Goal: Task Accomplishment & Management: Use online tool/utility

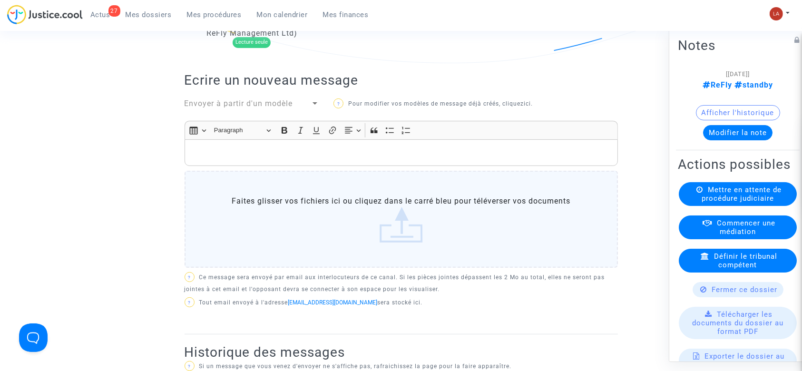
scroll to position [160, 0]
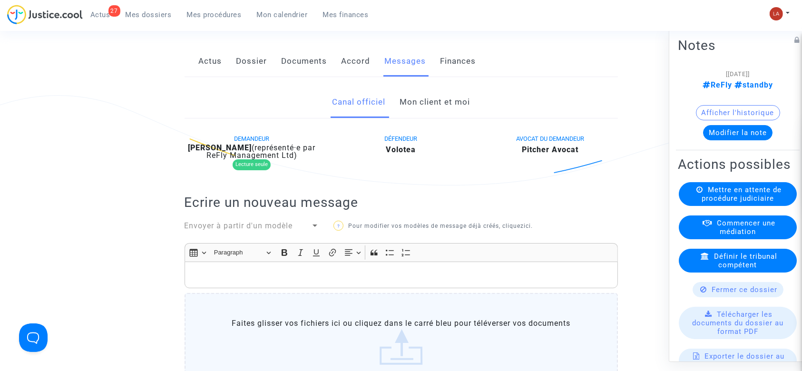
click at [270, 230] on span "Envoyer à partir d'un modèle" at bounding box center [238, 225] width 108 height 9
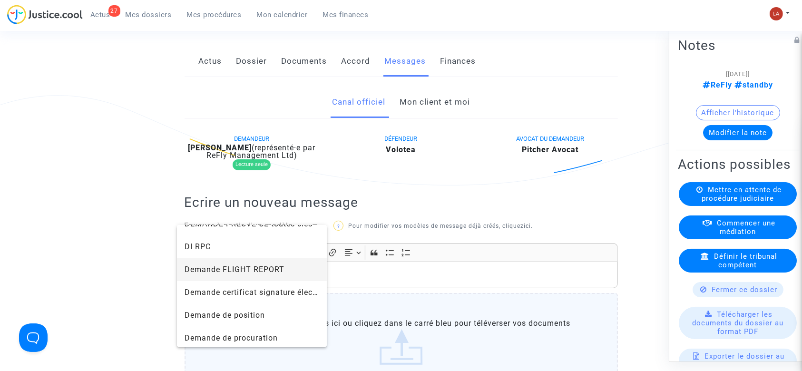
scroll to position [317, 0]
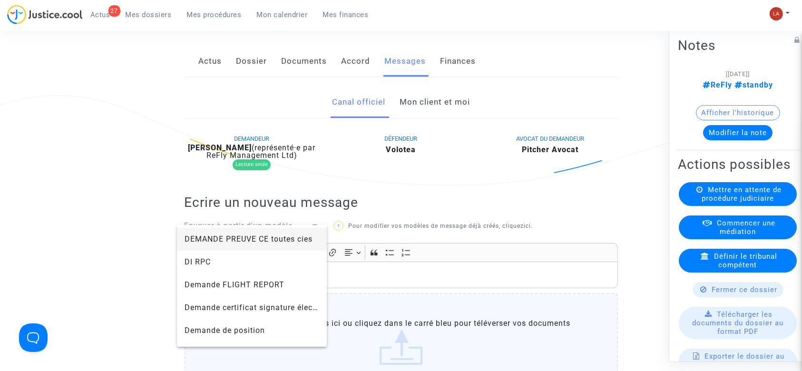
click at [255, 242] on span "DEMANDE PREUVE CE toutes cies" at bounding box center [248, 238] width 128 height 9
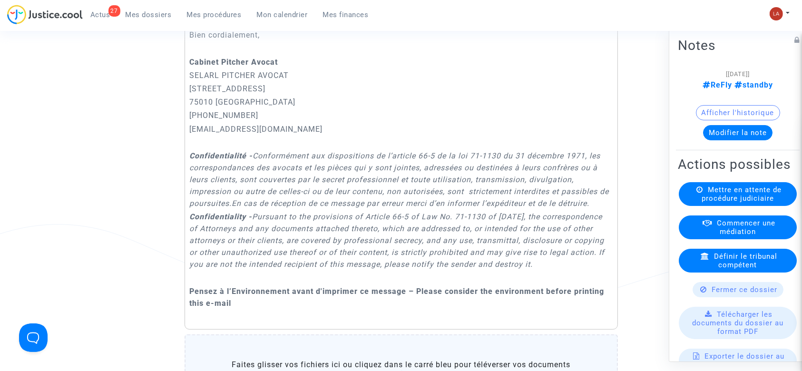
scroll to position [858, 0]
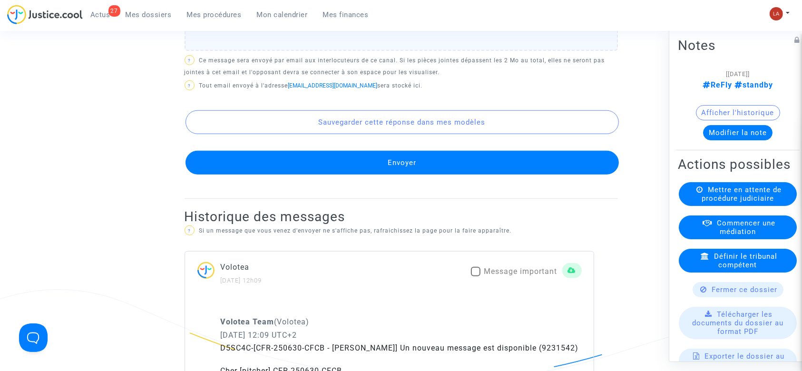
click at [421, 175] on button "Envoyer" at bounding box center [401, 163] width 433 height 24
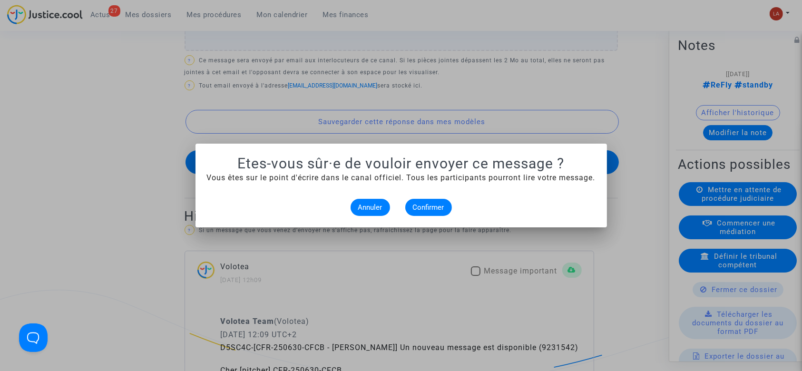
scroll to position [0, 0]
click at [412, 208] on button "Confirmer" at bounding box center [428, 207] width 47 height 17
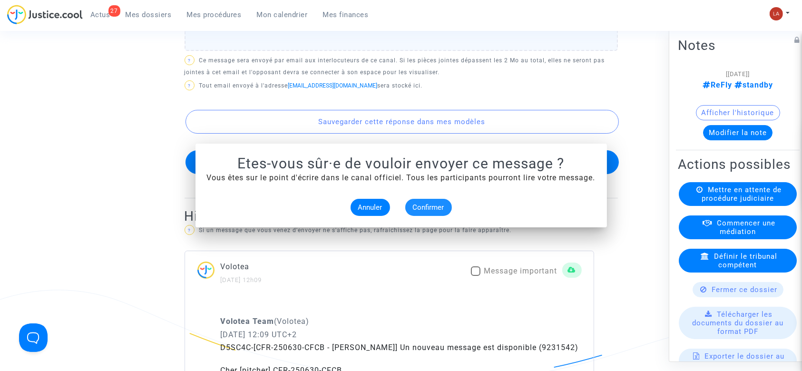
scroll to position [858, 0]
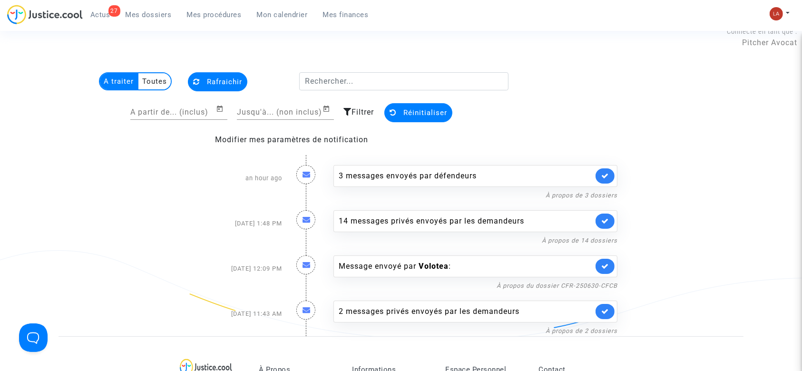
drag, startPoint x: 600, startPoint y: 264, endPoint x: 578, endPoint y: 246, distance: 28.4
click at [600, 264] on link at bounding box center [604, 266] width 19 height 15
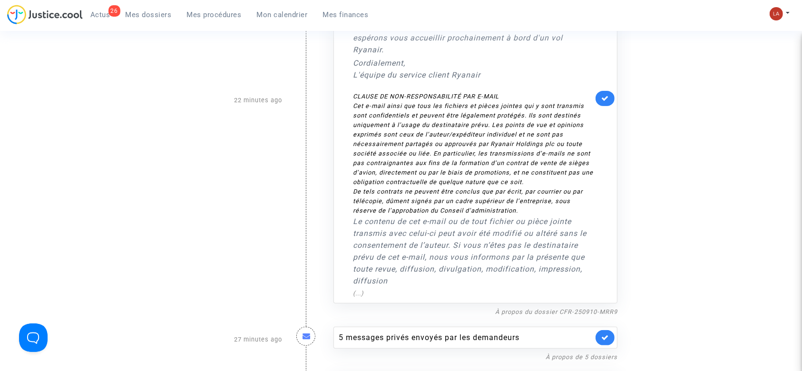
click at [609, 98] on link at bounding box center [604, 98] width 19 height 15
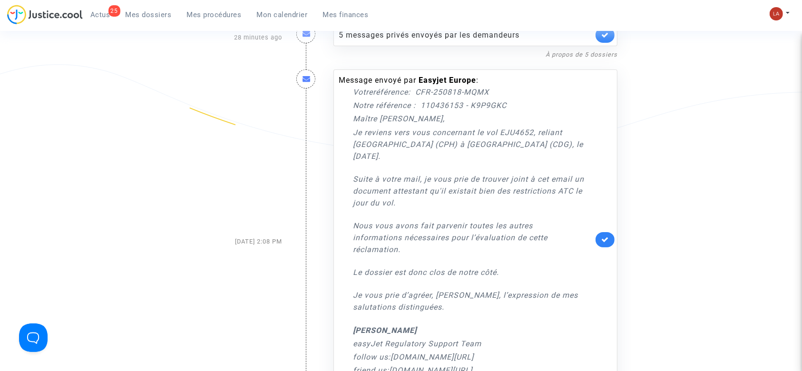
scroll to position [141, 0]
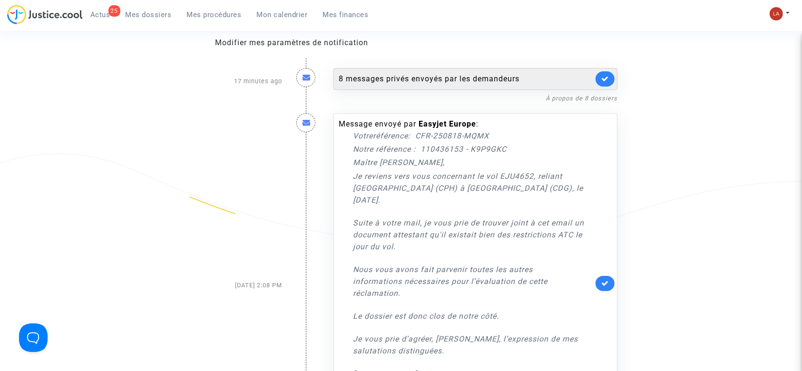
scroll to position [15, 0]
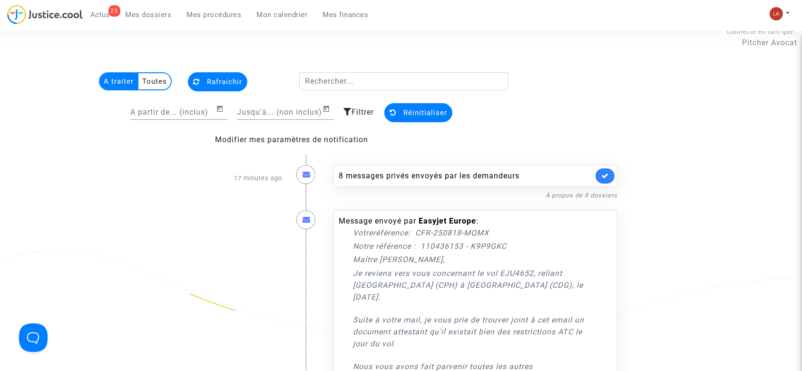
click at [513, 189] on div "À propos de 8 dossiers" at bounding box center [475, 194] width 284 height 11
click at [512, 175] on div "8 messages privés envoyés par les demandeurs" at bounding box center [466, 175] width 254 height 11
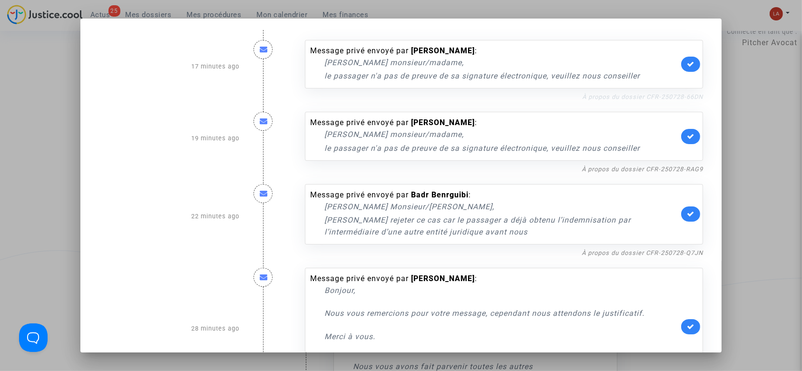
click at [644, 97] on link "À propos du dossier CFR-250728-66DN" at bounding box center [642, 96] width 121 height 7
click at [674, 67] on div "Message privé envoyé par Mohamed Hassani Ali : Cher monsieur/madame, le passage…" at bounding box center [504, 64] width 398 height 49
click at [681, 61] on link at bounding box center [690, 64] width 19 height 15
click at [684, 140] on link at bounding box center [690, 136] width 19 height 15
click at [679, 248] on nf-filterlink "À propos du dossier CFR-250728-Q7JN" at bounding box center [642, 252] width 121 height 9
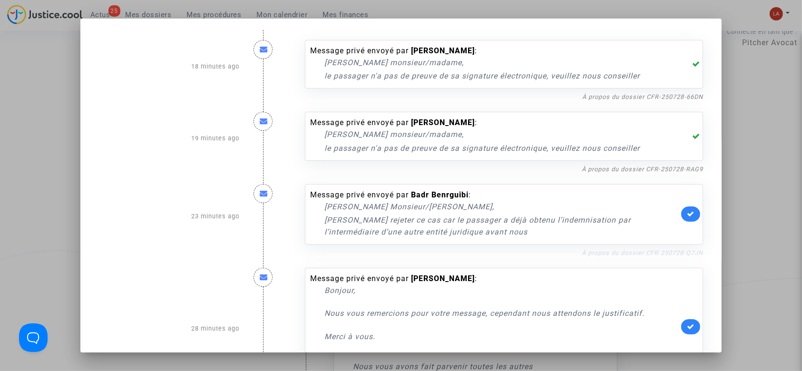
click at [679, 250] on link "À propos du dossier CFR-250728-Q7JN" at bounding box center [642, 252] width 121 height 7
click at [687, 216] on icon at bounding box center [691, 213] width 8 height 7
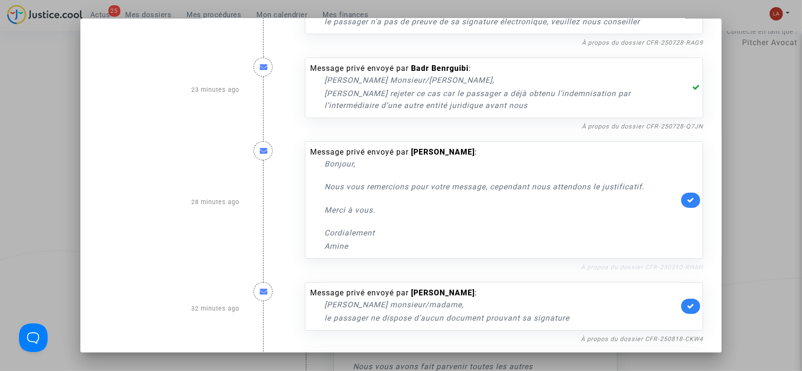
click at [662, 270] on link "À propos du dossier CFR-250310-RHAH" at bounding box center [642, 266] width 122 height 7
click at [689, 196] on icon at bounding box center [691, 199] width 8 height 7
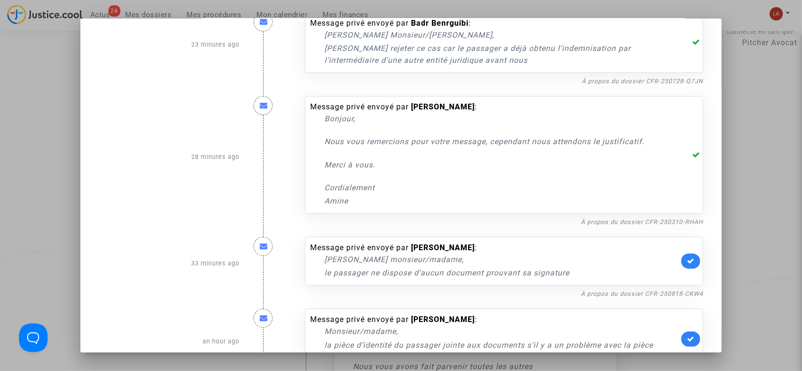
scroll to position [190, 0]
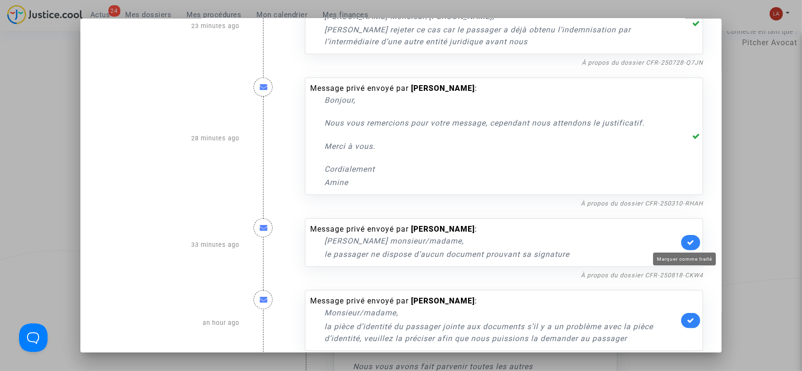
click at [687, 243] on icon at bounding box center [691, 242] width 8 height 7
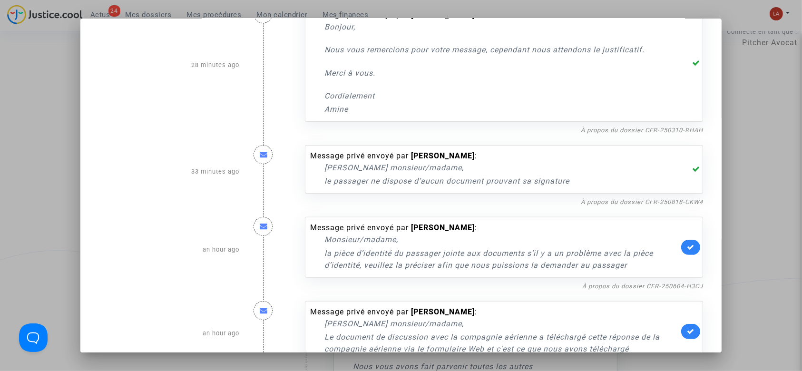
scroll to position [317, 0]
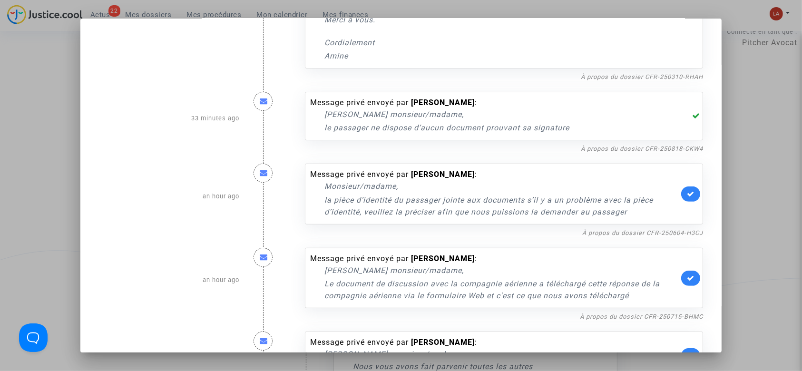
click at [687, 188] on link at bounding box center [690, 193] width 19 height 15
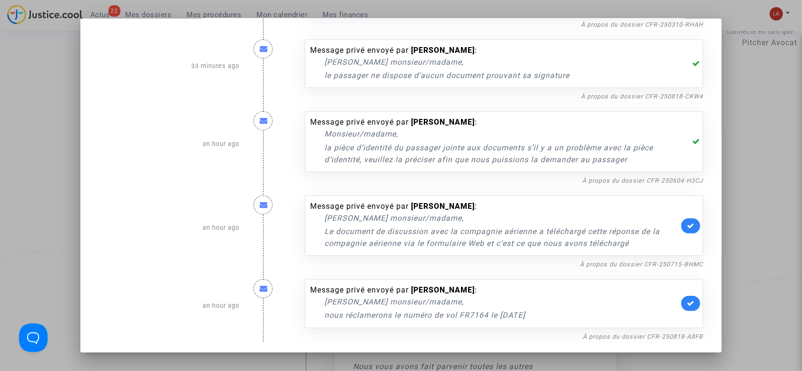
click at [681, 225] on link at bounding box center [690, 225] width 19 height 15
click at [604, 331] on nf-filterlink "À propos du dossier CFR-250818-A8FB" at bounding box center [642, 335] width 120 height 9
click at [635, 340] on div "À propos du dossier CFR-250818-A8FB" at bounding box center [504, 335] width 398 height 11
click at [635, 336] on link "À propos du dossier CFR-250818-A8FB" at bounding box center [642, 336] width 120 height 7
drag, startPoint x: 685, startPoint y: 301, endPoint x: 731, endPoint y: 206, distance: 105.9
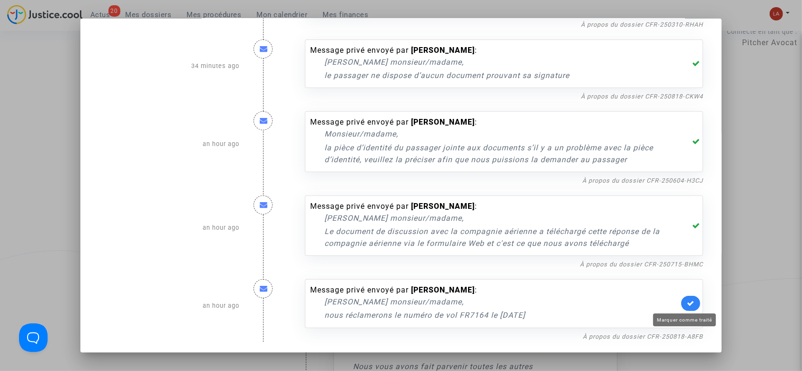
click at [687, 301] on icon at bounding box center [691, 303] width 8 height 7
click at [747, 175] on div at bounding box center [401, 185] width 802 height 371
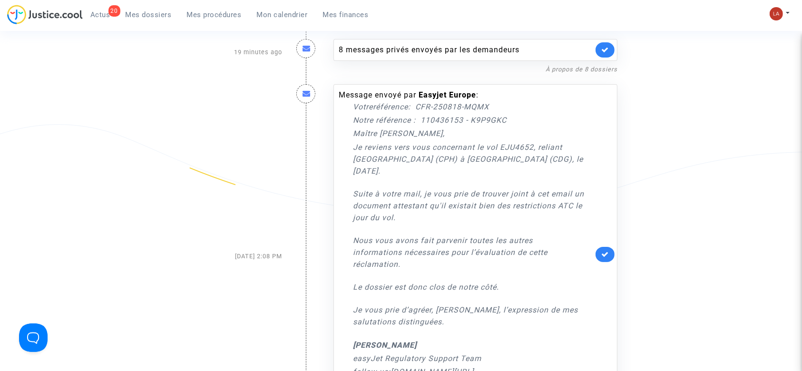
scroll to position [331, 0]
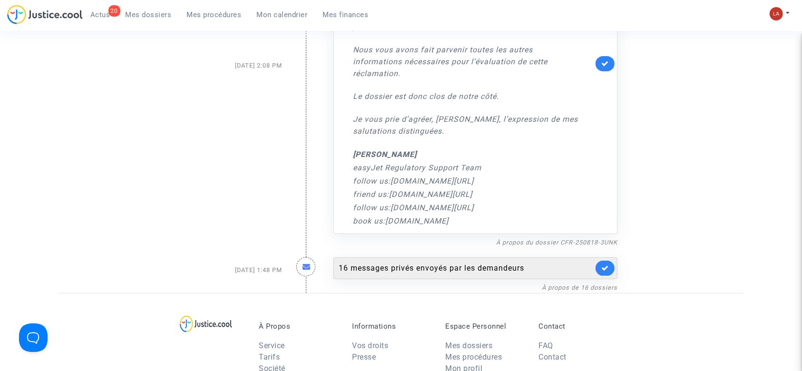
click at [516, 257] on div "16 messages privés envoyés par les demandeurs" at bounding box center [475, 268] width 284 height 22
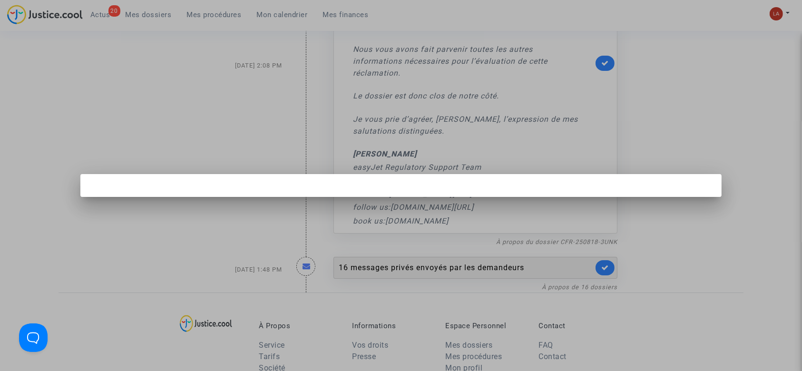
scroll to position [0, 0]
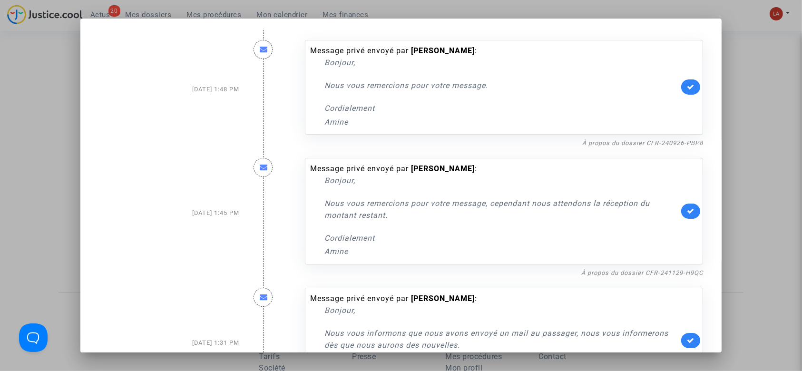
click at [681, 79] on link at bounding box center [690, 86] width 19 height 15
click at [658, 273] on link "À propos du dossier CFR-241129-H9QC" at bounding box center [642, 272] width 122 height 7
click at [681, 207] on link at bounding box center [690, 211] width 19 height 15
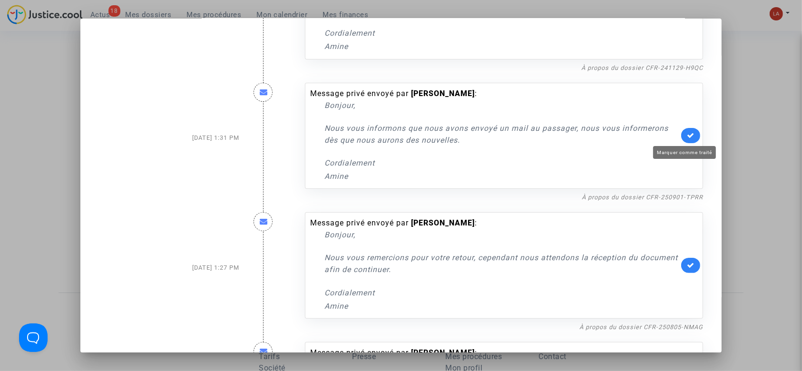
click at [687, 135] on icon at bounding box center [691, 135] width 8 height 7
click at [641, 327] on link "À propos du dossier CFR-250805-NMAG" at bounding box center [641, 326] width 124 height 7
click at [687, 263] on icon at bounding box center [691, 265] width 8 height 7
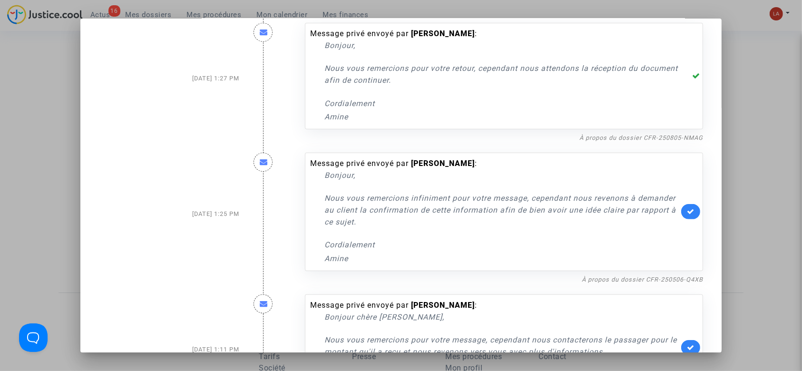
scroll to position [395, 0]
click at [645, 276] on link "À propos du dossier CFR-250506-Q4XB" at bounding box center [642, 278] width 121 height 7
click at [691, 211] on link at bounding box center [690, 210] width 19 height 15
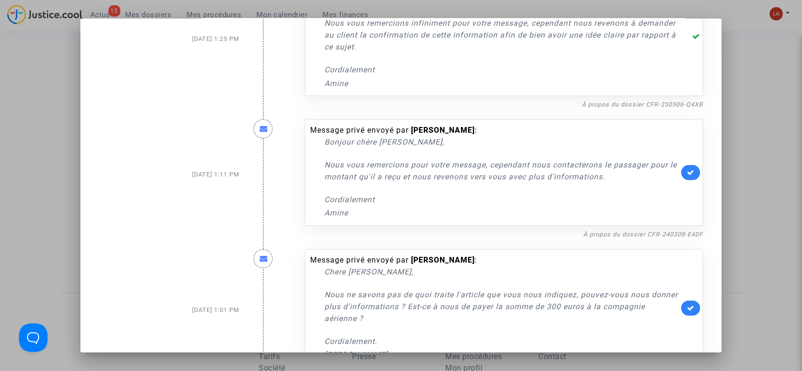
click at [681, 165] on link at bounding box center [690, 172] width 19 height 15
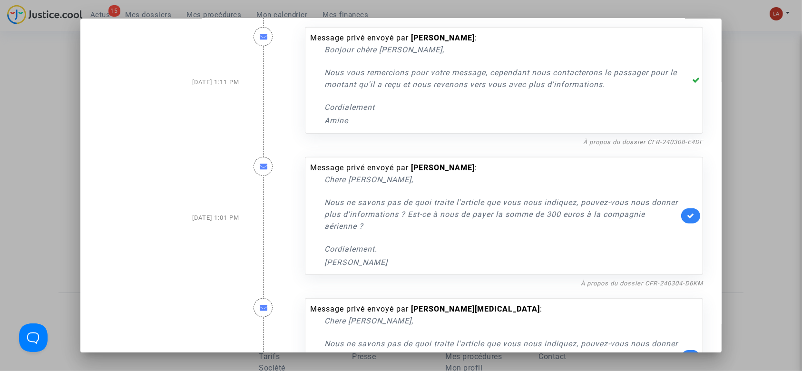
scroll to position [662, 0]
click at [617, 281] on link "À propos du dossier CFR-240304-D6KM" at bounding box center [642, 282] width 122 height 7
click at [681, 212] on link at bounding box center [690, 215] width 19 height 15
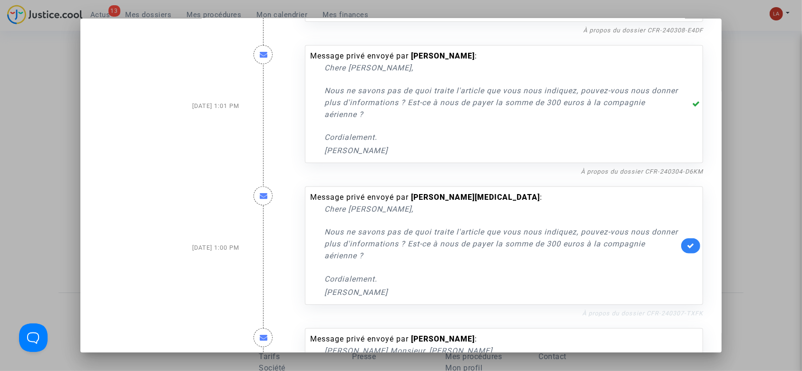
click at [647, 314] on link "À propos du dossier CFR-240307-TXFK" at bounding box center [642, 313] width 121 height 7
click at [687, 242] on icon at bounding box center [691, 245] width 8 height 7
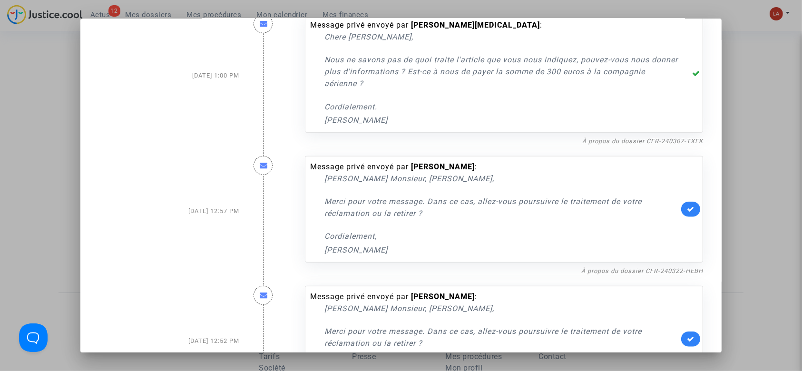
scroll to position [946, 0]
click at [650, 272] on link "À propos du dossier CFR-240322-HEBH" at bounding box center [642, 270] width 122 height 7
click at [689, 209] on icon at bounding box center [691, 208] width 8 height 7
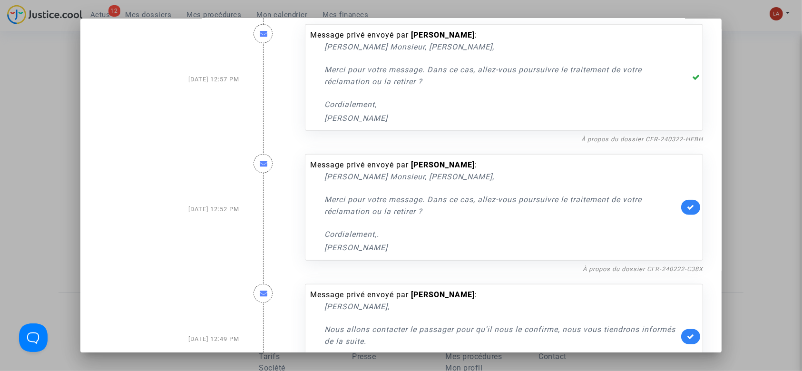
scroll to position [1113, 0]
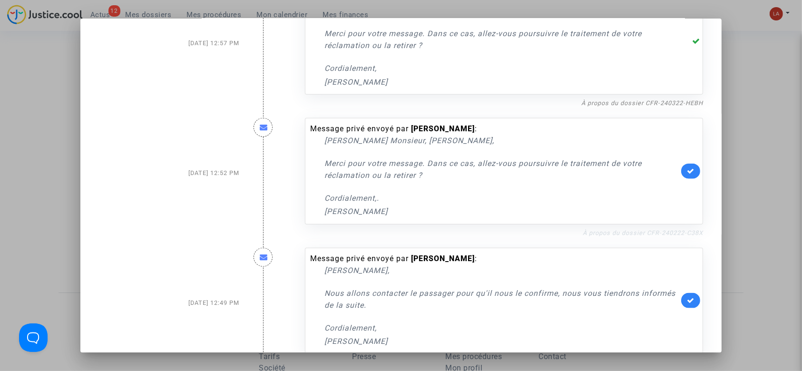
click at [662, 230] on link "À propos du dossier CFR-240222-C38X" at bounding box center [642, 232] width 120 height 7
click at [687, 167] on icon at bounding box center [691, 170] width 8 height 7
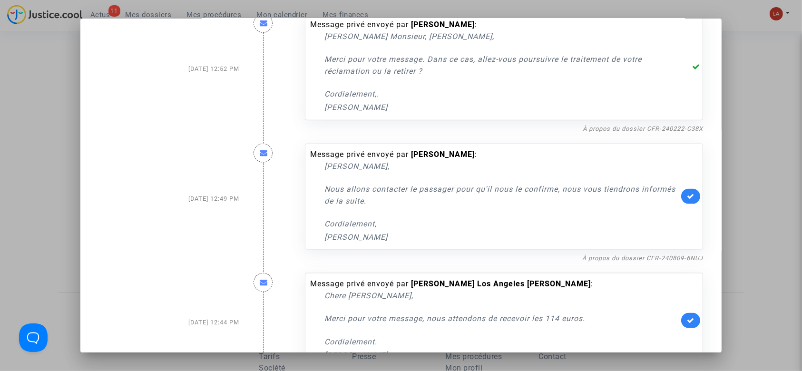
scroll to position [1219, 0]
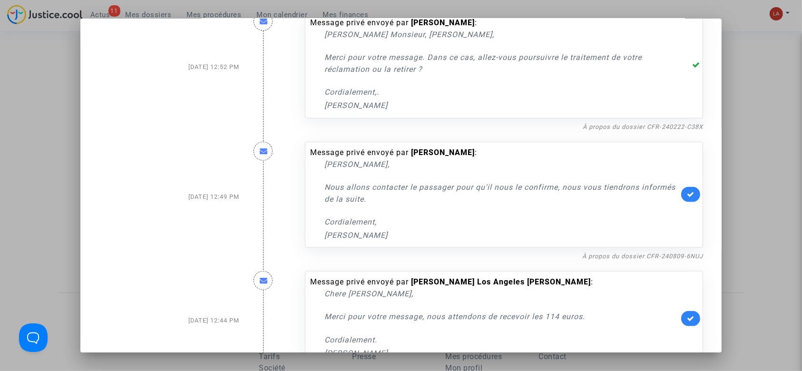
click at [685, 200] on link at bounding box center [690, 194] width 19 height 15
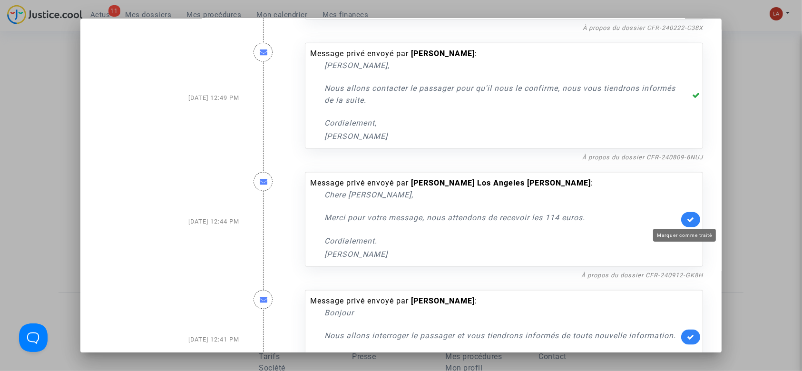
click at [687, 221] on icon at bounding box center [691, 219] width 8 height 7
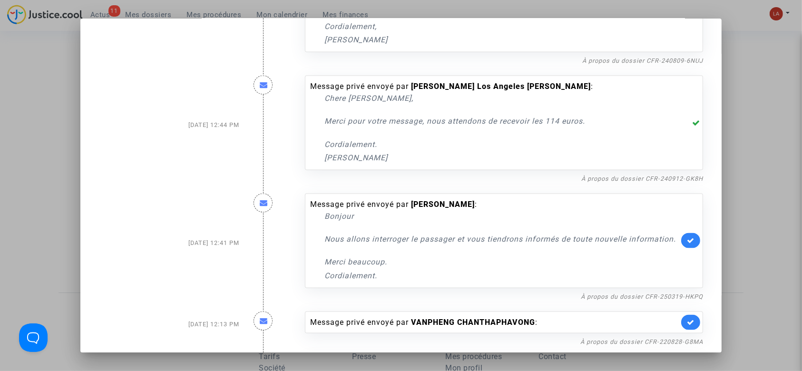
click at [681, 248] on link at bounding box center [690, 240] width 19 height 15
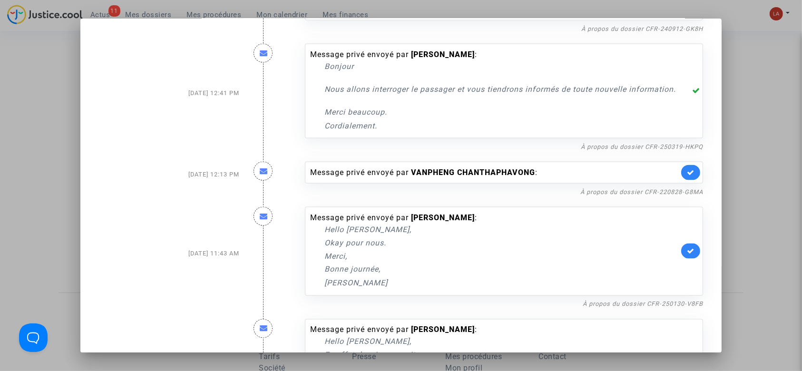
scroll to position [1565, 0]
click at [633, 307] on nf-filterlink "À propos du dossier CFR-250130-V8FB" at bounding box center [642, 302] width 120 height 9
click at [631, 307] on link "À propos du dossier CFR-250130-V8FB" at bounding box center [642, 303] width 120 height 7
click at [687, 253] on icon at bounding box center [691, 249] width 8 height 7
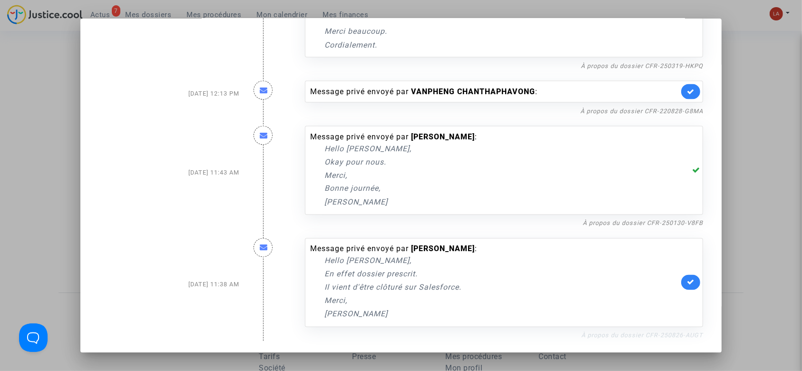
click at [611, 336] on link "À propos du dossier CFR-250826-AUGT" at bounding box center [642, 335] width 122 height 7
click at [690, 282] on link at bounding box center [690, 282] width 19 height 15
click at [637, 111] on link "À propos du dossier CFR-220828-G8MA" at bounding box center [641, 110] width 123 height 7
click at [687, 93] on icon at bounding box center [691, 91] width 8 height 7
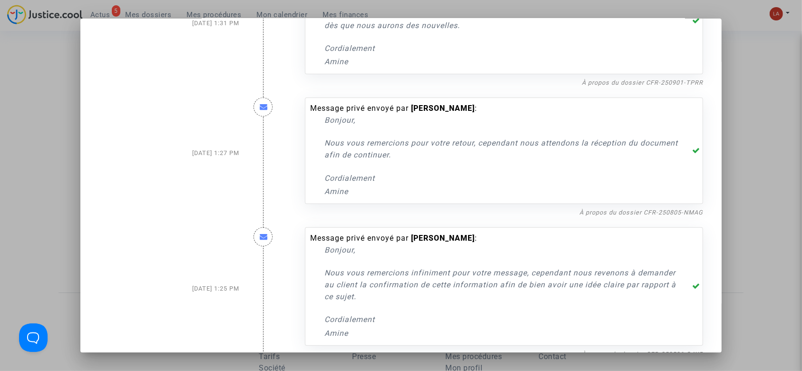
scroll to position [232, 0]
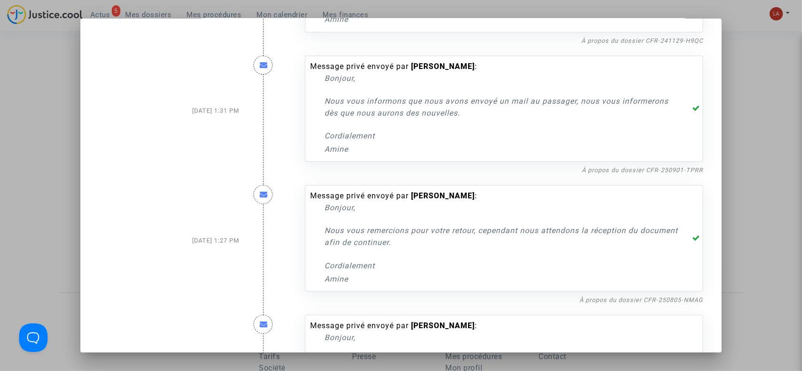
click at [755, 115] on div at bounding box center [401, 185] width 802 height 371
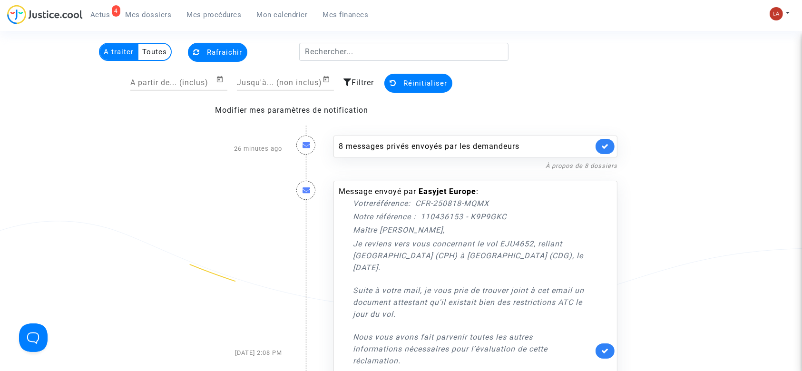
scroll to position [21, 0]
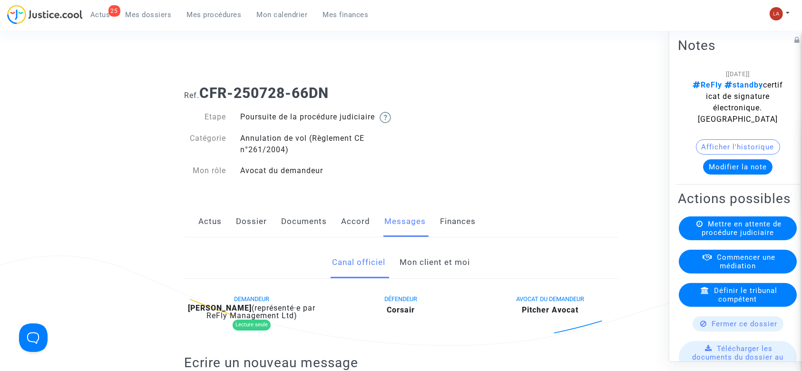
drag, startPoint x: 0, startPoint y: 0, endPoint x: 433, endPoint y: 266, distance: 508.1
click at [433, 266] on link "Mon client et moi" at bounding box center [434, 262] width 70 height 31
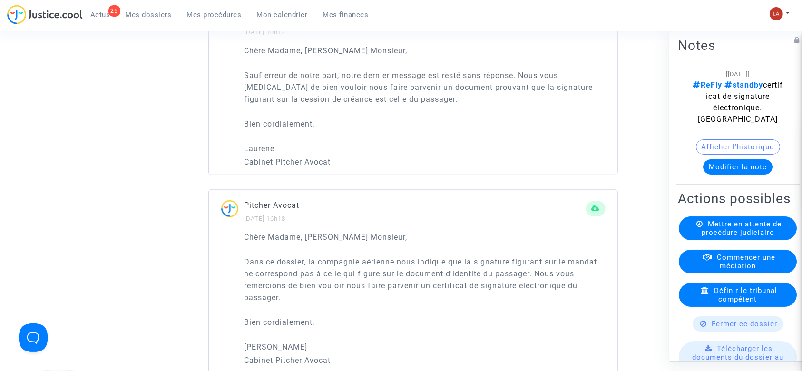
scroll to position [697, 0]
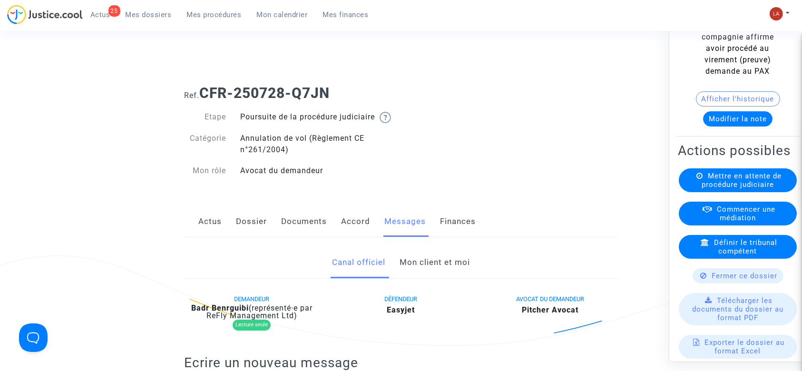
scroll to position [126, 0]
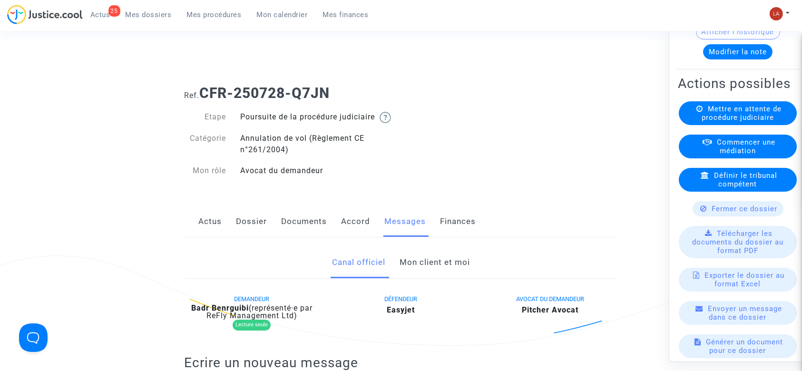
click at [720, 213] on span "Fermer ce dossier" at bounding box center [745, 208] width 66 height 9
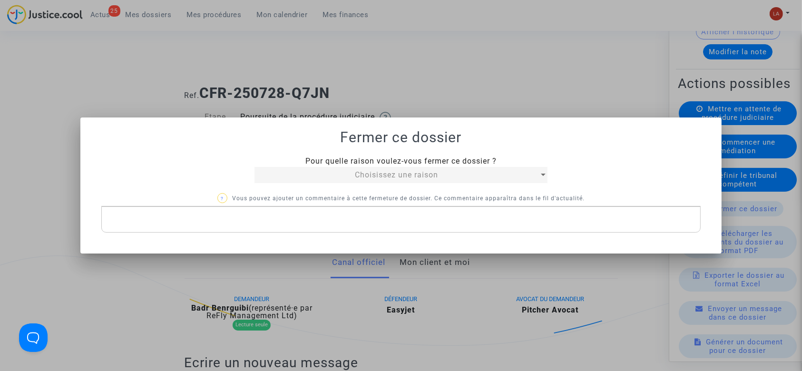
click at [345, 175] on div "Choisissez une raison" at bounding box center [396, 174] width 284 height 11
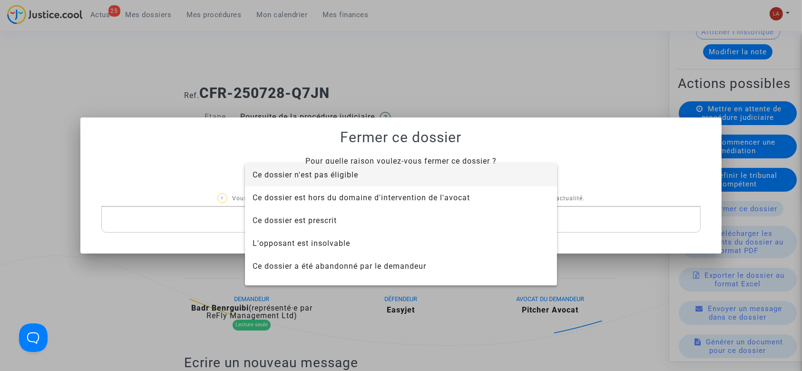
scroll to position [61, 0]
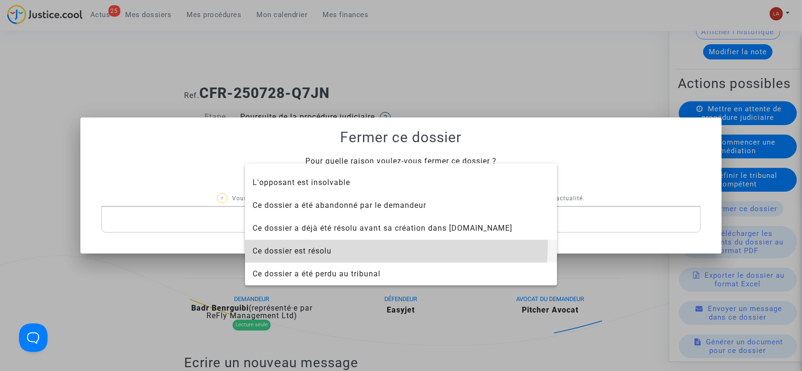
click at [340, 243] on span "Ce dossier est résolu" at bounding box center [400, 251] width 297 height 23
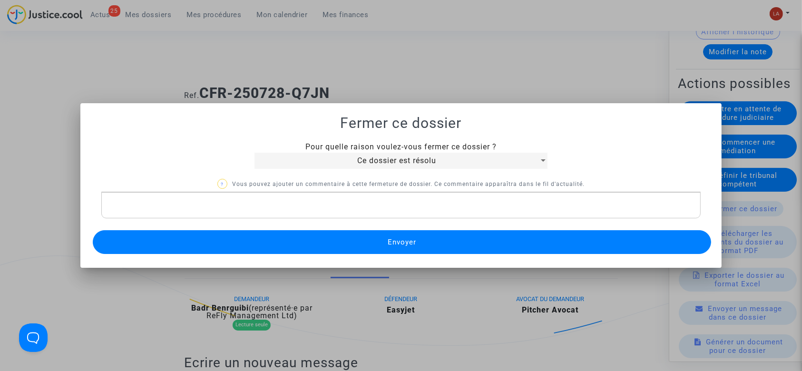
click at [340, 238] on button "Envoyer" at bounding box center [402, 242] width 619 height 24
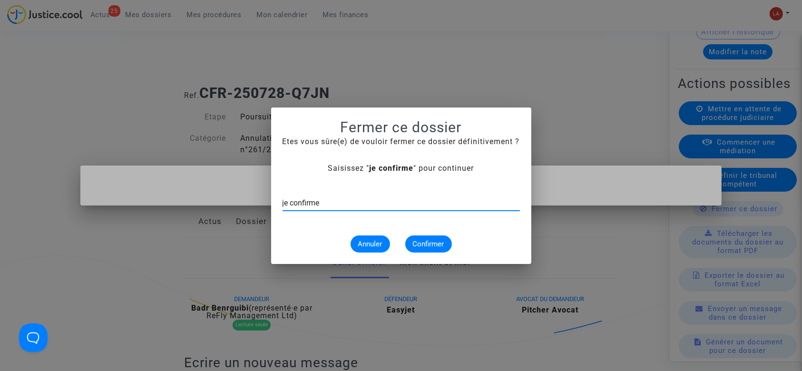
type input "je confirme"
click at [430, 241] on span "Confirmer" at bounding box center [428, 244] width 31 height 9
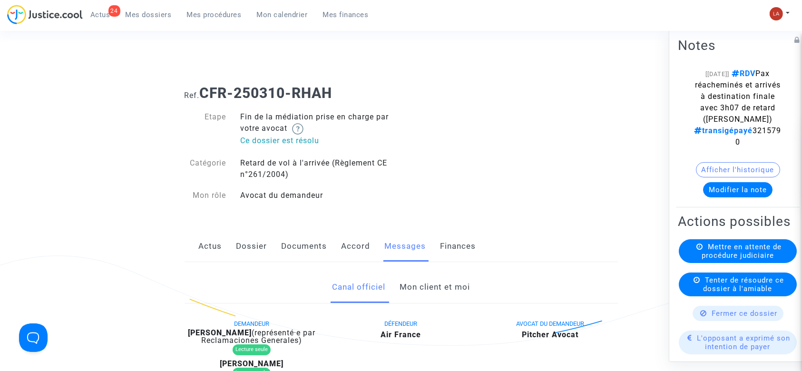
click at [429, 299] on link "Mon client et moi" at bounding box center [434, 287] width 70 height 31
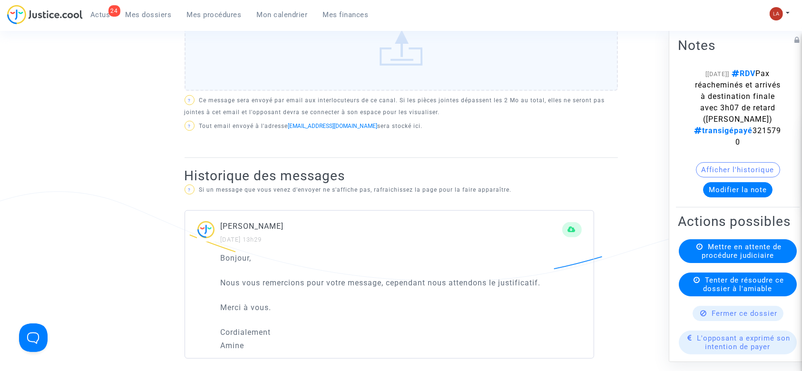
scroll to position [507, 0]
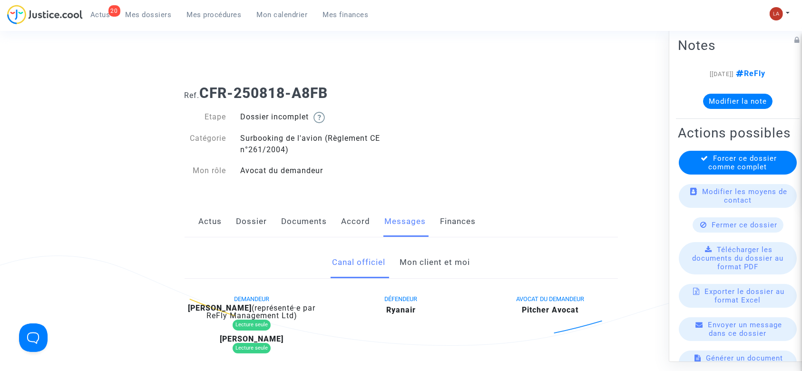
click at [242, 226] on link "Dossier" at bounding box center [251, 221] width 31 height 31
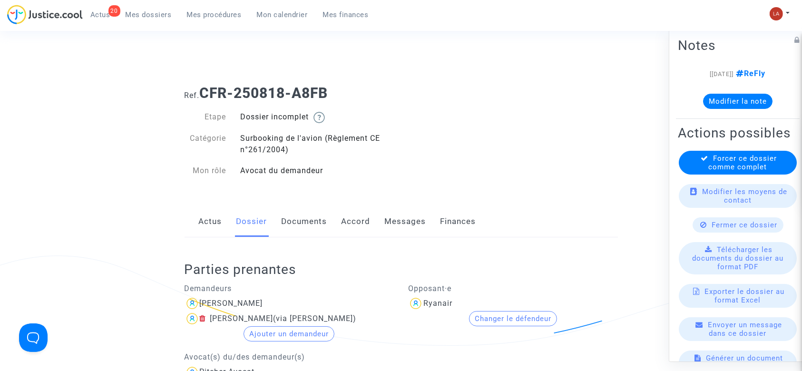
click at [388, 227] on link "Messages" at bounding box center [405, 221] width 41 height 31
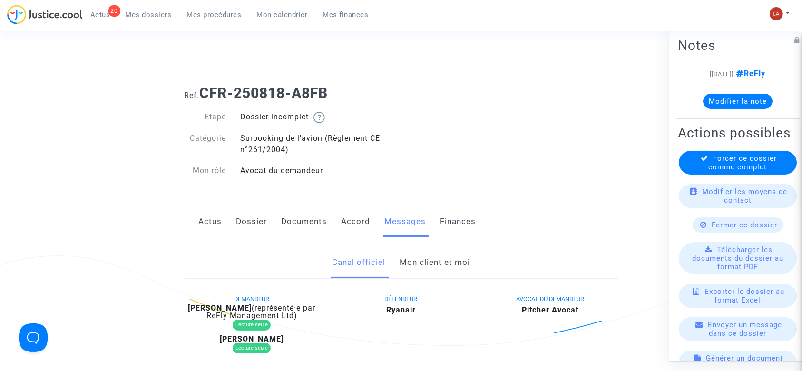
drag, startPoint x: 410, startPoint y: 254, endPoint x: 420, endPoint y: 253, distance: 10.0
click at [410, 254] on link "Mon client et moi" at bounding box center [434, 262] width 70 height 31
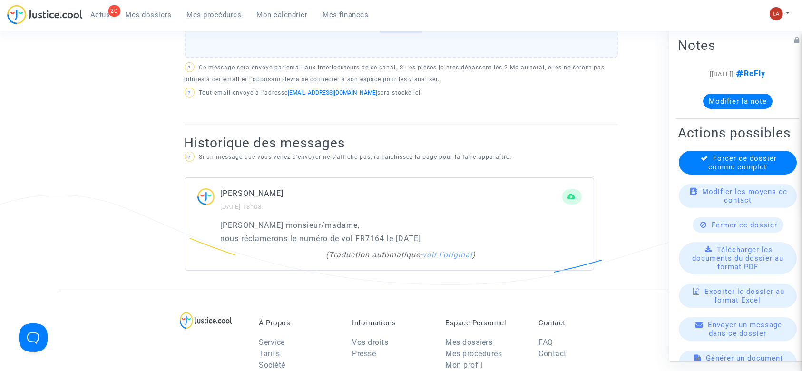
scroll to position [317, 0]
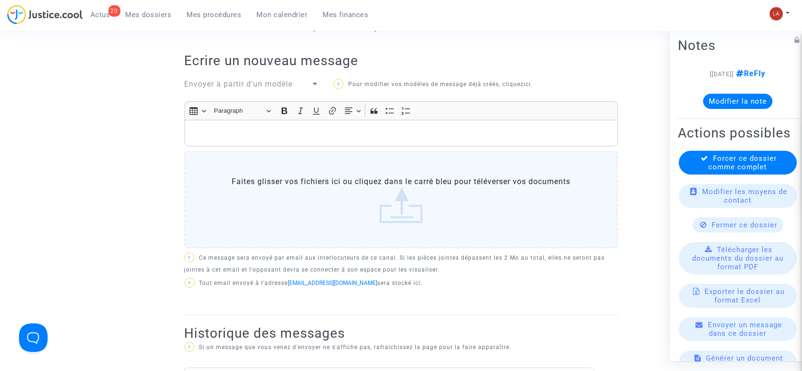
click at [305, 140] on div "Rich Text Editor, main" at bounding box center [400, 133] width 433 height 27
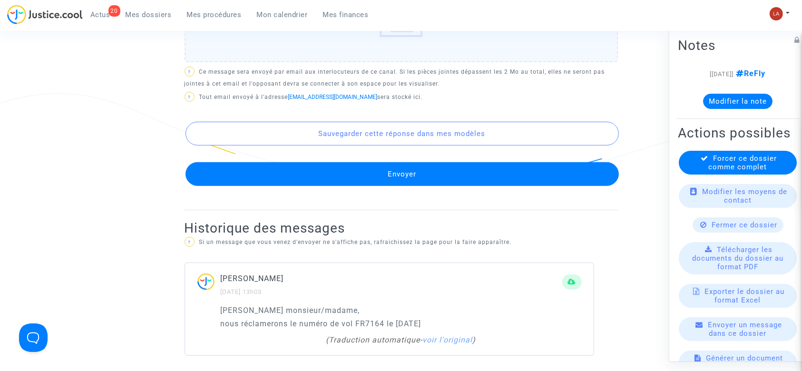
scroll to position [634, 0]
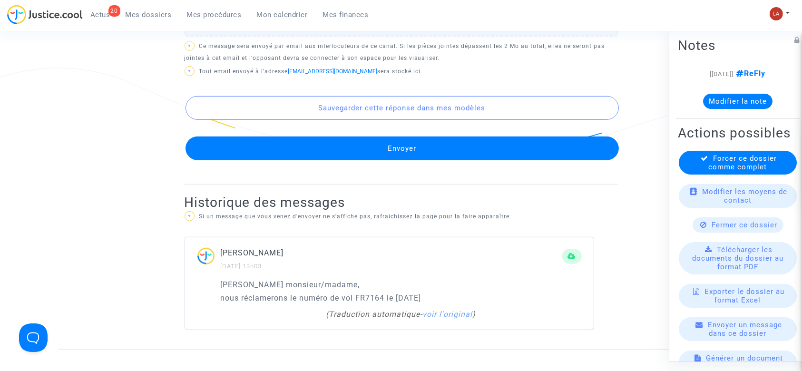
click at [409, 149] on button "Envoyer" at bounding box center [401, 148] width 433 height 24
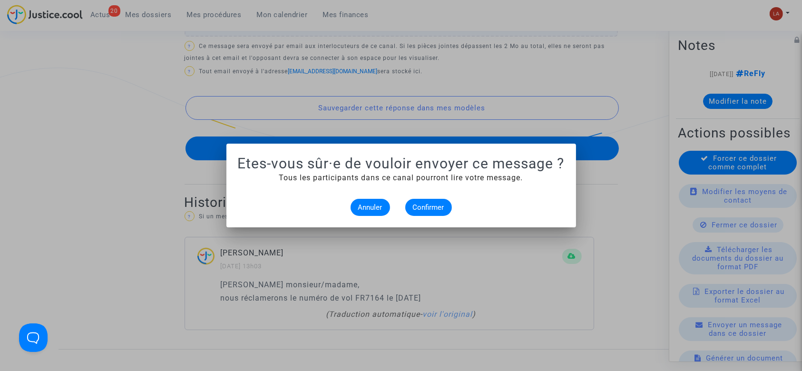
scroll to position [0, 0]
drag, startPoint x: 427, startPoint y: 204, endPoint x: 218, endPoint y: 2, distance: 290.5
click at [411, 188] on alert-dialogs "Etes-vous sûr·e de vouloir envoyer ce message ? Tous les participants dans ce c…" at bounding box center [401, 185] width 327 height 61
click at [428, 202] on button "Confirmer" at bounding box center [428, 207] width 47 height 17
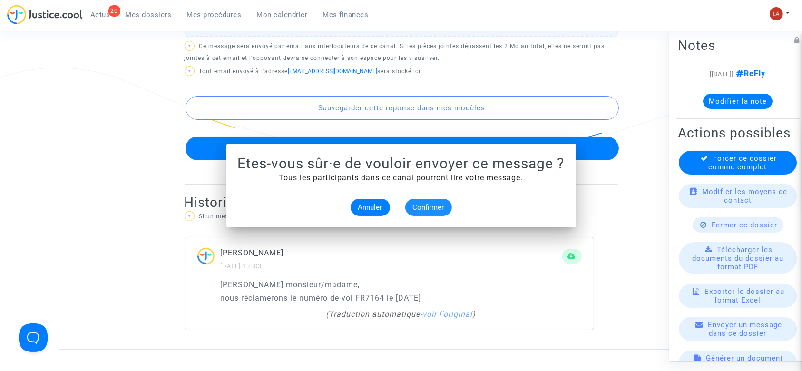
scroll to position [634, 0]
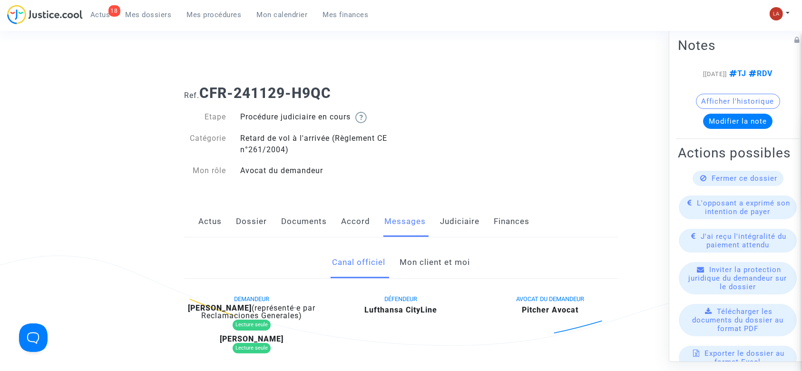
click at [415, 266] on link "Mon client et moi" at bounding box center [434, 262] width 70 height 31
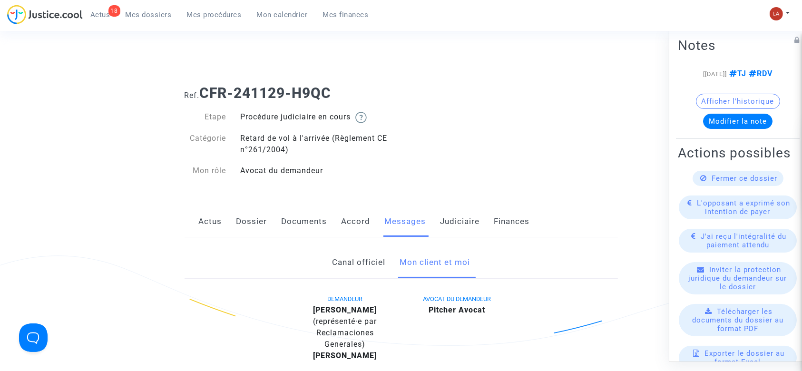
click at [350, 220] on link "Accord" at bounding box center [355, 221] width 29 height 31
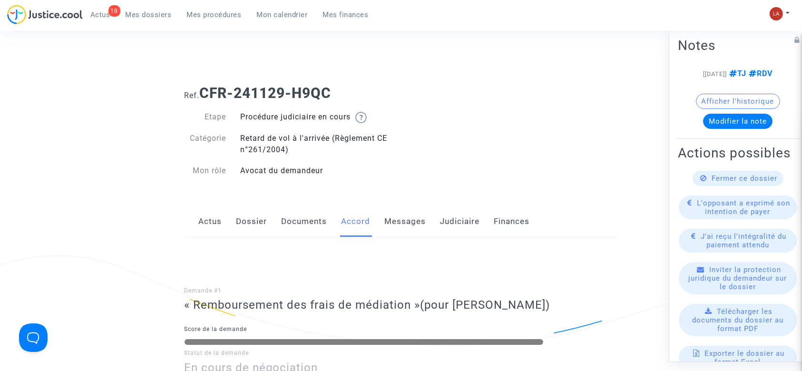
click at [411, 226] on link "Messages" at bounding box center [405, 221] width 41 height 31
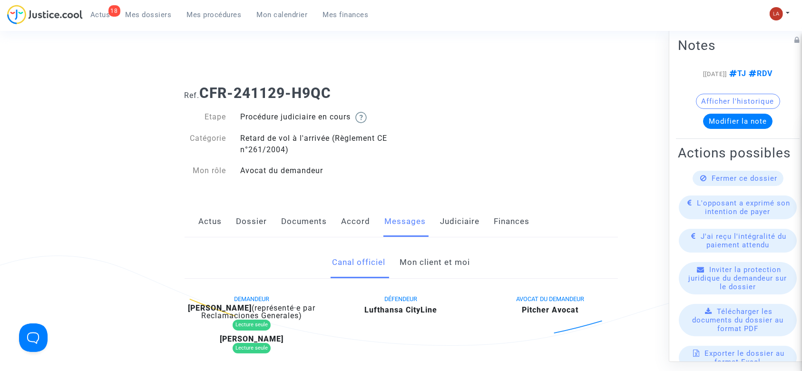
click at [437, 256] on link "Mon client et moi" at bounding box center [434, 262] width 70 height 31
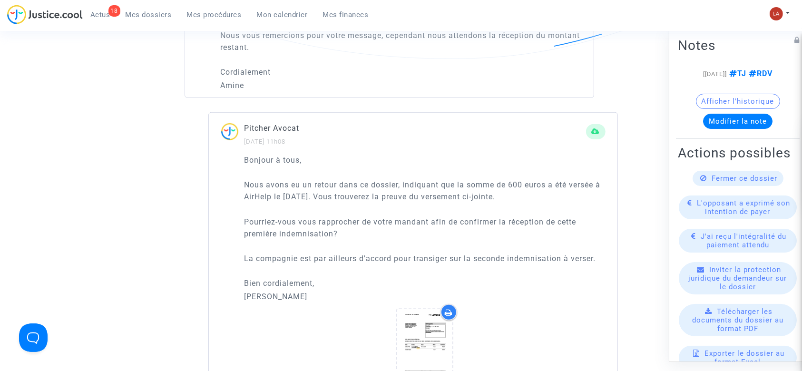
scroll to position [761, 0]
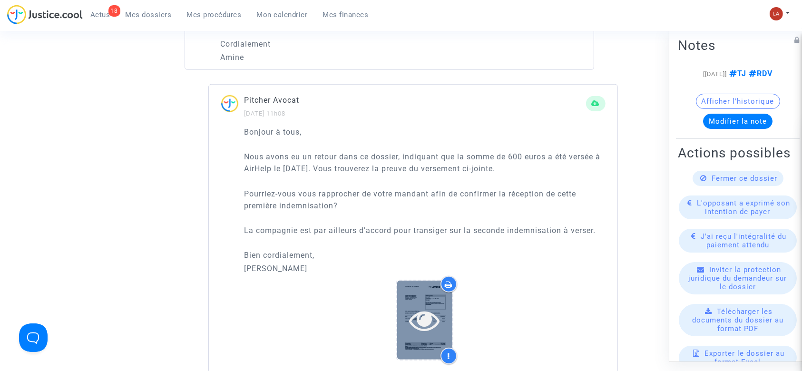
click at [430, 323] on icon at bounding box center [424, 320] width 31 height 30
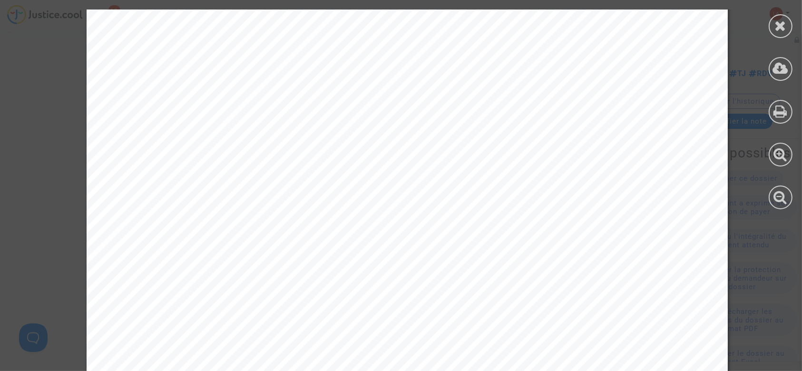
scroll to position [1471, 0]
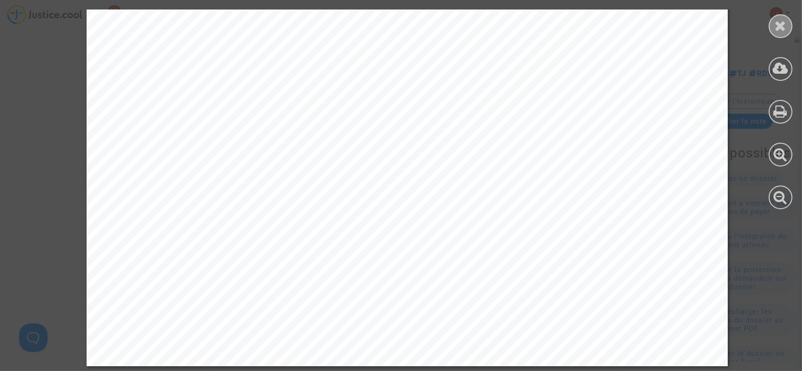
click at [783, 36] on div at bounding box center [780, 26] width 24 height 24
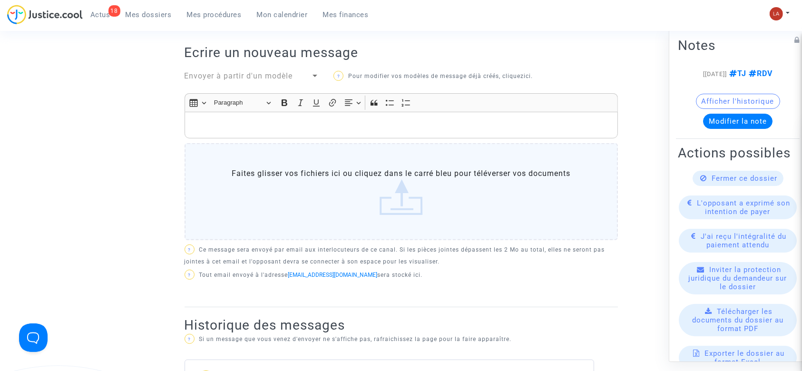
scroll to position [317, 0]
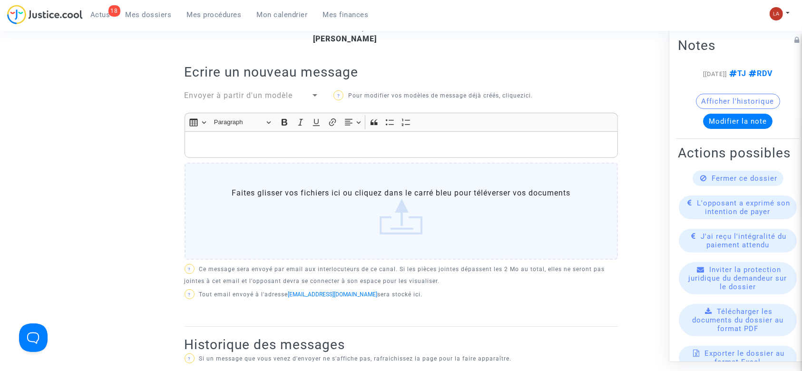
click at [329, 153] on div "Rich Text Editor, main" at bounding box center [400, 144] width 433 height 27
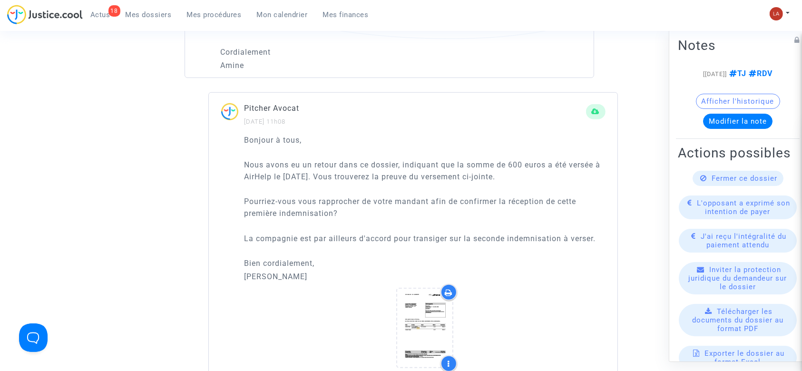
scroll to position [753, 0]
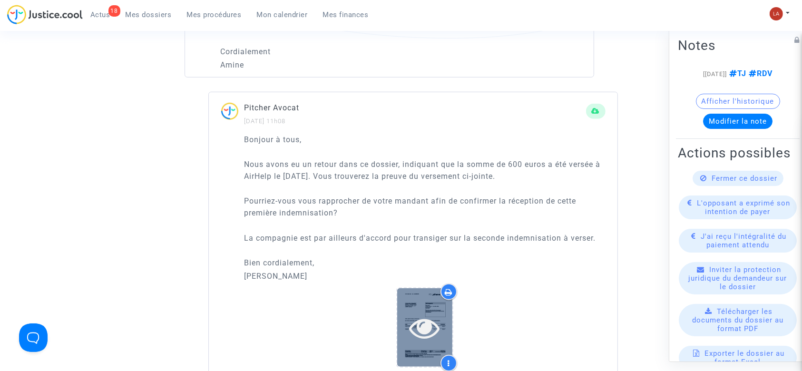
click at [426, 336] on icon at bounding box center [424, 327] width 31 height 30
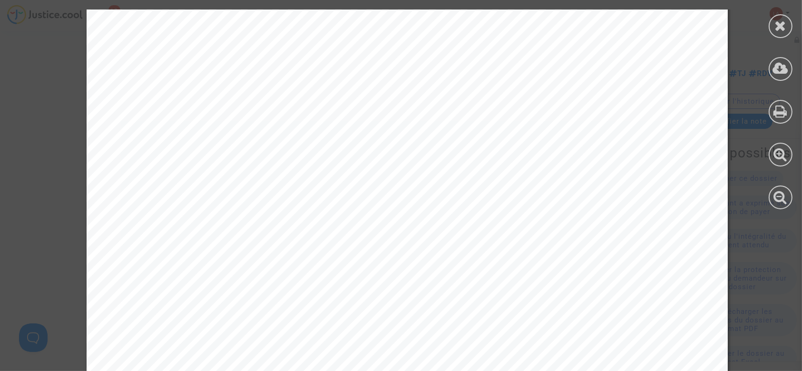
scroll to position [59, 0]
click at [786, 35] on div at bounding box center [780, 26] width 24 height 24
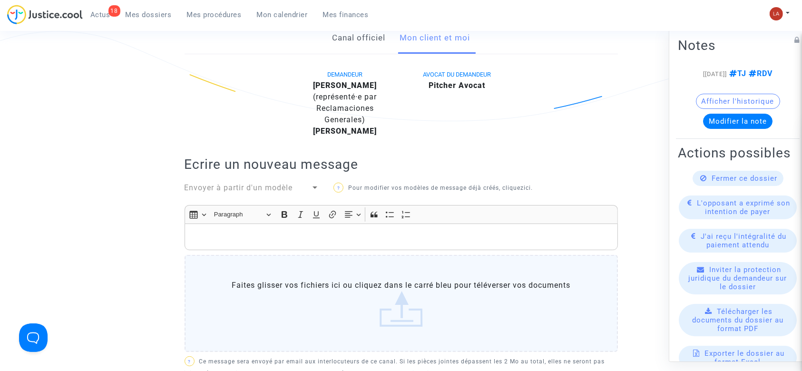
scroll to position [221, 0]
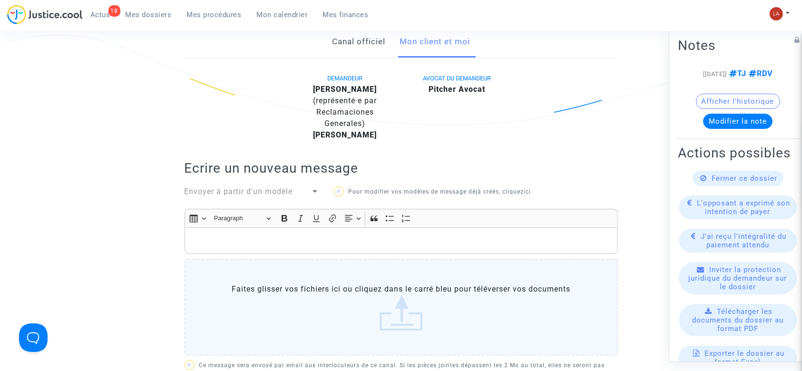
click at [254, 243] on p "Rich Text Editor, main" at bounding box center [400, 241] width 423 height 12
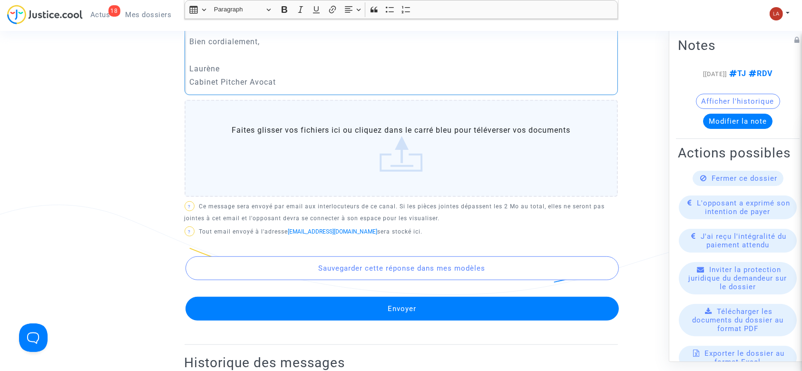
scroll to position [503, 0]
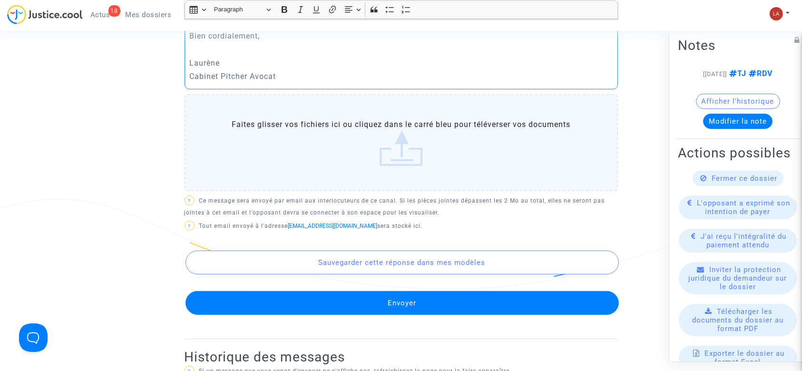
click at [254, 299] on button "Envoyer" at bounding box center [401, 303] width 433 height 24
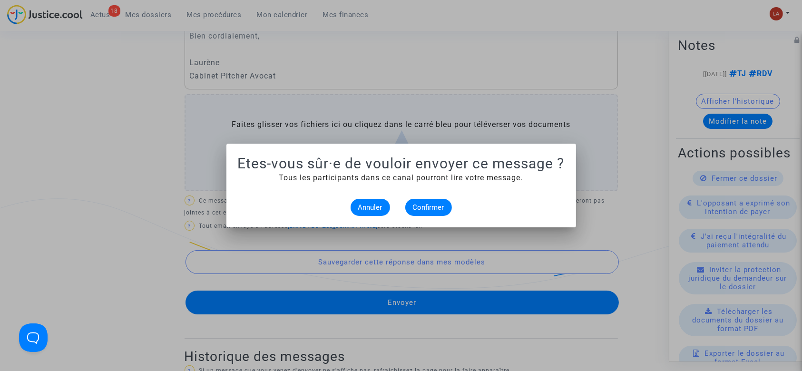
scroll to position [0, 0]
click at [418, 204] on span "Confirmer" at bounding box center [428, 207] width 31 height 9
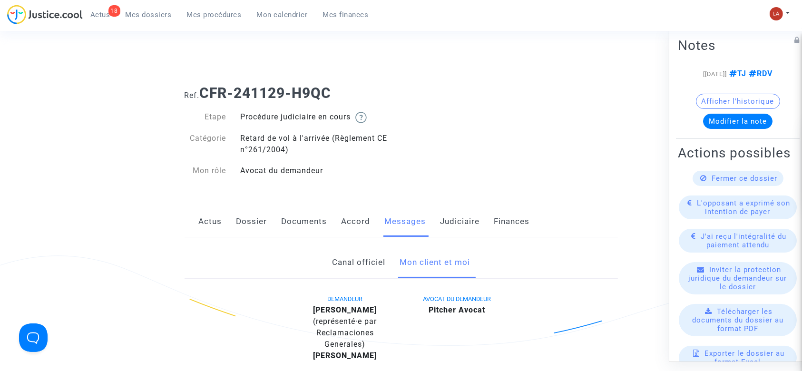
scroll to position [503, 0]
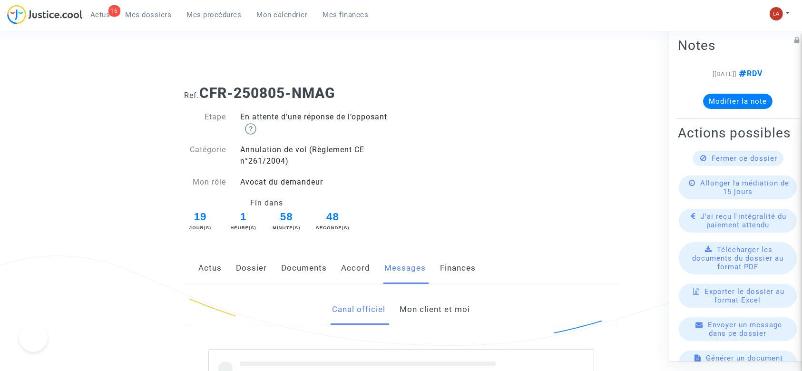
drag, startPoint x: 0, startPoint y: 0, endPoint x: 434, endPoint y: 299, distance: 526.5
click at [434, 299] on link "Mon client et moi" at bounding box center [434, 309] width 70 height 31
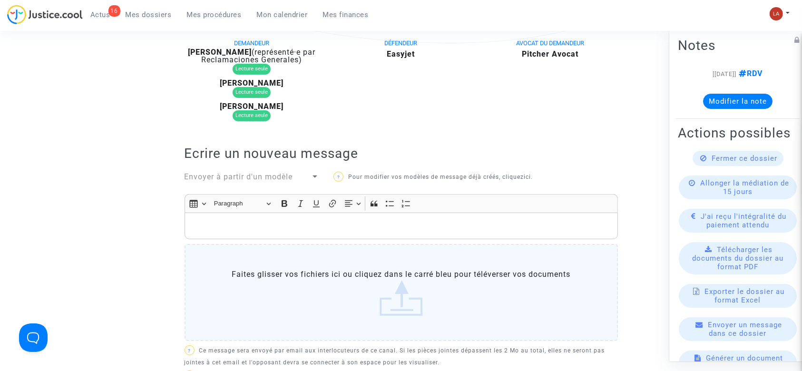
scroll to position [271, 0]
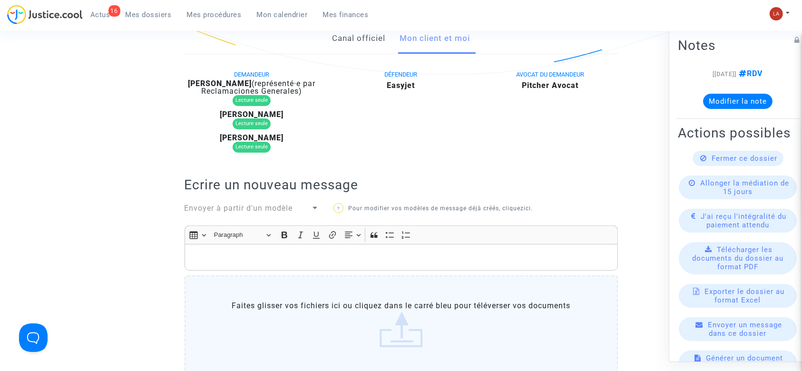
click at [345, 50] on link "Canal officiel" at bounding box center [358, 38] width 53 height 31
click at [415, 40] on link "Mon client et moi" at bounding box center [434, 38] width 70 height 31
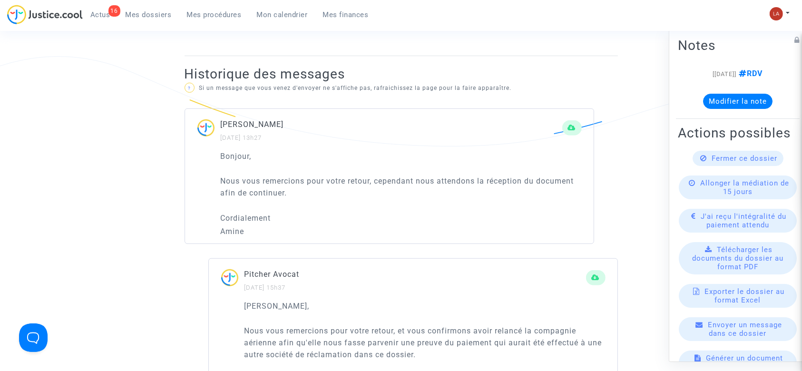
scroll to position [685, 0]
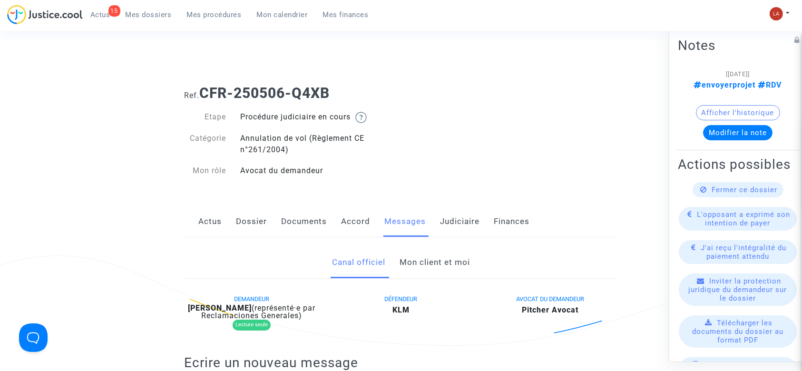
click at [437, 262] on link "Mon client et moi" at bounding box center [434, 262] width 70 height 31
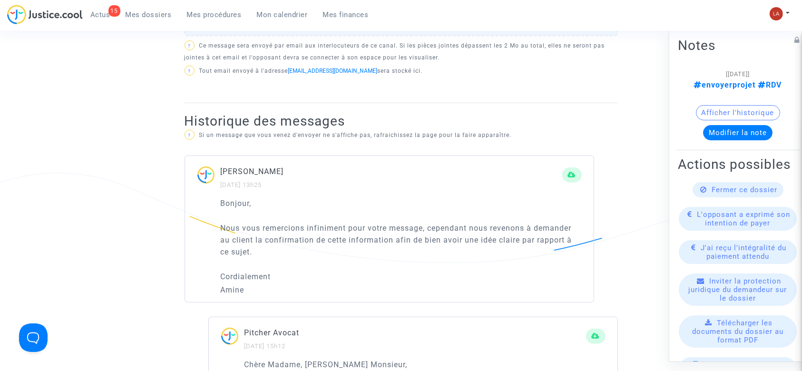
scroll to position [529, 0]
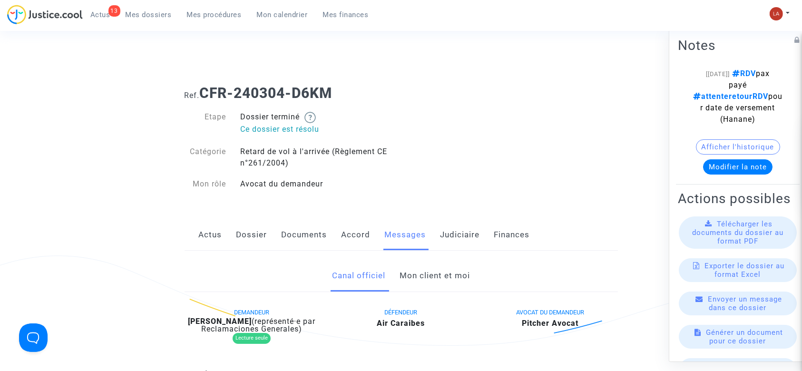
drag, startPoint x: 0, startPoint y: 0, endPoint x: 425, endPoint y: 269, distance: 502.7
click at [425, 269] on link "Mon client et moi" at bounding box center [434, 275] width 70 height 31
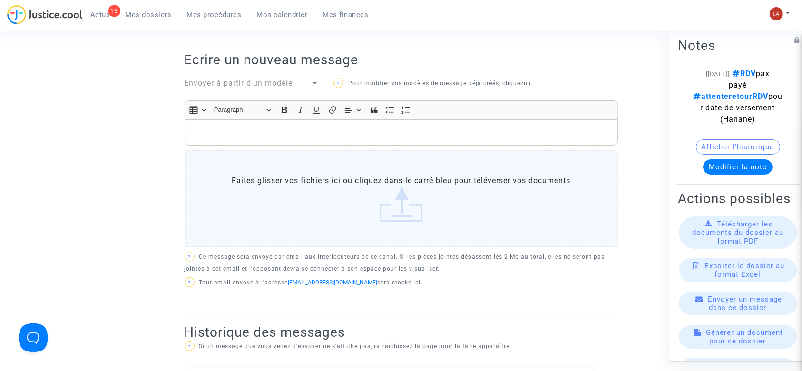
scroll to position [314, 0]
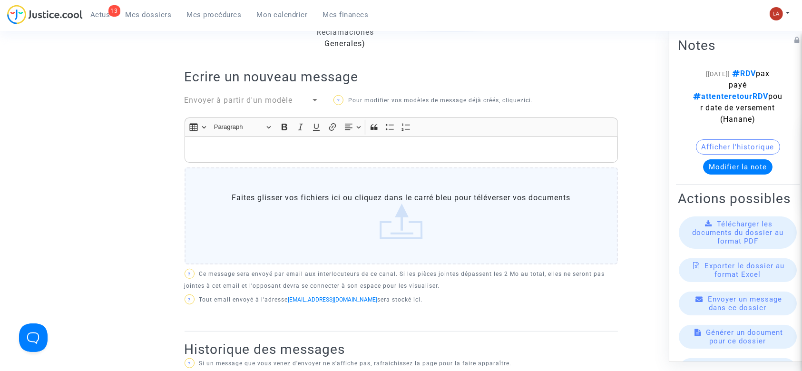
click at [273, 145] on p "Rich Text Editor, main" at bounding box center [400, 150] width 423 height 12
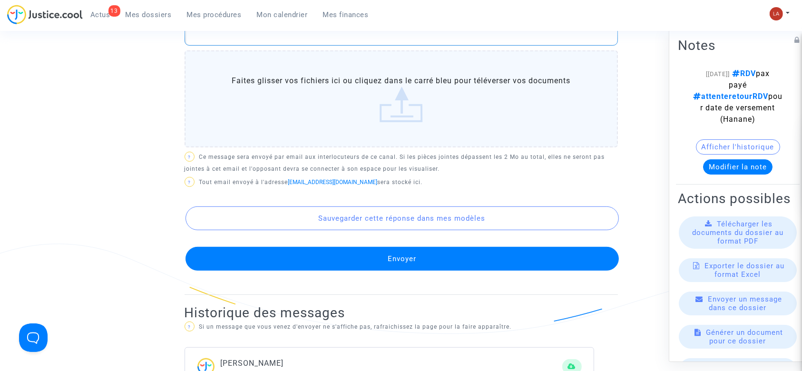
scroll to position [360, 0]
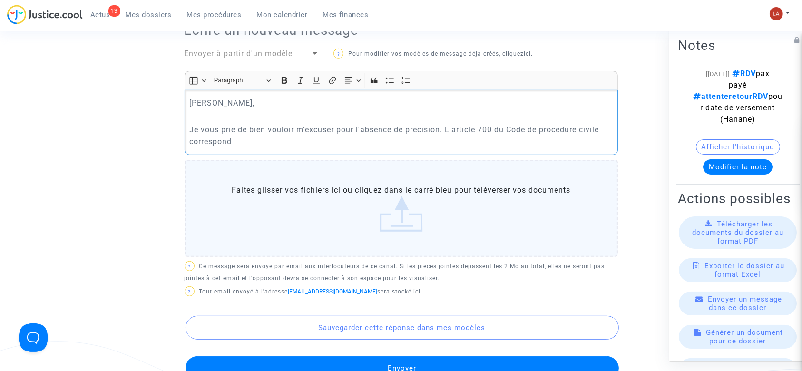
click at [452, 128] on p "Je vous prie de bien vouloir m'excuser pour l'absence de précision. L'article 7…" at bounding box center [400, 136] width 423 height 24
click at [410, 146] on p "Je vous prie de bien vouloir m'excuser pour l'absence de précision. La somme ve…" at bounding box center [400, 136] width 423 height 24
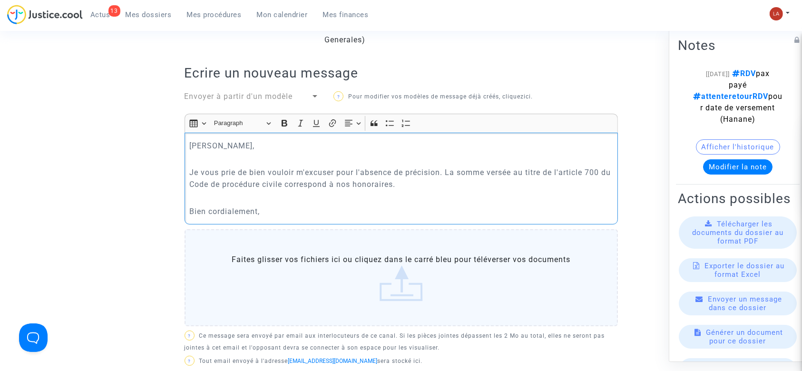
scroll to position [313, 0]
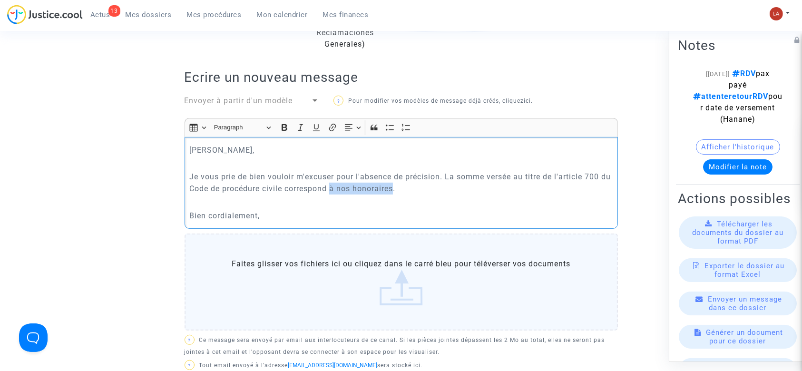
drag, startPoint x: 407, startPoint y: 184, endPoint x: 343, endPoint y: 188, distance: 63.9
click at [343, 188] on p "Je vous prie de bien vouloir m'excuser pour l'absence de précision. La somme ve…" at bounding box center [400, 183] width 423 height 24
click at [313, 211] on p "Bien cordialement," at bounding box center [400, 216] width 423 height 12
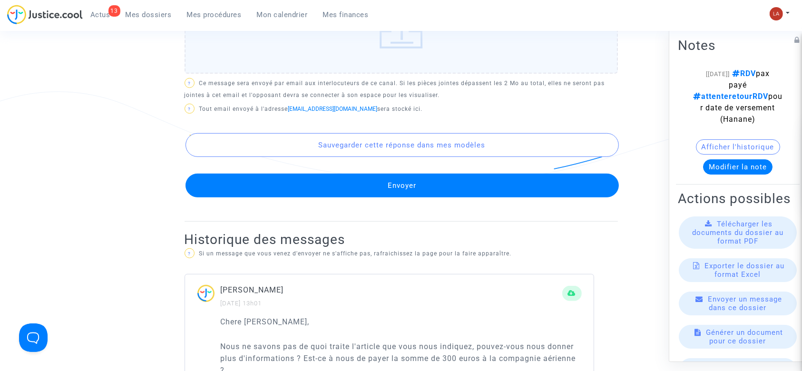
scroll to position [614, 0]
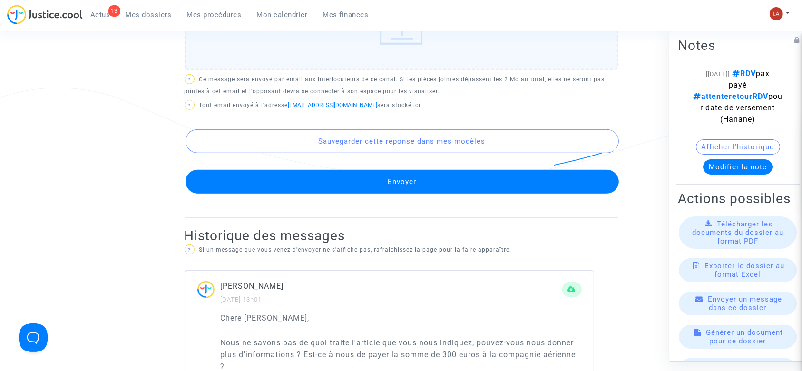
click at [295, 180] on button "Envoyer" at bounding box center [401, 182] width 433 height 24
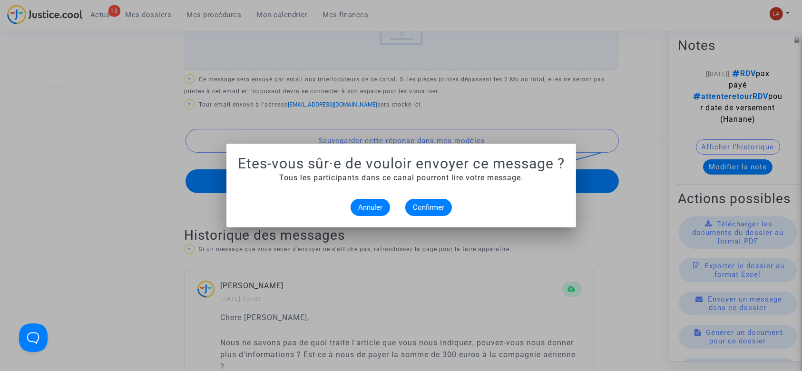
scroll to position [0, 0]
click at [415, 211] on span "Confirmer" at bounding box center [428, 207] width 31 height 9
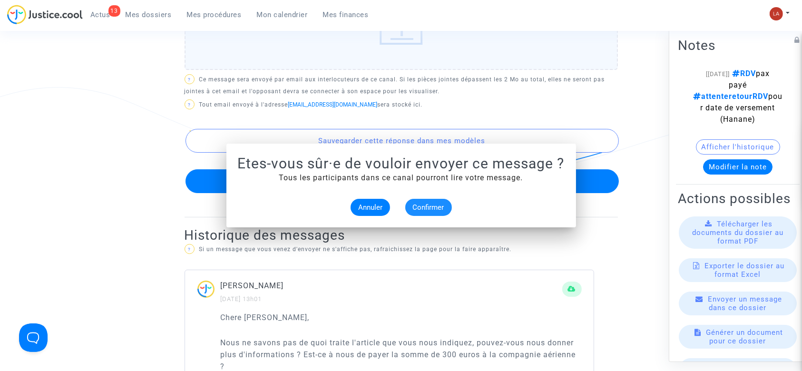
scroll to position [614, 0]
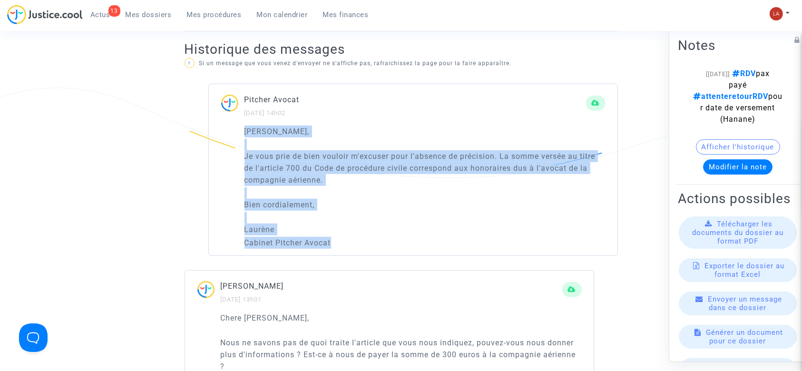
drag, startPoint x: 345, startPoint y: 243, endPoint x: 240, endPoint y: 126, distance: 157.2
click at [240, 126] on div "Cher Erik, Je vous prie de bien vouloir m'excuser pour l'absence de précision. …" at bounding box center [413, 191] width 408 height 130
copy div "Cher Erik, Je vous prie de bien vouloir m'excuser pour l'absence de précision. …"
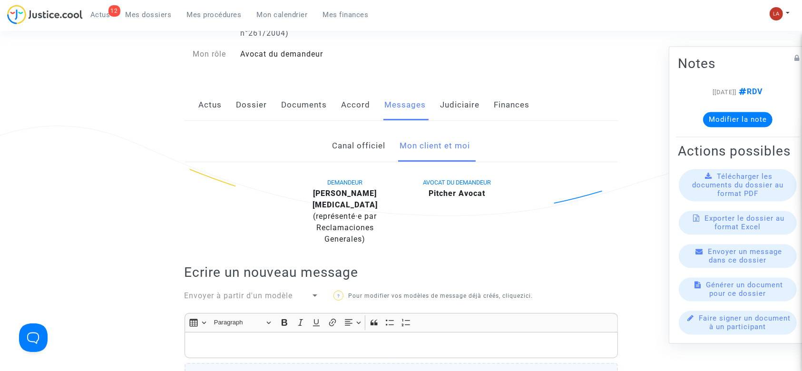
click at [360, 339] on p "Rich Text Editor, main" at bounding box center [400, 345] width 423 height 12
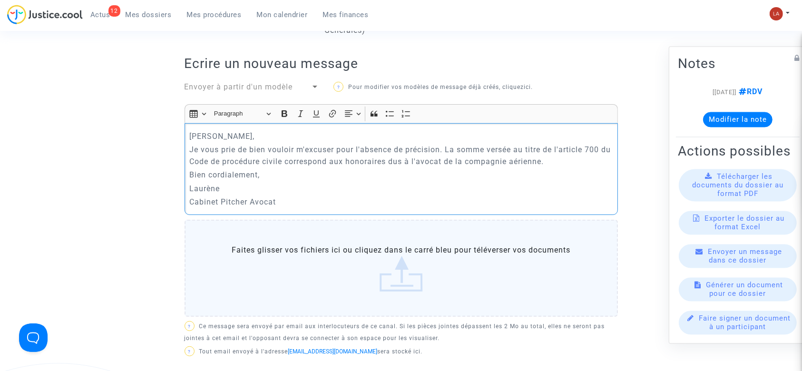
scroll to position [335, 0]
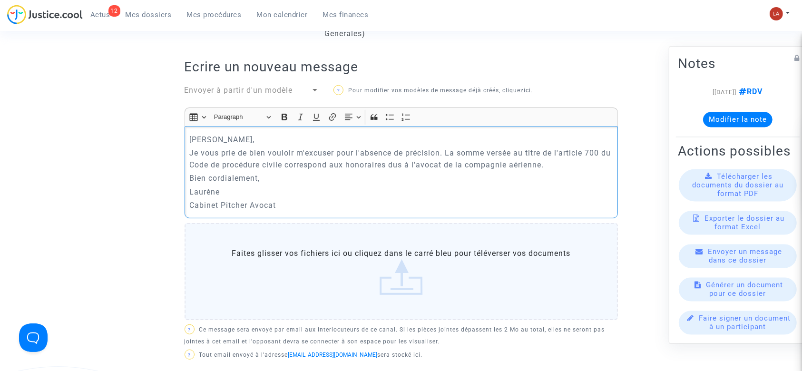
click at [189, 147] on p "Je vous prie de bien vouloir m'excuser pour l'absence de précision. La somme ve…" at bounding box center [400, 159] width 423 height 24
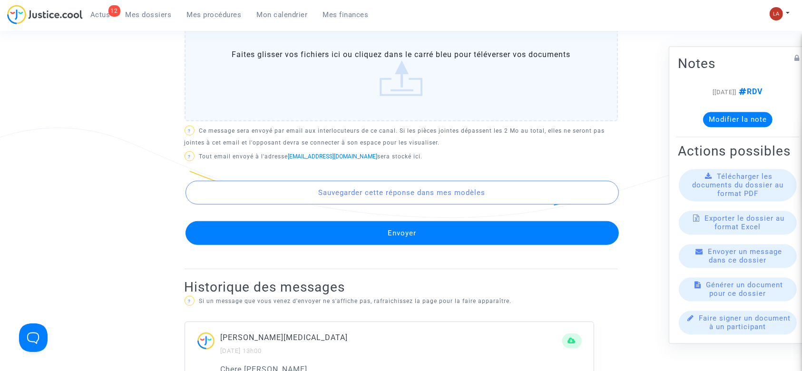
scroll to position [604, 0]
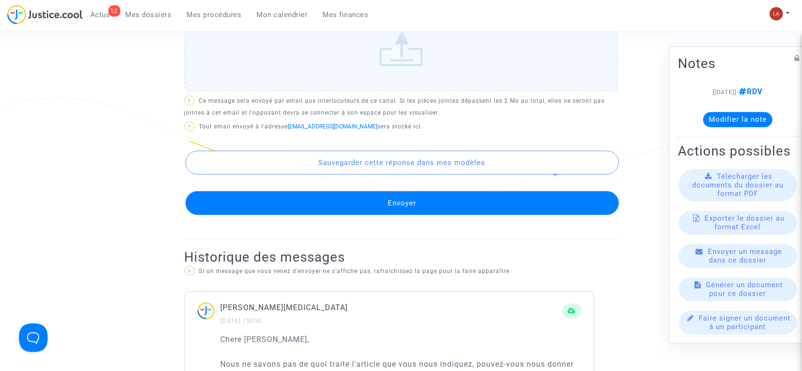
click at [244, 200] on button "Envoyer" at bounding box center [401, 203] width 433 height 24
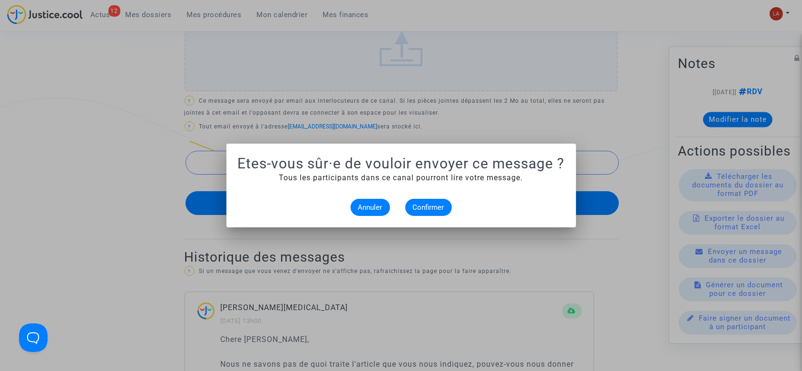
scroll to position [0, 0]
click at [420, 207] on span "Confirmer" at bounding box center [428, 207] width 31 height 9
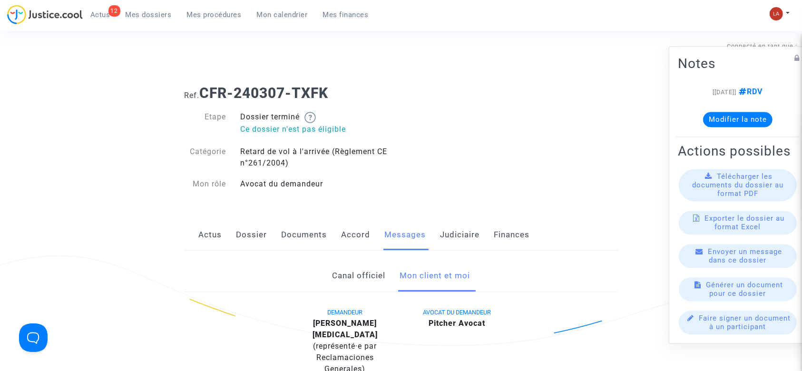
scroll to position [604, 0]
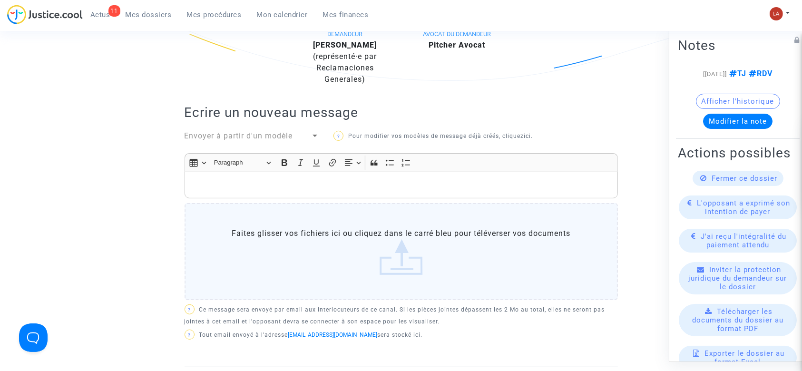
scroll to position [263, 0]
click at [300, 181] on p "Rich Text Editor, main" at bounding box center [400, 187] width 423 height 12
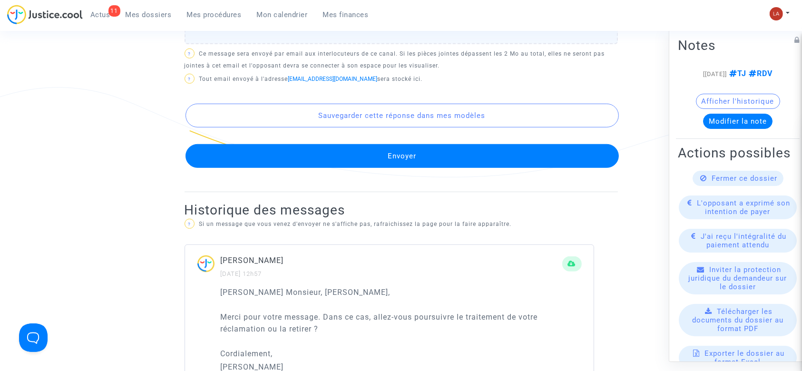
scroll to position [615, 0]
click at [275, 150] on button "Envoyer" at bounding box center [401, 156] width 433 height 24
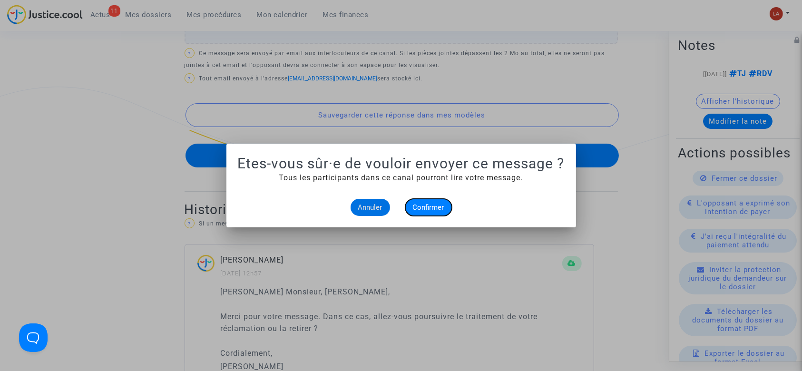
click at [425, 210] on span "Confirmer" at bounding box center [428, 207] width 31 height 9
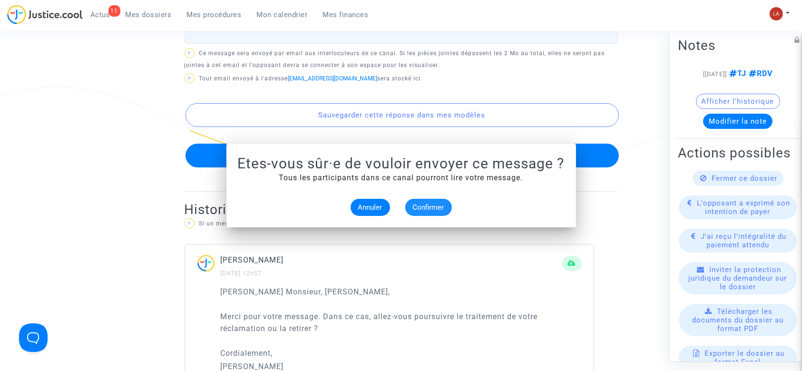
scroll to position [615, 0]
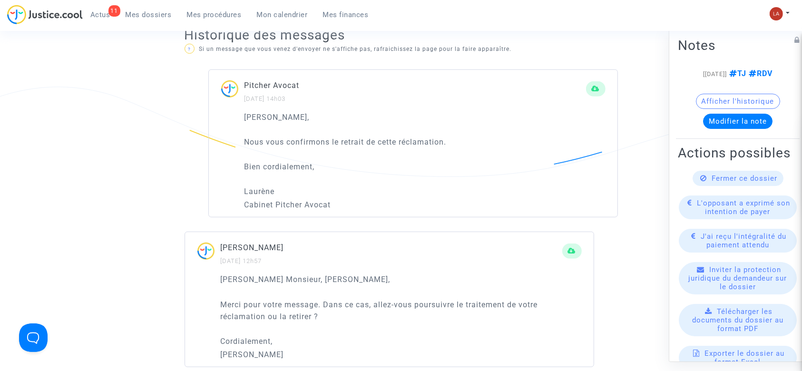
click at [700, 182] on icon at bounding box center [703, 178] width 7 height 7
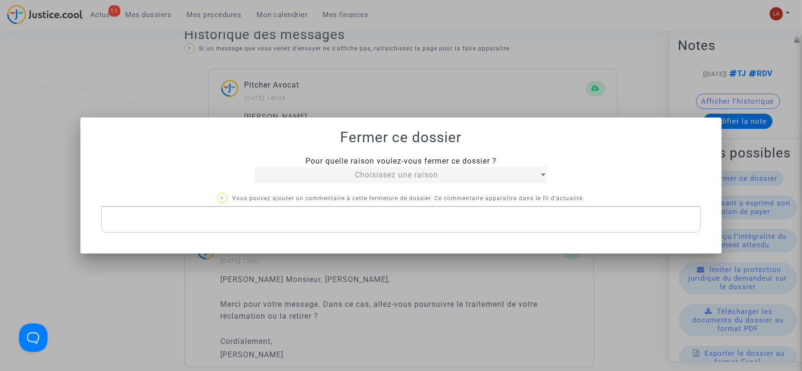
scroll to position [0, 0]
click at [487, 57] on div at bounding box center [401, 185] width 802 height 371
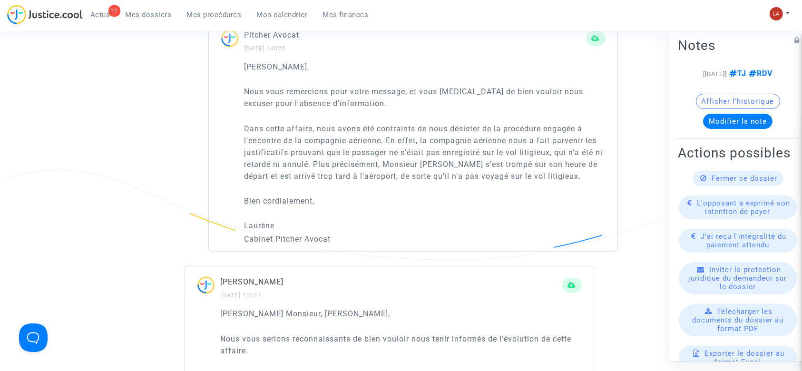
scroll to position [978, 0]
click at [718, 183] on span "Fermer ce dossier" at bounding box center [745, 178] width 66 height 9
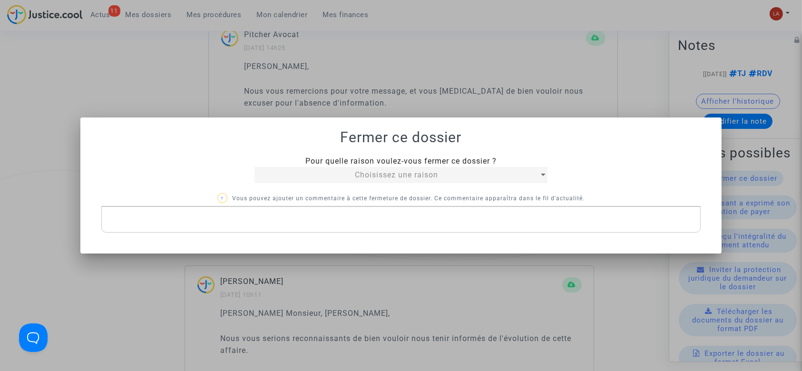
scroll to position [0, 0]
click at [443, 169] on div "Choisissez une raison" at bounding box center [396, 174] width 284 height 11
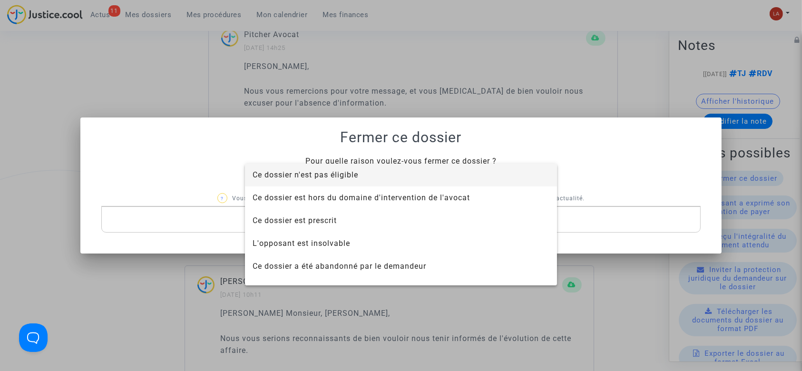
click at [387, 168] on span "Ce dossier n'est pas éligible" at bounding box center [400, 175] width 297 height 23
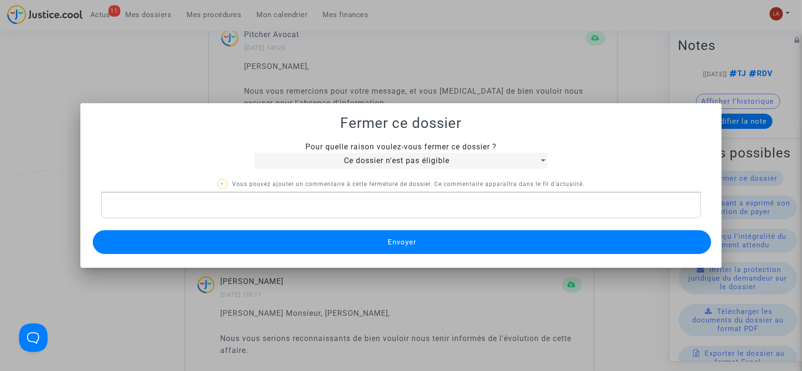
click at [340, 242] on button "Envoyer" at bounding box center [402, 242] width 619 height 24
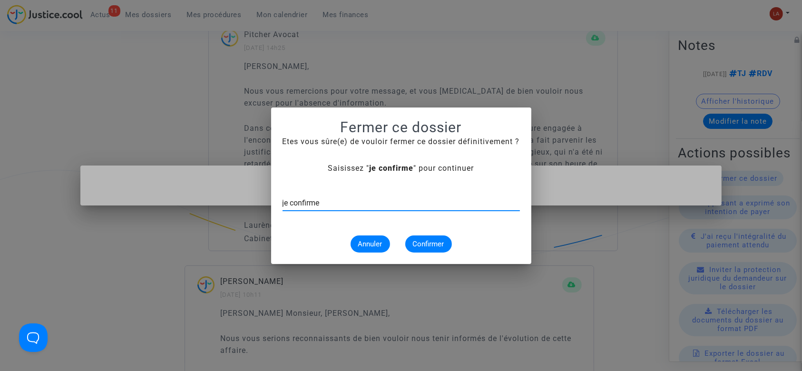
type input "je confirme"
click at [409, 245] on button "Confirmer" at bounding box center [428, 243] width 47 height 17
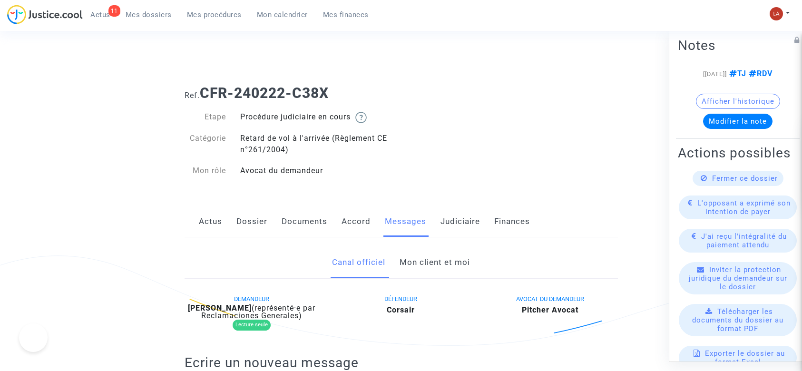
click at [429, 266] on link "Mon client et moi" at bounding box center [434, 262] width 70 height 31
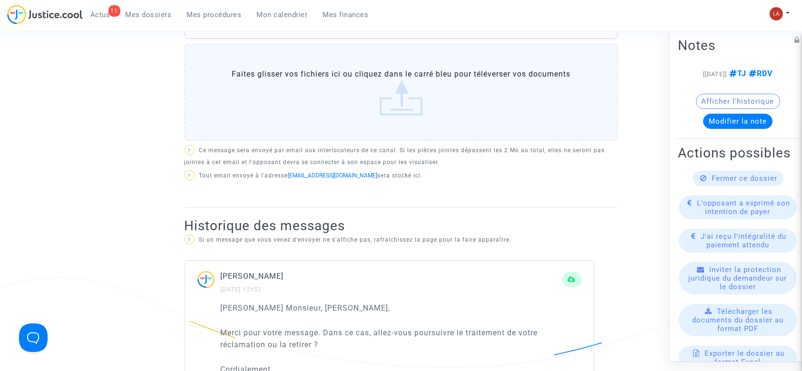
scroll to position [240, 0]
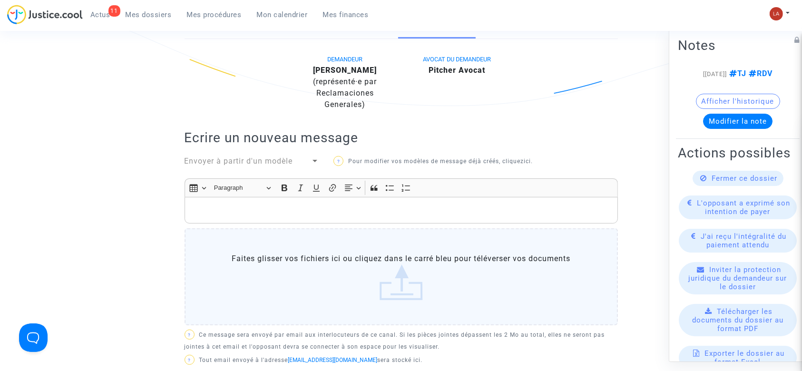
click at [317, 204] on p "Rich Text Editor, main" at bounding box center [400, 210] width 423 height 12
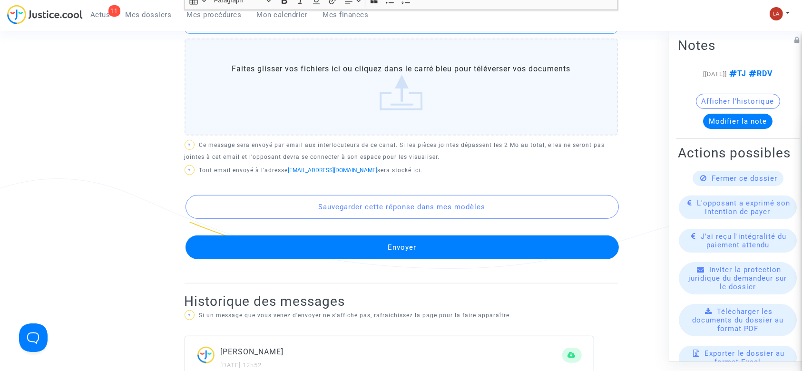
scroll to position [524, 0]
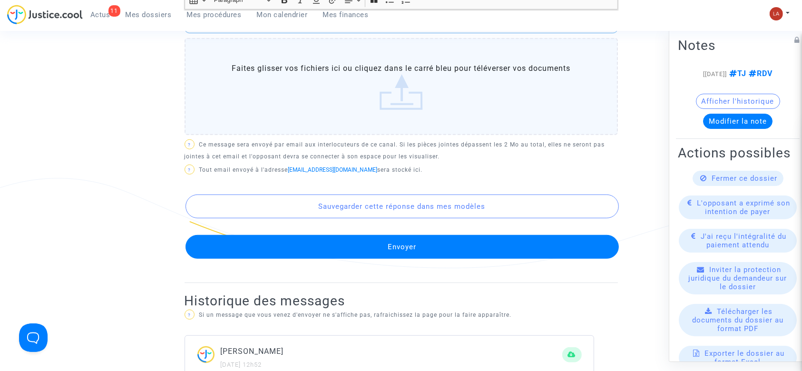
click at [309, 235] on button "Envoyer" at bounding box center [401, 247] width 433 height 24
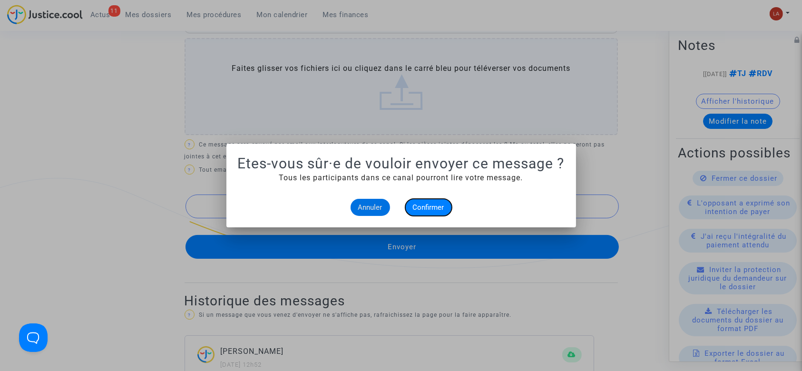
click at [433, 204] on span "Confirmer" at bounding box center [428, 207] width 31 height 9
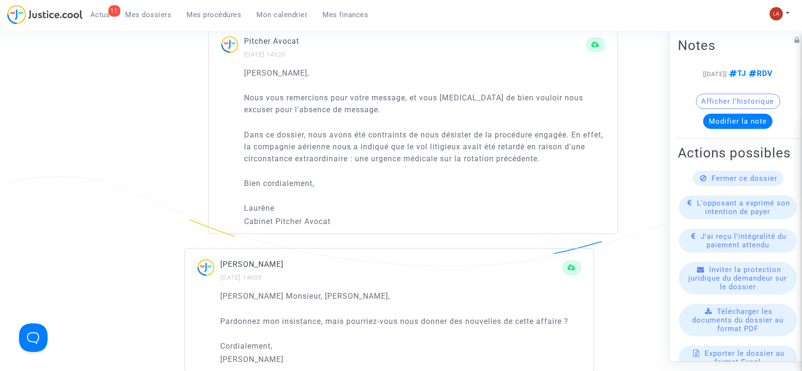
scroll to position [996, 0]
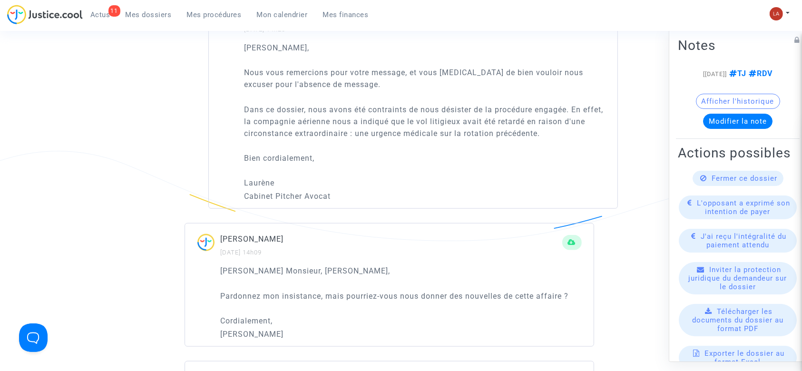
click at [724, 186] on div "Fermer ce dossier" at bounding box center [737, 178] width 91 height 15
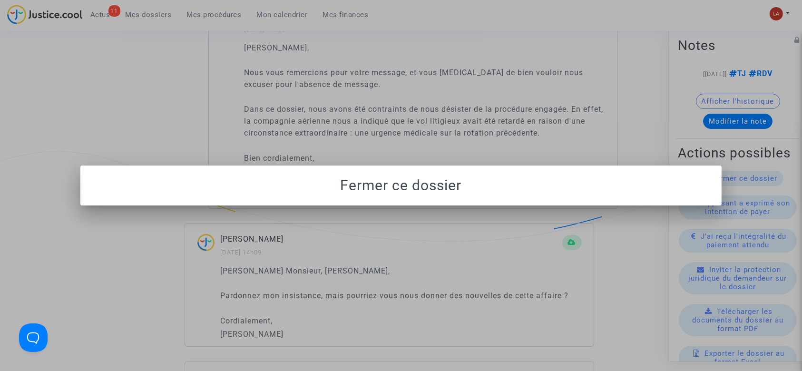
scroll to position [0, 0]
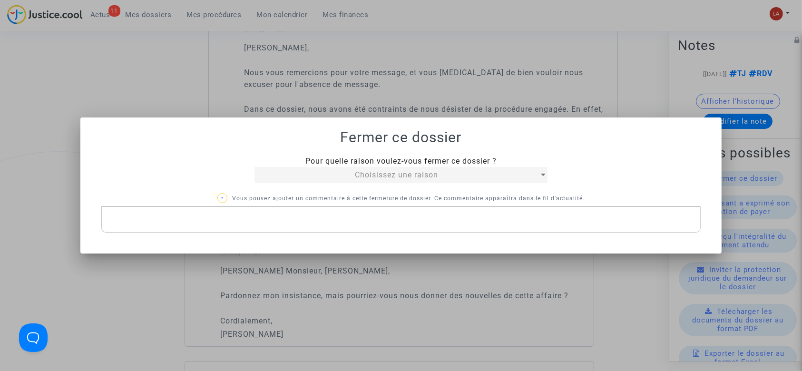
click at [379, 177] on span "Choisissez une raison" at bounding box center [396, 174] width 83 height 9
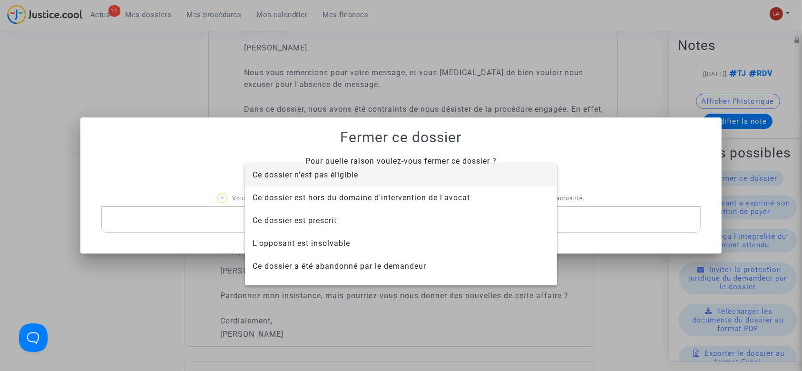
click at [379, 177] on span "Ce dossier n'est pas éligible" at bounding box center [400, 175] width 297 height 23
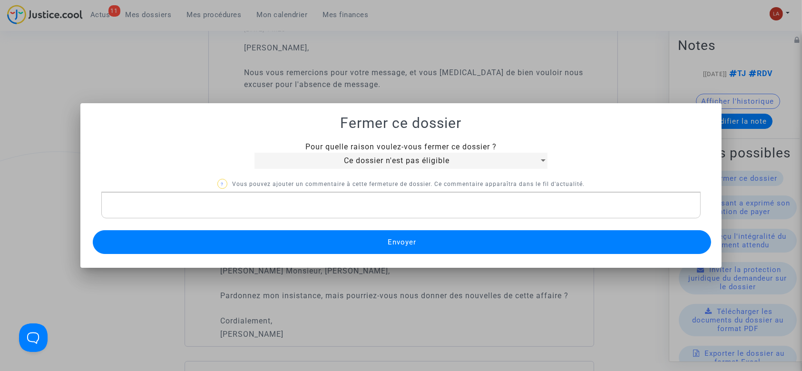
click at [339, 203] on p "Rich Text Editor, main" at bounding box center [401, 205] width 590 height 12
click at [319, 244] on button "Envoyer" at bounding box center [402, 242] width 619 height 24
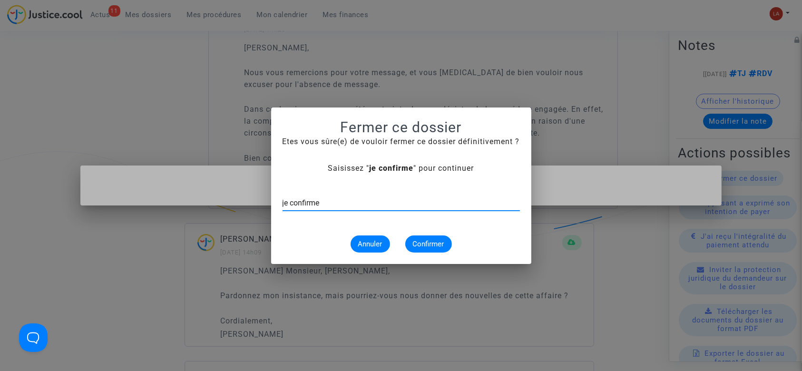
type input "je confirme"
click at [439, 242] on span "Confirmer" at bounding box center [428, 244] width 31 height 9
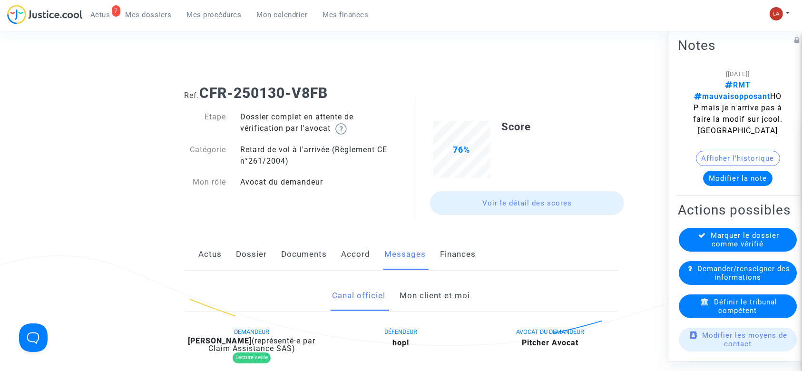
click at [231, 255] on div "Actus Dossier Documents Accord Messages Finances" at bounding box center [400, 255] width 433 height 32
click at [236, 252] on link "Dossier" at bounding box center [251, 254] width 31 height 31
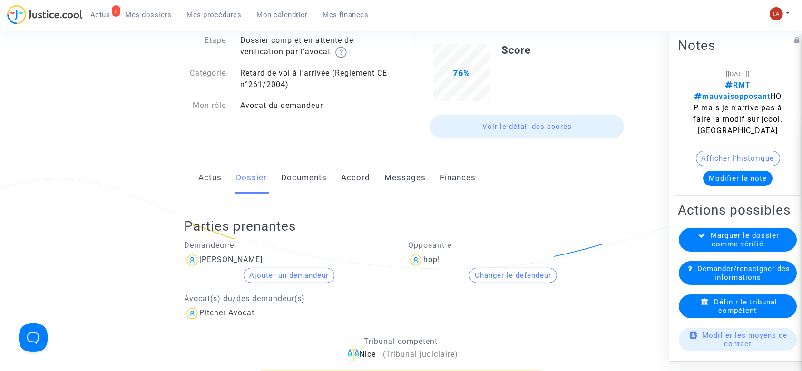
scroll to position [77, 0]
click at [305, 172] on link "Documents" at bounding box center [304, 177] width 46 height 31
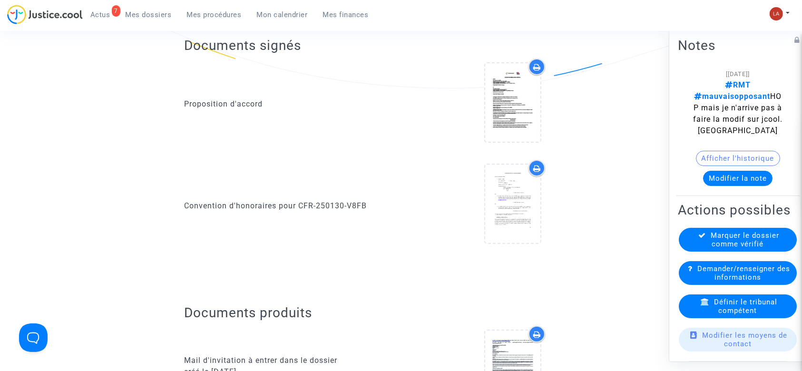
scroll to position [257, 0]
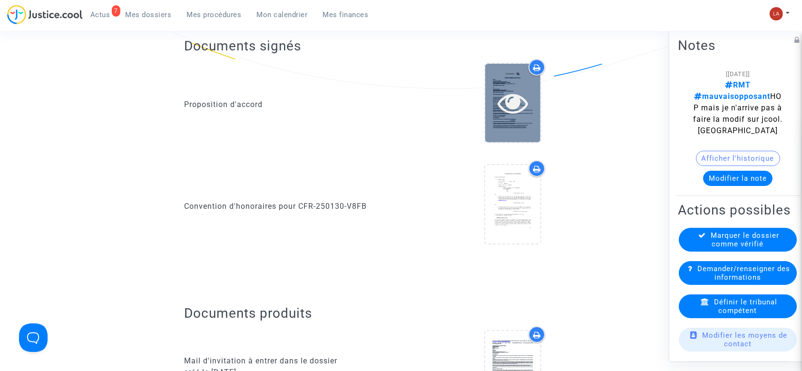
click at [504, 127] on div at bounding box center [512, 103] width 55 height 78
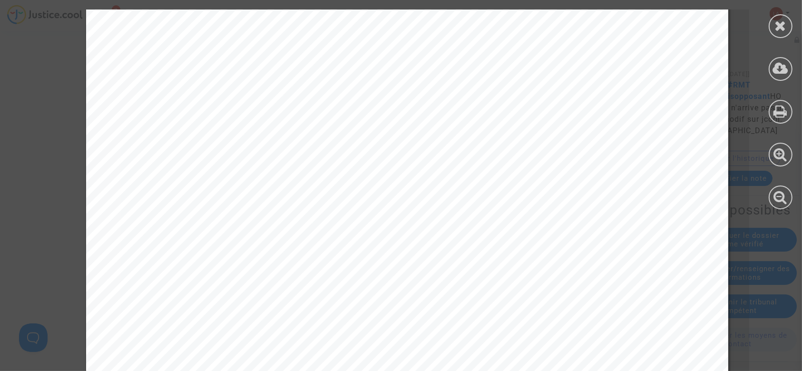
scroll to position [224, 0]
click at [776, 20] on icon at bounding box center [781, 26] width 12 height 14
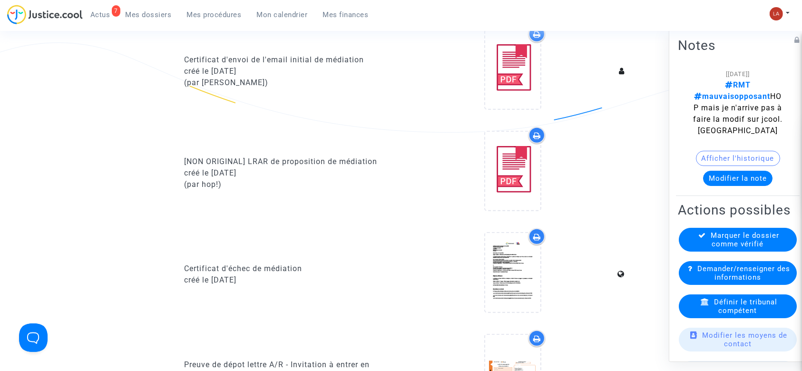
scroll to position [660, 0]
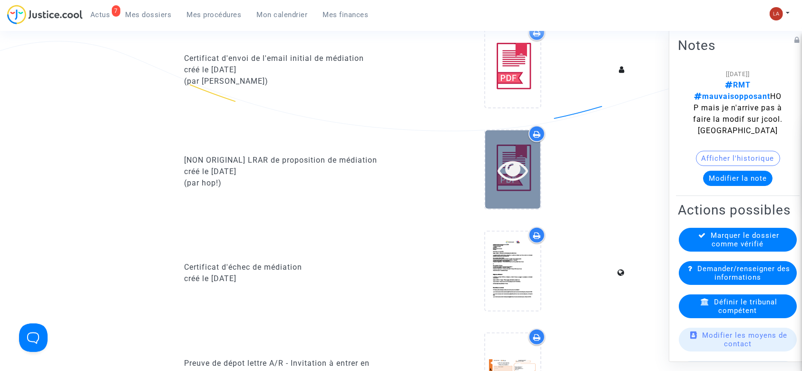
click at [515, 191] on div at bounding box center [512, 169] width 55 height 78
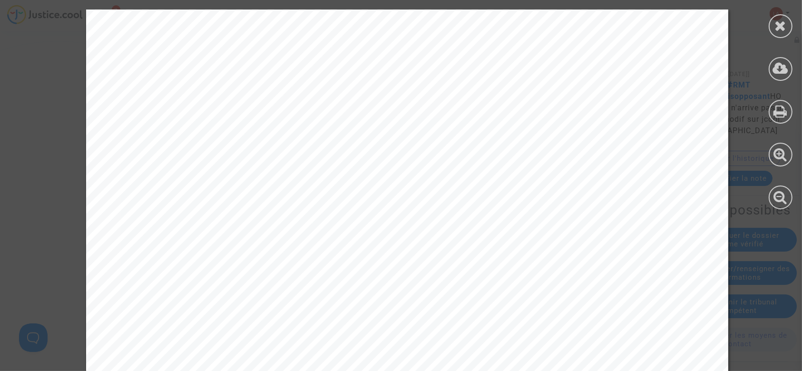
click at [767, 18] on div at bounding box center [780, 109] width 43 height 219
click at [776, 27] on icon at bounding box center [781, 26] width 12 height 14
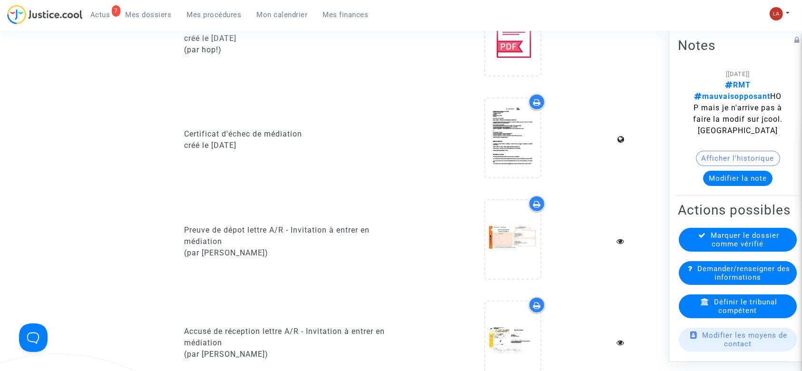
scroll to position [795, 0]
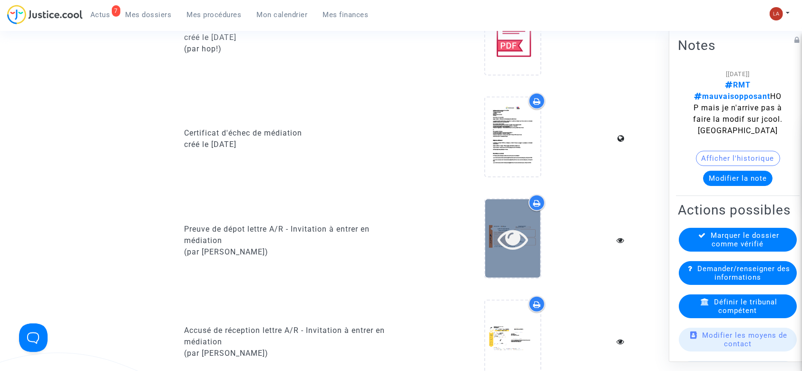
click at [514, 244] on icon at bounding box center [512, 238] width 31 height 30
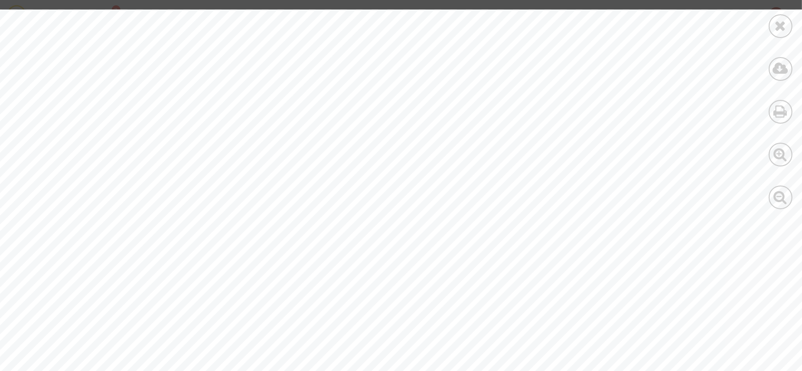
scroll to position [207, 0]
click at [780, 30] on icon at bounding box center [781, 26] width 12 height 14
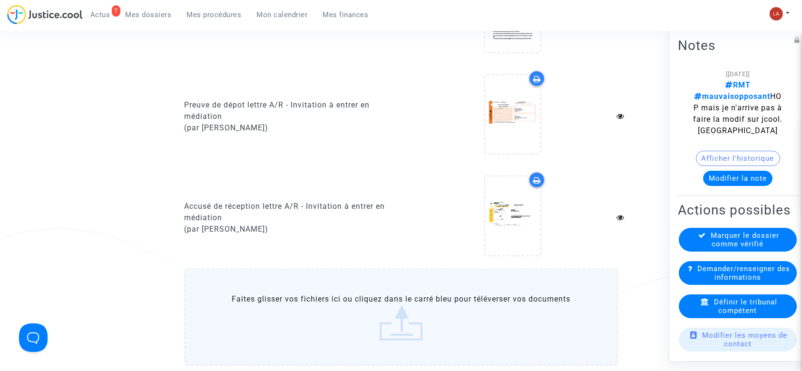
click at [715, 235] on div "Marquer le dossier comme vérifié" at bounding box center [738, 240] width 118 height 24
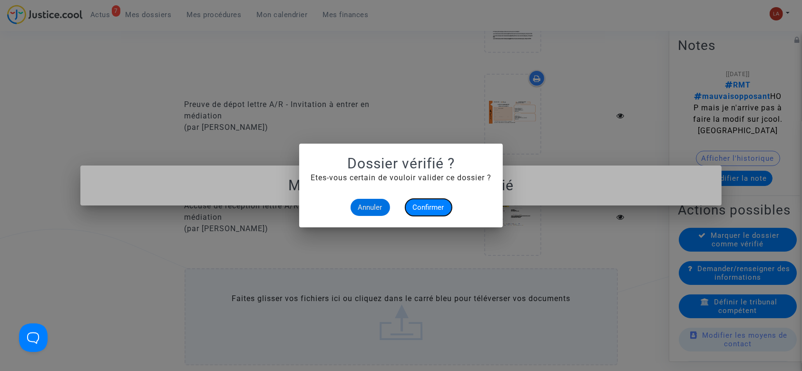
click at [428, 207] on span "Confirmer" at bounding box center [428, 207] width 31 height 9
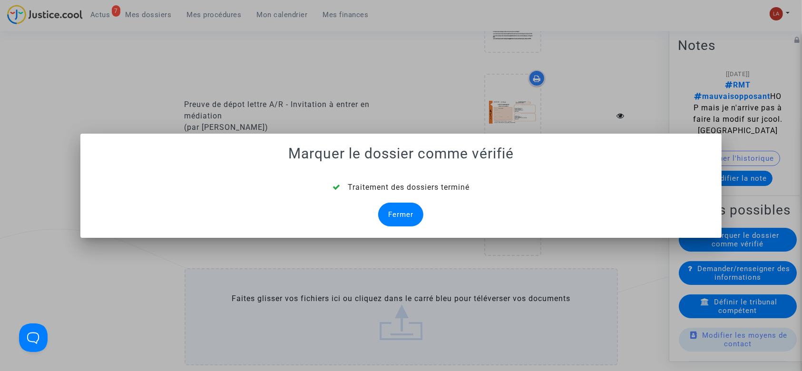
click at [409, 212] on div "Fermer" at bounding box center [400, 215] width 45 height 24
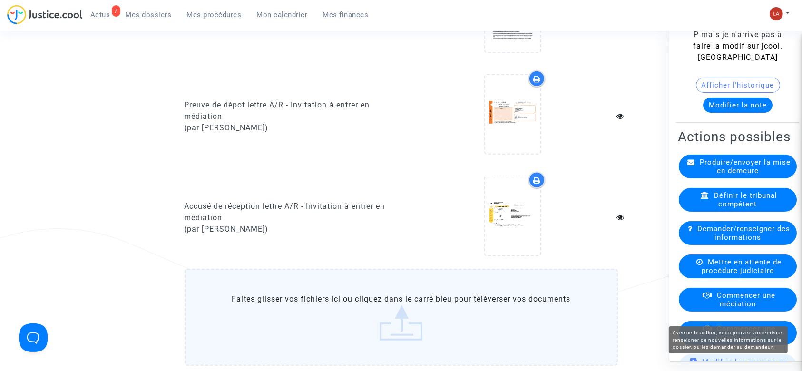
scroll to position [74, 0]
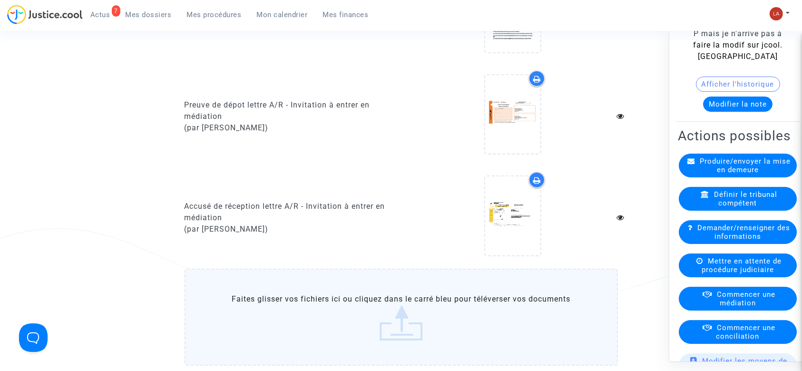
click at [717, 302] on span "Commencer une médiation" at bounding box center [746, 298] width 58 height 17
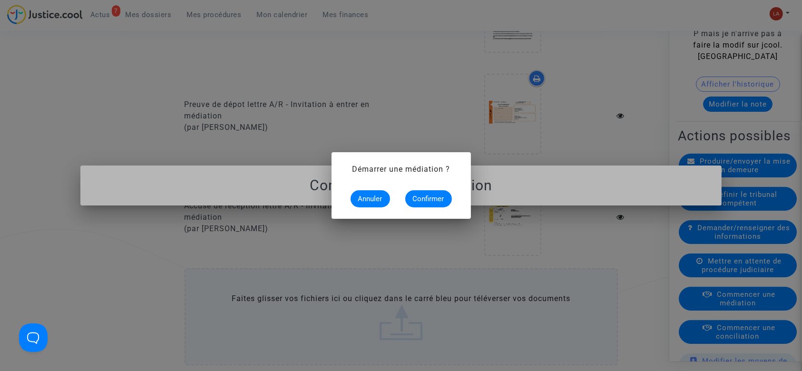
scroll to position [0, 0]
click at [417, 202] on span "Confirmer" at bounding box center [428, 198] width 31 height 9
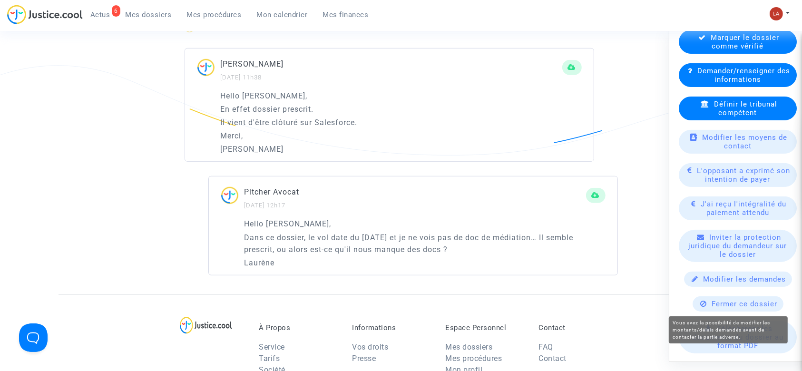
scroll to position [221, 0]
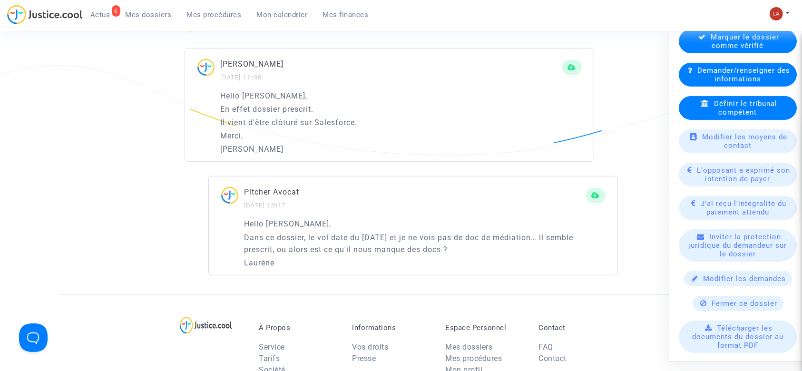
click at [706, 311] on div "Fermer ce dossier" at bounding box center [737, 303] width 91 height 15
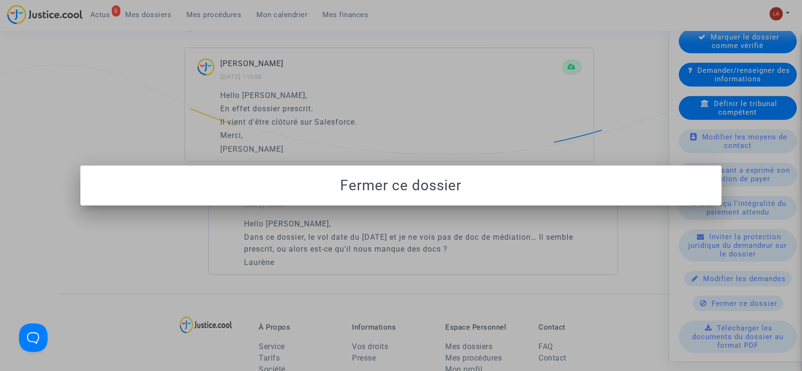
scroll to position [0, 0]
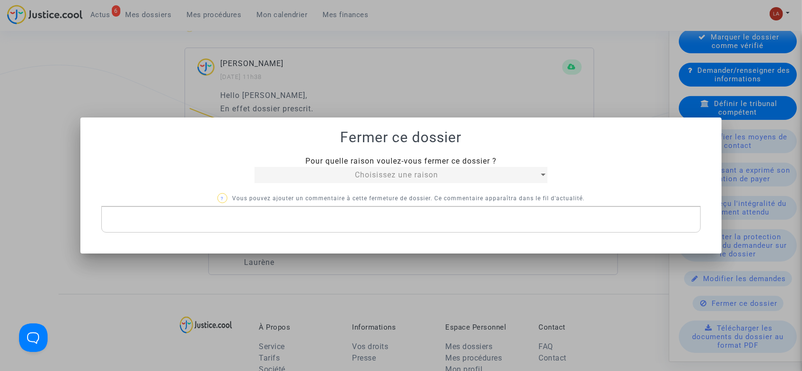
click at [349, 178] on div "Choisissez une raison" at bounding box center [396, 174] width 284 height 11
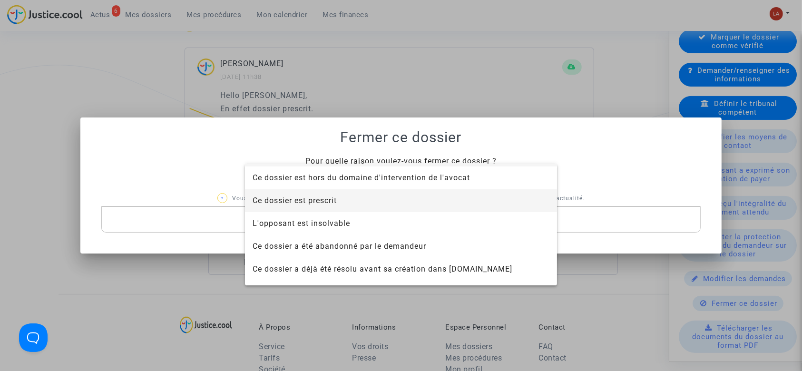
scroll to position [18, 0]
click at [311, 203] on span "Ce dossier est prescrit" at bounding box center [294, 202] width 84 height 9
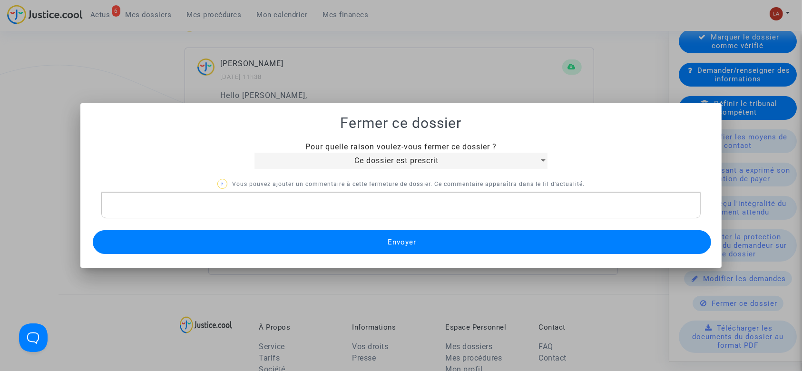
click at [295, 230] on button "Envoyer" at bounding box center [402, 242] width 619 height 24
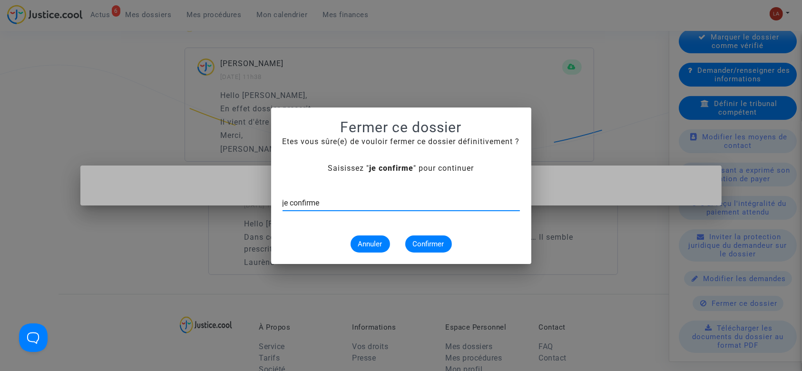
type input "je confirme"
click at [425, 242] on span "Confirmer" at bounding box center [428, 244] width 31 height 9
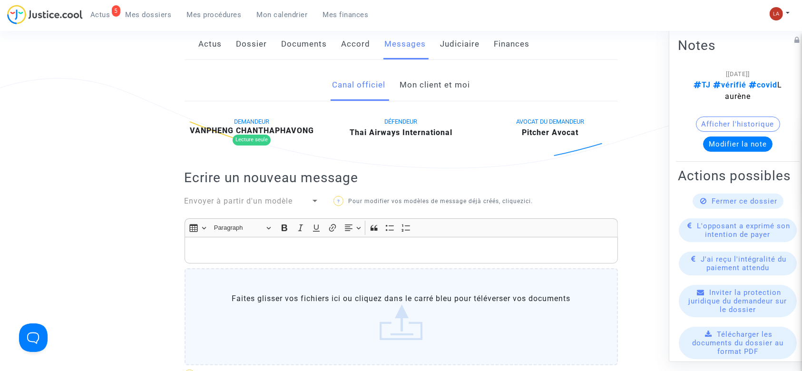
scroll to position [18, 0]
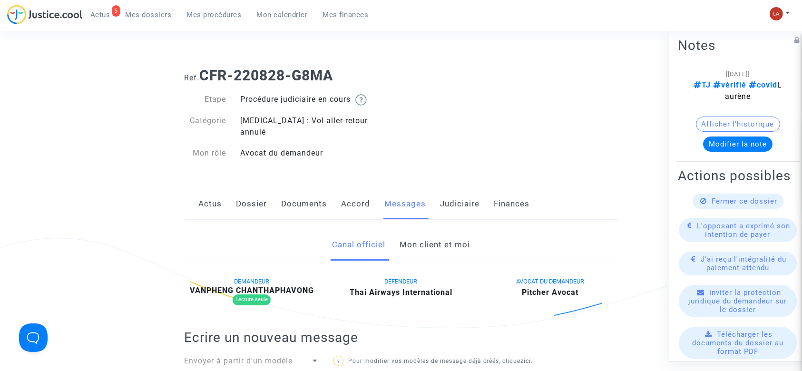
click at [421, 236] on link "Mon client et moi" at bounding box center [434, 244] width 70 height 31
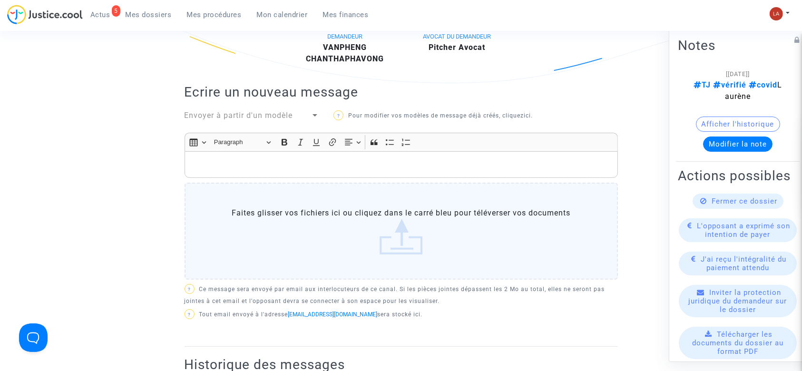
scroll to position [260, 0]
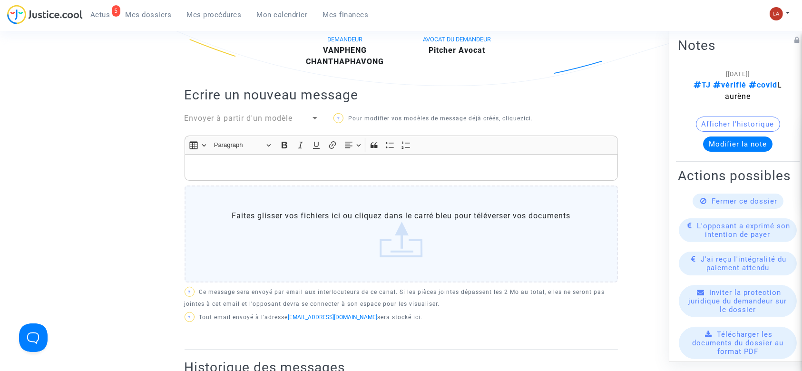
click at [282, 162] on p "Rich Text Editor, main" at bounding box center [400, 168] width 423 height 12
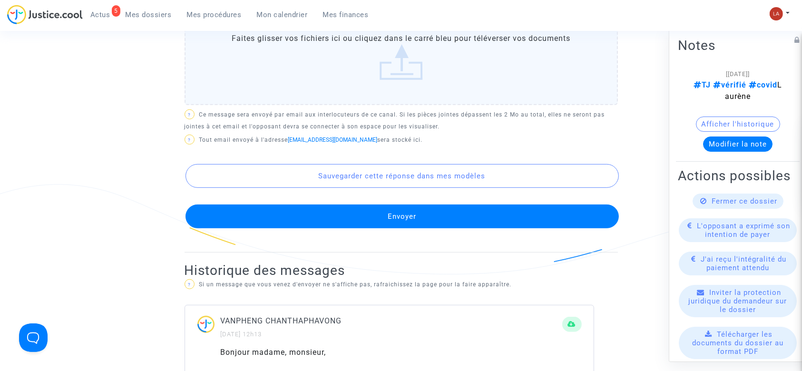
scroll to position [527, 0]
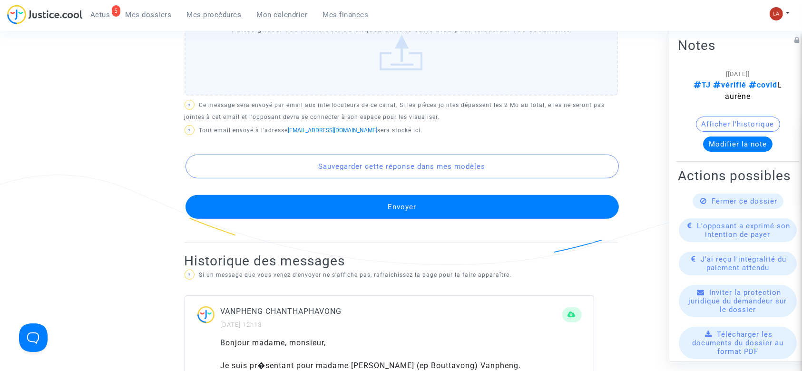
click at [259, 202] on button "Envoyer" at bounding box center [401, 207] width 433 height 24
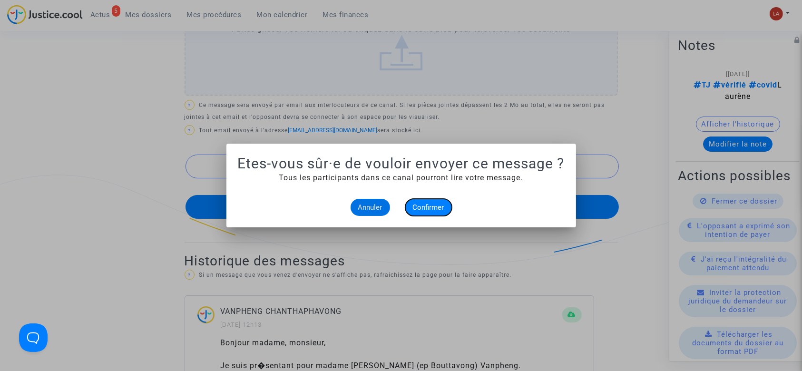
click at [409, 202] on button "Confirmer" at bounding box center [428, 207] width 47 height 17
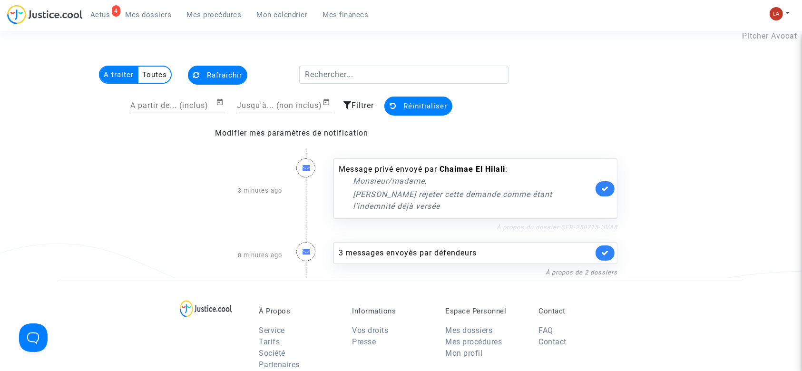
click at [506, 223] on link "À propos du dossier CFR-250715-UVA8" at bounding box center [556, 226] width 121 height 7
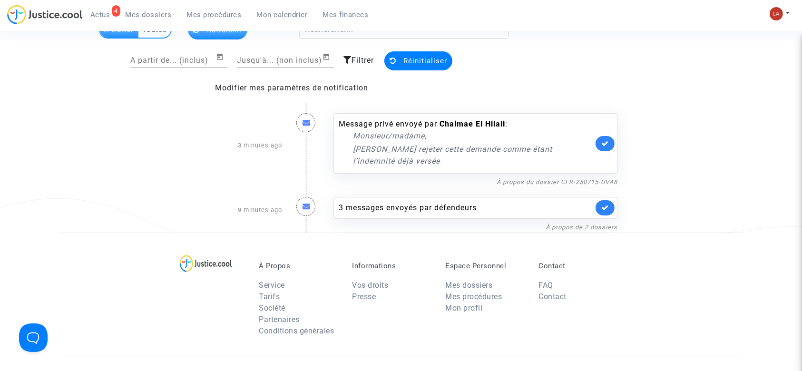
scroll to position [67, 0]
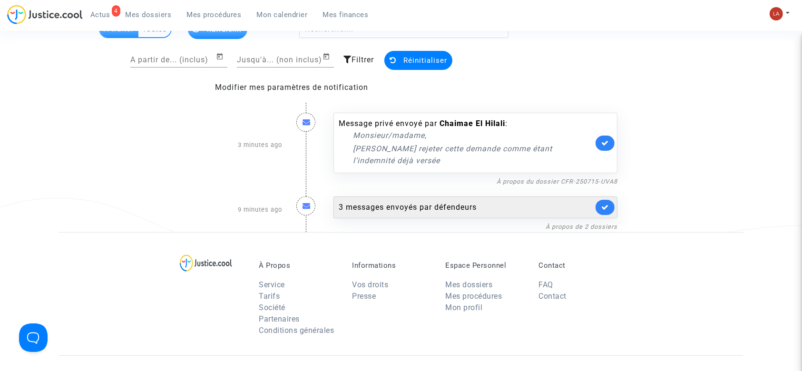
click at [419, 217] on div "3 messages envoyés par défendeurs" at bounding box center [475, 207] width 284 height 22
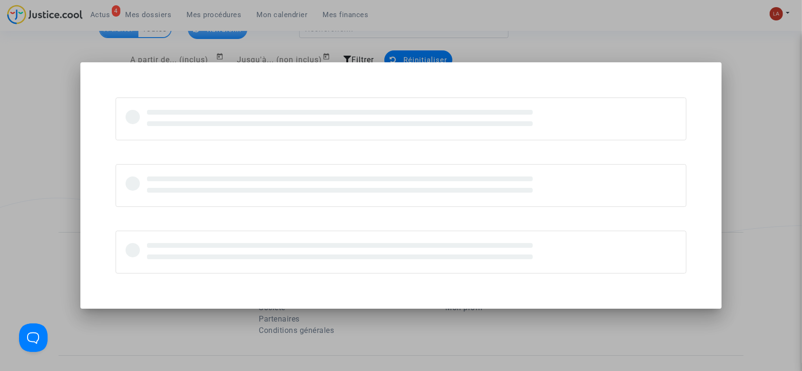
scroll to position [0, 0]
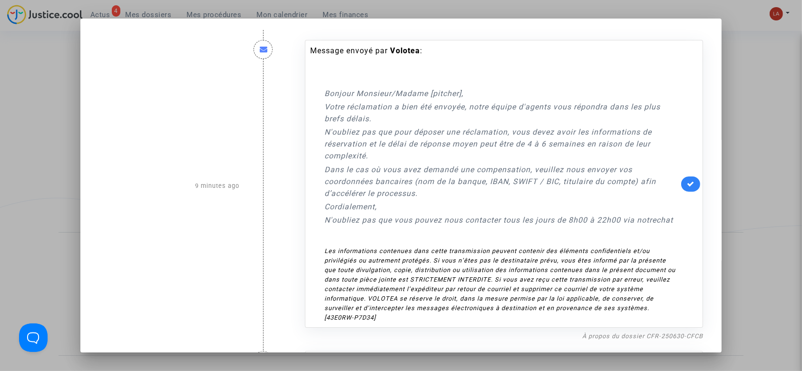
click at [689, 184] on link at bounding box center [690, 183] width 19 height 15
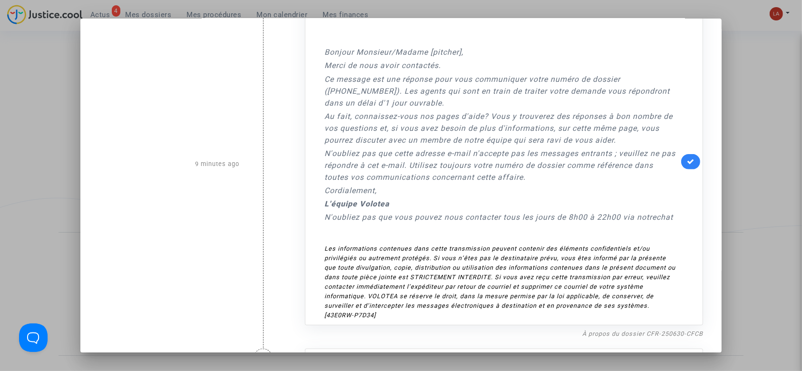
scroll to position [355, 0]
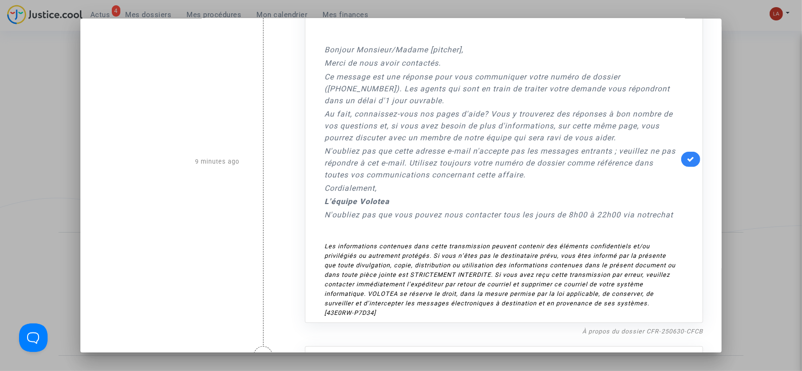
click at [682, 152] on link at bounding box center [690, 159] width 19 height 15
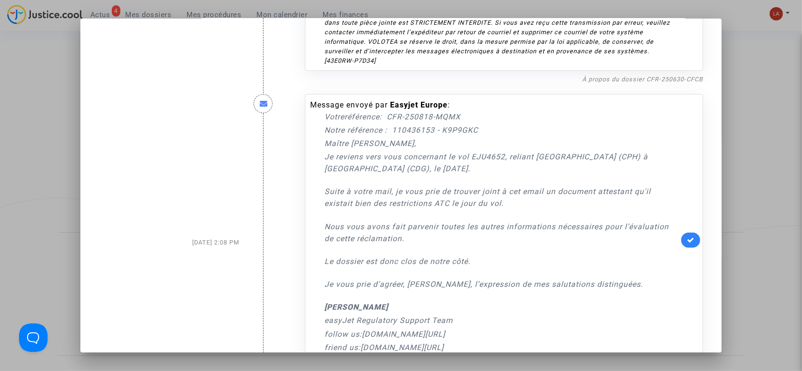
scroll to position [666, 0]
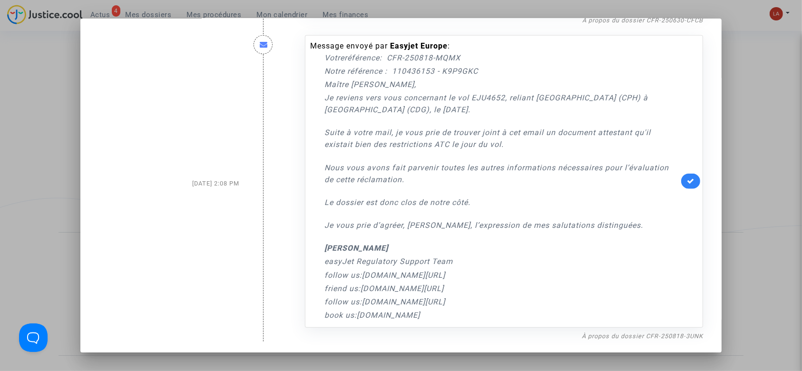
click at [624, 331] on nf-filterlink "À propos du dossier CFR-250818-3UNK" at bounding box center [642, 335] width 121 height 9
click at [623, 333] on link "À propos du dossier CFR-250818-3UNK" at bounding box center [642, 335] width 121 height 7
click at [687, 181] on icon at bounding box center [691, 180] width 8 height 7
click at [771, 138] on div at bounding box center [401, 185] width 802 height 371
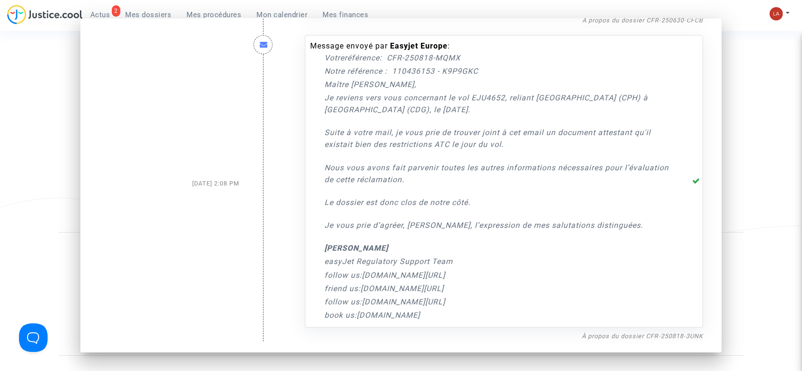
scroll to position [67, 0]
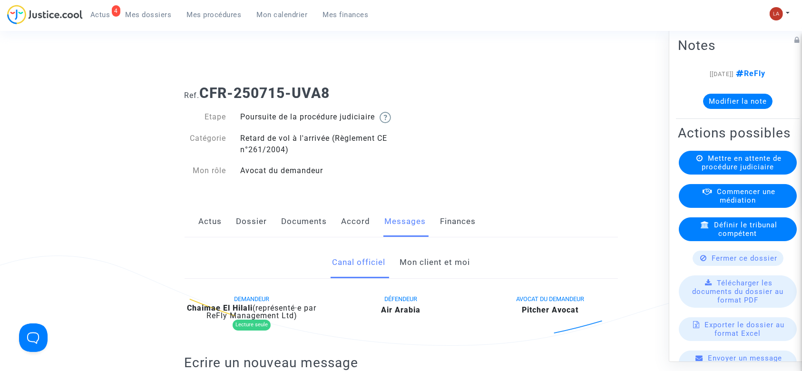
click at [704, 266] on div "Fermer ce dossier" at bounding box center [737, 258] width 91 height 15
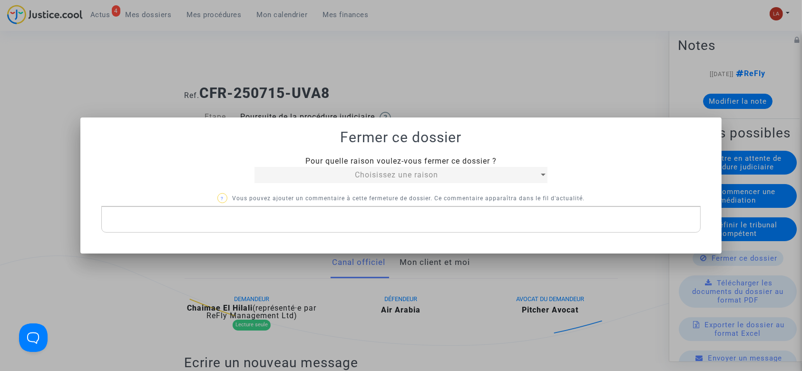
click at [334, 170] on div "Choisissez une raison" at bounding box center [396, 174] width 284 height 11
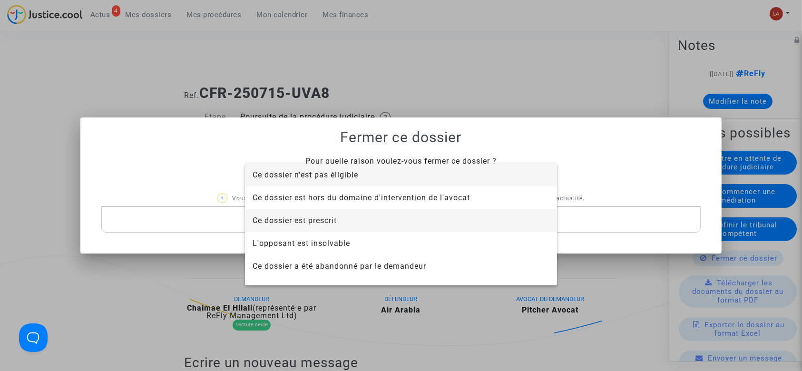
scroll to position [61, 0]
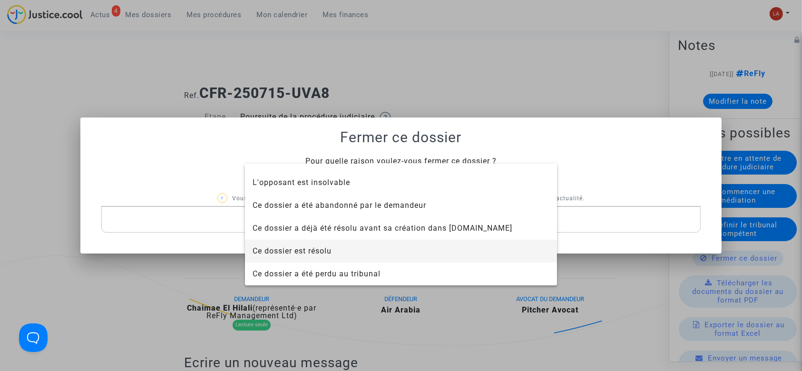
click at [307, 243] on span "Ce dossier est résolu" at bounding box center [400, 251] width 297 height 23
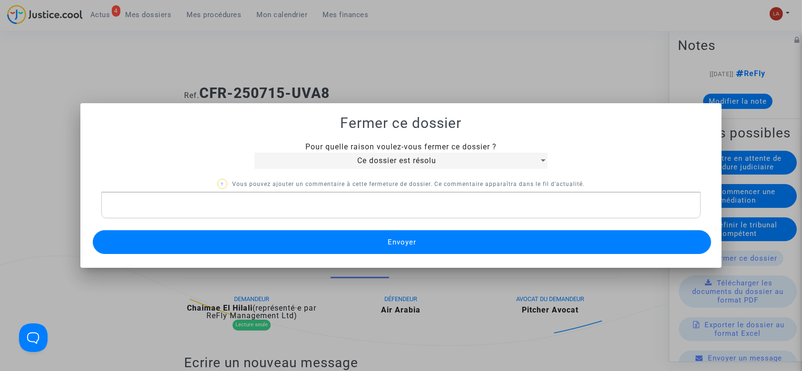
click at [293, 223] on div "Pour quelle raison voulez-vous fermer ce dossier ? Ce dossier est résolu ? Vous…" at bounding box center [401, 199] width 619 height 116
click at [287, 246] on button "Envoyer" at bounding box center [402, 242] width 619 height 24
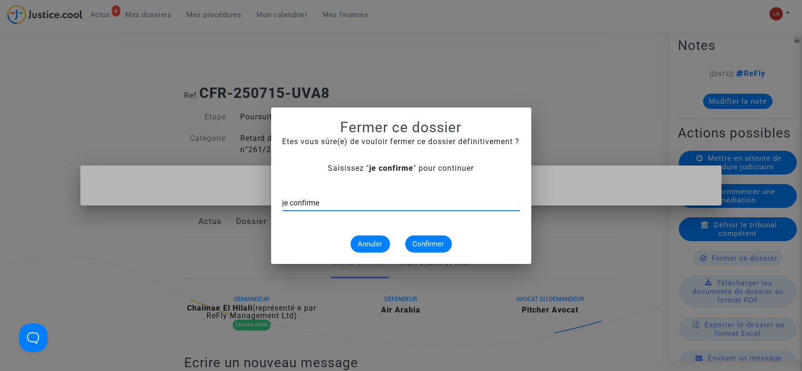
type input "je confirme"
click at [439, 236] on button "Confirmer" at bounding box center [428, 243] width 47 height 17
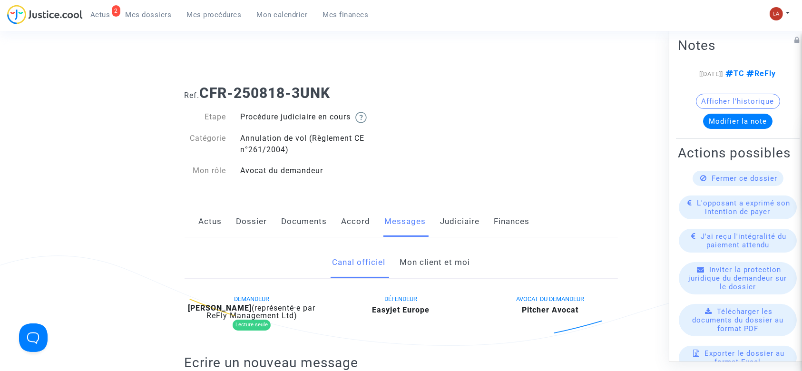
click at [453, 219] on link "Judiciaire" at bounding box center [459, 221] width 39 height 31
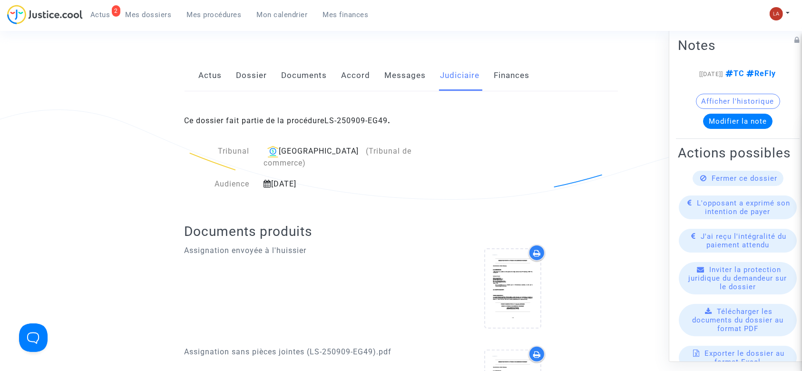
scroll to position [126, 0]
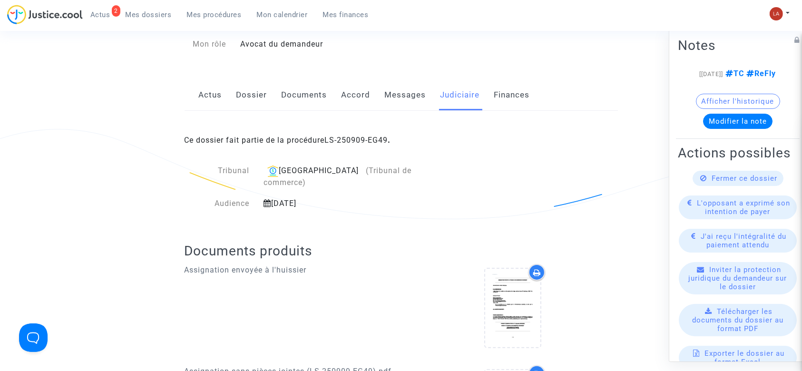
click at [412, 96] on link "Messages" at bounding box center [405, 94] width 41 height 31
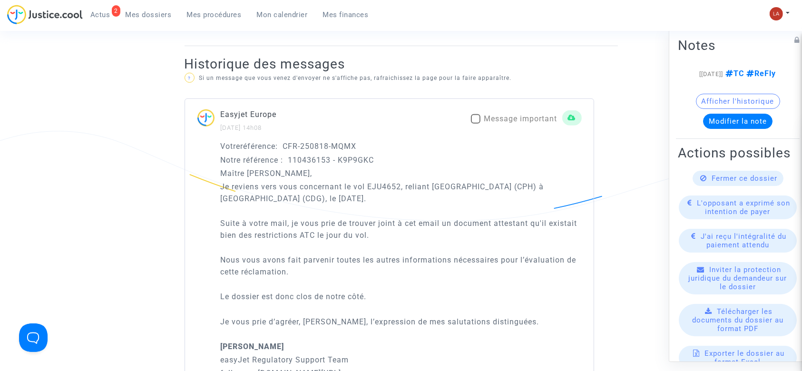
scroll to position [824, 0]
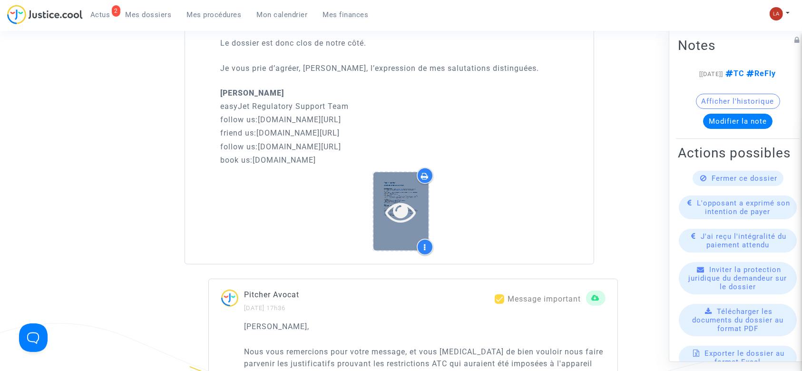
click at [406, 211] on icon at bounding box center [401, 211] width 31 height 30
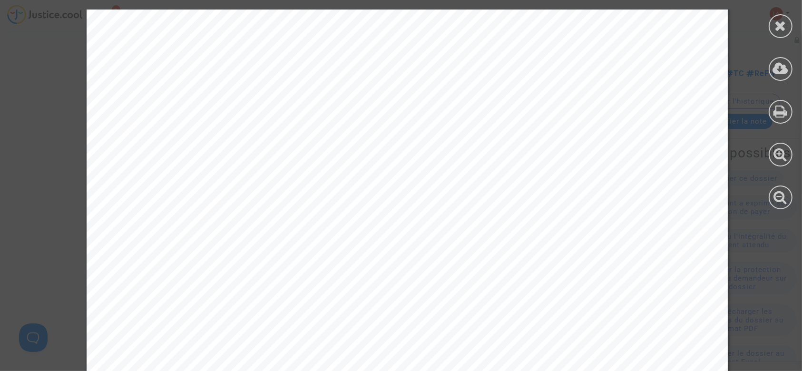
scroll to position [2384, 0]
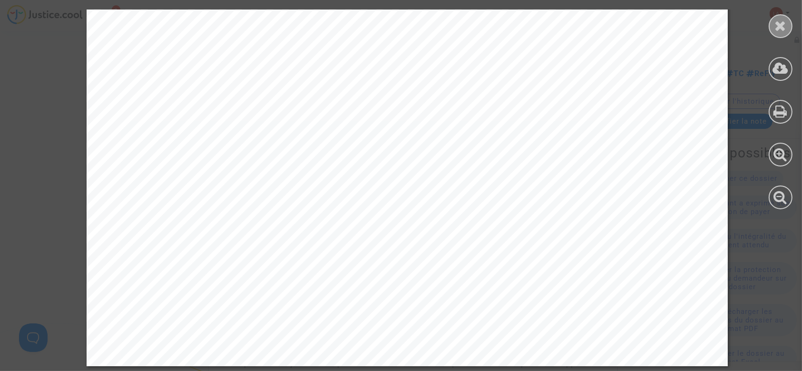
click at [775, 26] on icon at bounding box center [781, 26] width 12 height 14
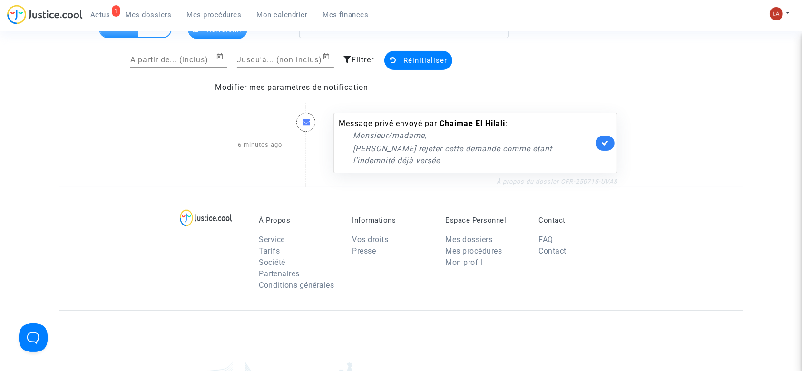
click at [586, 183] on link "À propos du dossier CFR-250715-UVA8" at bounding box center [556, 181] width 121 height 7
click at [608, 146] on link at bounding box center [604, 143] width 19 height 15
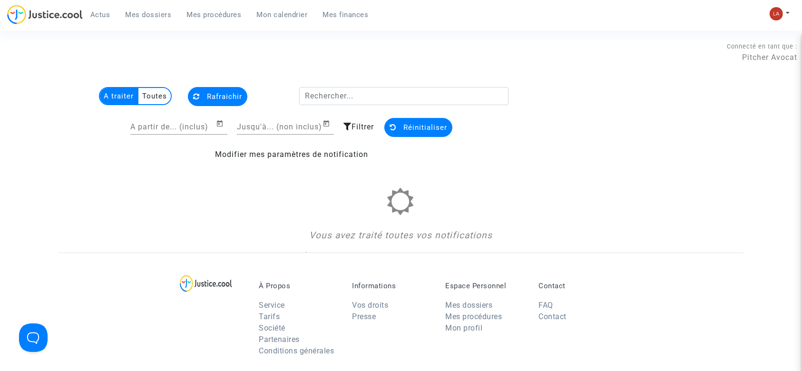
click at [165, 14] on span "Mes dossiers" at bounding box center [149, 14] width 46 height 9
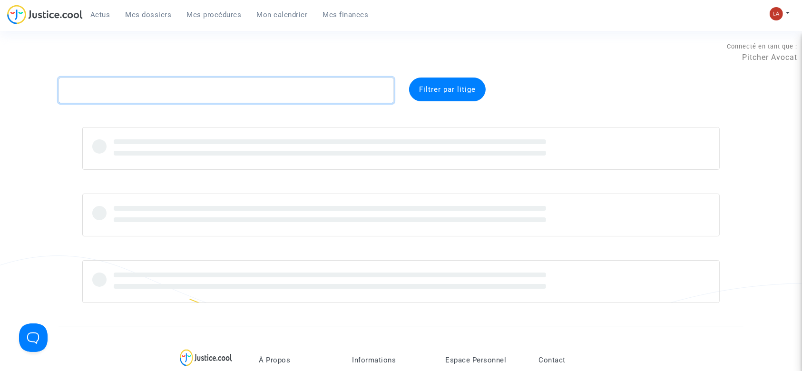
click at [288, 88] on textarea at bounding box center [225, 91] width 335 height 26
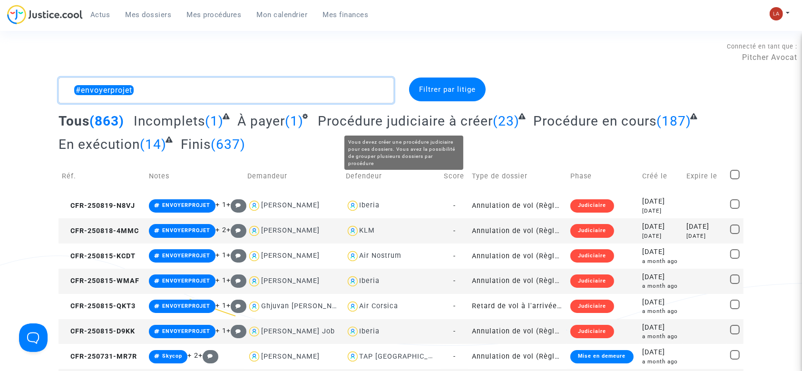
click at [340, 80] on textarea at bounding box center [225, 91] width 335 height 26
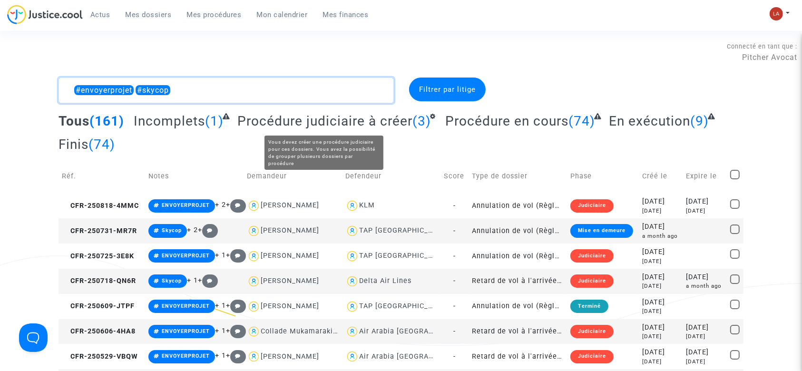
type textarea "#envoyerprojet #skycop"
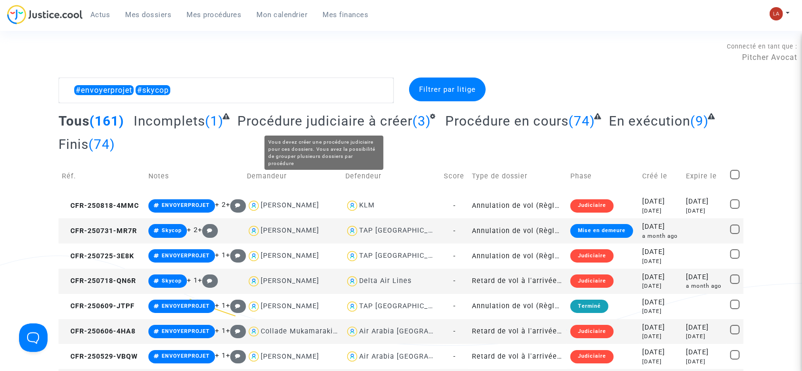
click at [311, 123] on span "Procédure judiciaire à créer" at bounding box center [324, 121] width 175 height 16
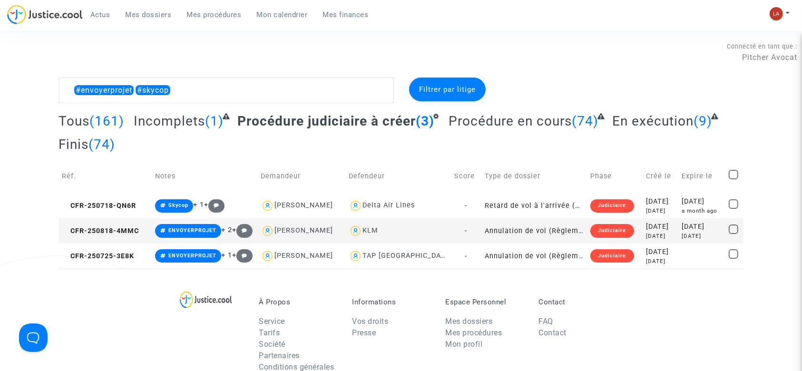
drag, startPoint x: 732, startPoint y: 181, endPoint x: 732, endPoint y: 170, distance: 10.9
click at [732, 181] on mat-checkbox at bounding box center [733, 176] width 10 height 13
click at [732, 170] on span at bounding box center [733, 175] width 10 height 10
click at [733, 179] on input "checkbox" at bounding box center [733, 179] width 0 height 0
checkbox input "true"
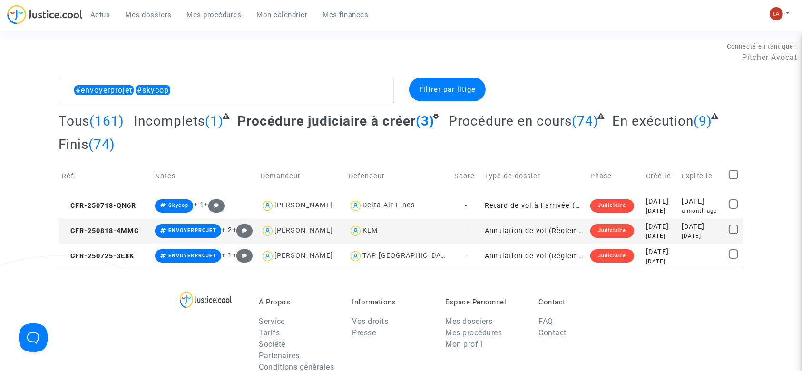
checkbox input "true"
click at [714, 87] on span "Sélection" at bounding box center [698, 89] width 34 height 9
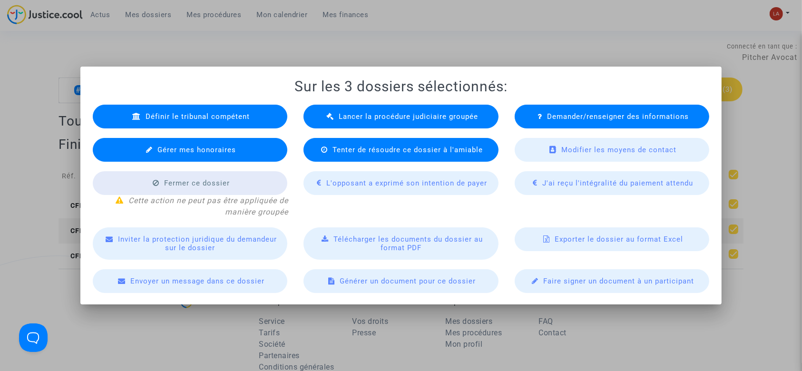
click at [350, 118] on span "Lancer la procédure judiciaire groupée" at bounding box center [408, 116] width 139 height 9
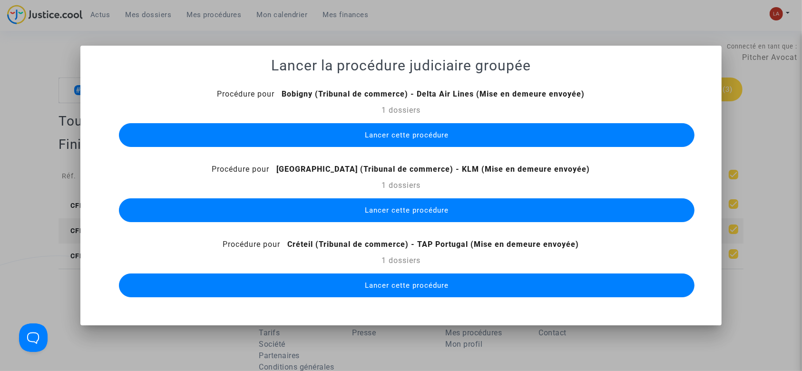
click at [472, 136] on button "Lancer cette procédure" at bounding box center [407, 135] width 576 height 24
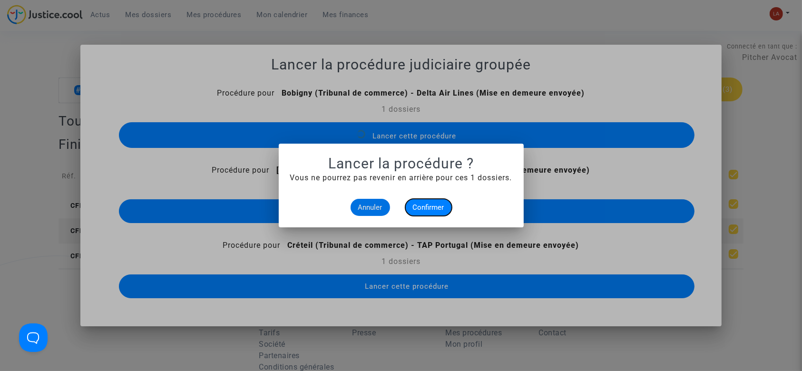
click at [431, 204] on span "Confirmer" at bounding box center [428, 207] width 31 height 9
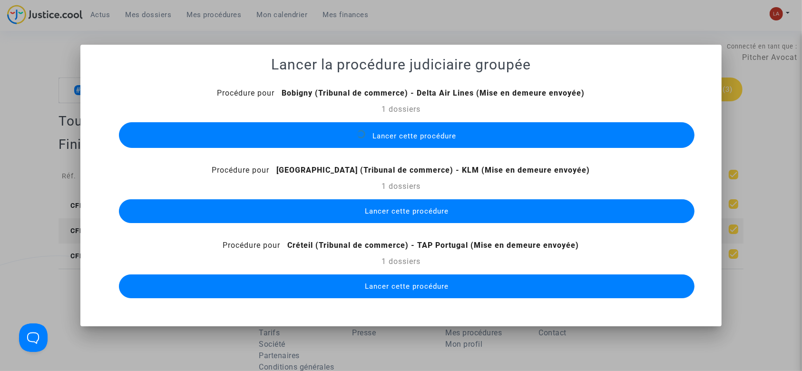
click at [455, 217] on button "Lancer cette procédure" at bounding box center [407, 211] width 576 height 24
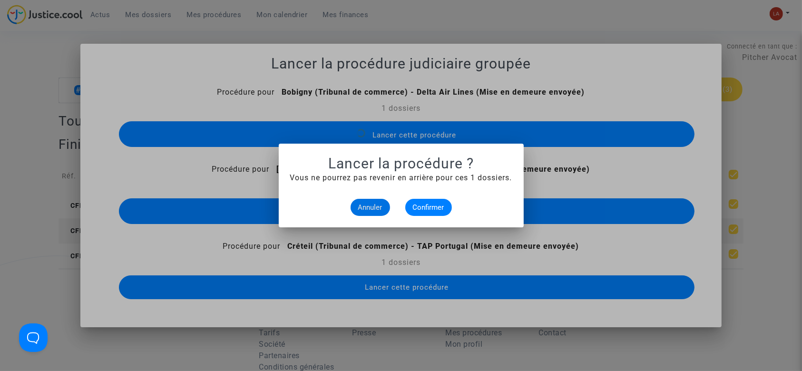
click at [433, 218] on mat-dialog-container "Lancer la procédure ? Vous ne pourrez pas revenir en arrière pour ces 1 dossier…" at bounding box center [401, 186] width 245 height 84
click at [427, 203] on span "Confirmer" at bounding box center [428, 207] width 31 height 9
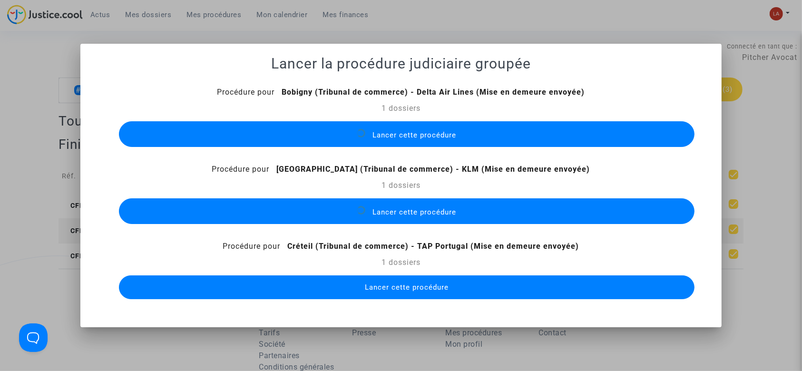
click at [485, 286] on button "Lancer cette procédure" at bounding box center [407, 287] width 576 height 24
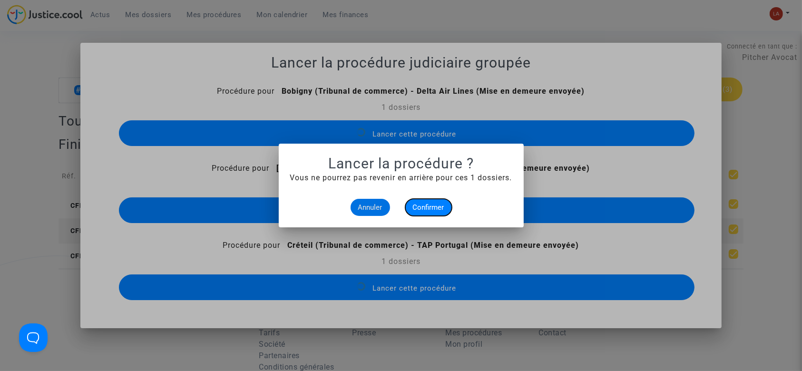
click at [434, 204] on span "Confirmer" at bounding box center [428, 207] width 31 height 9
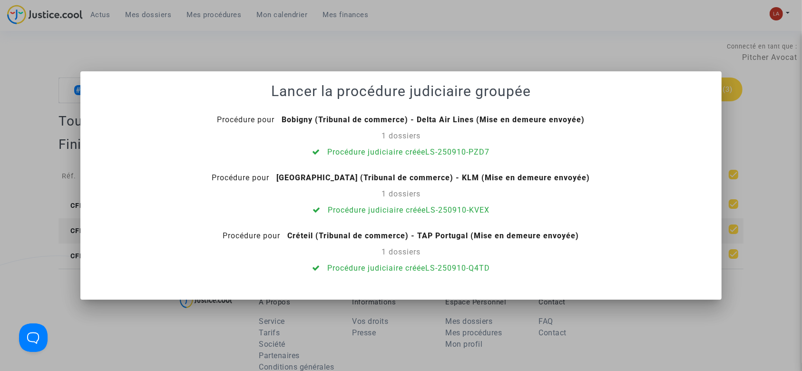
click at [165, 37] on div at bounding box center [401, 185] width 802 height 371
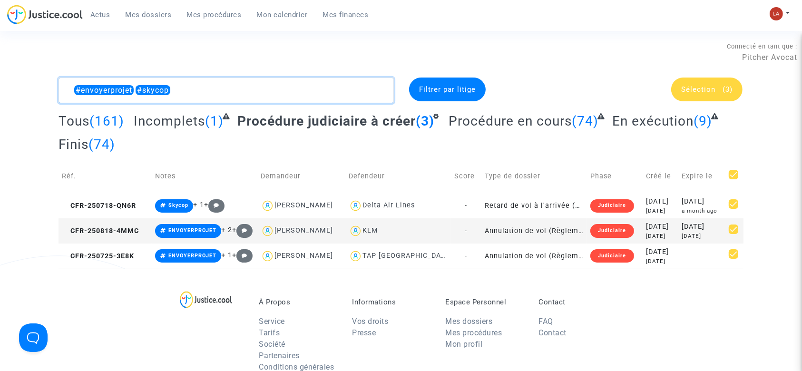
drag, startPoint x: 145, startPoint y: 86, endPoint x: 227, endPoint y: 93, distance: 82.6
click at [227, 93] on textarea at bounding box center [225, 91] width 335 height 26
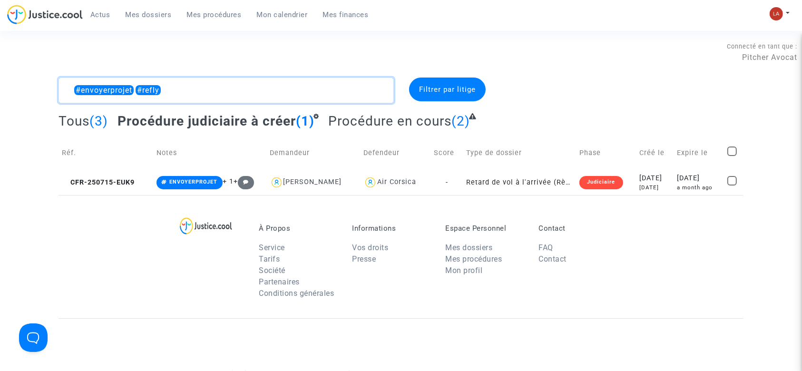
type textarea "#envoyerprojet #refly"
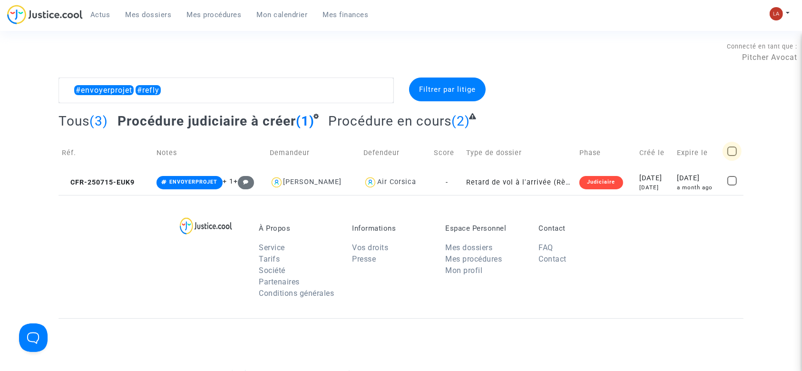
click at [733, 146] on span at bounding box center [732, 151] width 10 height 10
click at [732, 156] on input "checkbox" at bounding box center [731, 156] width 0 height 0
checkbox input "true"
click at [709, 81] on div "Sélection (1)" at bounding box center [706, 90] width 71 height 24
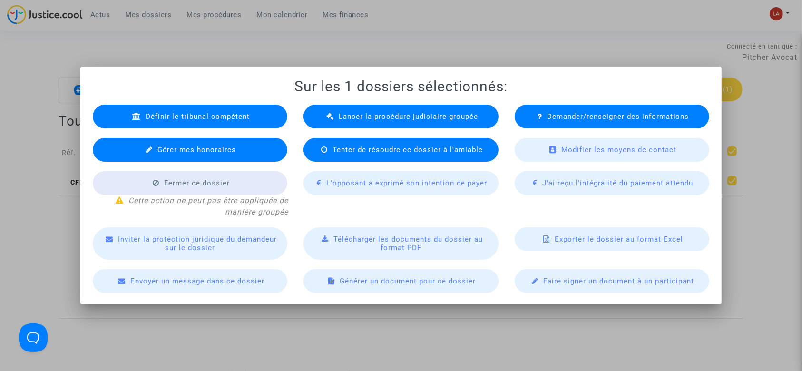
click at [360, 117] on span "Lancer la procédure judiciaire groupée" at bounding box center [408, 116] width 139 height 9
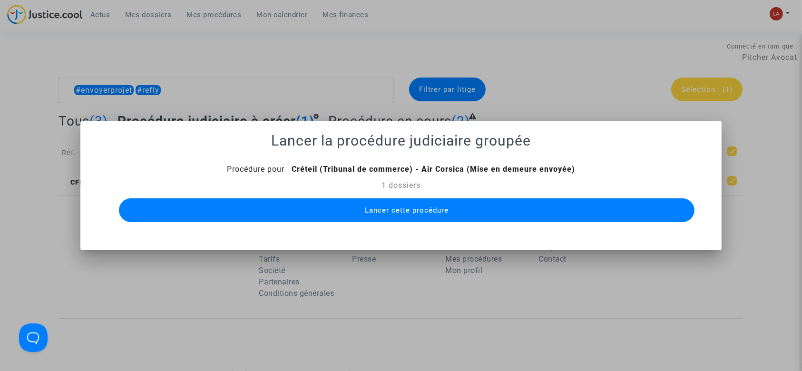
click at [397, 214] on span "Lancer cette procédure" at bounding box center [407, 210] width 84 height 9
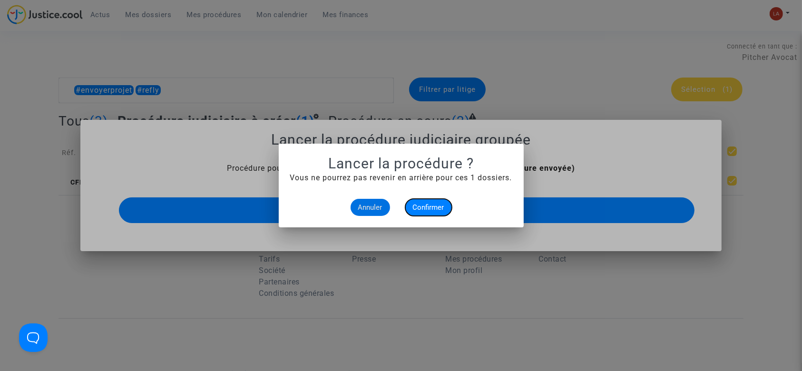
click at [419, 203] on span "Confirmer" at bounding box center [428, 207] width 31 height 9
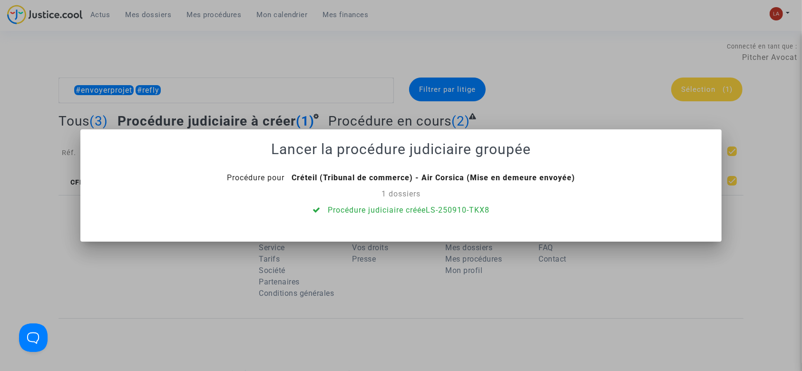
click at [288, 124] on div at bounding box center [401, 185] width 802 height 371
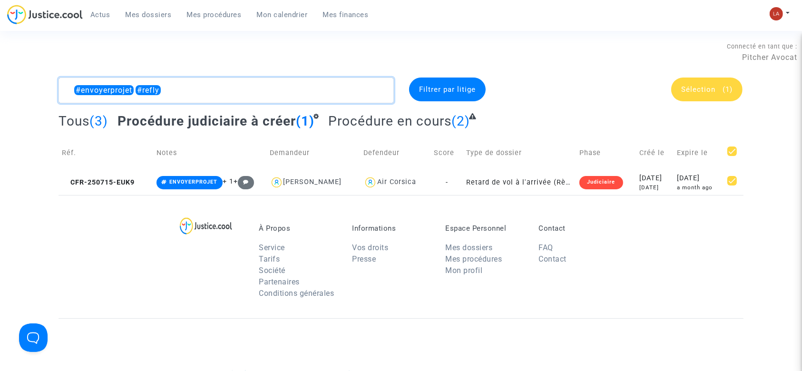
drag, startPoint x: 163, startPoint y: 86, endPoint x: 187, endPoint y: 84, distance: 24.8
click at [187, 84] on textarea at bounding box center [225, 91] width 335 height 26
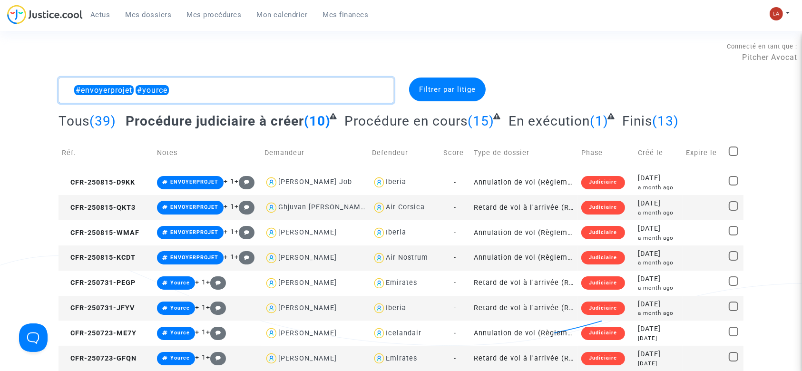
type textarea "#envoyerprojet #yource"
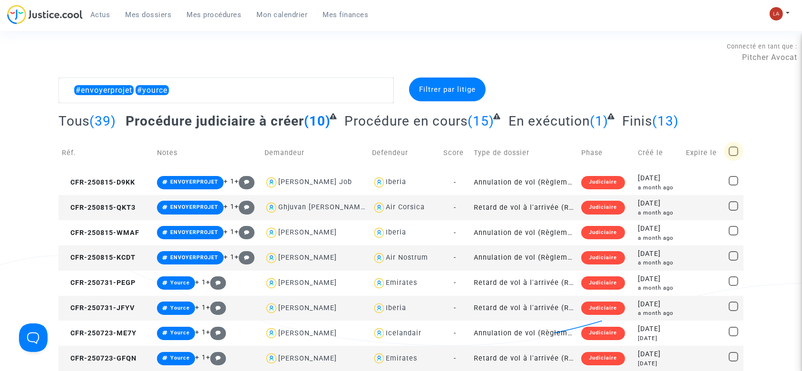
click at [734, 152] on span at bounding box center [733, 151] width 10 height 10
click at [733, 156] on input "checkbox" at bounding box center [733, 156] width 0 height 0
checkbox input "true"
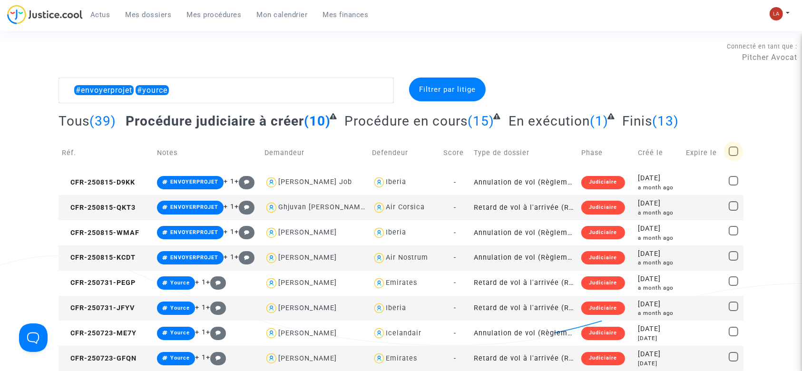
checkbox input "true"
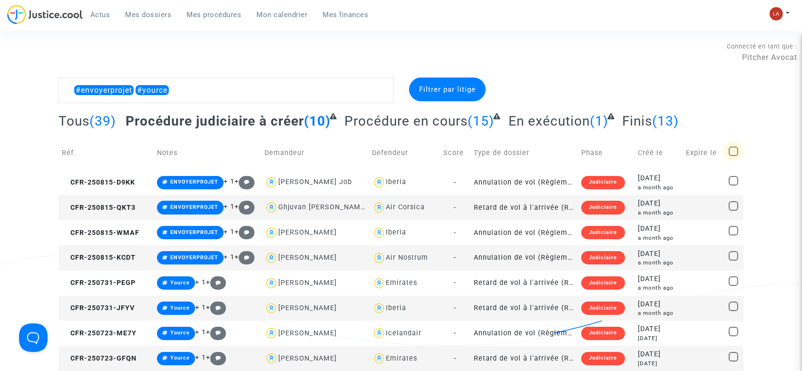
checkbox input "true"
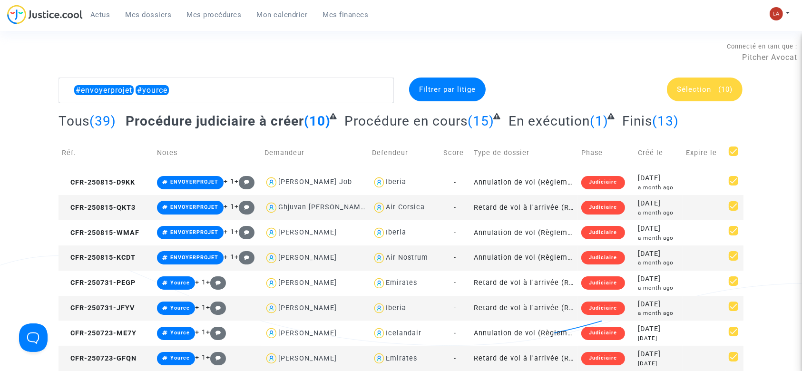
click at [694, 95] on div "Sélection (10)" at bounding box center [705, 90] width 76 height 24
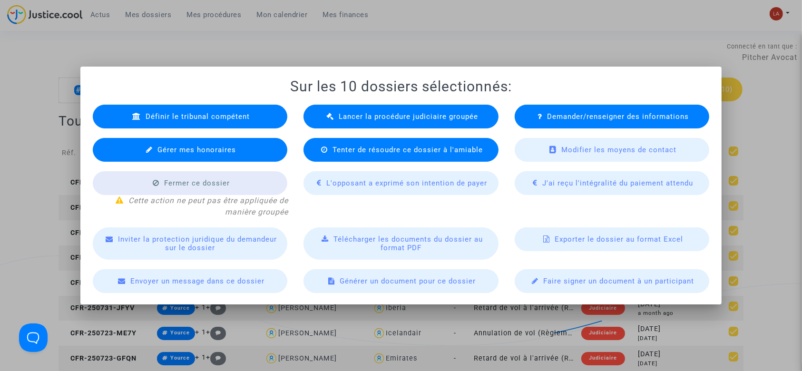
click at [334, 114] on icon at bounding box center [330, 116] width 8 height 7
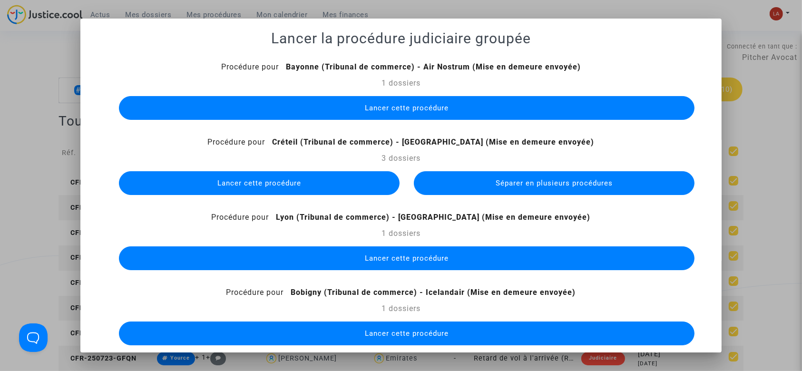
click at [472, 105] on button "Lancer cette procédure" at bounding box center [407, 108] width 576 height 24
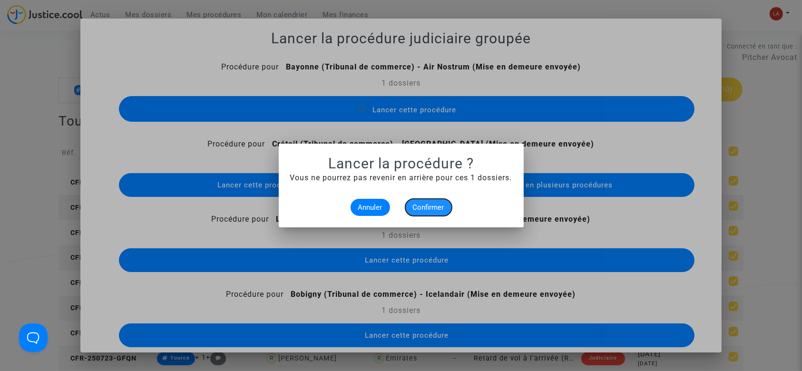
click at [439, 210] on span "Confirmer" at bounding box center [428, 207] width 31 height 9
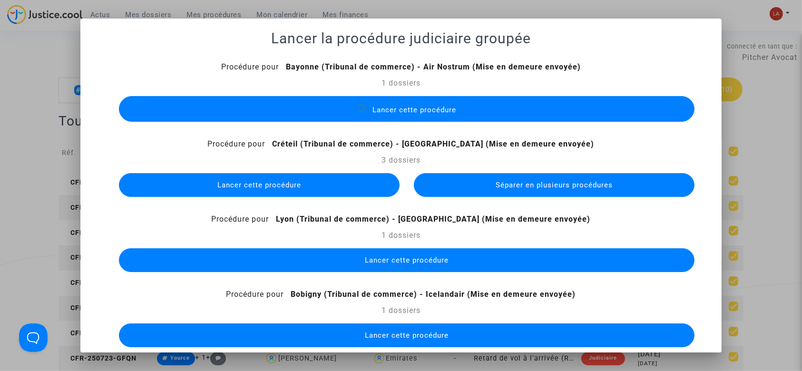
click at [504, 181] on span "Séparer en plusieurs procédures" at bounding box center [553, 185] width 117 height 9
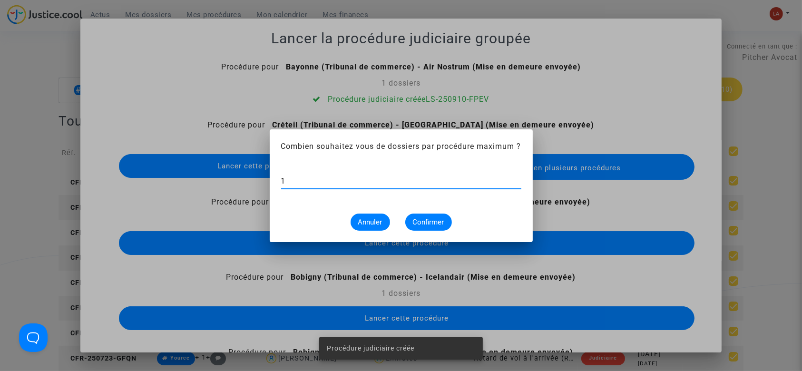
type input "1"
drag, startPoint x: 437, startPoint y: 213, endPoint x: 452, endPoint y: 184, distance: 32.1
click at [436, 214] on button "Confirmer" at bounding box center [428, 222] width 47 height 17
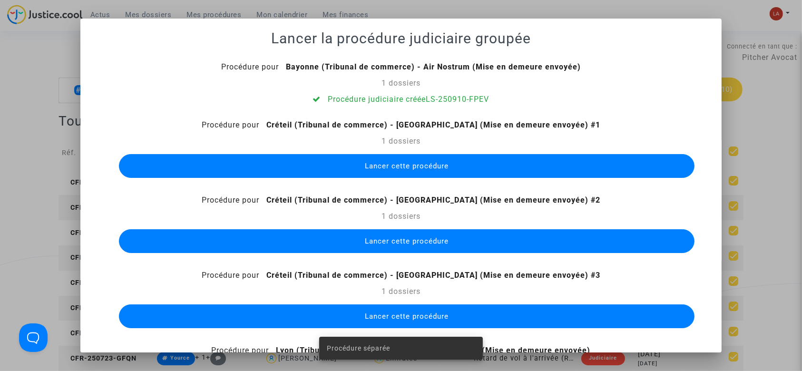
click at [461, 156] on button "Lancer cette procédure" at bounding box center [407, 166] width 576 height 24
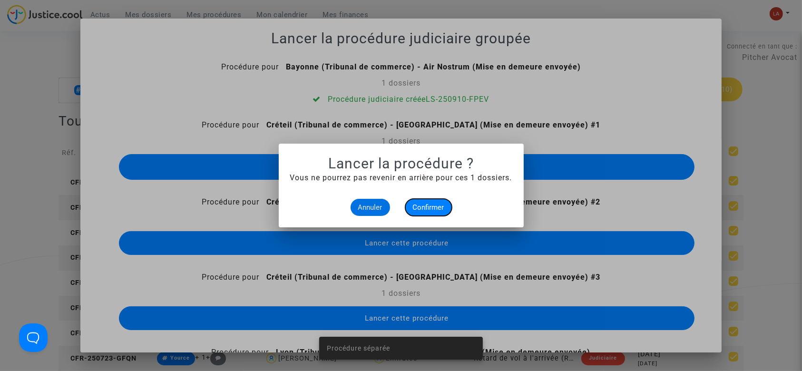
drag, startPoint x: 441, startPoint y: 208, endPoint x: 446, endPoint y: 239, distance: 31.7
click at [441, 208] on span "Confirmer" at bounding box center [428, 207] width 31 height 9
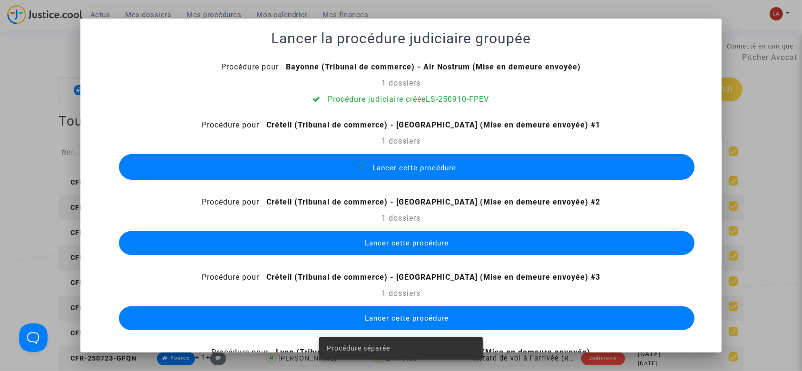
click at [446, 243] on button "Lancer cette procédure" at bounding box center [407, 243] width 576 height 24
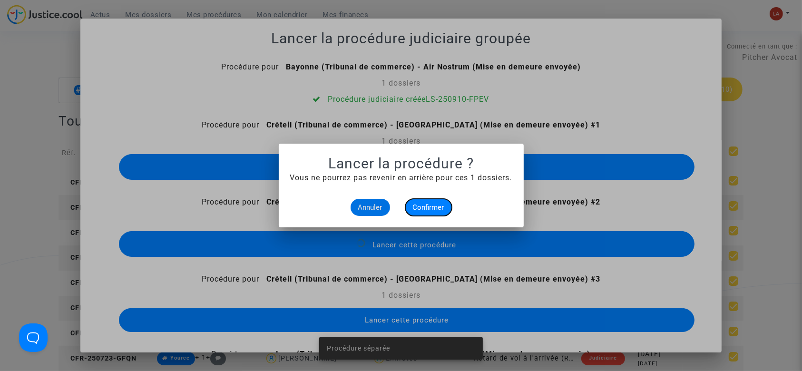
click at [430, 213] on button "Confirmer" at bounding box center [428, 207] width 47 height 17
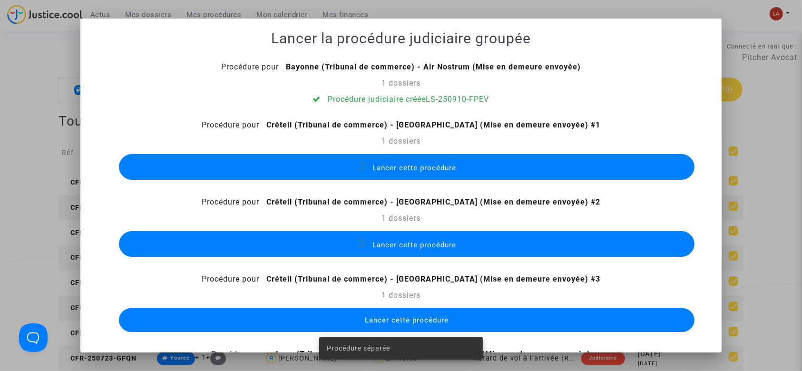
scroll to position [63, 0]
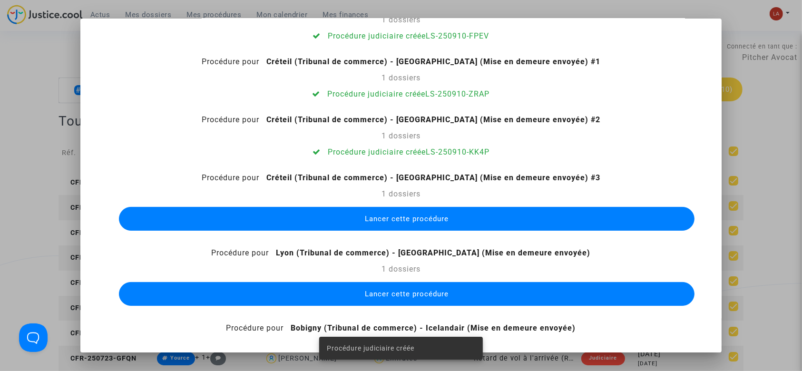
click at [459, 209] on button "Lancer cette procédure" at bounding box center [407, 219] width 576 height 24
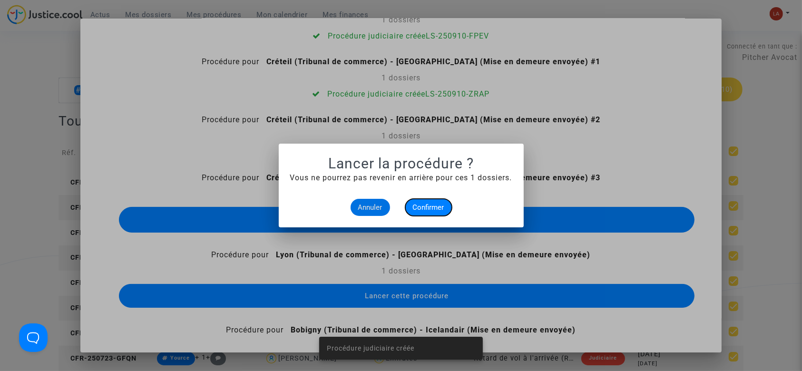
click at [448, 204] on button "Confirmer" at bounding box center [428, 207] width 47 height 17
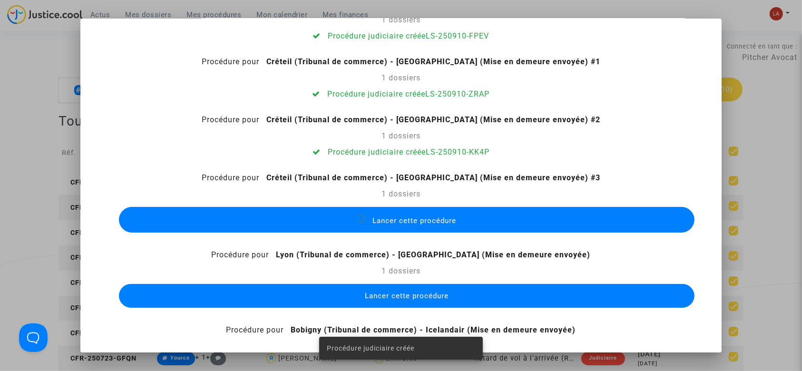
click at [498, 297] on button "Lancer cette procédure" at bounding box center [407, 296] width 576 height 24
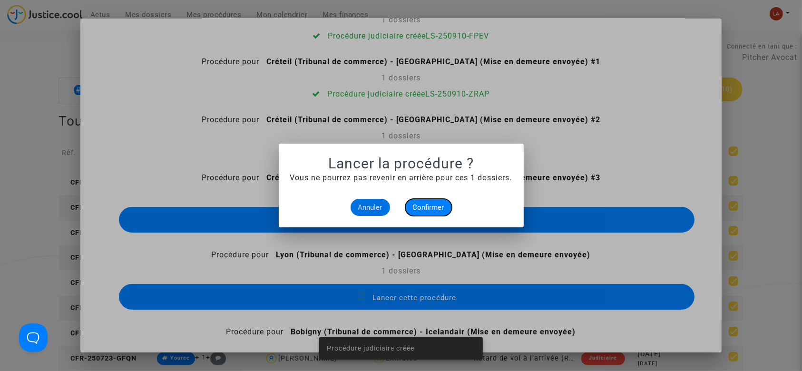
click at [436, 204] on span "Confirmer" at bounding box center [428, 207] width 31 height 9
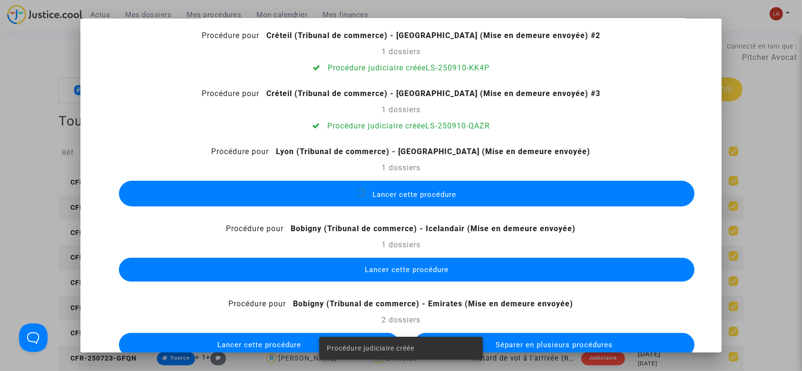
scroll to position [253, 0]
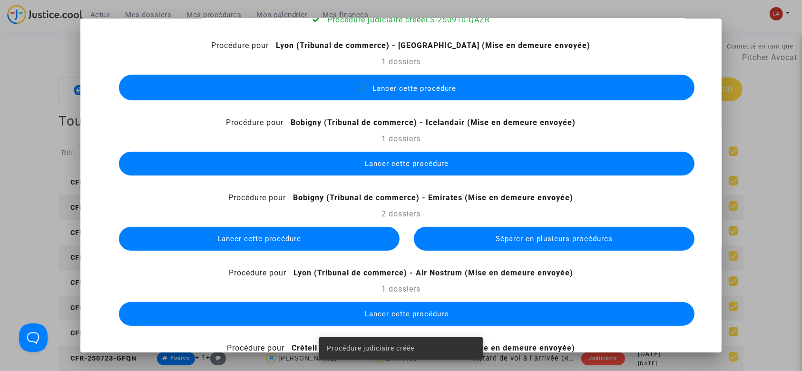
click at [496, 156] on button "Lancer cette procédure" at bounding box center [407, 164] width 576 height 24
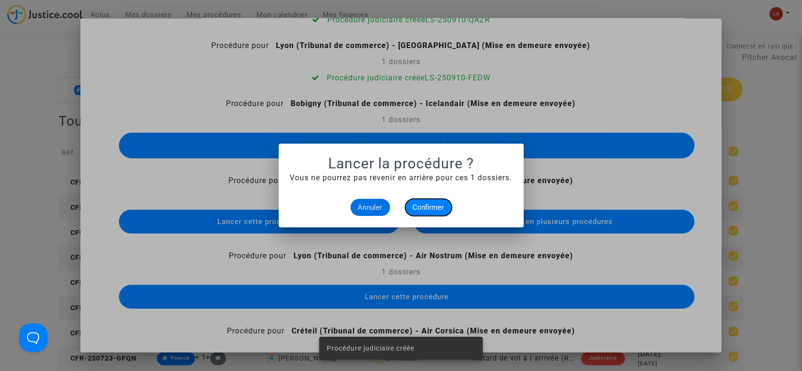
click at [435, 204] on span "Confirmer" at bounding box center [428, 207] width 31 height 9
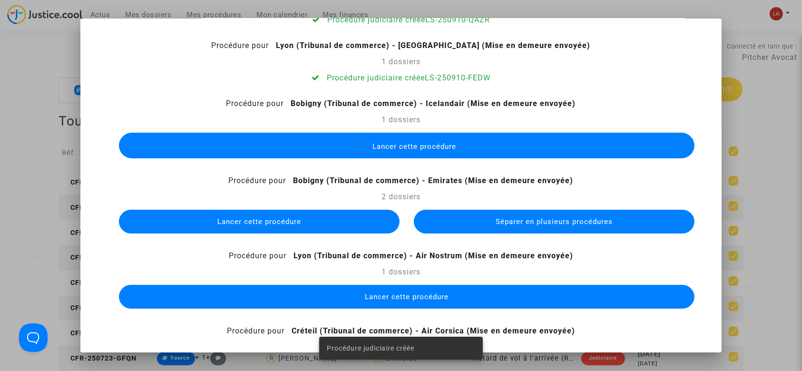
click at [498, 221] on span "Séparer en plusieurs procédures" at bounding box center [553, 221] width 117 height 9
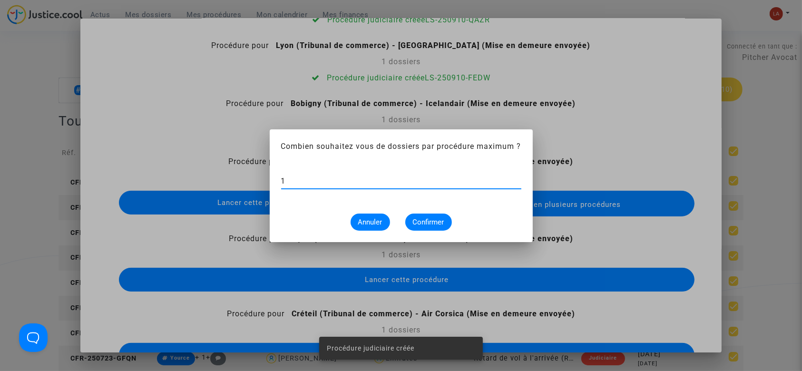
type input "1"
click at [437, 219] on span "Confirmer" at bounding box center [428, 222] width 31 height 9
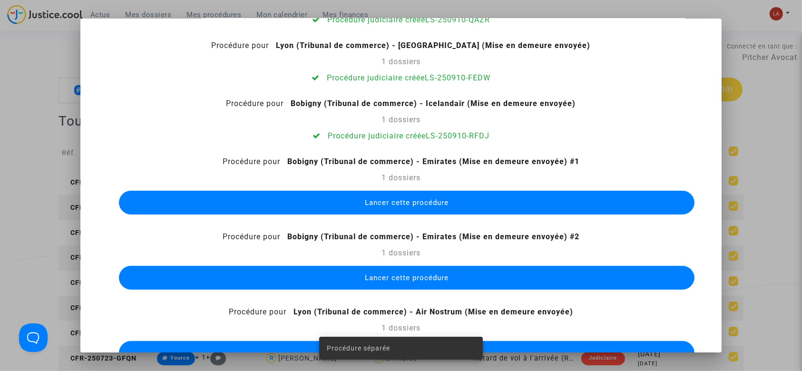
click at [446, 195] on button "Lancer cette procédure" at bounding box center [407, 203] width 576 height 24
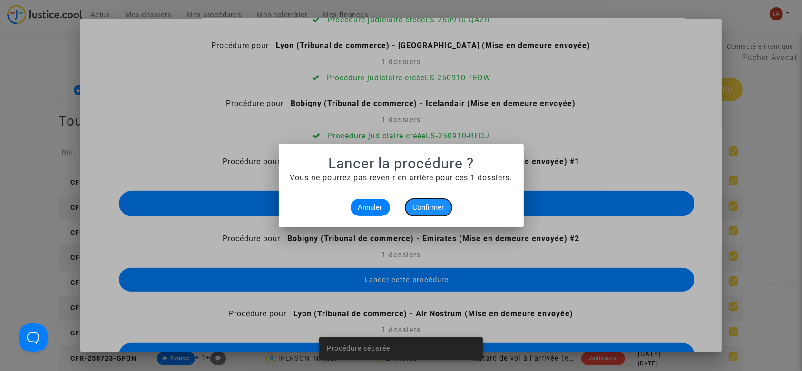
drag, startPoint x: 441, startPoint y: 214, endPoint x: 468, endPoint y: 246, distance: 41.9
click at [441, 214] on button "Confirmer" at bounding box center [428, 207] width 47 height 17
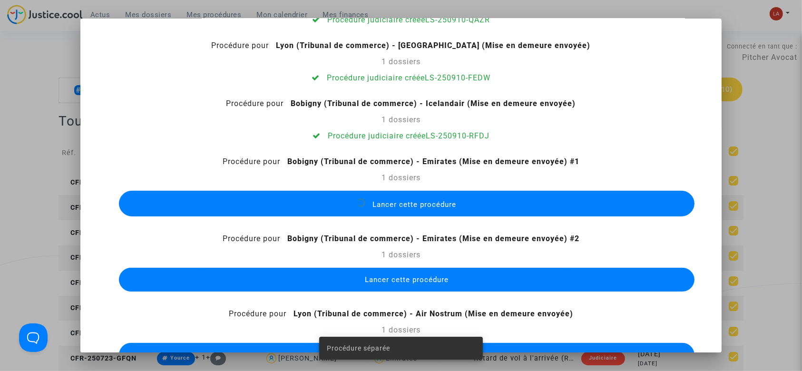
click at [489, 272] on button "Lancer cette procédure" at bounding box center [407, 280] width 576 height 24
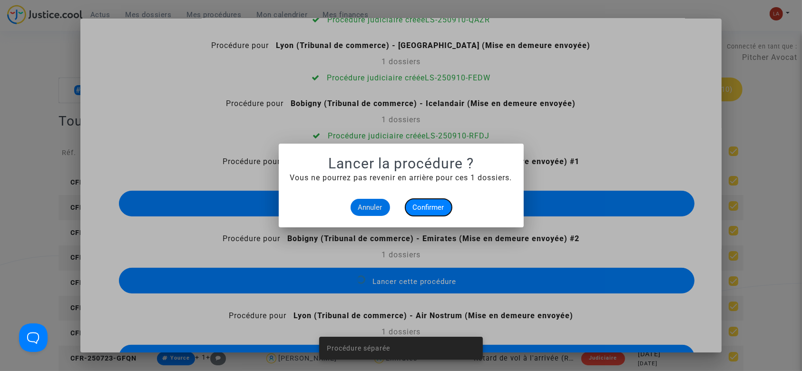
click at [432, 206] on span "Confirmer" at bounding box center [428, 207] width 31 height 9
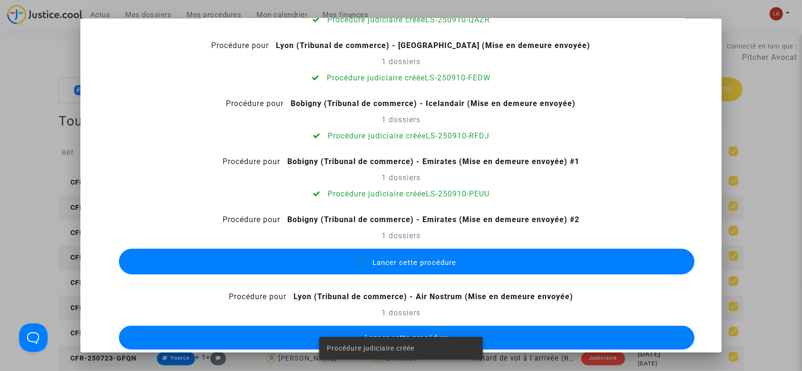
click at [583, 337] on button "Lancer cette procédure" at bounding box center [407, 338] width 576 height 24
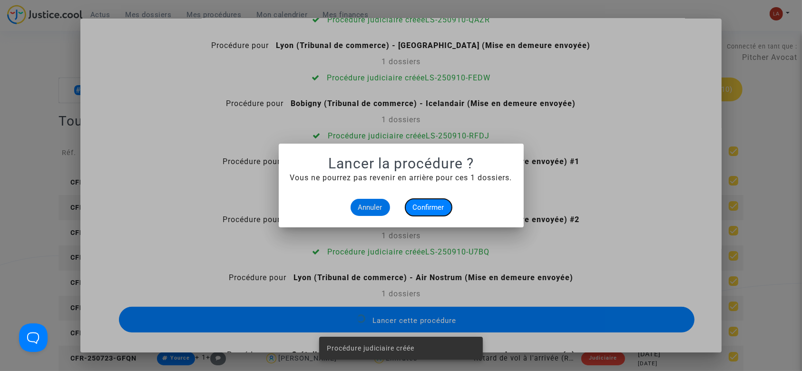
click at [432, 211] on span "Confirmer" at bounding box center [428, 207] width 31 height 9
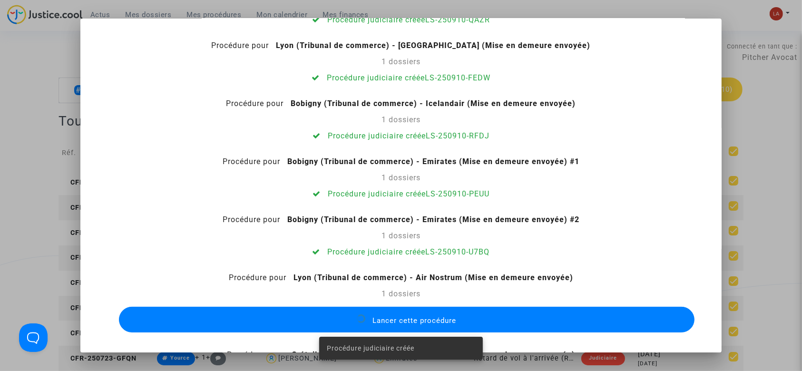
scroll to position [336, 0]
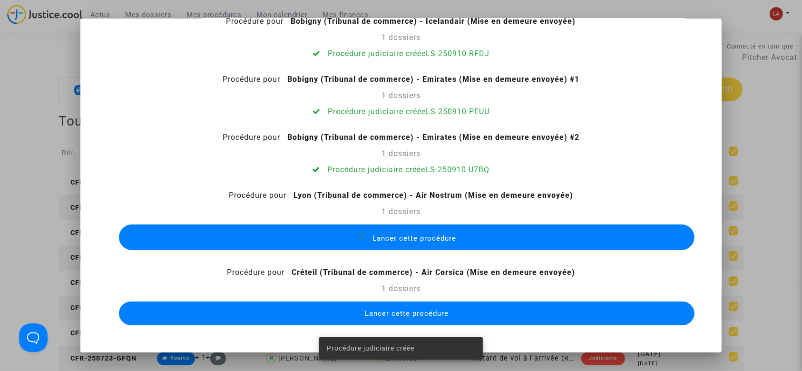
click at [527, 307] on button "Lancer cette procédure" at bounding box center [407, 313] width 576 height 24
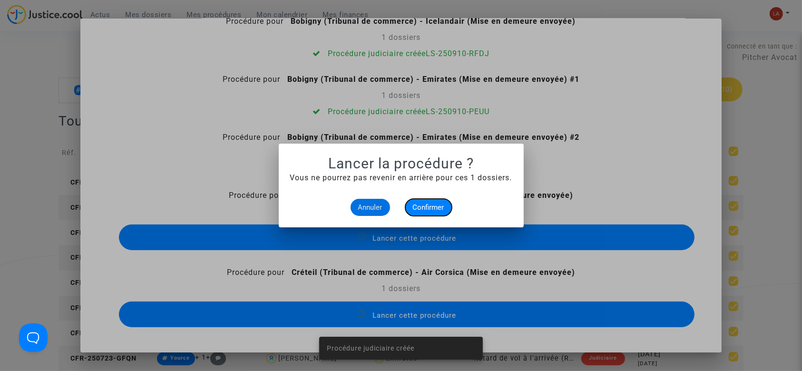
click at [427, 199] on button "Confirmer" at bounding box center [428, 207] width 47 height 17
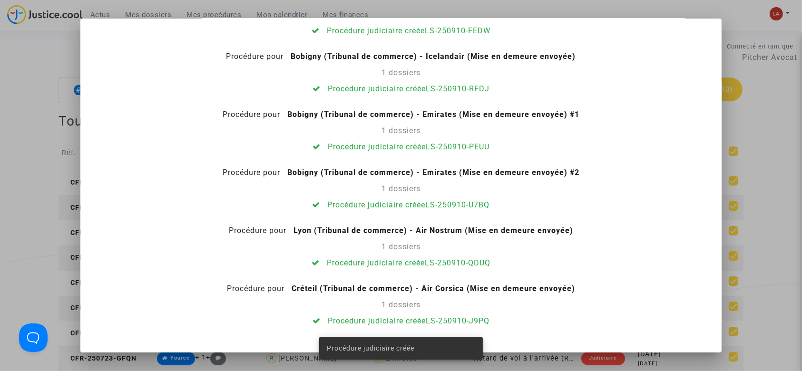
scroll to position [0, 0]
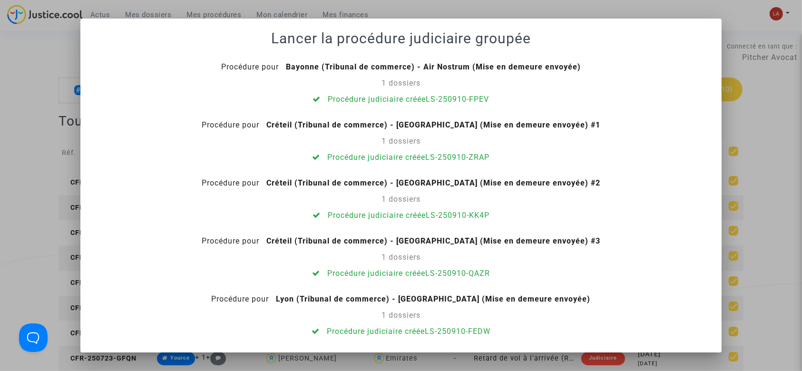
drag, startPoint x: 57, startPoint y: 120, endPoint x: 52, endPoint y: 118, distance: 5.1
click at [57, 120] on div at bounding box center [401, 185] width 802 height 371
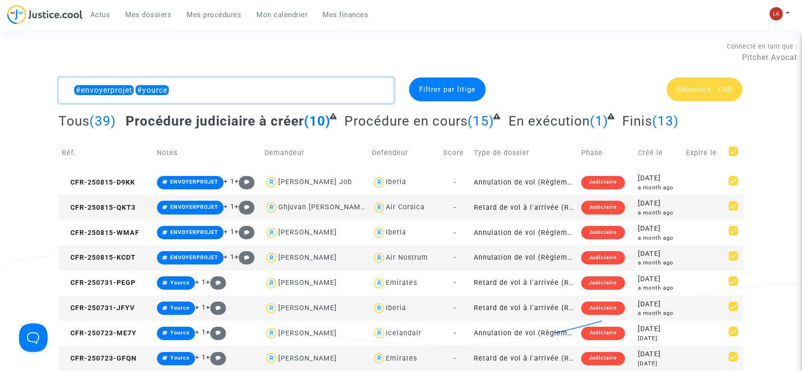
drag, startPoint x: 141, startPoint y: 87, endPoint x: 232, endPoint y: 87, distance: 90.8
click at [220, 87] on textarea at bounding box center [225, 91] width 335 height 26
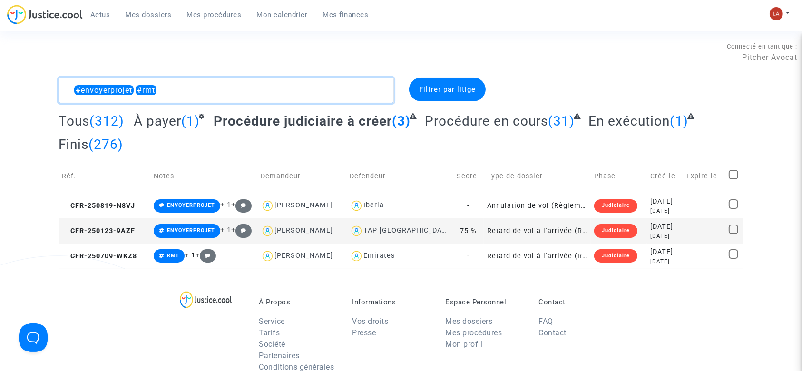
type textarea "#envoyerprojet #rmt"
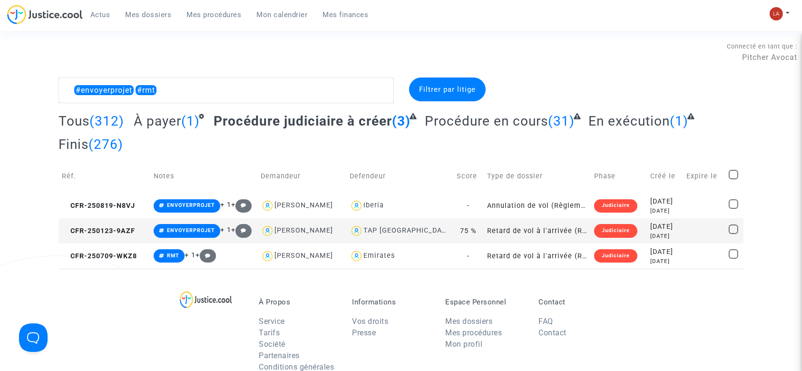
click at [734, 174] on span at bounding box center [733, 175] width 10 height 10
click at [733, 179] on input "checkbox" at bounding box center [733, 179] width 0 height 0
checkbox input "true"
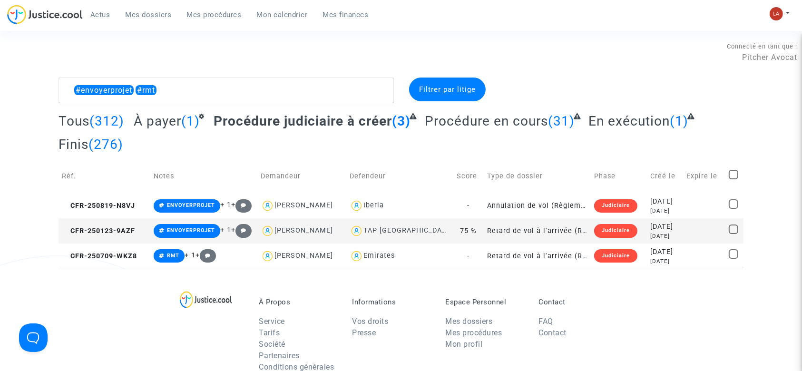
checkbox input "true"
click at [703, 102] on div "Sélection (3)" at bounding box center [633, 91] width 233 height 26
click at [703, 86] on span "Sélection" at bounding box center [698, 89] width 34 height 9
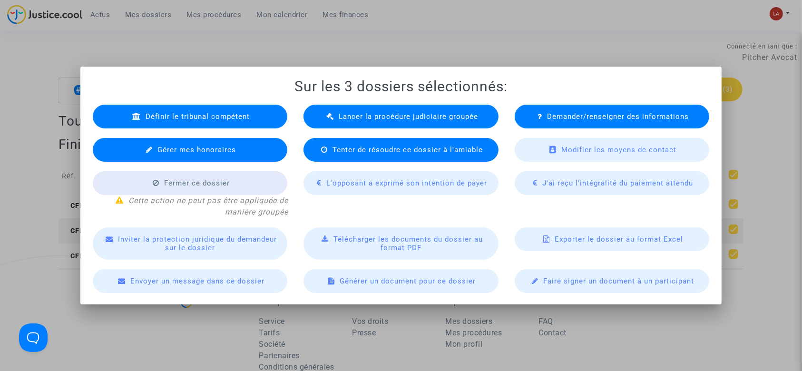
click at [343, 120] on span "Lancer la procédure judiciaire groupée" at bounding box center [408, 116] width 139 height 9
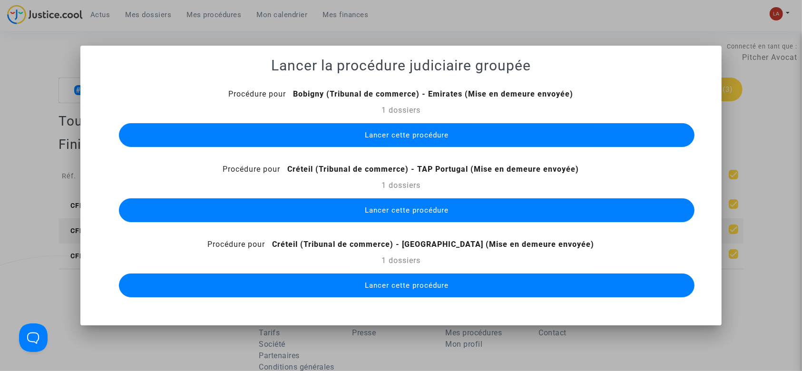
click at [453, 130] on button "Lancer cette procédure" at bounding box center [407, 135] width 576 height 24
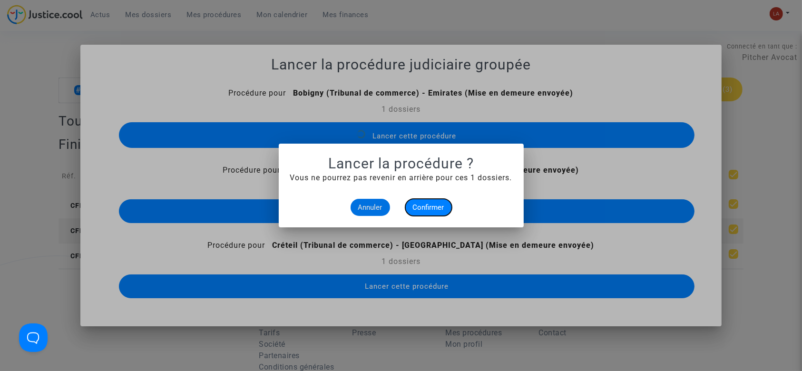
click at [419, 215] on button "Confirmer" at bounding box center [428, 207] width 47 height 17
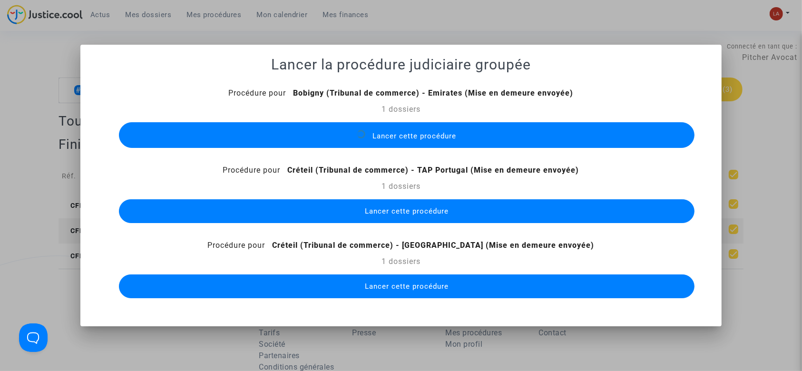
click at [453, 209] on button "Lancer cette procédure" at bounding box center [407, 211] width 576 height 24
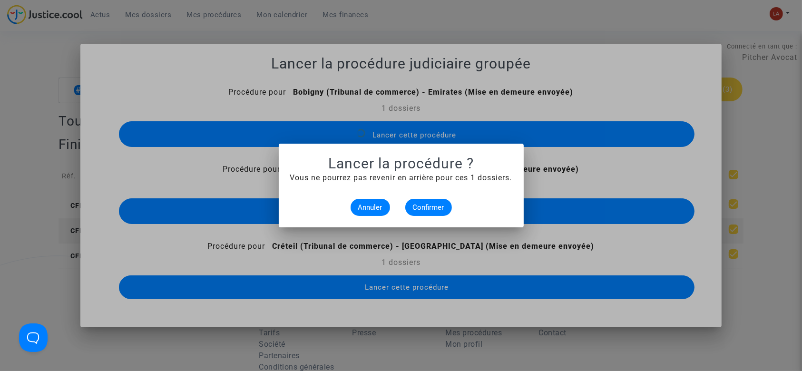
click at [430, 219] on mat-dialog-container "Lancer la procédure ? Vous ne pourrez pas revenir en arrière pour ces 1 dossier…" at bounding box center [401, 186] width 245 height 84
click at [429, 213] on button "Confirmer" at bounding box center [428, 207] width 47 height 17
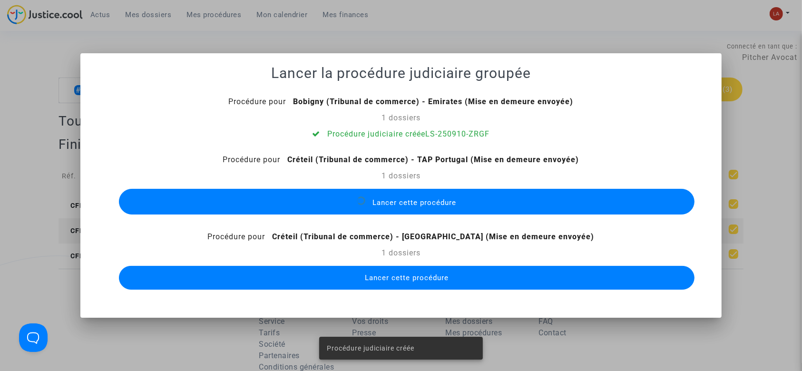
click at [444, 294] on mat-dialog-container "Lancer la procédure judiciaire groupée Procédure pour Bobigny (Tribunal de comm…" at bounding box center [400, 185] width 641 height 264
click at [443, 283] on button "Lancer cette procédure" at bounding box center [407, 278] width 576 height 24
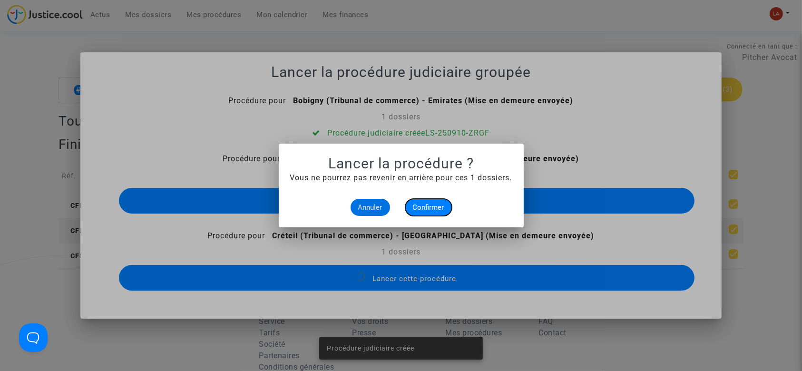
click at [430, 203] on button "Confirmer" at bounding box center [428, 207] width 47 height 17
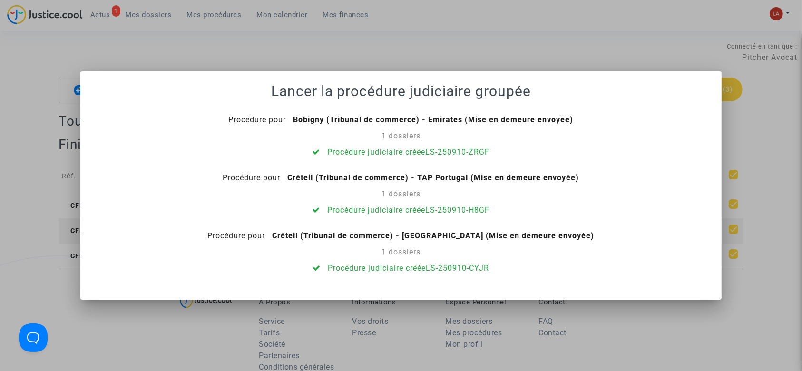
click at [361, 43] on div at bounding box center [401, 185] width 802 height 371
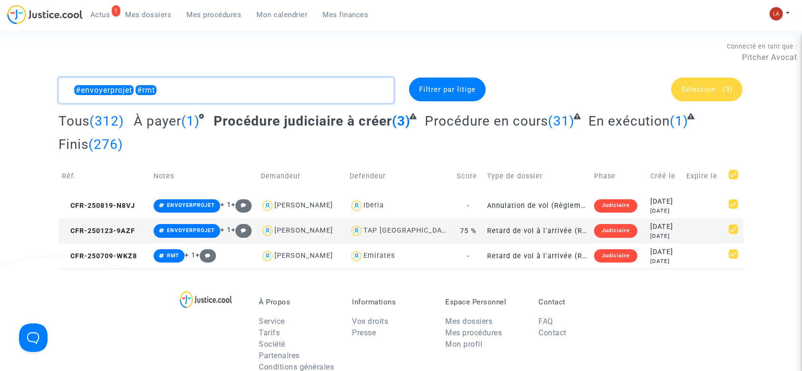
drag, startPoint x: 137, startPoint y: 89, endPoint x: 214, endPoint y: 74, distance: 78.9
click at [214, 74] on section "Connecté en tant que : Pitcher Avocat #envoyerprojet #rmt Filtrer par litige Sé…" at bounding box center [401, 310] width 802 height 621
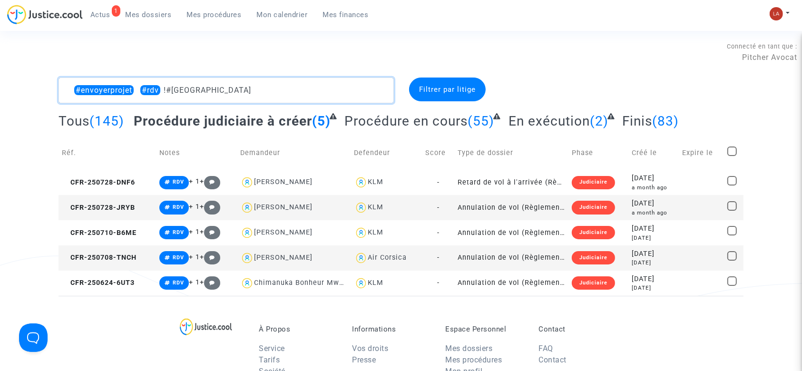
type textarea "#envoyerprojet #rdv !#montreal"
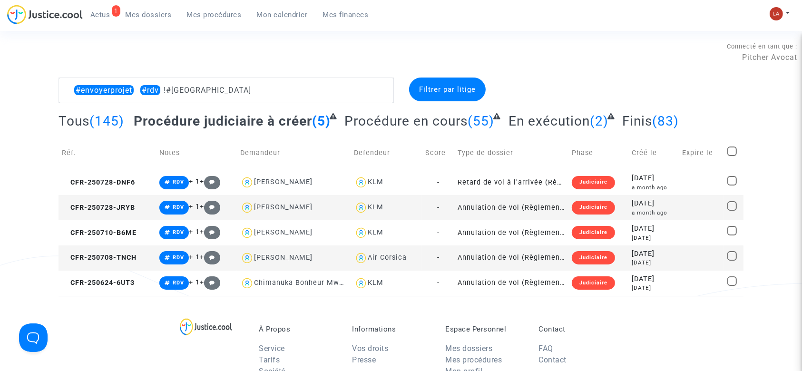
click at [732, 152] on span at bounding box center [732, 151] width 10 height 10
click at [732, 156] on input "checkbox" at bounding box center [731, 156] width 0 height 0
checkbox input "true"
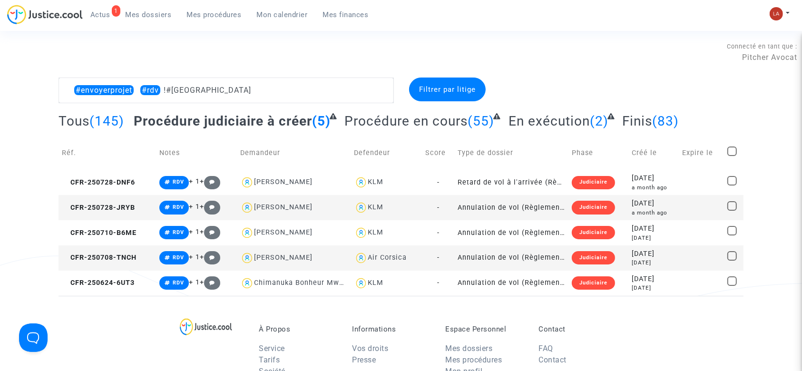
checkbox input "true"
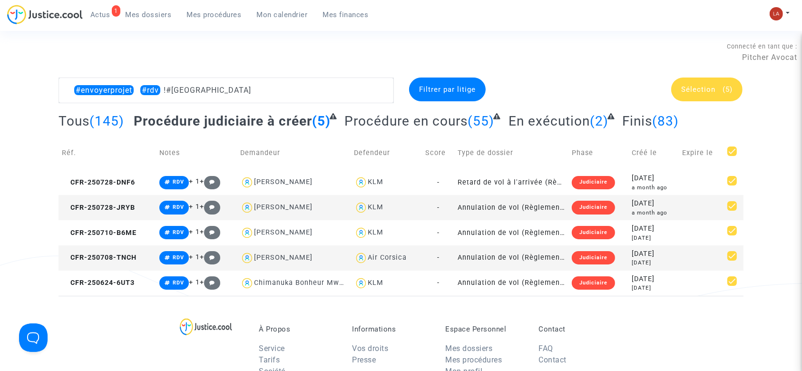
click at [715, 90] on span "Sélection" at bounding box center [698, 89] width 34 height 9
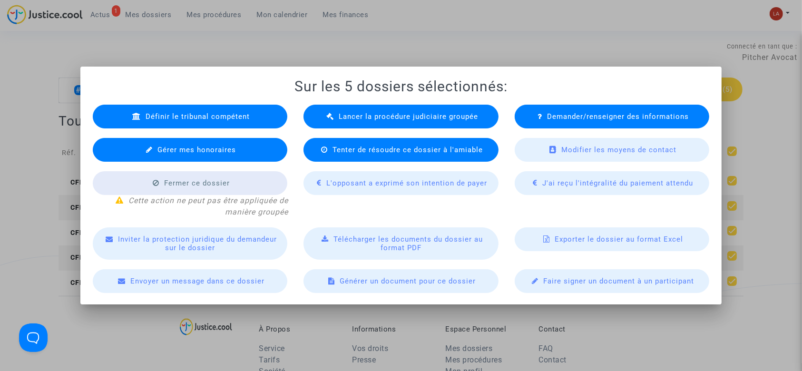
click at [335, 108] on div "Lancer la procédure judiciaire groupée" at bounding box center [400, 117] width 195 height 24
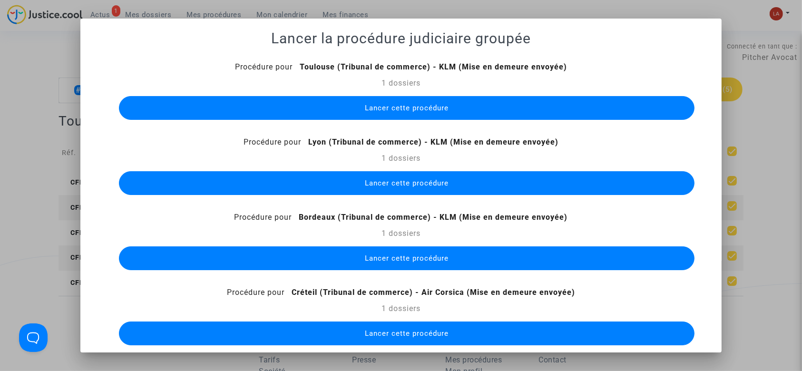
drag, startPoint x: 472, startPoint y: 109, endPoint x: 432, endPoint y: 168, distance: 71.6
click at [463, 128] on div "Procédure pour Toulouse (Tribunal de commerce) - KLM (Mise en demeure envoyée) …" at bounding box center [401, 241] width 619 height 361
click at [441, 115] on button "Lancer cette procédure" at bounding box center [407, 108] width 576 height 24
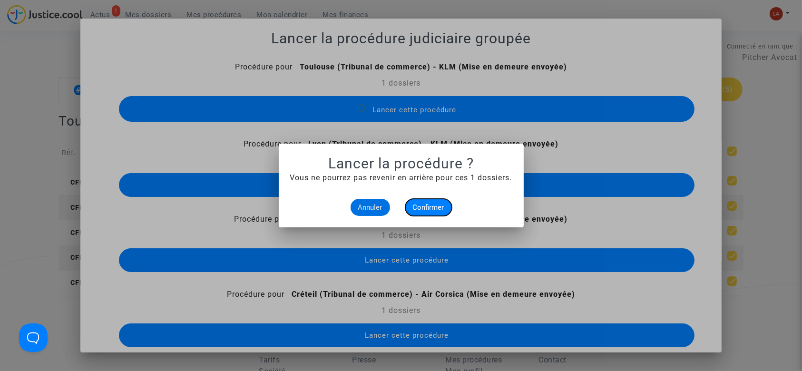
drag, startPoint x: 427, startPoint y: 211, endPoint x: 427, endPoint y: 204, distance: 6.7
click at [427, 211] on span "Confirmer" at bounding box center [428, 207] width 31 height 9
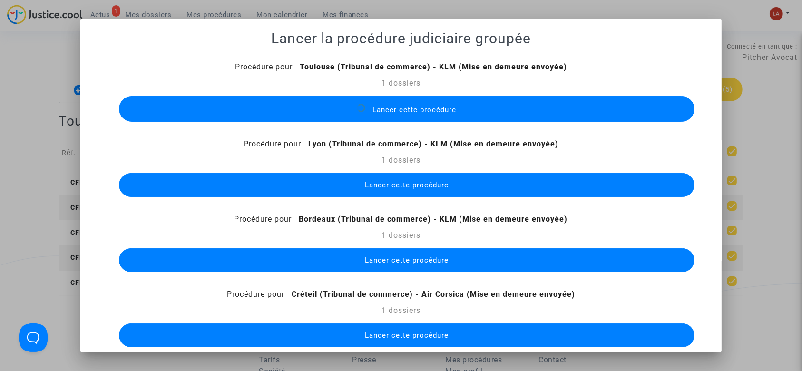
click at [428, 191] on button "Lancer cette procédure" at bounding box center [407, 185] width 576 height 24
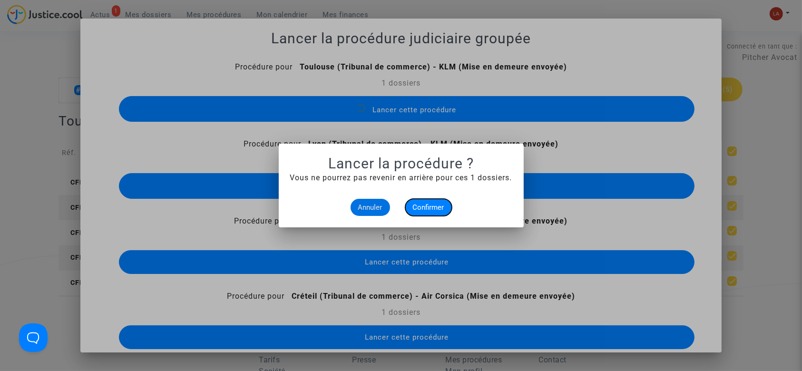
drag, startPoint x: 428, startPoint y: 191, endPoint x: 435, endPoint y: 215, distance: 25.7
click at [431, 204] on button "Confirmer" at bounding box center [428, 207] width 47 height 17
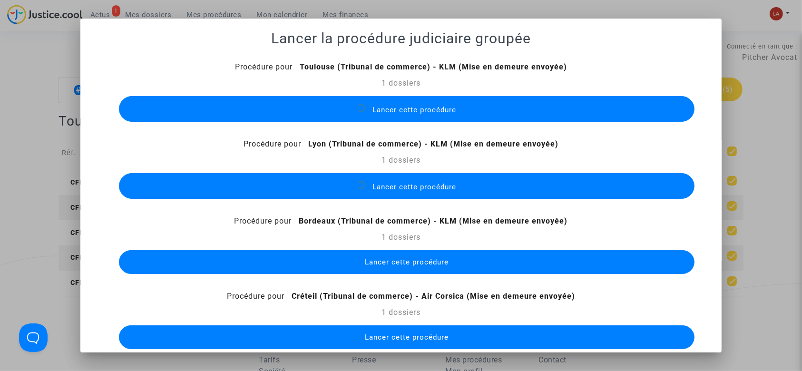
click at [433, 255] on button "Lancer cette procédure" at bounding box center [407, 262] width 576 height 24
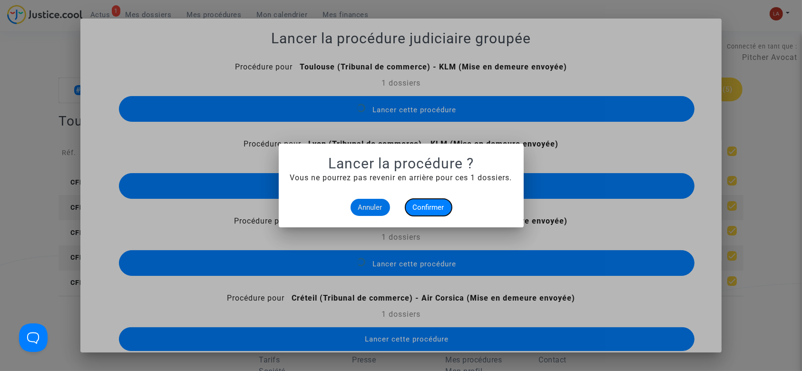
click at [424, 208] on span "Confirmer" at bounding box center [428, 207] width 31 height 9
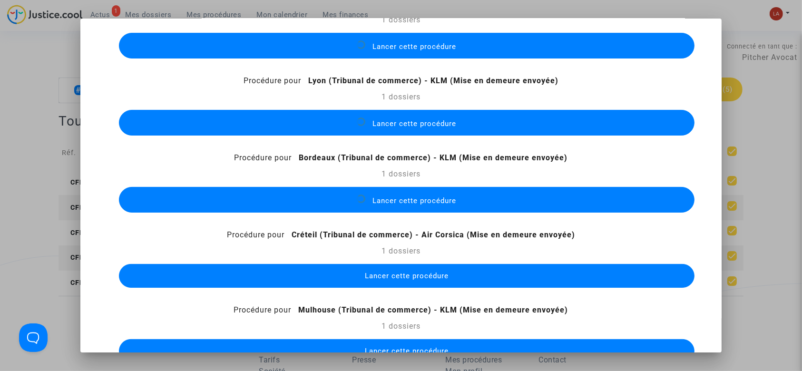
click at [544, 279] on div "Procédure pour Toulouse (Tribunal de commerce) - KLM (Mise en demeure envoyée) …" at bounding box center [401, 181] width 619 height 367
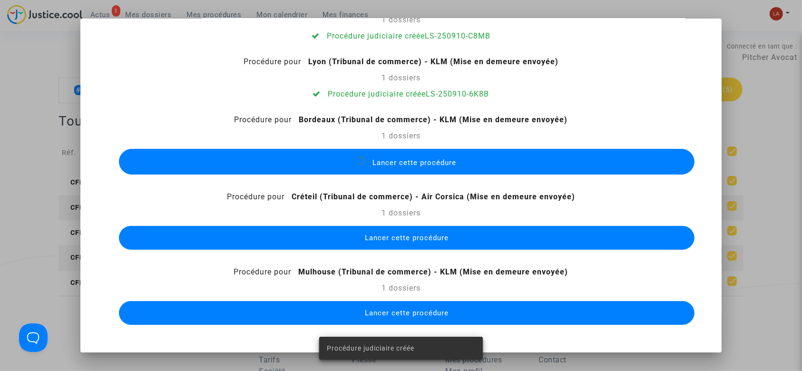
click at [510, 253] on div "Procédure pour Toulouse (Tribunal de commerce) - KLM (Mise en demeure envoyée) …" at bounding box center [401, 162] width 619 height 329
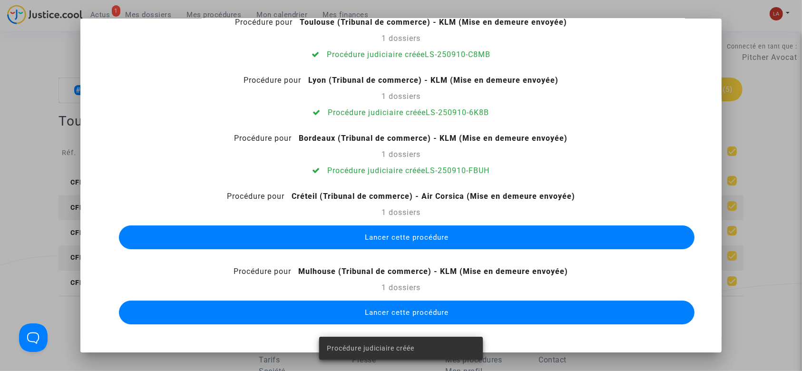
scroll to position [44, 0]
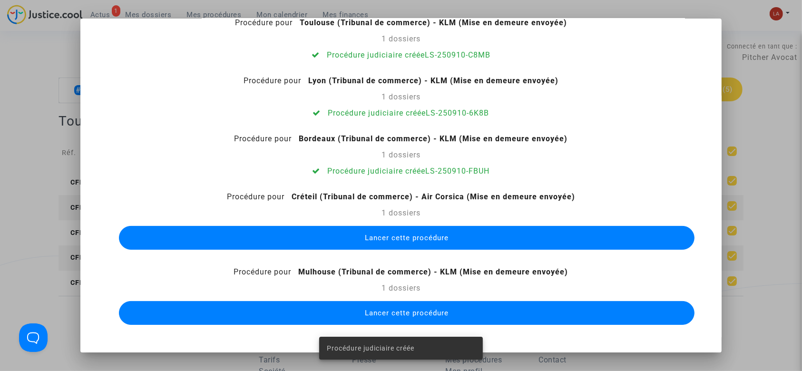
click at [495, 244] on button "Lancer cette procédure" at bounding box center [407, 238] width 576 height 24
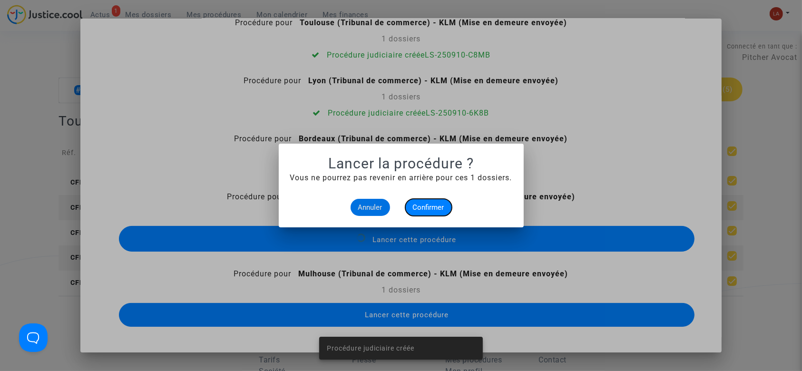
click at [434, 208] on span "Confirmer" at bounding box center [428, 207] width 31 height 9
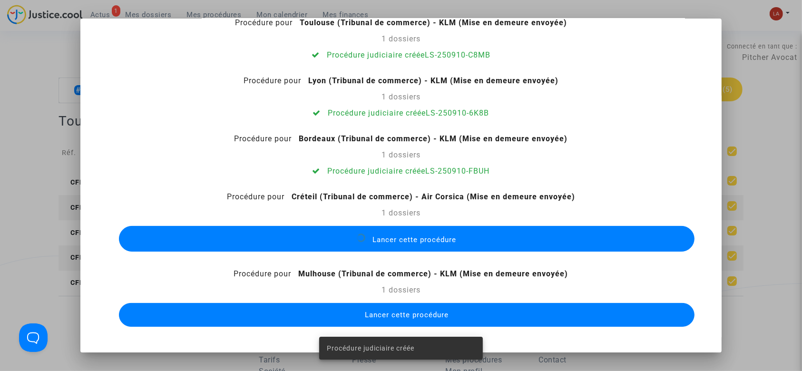
click at [505, 305] on button "Lancer cette procédure" at bounding box center [407, 315] width 576 height 24
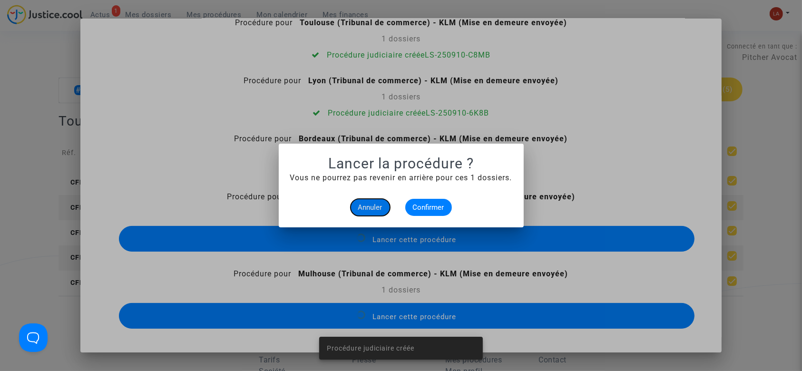
scroll to position [29, 0]
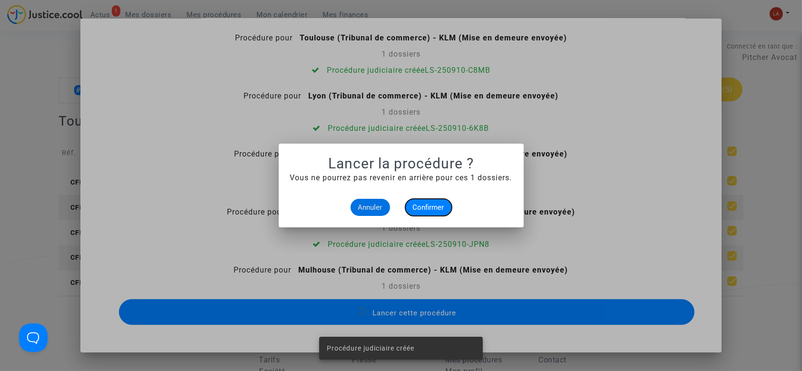
click at [428, 204] on span "Confirmer" at bounding box center [428, 207] width 31 height 9
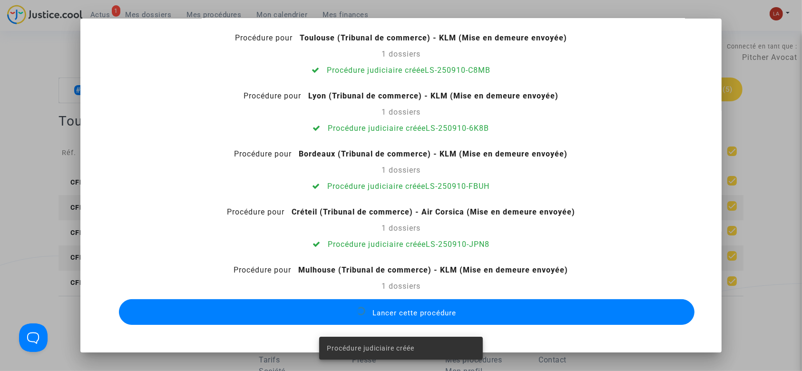
scroll to position [10, 0]
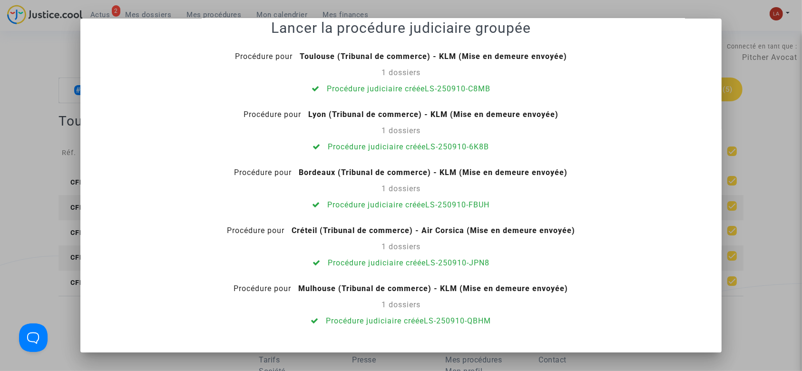
drag, startPoint x: 742, startPoint y: 86, endPoint x: 635, endPoint y: 112, distance: 110.3
click at [740, 86] on div at bounding box center [401, 185] width 802 height 371
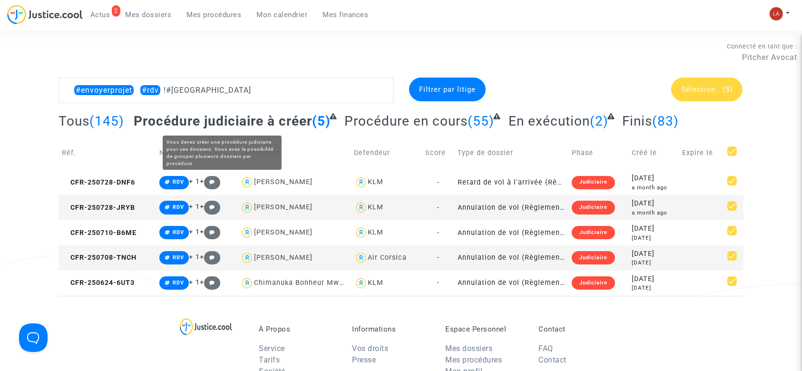
click at [243, 108] on complex-dispute-list "#envoyerprojet #rdv !#montreal Filtrer par litige Sélection (5) Tous (145) Proc…" at bounding box center [400, 187] width 685 height 218
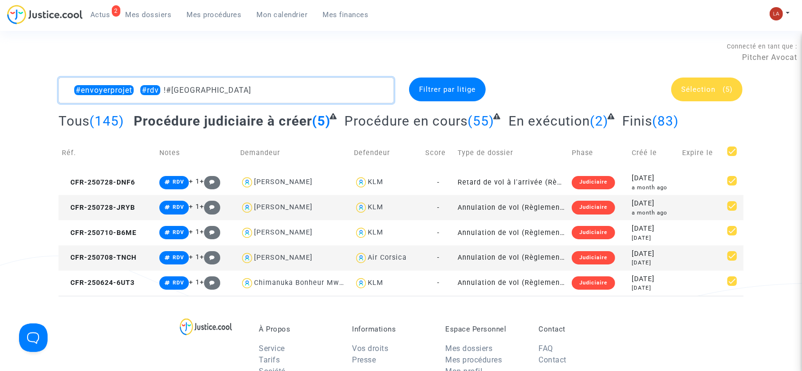
click at [223, 92] on textarea at bounding box center [225, 91] width 335 height 26
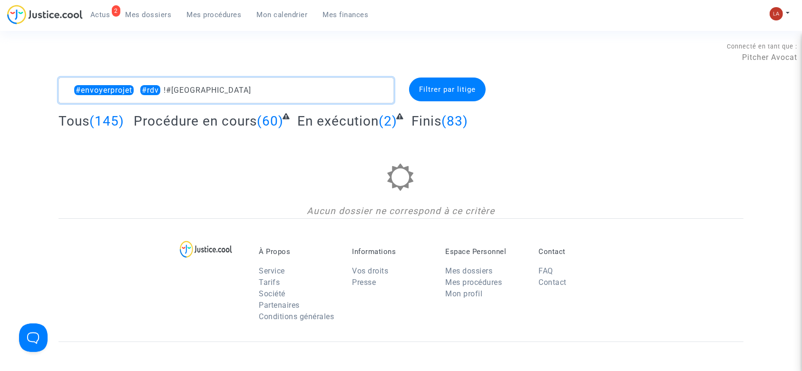
click at [140, 85] on textarea at bounding box center [225, 91] width 335 height 26
drag, startPoint x: 140, startPoint y: 85, endPoint x: 248, endPoint y: 80, distance: 108.0
click at [248, 80] on textarea at bounding box center [225, 91] width 335 height 26
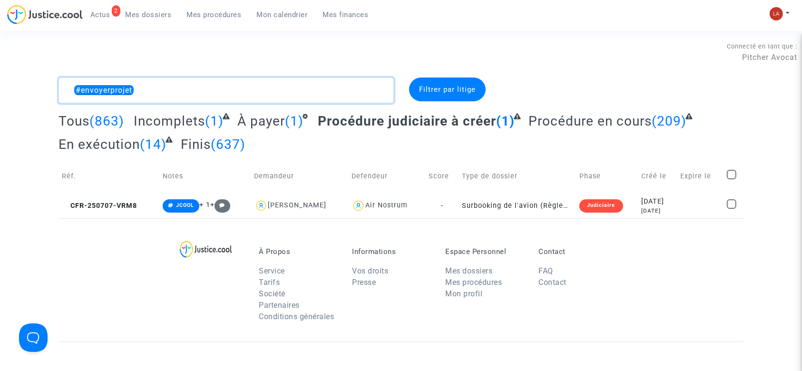
type textarea "#envoyerprojet"
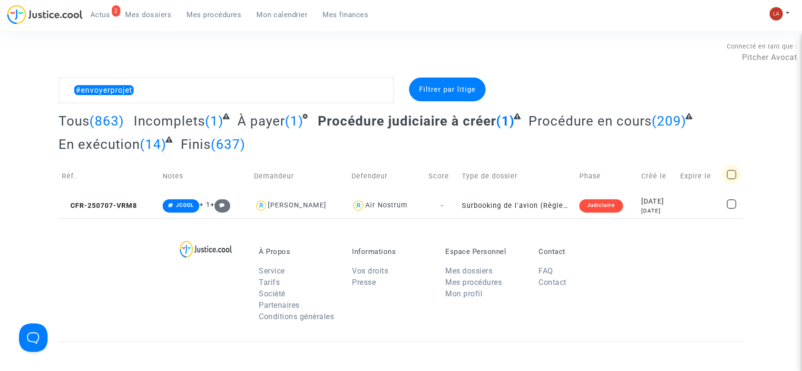
click at [731, 173] on span at bounding box center [732, 175] width 10 height 10
click at [731, 179] on input "checkbox" at bounding box center [731, 179] width 0 height 0
checkbox input "true"
click at [711, 93] on span "Sélection" at bounding box center [698, 89] width 34 height 9
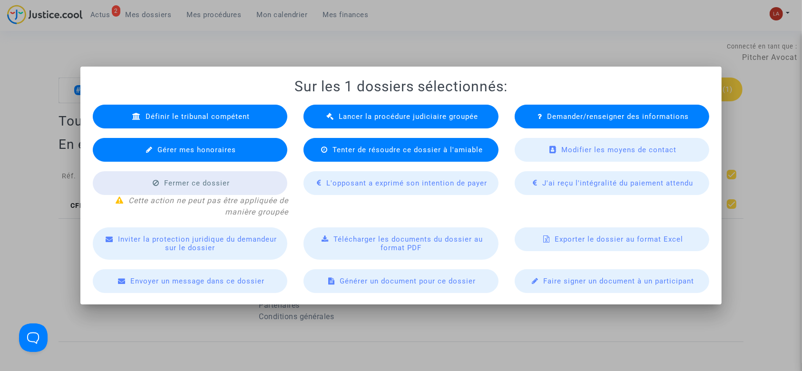
drag, startPoint x: 352, startPoint y: 110, endPoint x: 415, endPoint y: 158, distance: 79.0
click at [352, 110] on div "Lancer la procédure judiciaire groupée" at bounding box center [400, 117] width 195 height 24
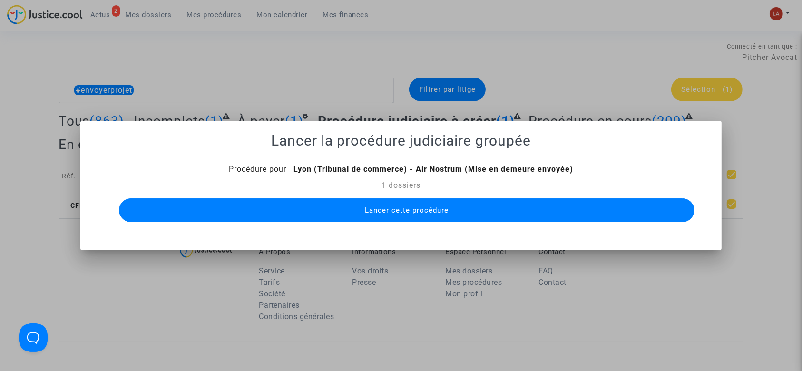
click at [418, 213] on span "Lancer cette procédure" at bounding box center [407, 210] width 84 height 9
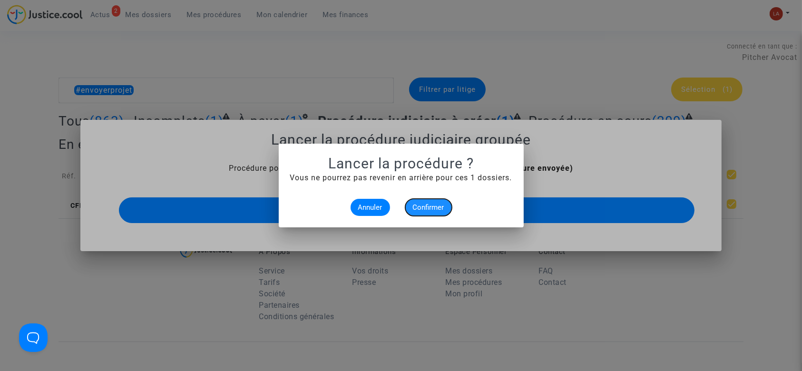
click at [428, 207] on span "Confirmer" at bounding box center [428, 207] width 31 height 9
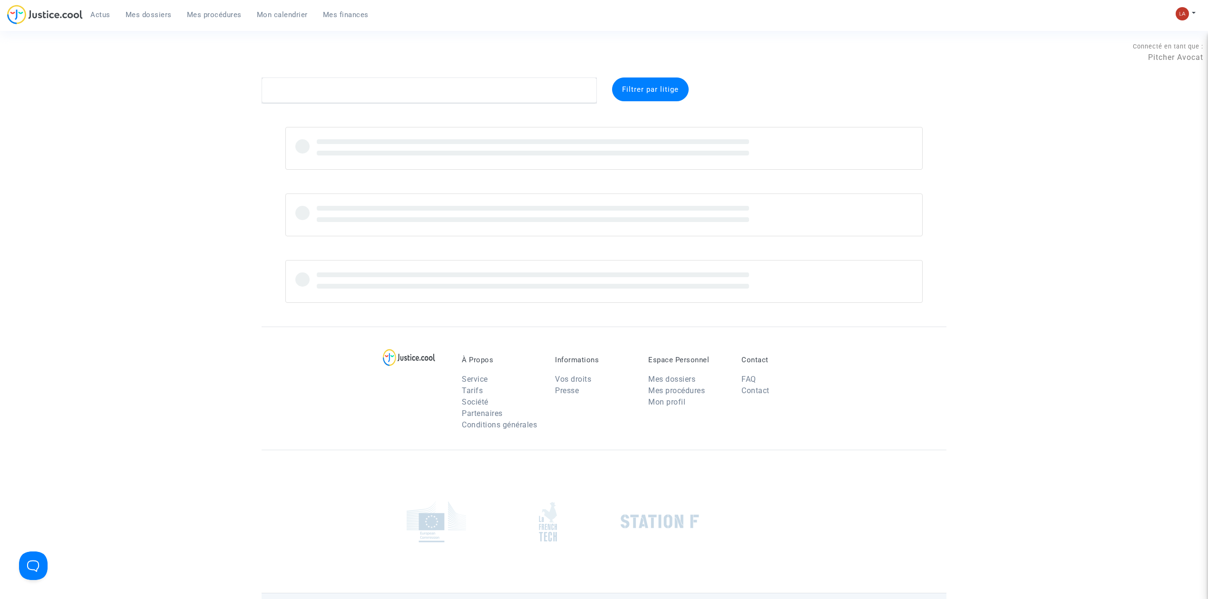
click at [213, 12] on span "Mes procédures" at bounding box center [214, 14] width 55 height 9
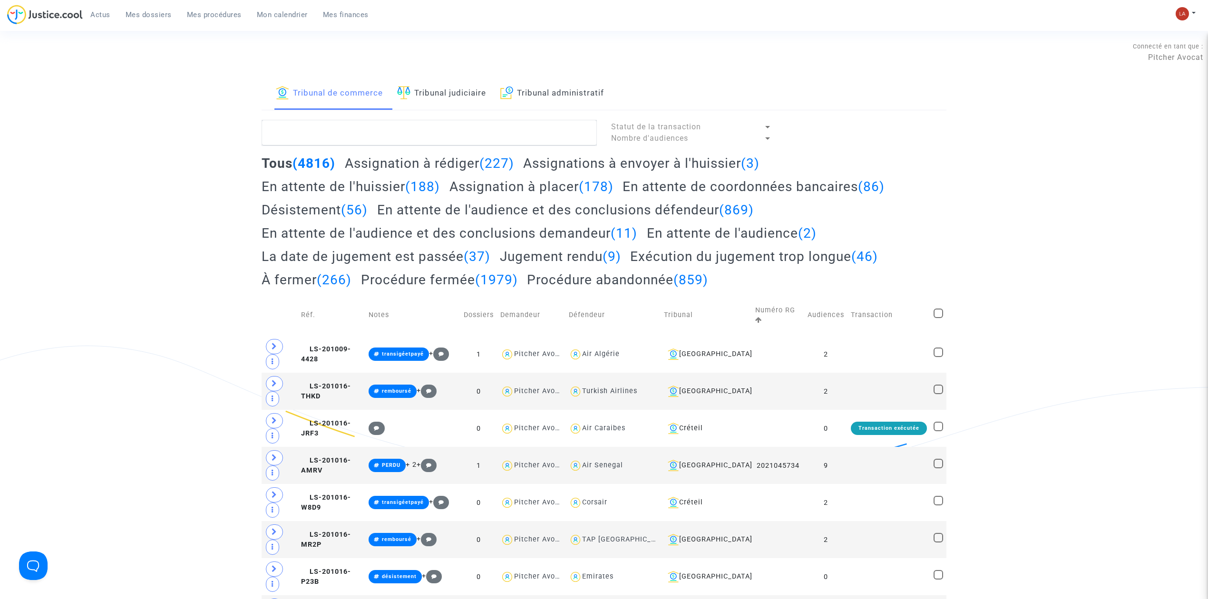
click at [444, 160] on h2 "Assignation à rédiger (227)" at bounding box center [429, 163] width 169 height 17
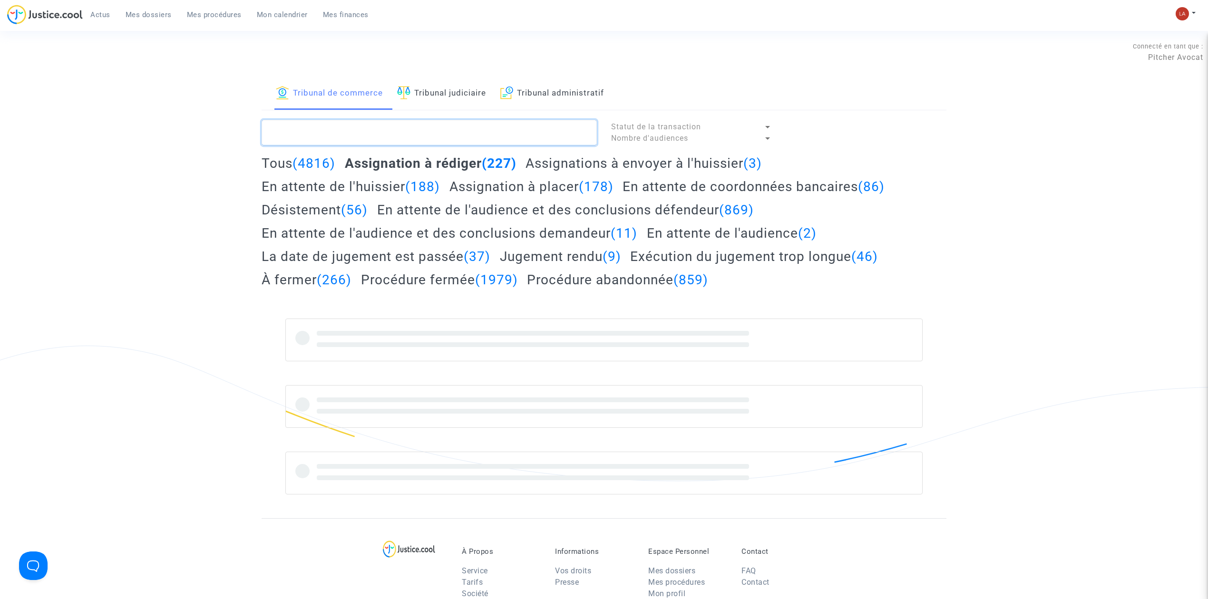
click at [442, 136] on textarea at bounding box center [429, 133] width 335 height 26
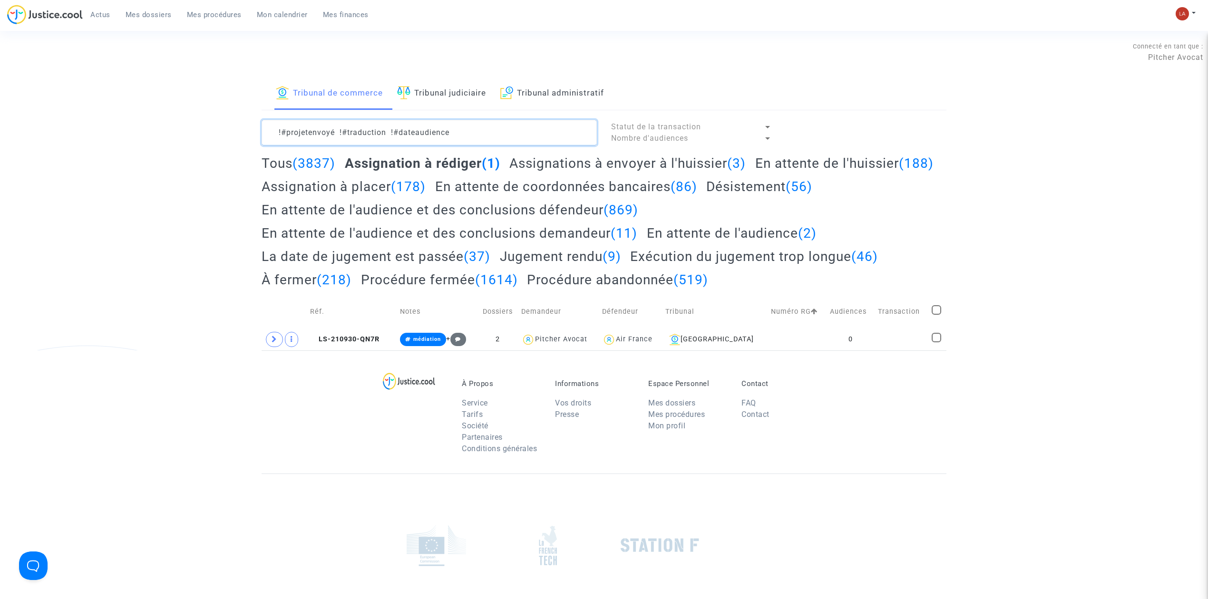
click at [487, 132] on textarea at bounding box center [429, 133] width 335 height 26
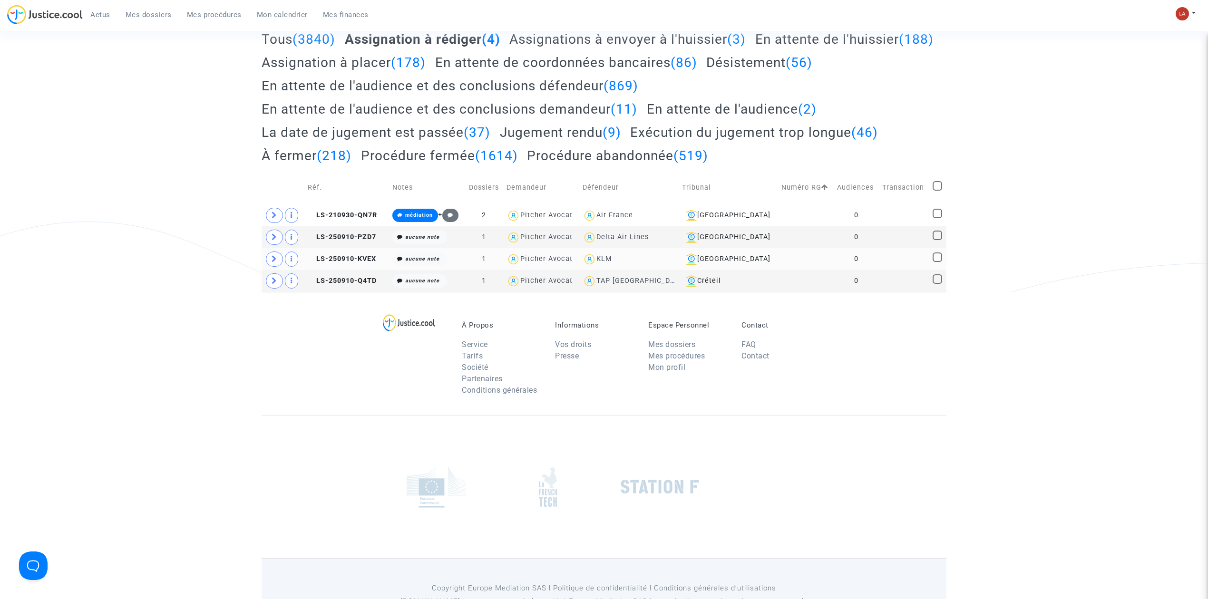
scroll to position [126, 0]
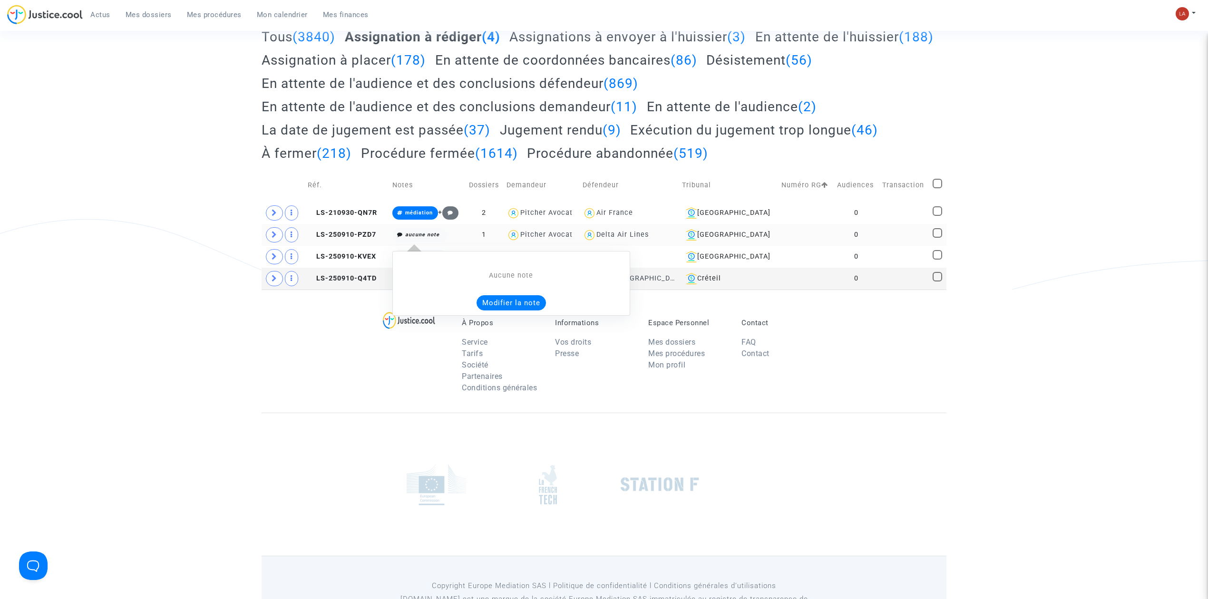
type textarea "!#projetenvoyé !#traduction !#dateaudience"
click at [493, 297] on button "Modifier la note" at bounding box center [510, 302] width 69 height 15
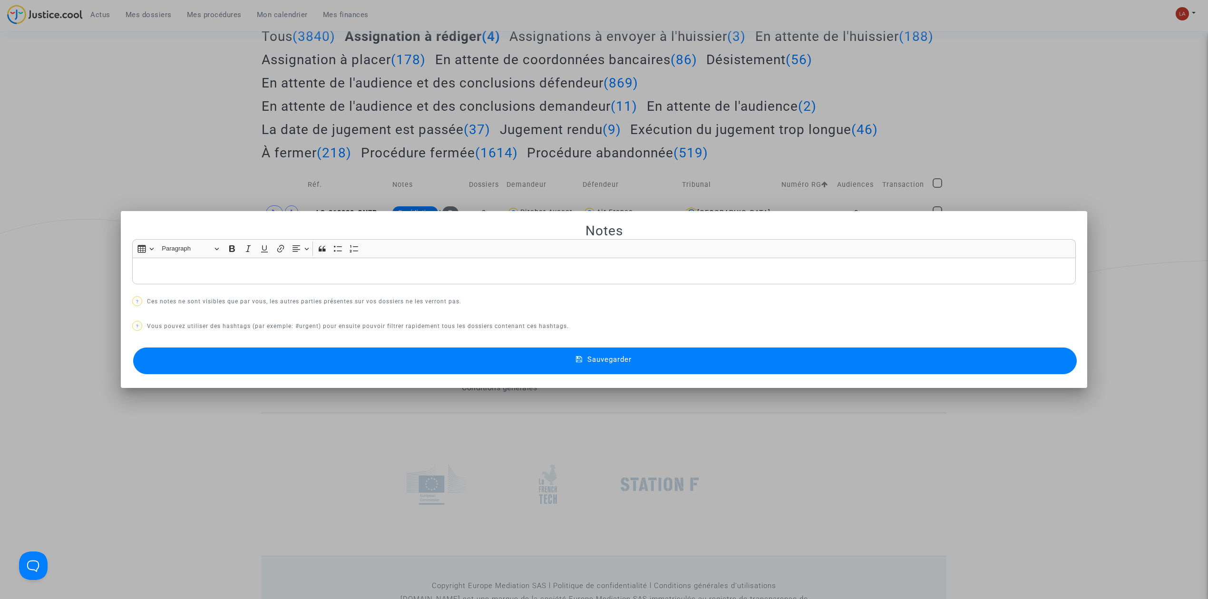
scroll to position [0, 0]
click at [373, 349] on button "Sauvegarder" at bounding box center [604, 361] width 943 height 27
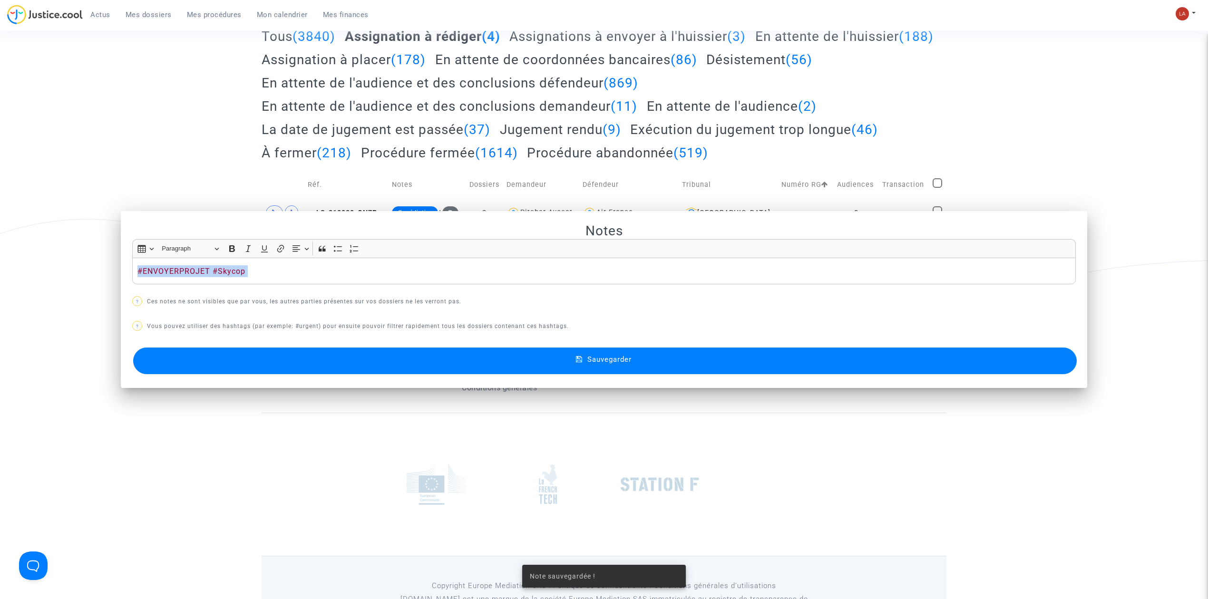
scroll to position [126, 0]
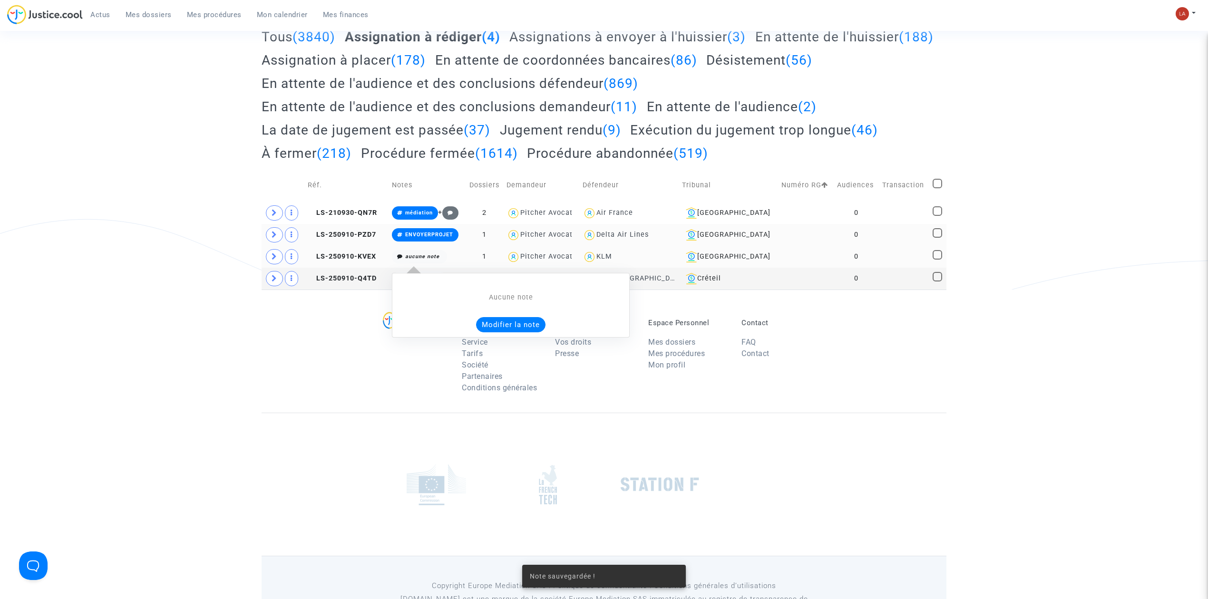
click at [498, 326] on button "Modifier la note" at bounding box center [510, 324] width 69 height 15
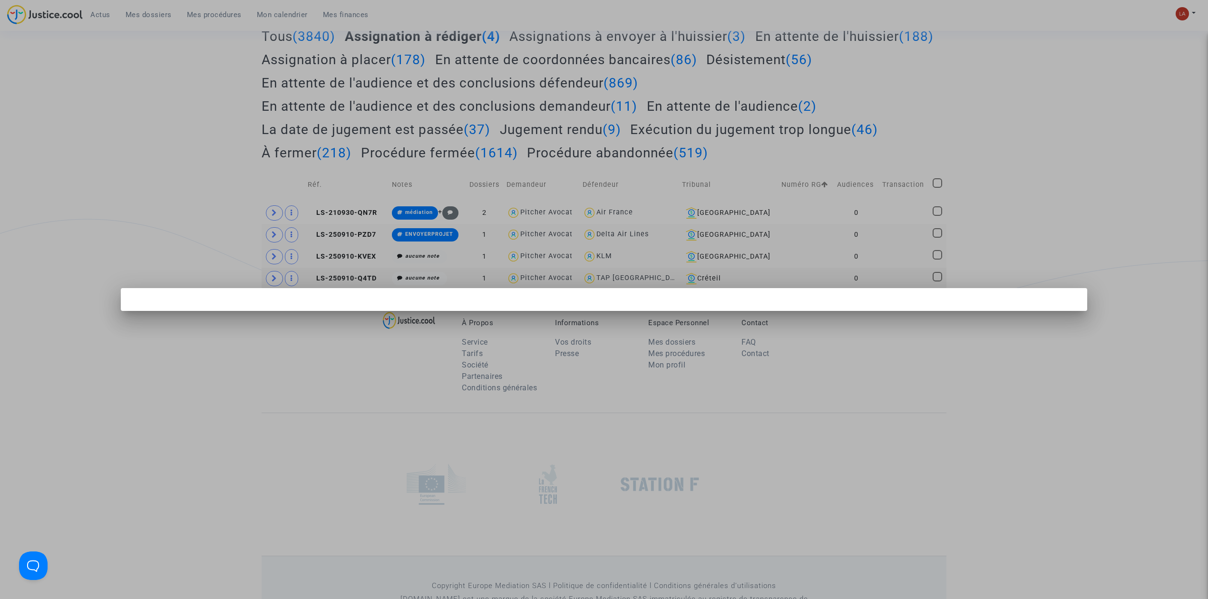
scroll to position [0, 0]
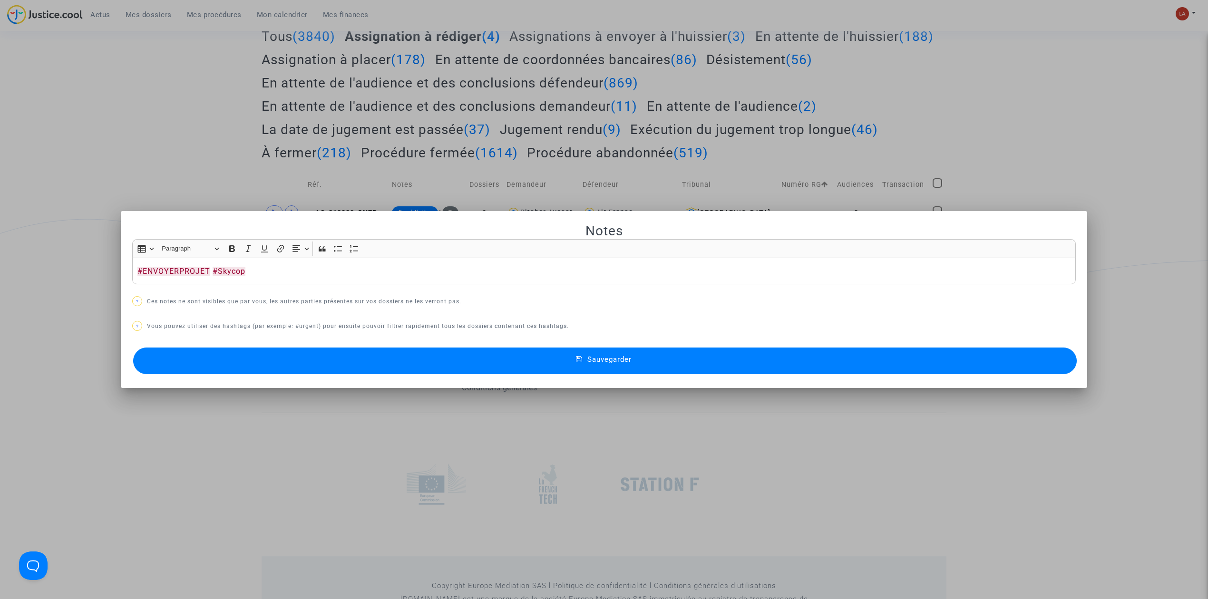
click at [471, 373] on button "Sauvegarder" at bounding box center [604, 361] width 943 height 27
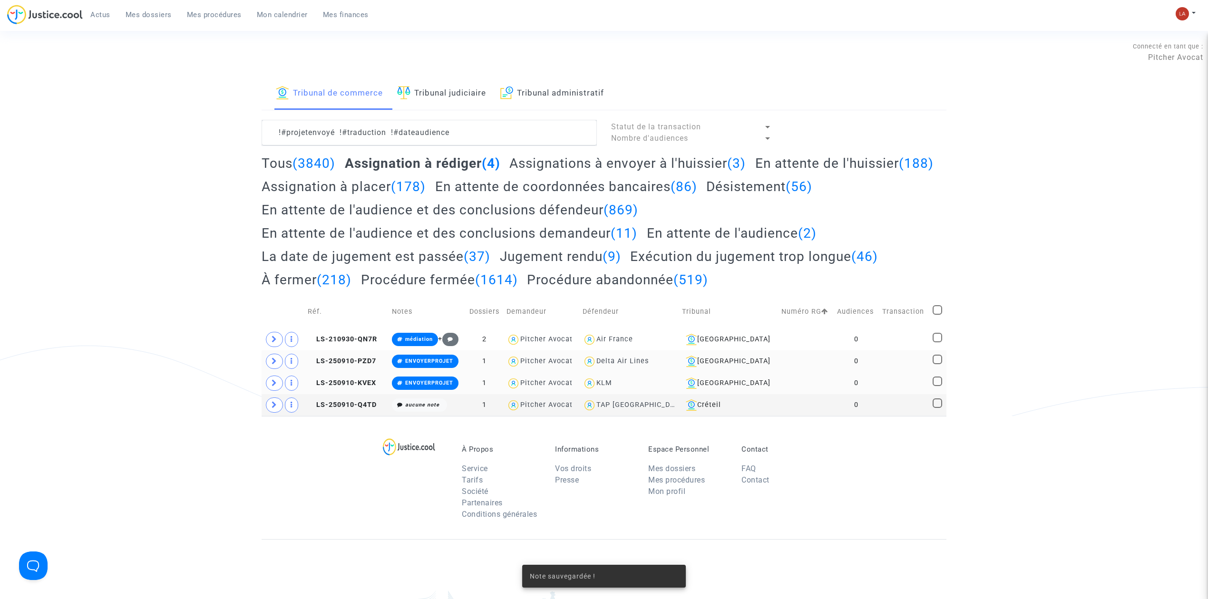
scroll to position [126, 0]
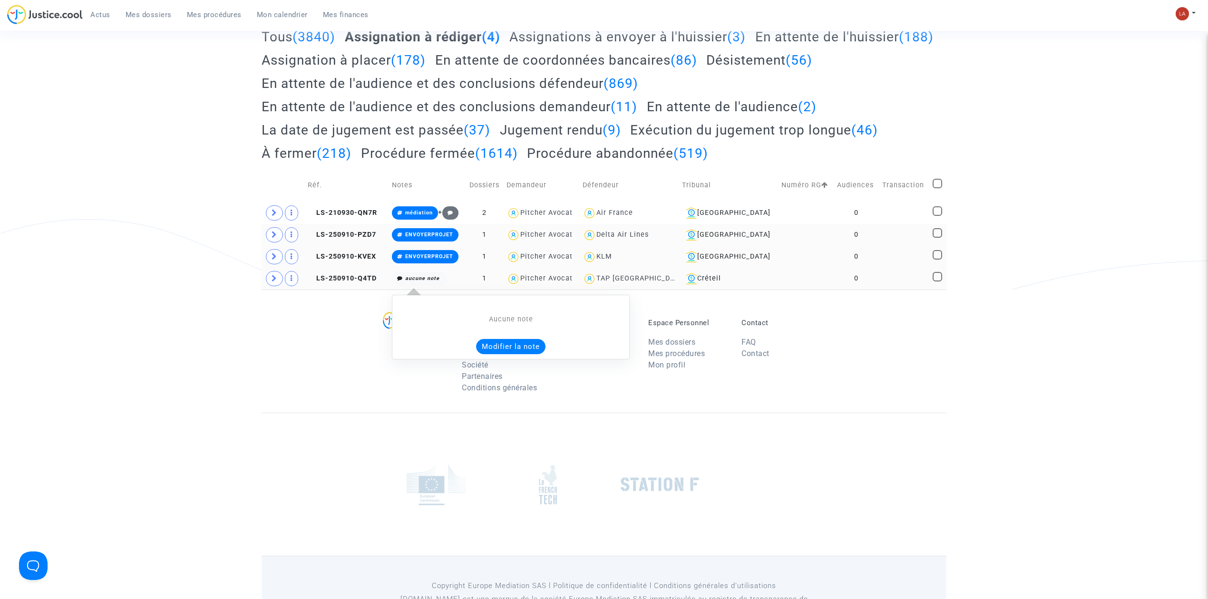
click at [502, 344] on button "Modifier la note" at bounding box center [510, 346] width 69 height 15
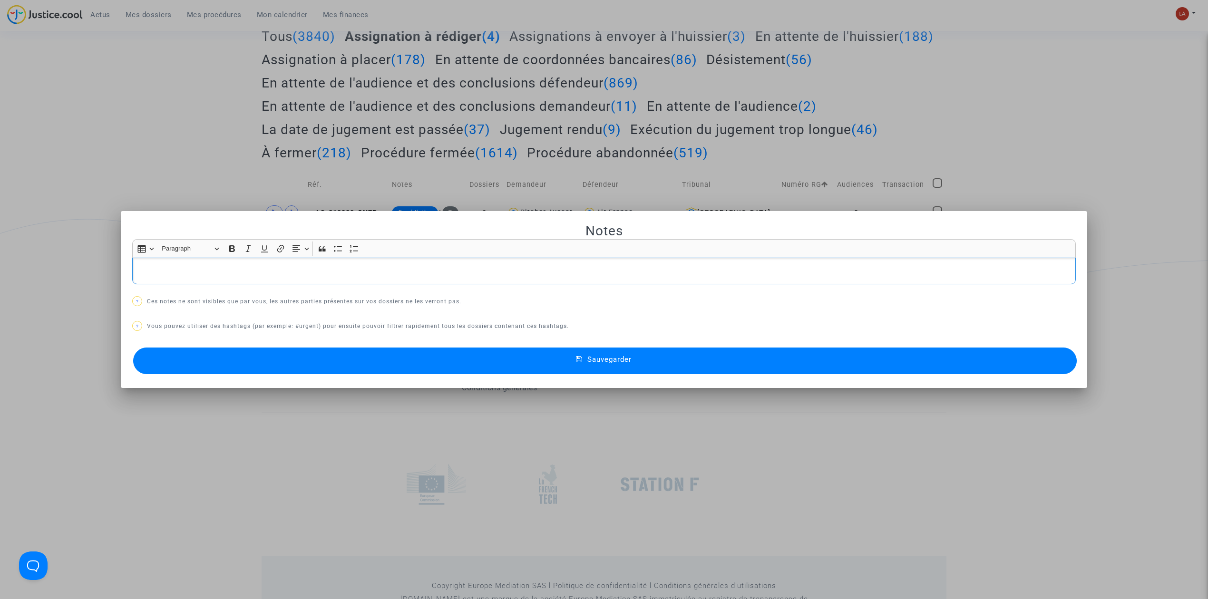
scroll to position [0, 0]
click at [487, 356] on button "Sauvegarder" at bounding box center [604, 361] width 943 height 27
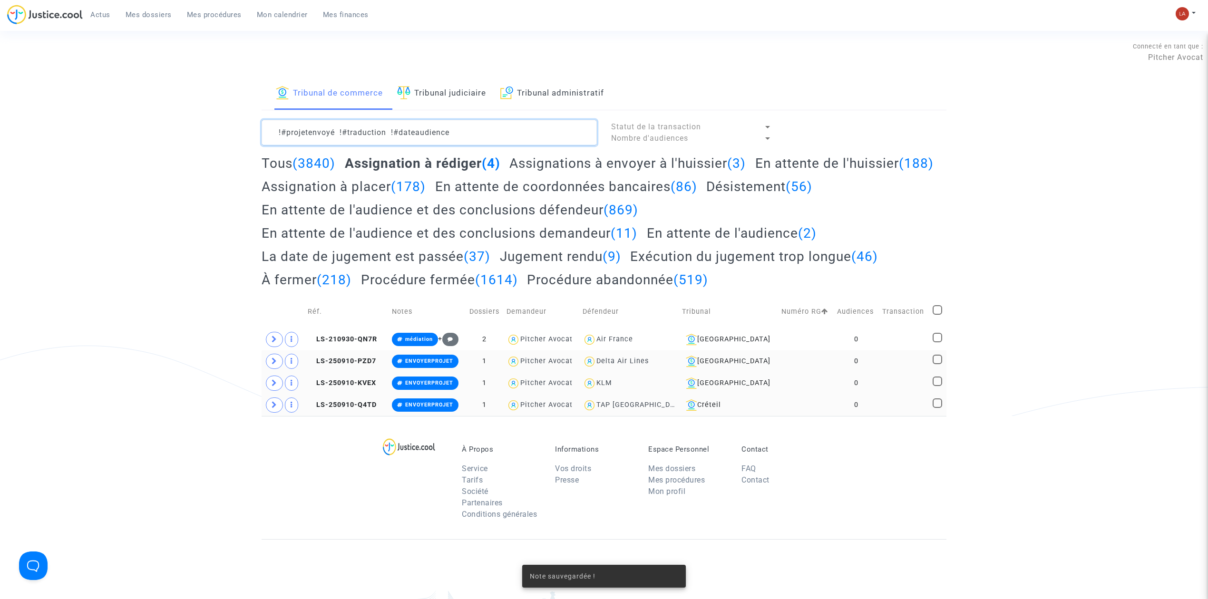
click at [481, 134] on textarea at bounding box center [429, 133] width 335 height 26
paste textarea "#ENVOYERPROJET #Skycop"
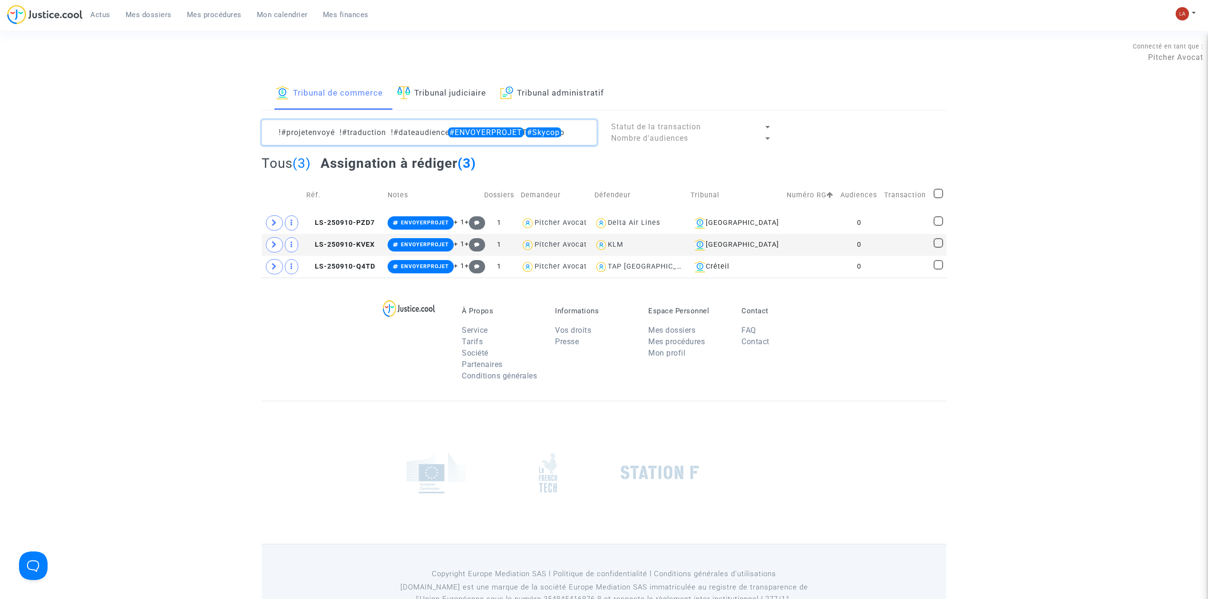
type textarea "!#projetenvoyé !#traduction !#dateaudience #ENVOYERPROJET #Skycop"
click at [935, 192] on span at bounding box center [938, 194] width 10 height 10
click at [938, 198] on input "checkbox" at bounding box center [938, 198] width 0 height 0
checkbox input "true"
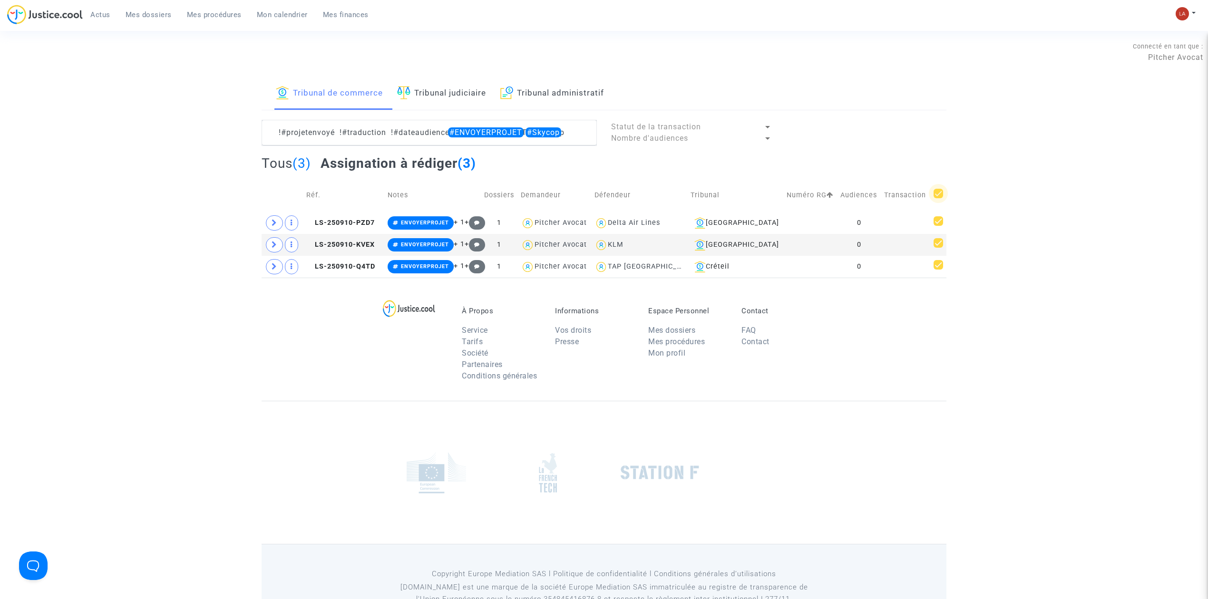
checkbox input "true"
click at [929, 144] on div "Sélection (3)" at bounding box center [909, 132] width 71 height 24
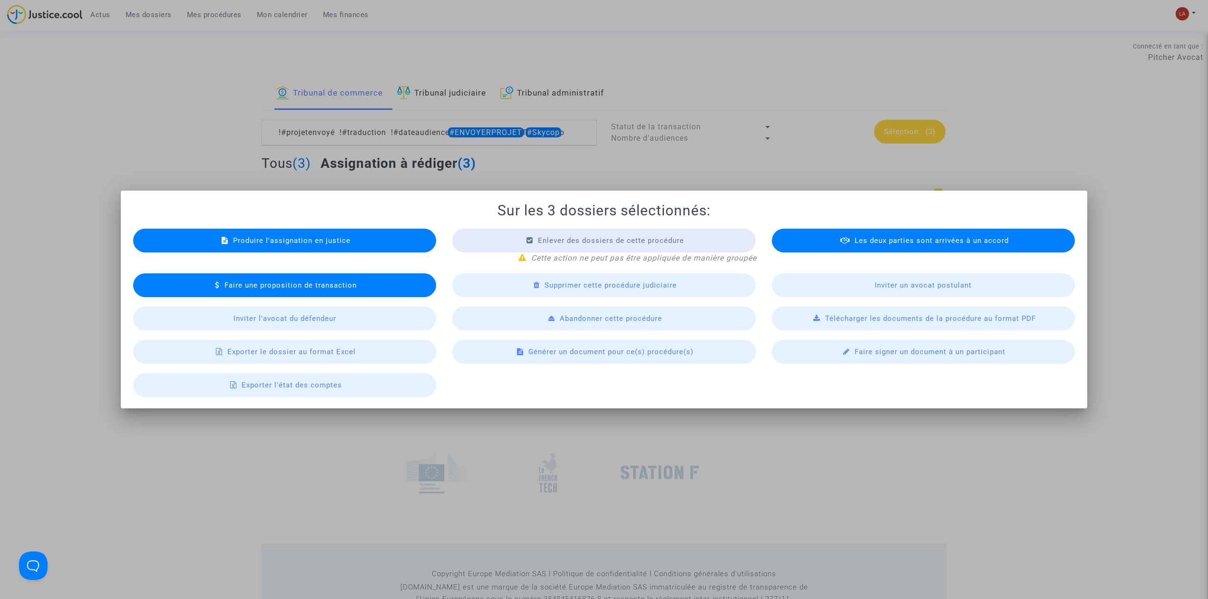
click at [637, 354] on span "Générer un document pour ce(s) procédure(s)" at bounding box center [610, 352] width 165 height 9
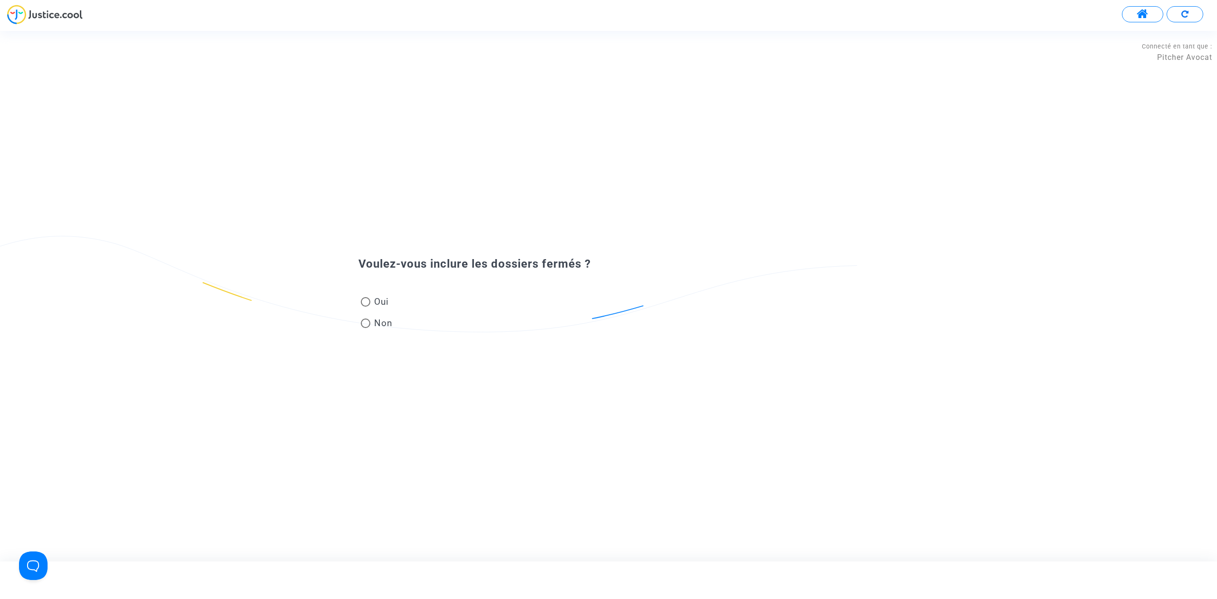
click at [364, 299] on span at bounding box center [366, 302] width 10 height 10
click at [365, 307] on input "Oui" at bounding box center [365, 307] width 0 height 0
radio input "true"
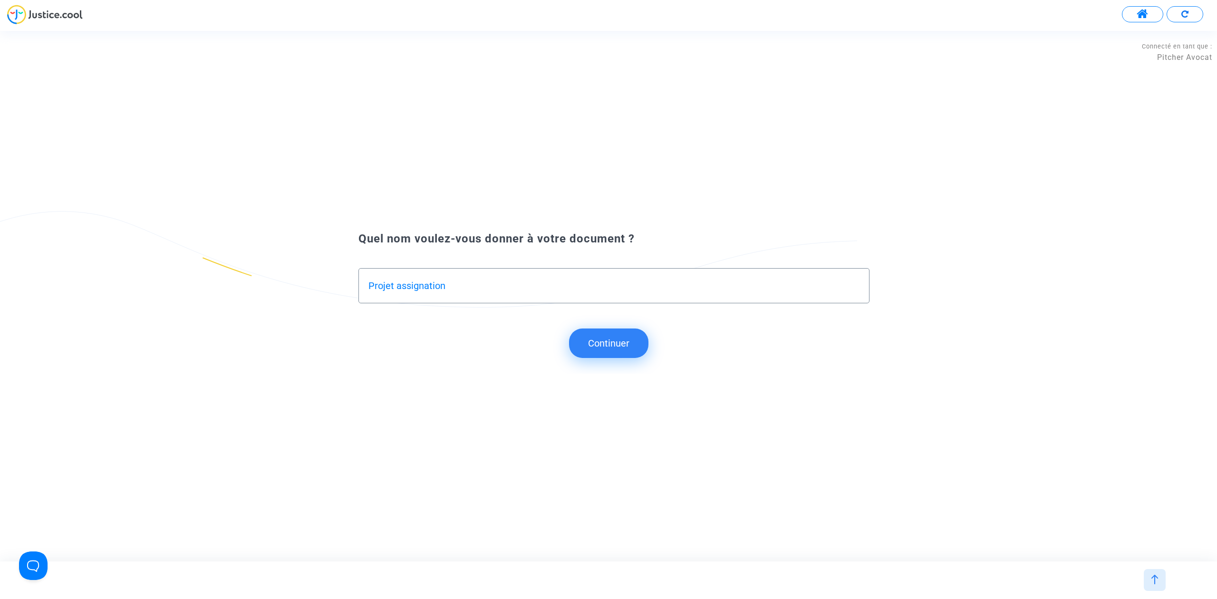
type input "Projet assignation"
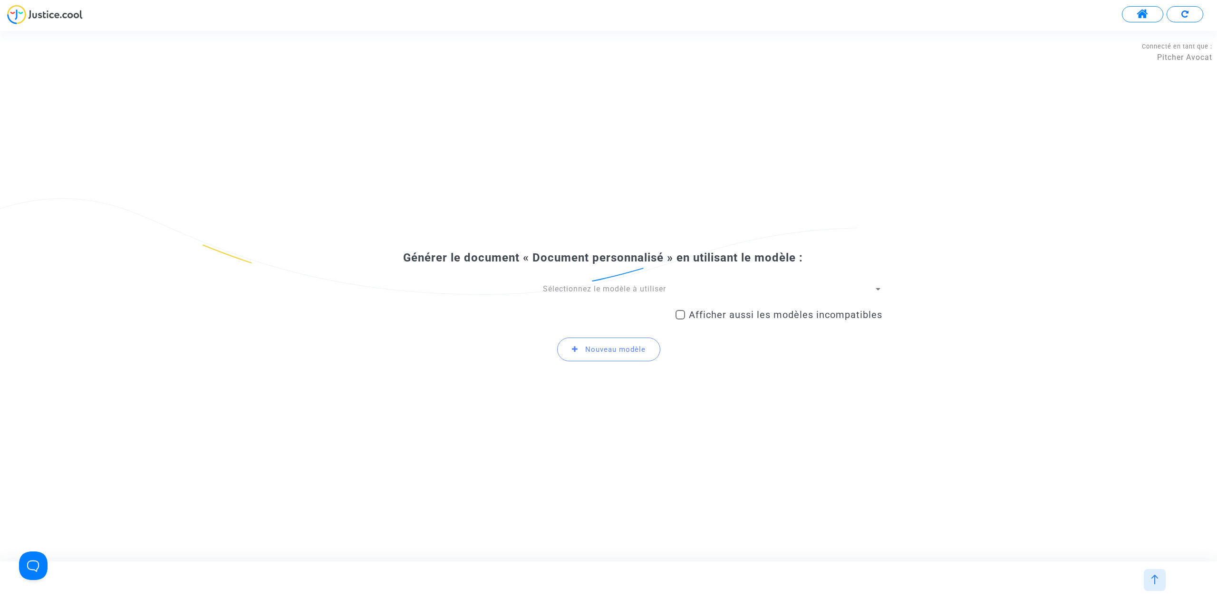
click at [636, 287] on span "Sélectionnez le modèle à utiliser" at bounding box center [604, 288] width 123 height 9
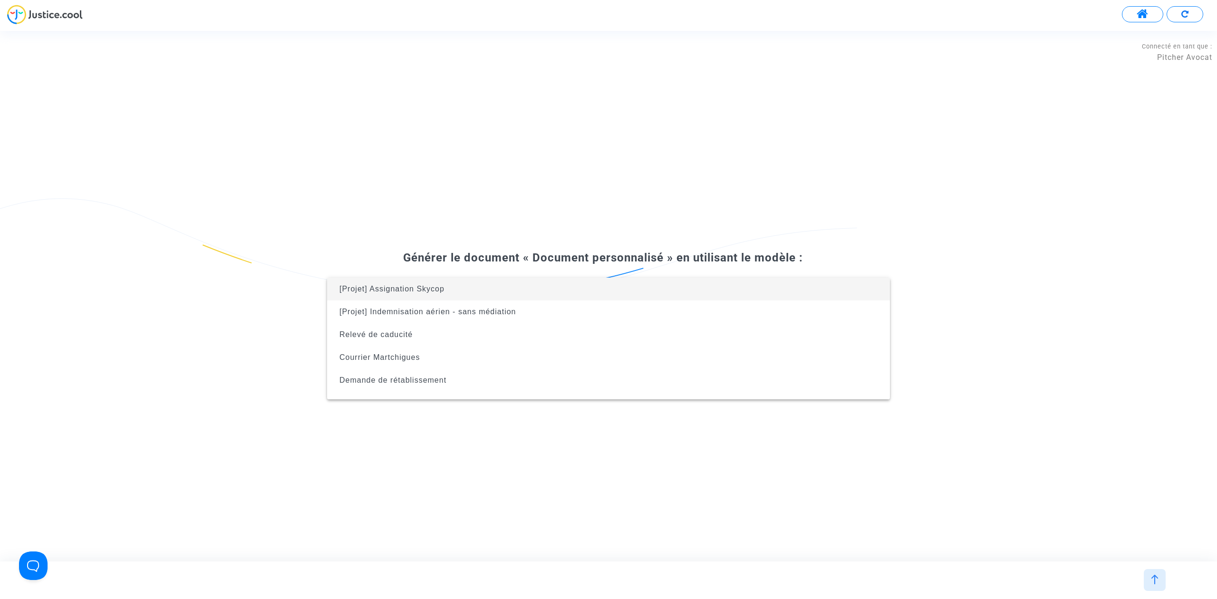
click at [525, 292] on span "[Projet] Assignation Skycop" at bounding box center [609, 289] width 548 height 23
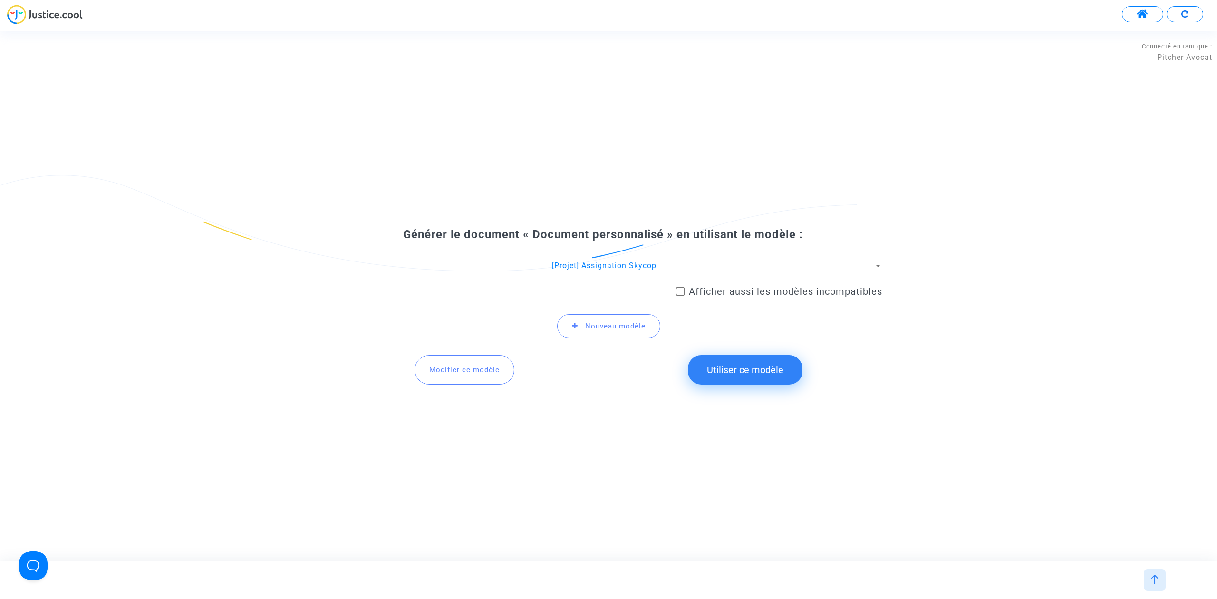
click at [721, 371] on button "Utiliser ce modèle" at bounding box center [745, 369] width 115 height 29
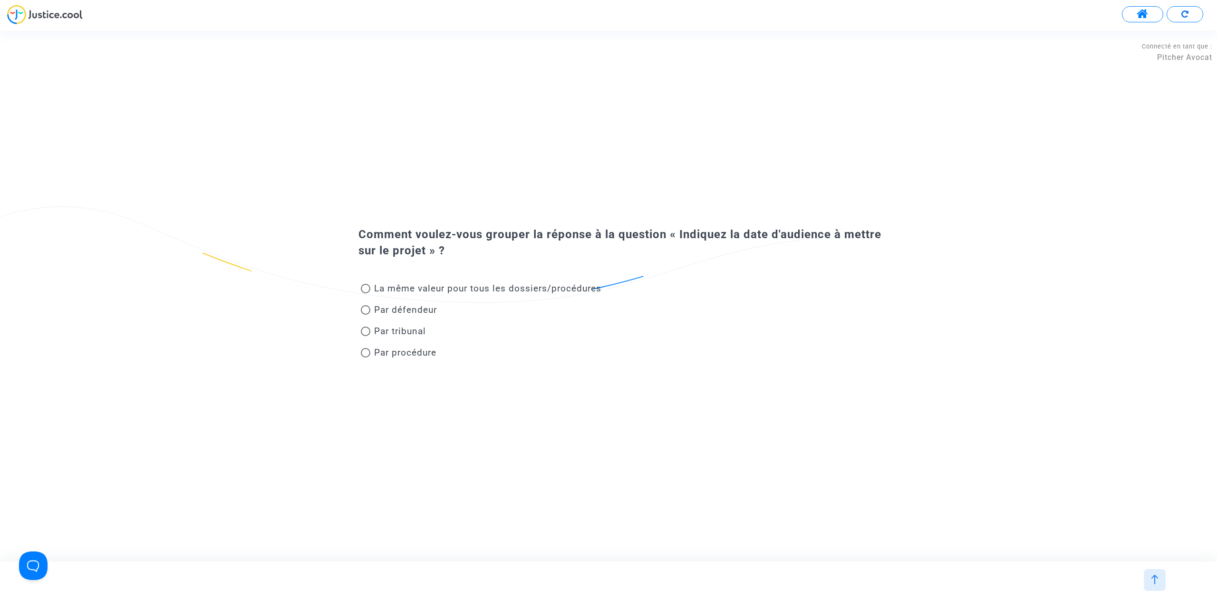
click at [406, 331] on span "Par tribunal" at bounding box center [400, 331] width 52 height 11
click at [366, 336] on input "Par tribunal" at bounding box center [365, 336] width 0 height 0
radio input "true"
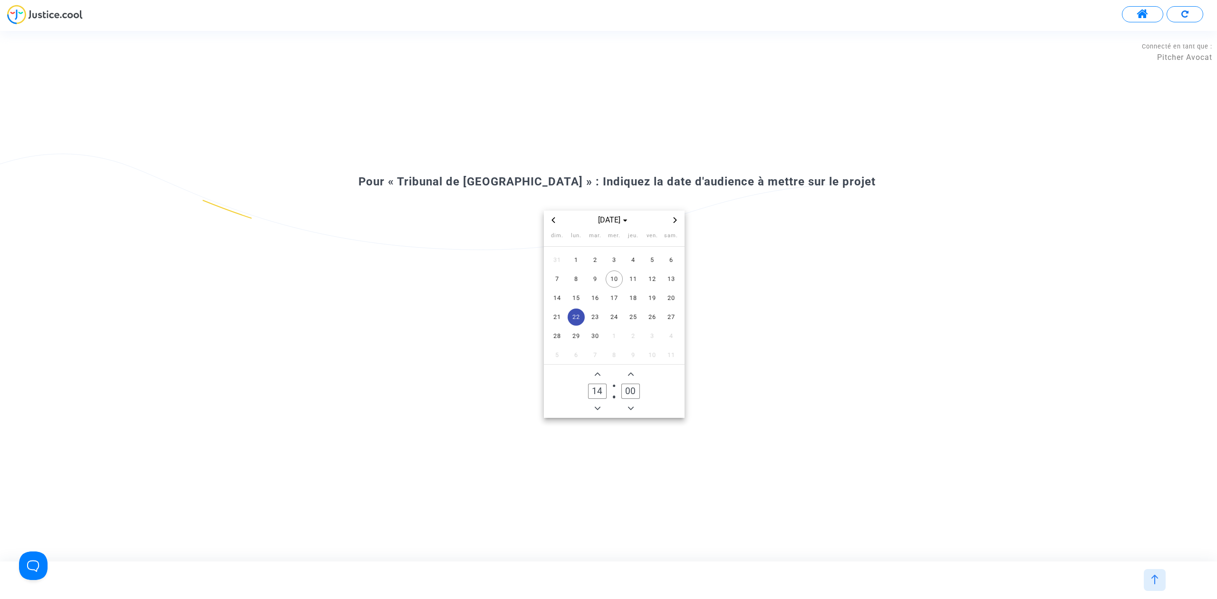
click at [678, 223] on span "Next month" at bounding box center [675, 219] width 11 height 11
click at [580, 297] on span "15" at bounding box center [576, 298] width 17 height 17
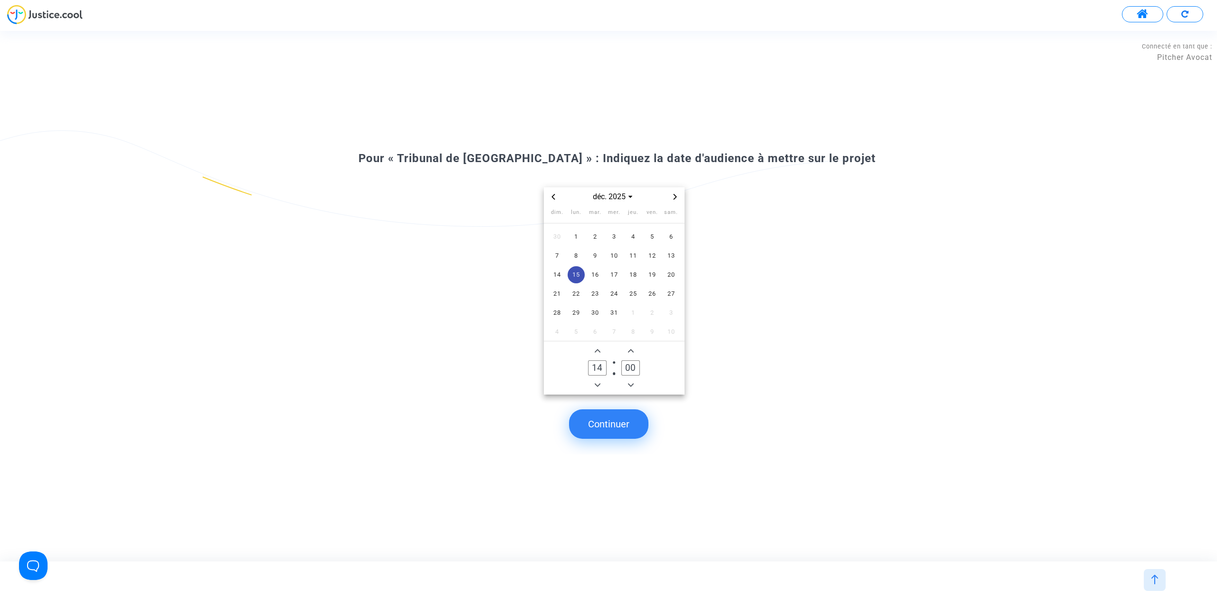
click at [602, 429] on button "Continuer" at bounding box center [608, 423] width 79 height 29
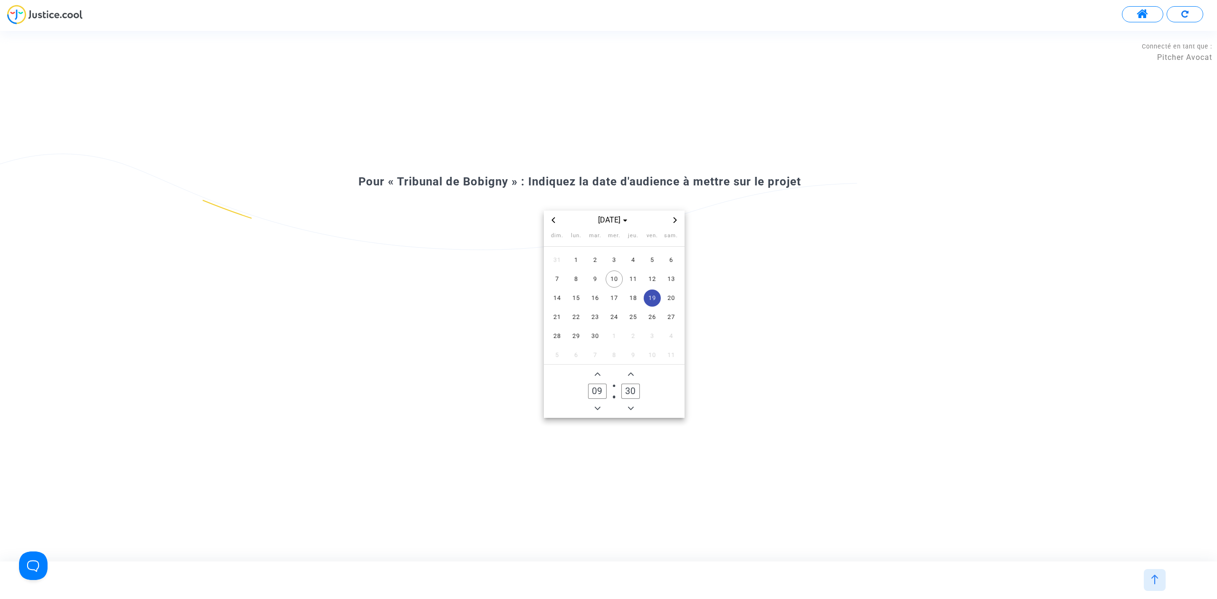
click at [673, 220] on icon "Next month" at bounding box center [675, 220] width 6 height 6
click at [654, 283] on span "12" at bounding box center [652, 279] width 17 height 17
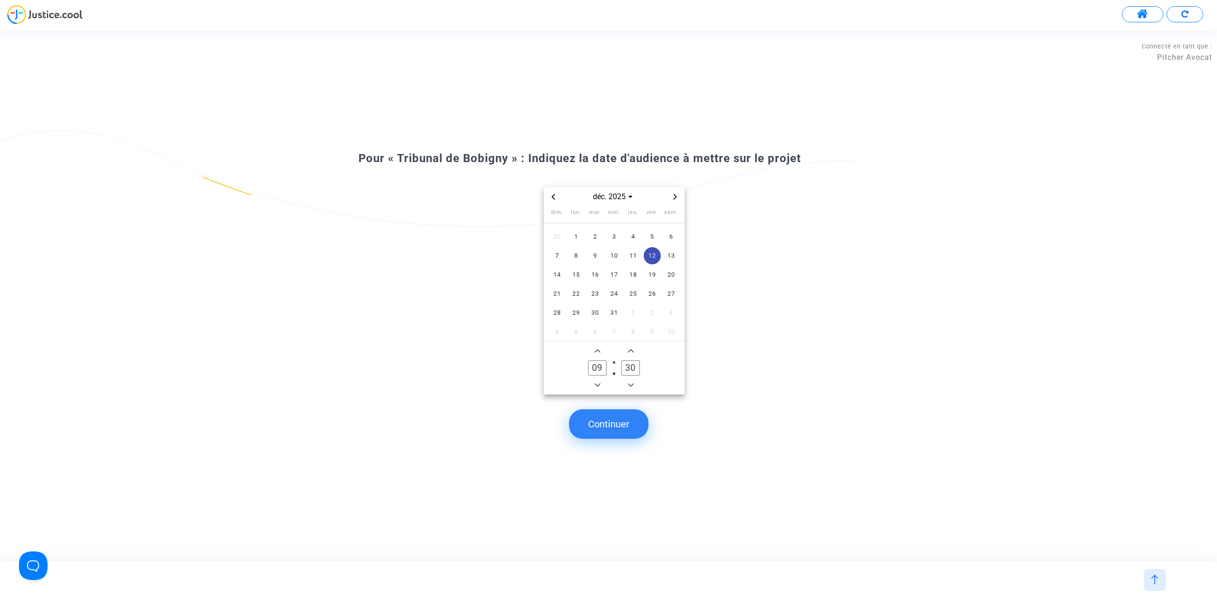
click at [626, 421] on button "Continuer" at bounding box center [608, 423] width 79 height 29
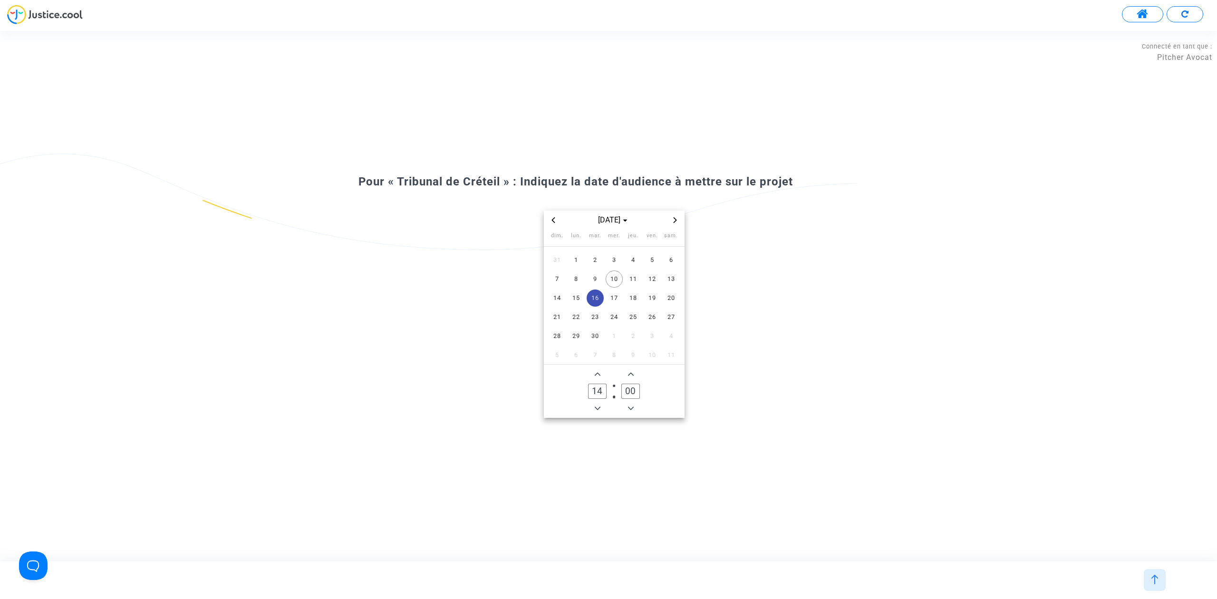
click at [675, 217] on icon "Next month" at bounding box center [675, 220] width 6 height 6
click at [602, 259] on span "2" at bounding box center [595, 260] width 17 height 17
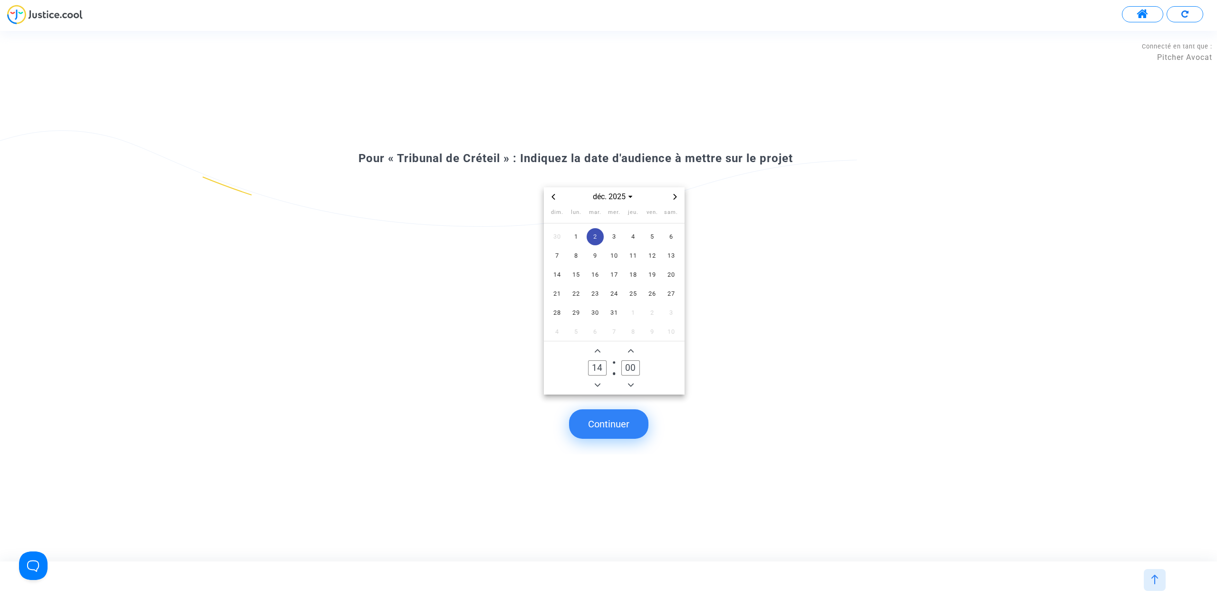
click at [617, 419] on button "Continuer" at bounding box center [608, 423] width 79 height 29
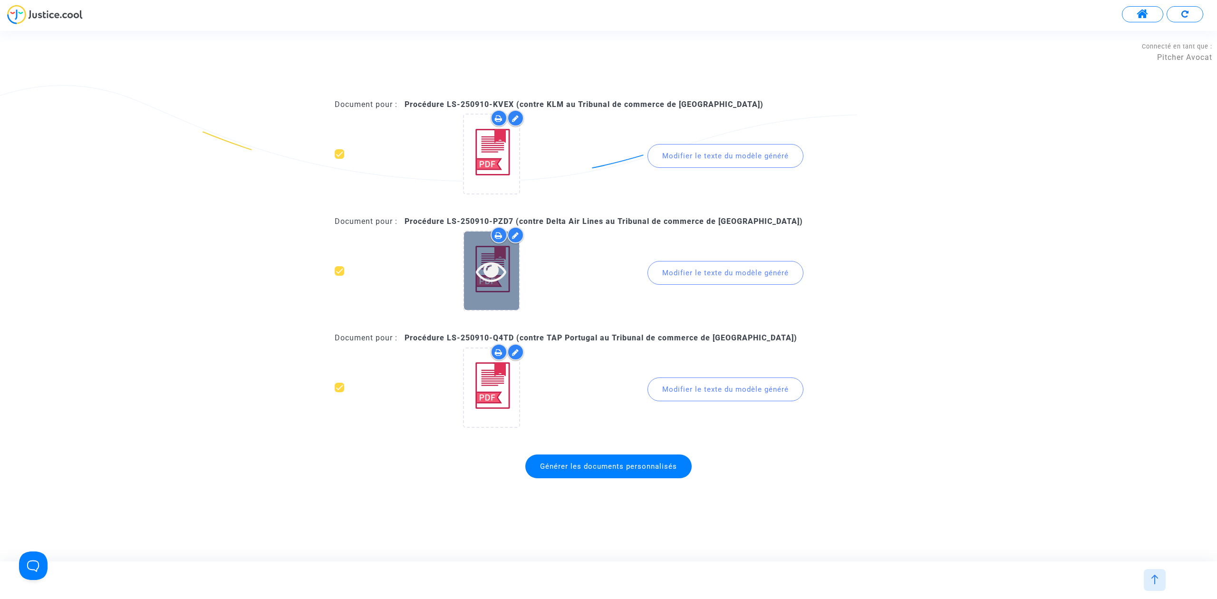
click at [488, 290] on div at bounding box center [491, 271] width 55 height 78
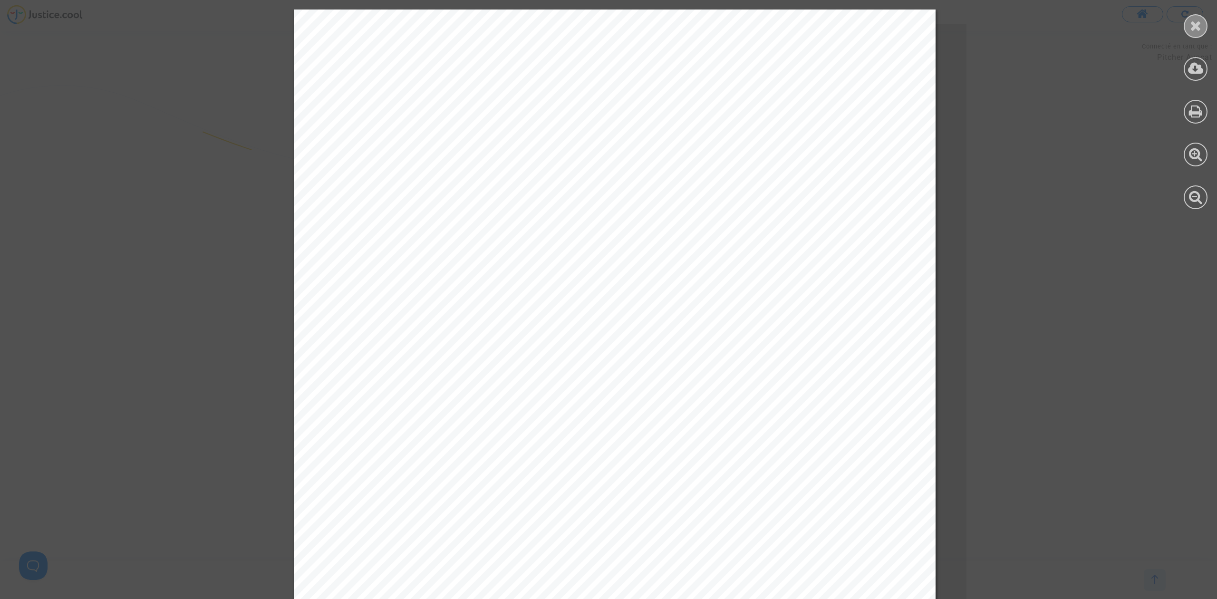
click at [1197, 25] on icon at bounding box center [1196, 26] width 12 height 14
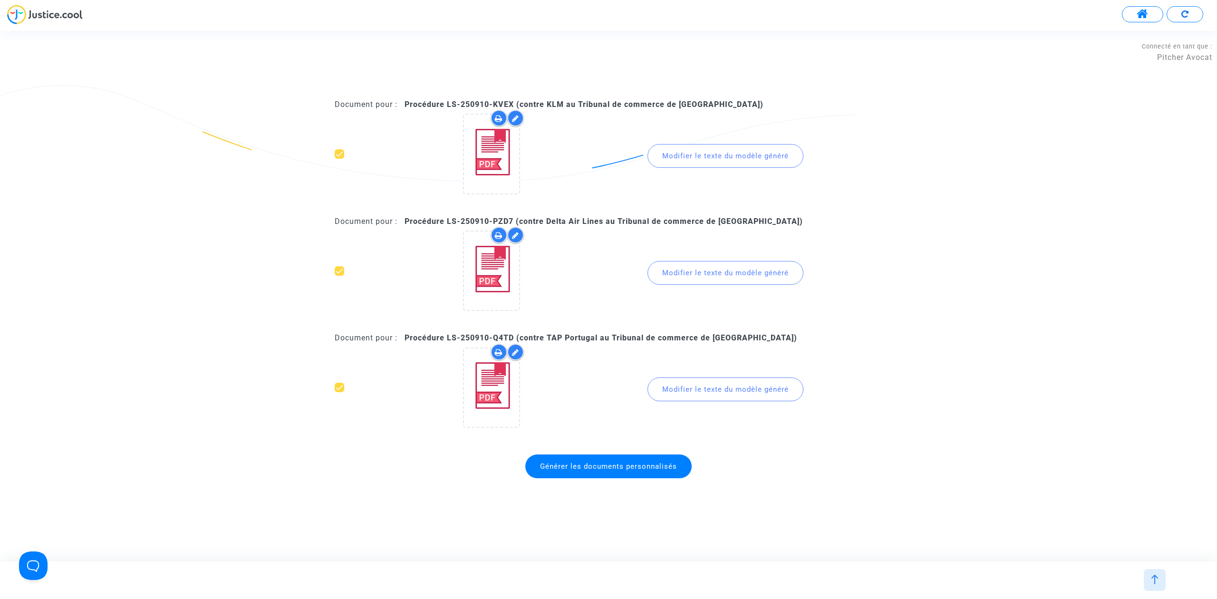
click at [557, 467] on span "Générer les documents personnalisés" at bounding box center [608, 466] width 137 height 9
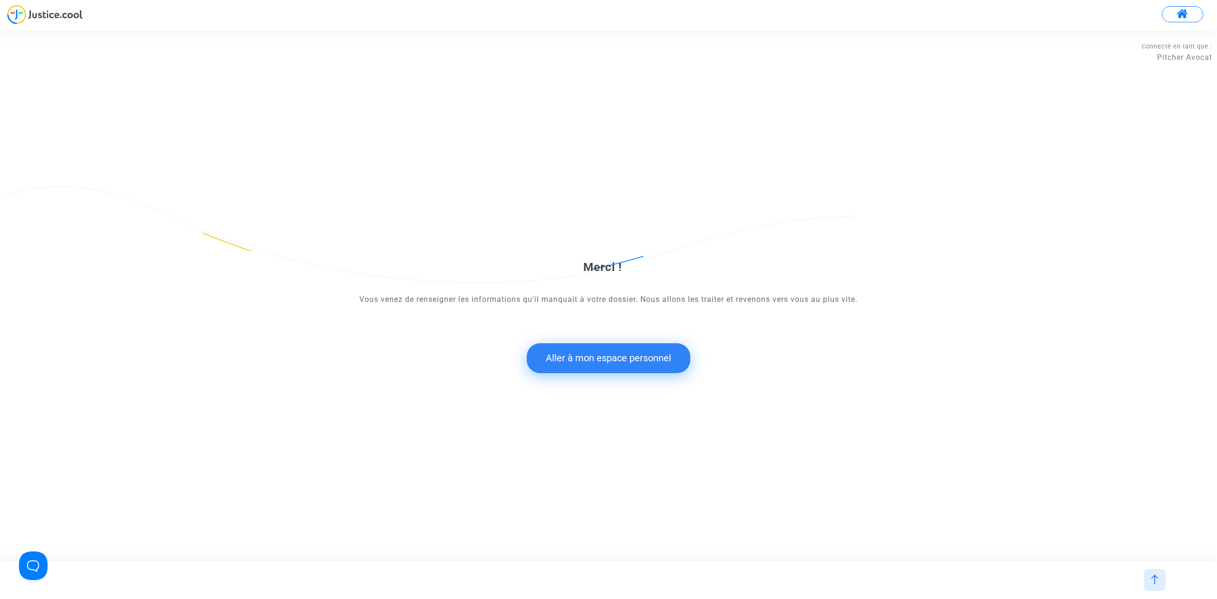
click at [615, 362] on button "Aller à mon espace personnel" at bounding box center [609, 357] width 164 height 29
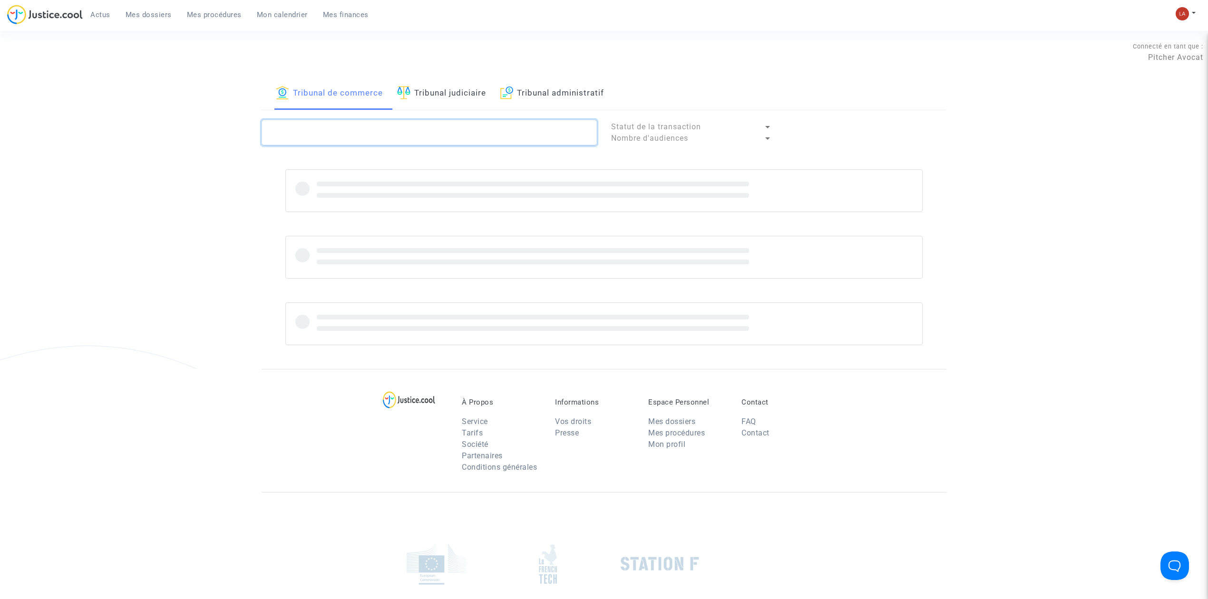
click at [393, 134] on textarea at bounding box center [429, 133] width 335 height 26
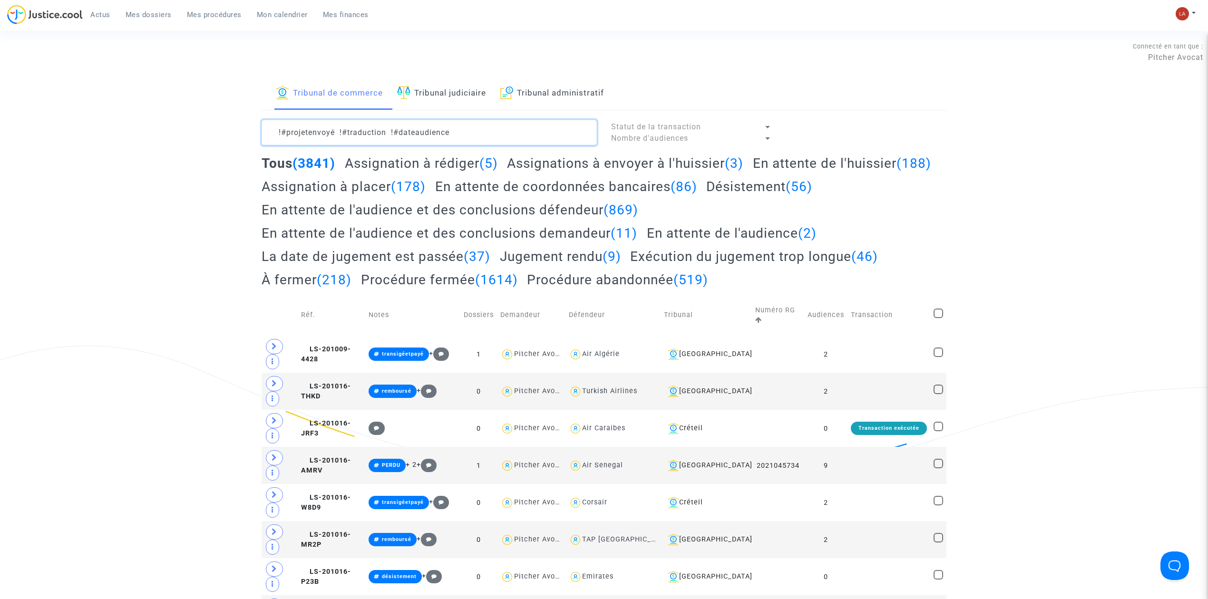
type textarea "!#projetenvoyé !#traduction !#dateaudience"
click at [396, 172] on h2 "Assignation à rédiger (5)" at bounding box center [421, 163] width 153 height 17
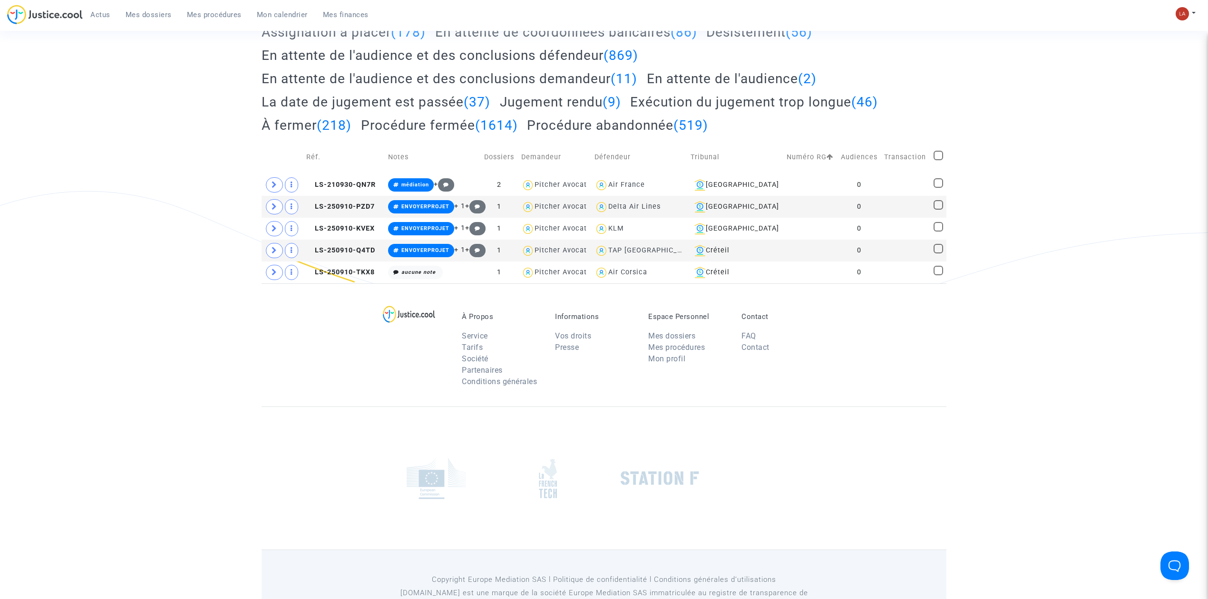
scroll to position [167, 0]
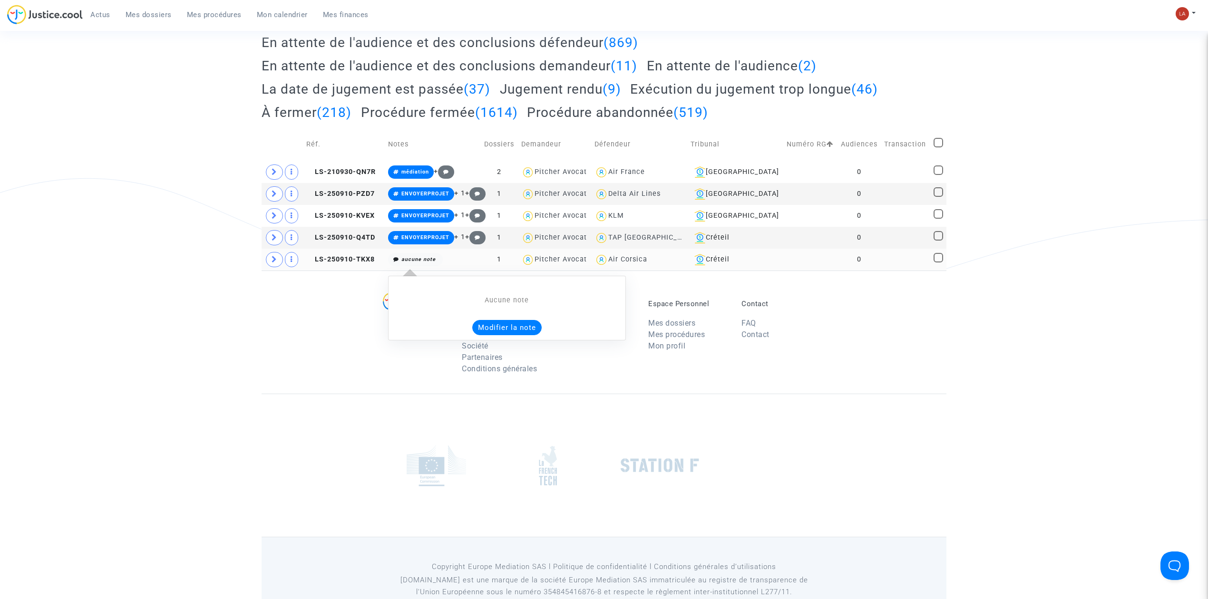
click at [516, 331] on button "Modifier la note" at bounding box center [506, 327] width 69 height 15
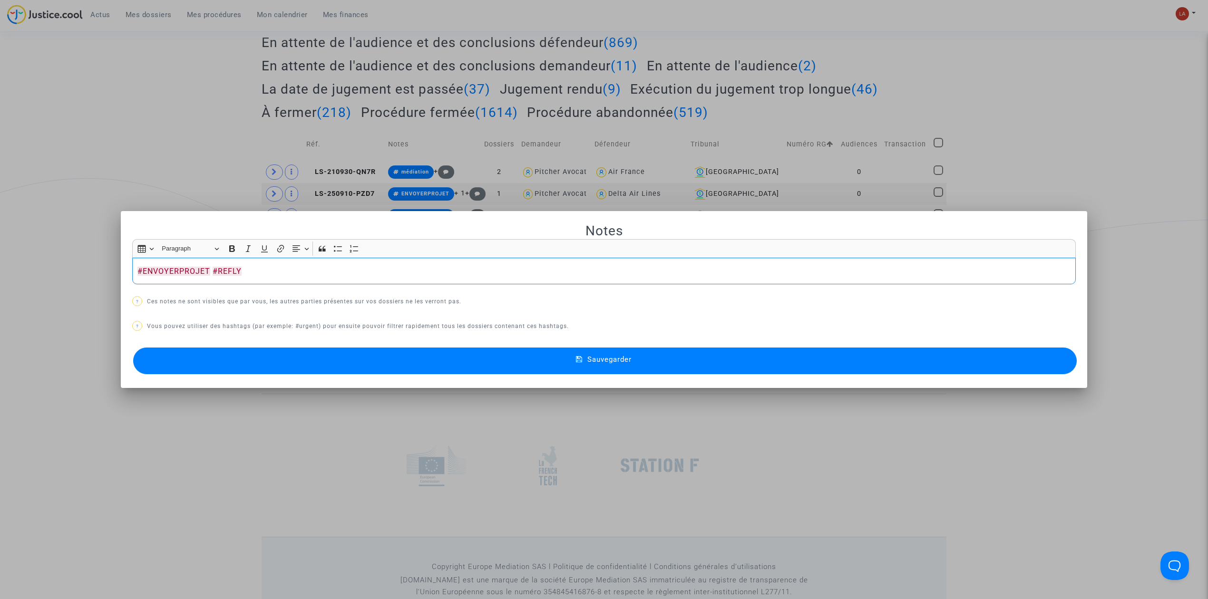
click at [274, 360] on button "Sauvegarder" at bounding box center [604, 361] width 943 height 27
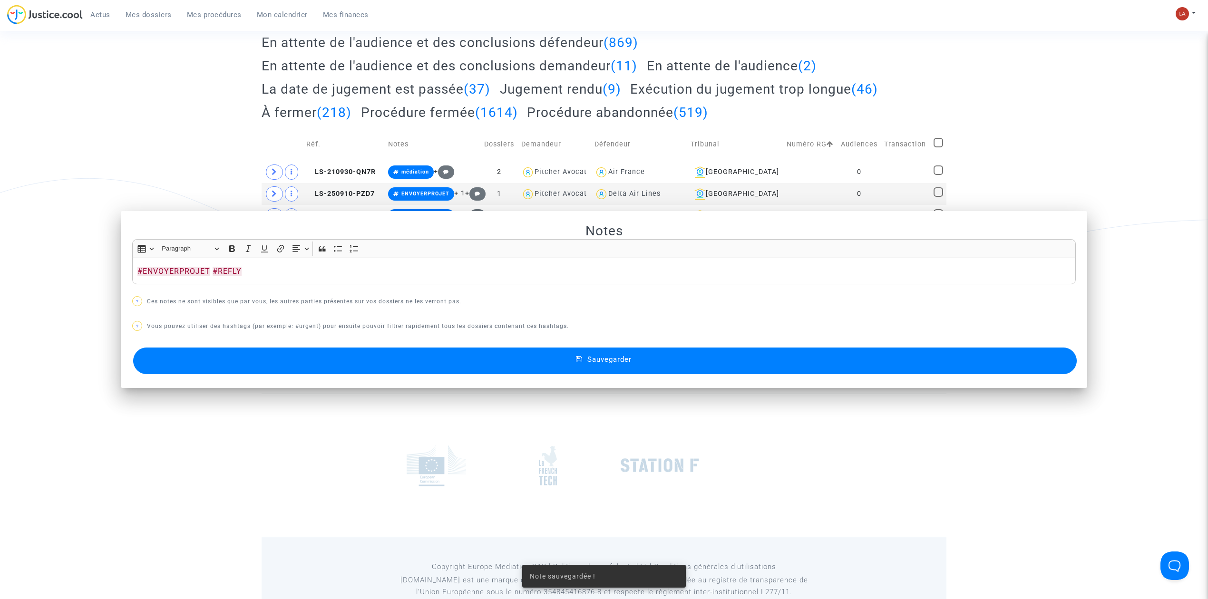
scroll to position [167, 0]
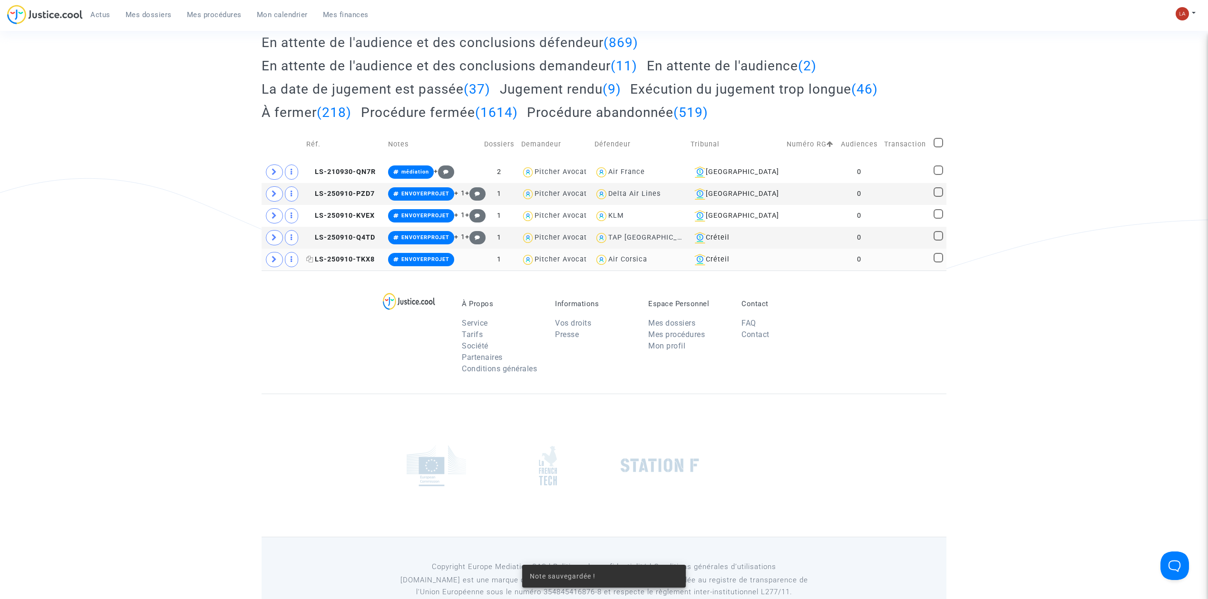
click at [356, 262] on span "LS-250910-TKX8" at bounding box center [340, 259] width 68 height 8
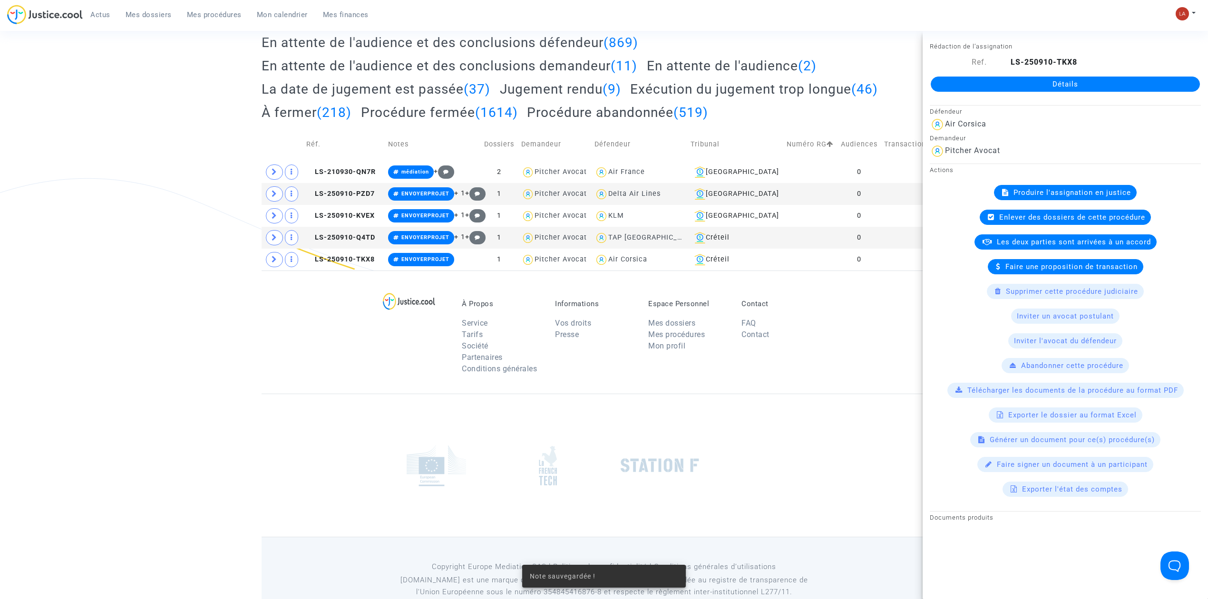
click at [1039, 195] on span "Produire l'assignation en justice" at bounding box center [1071, 192] width 117 height 9
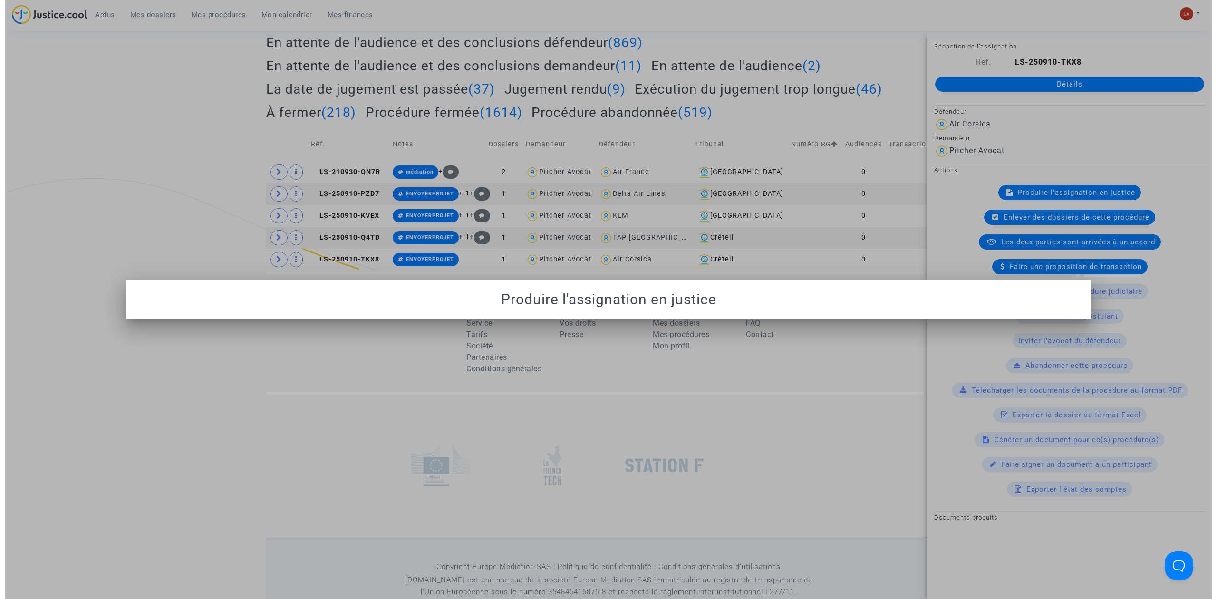
scroll to position [0, 0]
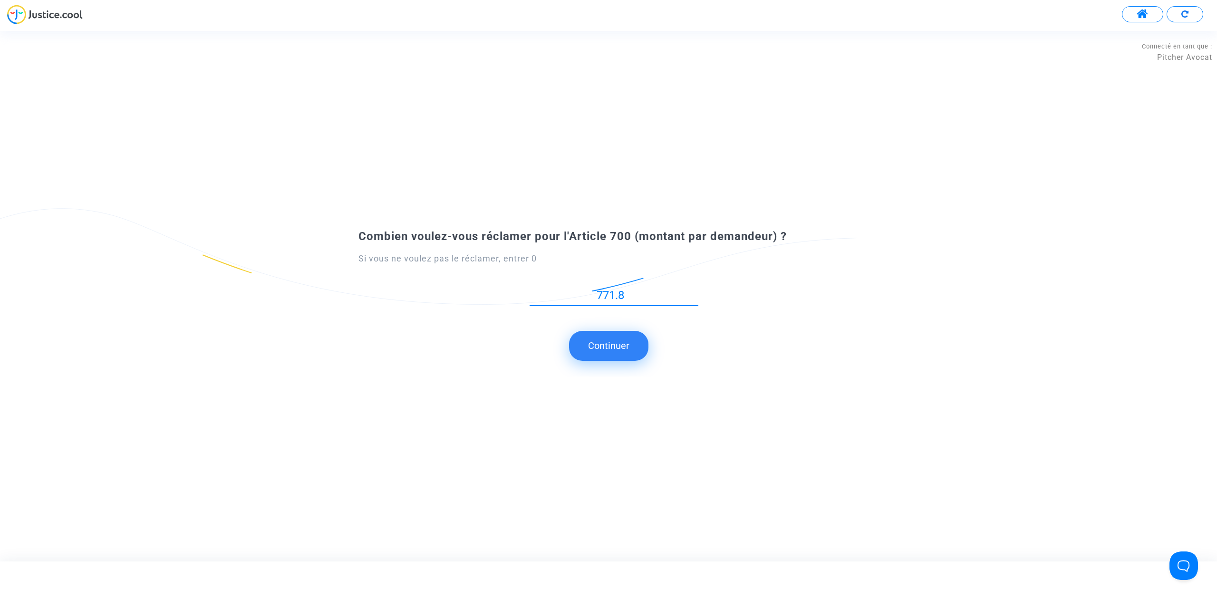
type input "771.84"
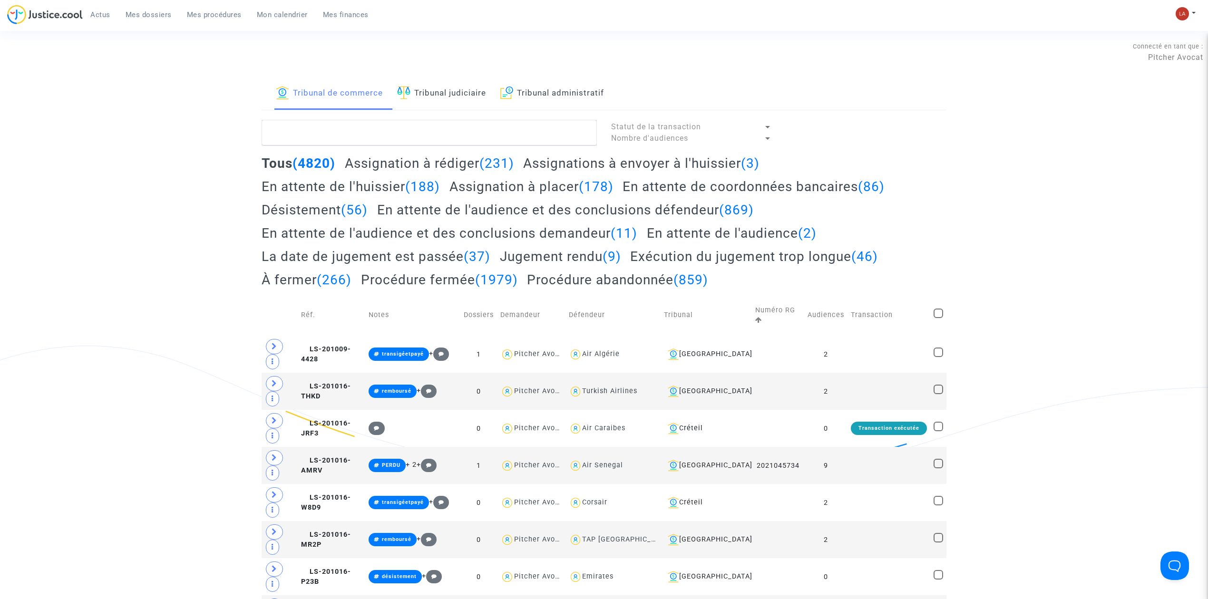
click at [339, 135] on textarea at bounding box center [429, 133] width 335 height 26
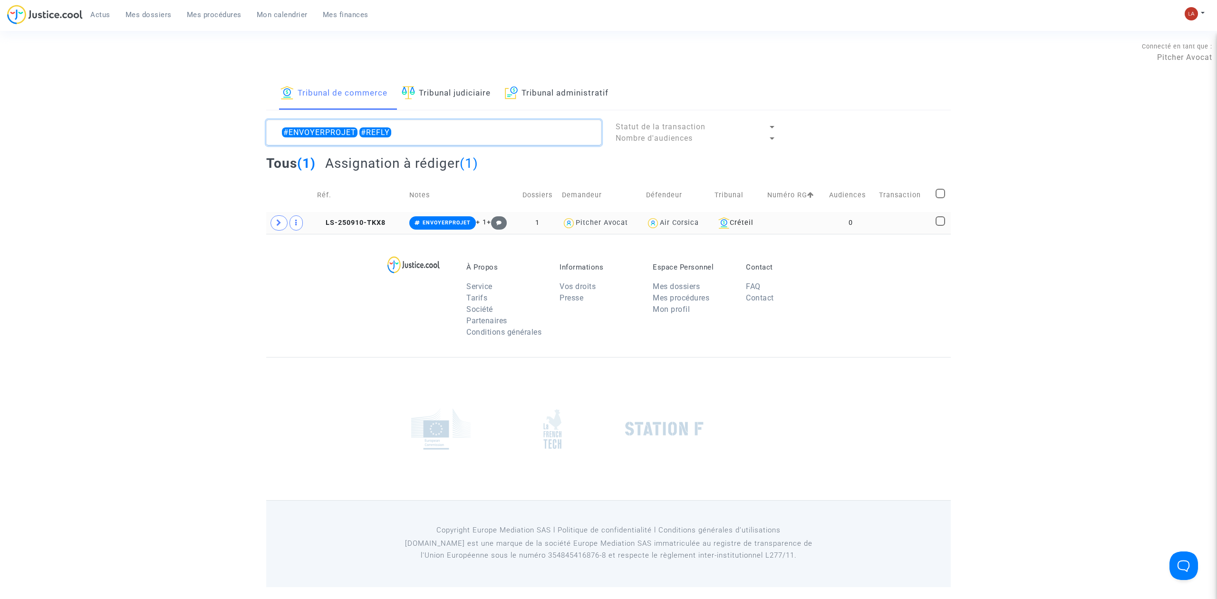
type textarea "#ENVOYERPROJET #REFLY"
click at [349, 227] on td "LS-250910-TKX8" at bounding box center [360, 223] width 93 height 22
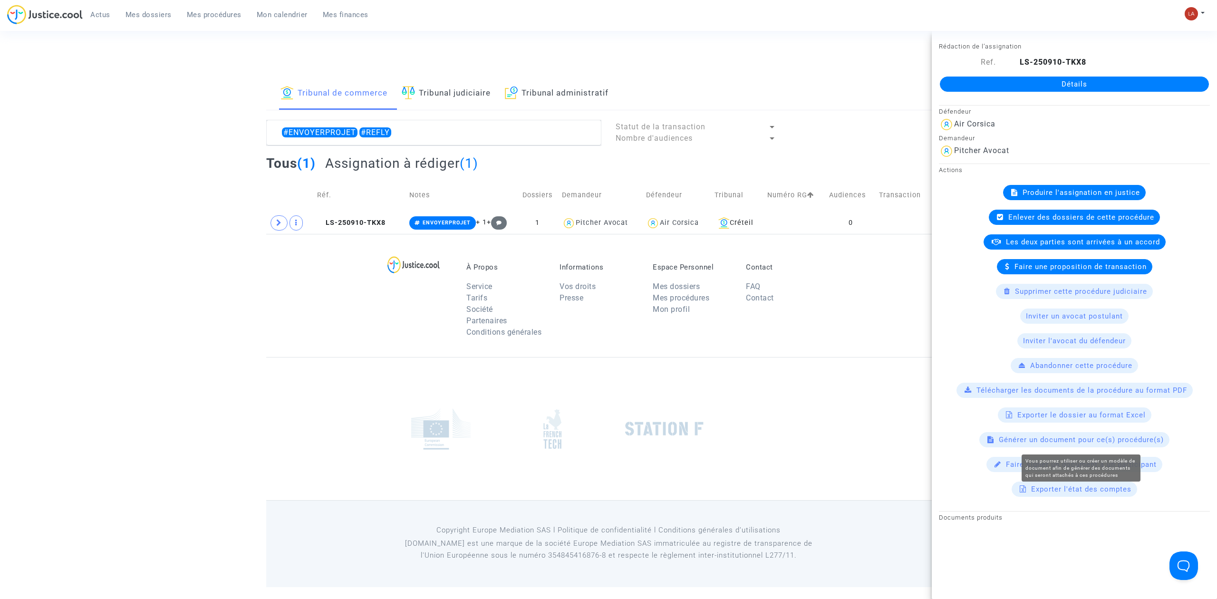
click at [1045, 439] on span "Générer un document pour ce(s) procédure(s)" at bounding box center [1081, 440] width 165 height 9
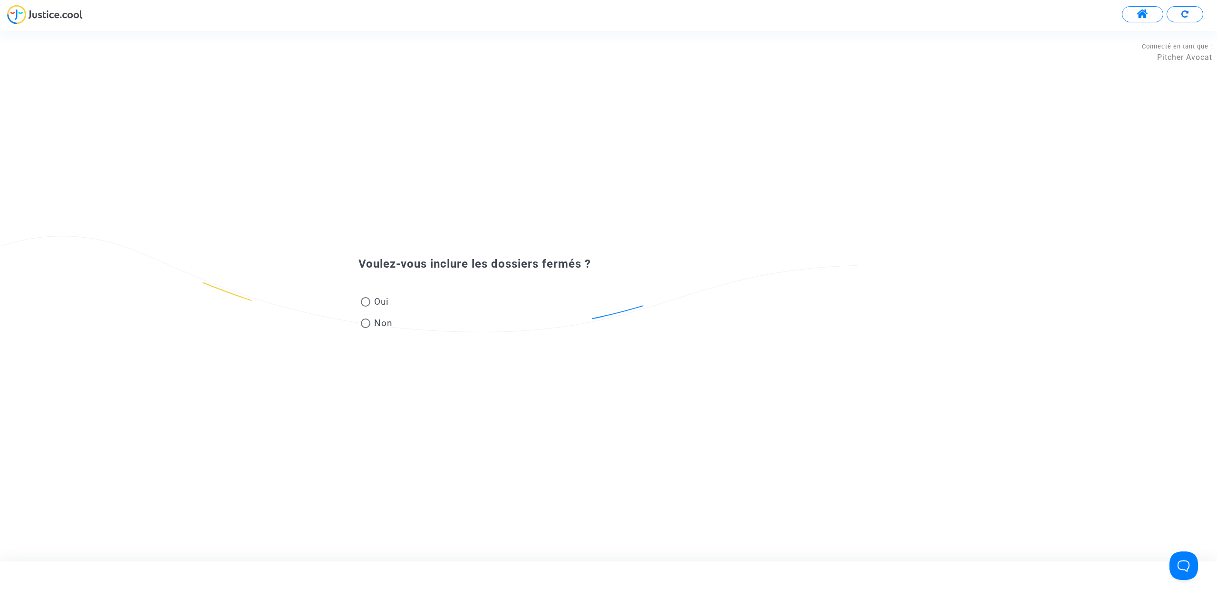
click at [368, 301] on span at bounding box center [366, 302] width 10 height 10
click at [366, 307] on input "Oui" at bounding box center [365, 307] width 0 height 0
radio input "true"
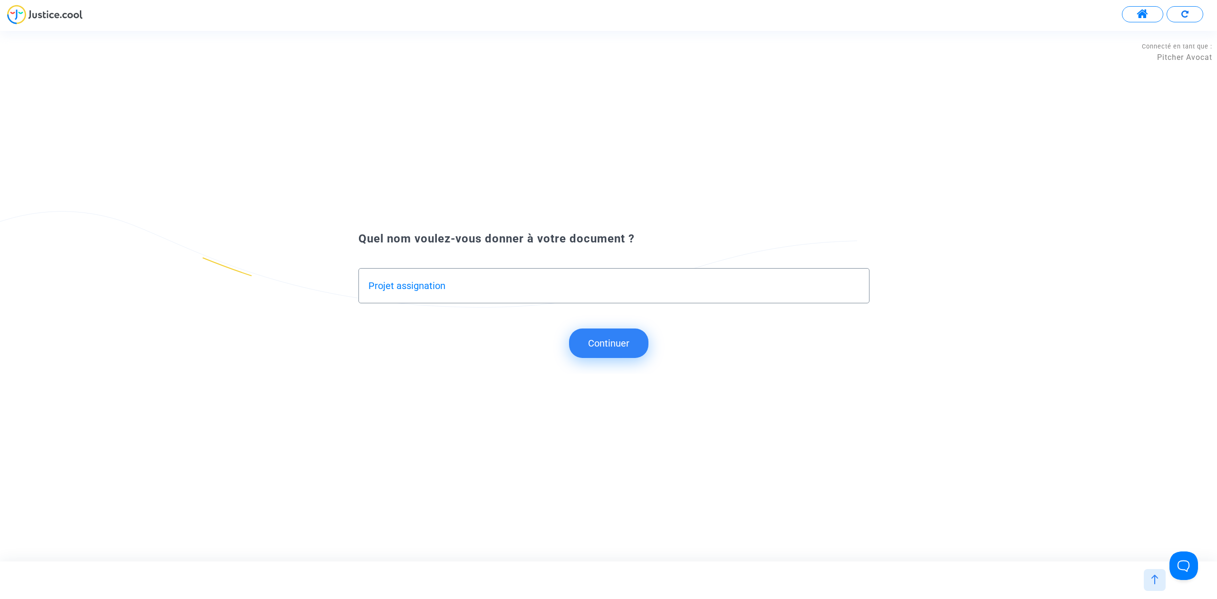
type input "Projet assignation"
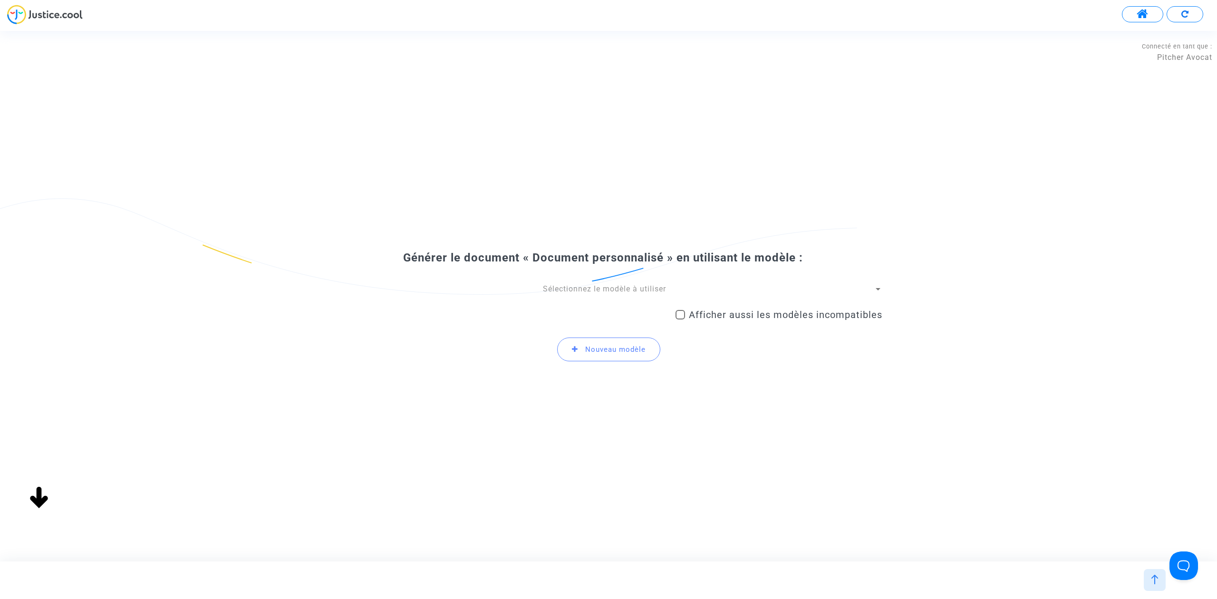
click at [561, 287] on span "Sélectionnez le modèle à utiliser" at bounding box center [604, 288] width 123 height 9
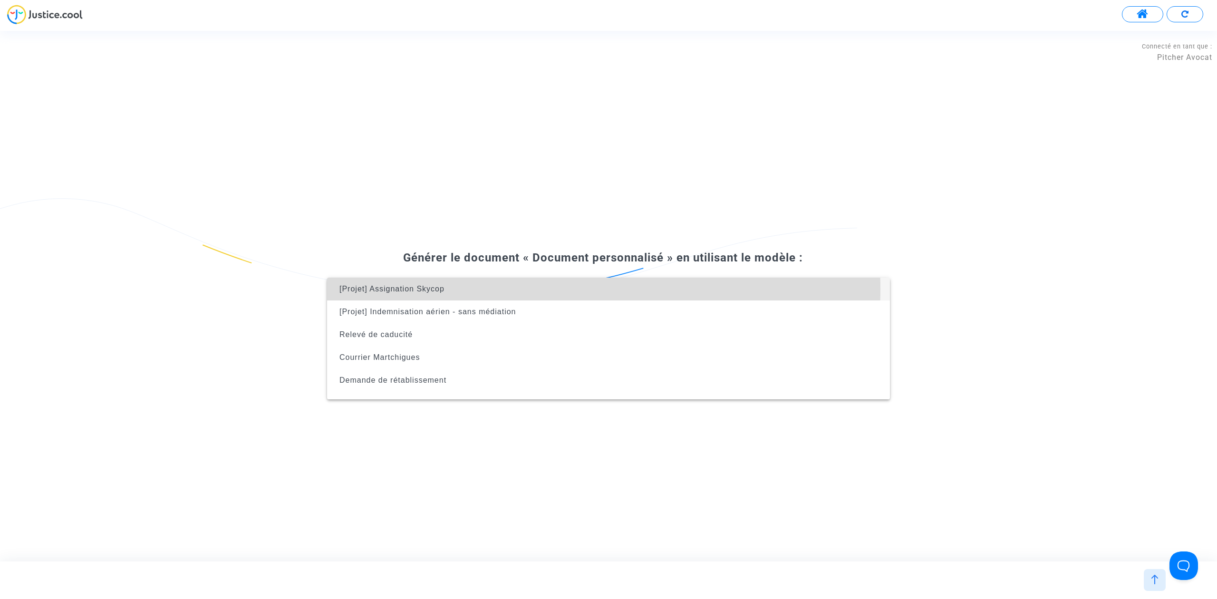
click at [542, 289] on span "[Projet] Assignation Skycop" at bounding box center [609, 289] width 548 height 23
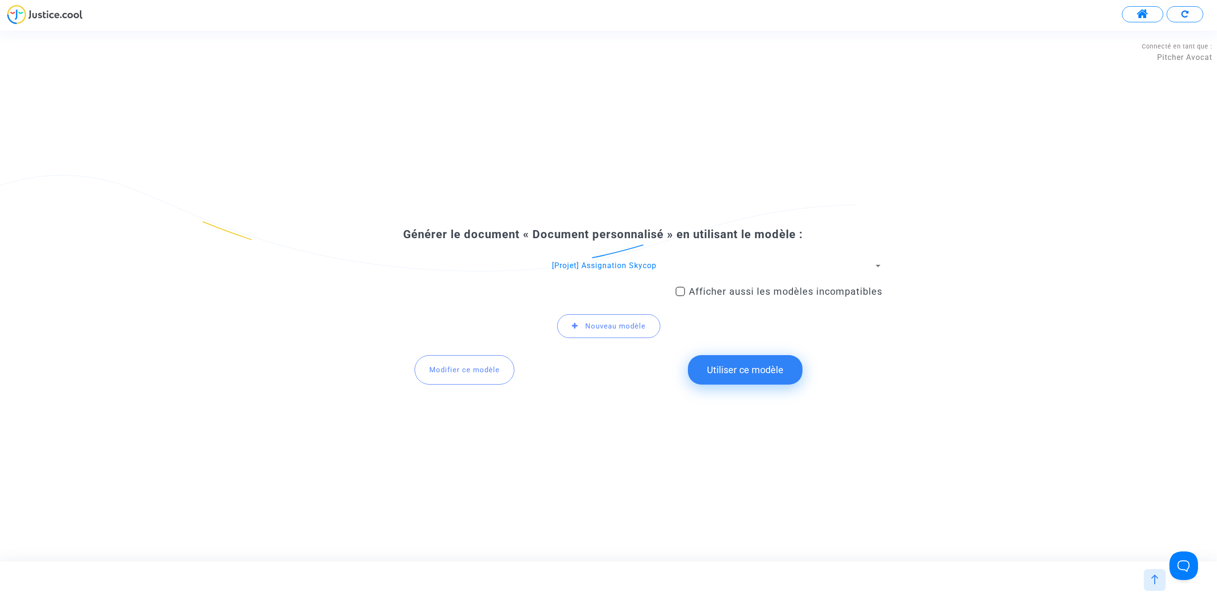
click at [709, 369] on button "Utiliser ce modèle" at bounding box center [745, 369] width 115 height 29
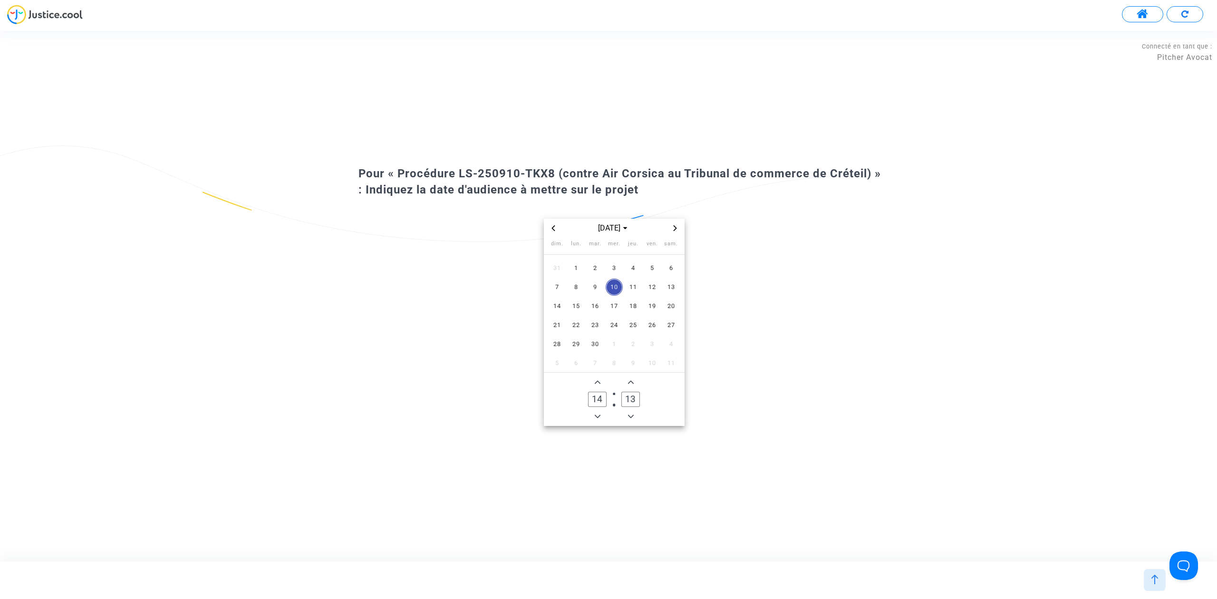
click at [671, 227] on span "Next month" at bounding box center [675, 228] width 11 height 11
click at [595, 269] on span "2" at bounding box center [595, 268] width 17 height 17
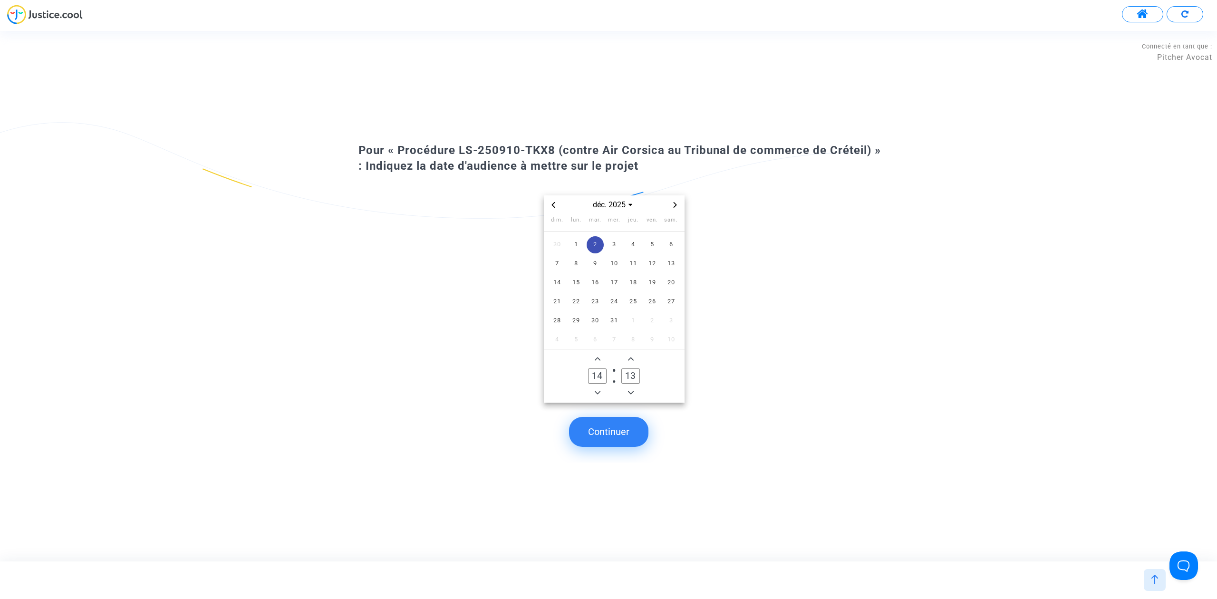
click at [630, 377] on input "13" at bounding box center [630, 376] width 18 height 15
type input "00"
click at [635, 419] on button "Continuer" at bounding box center [608, 431] width 79 height 29
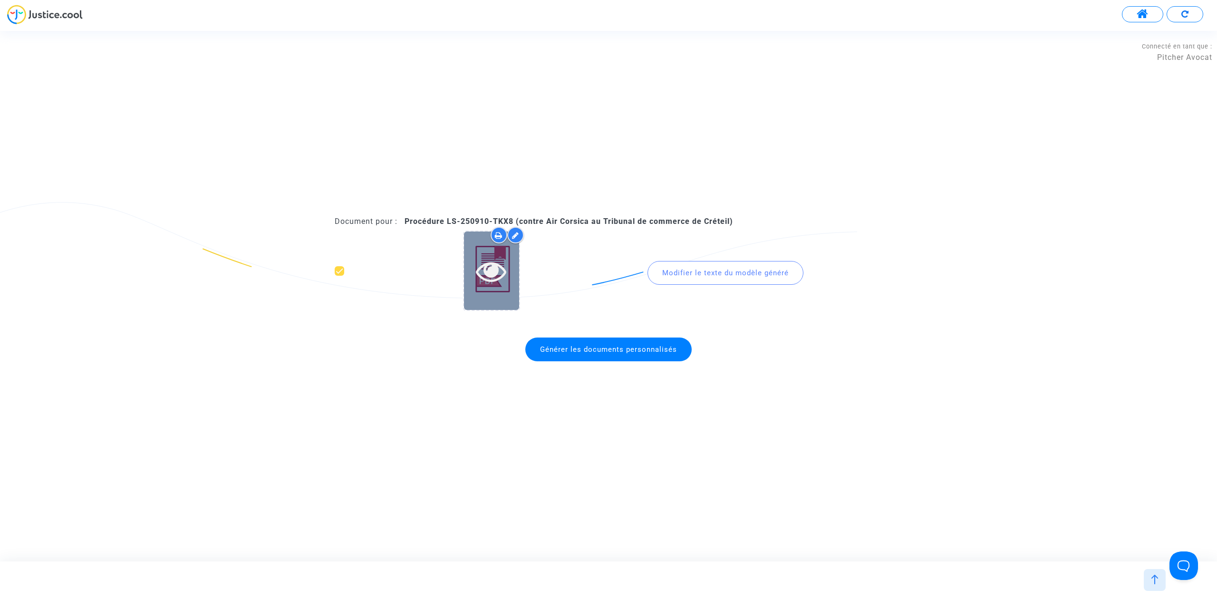
click at [499, 295] on div at bounding box center [491, 271] width 55 height 78
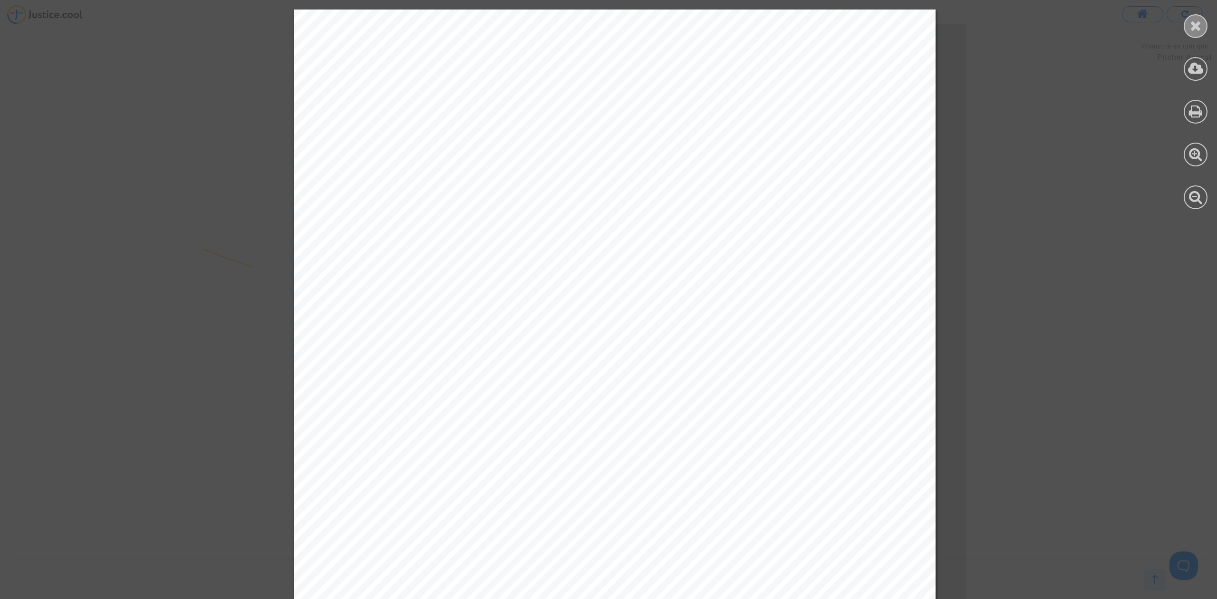
click at [1193, 25] on icon at bounding box center [1196, 26] width 12 height 14
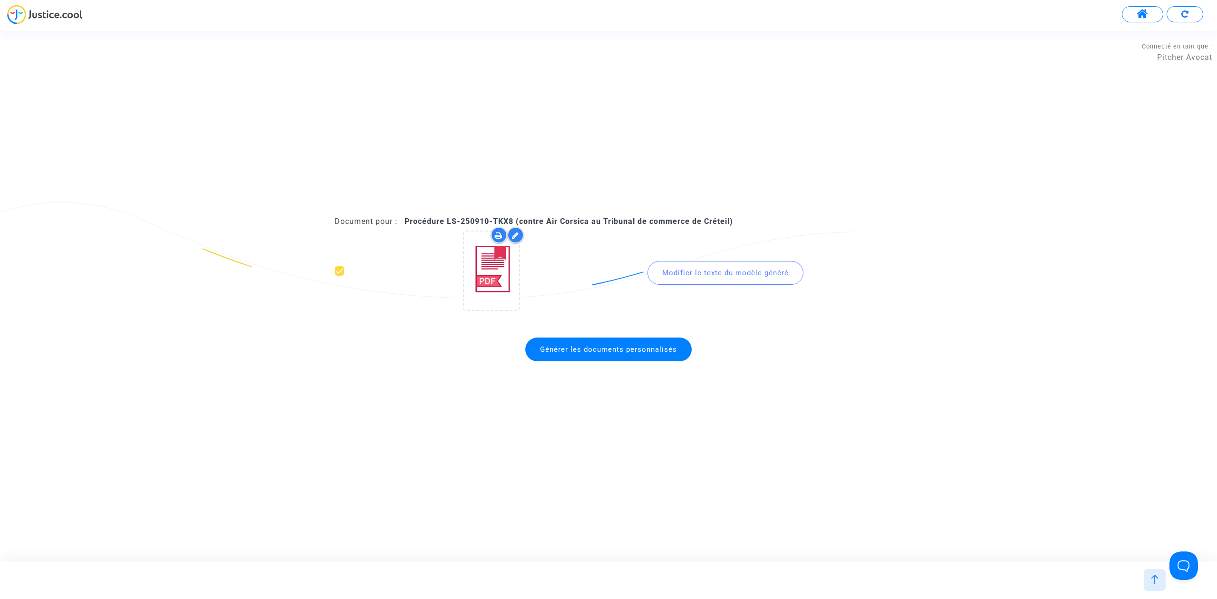
click at [654, 278] on div "Modifier le texte du modèle généré" at bounding box center [726, 273] width 156 height 24
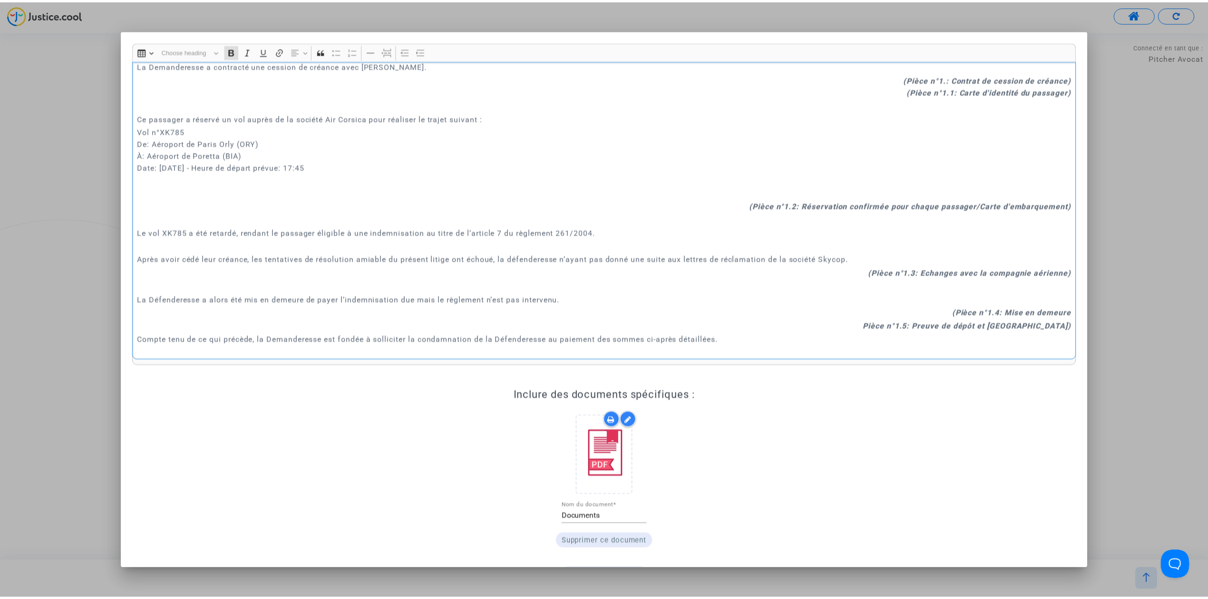
scroll to position [1003, 0]
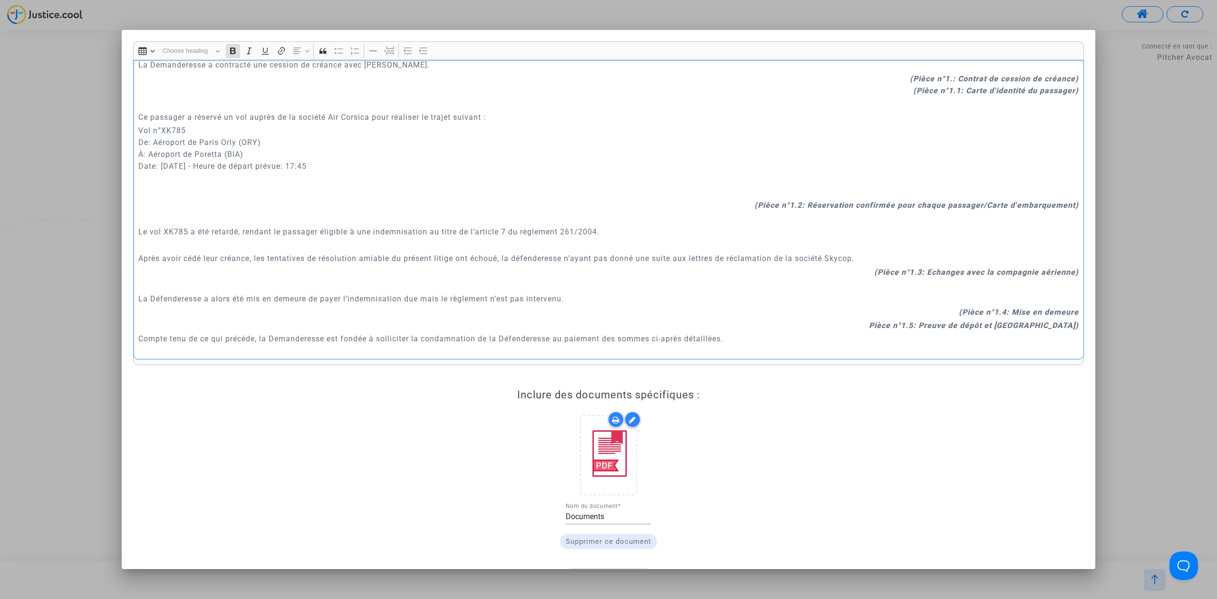
click at [1163, 318] on div at bounding box center [608, 299] width 1217 height 599
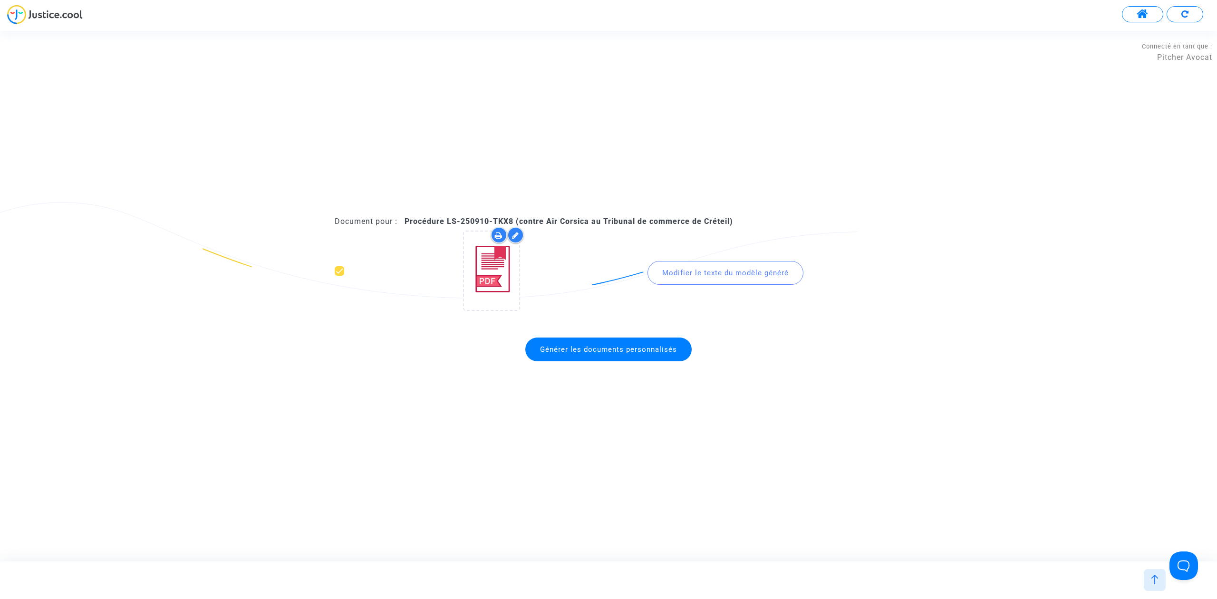
click at [1154, 577] on img at bounding box center [1155, 580] width 10 height 10
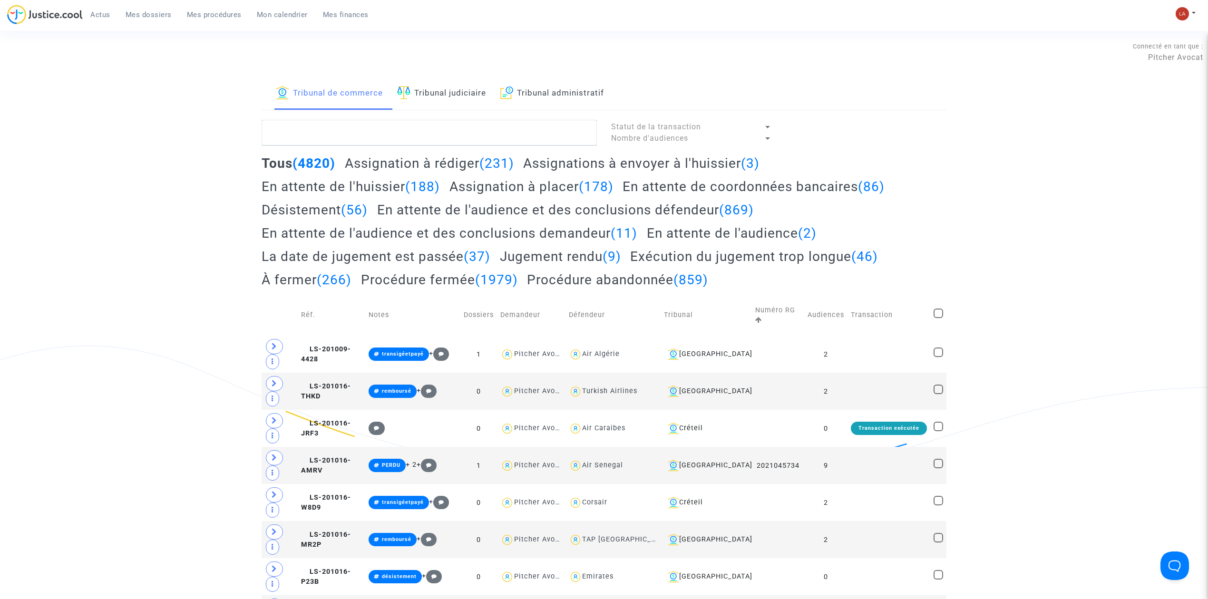
click at [431, 162] on h2 "Assignation à rédiger (231)" at bounding box center [429, 163] width 169 height 17
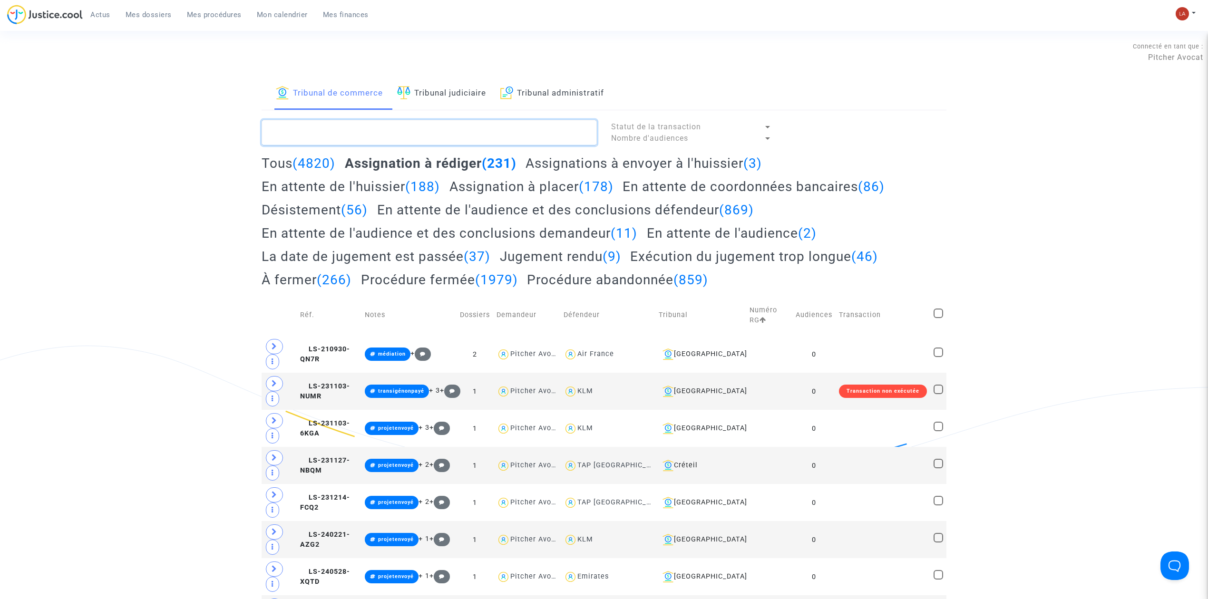
click at [439, 120] on textarea at bounding box center [429, 133] width 335 height 26
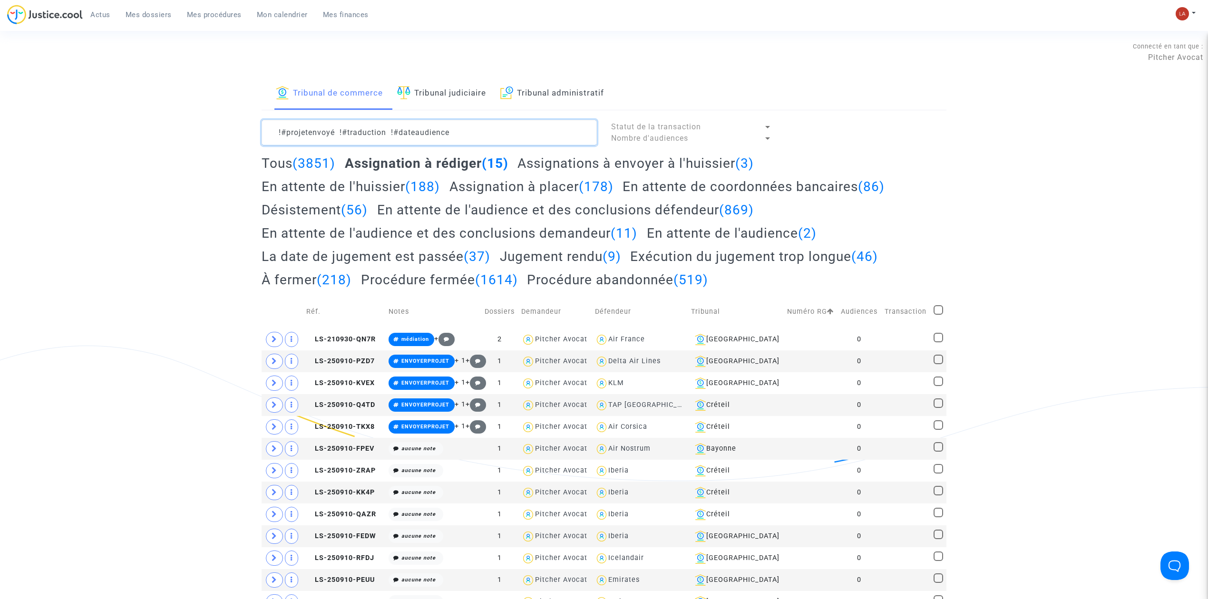
type textarea "!#projetenvoyé !#traduction !#dateaudience"
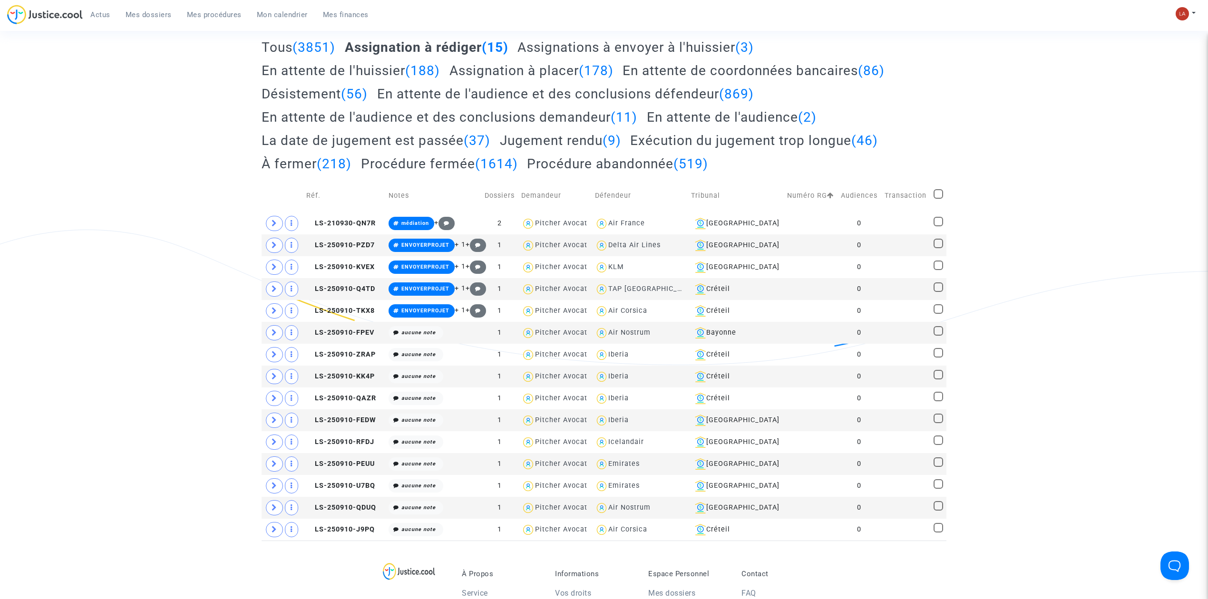
scroll to position [126, 0]
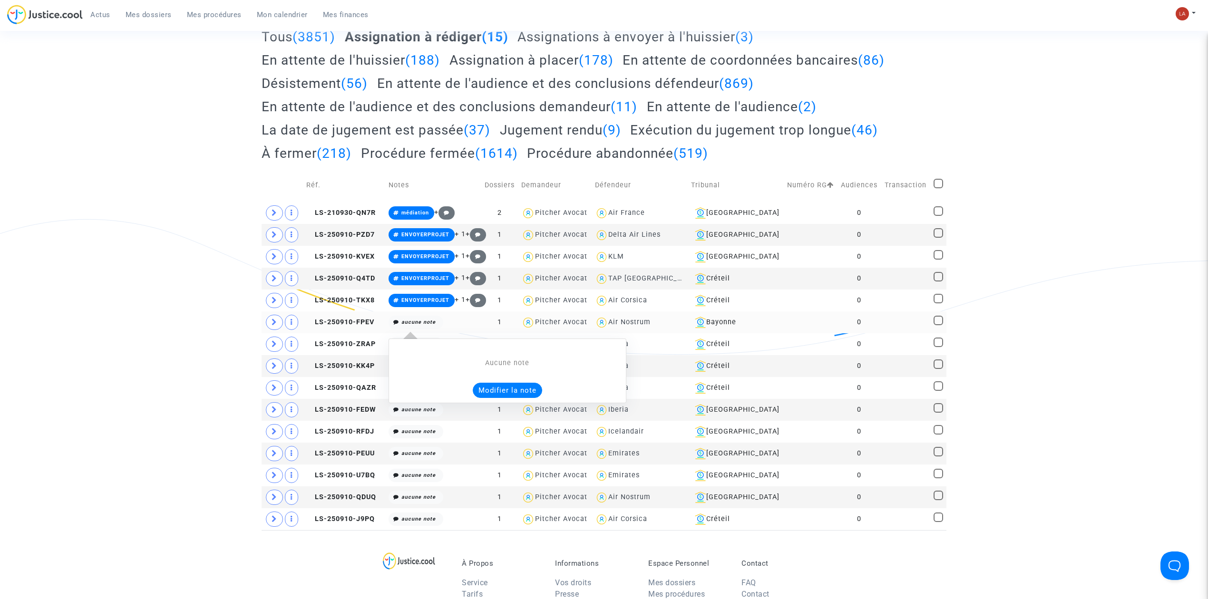
click at [503, 394] on button "Modifier la note" at bounding box center [507, 390] width 69 height 15
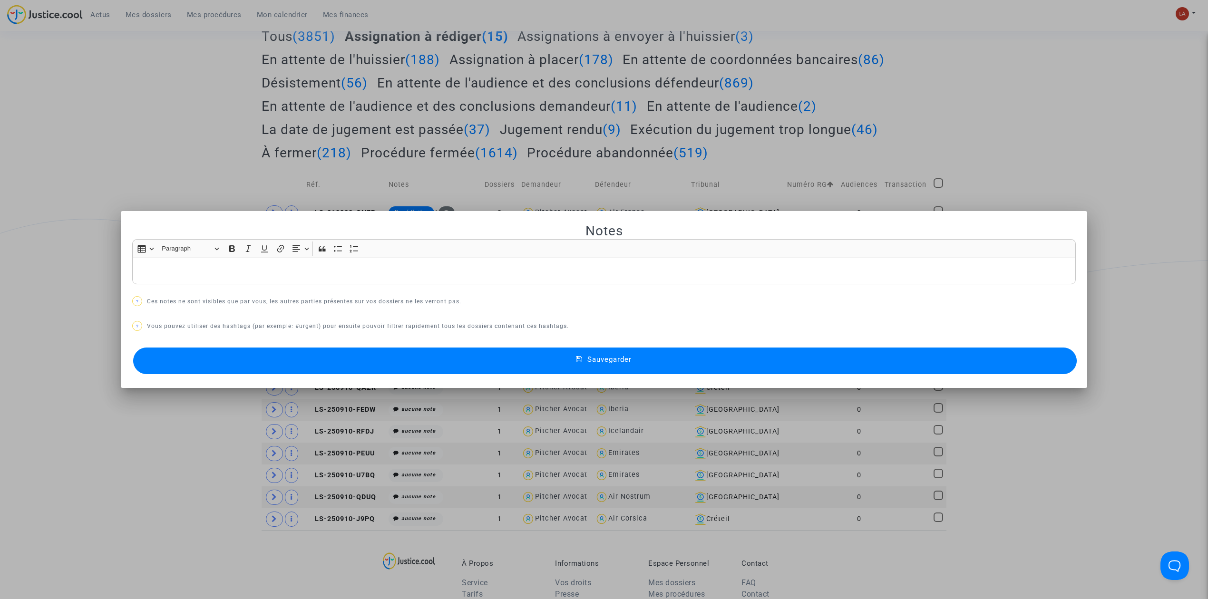
scroll to position [0, 0]
copy p "#ENVOYERPROJET #YOURCE"
click at [393, 346] on div "Sauvegarder" at bounding box center [603, 360] width 943 height 31
click at [413, 353] on button "Sauvegarder" at bounding box center [604, 361] width 943 height 27
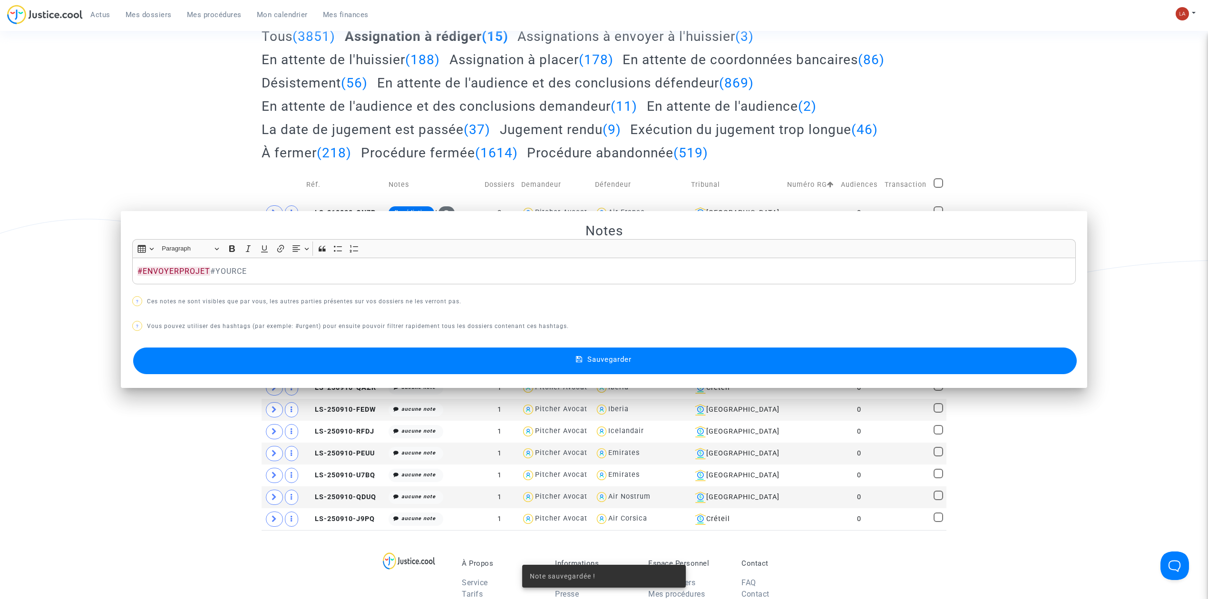
scroll to position [126, 0]
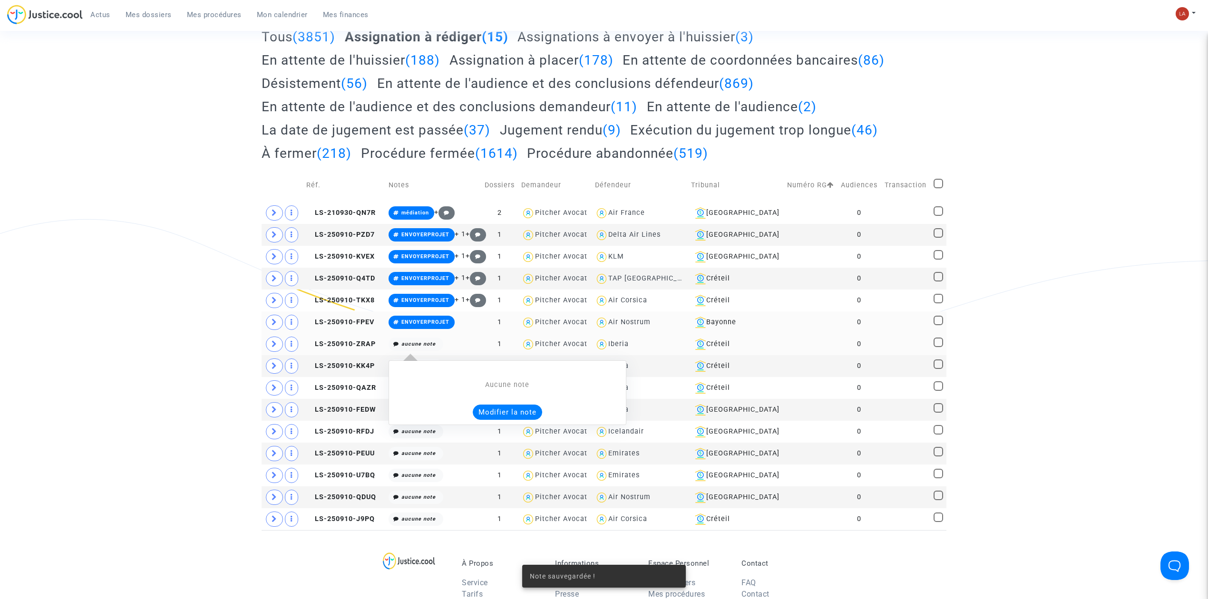
click at [492, 408] on button "Modifier la note" at bounding box center [507, 412] width 69 height 15
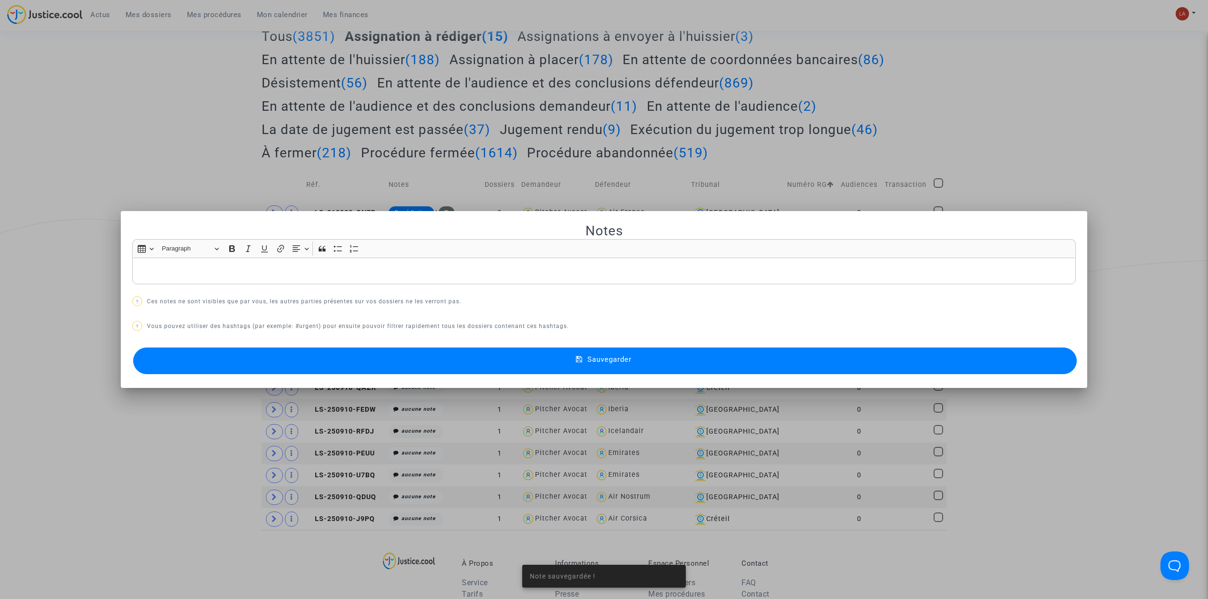
scroll to position [0, 0]
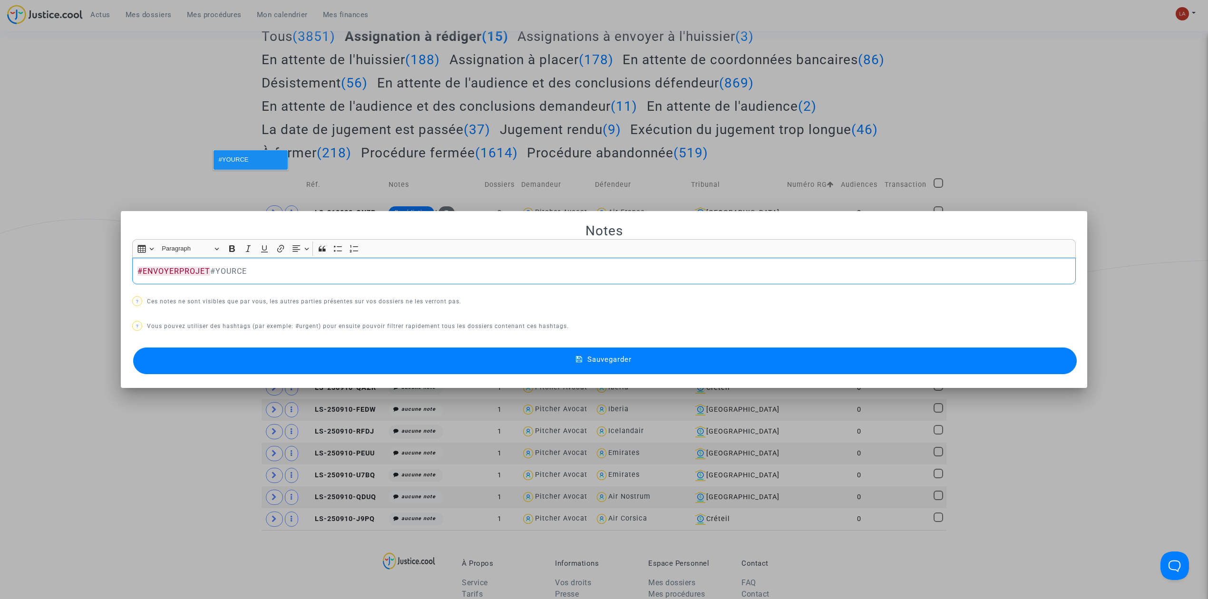
click at [428, 366] on button "Sauvegarder" at bounding box center [604, 361] width 943 height 27
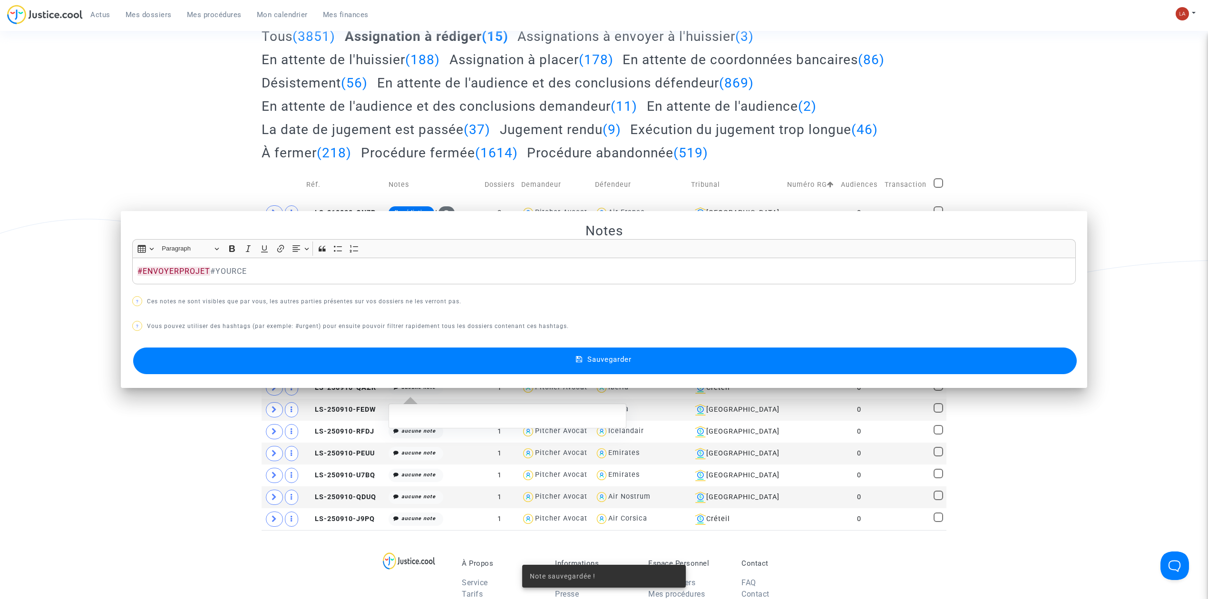
scroll to position [126, 0]
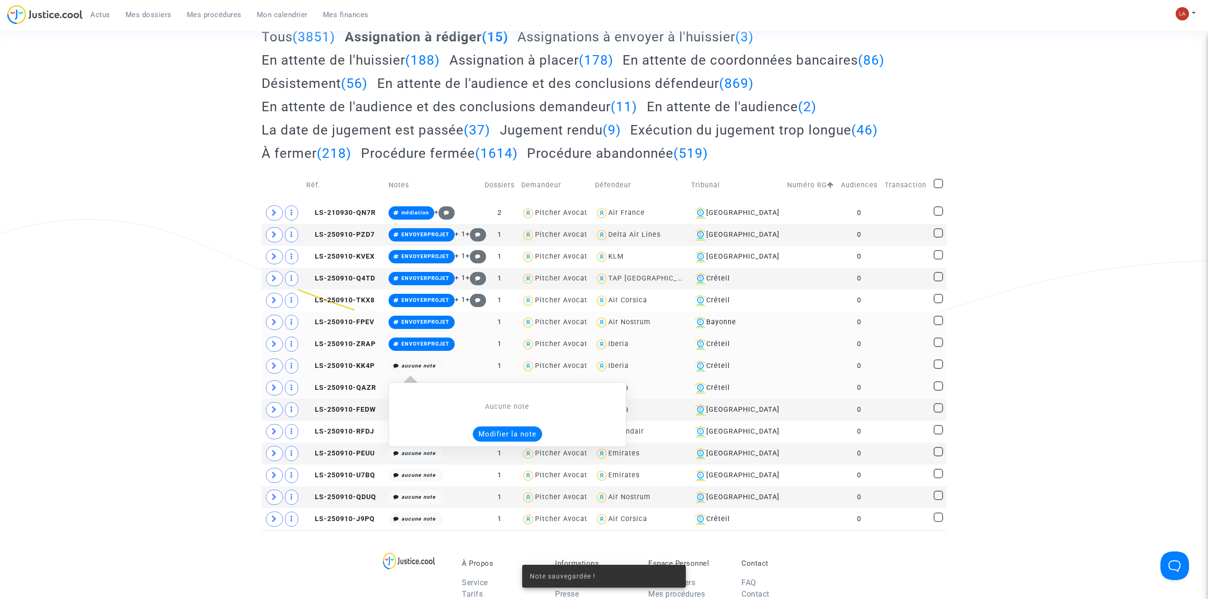
click at [496, 440] on button "Modifier la note" at bounding box center [507, 434] width 69 height 15
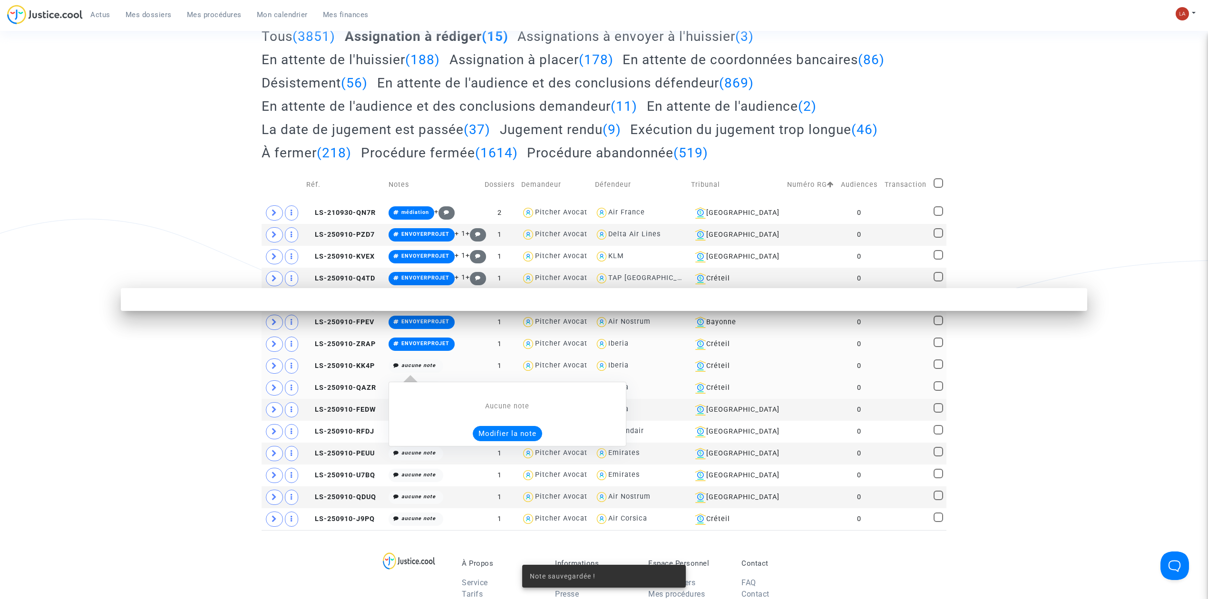
scroll to position [0, 0]
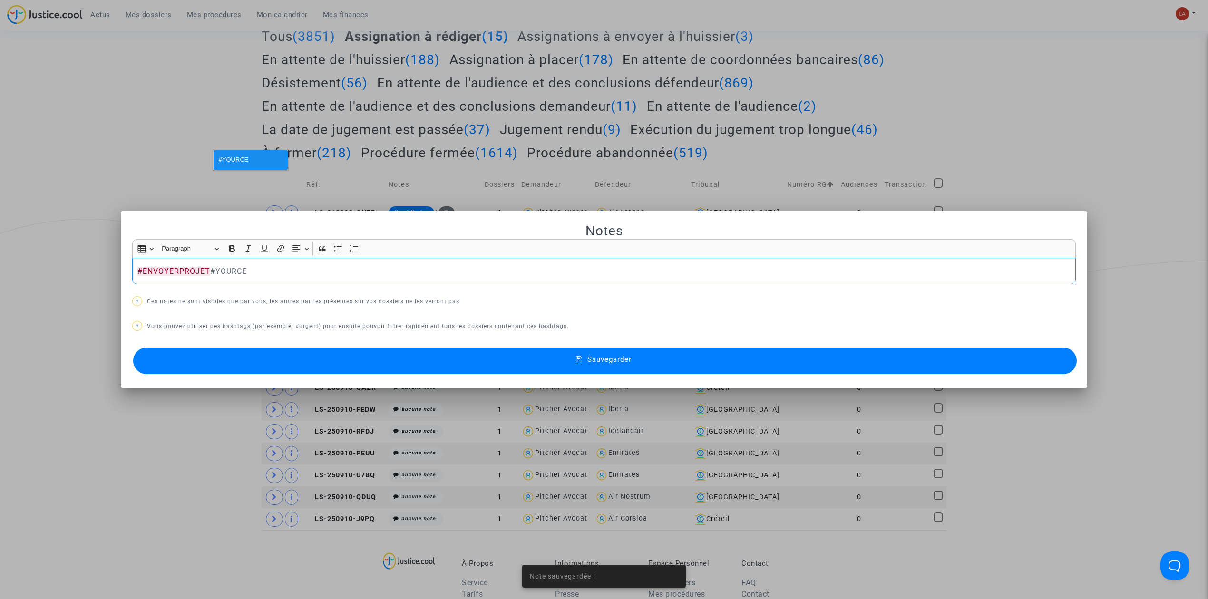
click at [423, 364] on button "Sauvegarder" at bounding box center [604, 361] width 943 height 27
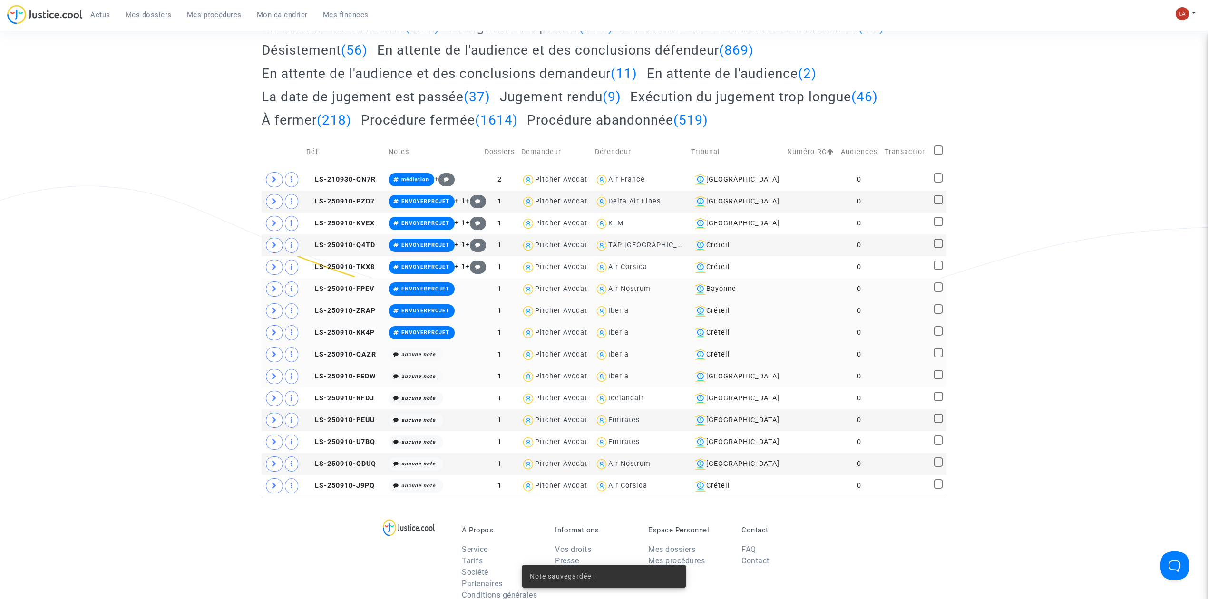
scroll to position [190, 0]
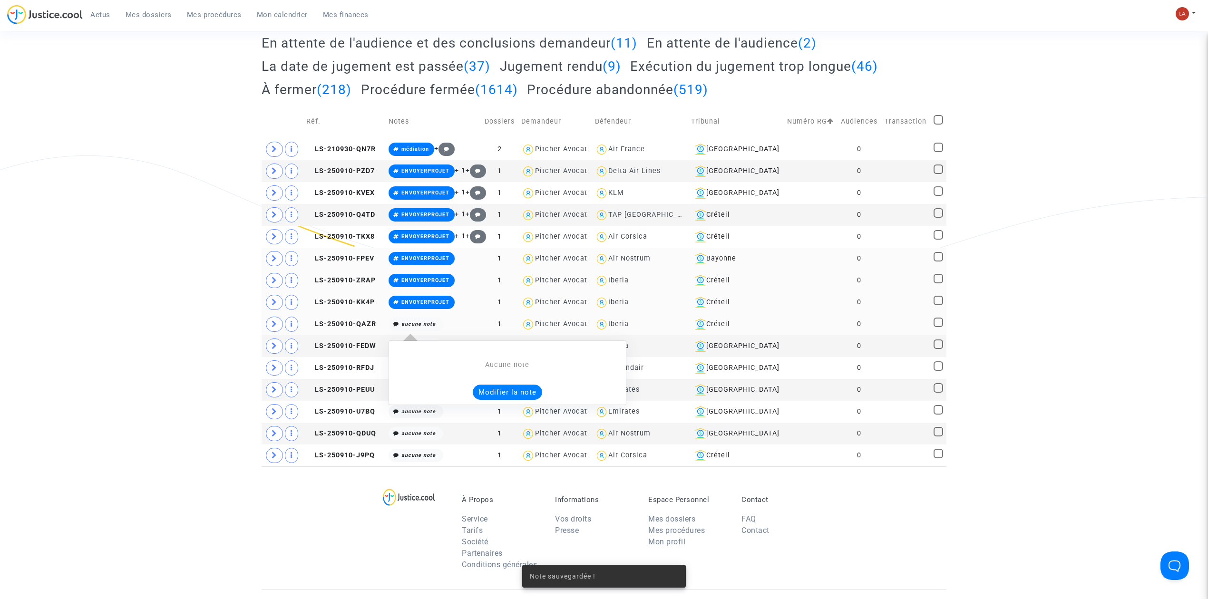
click at [527, 396] on button "Modifier la note" at bounding box center [507, 392] width 69 height 15
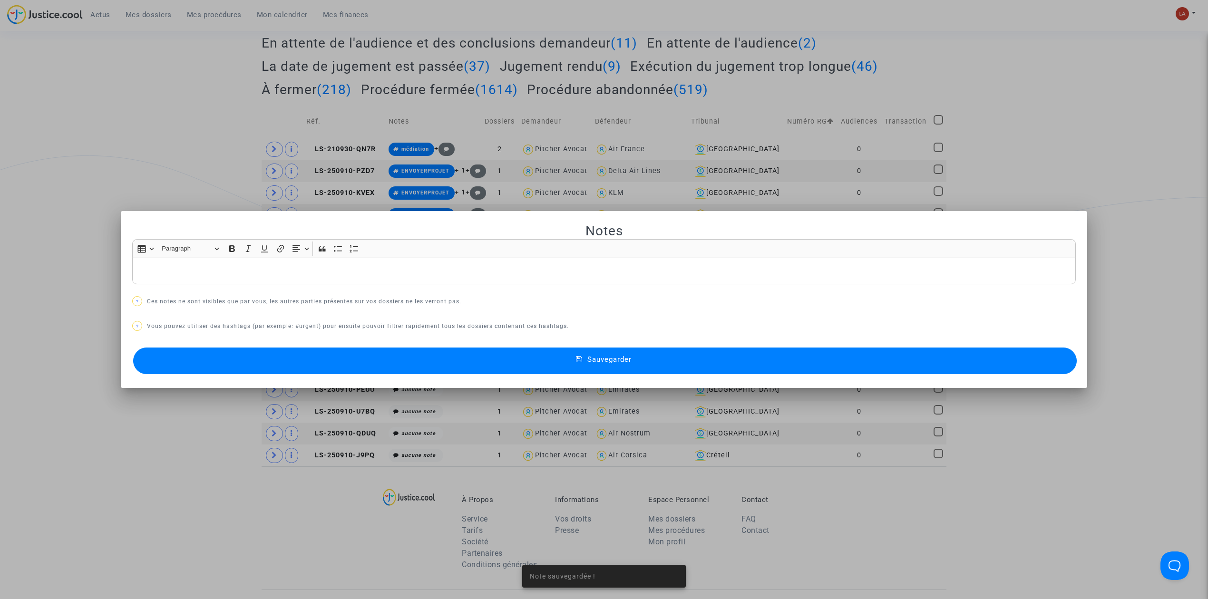
scroll to position [0, 0]
click at [436, 362] on button "Sauvegarder" at bounding box center [604, 361] width 943 height 27
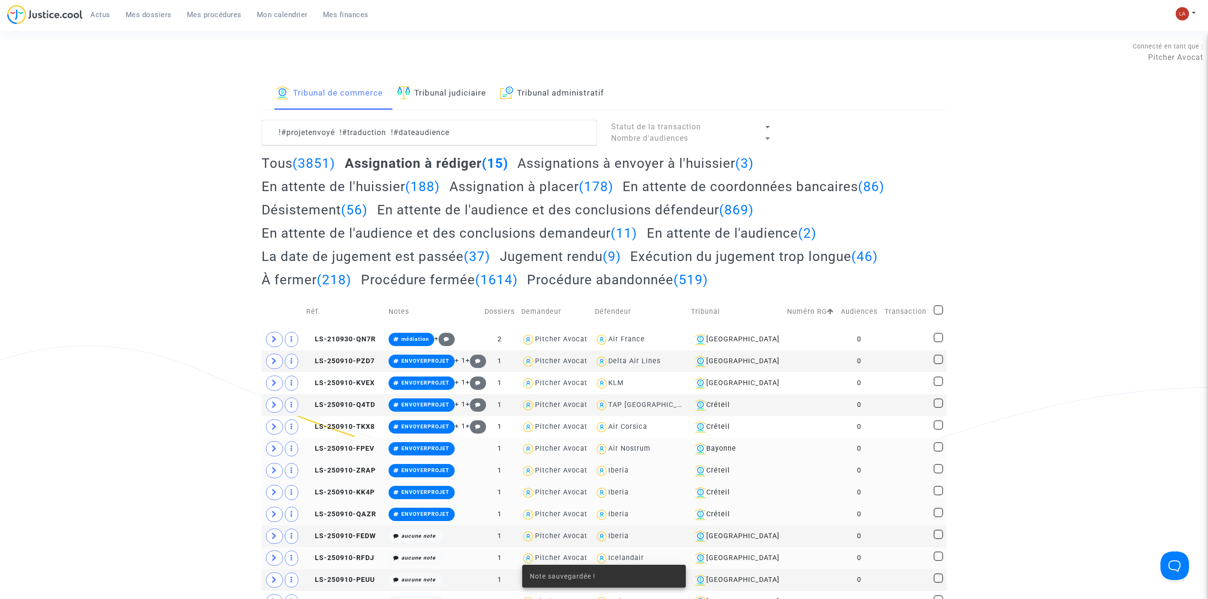
scroll to position [190, 0]
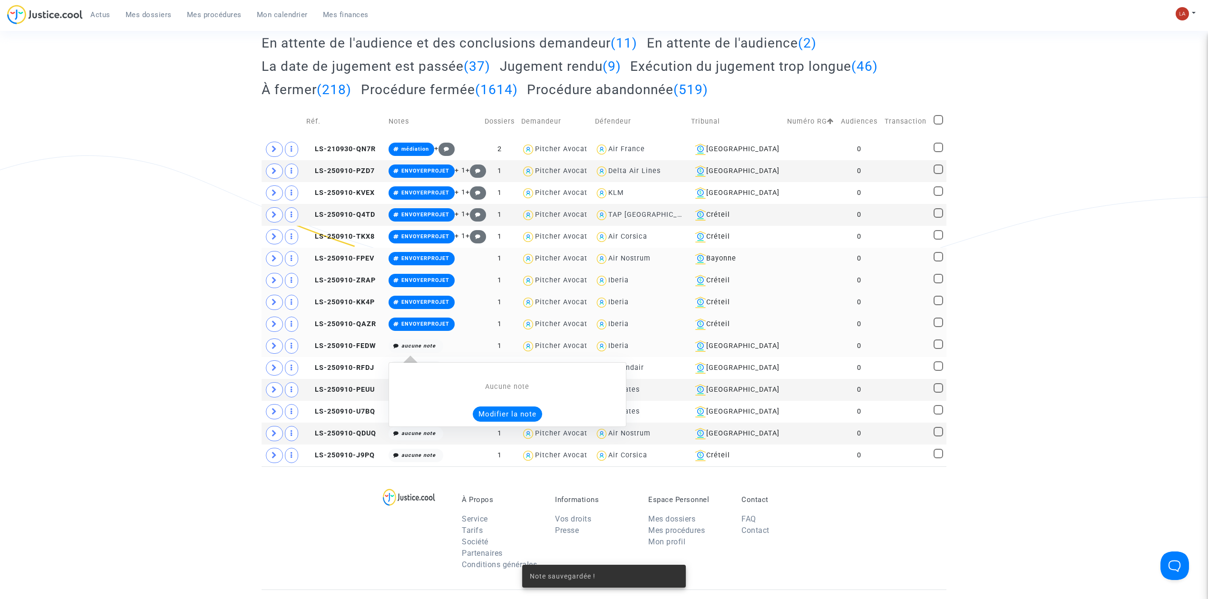
click at [492, 411] on button "Modifier la note" at bounding box center [507, 414] width 69 height 15
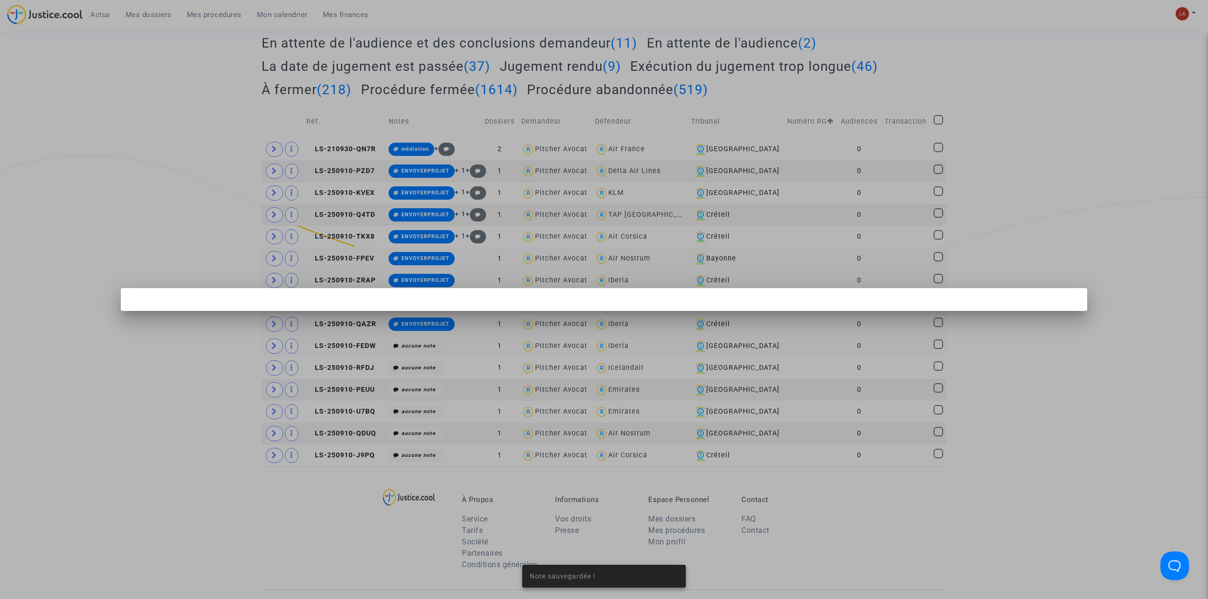
scroll to position [0, 0]
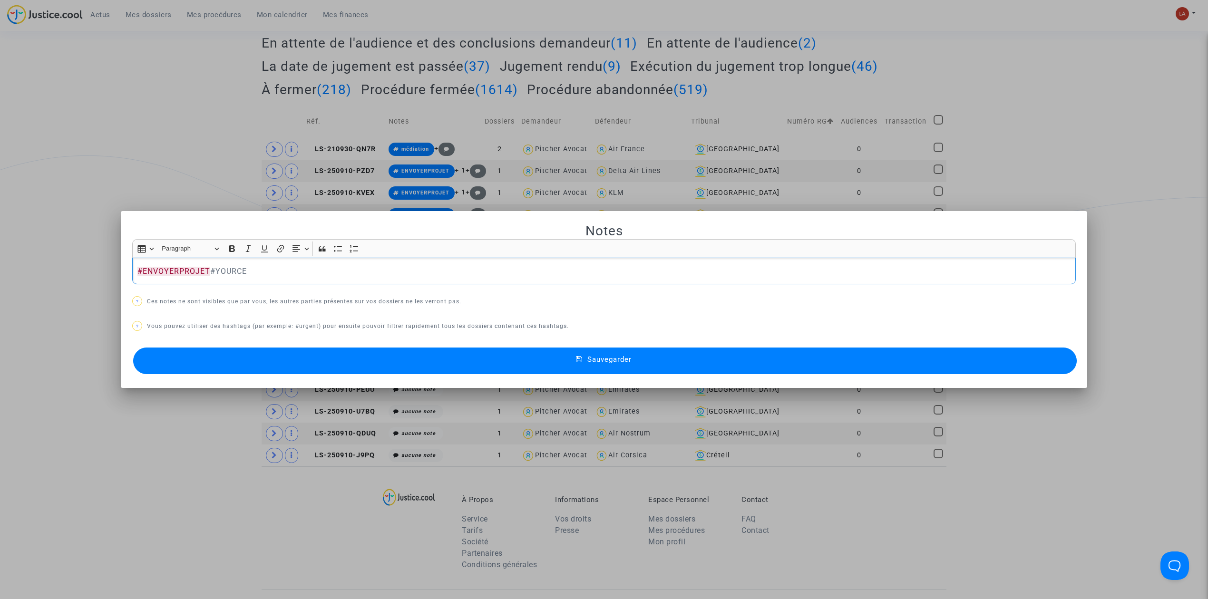
click at [438, 350] on button "Sauvegarder" at bounding box center [604, 361] width 943 height 27
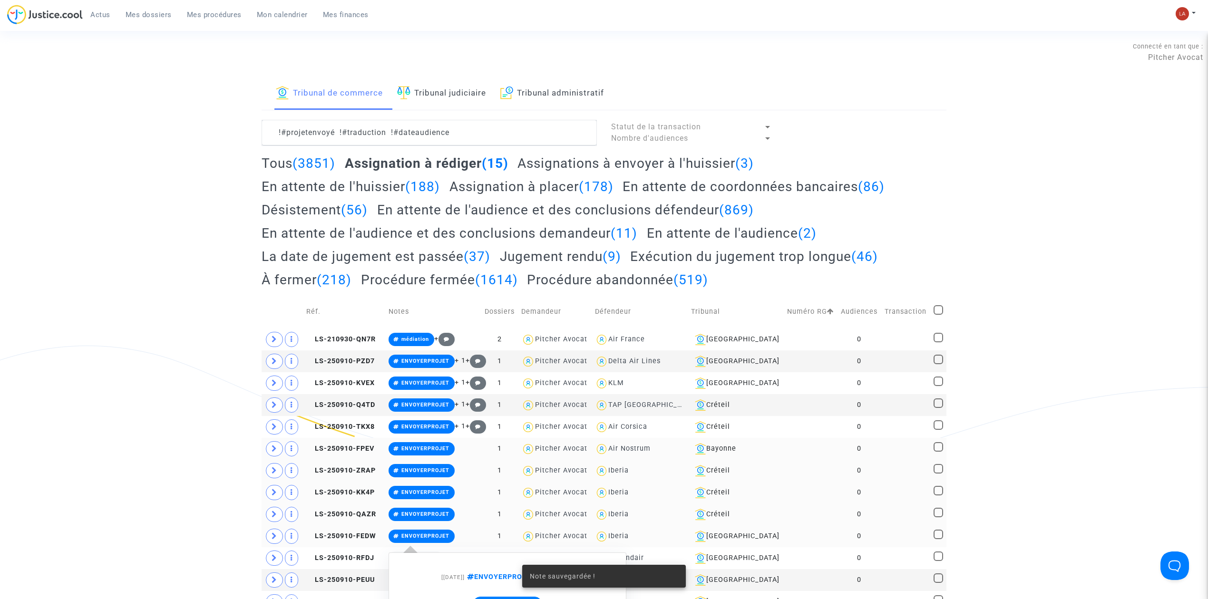
scroll to position [190, 0]
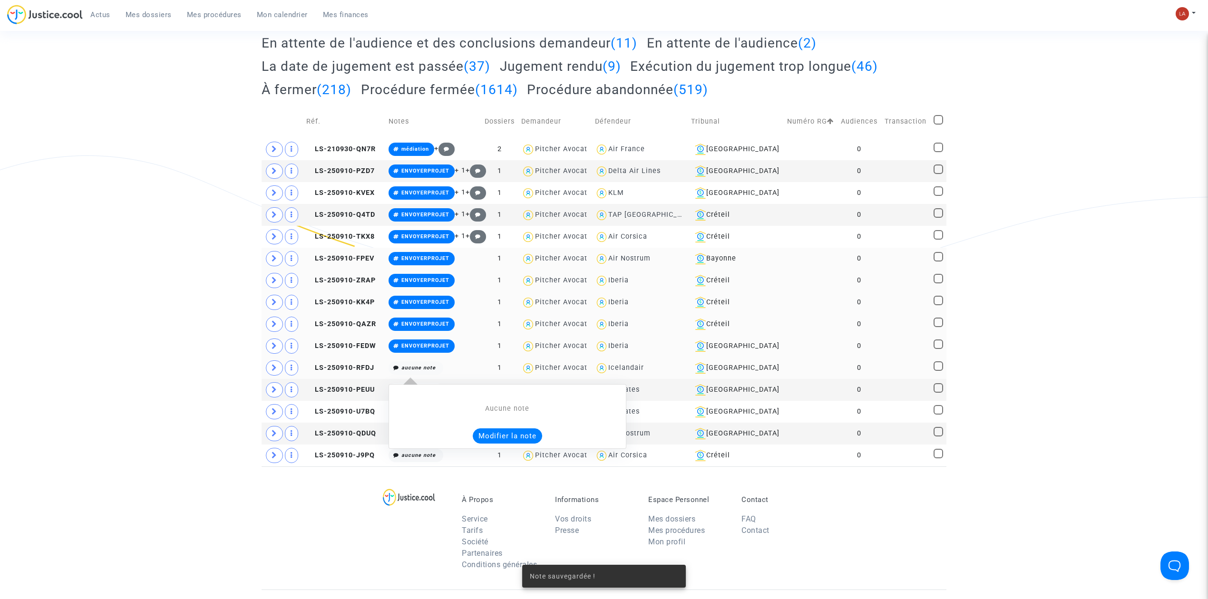
click at [511, 443] on button "Modifier la note" at bounding box center [507, 435] width 69 height 15
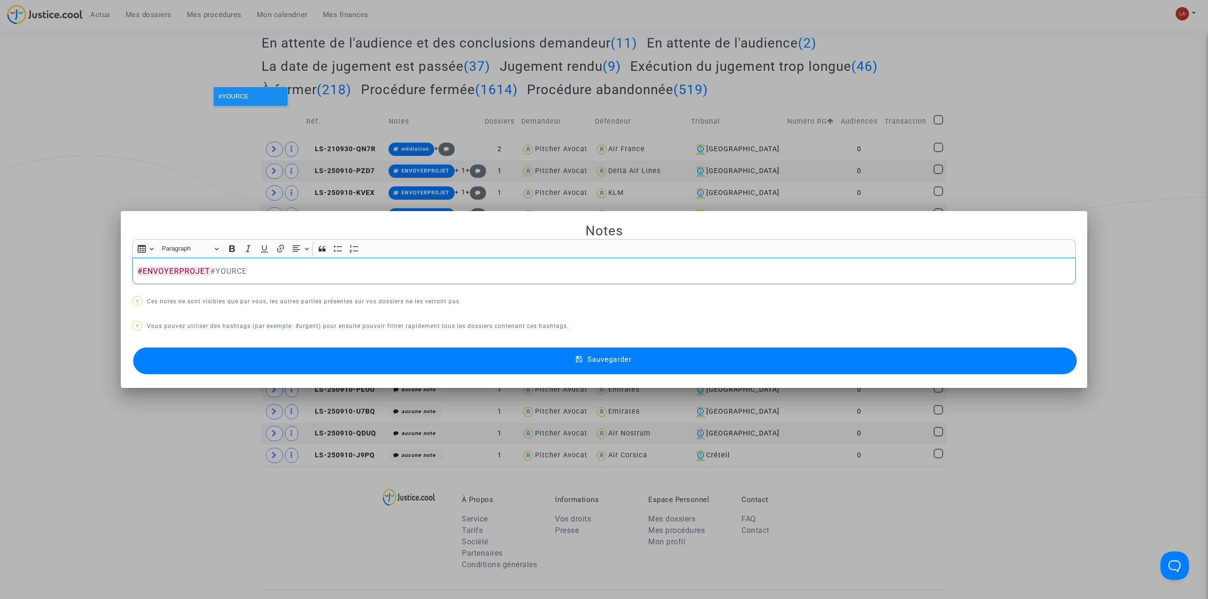
click at [364, 370] on button "Sauvegarder" at bounding box center [604, 361] width 943 height 27
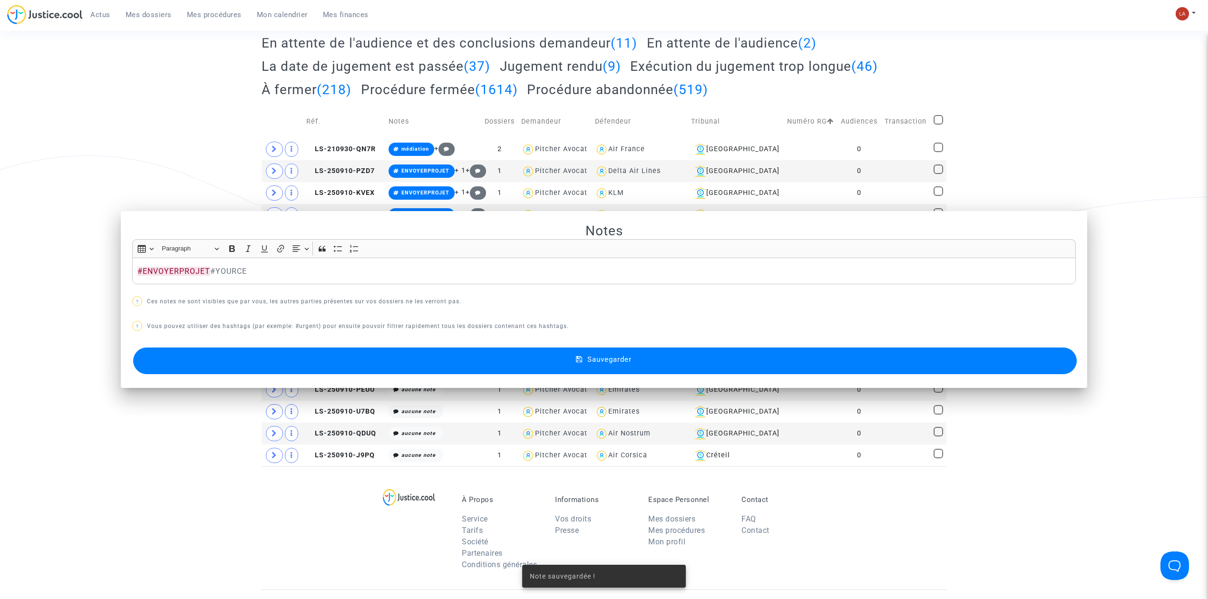
scroll to position [190, 0]
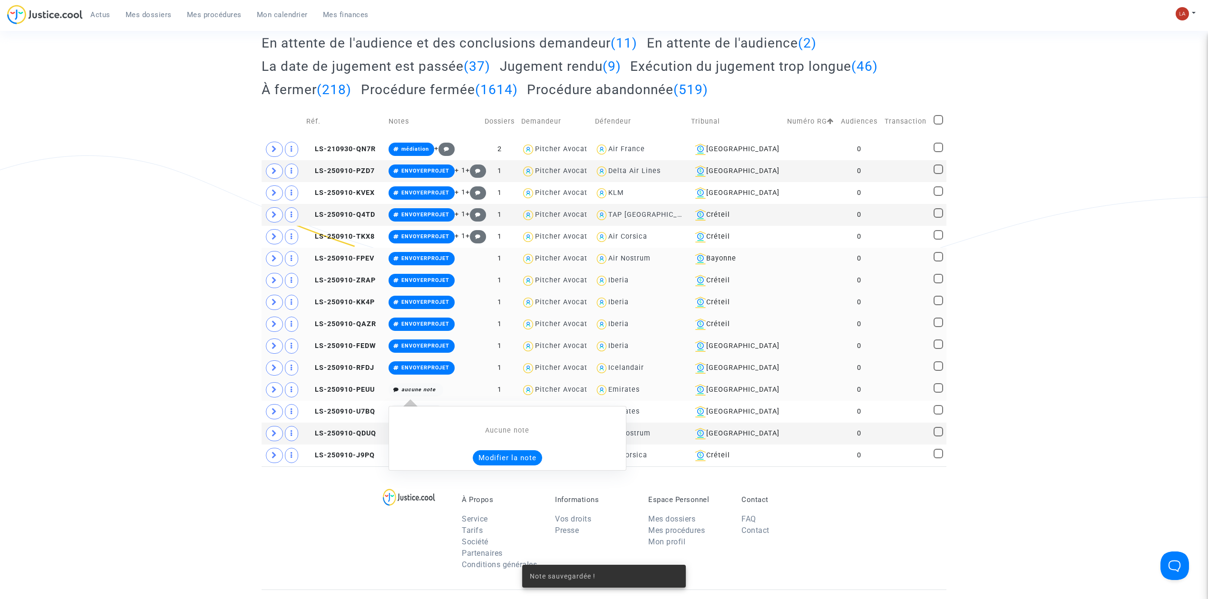
click at [512, 461] on button "Modifier la note" at bounding box center [507, 457] width 69 height 15
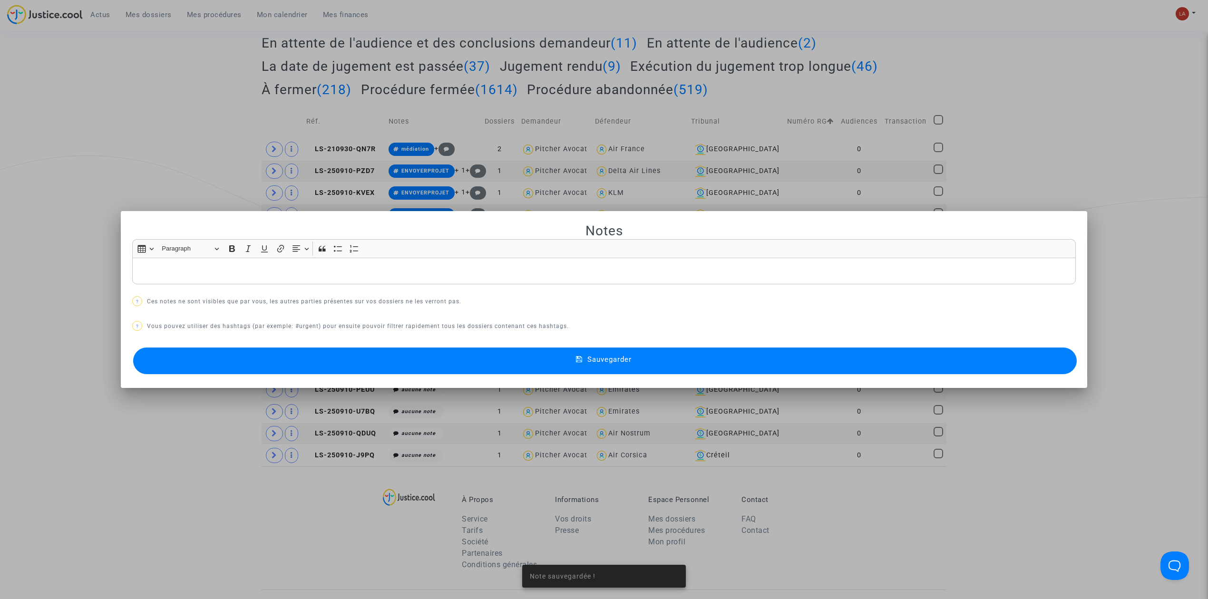
scroll to position [0, 0]
click at [433, 366] on button "Sauvegarder" at bounding box center [604, 361] width 943 height 27
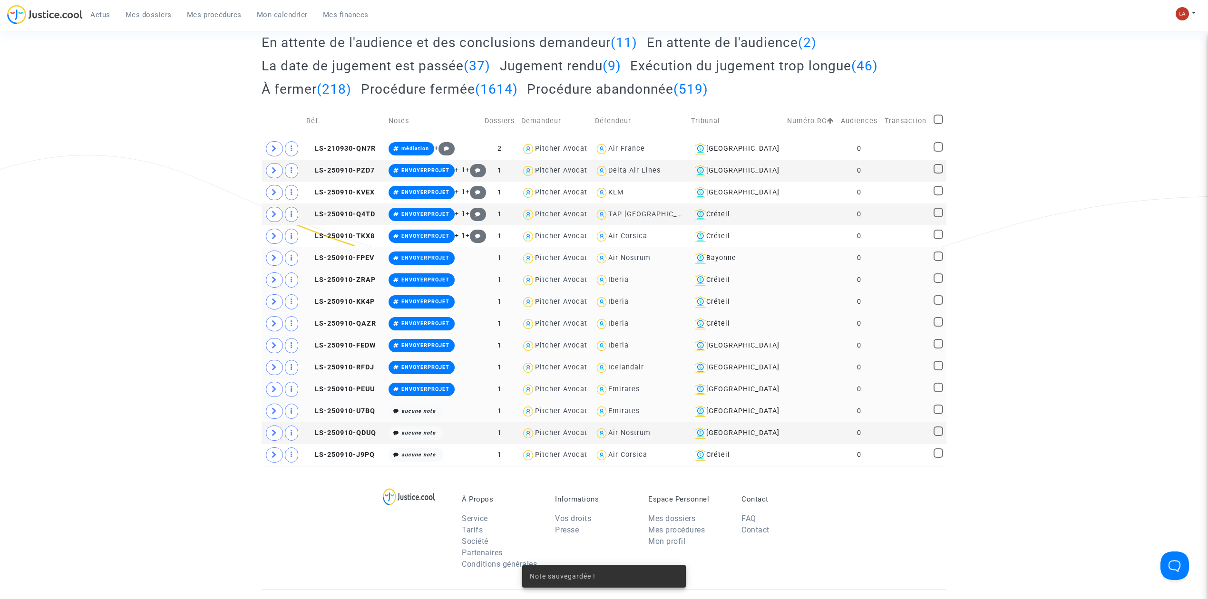
scroll to position [317, 0]
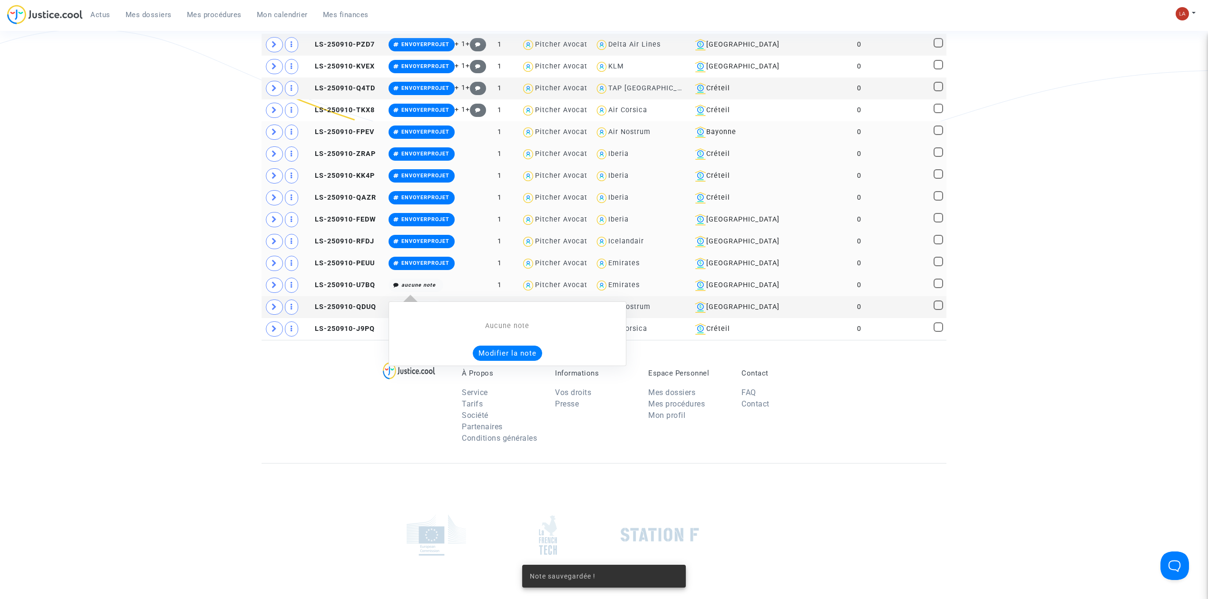
click at [516, 347] on div "Aucune note Modifier la note" at bounding box center [507, 341] width 227 height 40
click at [516, 354] on button "Modifier la note" at bounding box center [507, 353] width 69 height 15
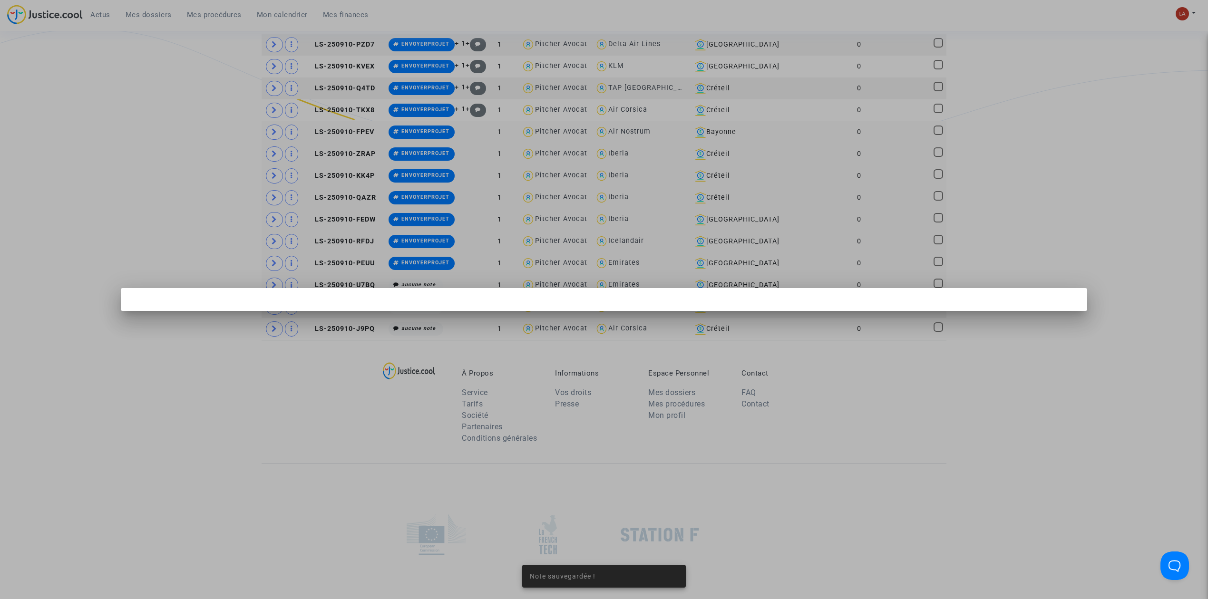
scroll to position [0, 0]
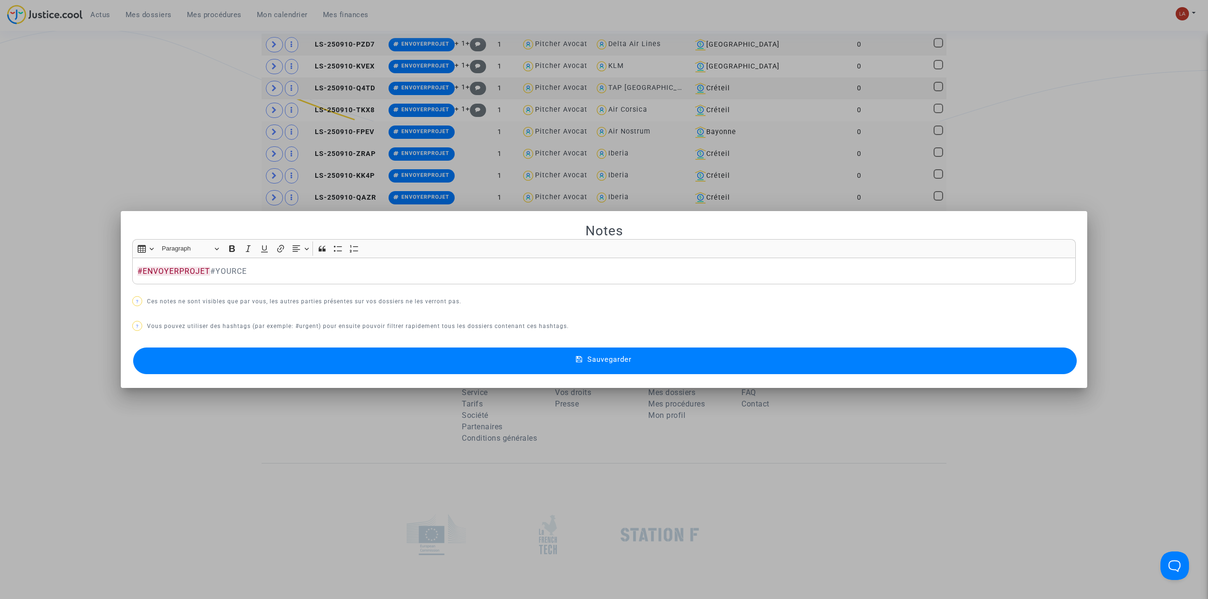
drag, startPoint x: 488, startPoint y: 369, endPoint x: 473, endPoint y: 356, distance: 20.2
click at [484, 369] on button "Sauvegarder" at bounding box center [604, 361] width 943 height 27
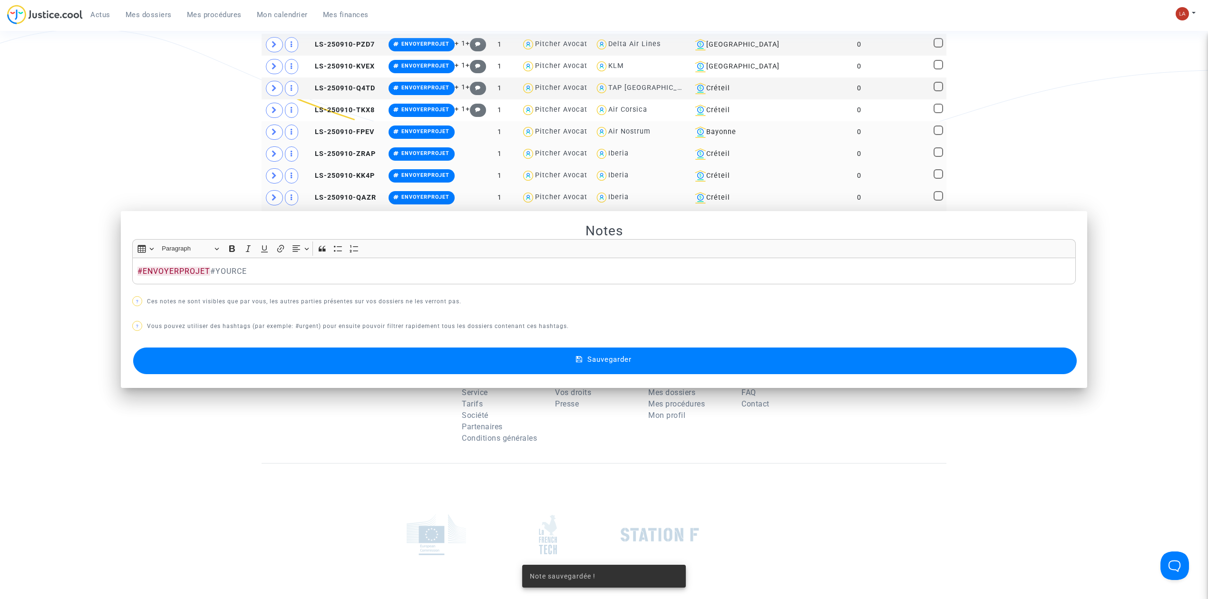
scroll to position [317, 0]
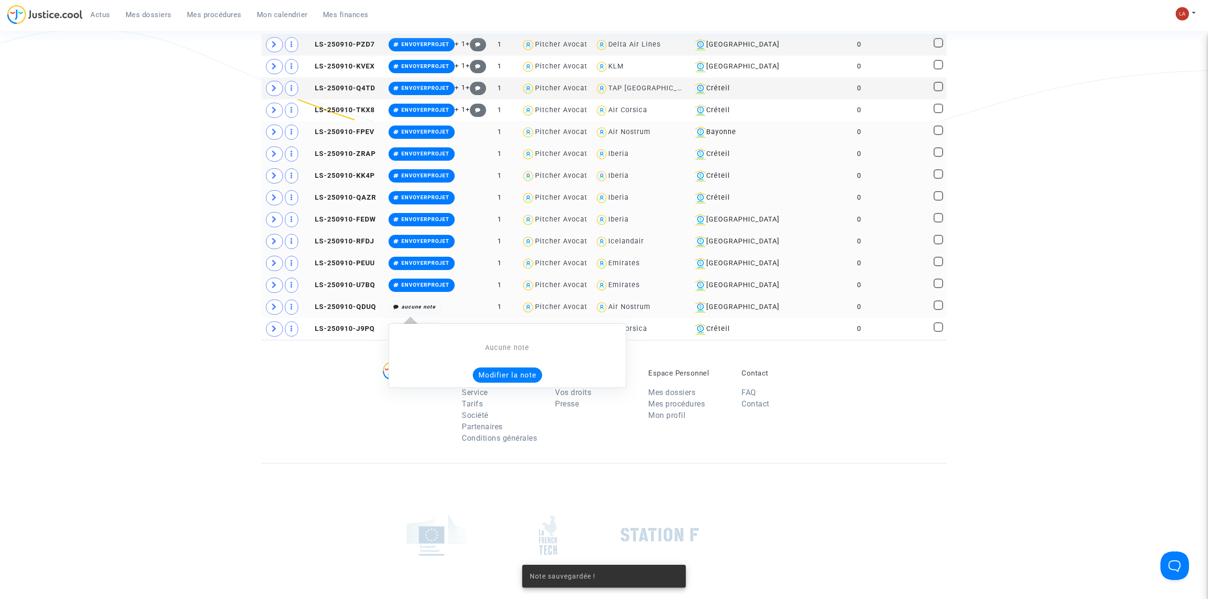
click at [512, 383] on button "Modifier la note" at bounding box center [507, 375] width 69 height 15
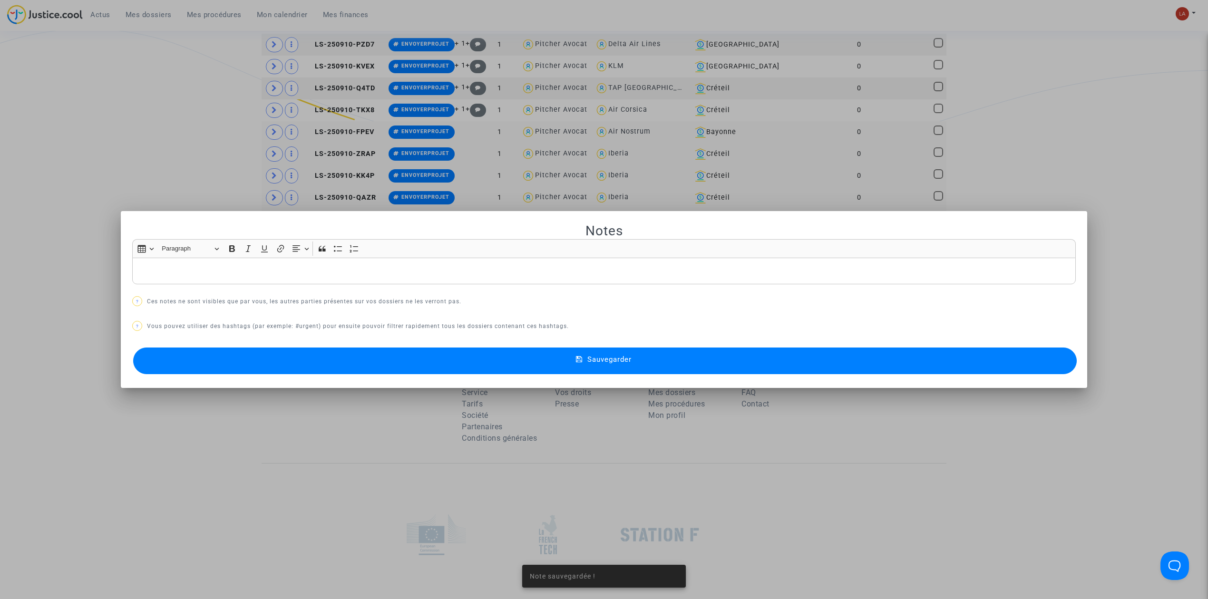
scroll to position [0, 0]
click at [491, 352] on button "Sauvegarder" at bounding box center [604, 361] width 943 height 27
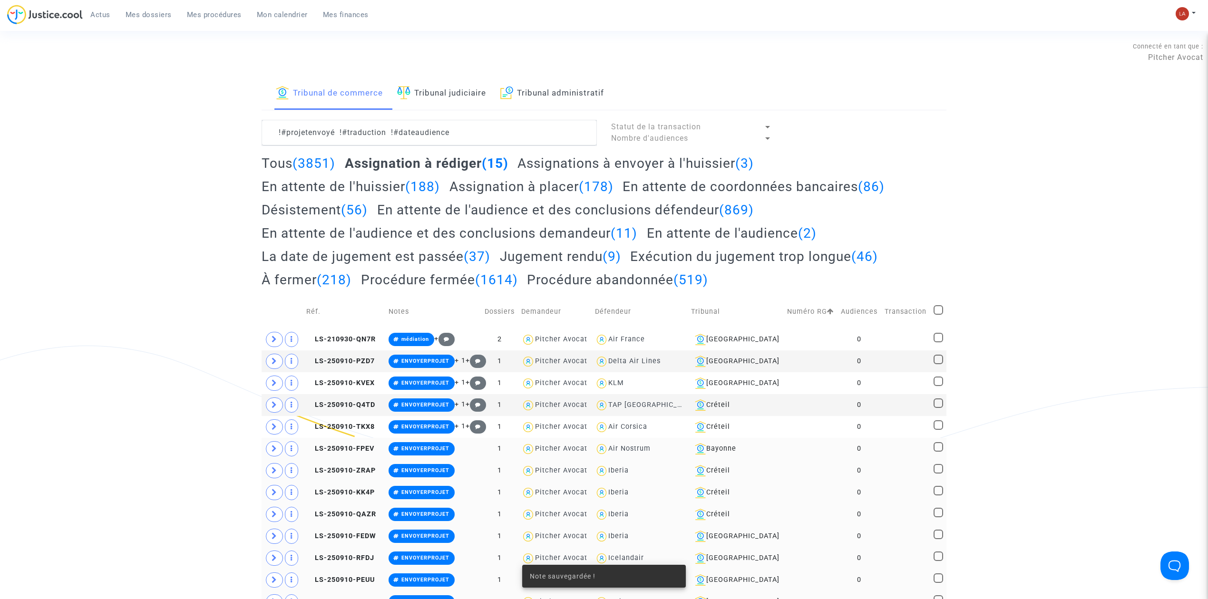
scroll to position [317, 0]
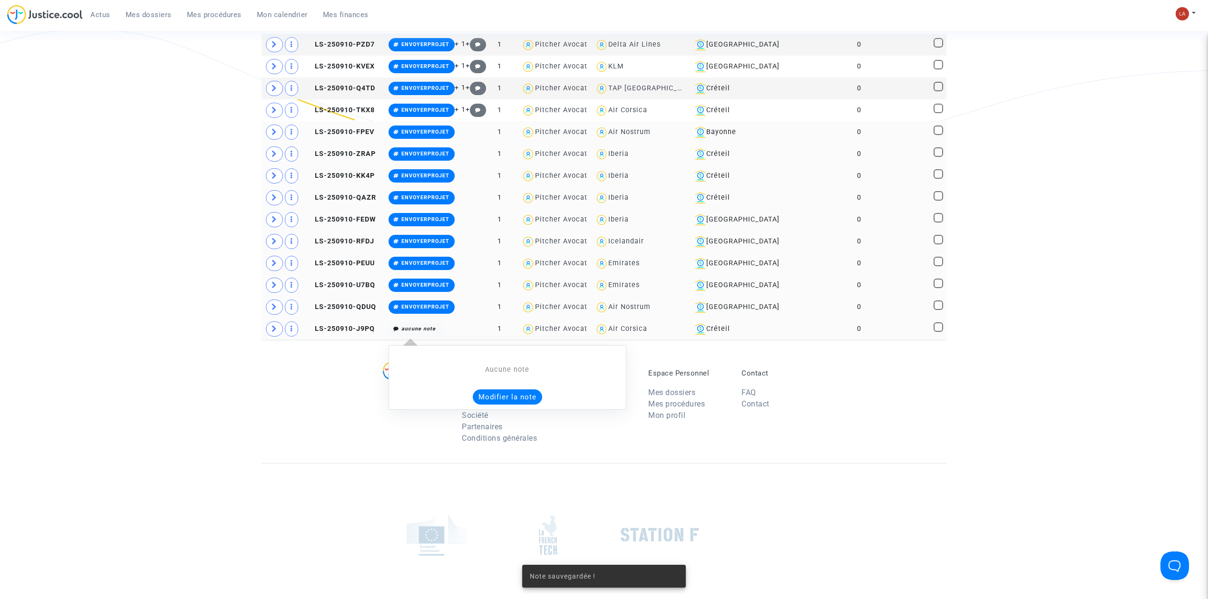
click at [520, 396] on button "Modifier la note" at bounding box center [507, 396] width 69 height 15
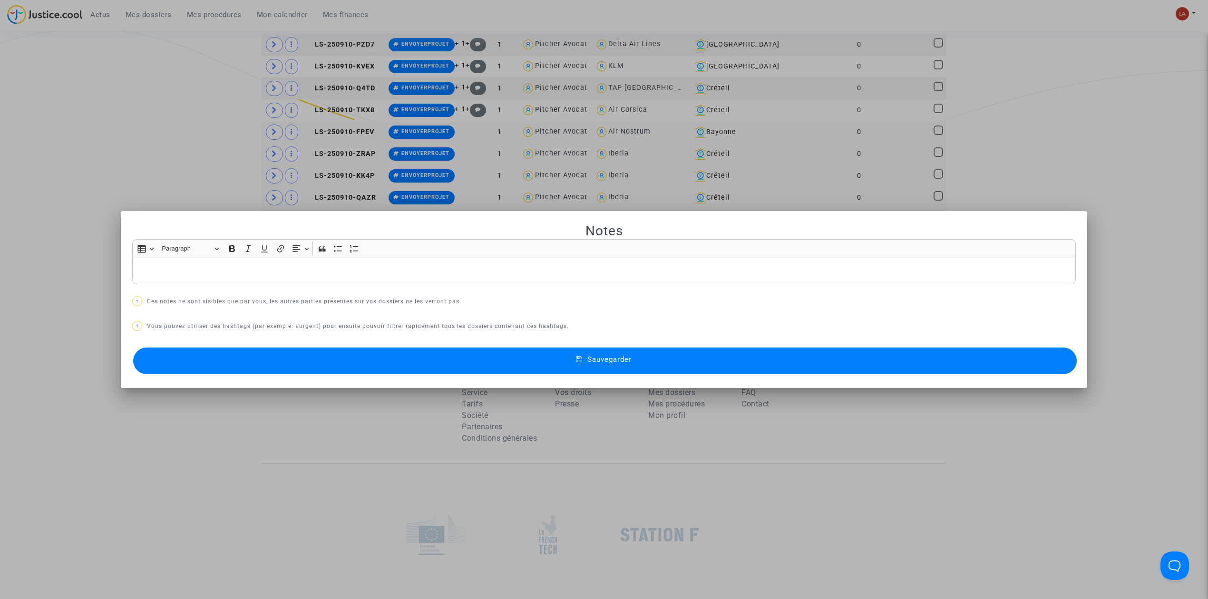
scroll to position [0, 0]
click at [500, 379] on mat-dialog-container "Notes Rich Text Editor Insert table Insert table Heading Paragraph Paragraph He…" at bounding box center [604, 299] width 966 height 177
click at [497, 365] on button "Sauvegarder" at bounding box center [604, 361] width 943 height 27
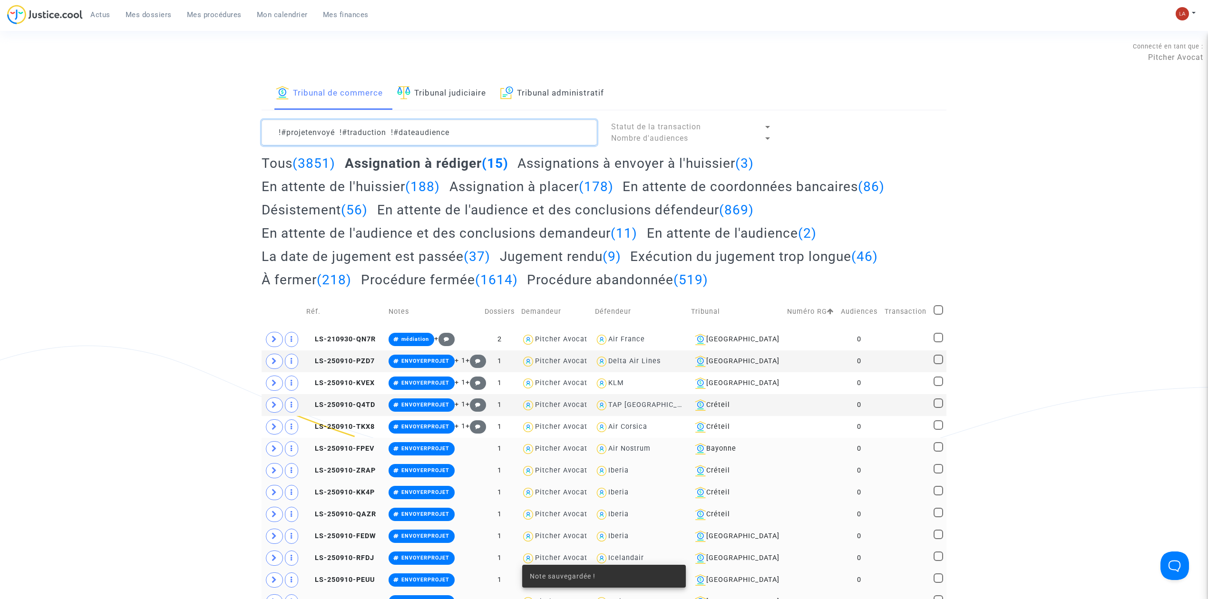
click at [530, 142] on textarea at bounding box center [429, 133] width 335 height 26
paste textarea "#ENVOYERPROJET #YOURCE"
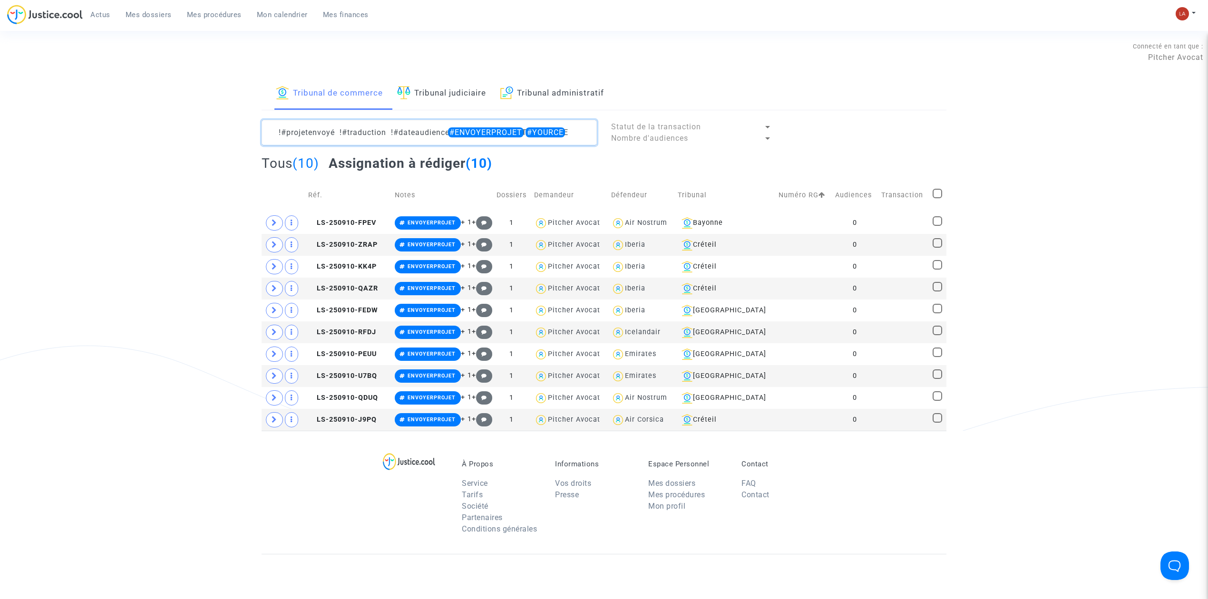
drag, startPoint x: 453, startPoint y: 129, endPoint x: 699, endPoint y: 118, distance: 246.6
click at [699, 118] on div "Tribunal de commerce Tribunal judiciaire Tribunal administratif !#projetenvoyé …" at bounding box center [604, 254] width 685 height 353
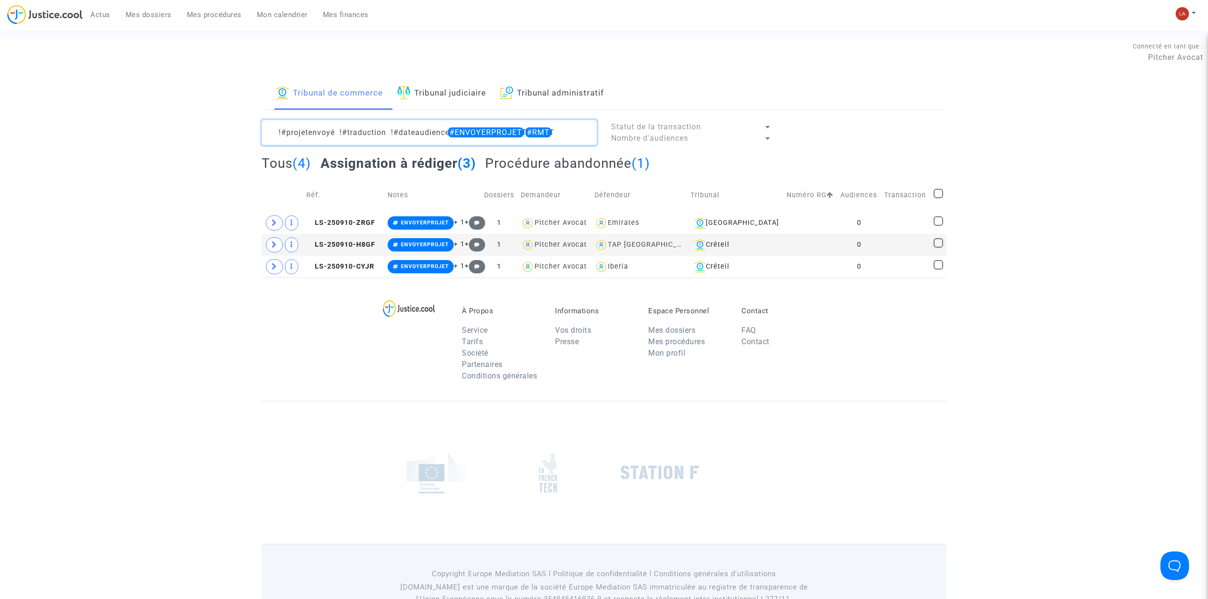
type textarea "!#projetenvoyé !#traduction !#dateaudience #ENVOYERPROJET #RMT"
click at [941, 197] on span at bounding box center [938, 194] width 10 height 10
click at [938, 198] on input "checkbox" at bounding box center [938, 198] width 0 height 0
checkbox input "true"
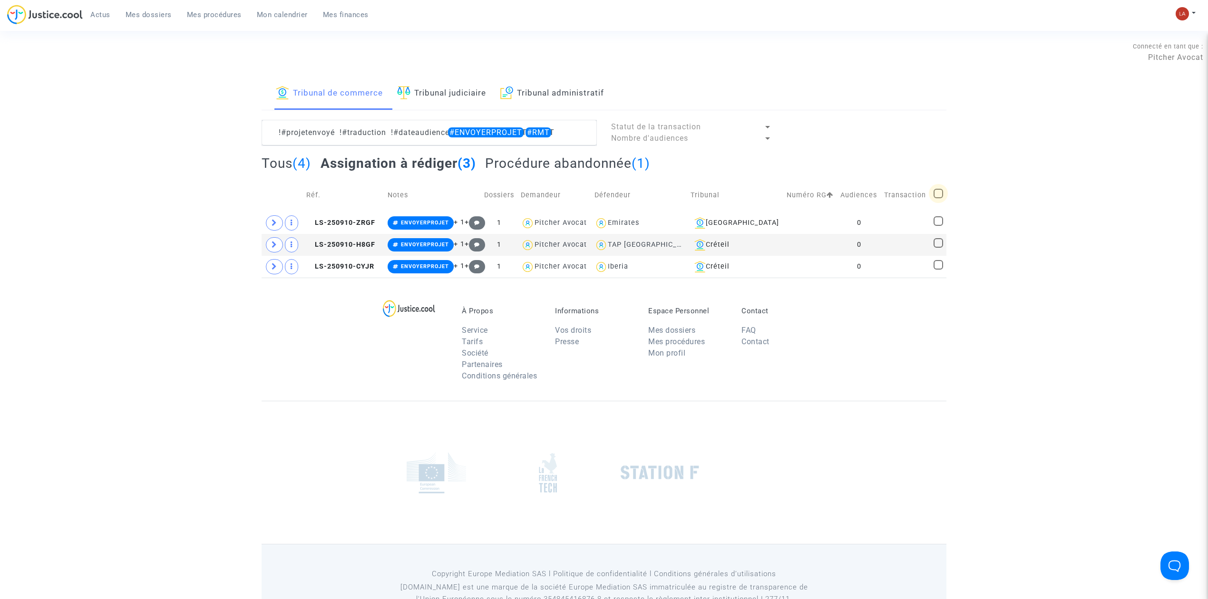
checkbox input "true"
click at [894, 132] on span "Sélection" at bounding box center [901, 131] width 34 height 9
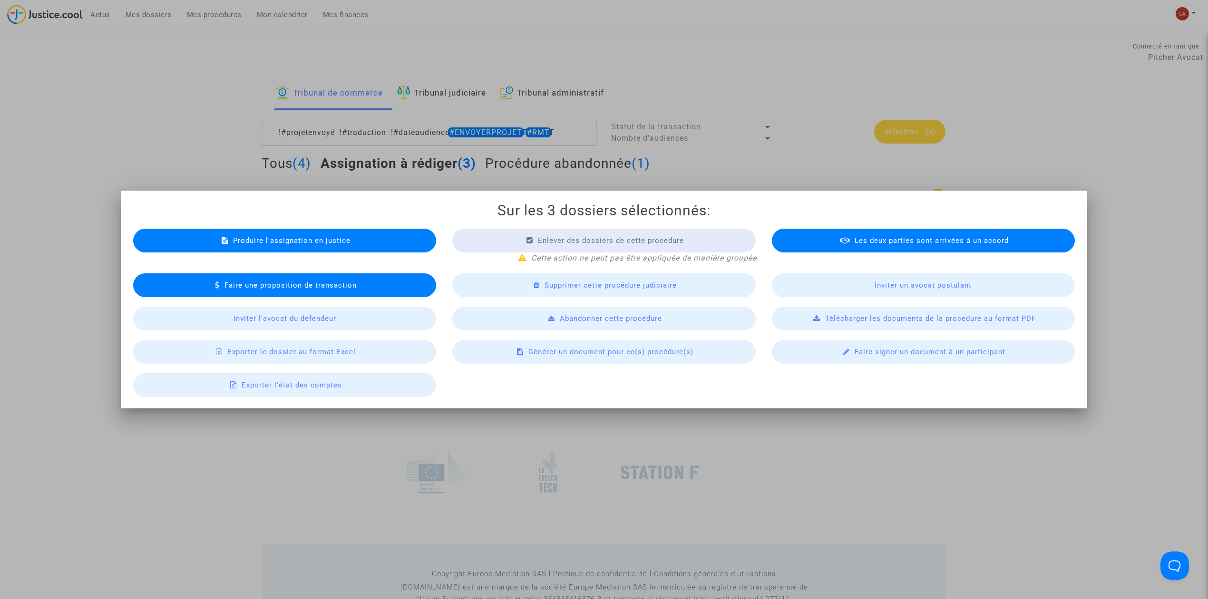
click at [503, 356] on div "Générer un document pour ce(s) procédure(s)" at bounding box center [603, 352] width 303 height 24
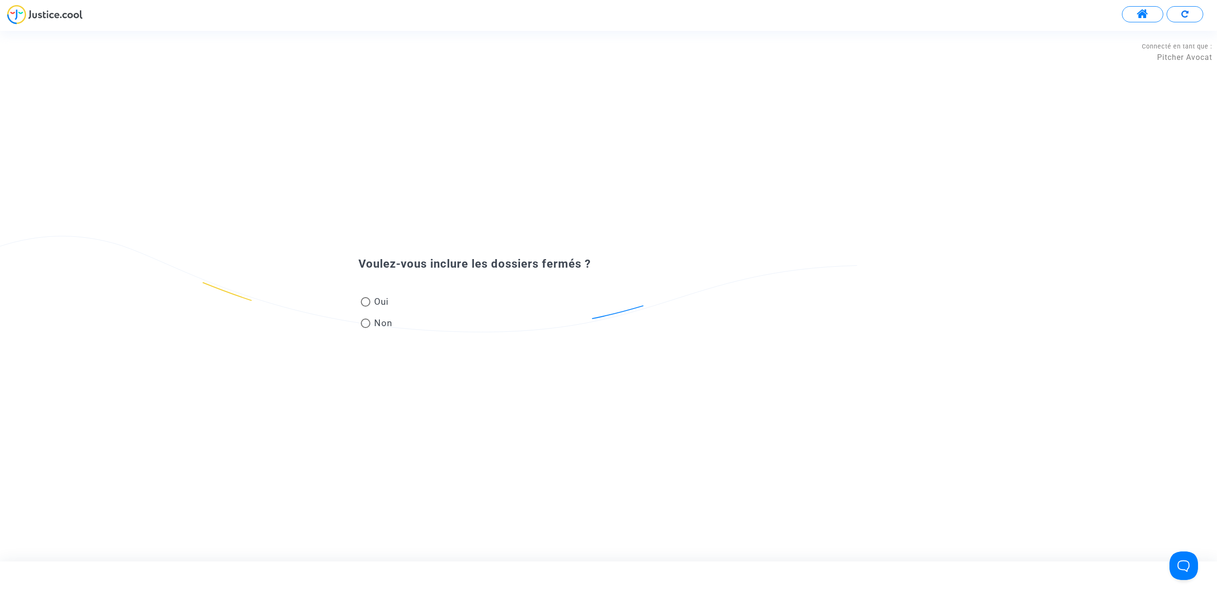
click at [368, 305] on span at bounding box center [366, 302] width 10 height 10
click at [366, 307] on input "Oui" at bounding box center [365, 307] width 0 height 0
radio input "true"
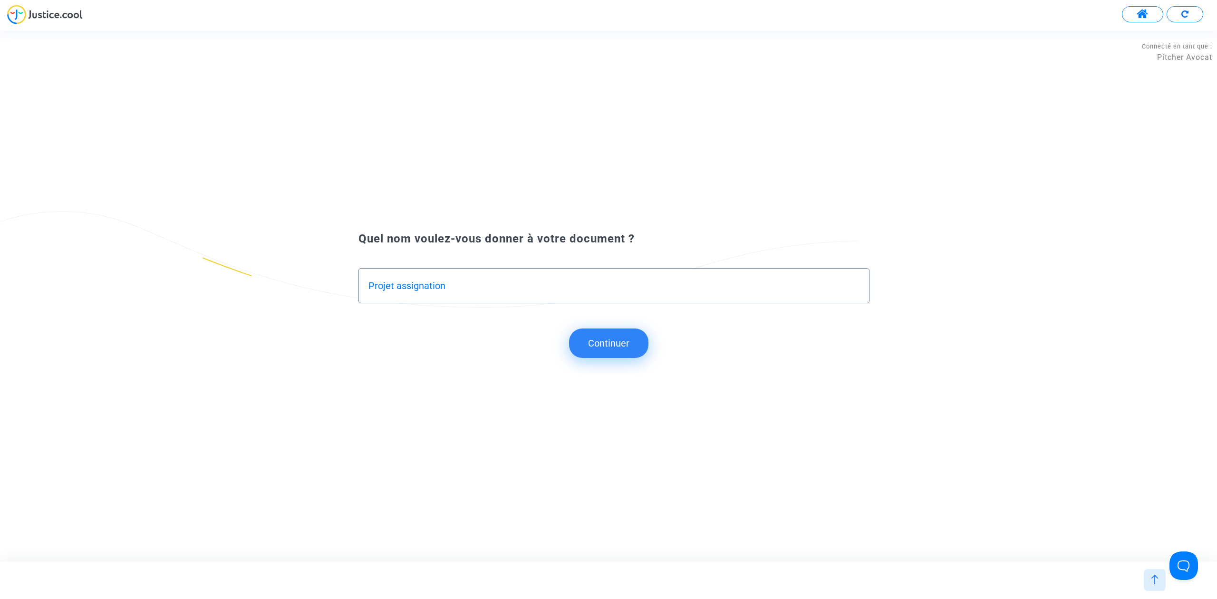
type input "Projet assignation"
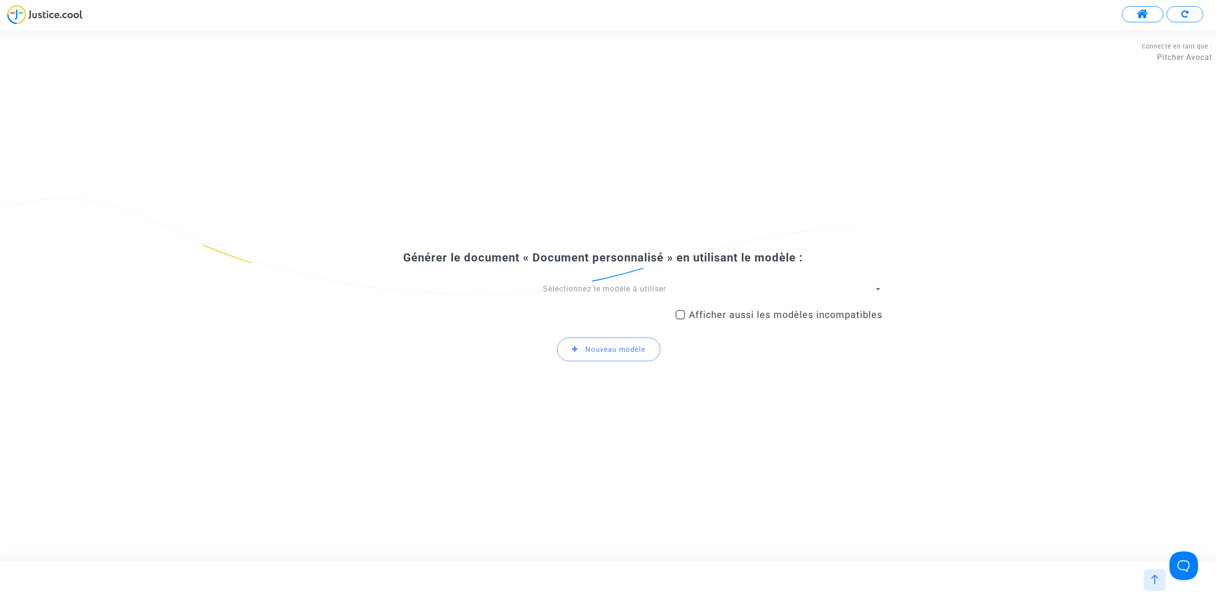
drag, startPoint x: 599, startPoint y: 295, endPoint x: 592, endPoint y: 291, distance: 8.7
click at [592, 291] on span "Sélectionnez le modèle à utiliser" at bounding box center [604, 288] width 123 height 9
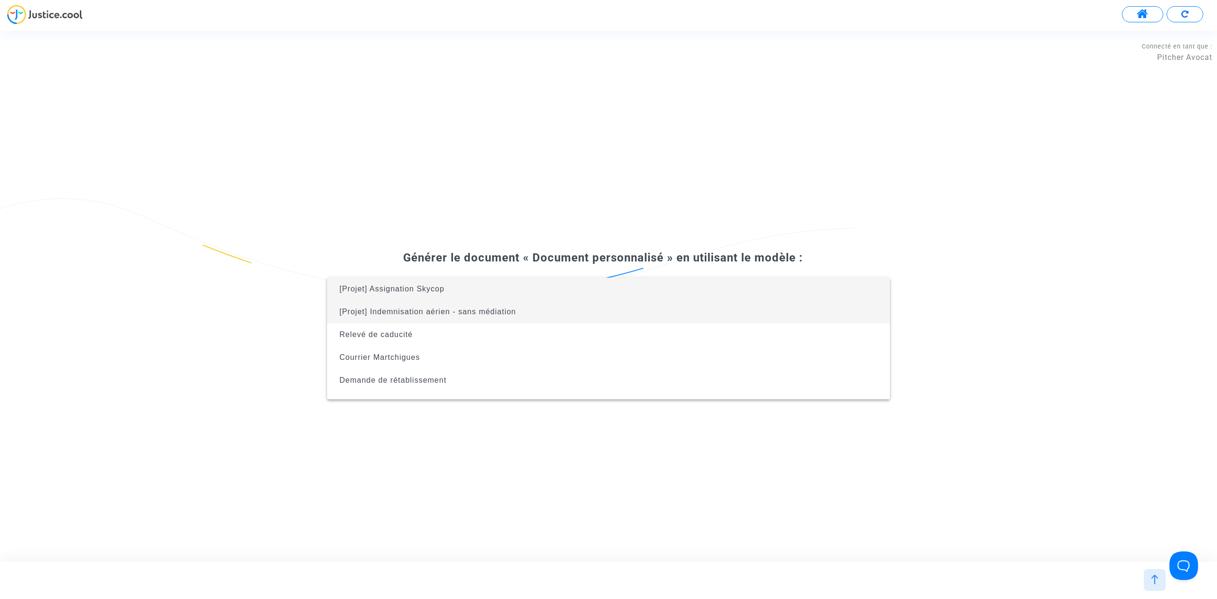
click at [583, 312] on span "[Projet] Indemnisation aérien - sans médiation" at bounding box center [609, 312] width 548 height 23
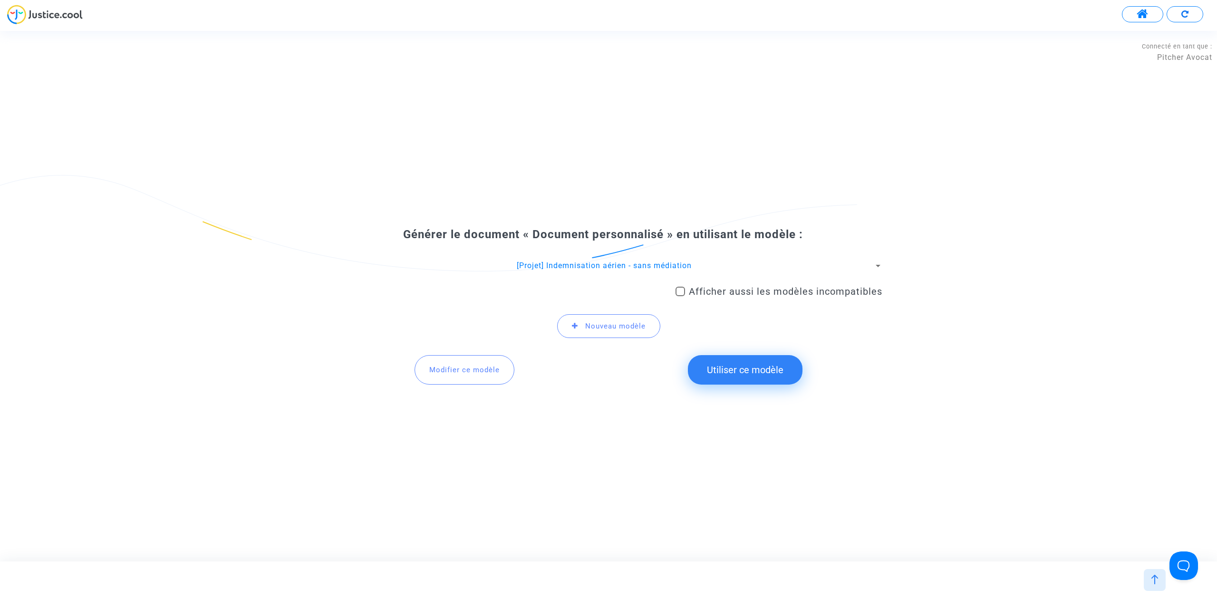
click at [721, 360] on button "Utiliser ce modèle" at bounding box center [745, 369] width 115 height 29
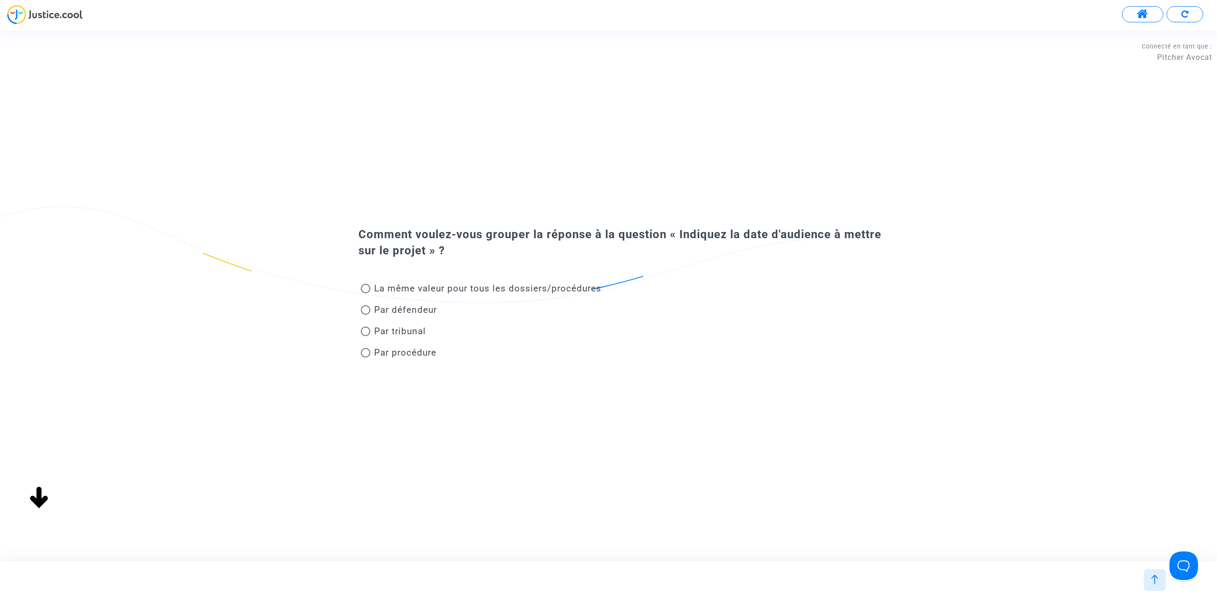
click at [411, 328] on span "Par tribunal" at bounding box center [400, 331] width 52 height 11
click at [366, 336] on input "Par tribunal" at bounding box center [365, 336] width 0 height 0
radio input "true"
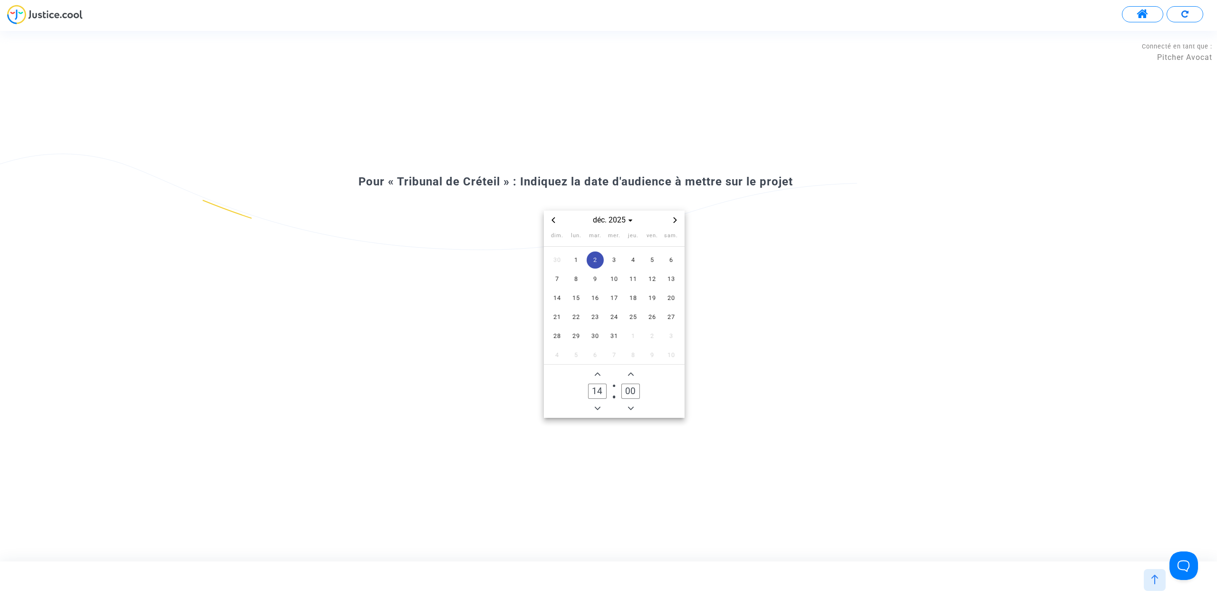
drag, startPoint x: 606, startPoint y: 271, endPoint x: 603, endPoint y: 260, distance: 11.2
click at [603, 260] on span "2" at bounding box center [595, 260] width 17 height 17
click at [613, 259] on span "3" at bounding box center [614, 260] width 17 height 17
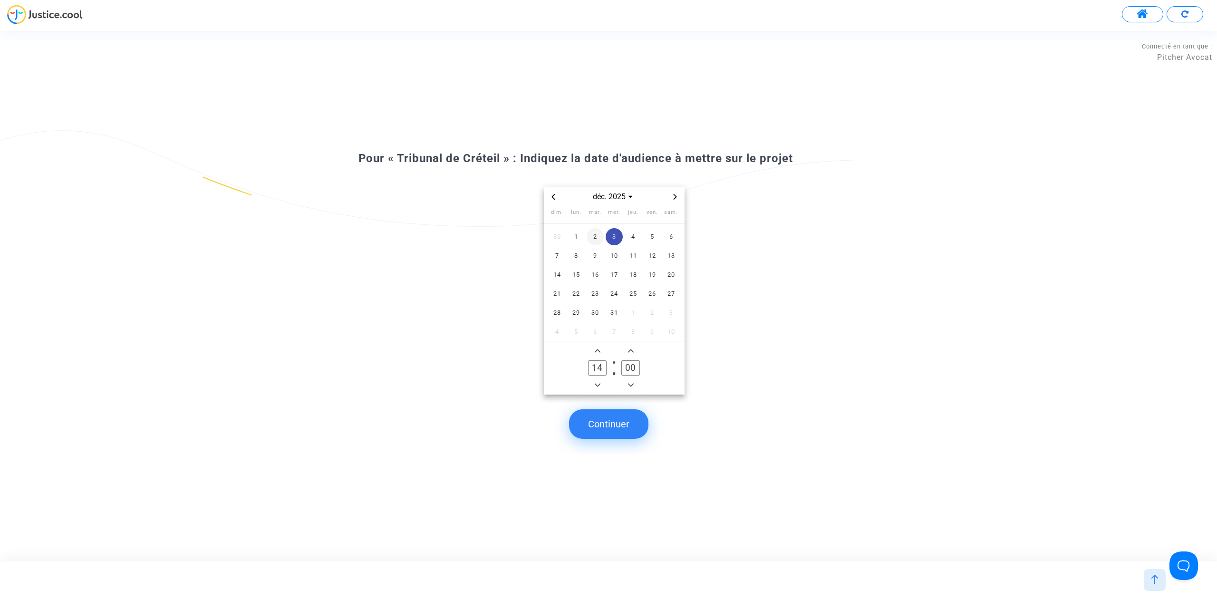
click at [596, 234] on span "2" at bounding box center [595, 236] width 17 height 17
drag, startPoint x: 623, startPoint y: 417, endPoint x: 614, endPoint y: 419, distance: 8.9
click at [614, 419] on button "Continuer" at bounding box center [608, 423] width 79 height 29
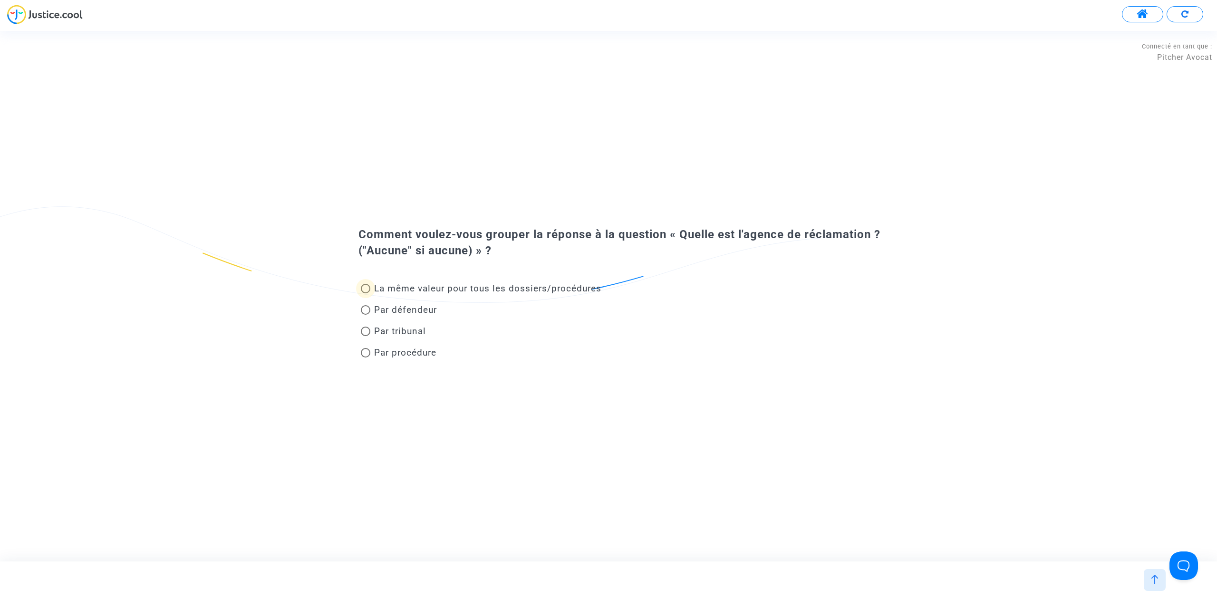
drag, startPoint x: 496, startPoint y: 287, endPoint x: 463, endPoint y: 294, distance: 33.9
click at [463, 294] on span "La même valeur pour tous les dossiers/procédures" at bounding box center [485, 288] width 231 height 13
click at [366, 294] on input "La même valeur pour tous les dossiers/procédures" at bounding box center [365, 293] width 0 height 0
radio input "true"
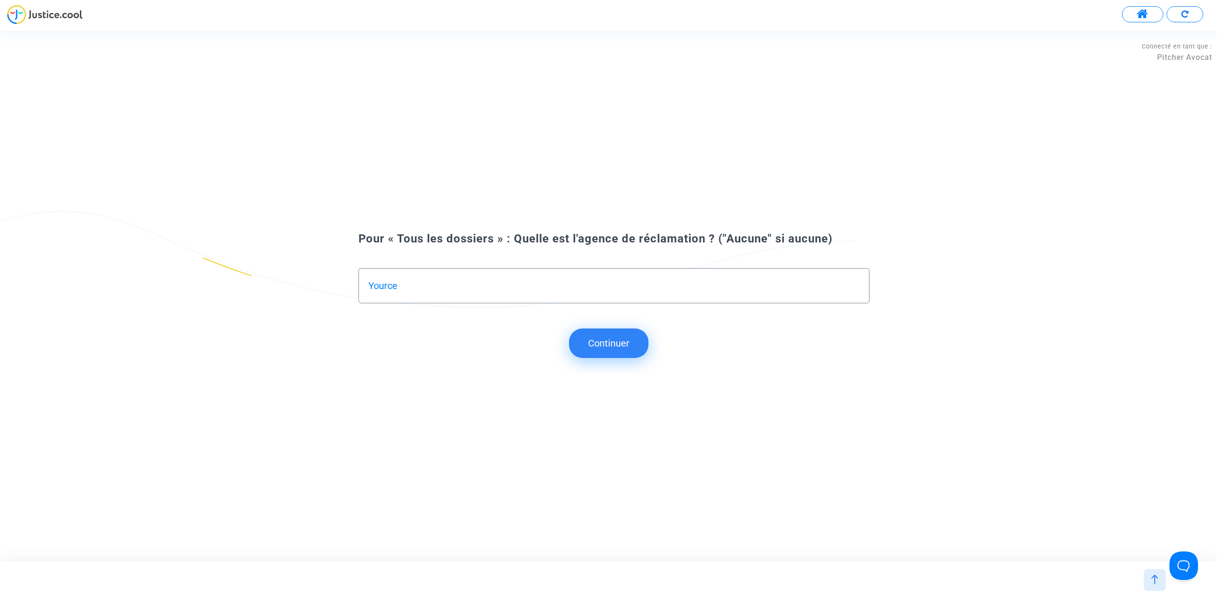
click at [380, 291] on div "Yource" at bounding box center [614, 282] width 491 height 27
click at [379, 288] on input "Yource" at bounding box center [614, 286] width 491 height 11
type input "Refund My Ticket"
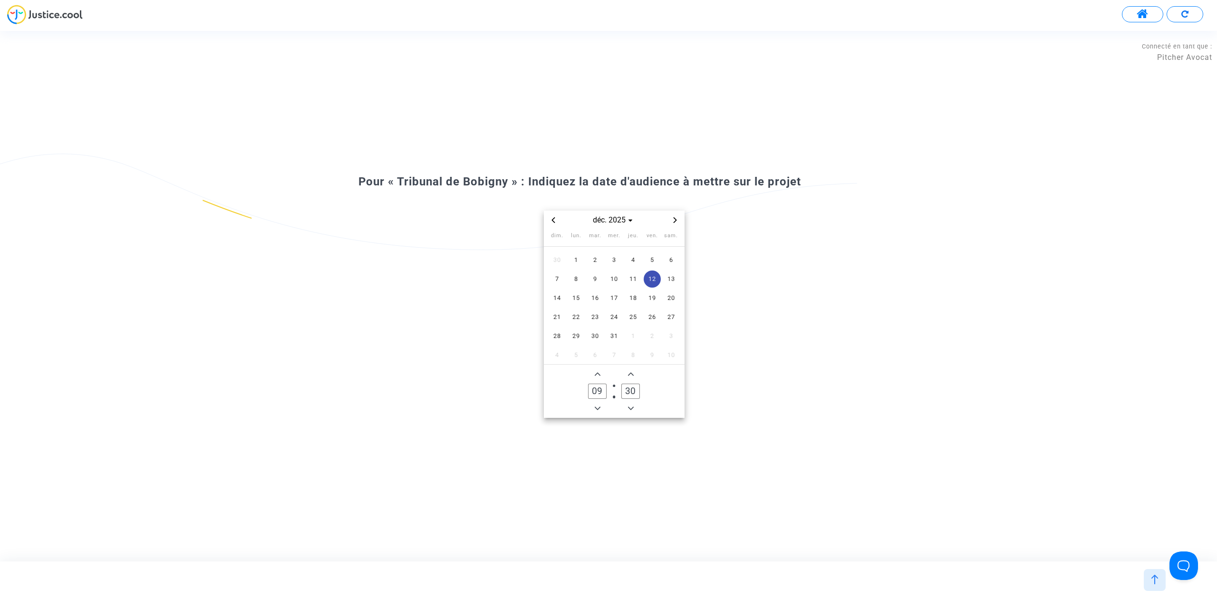
click at [676, 219] on icon "Next month" at bounding box center [675, 220] width 6 height 6
click at [553, 223] on span "Previous month" at bounding box center [553, 219] width 11 height 11
click at [670, 282] on span "13" at bounding box center [671, 279] width 17 height 17
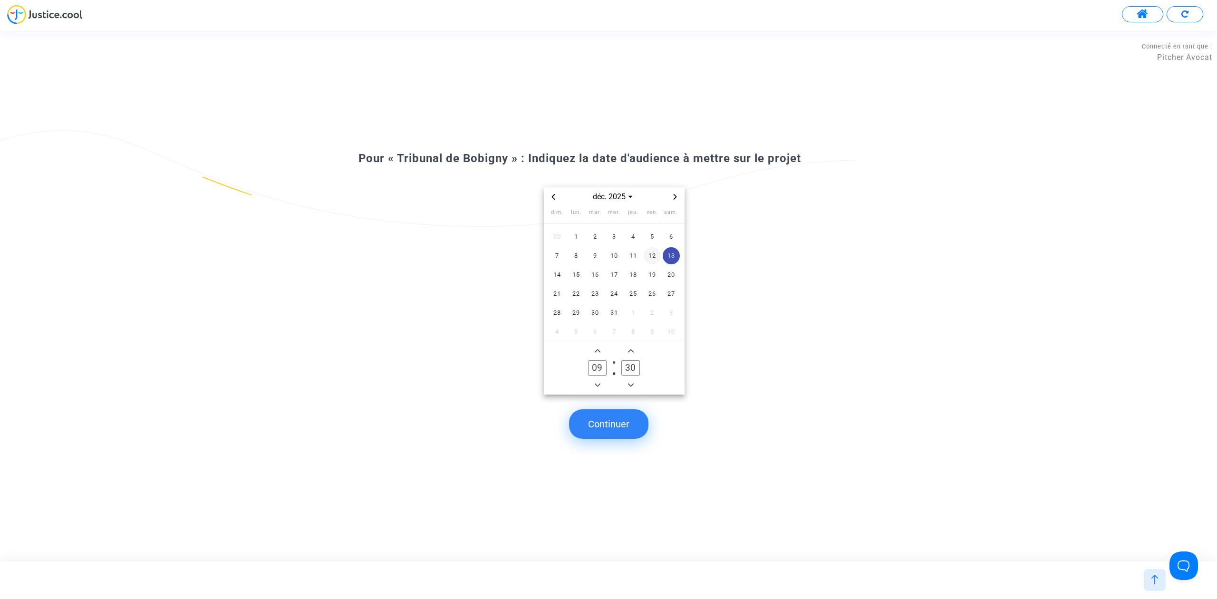
click at [655, 255] on span "12" at bounding box center [652, 255] width 17 height 17
click at [619, 434] on button "Continuer" at bounding box center [608, 423] width 79 height 29
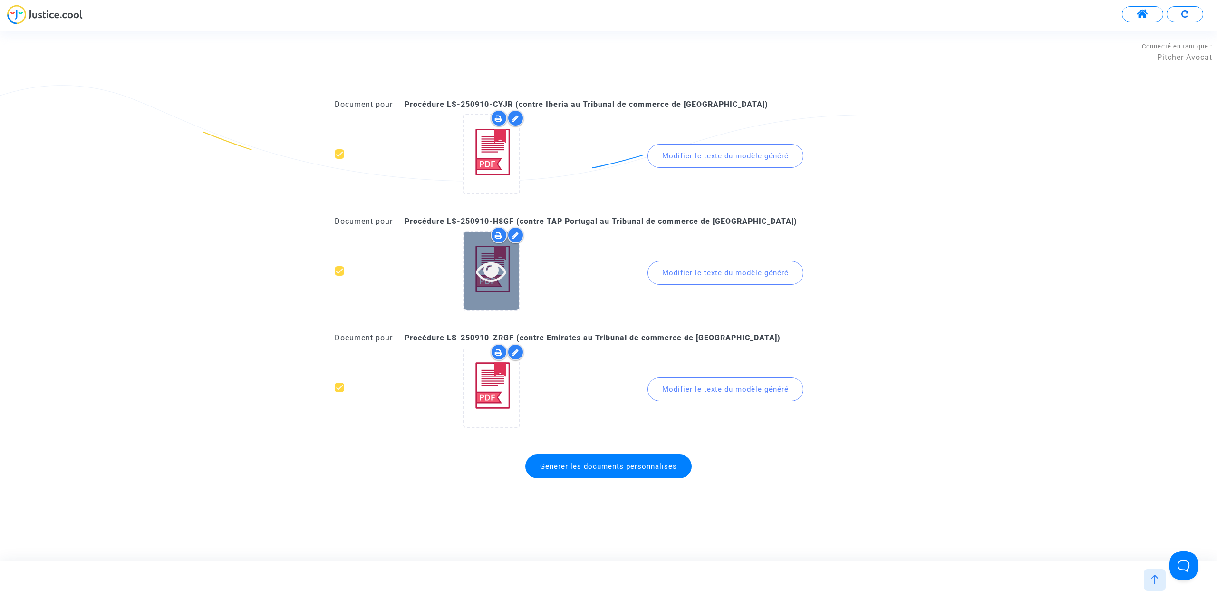
click at [486, 286] on div at bounding box center [491, 271] width 55 height 78
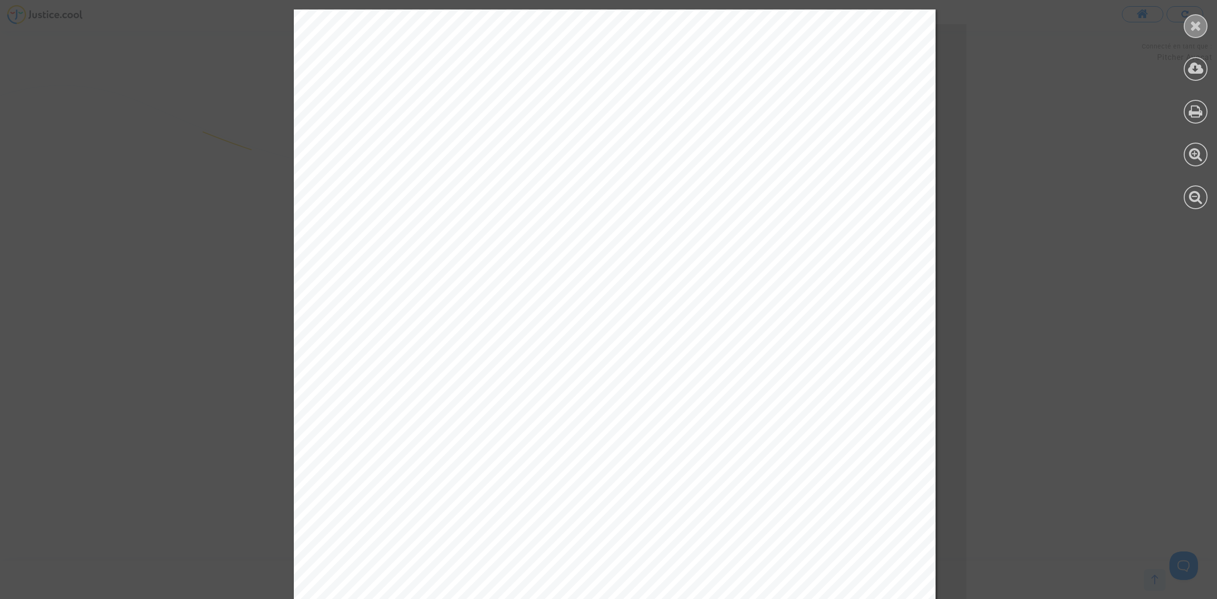
click at [1194, 19] on icon at bounding box center [1196, 26] width 12 height 14
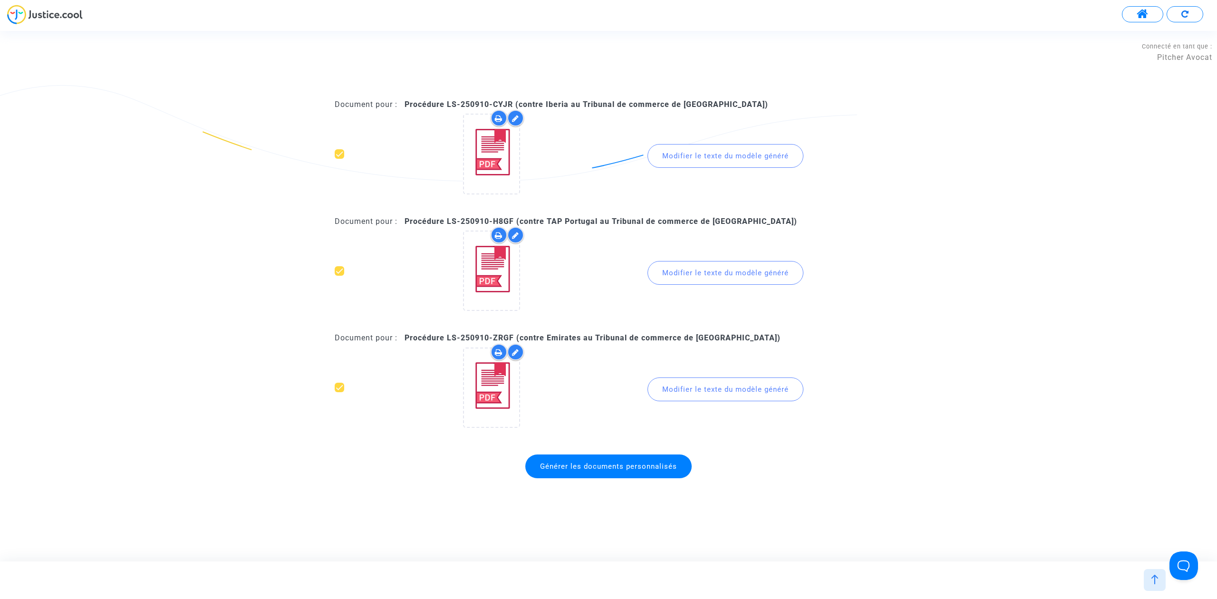
click at [631, 463] on span "Générer les documents personnalisés" at bounding box center [608, 466] width 137 height 9
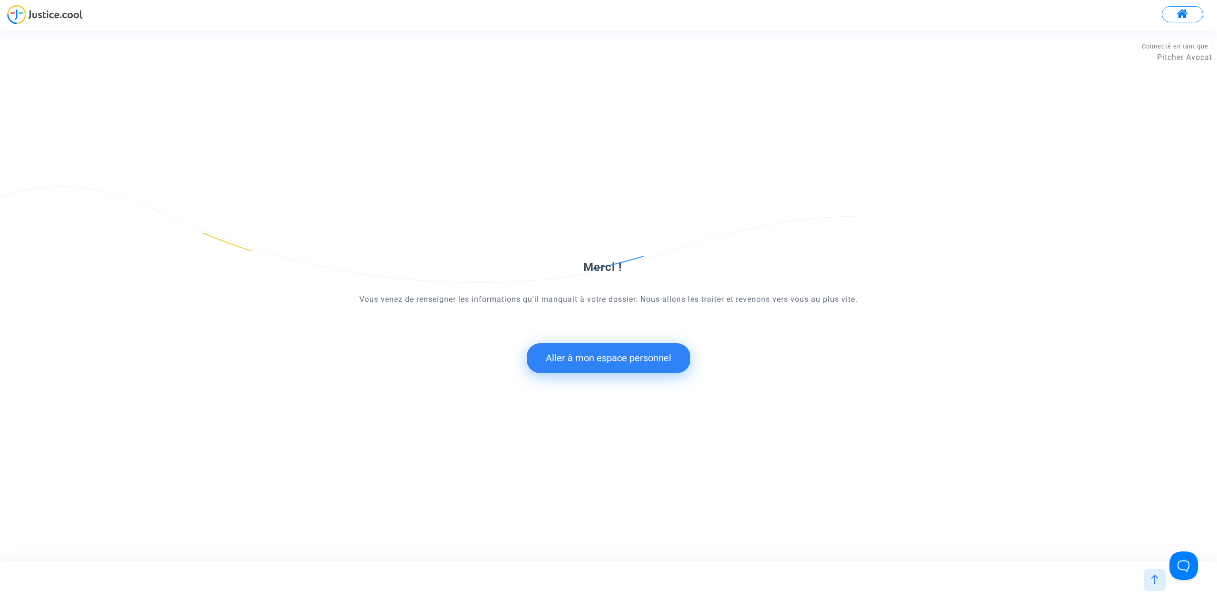
drag, startPoint x: 619, startPoint y: 352, endPoint x: 617, endPoint y: 360, distance: 7.8
click at [617, 360] on button "Aller à mon espace personnel" at bounding box center [609, 357] width 164 height 29
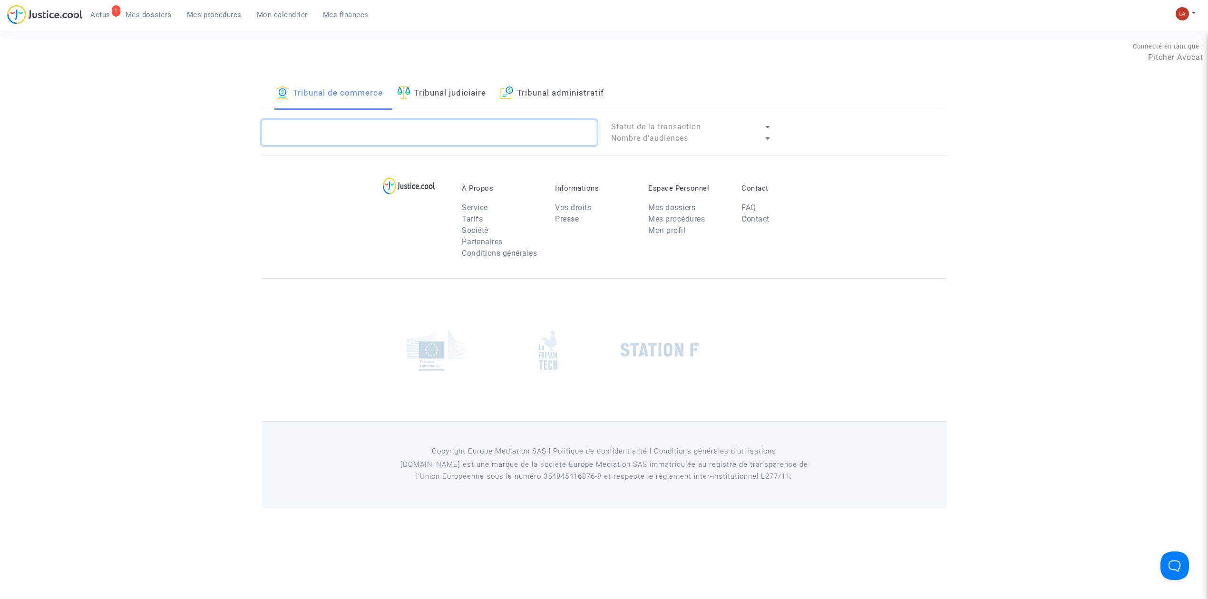
click at [359, 129] on textarea at bounding box center [429, 133] width 335 height 26
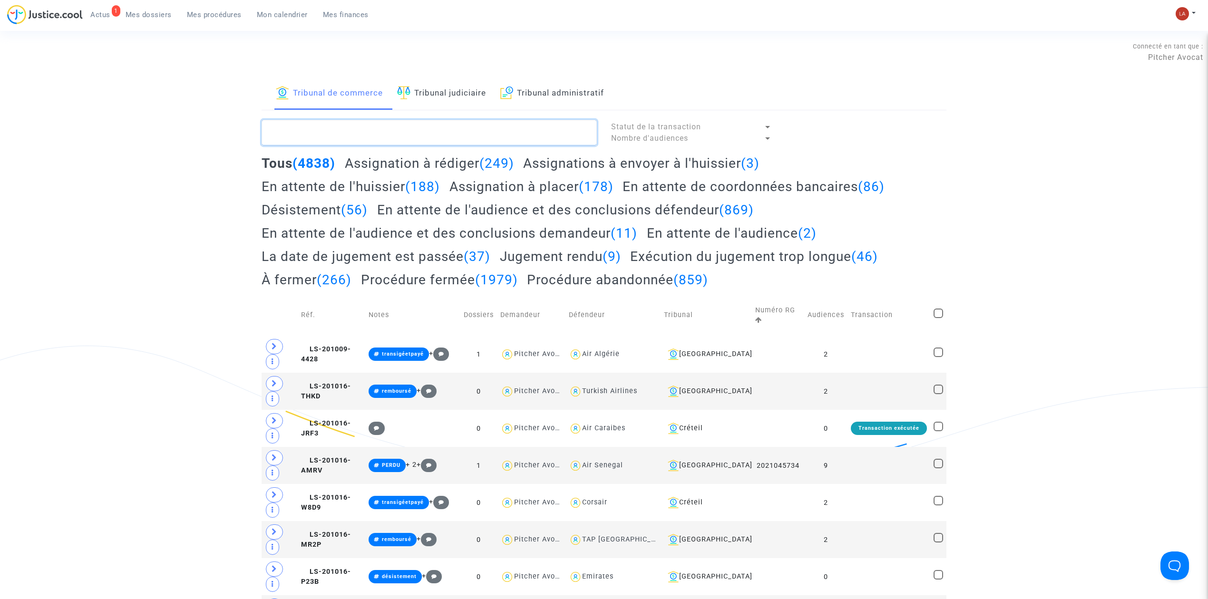
paste textarea "#ENVOYERPROJET #RDV"
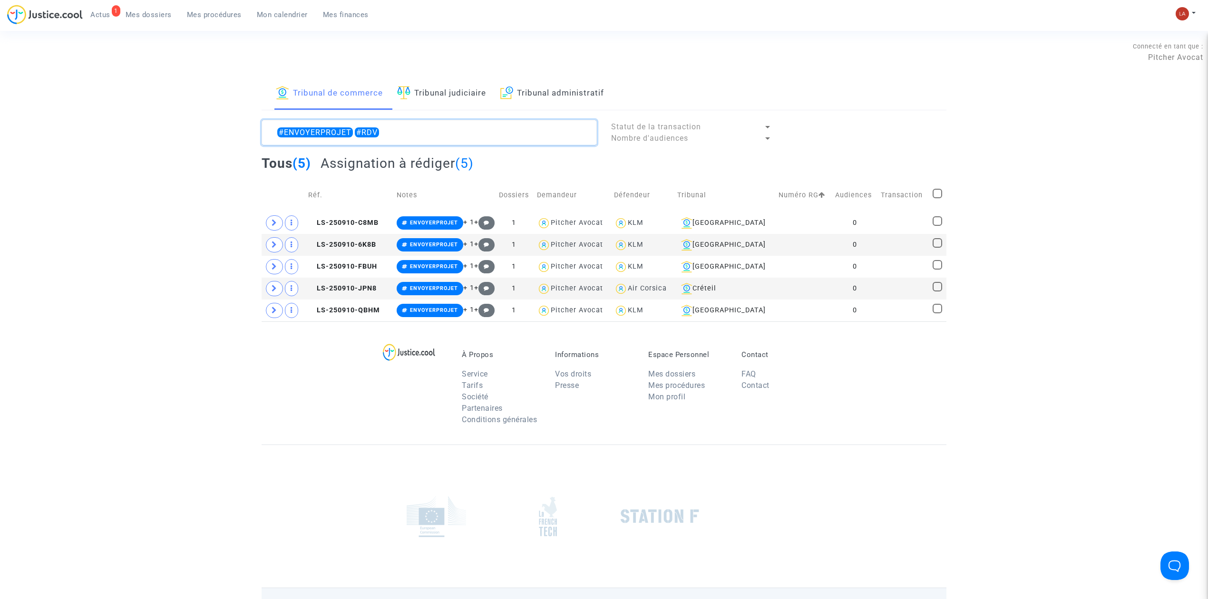
type textarea "#ENVOYERPROJET #RDV"
click at [934, 189] on span at bounding box center [937, 194] width 10 height 10
click at [937, 198] on input "checkbox" at bounding box center [937, 198] width 0 height 0
checkbox input "true"
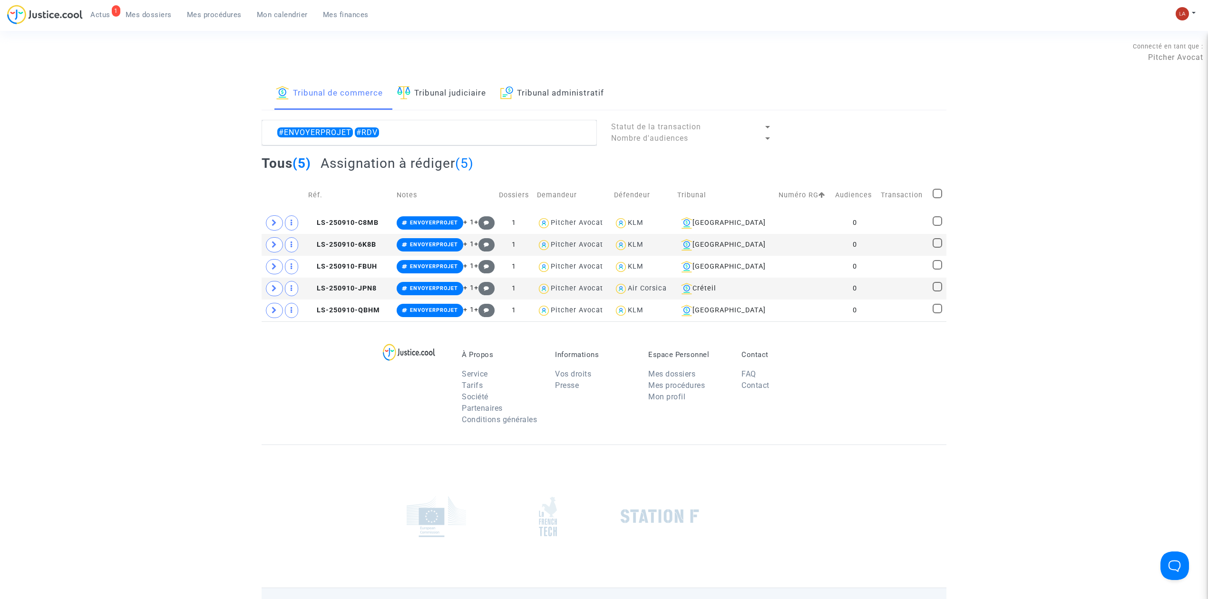
checkbox input "true"
click at [910, 136] on div "Sélection (5)" at bounding box center [909, 132] width 71 height 24
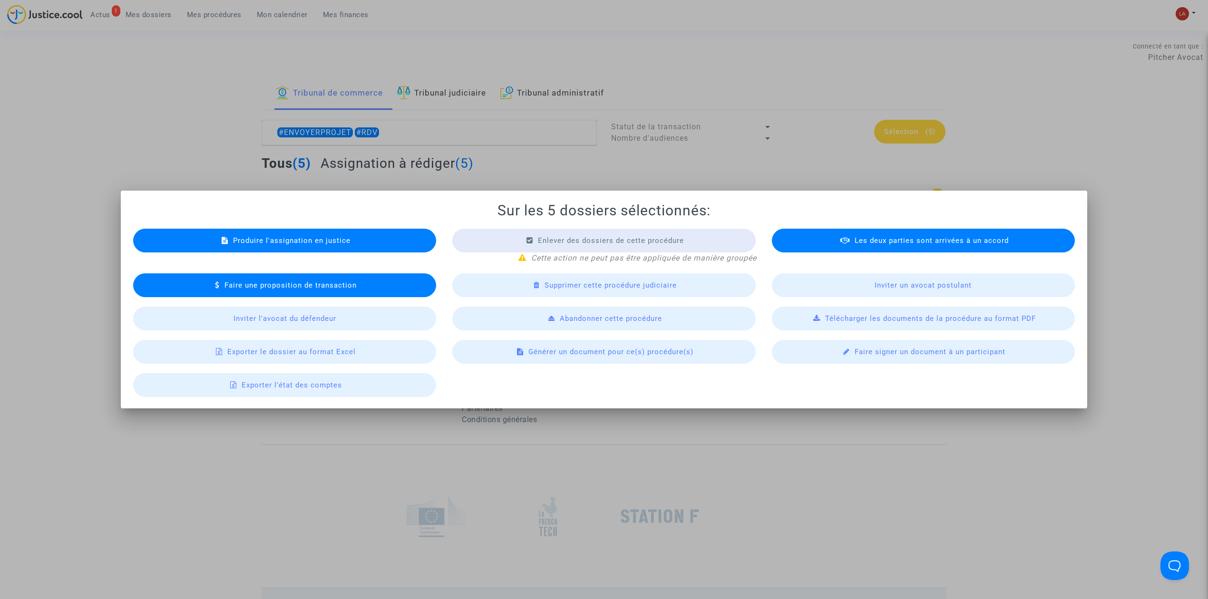
click at [581, 342] on div "Générer un document pour ce(s) procédure(s)" at bounding box center [603, 352] width 303 height 24
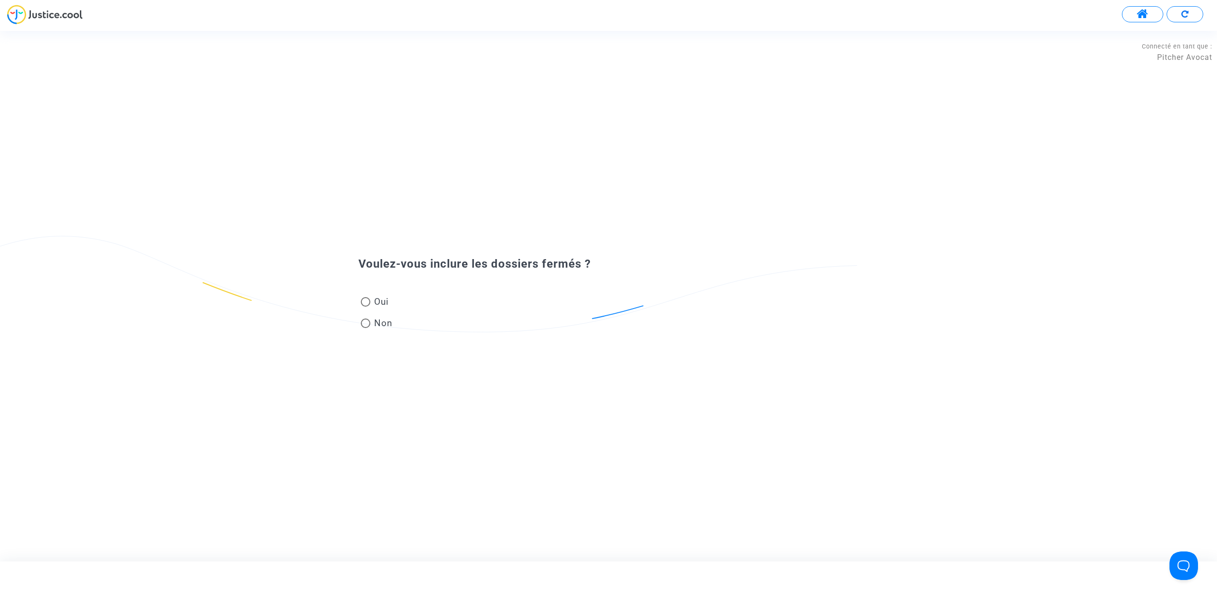
click at [381, 301] on span "Oui" at bounding box center [379, 301] width 19 height 13
click at [366, 307] on input "Oui" at bounding box center [365, 307] width 0 height 0
radio input "true"
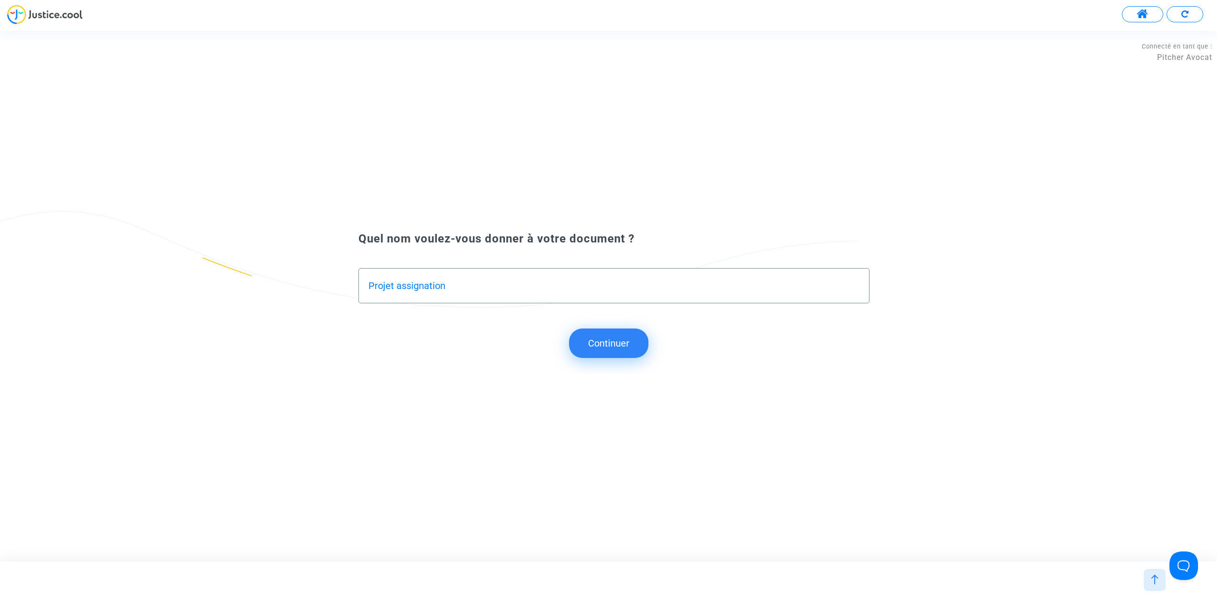
type input "Projet assignation"
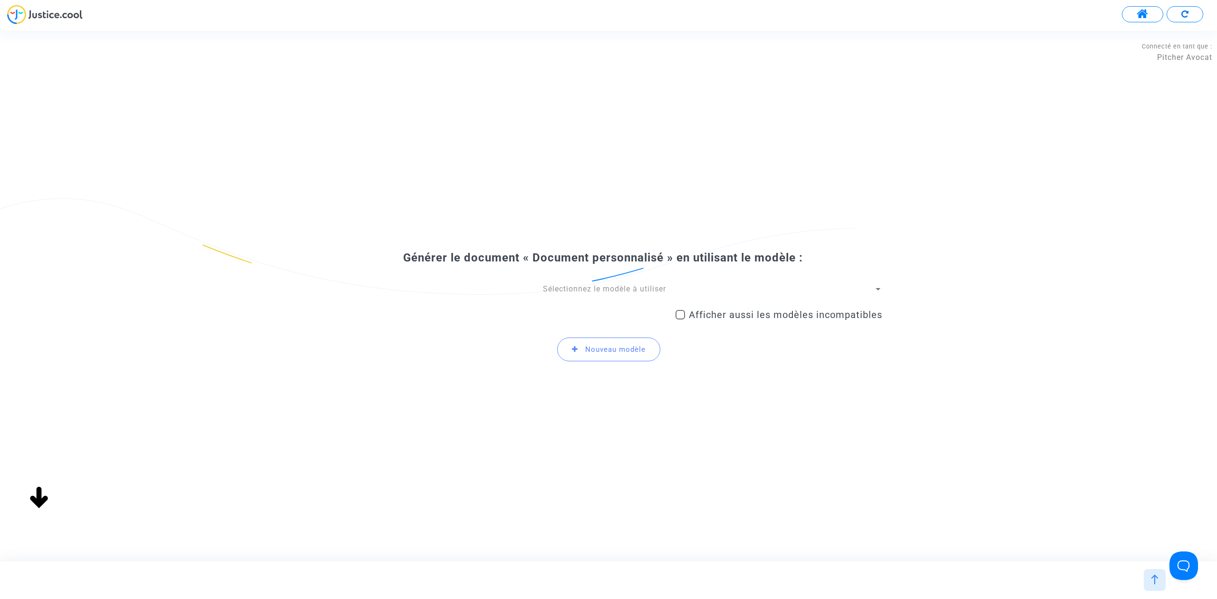
click at [596, 293] on span "Sélectionnez le modèle à utiliser" at bounding box center [604, 288] width 123 height 9
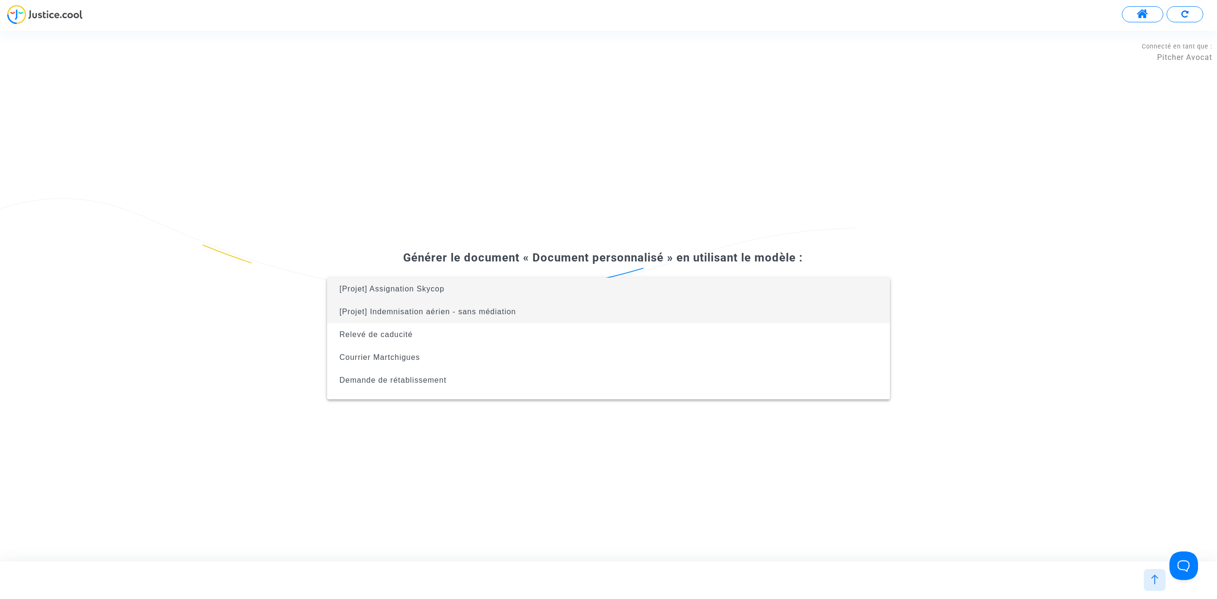
click at [577, 320] on span "[Projet] Indemnisation aérien - sans médiation" at bounding box center [609, 312] width 548 height 23
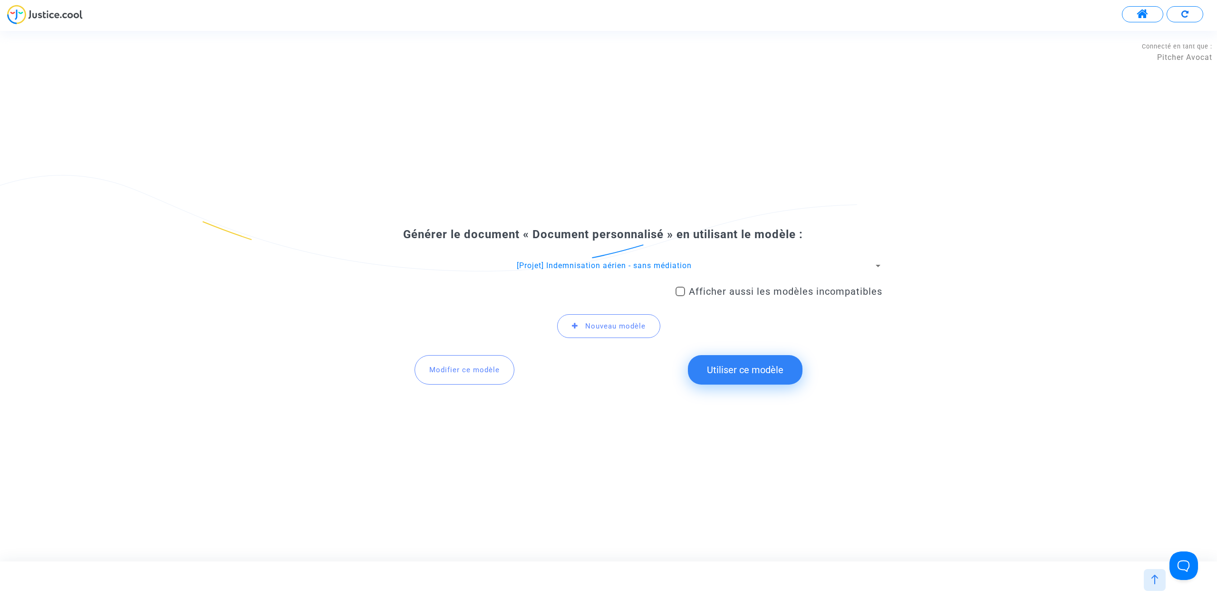
click at [728, 374] on button "Utiliser ce modèle" at bounding box center [745, 369] width 115 height 29
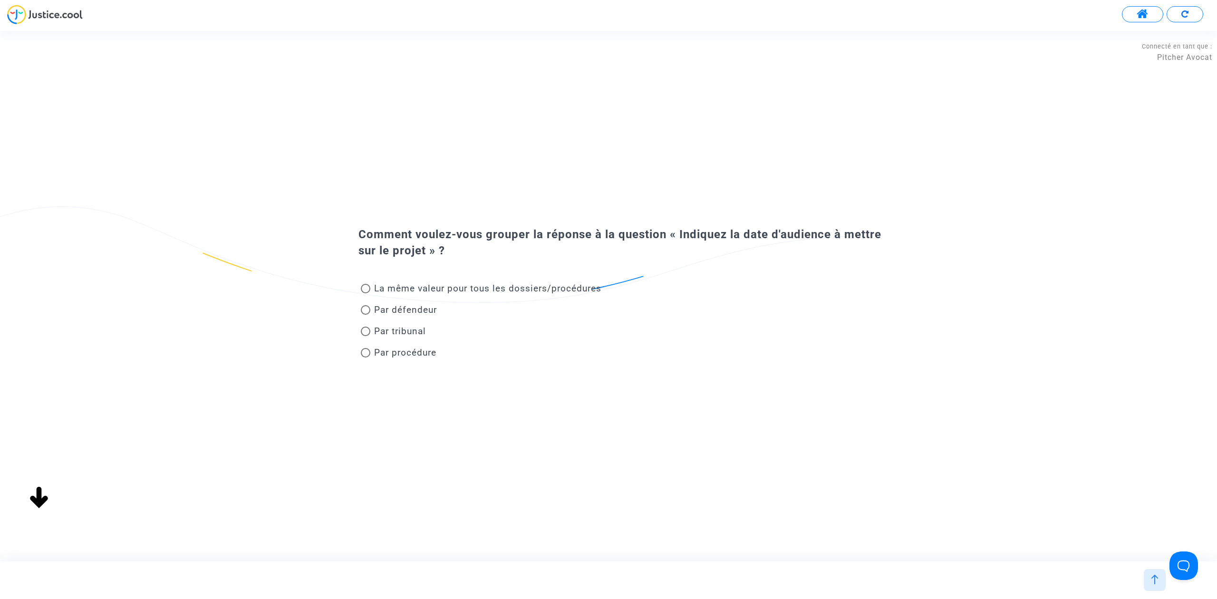
click at [412, 326] on span "Par tribunal" at bounding box center [400, 331] width 52 height 11
click at [366, 336] on input "Par tribunal" at bounding box center [365, 336] width 0 height 0
radio input "true"
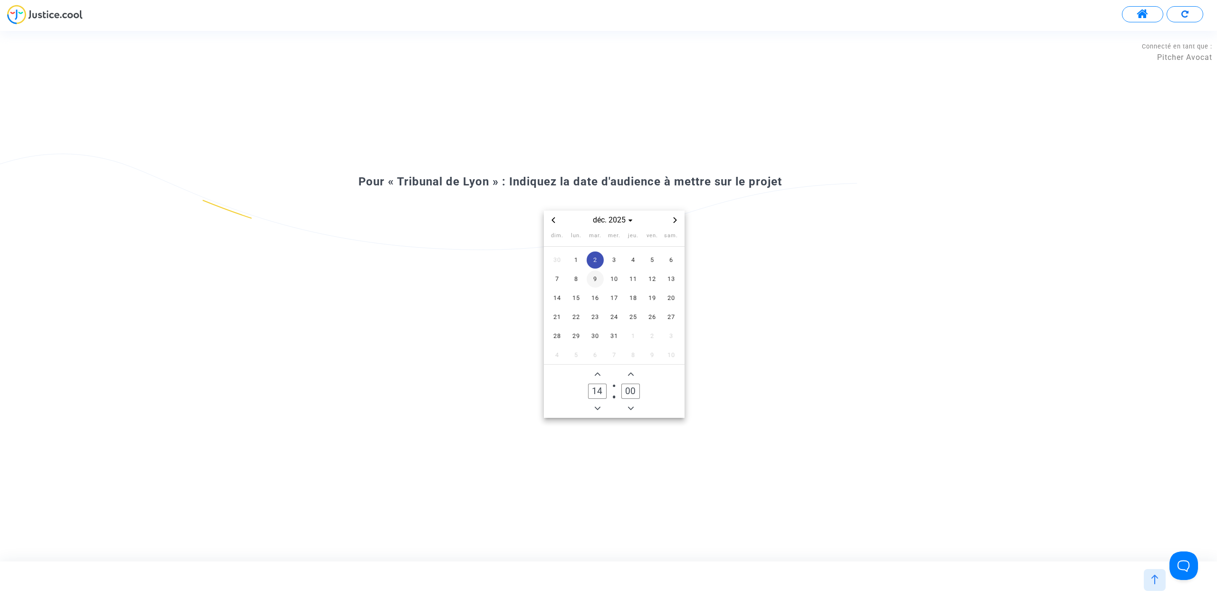
drag, startPoint x: 616, startPoint y: 256, endPoint x: 588, endPoint y: 257, distance: 28.5
click at [616, 256] on span "3" at bounding box center [614, 260] width 17 height 17
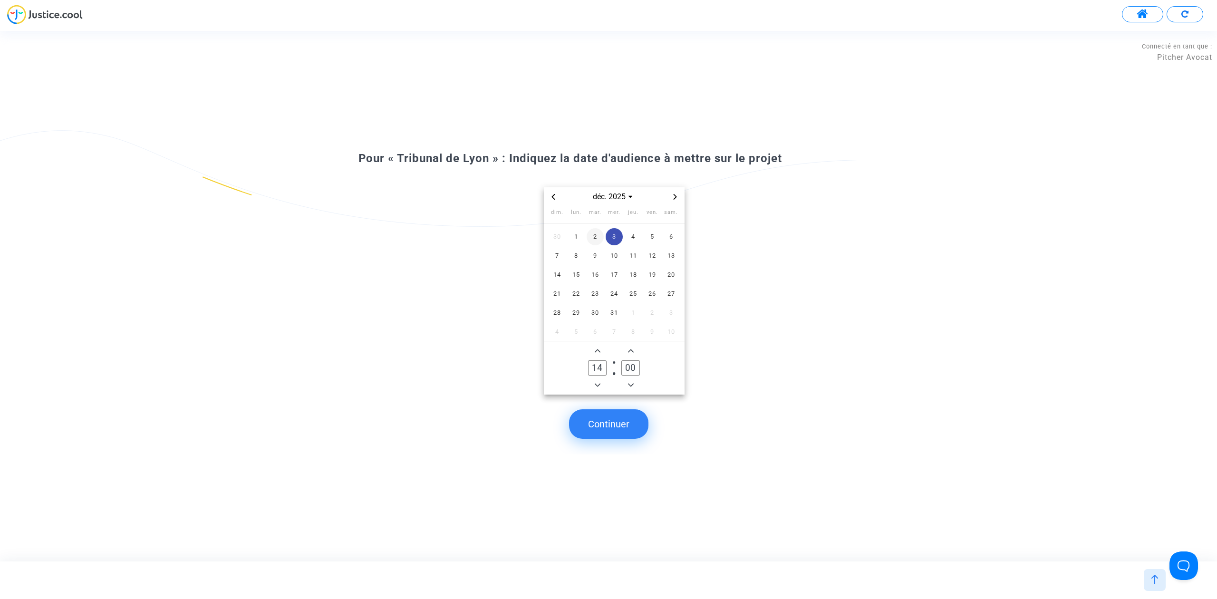
click at [596, 239] on span "2" at bounding box center [595, 236] width 17 height 17
click at [628, 427] on button "Continuer" at bounding box center [608, 423] width 79 height 29
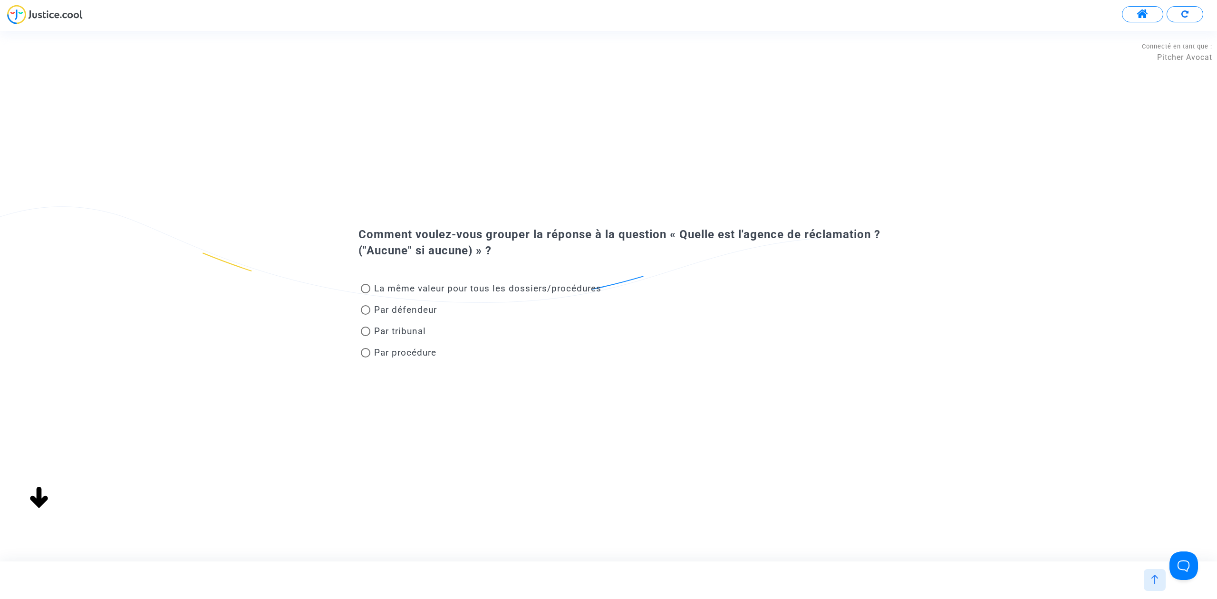
click at [572, 290] on span "La même valeur pour tous les dossiers/procédures" at bounding box center [487, 288] width 227 height 11
click at [366, 293] on input "La même valeur pour tous les dossiers/procédures" at bounding box center [365, 293] width 0 height 0
radio input "true"
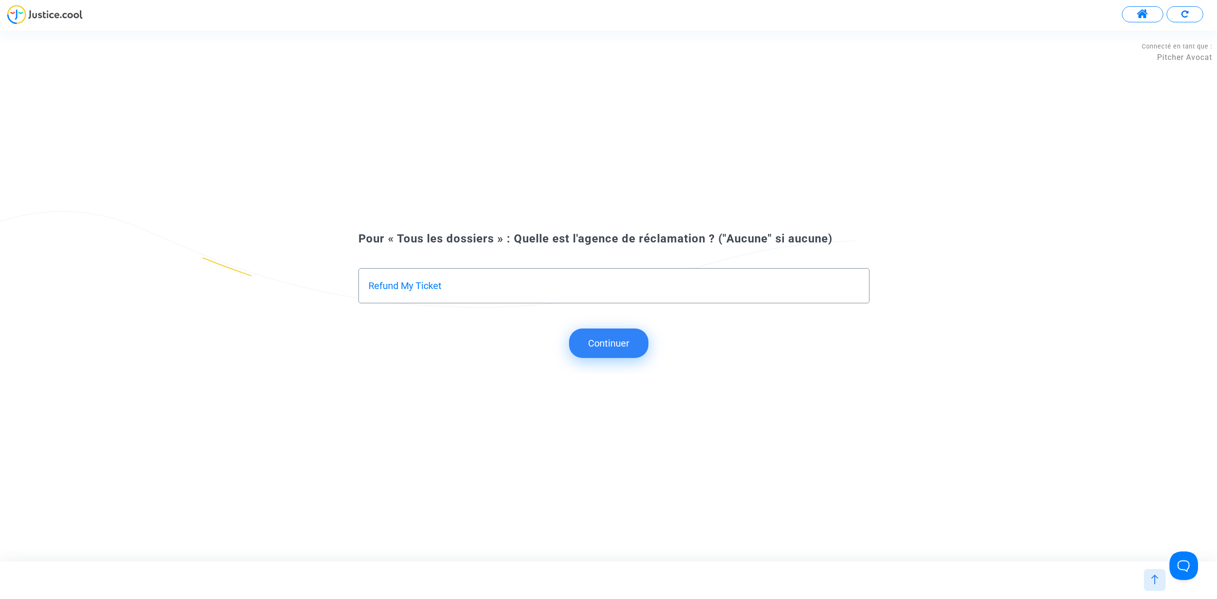
drag, startPoint x: 448, startPoint y: 284, endPoint x: 335, endPoint y: 275, distance: 113.6
click at [335, 275] on div "Refund My Ticket" at bounding box center [609, 280] width 548 height 67
type input "Reclamacion de Vuelos"
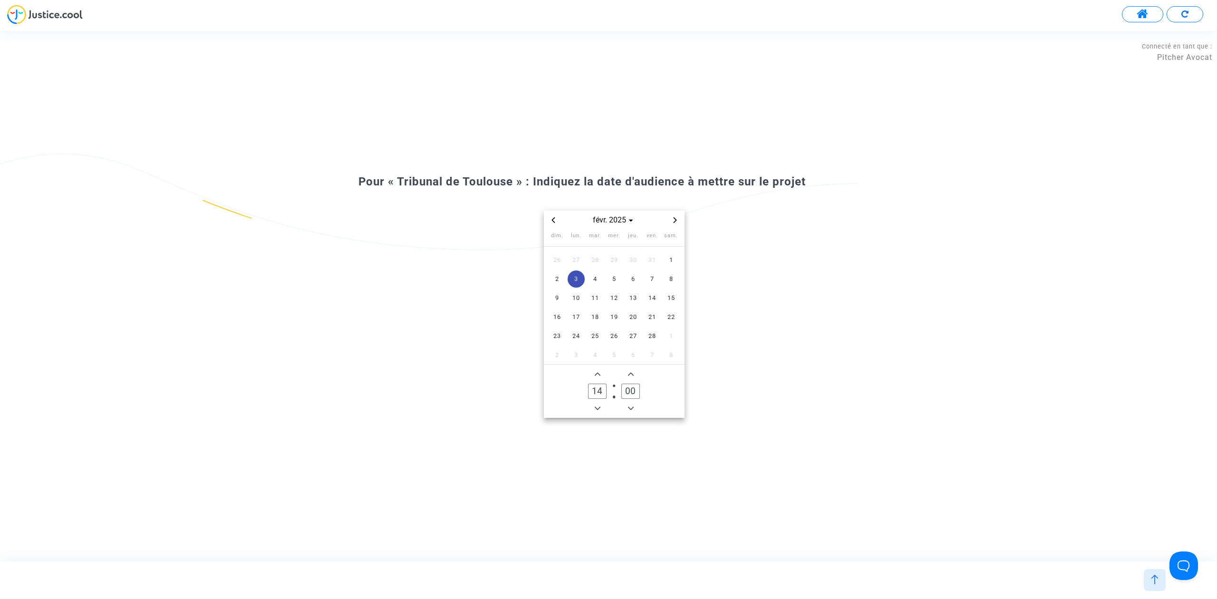
drag, startPoint x: 664, startPoint y: 223, endPoint x: 697, endPoint y: 215, distance: 33.6
click at [664, 223] on div "févr. 2025" at bounding box center [614, 220] width 110 height 11
click at [676, 219] on icon "Next month" at bounding box center [675, 220] width 6 height 6
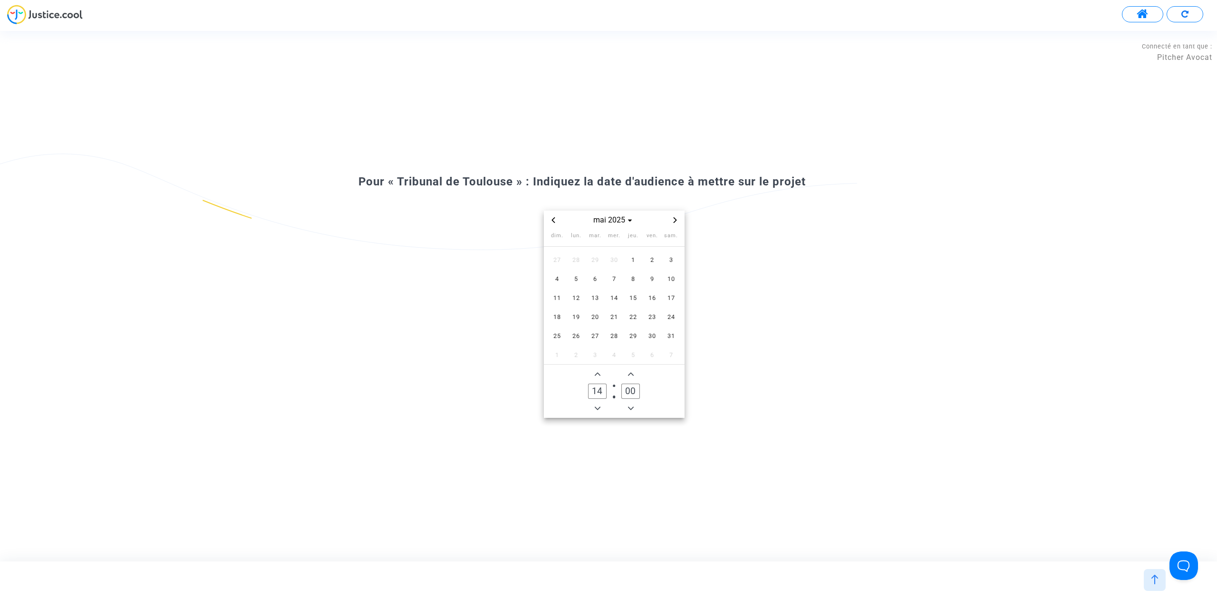
click at [676, 219] on icon "Next month" at bounding box center [675, 220] width 6 height 6
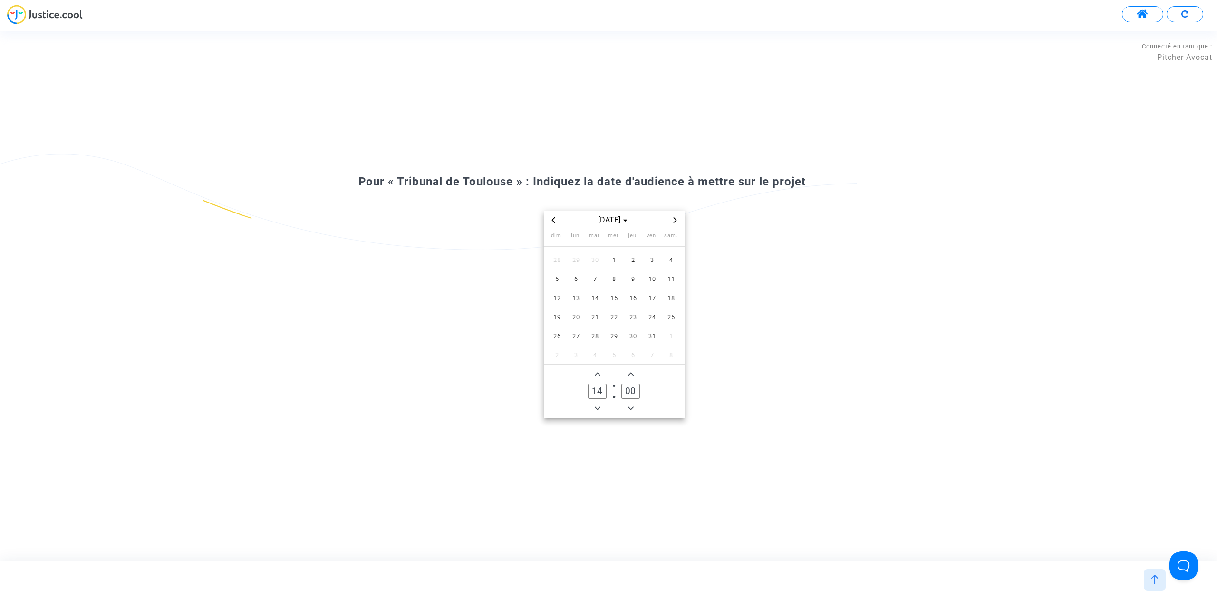
click at [676, 219] on icon "Next month" at bounding box center [675, 220] width 6 height 6
click at [592, 263] on span "2" at bounding box center [595, 260] width 17 height 17
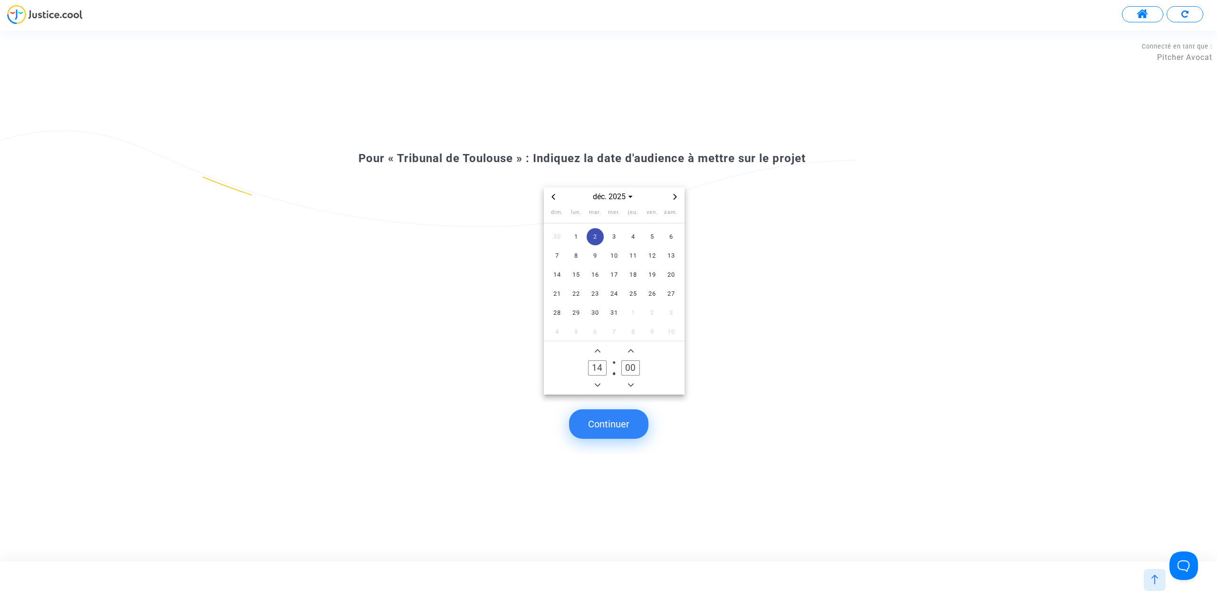
click at [629, 363] on input "00" at bounding box center [630, 367] width 18 height 15
type input "30"
click at [603, 420] on button "Continuer" at bounding box center [608, 423] width 79 height 29
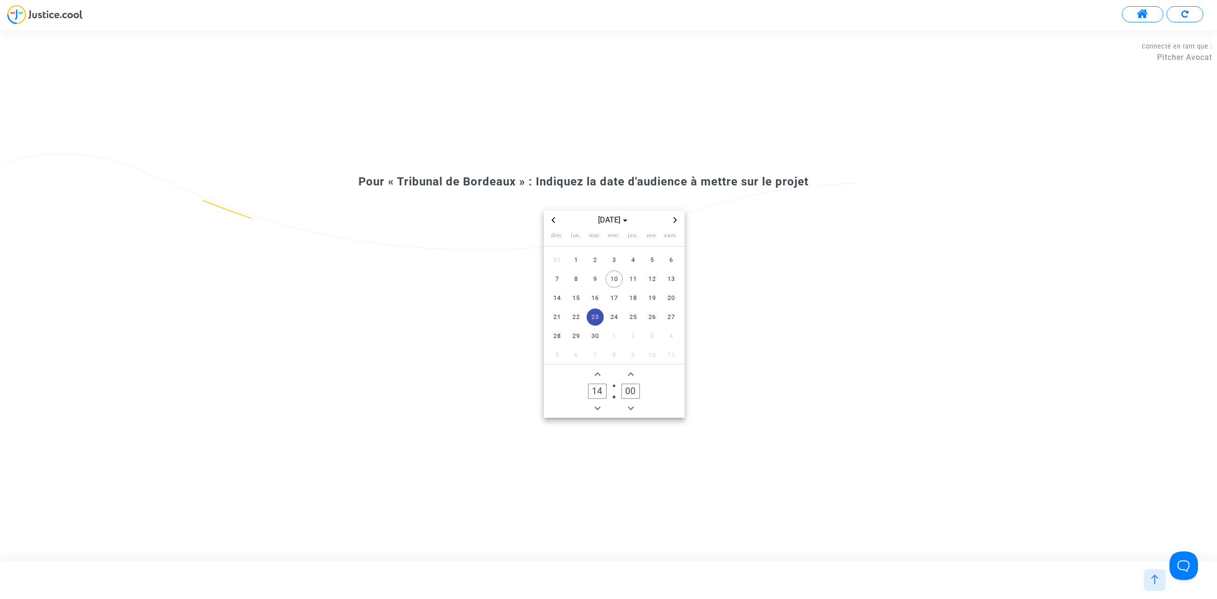
click at [670, 218] on span "Next month" at bounding box center [675, 219] width 11 height 11
click at [554, 215] on span "Previous month" at bounding box center [553, 219] width 11 height 11
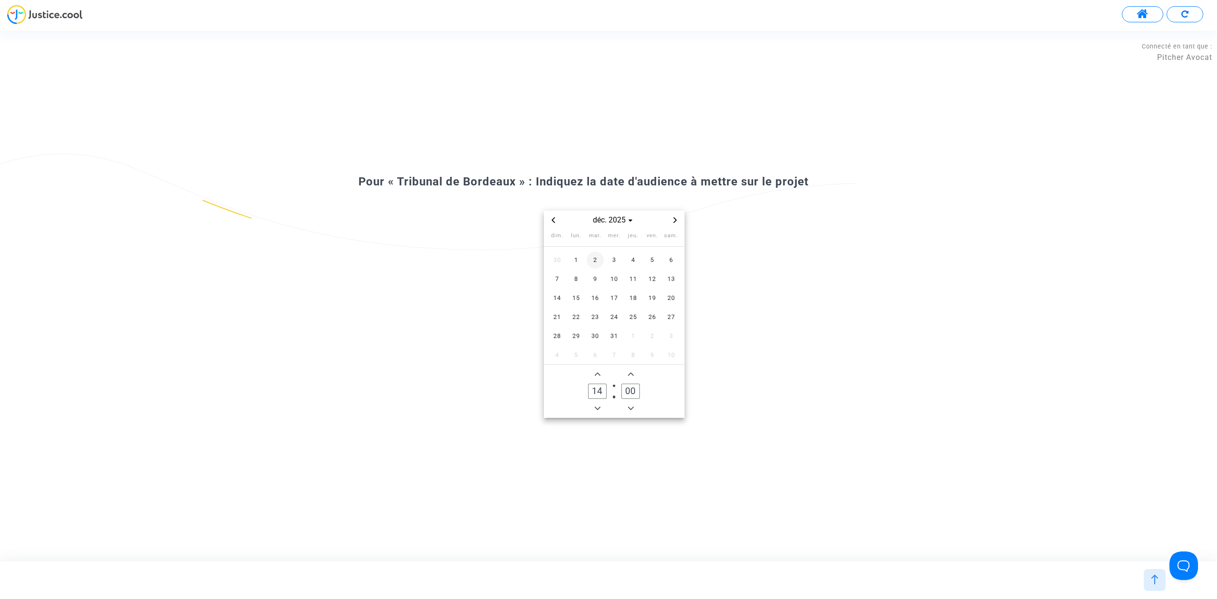
click at [602, 265] on span "2" at bounding box center [595, 260] width 17 height 17
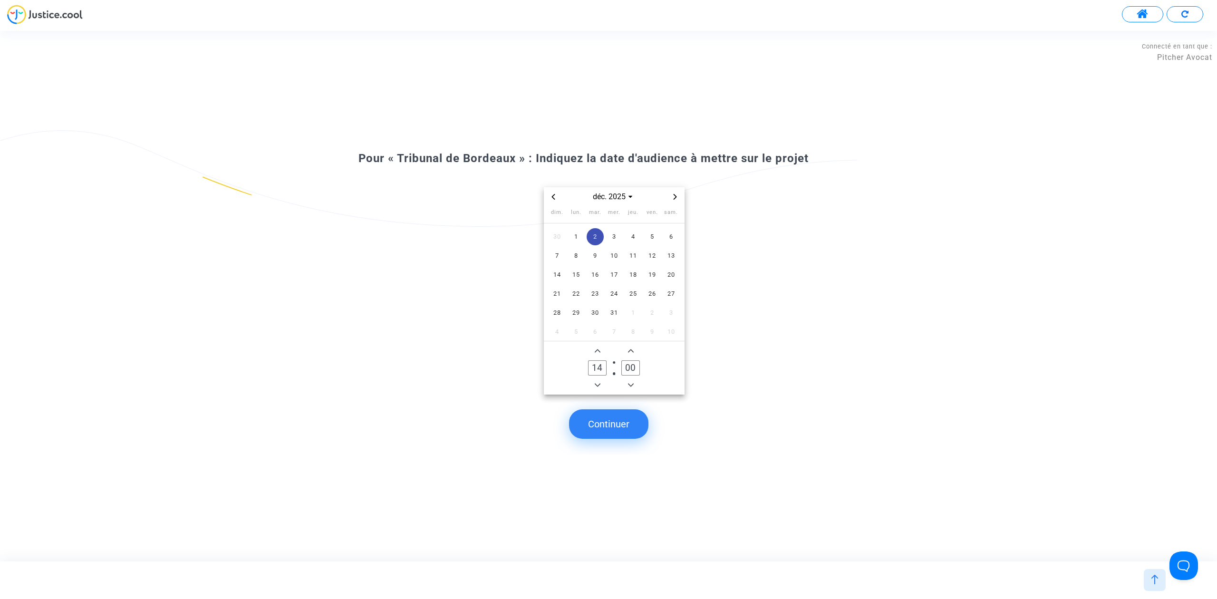
click at [634, 421] on button "Continuer" at bounding box center [608, 423] width 79 height 29
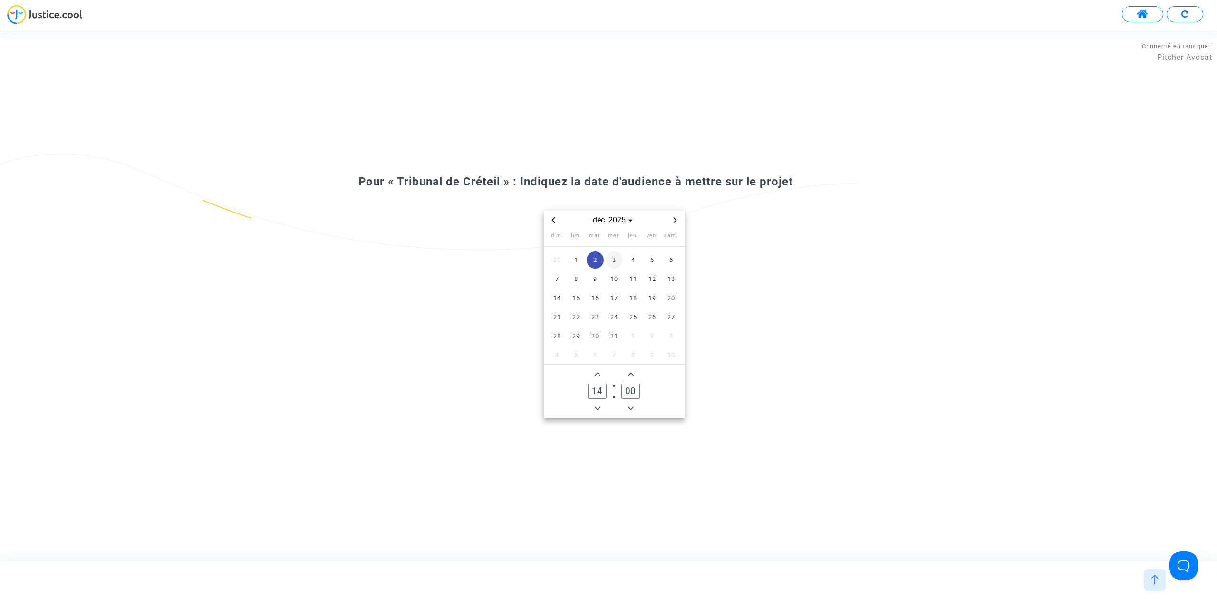
click at [613, 259] on span "3" at bounding box center [614, 260] width 17 height 17
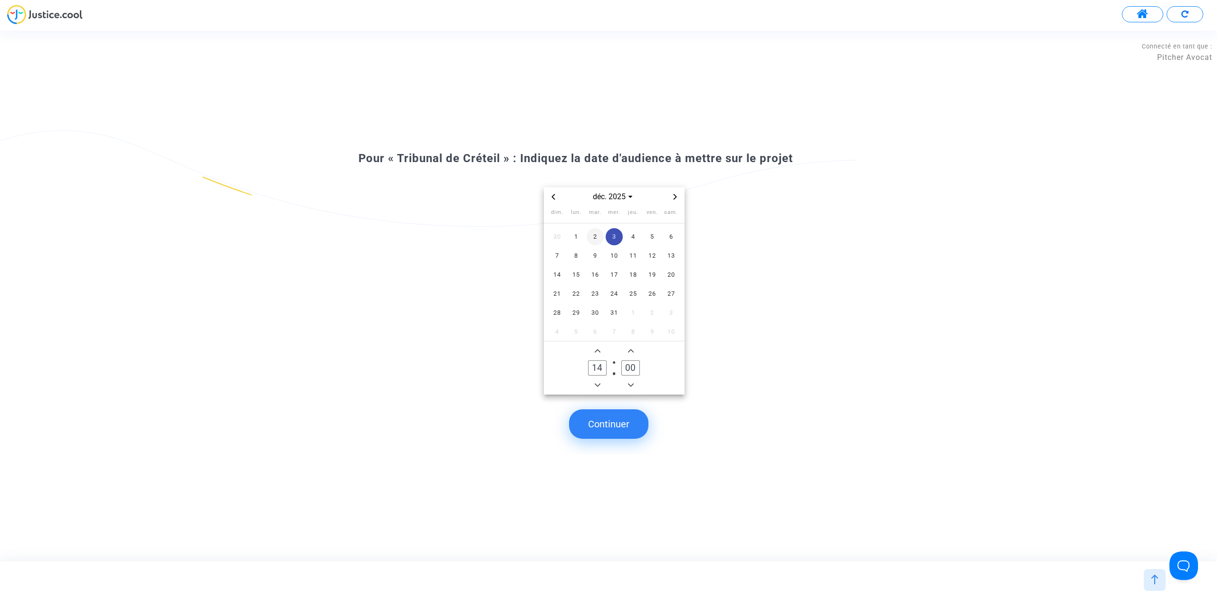
click at [595, 237] on span "2" at bounding box center [595, 236] width 17 height 17
click at [612, 421] on button "Continuer" at bounding box center [608, 423] width 79 height 29
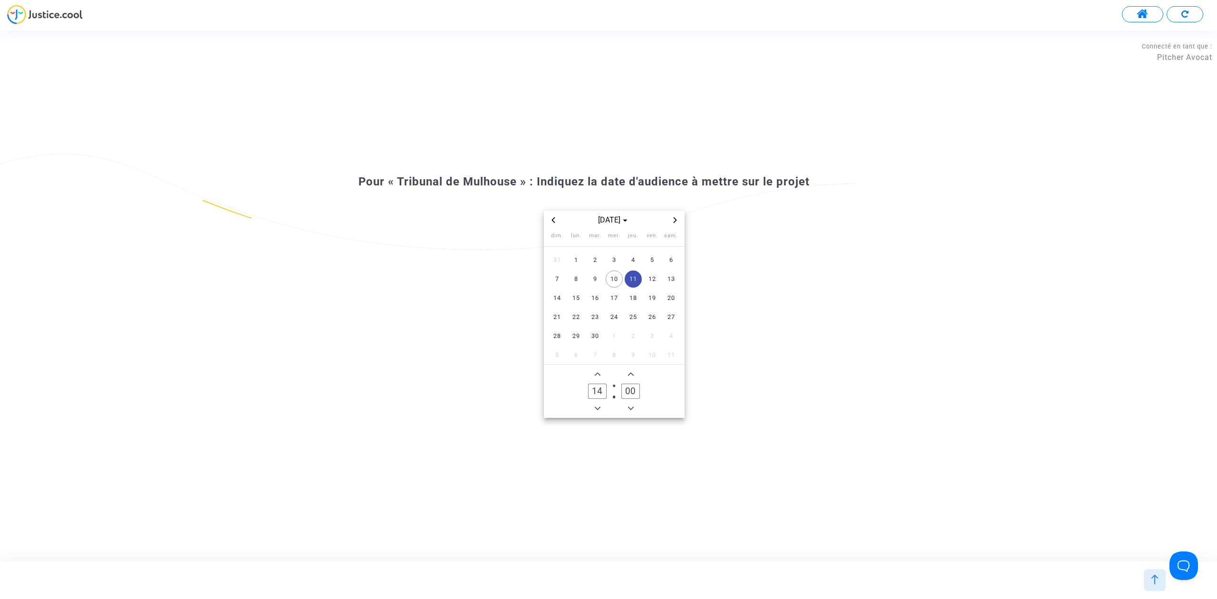
click at [670, 220] on span "Next month" at bounding box center [675, 219] width 11 height 11
click at [594, 259] on span "2" at bounding box center [595, 260] width 17 height 17
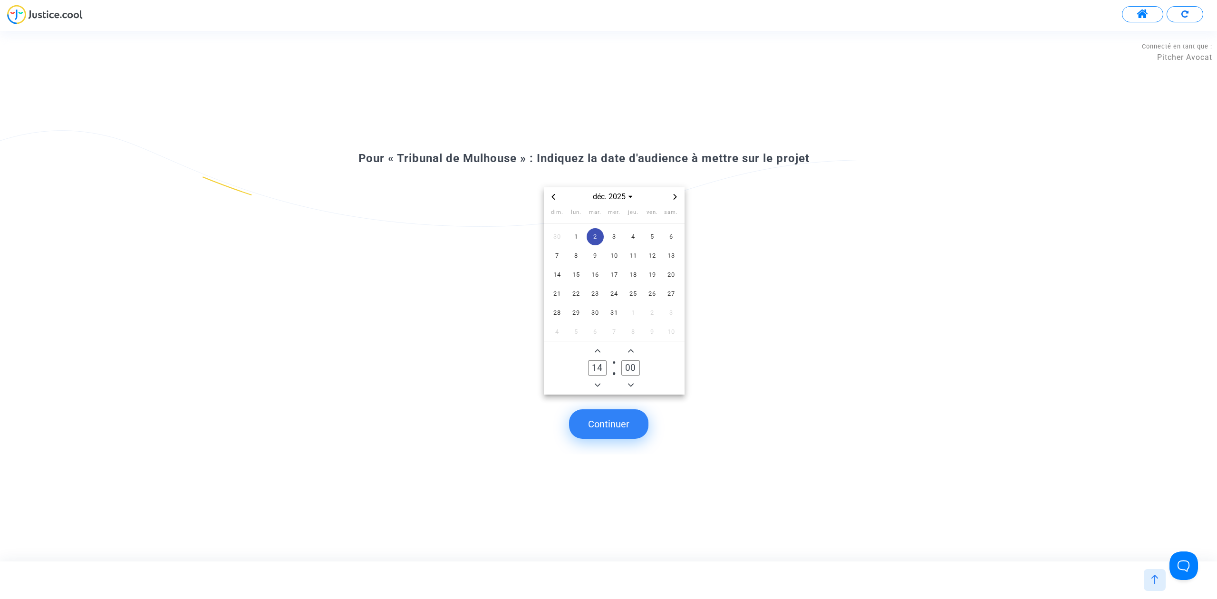
click at [612, 431] on button "Continuer" at bounding box center [608, 423] width 79 height 29
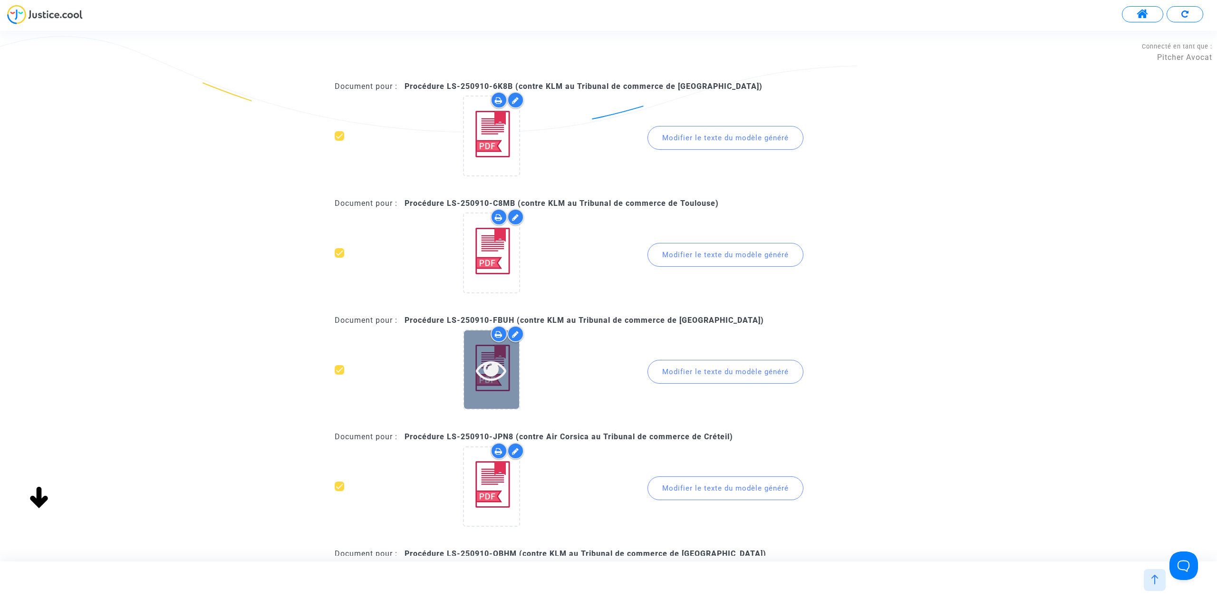
click at [487, 355] on icon at bounding box center [491, 370] width 31 height 30
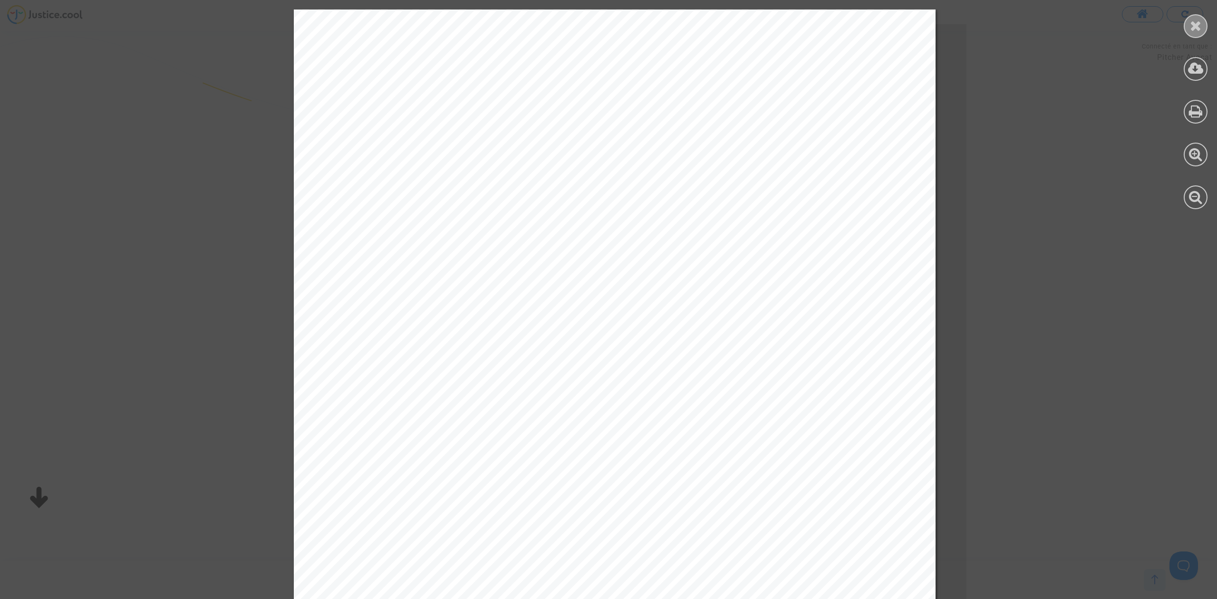
click at [1200, 32] on div at bounding box center [1196, 26] width 24 height 24
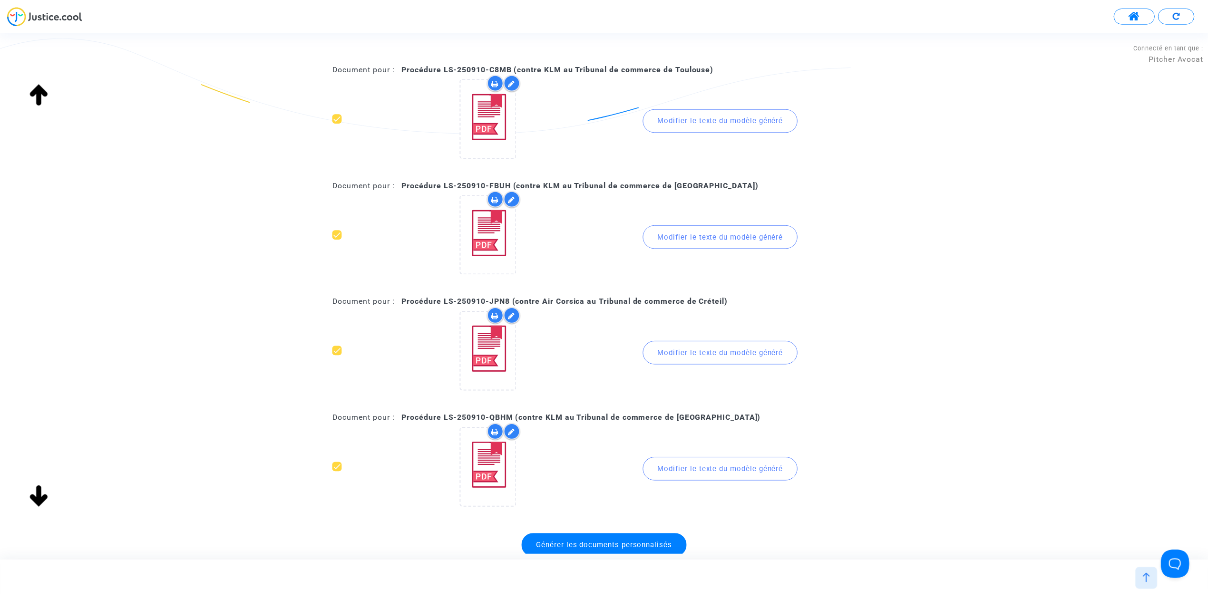
scroll to position [197, 0]
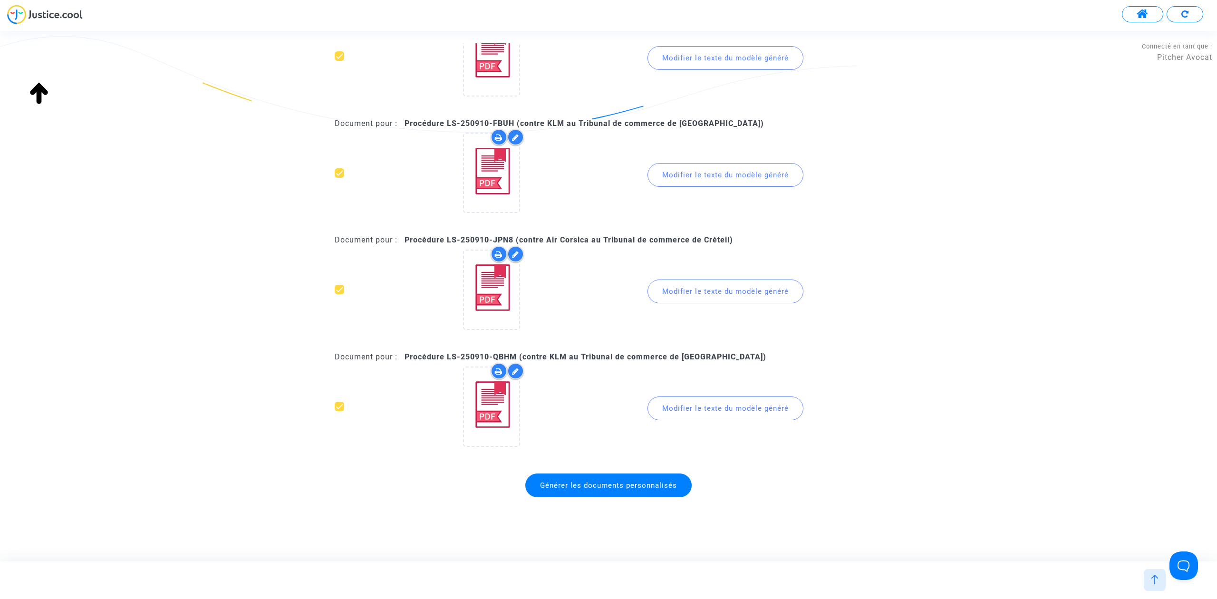
click at [584, 487] on span "Générer les documents personnalisés" at bounding box center [608, 486] width 166 height 24
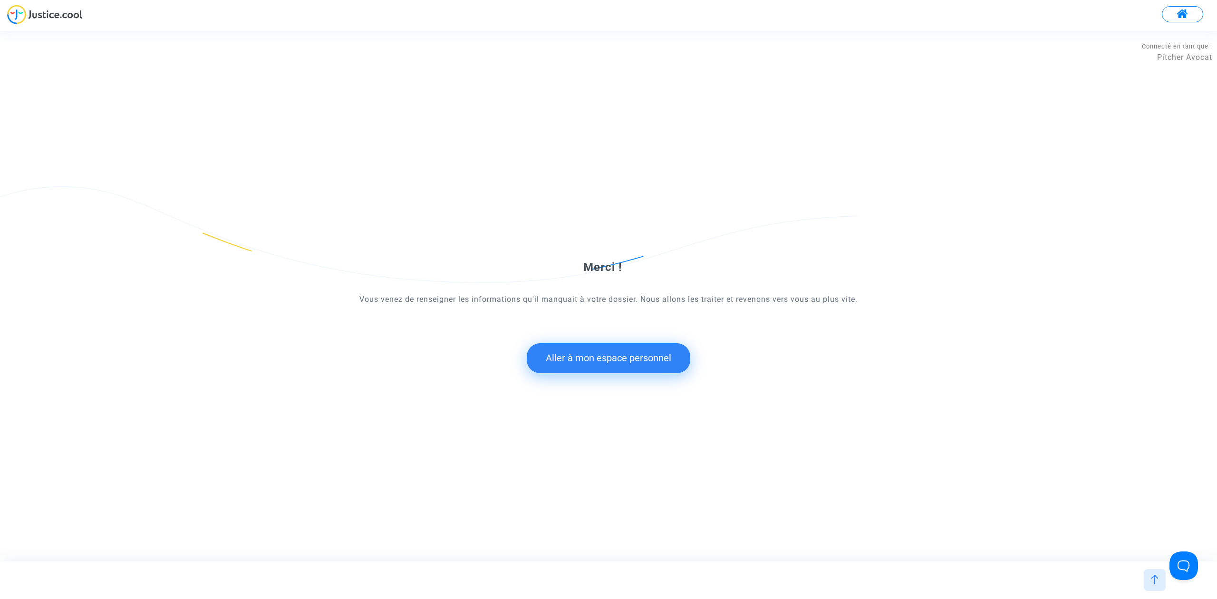
click at [650, 352] on button "Aller à mon espace personnel" at bounding box center [609, 357] width 164 height 29
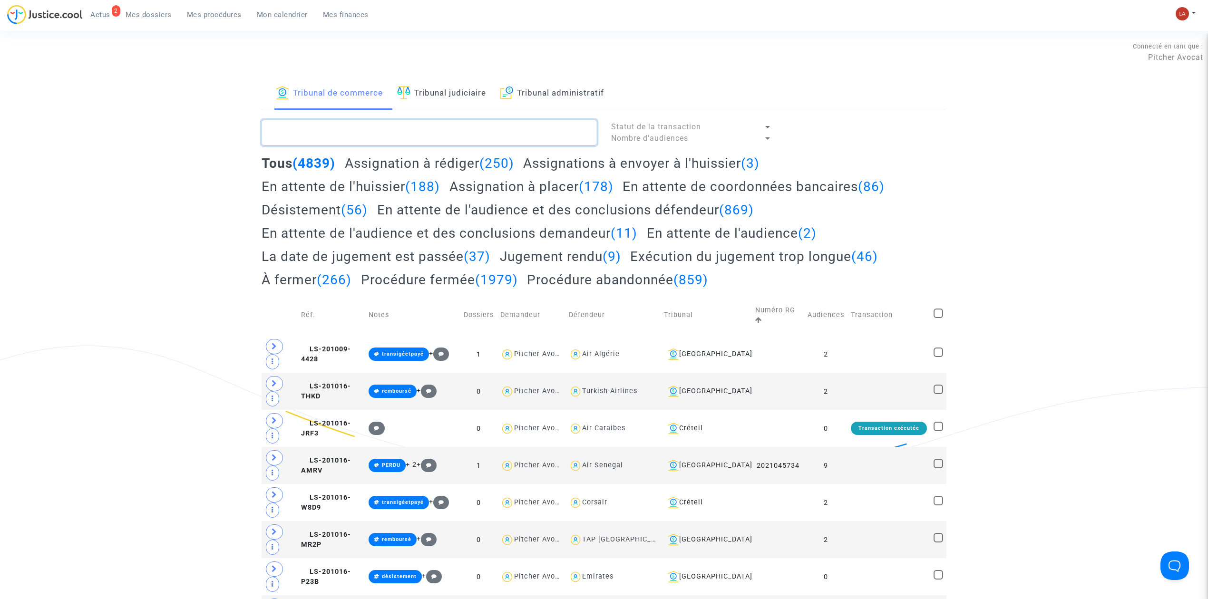
click at [370, 122] on textarea at bounding box center [429, 133] width 335 height 26
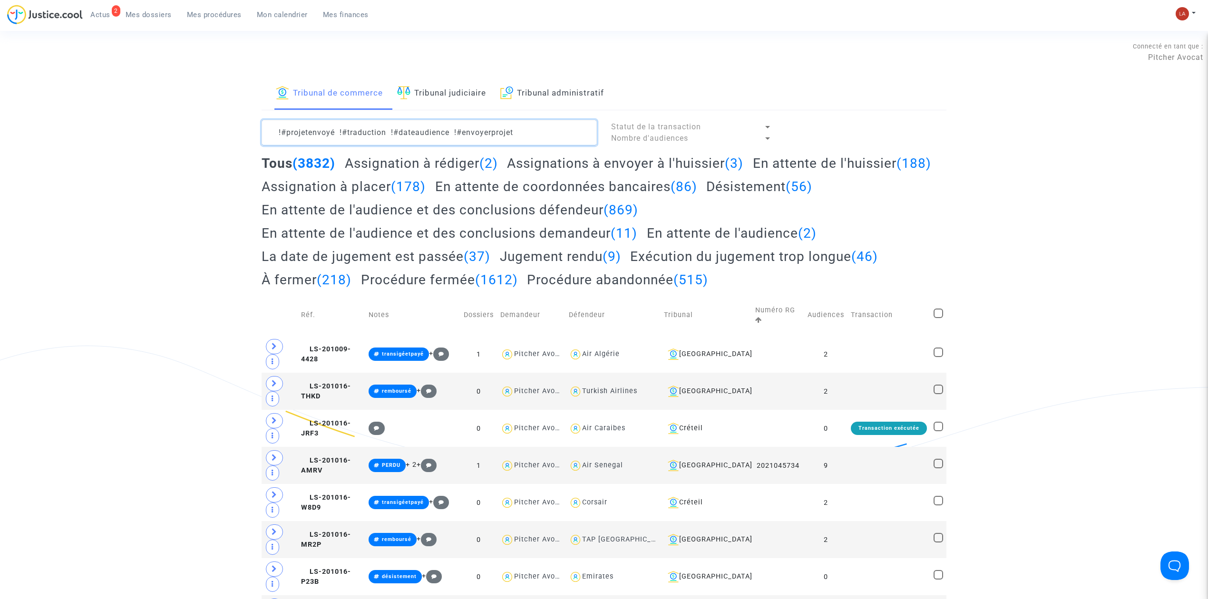
type textarea "!#projetenvoyé !#traduction !#dateaudience !#envoyerprojet"
click at [437, 166] on h2 "Assignation à rédiger (2)" at bounding box center [421, 163] width 153 height 17
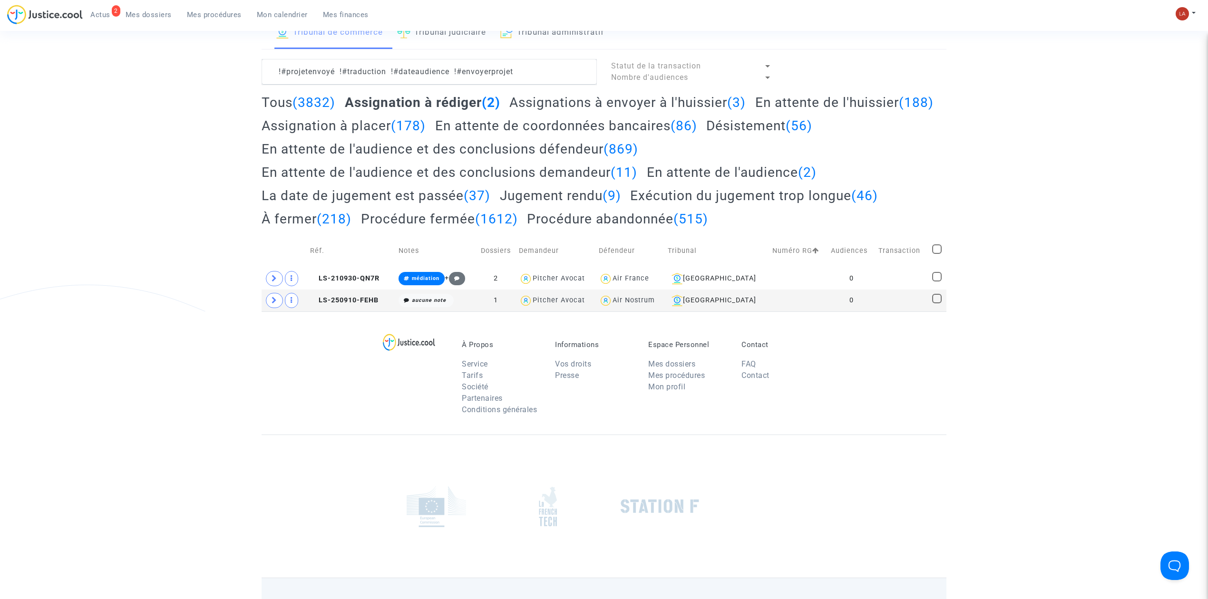
scroll to position [128, 0]
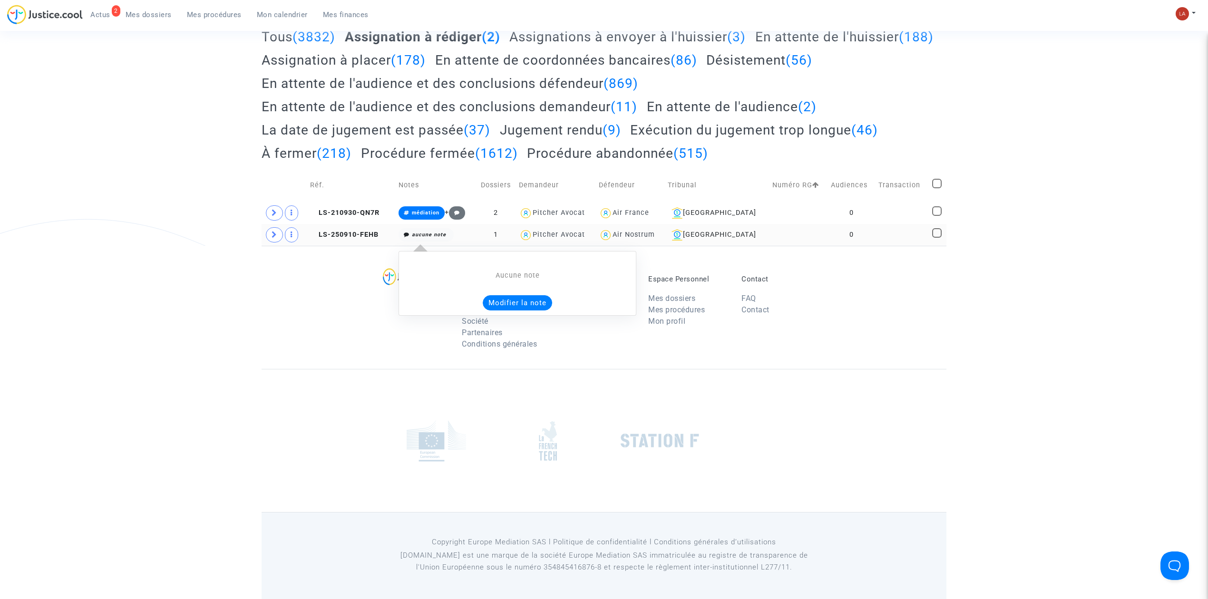
click at [503, 304] on button "Modifier la note" at bounding box center [517, 302] width 69 height 15
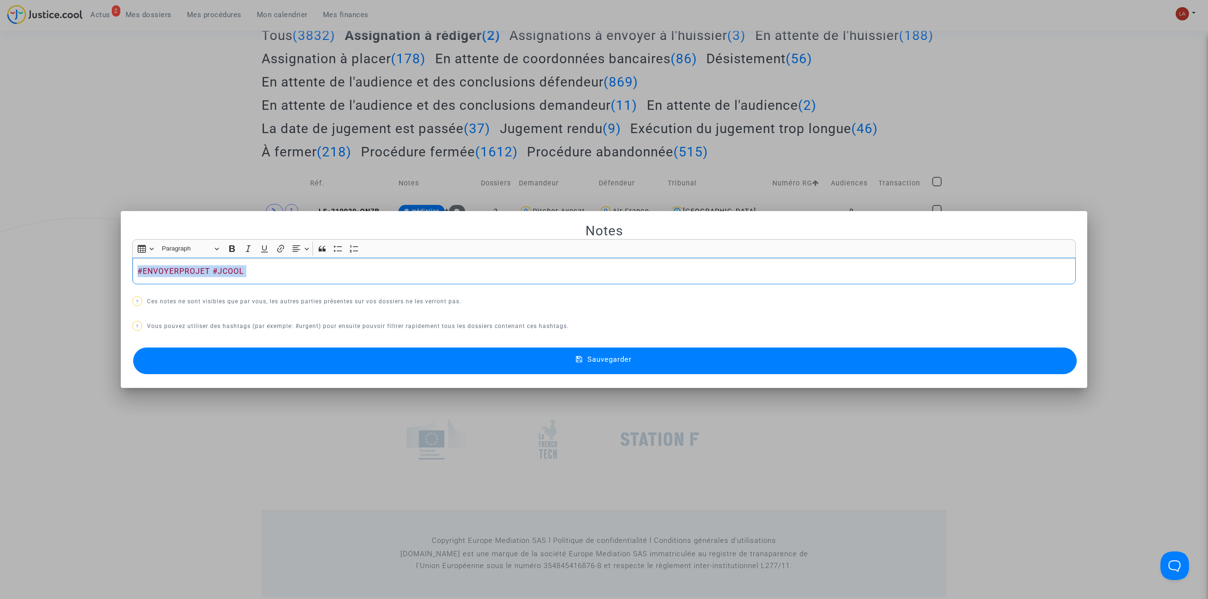
click at [252, 349] on button "Sauvegarder" at bounding box center [604, 361] width 943 height 27
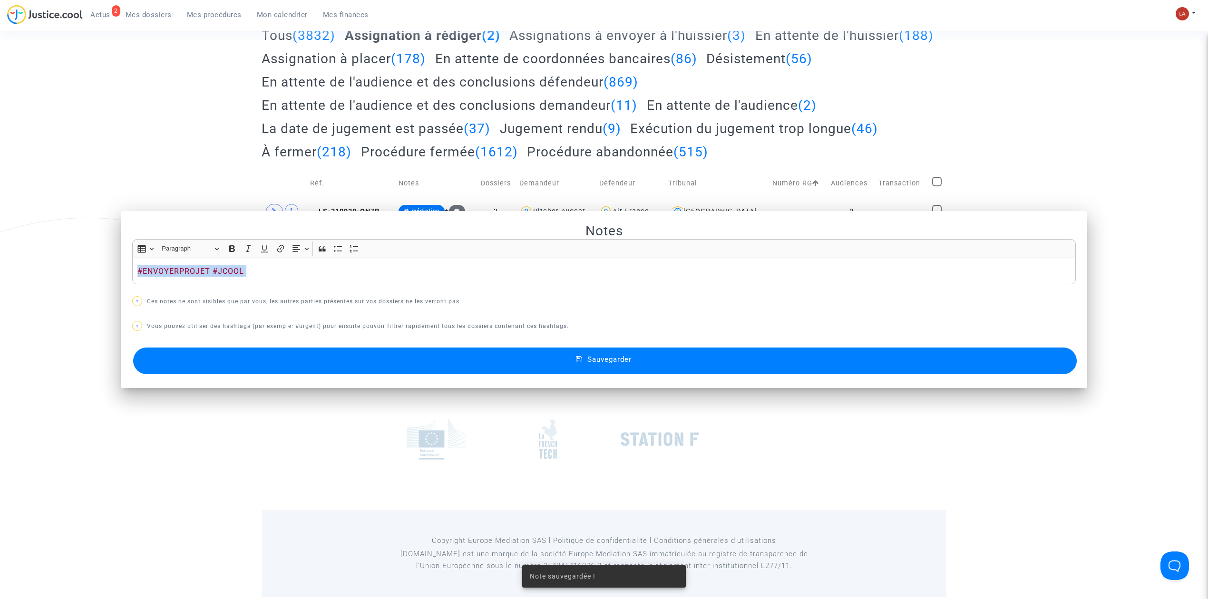
scroll to position [128, 0]
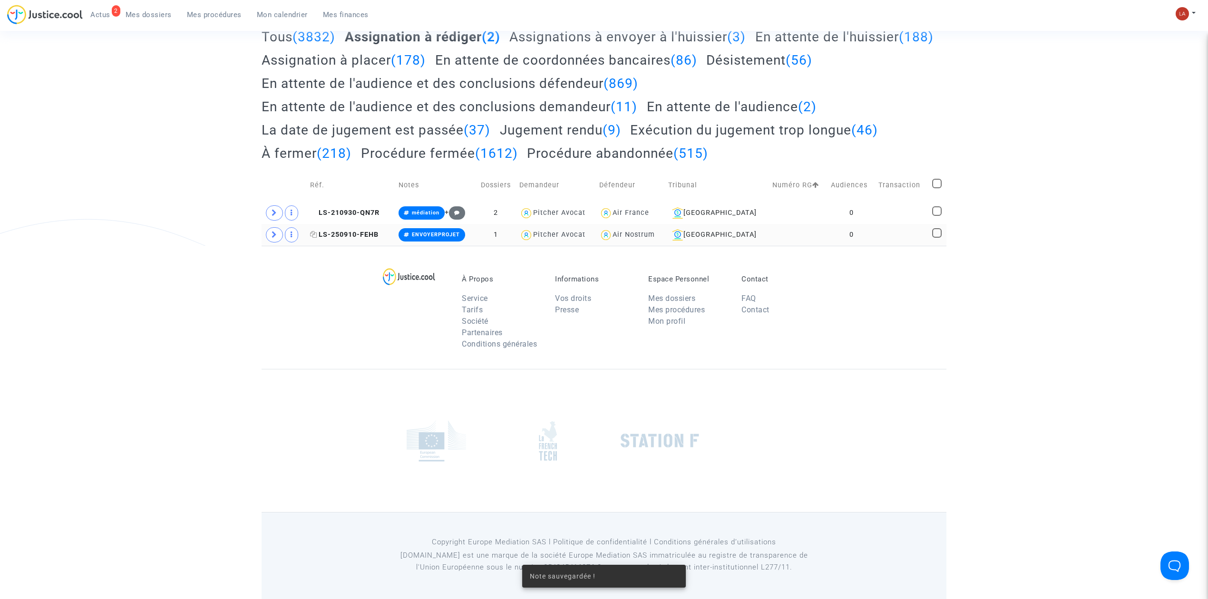
click at [333, 233] on span "LS-250910-FEHB" at bounding box center [344, 235] width 68 height 8
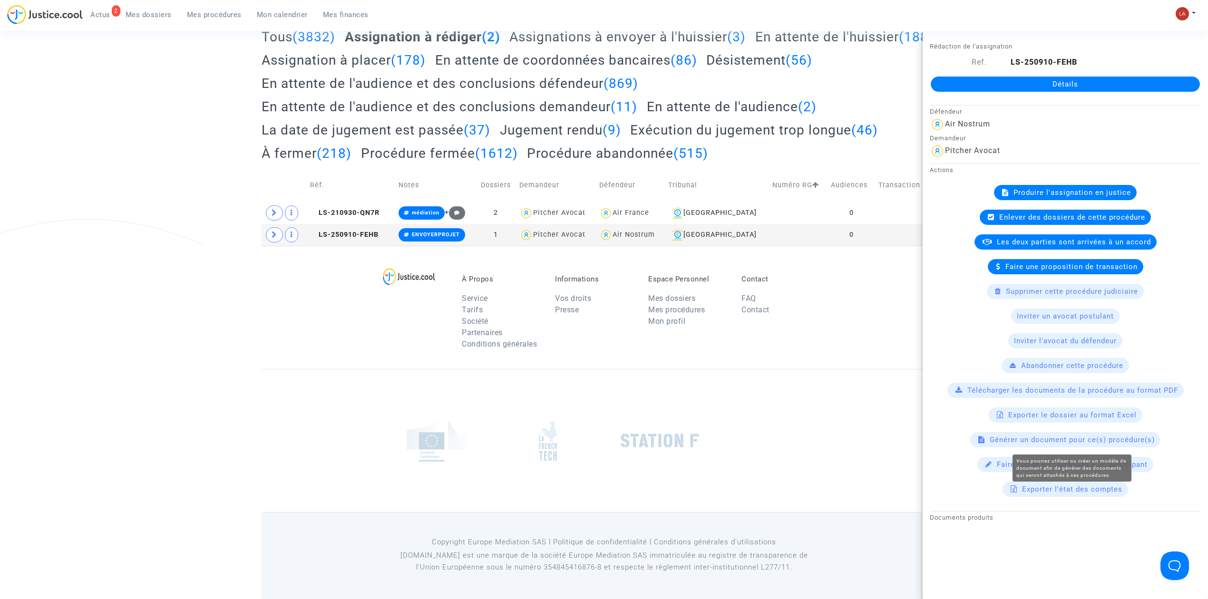
click at [1020, 444] on span "Générer un document pour ce(s) procédure(s)" at bounding box center [1072, 440] width 165 height 9
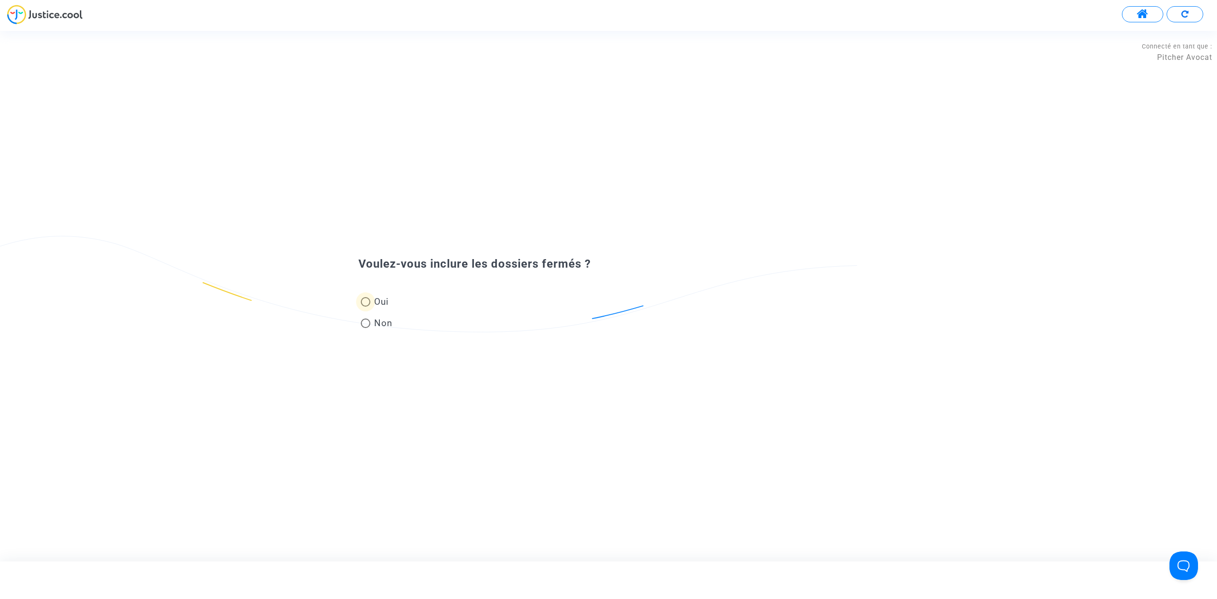
click at [390, 305] on label "Oui" at bounding box center [377, 301] width 32 height 13
click at [366, 307] on input "Oui" at bounding box center [365, 307] width 0 height 0
radio input "true"
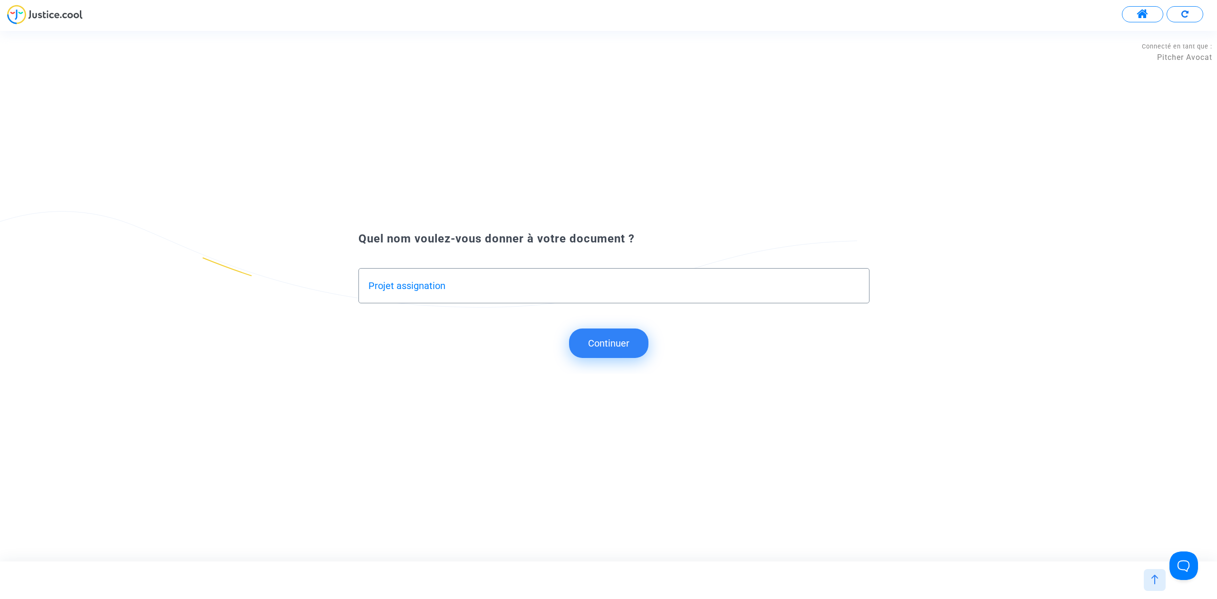
type input "Projet assignation"
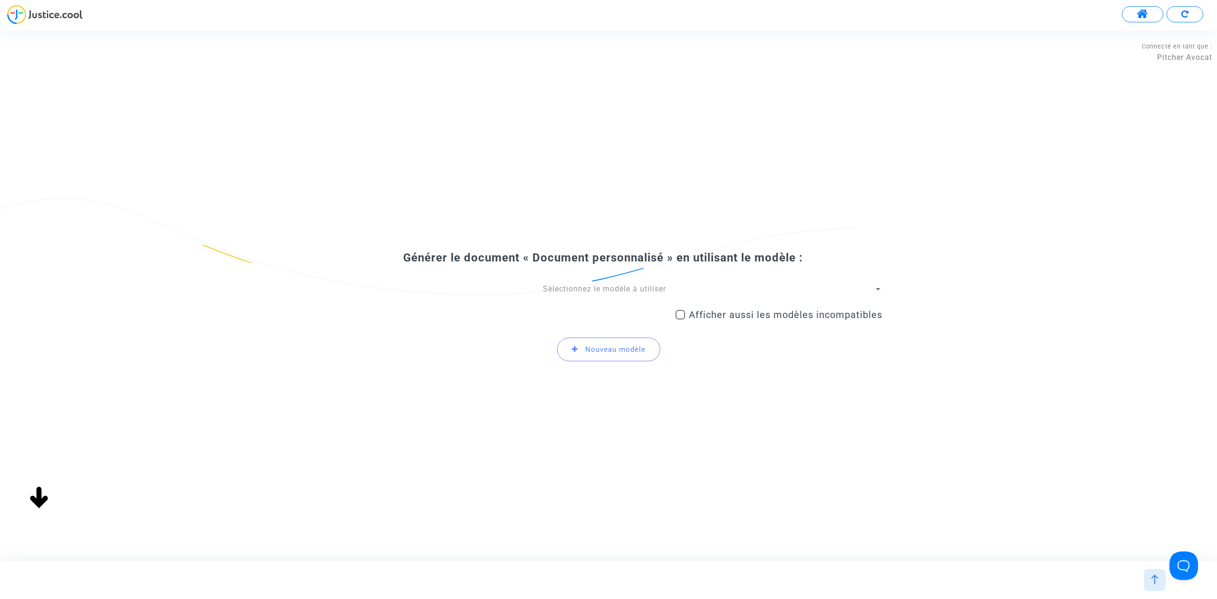
click at [554, 293] on span "Sélectionnez le modèle à utiliser" at bounding box center [604, 288] width 123 height 9
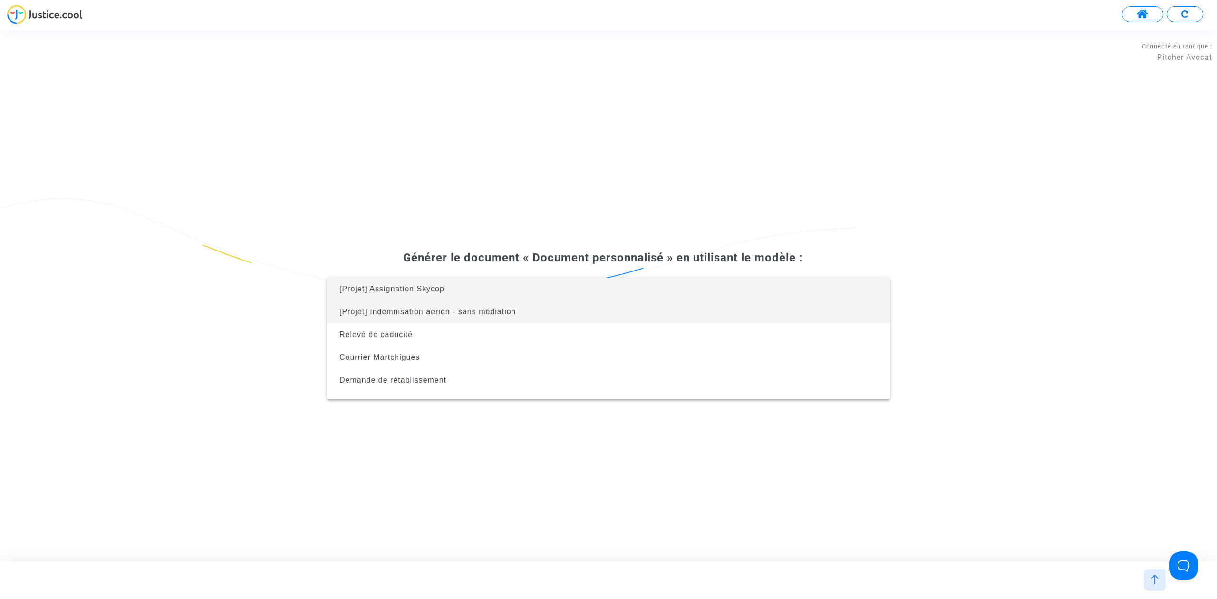
click at [491, 314] on span "[Projet] Indemnisation aérien - sans médiation" at bounding box center [428, 312] width 177 height 8
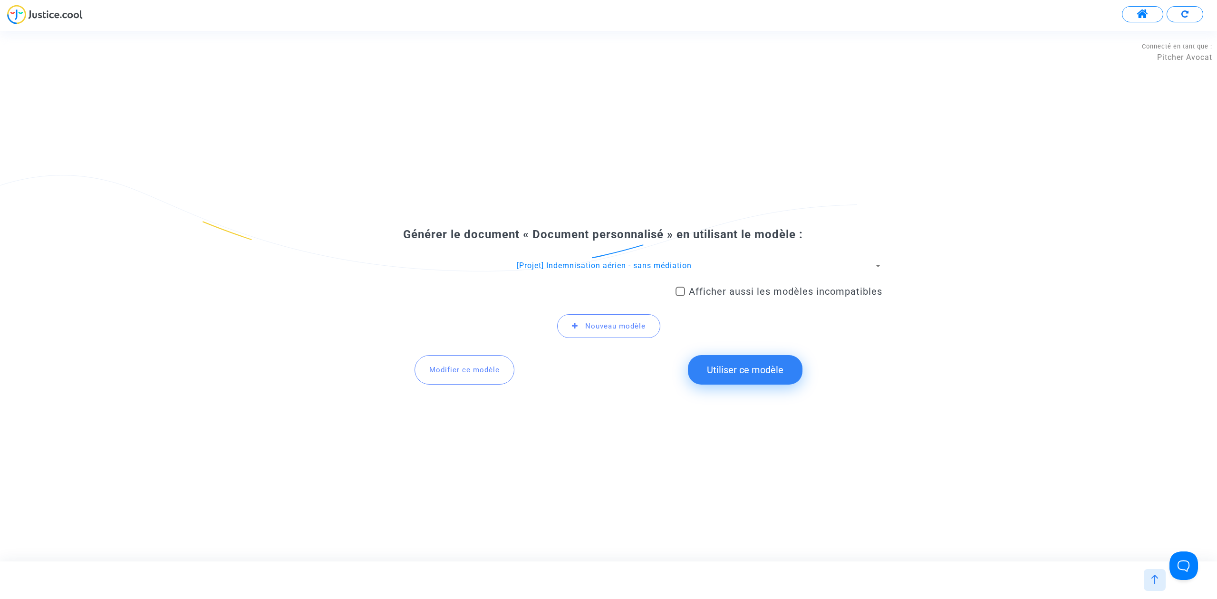
click at [767, 374] on button "Utiliser ce modèle" at bounding box center [745, 369] width 115 height 29
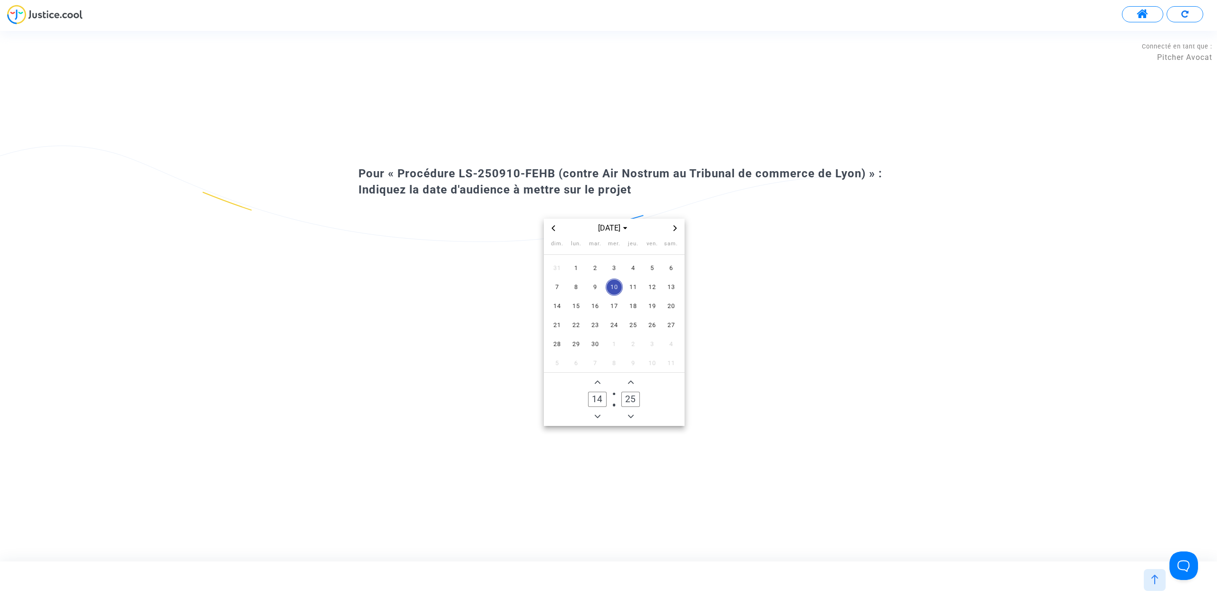
click at [672, 228] on icon "Next month" at bounding box center [675, 228] width 6 height 6
click at [593, 264] on span "2" at bounding box center [595, 268] width 17 height 17
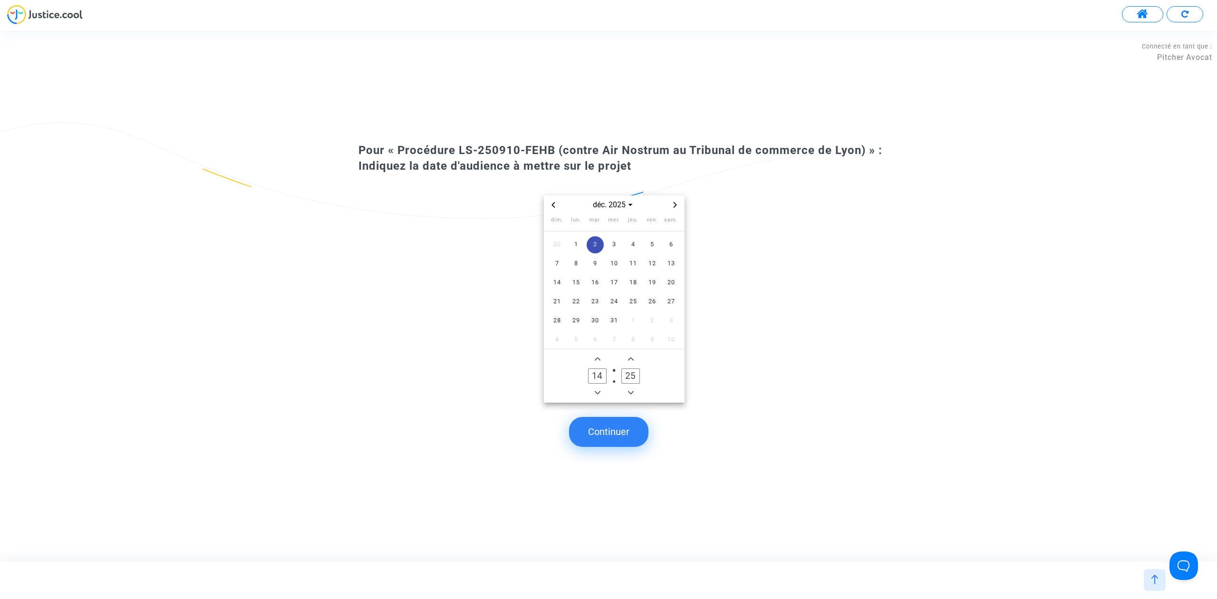
click at [629, 374] on input "25" at bounding box center [630, 376] width 18 height 15
type input "00"
click at [630, 427] on button "Continuer" at bounding box center [608, 431] width 79 height 29
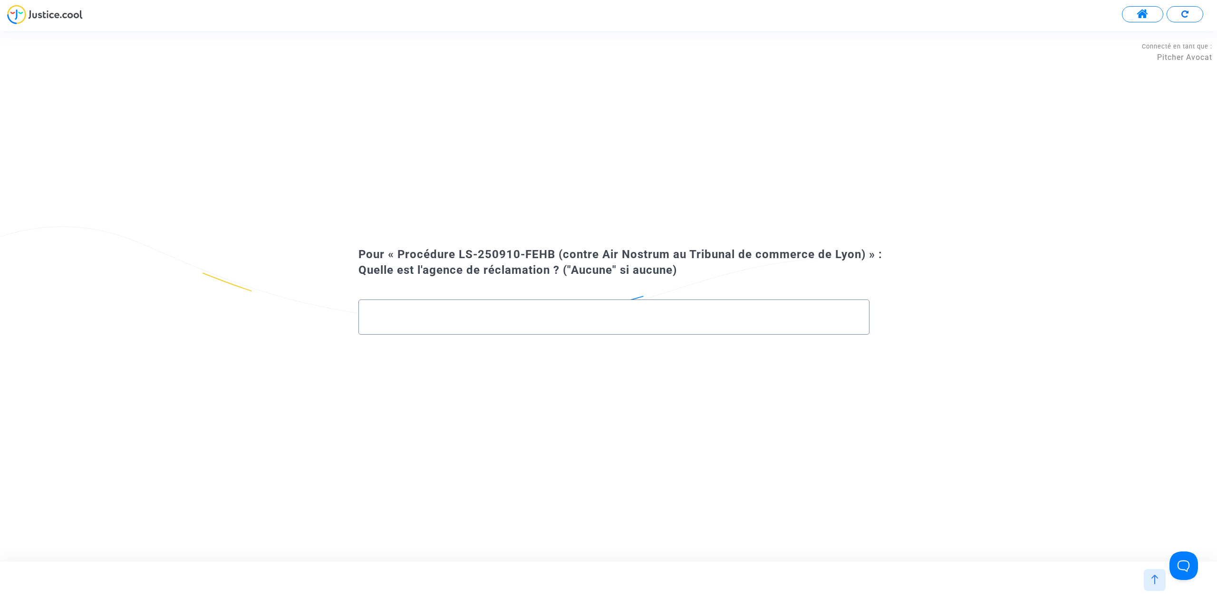
click at [446, 317] on input "text" at bounding box center [614, 317] width 491 height 11
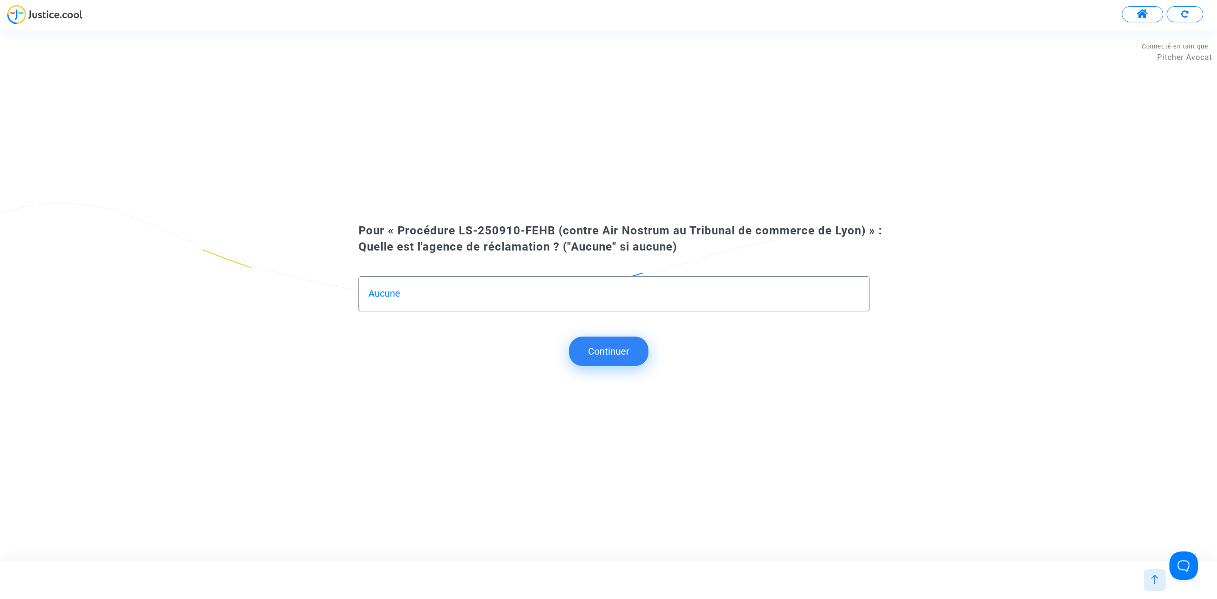
type input "Aucune"
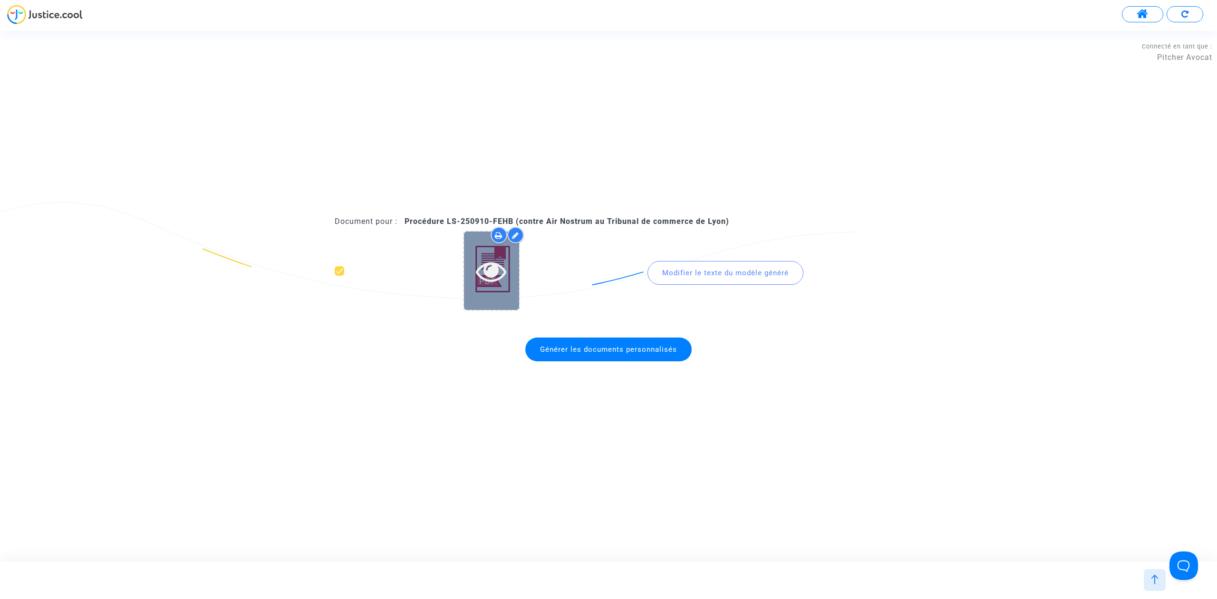
click at [503, 279] on icon at bounding box center [491, 271] width 31 height 30
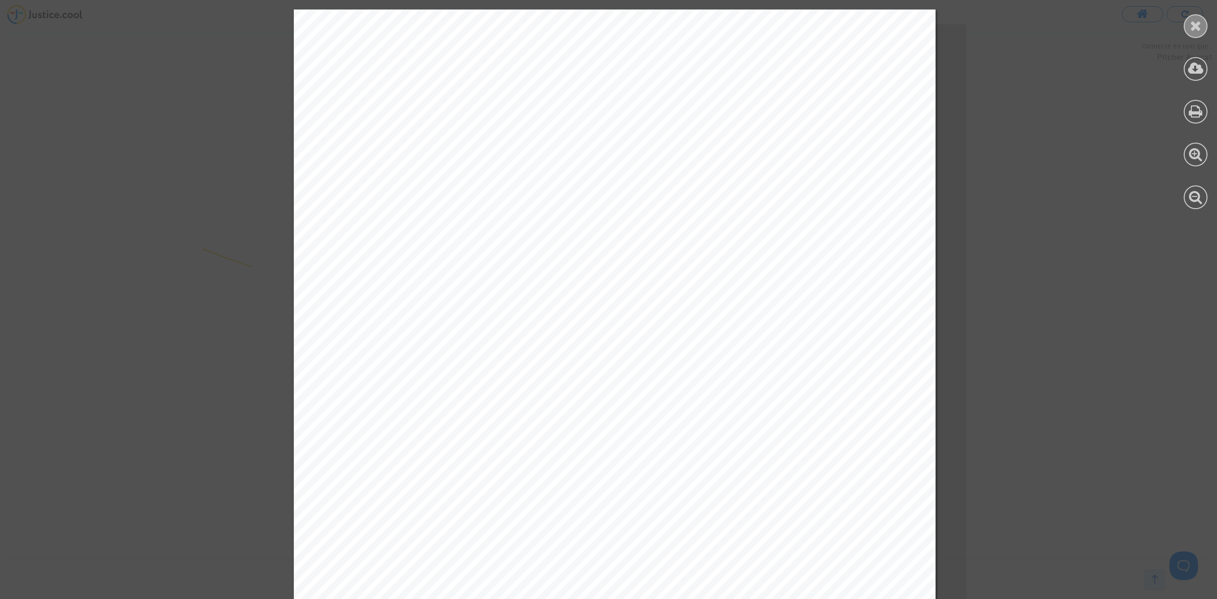
click at [1198, 23] on icon at bounding box center [1196, 26] width 12 height 14
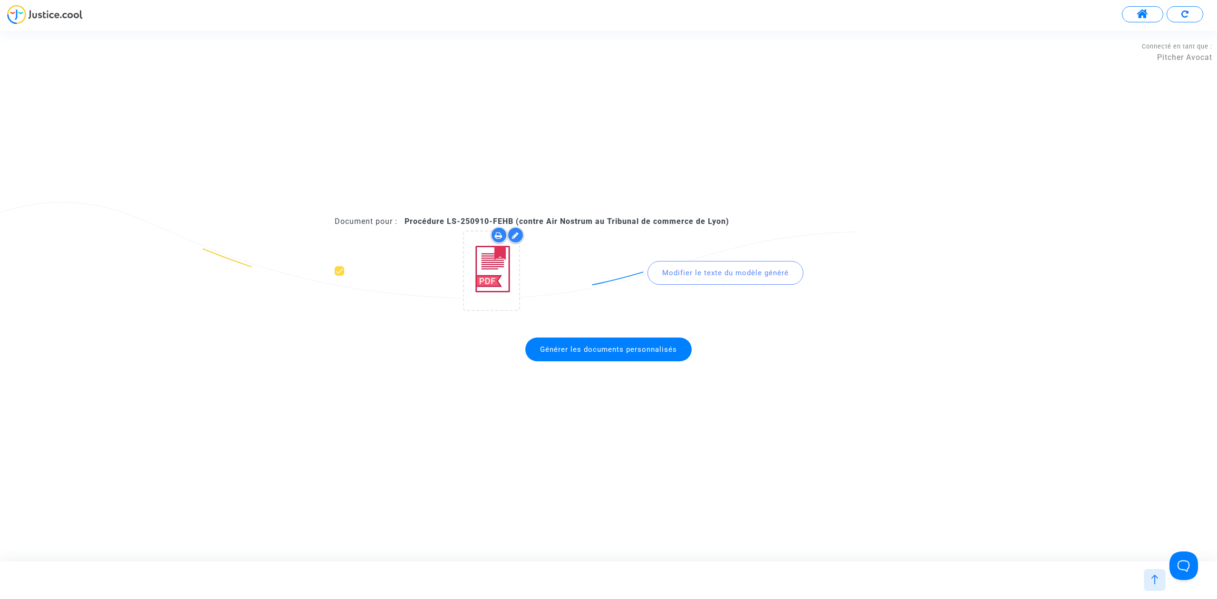
click at [568, 361] on div "Générer les documents personnalisés" at bounding box center [609, 349] width 548 height 33
click at [572, 355] on span "Générer les documents personnalisés" at bounding box center [608, 350] width 166 height 24
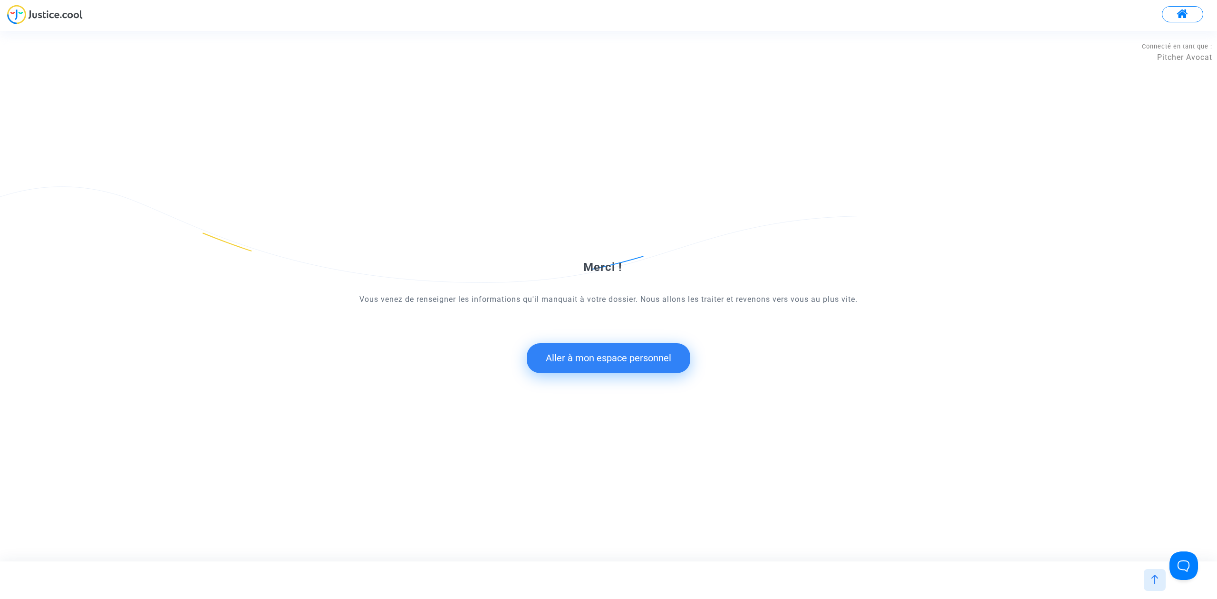
click at [590, 357] on button "Aller à mon espace personnel" at bounding box center [609, 357] width 164 height 29
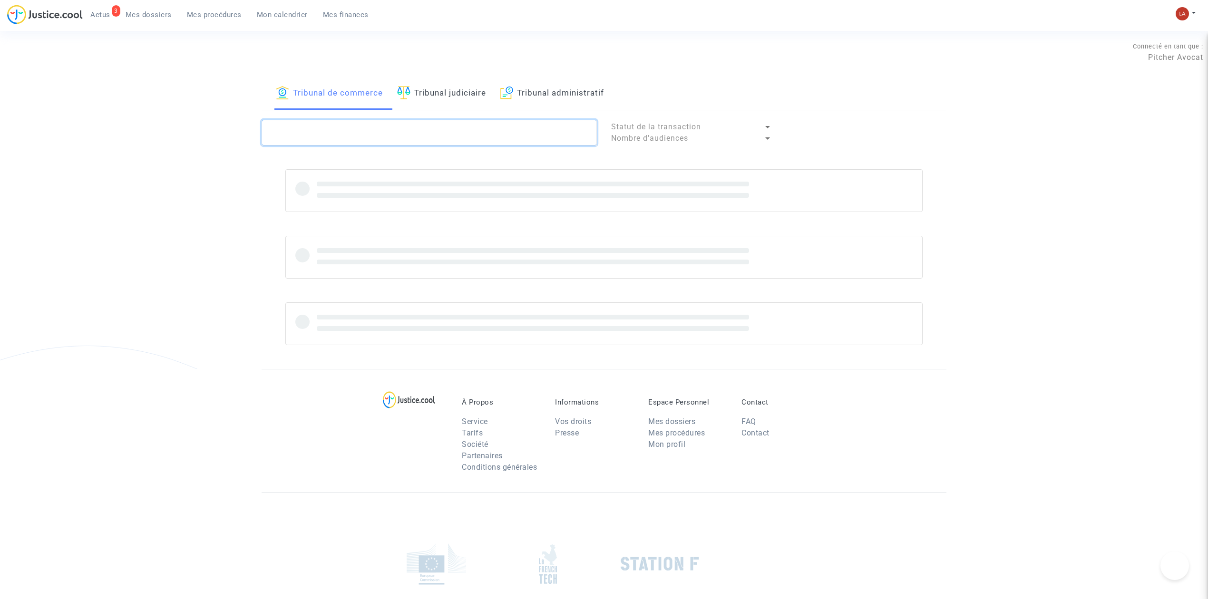
click at [419, 120] on textarea at bounding box center [429, 133] width 335 height 26
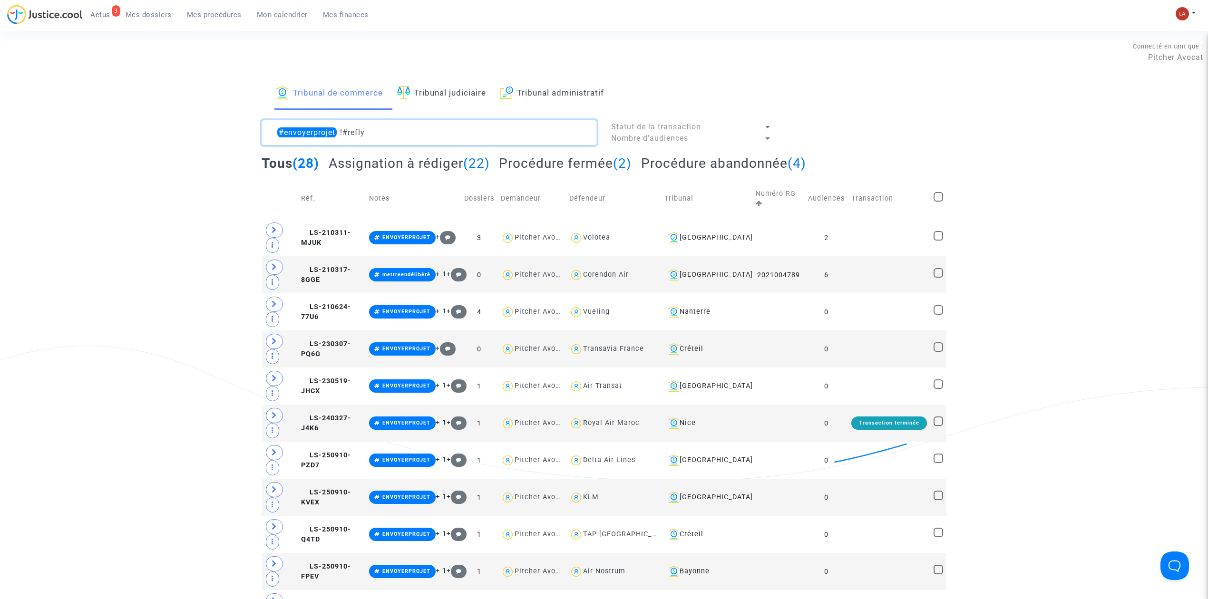
type textarea "#envoyerprojet !#refly"
click at [463, 168] on h2 "Assignation à rédiger (22)" at bounding box center [409, 163] width 161 height 17
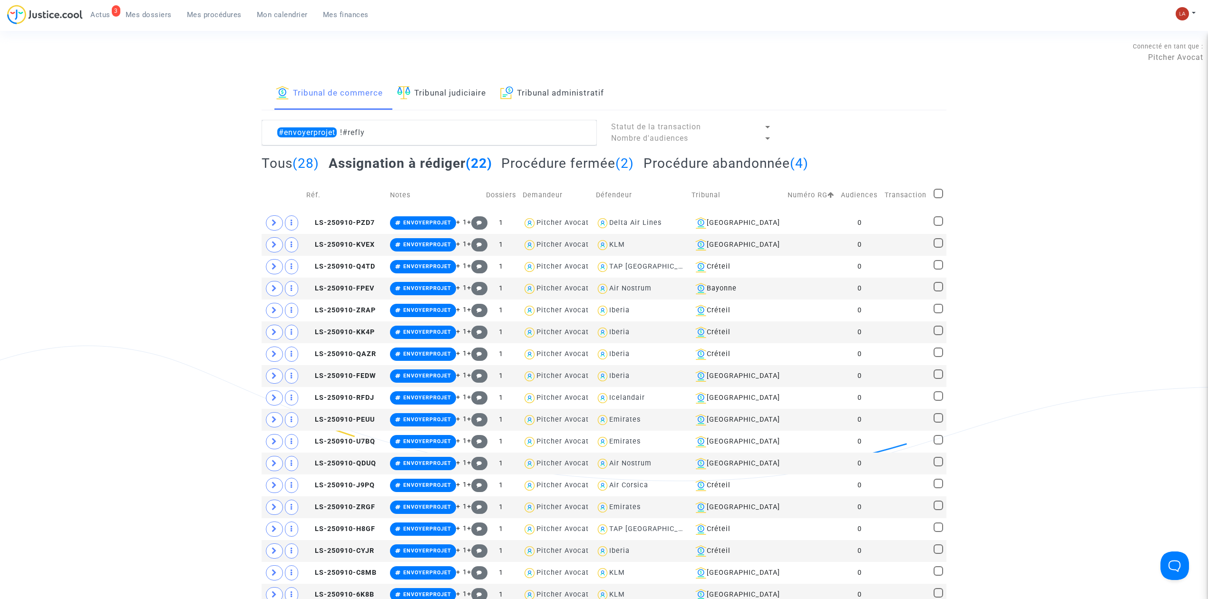
click at [931, 193] on td at bounding box center [938, 195] width 16 height 34
click at [935, 193] on span at bounding box center [938, 194] width 10 height 10
click at [938, 198] on input "checkbox" at bounding box center [938, 198] width 0 height 0
checkbox input "true"
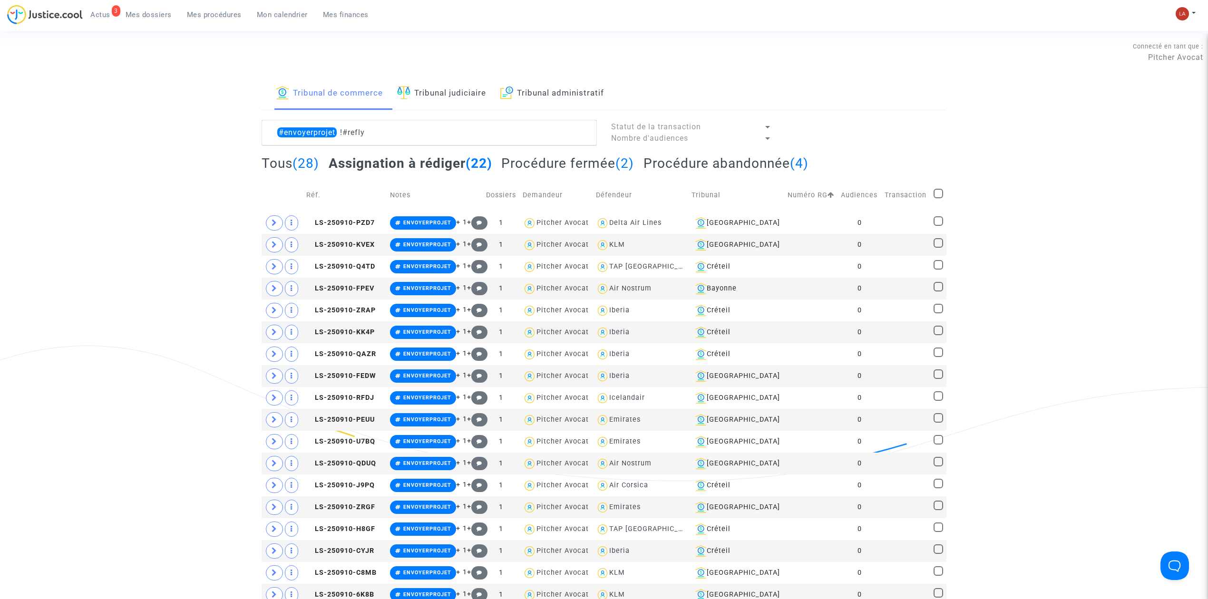
checkbox input "true"
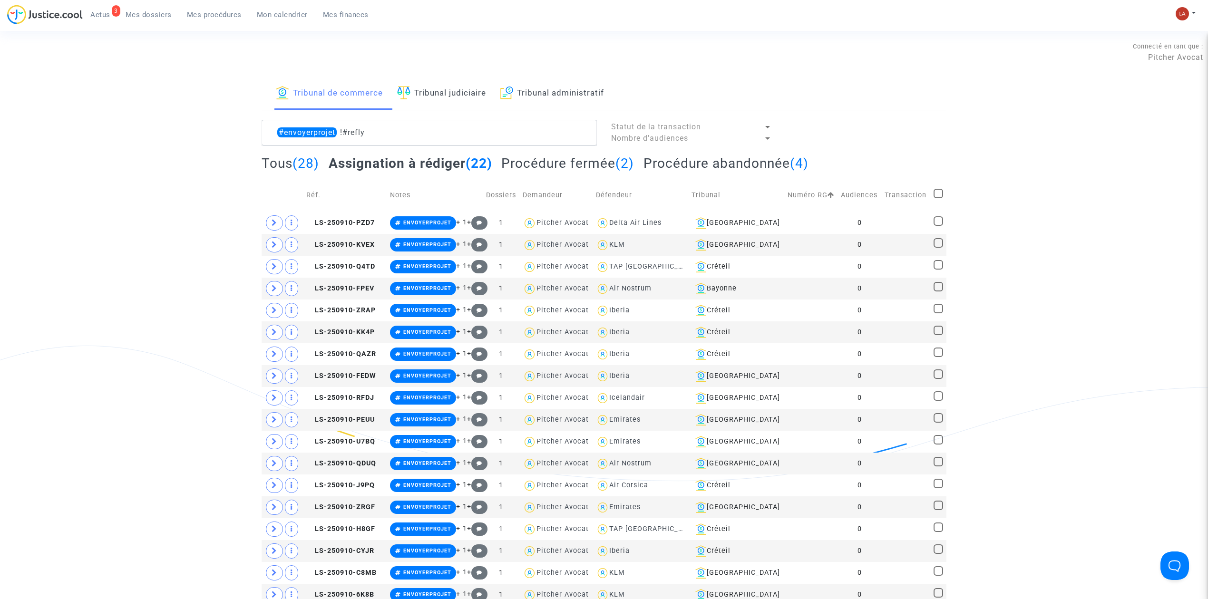
checkbox input "true"
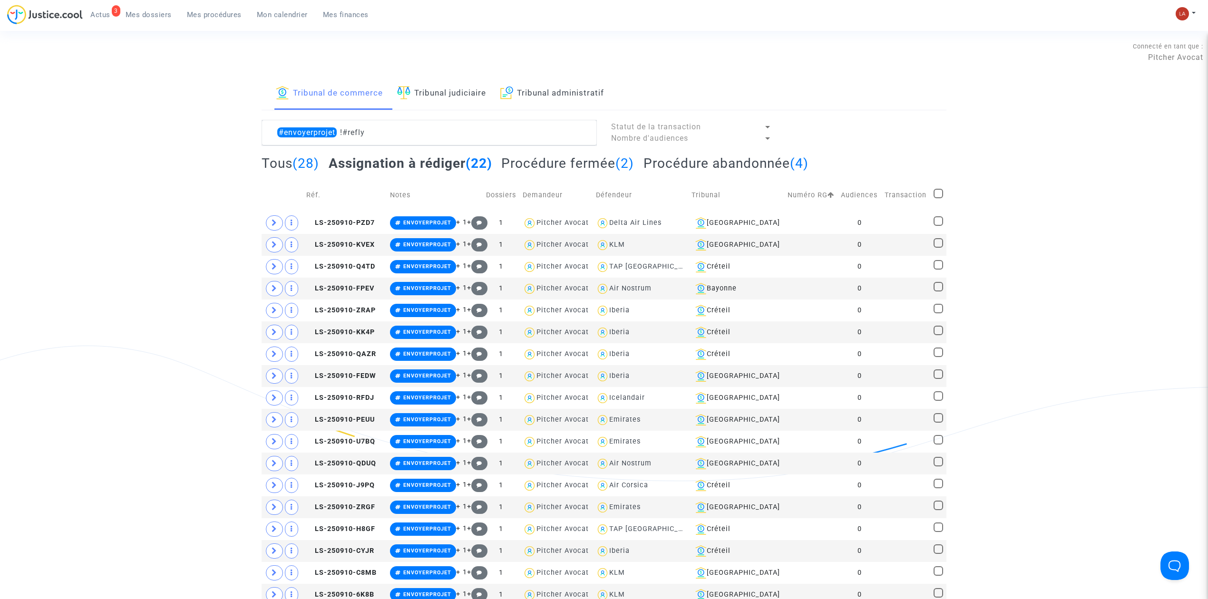
checkbox input "true"
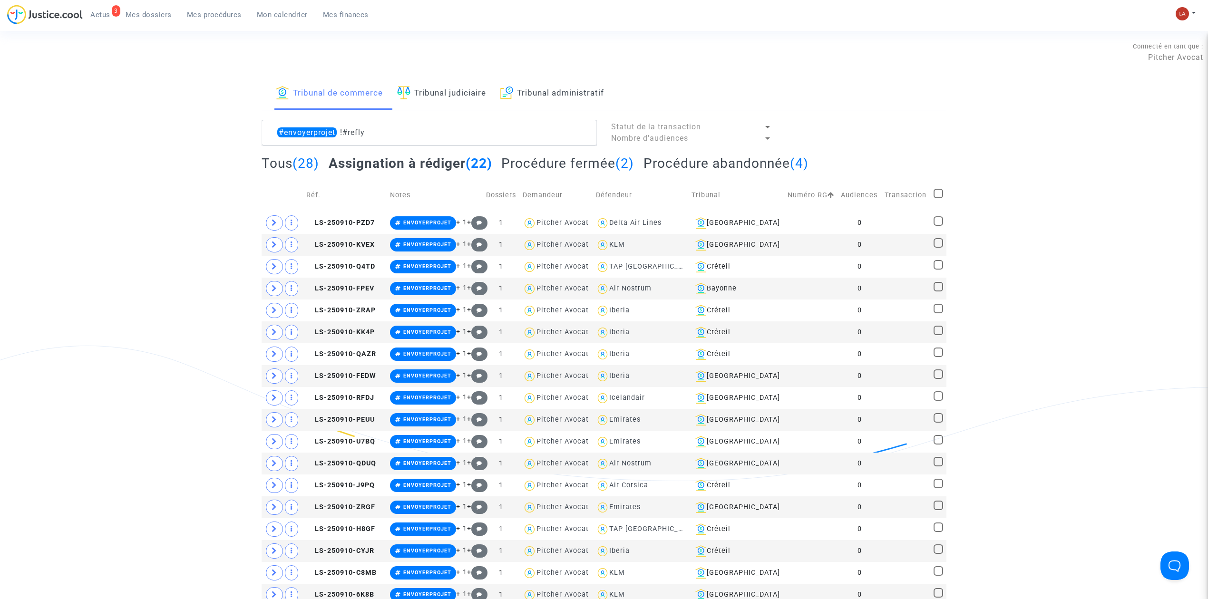
checkbox input "true"
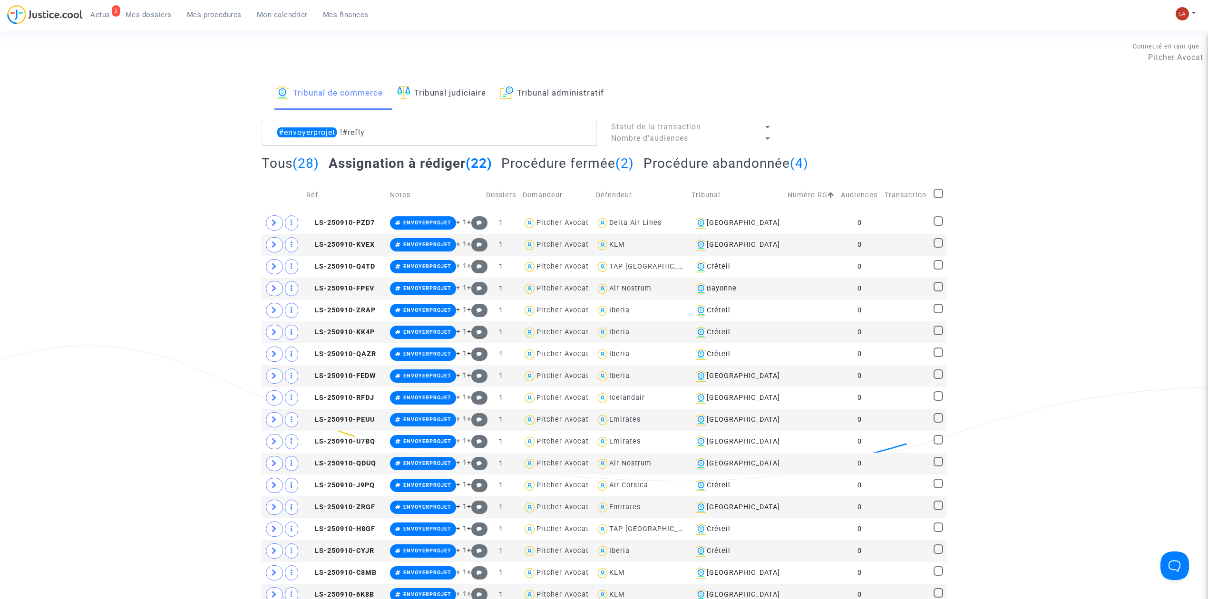
checkbox input "true"
click at [909, 137] on div "Sélection (22)" at bounding box center [908, 132] width 76 height 24
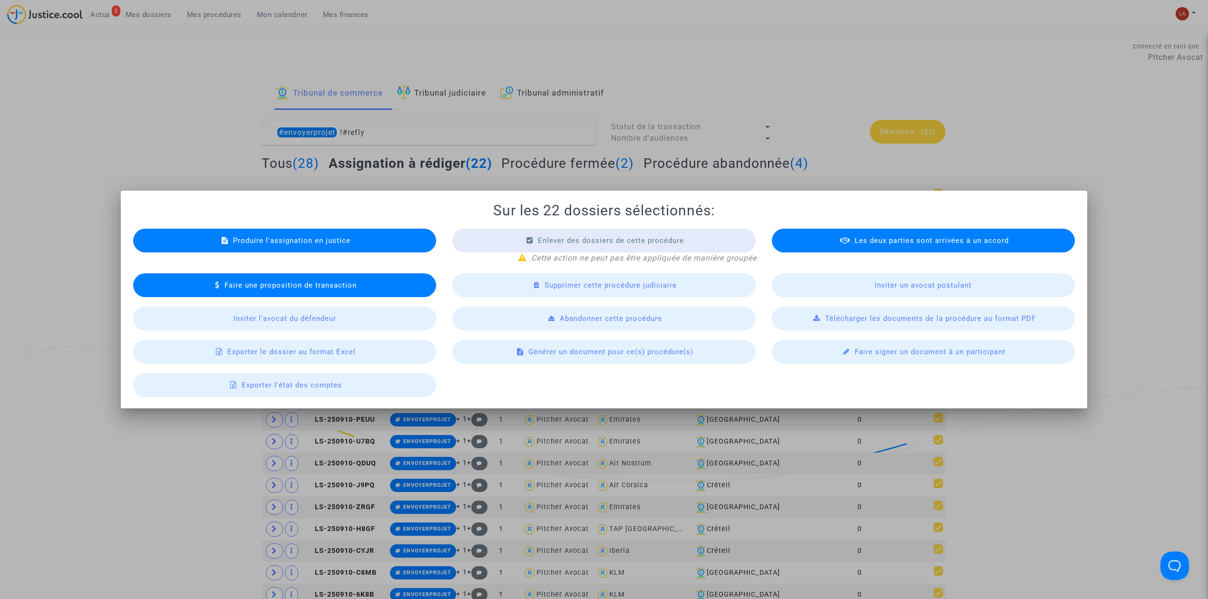
click at [861, 311] on div "Télécharger les documents de la procédure au format PDF" at bounding box center [923, 319] width 303 height 24
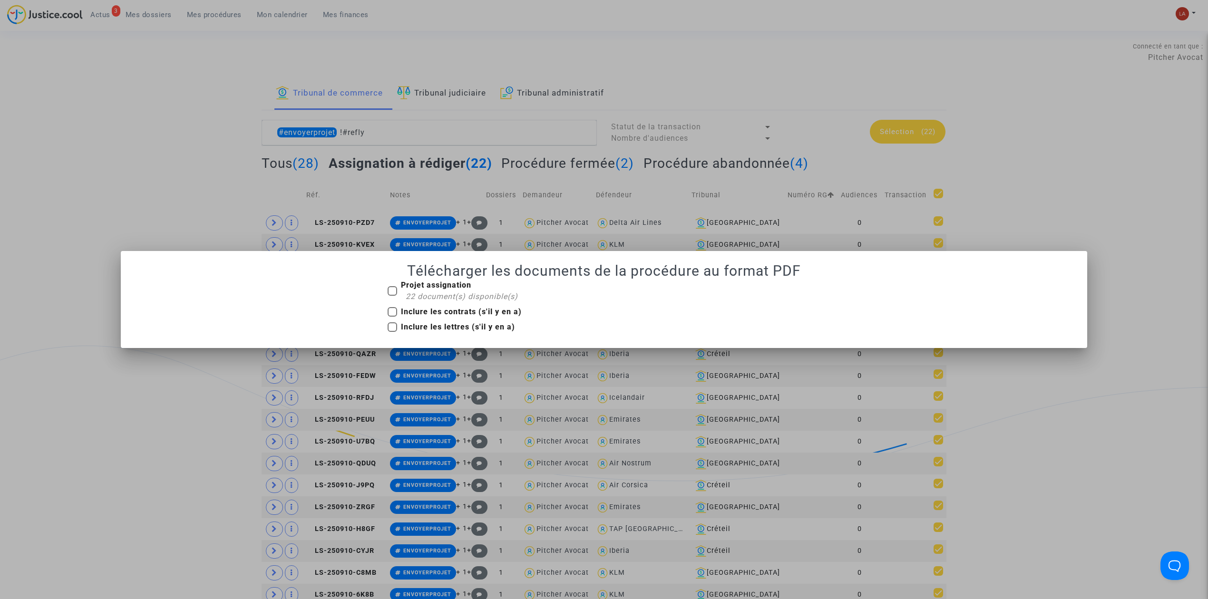
click at [457, 286] on b "Projet assignation" at bounding box center [436, 285] width 70 height 9
click at [392, 296] on input "Projet assignation 22 document(s) disponible(s)" at bounding box center [392, 296] width 0 height 0
checkbox input "true"
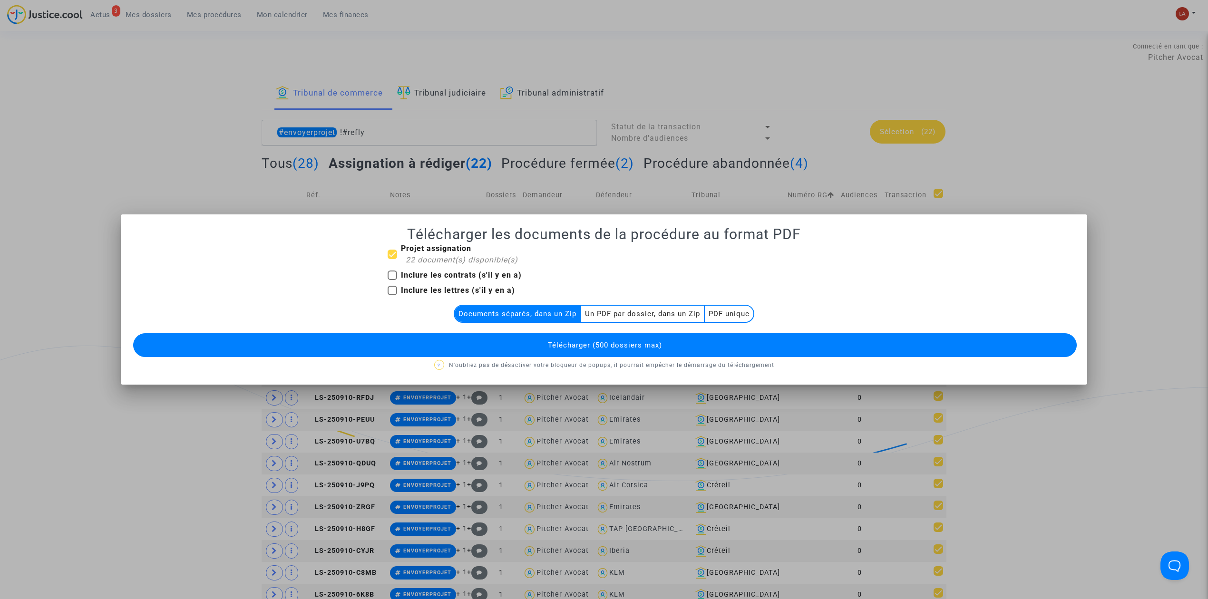
click at [614, 311] on multi-toggle-item "Un PDF par dossier, dans un Zip" at bounding box center [643, 314] width 124 height 16
click at [605, 336] on button "Télécharger (500 dossiers max)" at bounding box center [604, 345] width 943 height 24
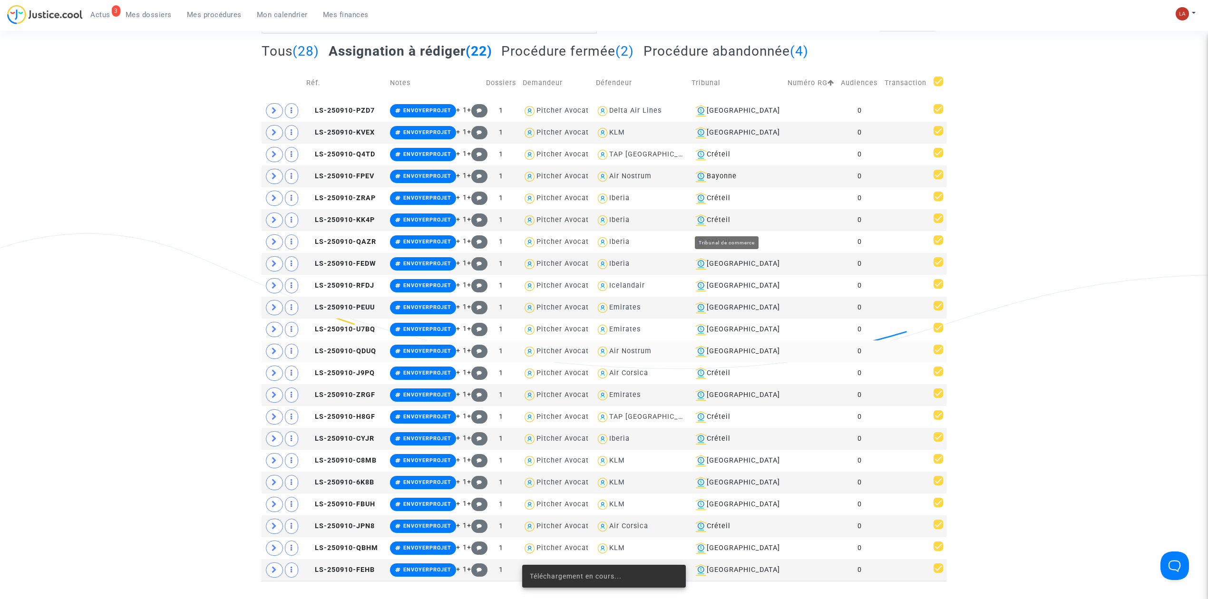
scroll to position [253, 0]
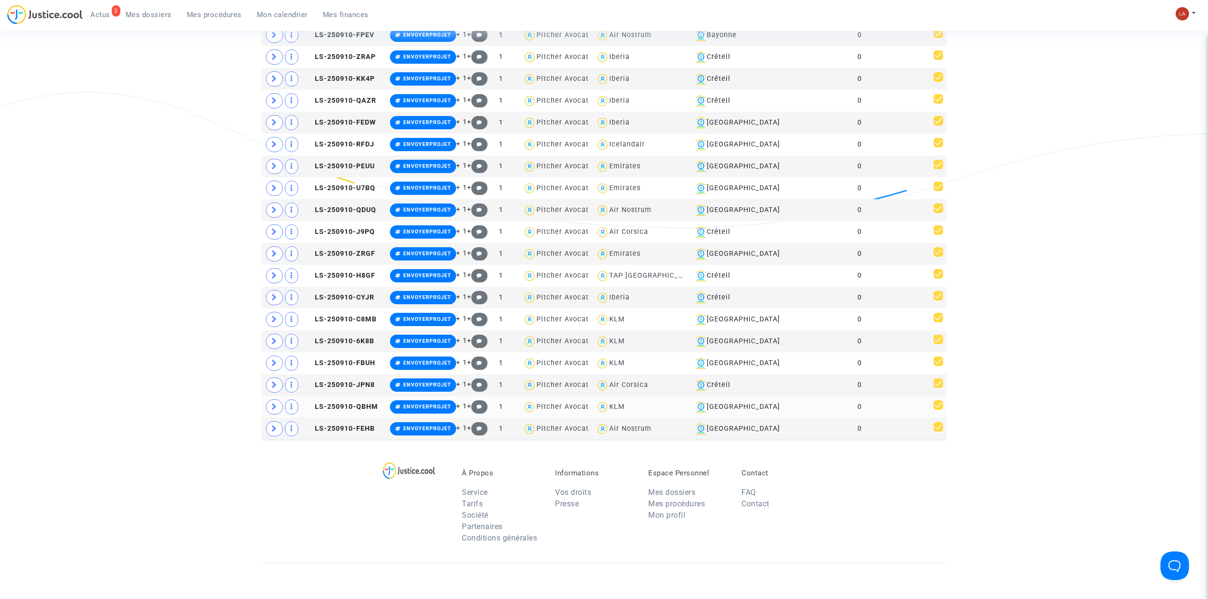
click at [625, 411] on div "KLM" at bounding box center [617, 407] width 16 height 8
type textarea "#envoyerprojet !#refly @KLM"
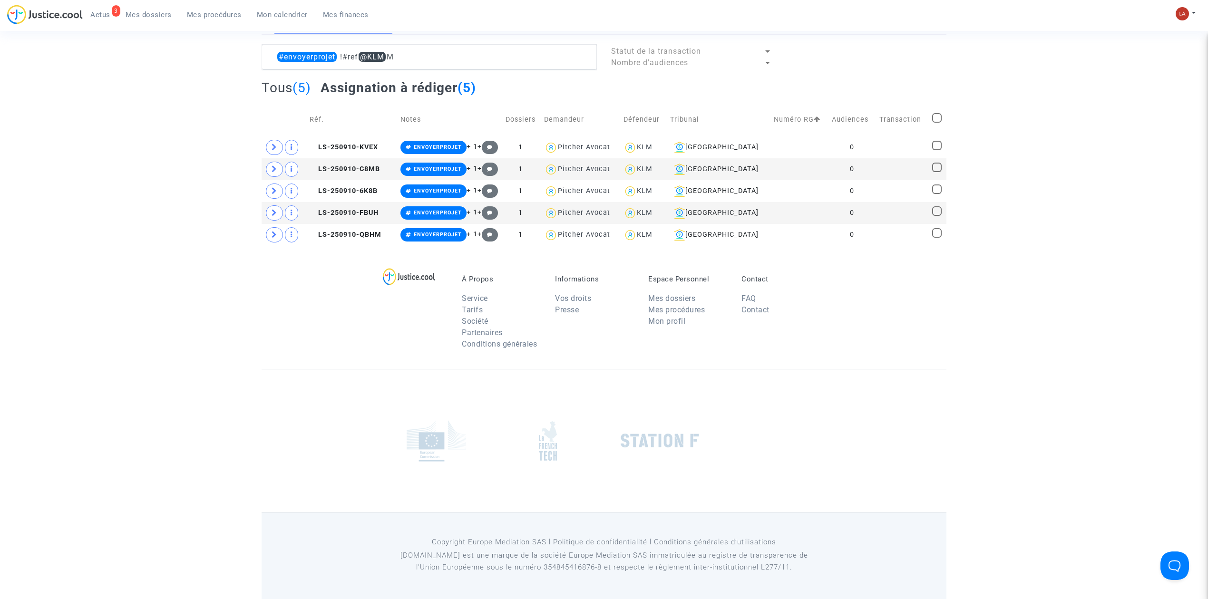
scroll to position [78, 0]
click at [940, 113] on span at bounding box center [937, 118] width 10 height 10
click at [937, 123] on input "checkbox" at bounding box center [936, 123] width 0 height 0
checkbox input "true"
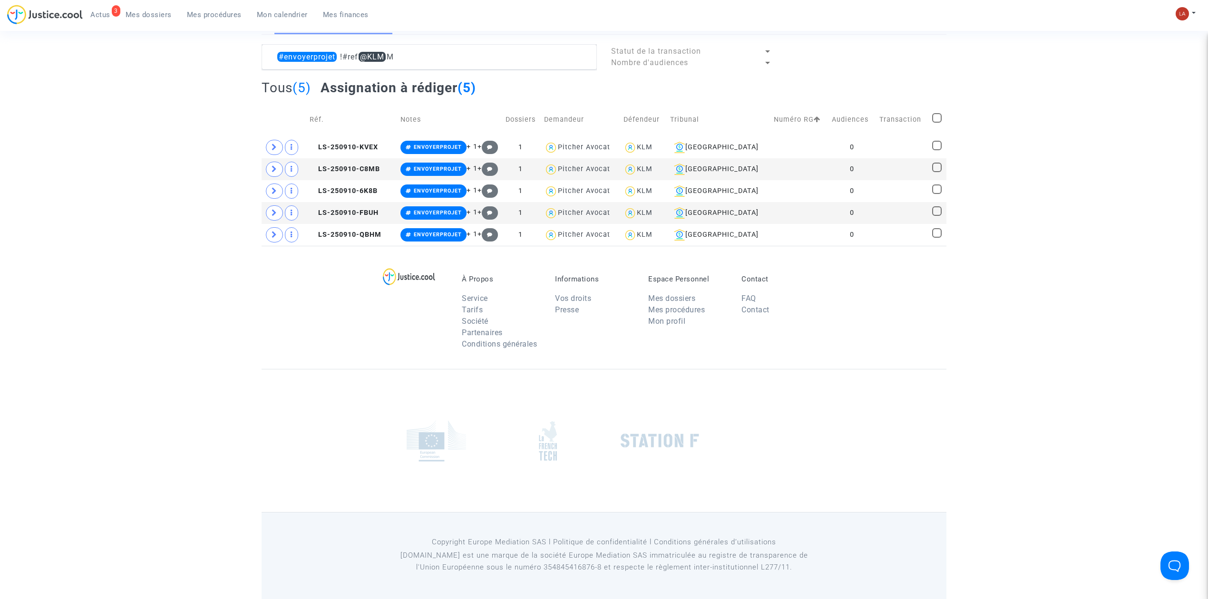
checkbox input "true"
click at [908, 70] on lawsuits-list "#envoyerprojet !#refly @KLM Statut de la transaction Nombre d'audiences Sélecti…" at bounding box center [604, 145] width 685 height 202
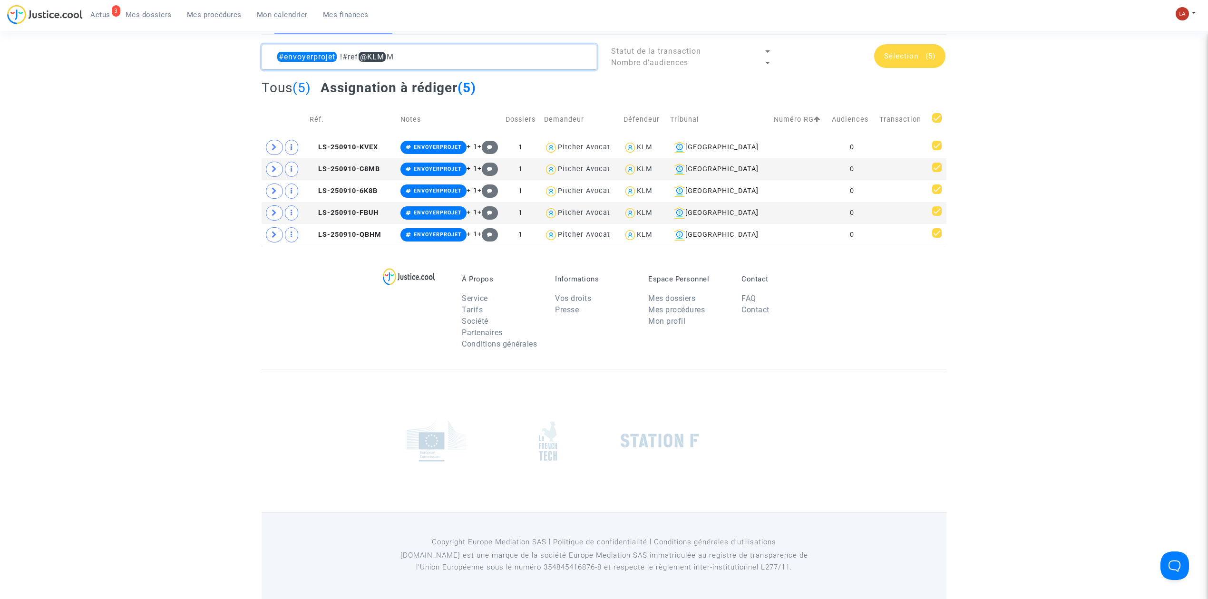
drag, startPoint x: 385, startPoint y: 52, endPoint x: 449, endPoint y: 51, distance: 64.7
click at [449, 51] on textarea at bounding box center [429, 57] width 335 height 26
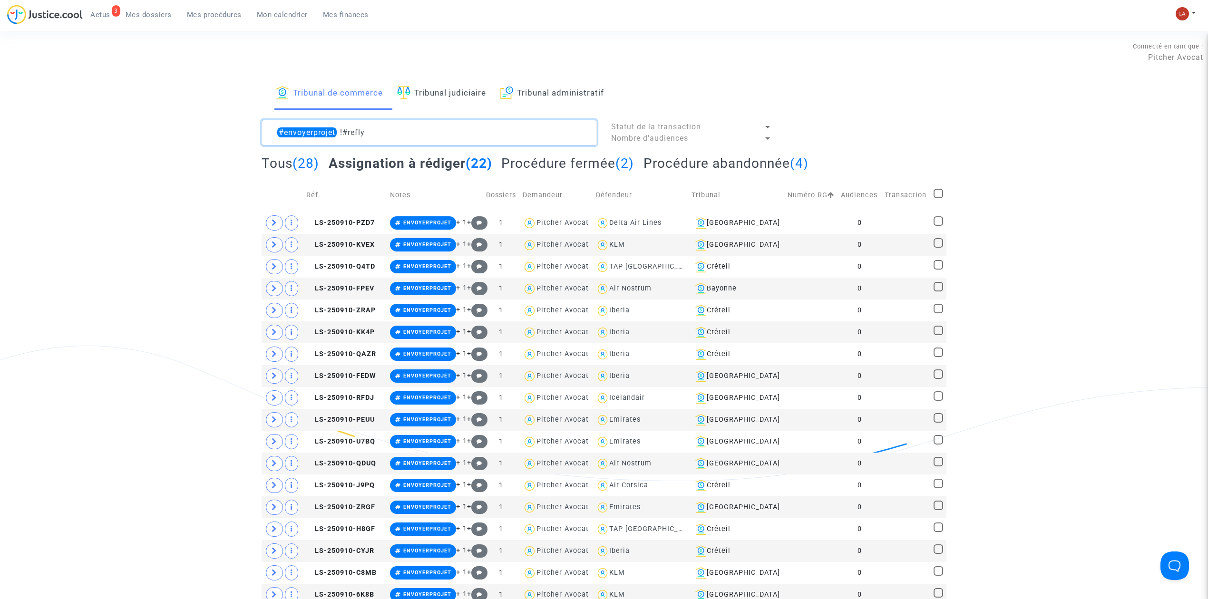
type textarea "#envoyerprojet !#refly"
click at [937, 195] on span at bounding box center [938, 194] width 10 height 10
click at [938, 198] on input "checkbox" at bounding box center [938, 198] width 0 height 0
checkbox input "true"
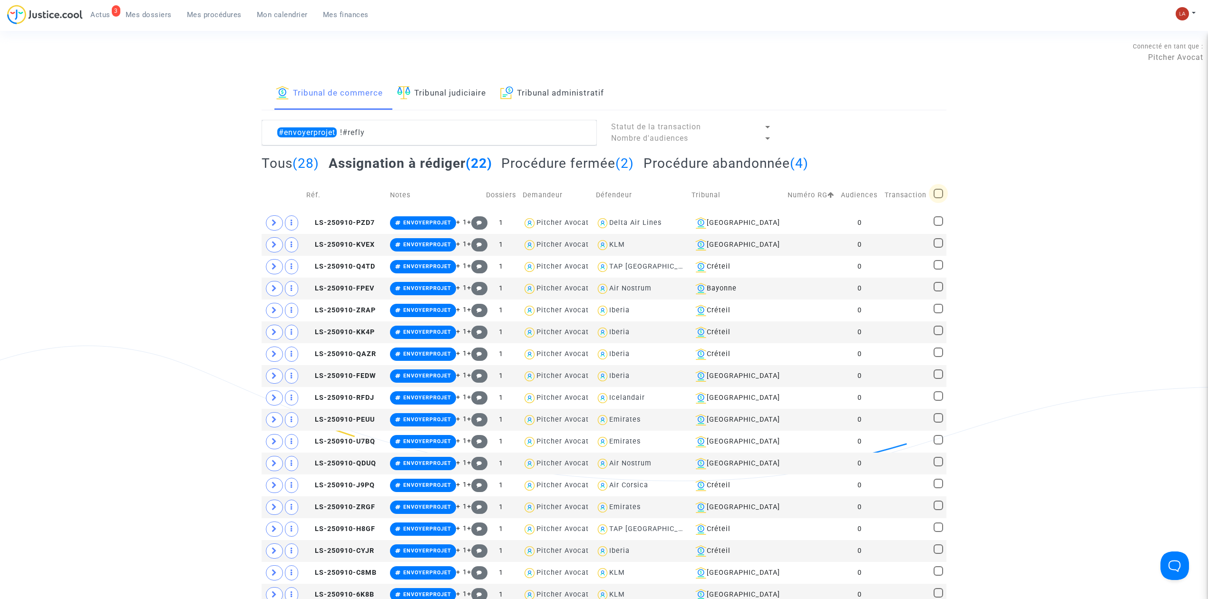
checkbox input "true"
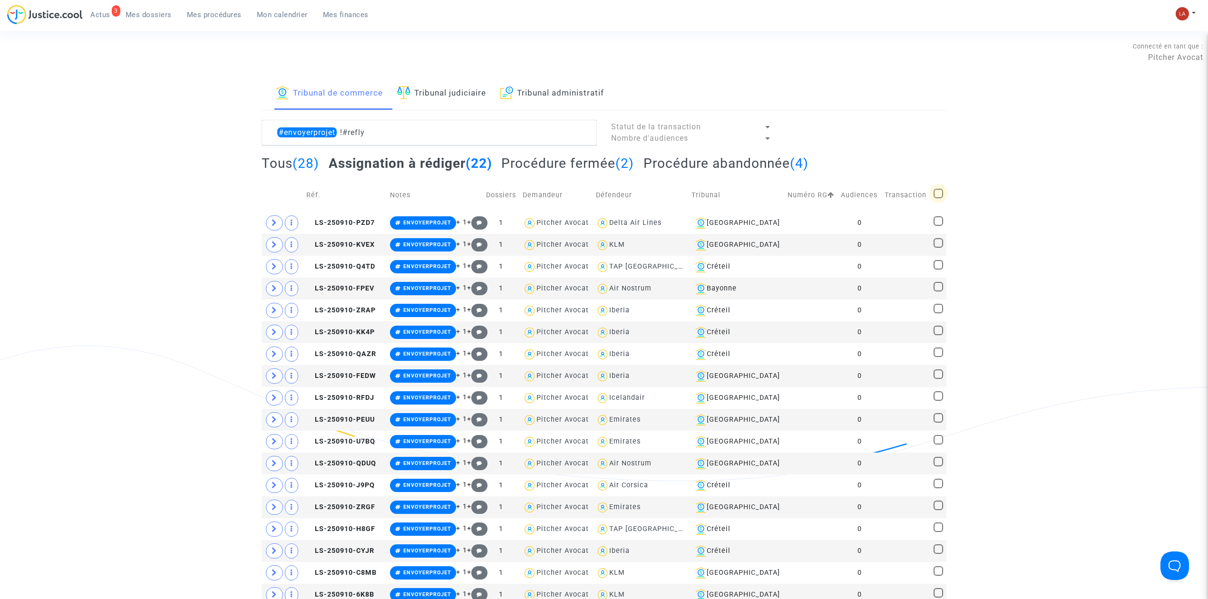
checkbox input "true"
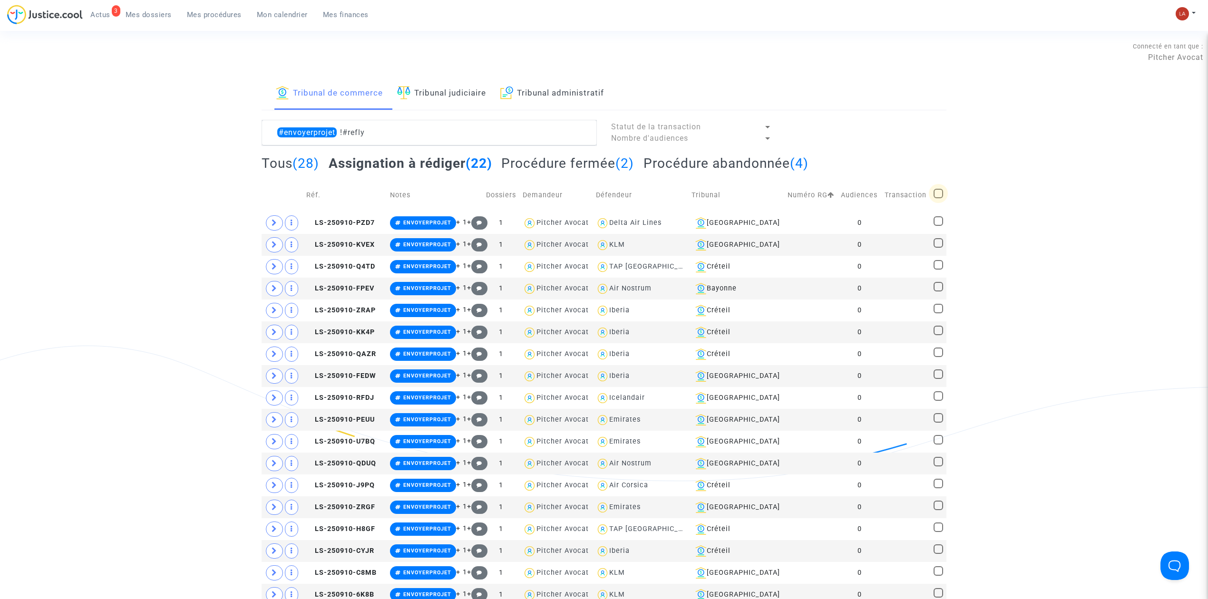
checkbox input "true"
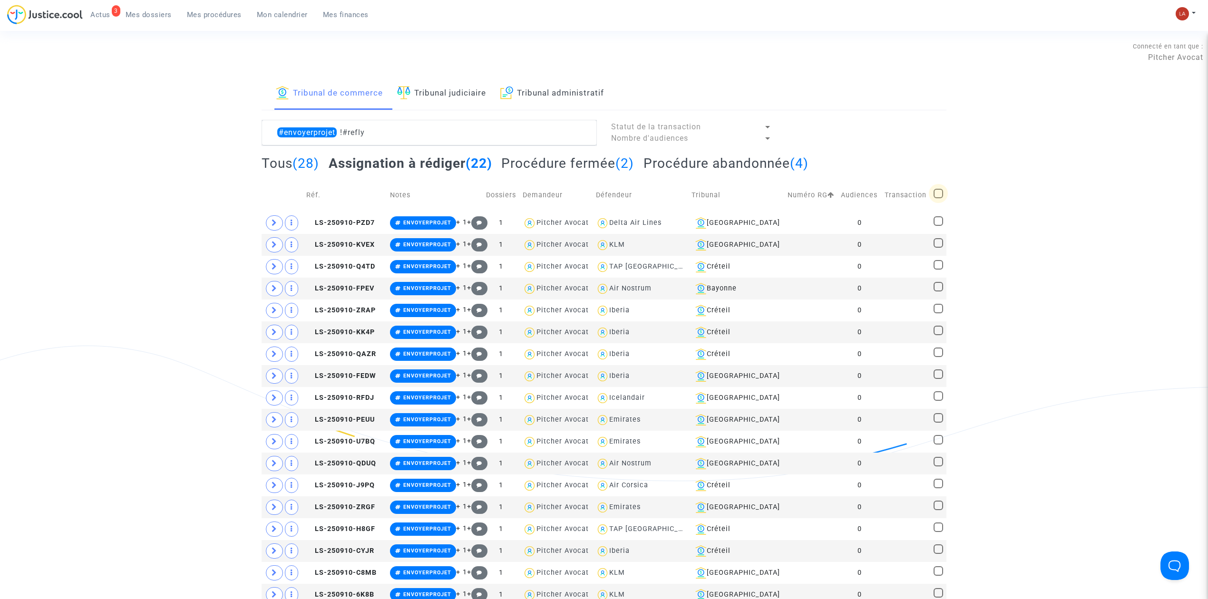
checkbox input "true"
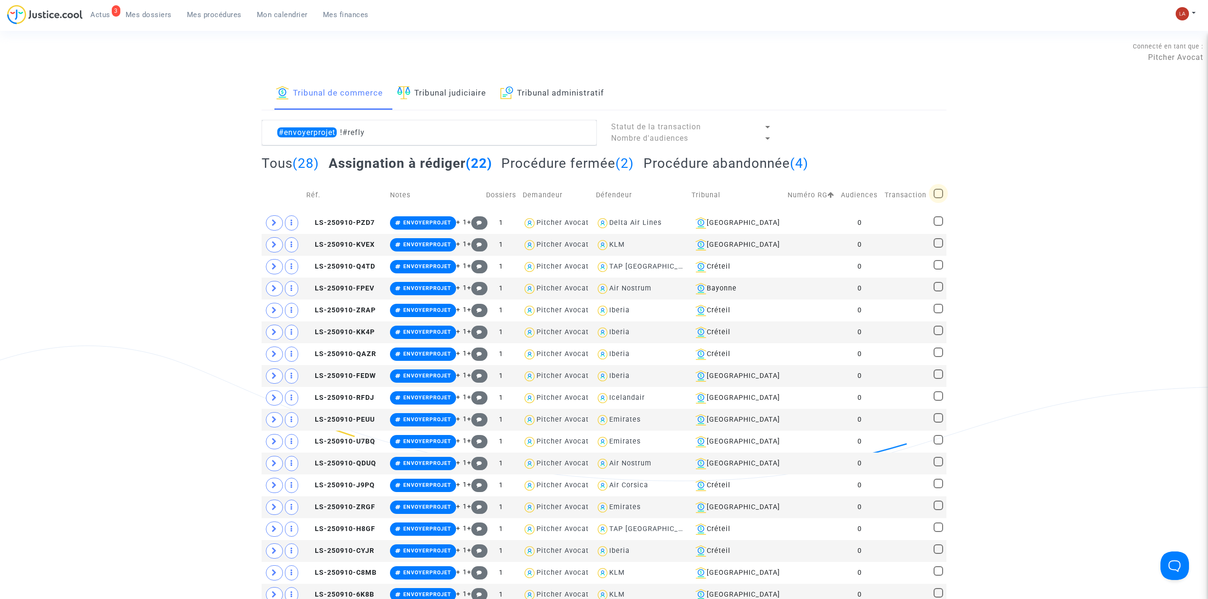
checkbox input "true"
click at [888, 138] on div "Sélection (22)" at bounding box center [908, 132] width 76 height 24
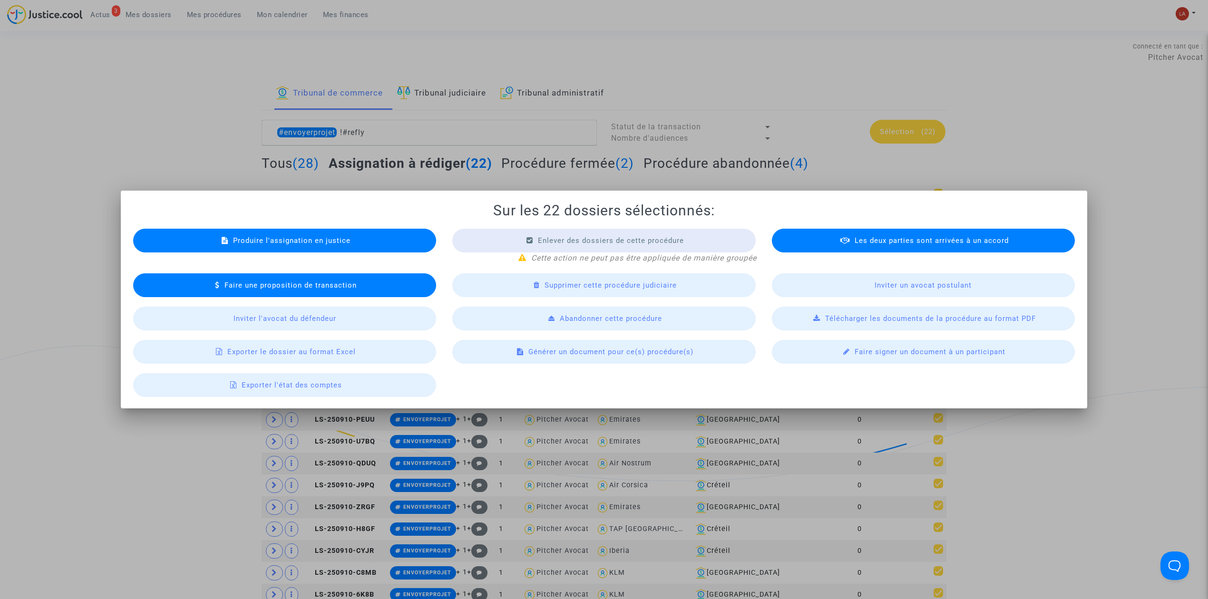
click at [315, 341] on div "Exporter le dossier au format Excel" at bounding box center [284, 352] width 303 height 24
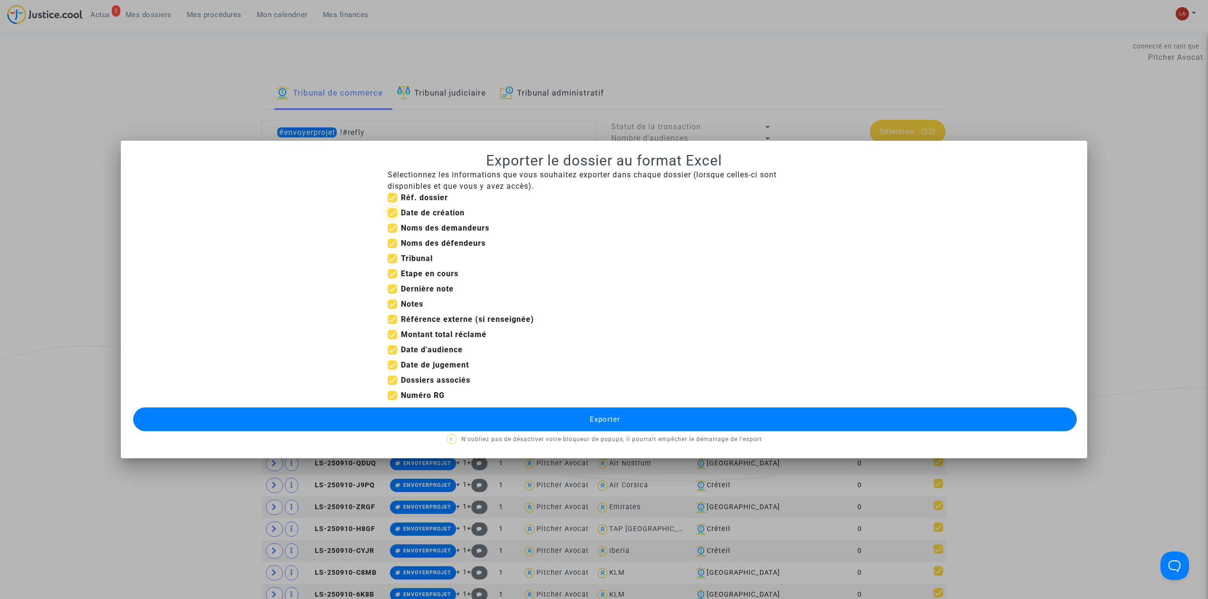
click at [399, 208] on label "Date de création" at bounding box center [426, 212] width 77 height 11
click at [392, 218] on input "Date de création" at bounding box center [392, 218] width 0 height 0
checkbox input "false"
drag, startPoint x: 439, startPoint y: 269, endPoint x: 438, endPoint y: 282, distance: 13.4
click at [438, 271] on b "Etape en cours" at bounding box center [430, 273] width 58 height 9
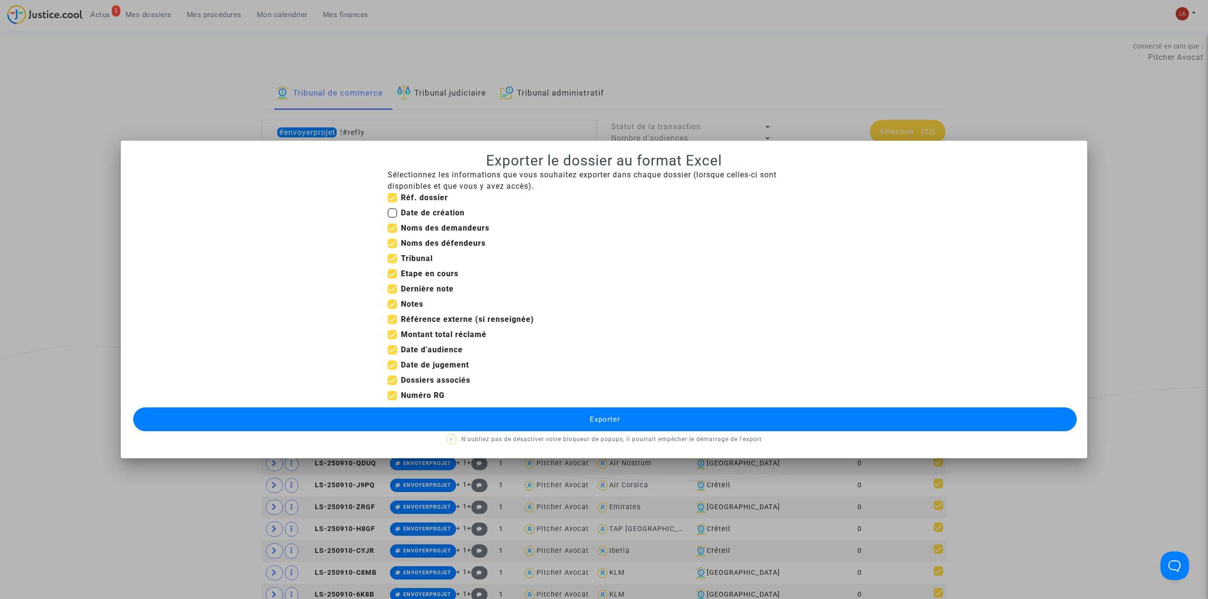
click at [392, 279] on input "Etape en cours" at bounding box center [392, 279] width 0 height 0
checkbox input "false"
drag, startPoint x: 437, startPoint y: 285, endPoint x: 432, endPoint y: 289, distance: 6.9
click at [437, 287] on b "Dernière note" at bounding box center [427, 288] width 53 height 9
click at [392, 294] on input "Dernière note" at bounding box center [392, 294] width 0 height 0
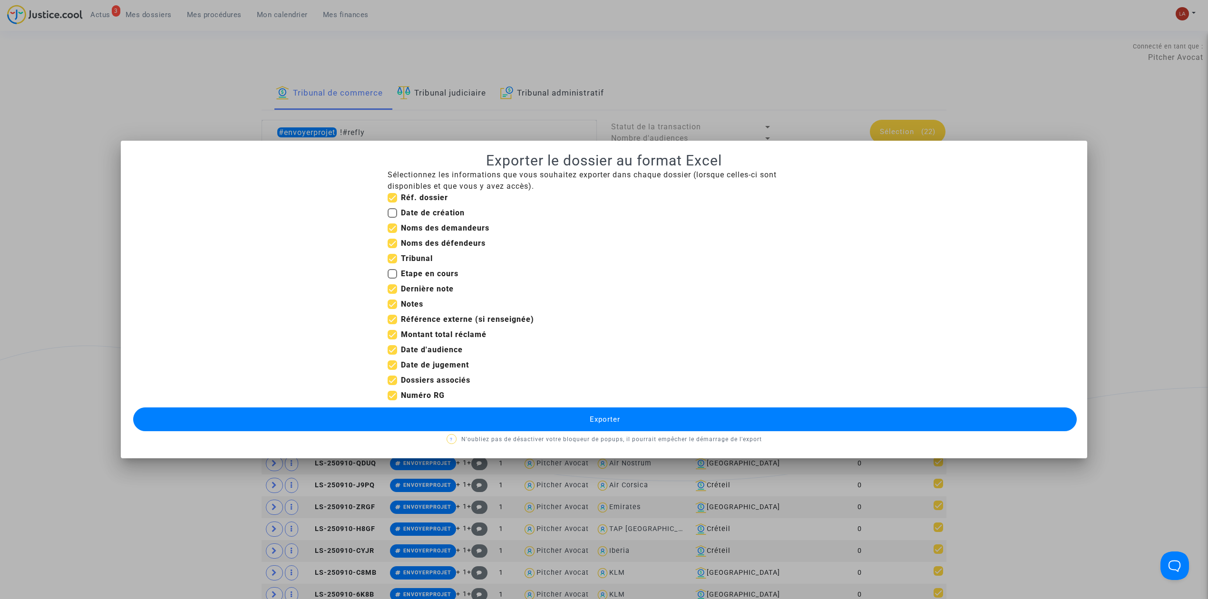
checkbox input "false"
drag, startPoint x: 411, startPoint y: 301, endPoint x: 414, endPoint y: 321, distance: 20.6
click at [411, 301] on b "Notes" at bounding box center [412, 304] width 22 height 9
click at [392, 309] on input "Notes" at bounding box center [392, 309] width 0 height 0
checkbox input "false"
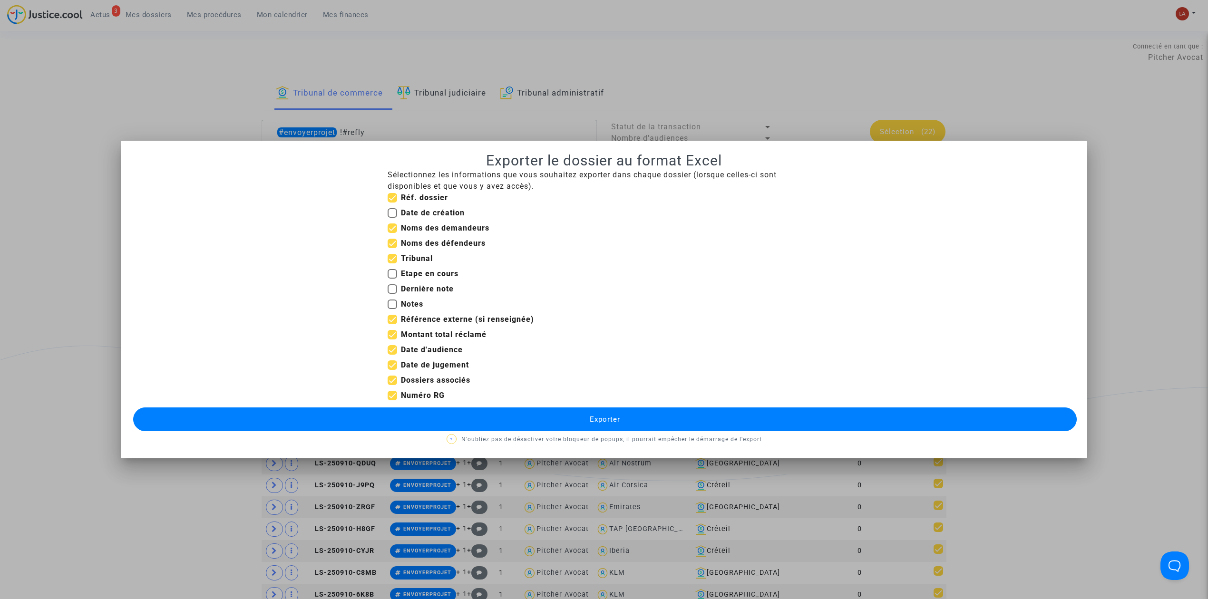
click at [415, 322] on b "Référence externe (si renseignée)" at bounding box center [467, 319] width 133 height 9
click at [392, 324] on input "Référence externe (si renseignée)" at bounding box center [392, 324] width 0 height 0
checkbox input "false"
click at [425, 346] on b "Date d'audience" at bounding box center [432, 349] width 62 height 9
click at [392, 355] on input "Date d'audience" at bounding box center [392, 355] width 0 height 0
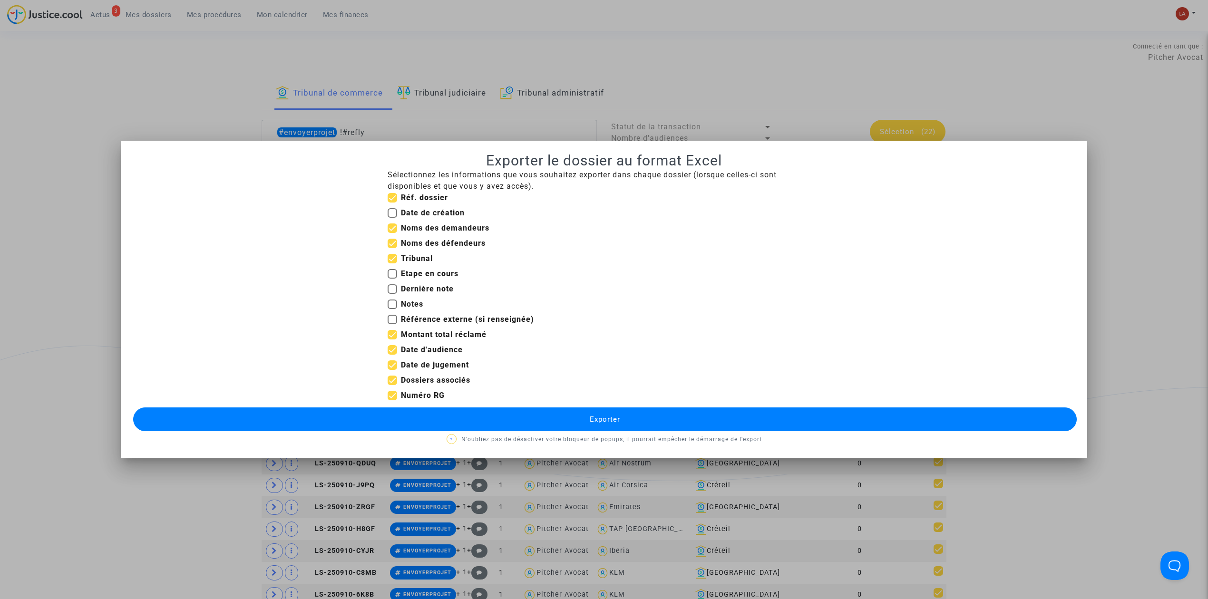
checkbox input "false"
click at [427, 331] on b "Montant total réclamé" at bounding box center [444, 334] width 86 height 9
click at [392, 340] on input "Montant total réclamé" at bounding box center [392, 340] width 0 height 0
checkbox input "false"
click at [453, 373] on mat-checkbox "Date de jugement" at bounding box center [428, 366] width 81 height 15
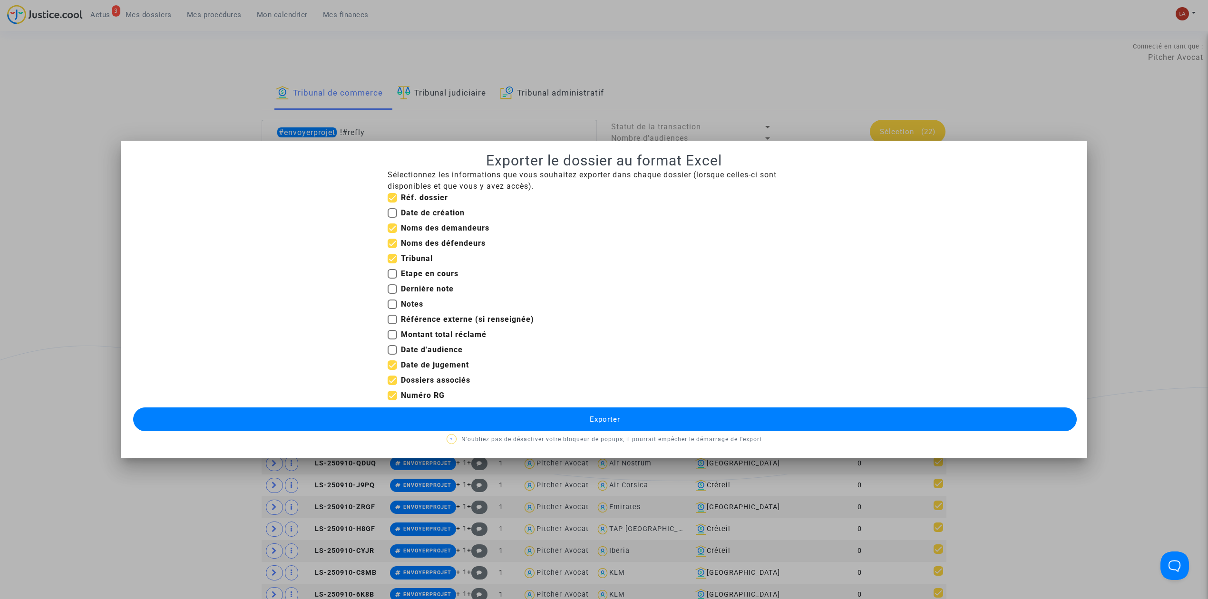
click at [426, 358] on mat-checkbox "Date d'audience" at bounding box center [425, 351] width 75 height 15
click at [438, 381] on b "Dossiers associés" at bounding box center [435, 380] width 69 height 9
click at [392, 385] on input "Dossiers associés" at bounding box center [392, 385] width 0 height 0
checkbox input "false"
click at [419, 363] on b "Date de jugement" at bounding box center [435, 364] width 68 height 9
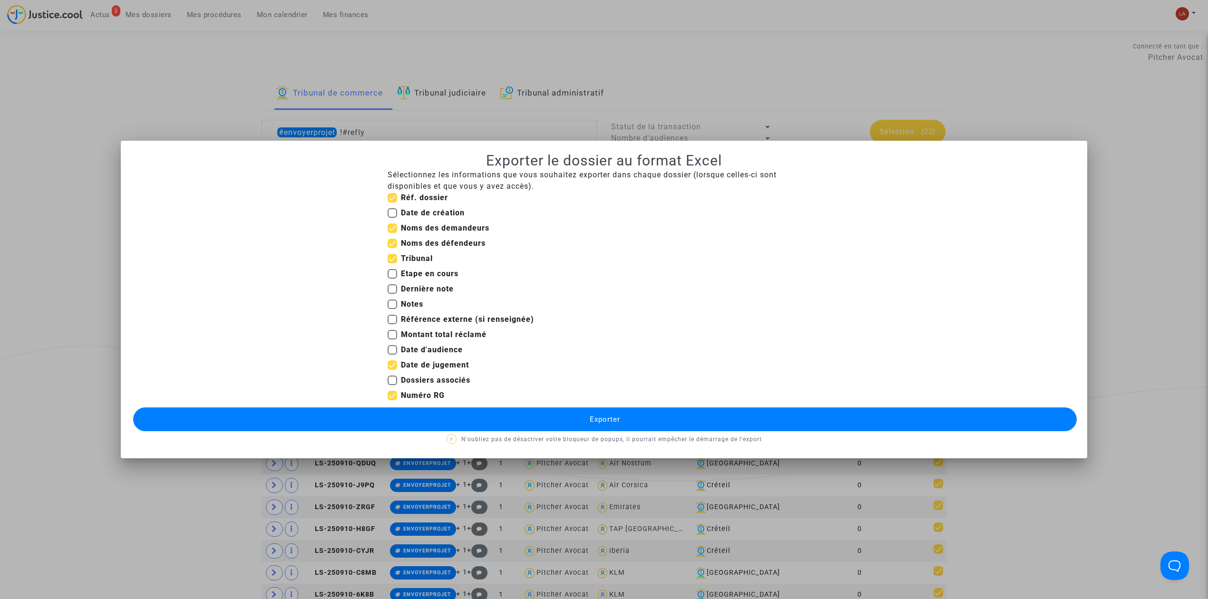
click at [392, 370] on input "Date de jugement" at bounding box center [392, 370] width 0 height 0
checkbox input "false"
click at [426, 396] on b "Numéro RG" at bounding box center [423, 395] width 44 height 9
click at [392, 400] on input "Numéro RG" at bounding box center [392, 400] width 0 height 0
checkbox input "false"
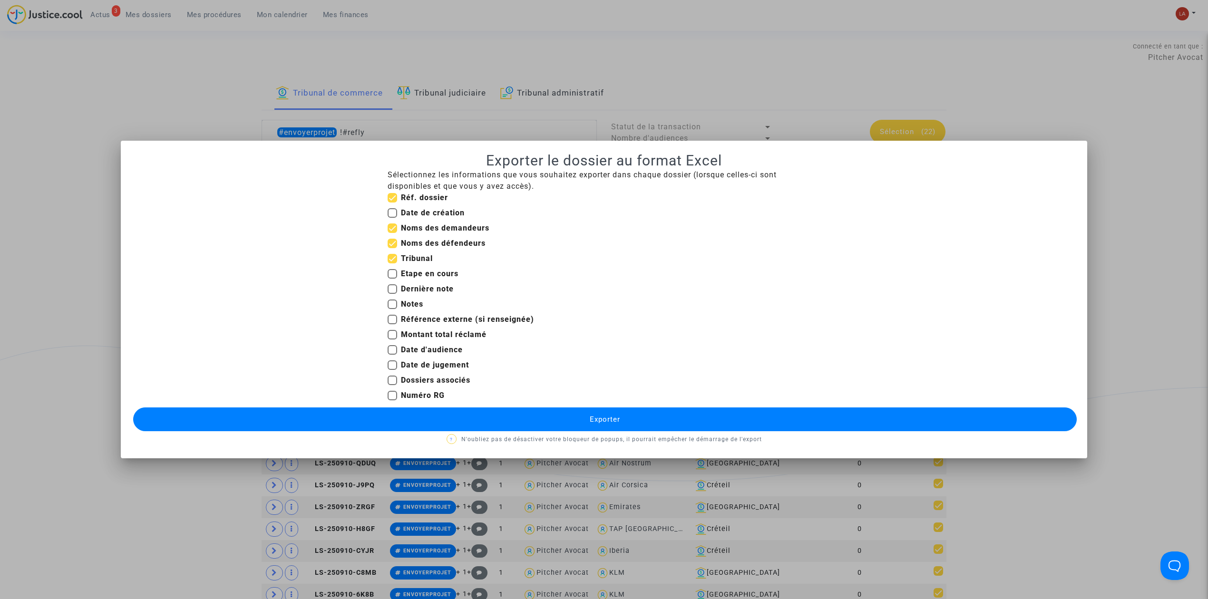
click at [493, 411] on button "Exporter" at bounding box center [604, 420] width 943 height 24
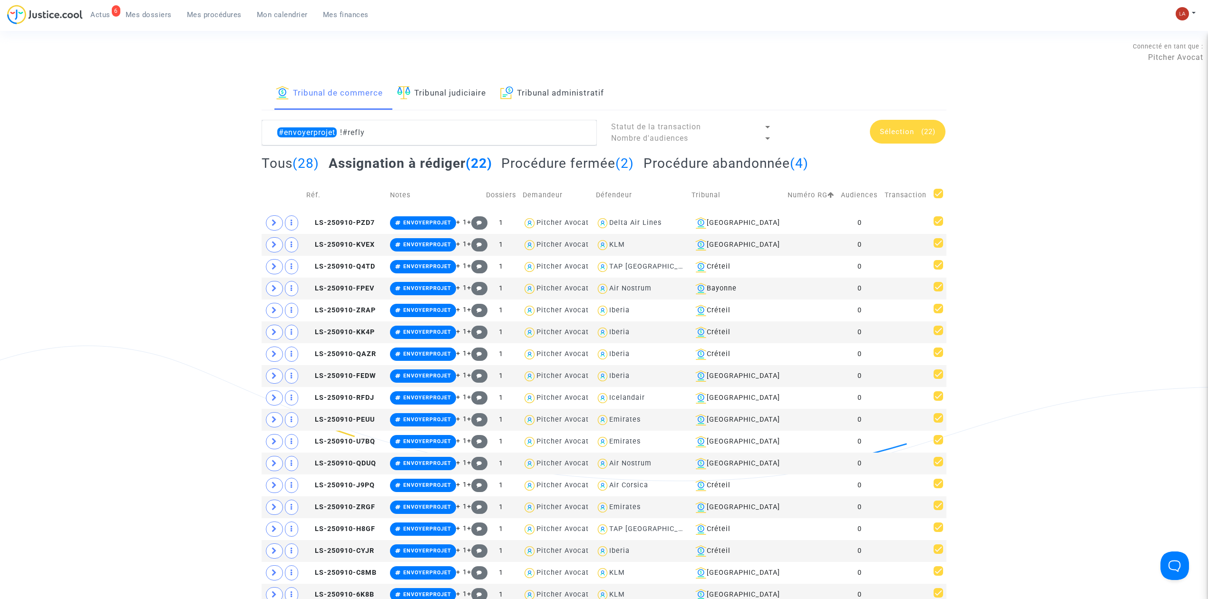
click at [1064, 271] on div "Tribunal de commerce Tribunal judiciaire Tribunal administratif #envoyerprojet …" at bounding box center [604, 386] width 1208 height 616
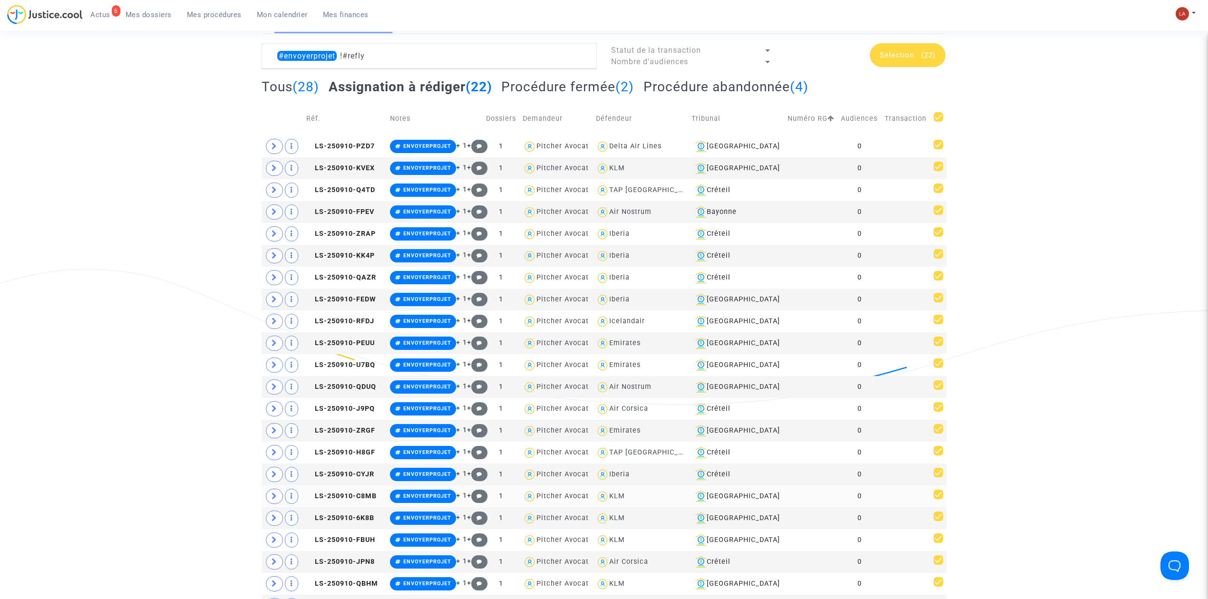
click at [630, 492] on td "KLM" at bounding box center [640, 496] width 96 height 22
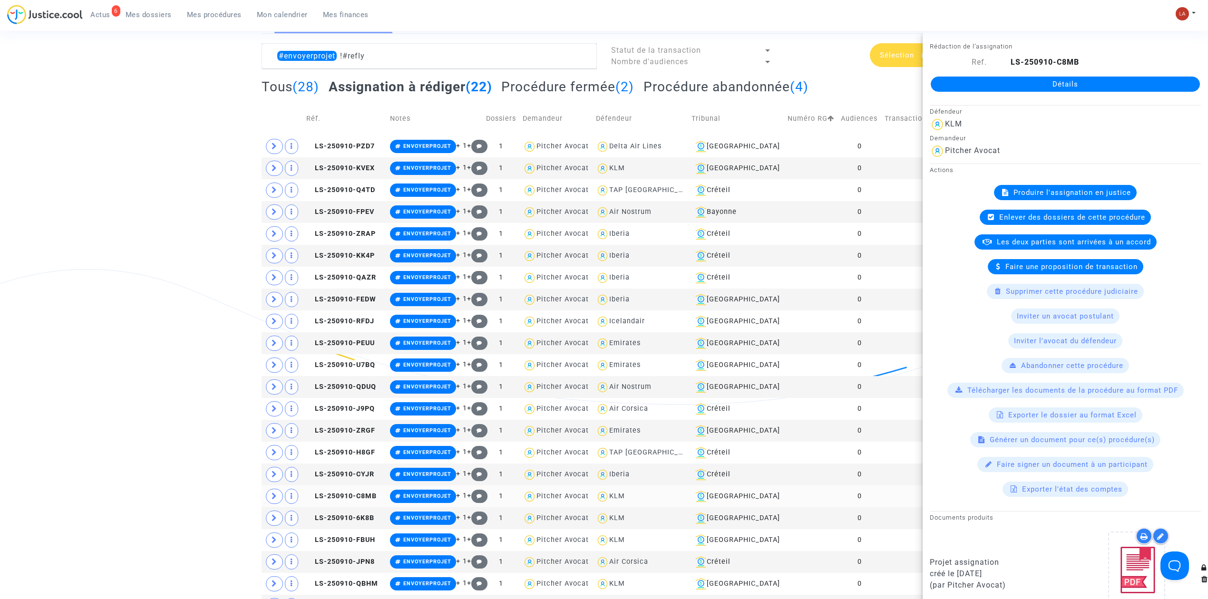
click at [625, 500] on div "KLM" at bounding box center [617, 496] width 16 height 8
type textarea "#envoyerprojet !#refly @KLM"
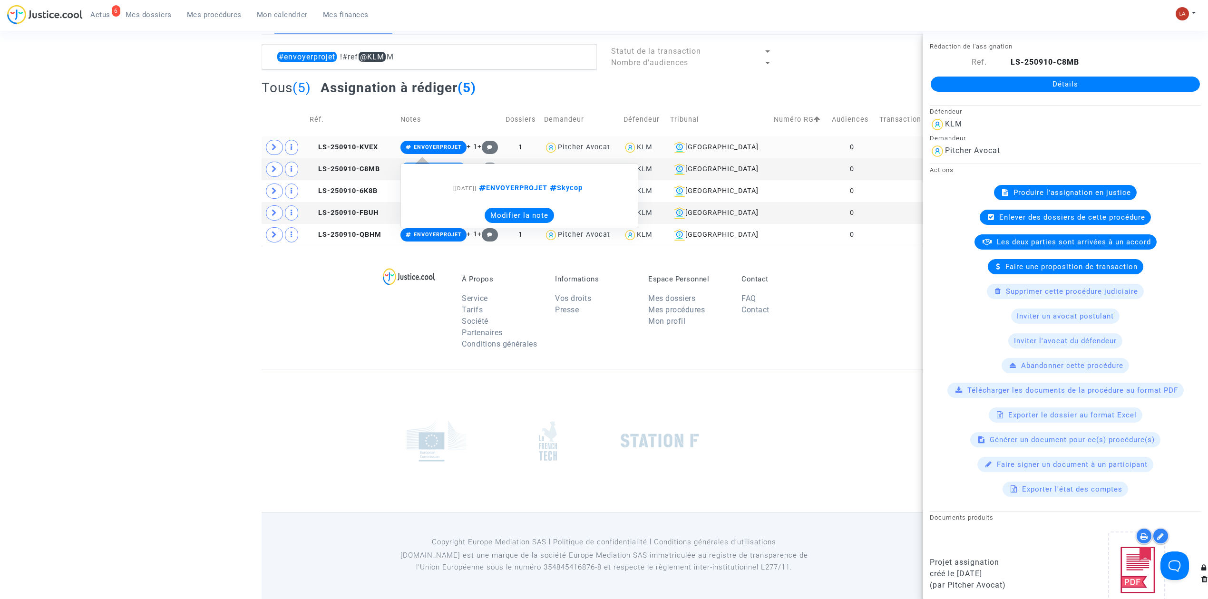
click at [497, 216] on button "Modifier la note" at bounding box center [519, 215] width 69 height 15
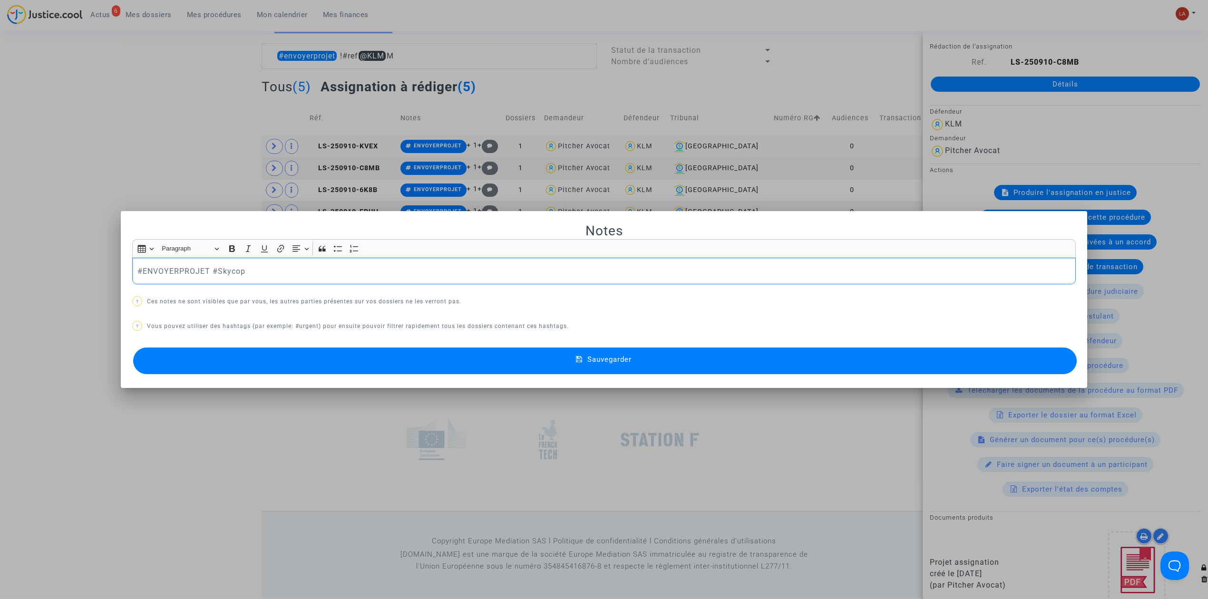
click at [183, 267] on p "#ENVOYERPROJET #Skycop" at bounding box center [603, 271] width 933 height 12
click at [189, 357] on button "Sauvegarder" at bounding box center [604, 361] width 943 height 27
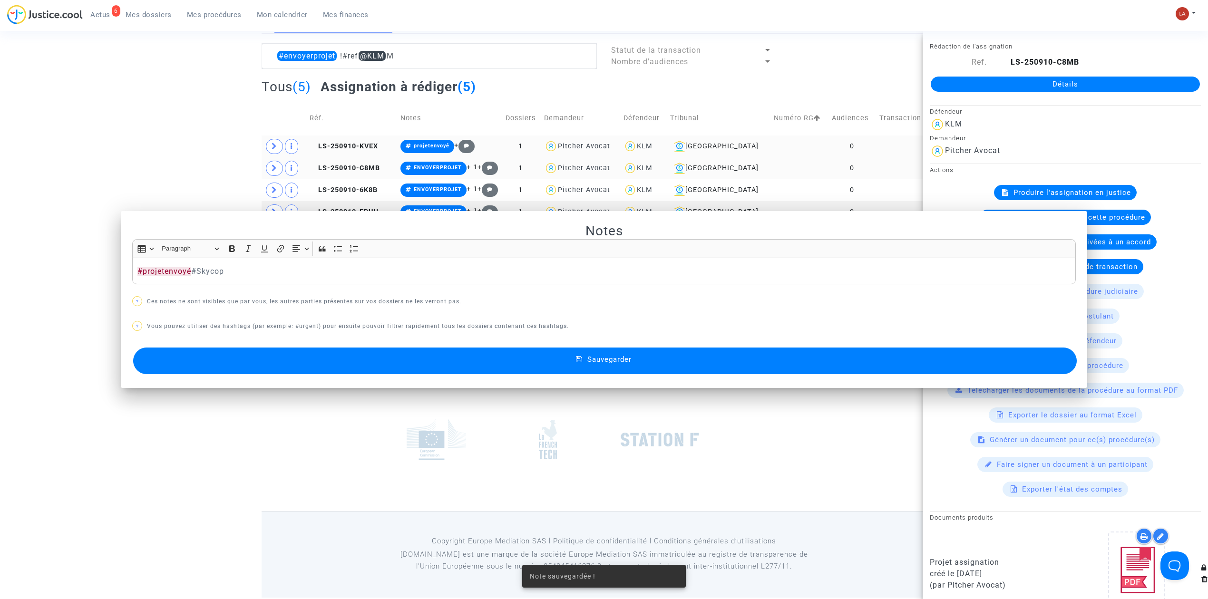
scroll to position [77, 0]
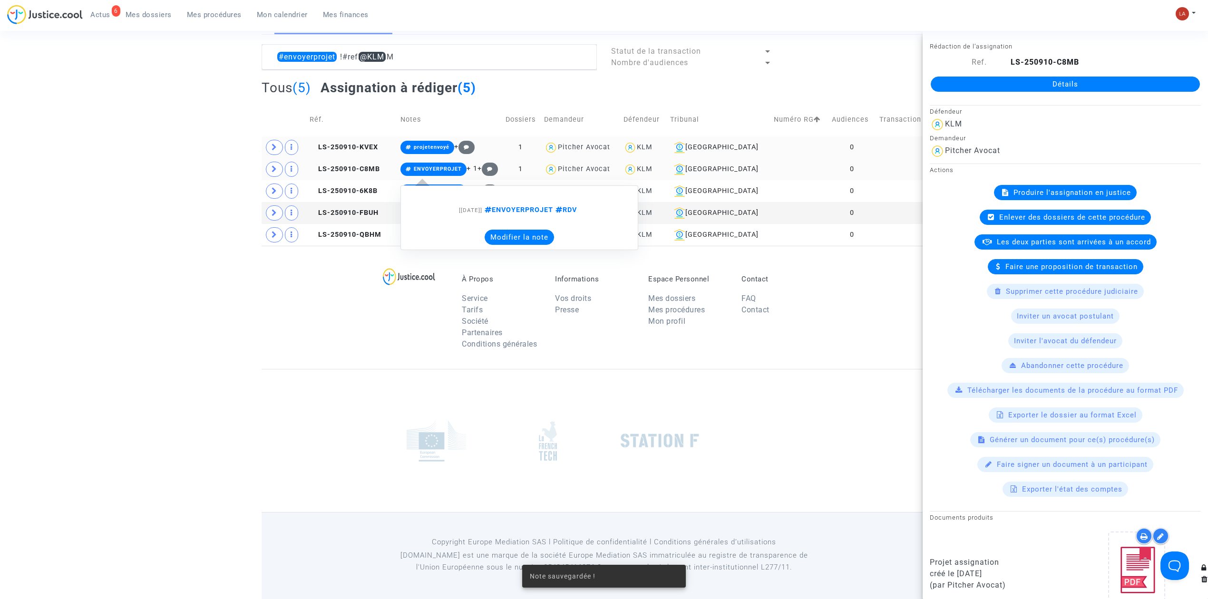
click at [495, 242] on button "Modifier la note" at bounding box center [519, 237] width 69 height 15
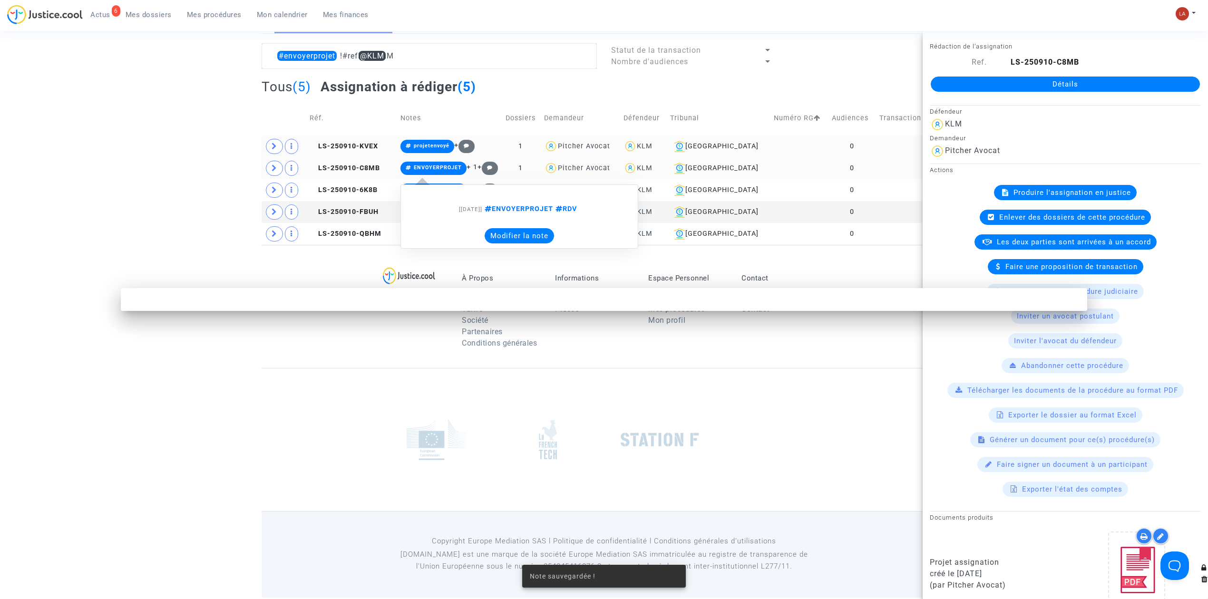
scroll to position [0, 0]
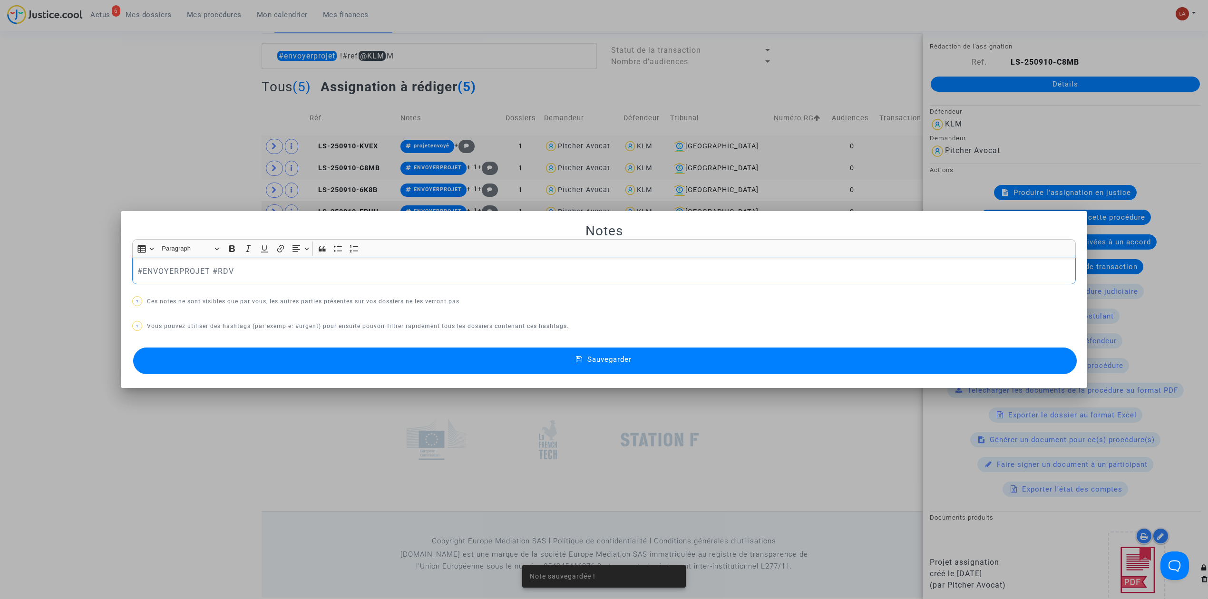
click at [158, 276] on p "#ENVOYERPROJET #RDV" at bounding box center [603, 271] width 933 height 12
click at [176, 356] on button "Sauvegarder" at bounding box center [604, 361] width 943 height 27
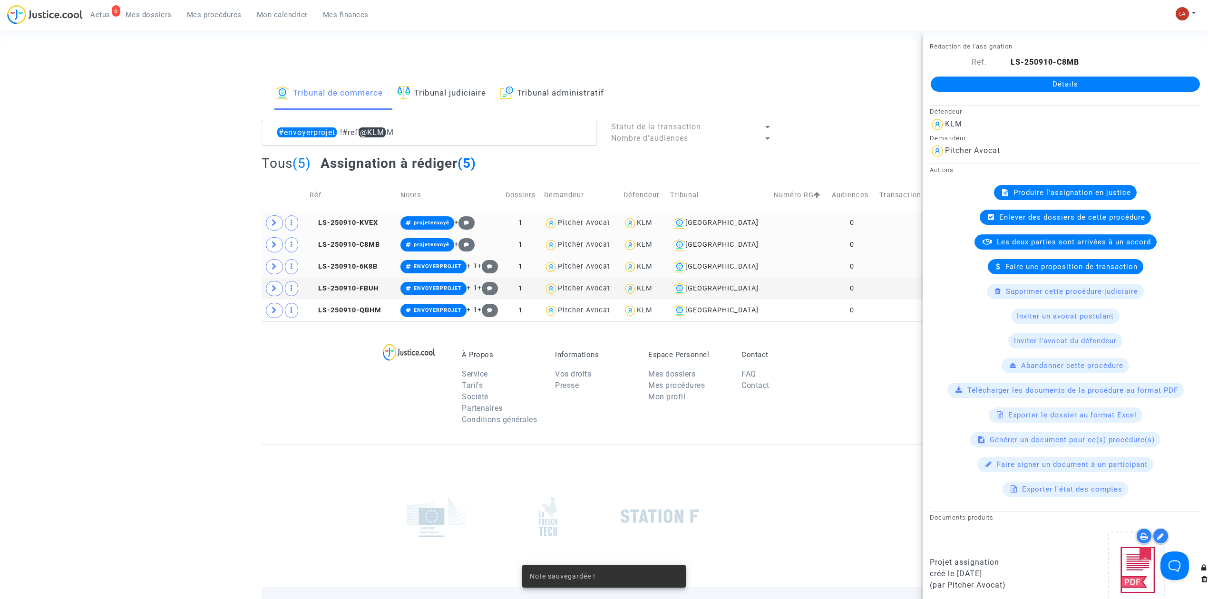
scroll to position [77, 0]
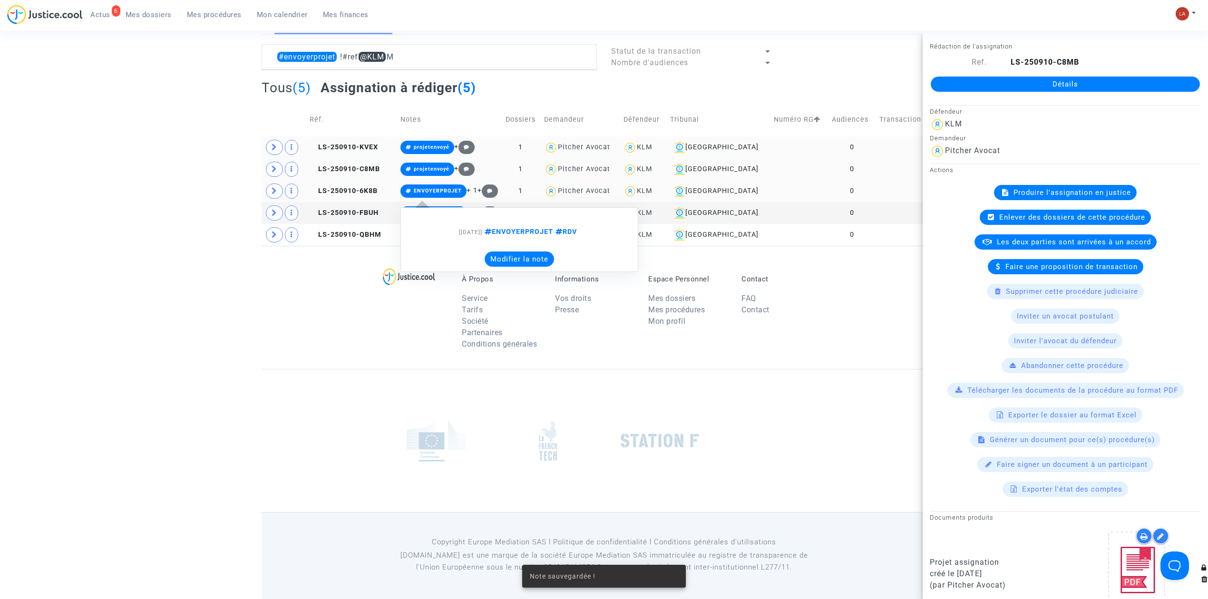
click at [530, 267] on div "[10/09/2025] ENVOYERPROJET RDV Modifier la note" at bounding box center [519, 239] width 238 height 65
click at [501, 257] on button "Modifier la note" at bounding box center [519, 259] width 69 height 15
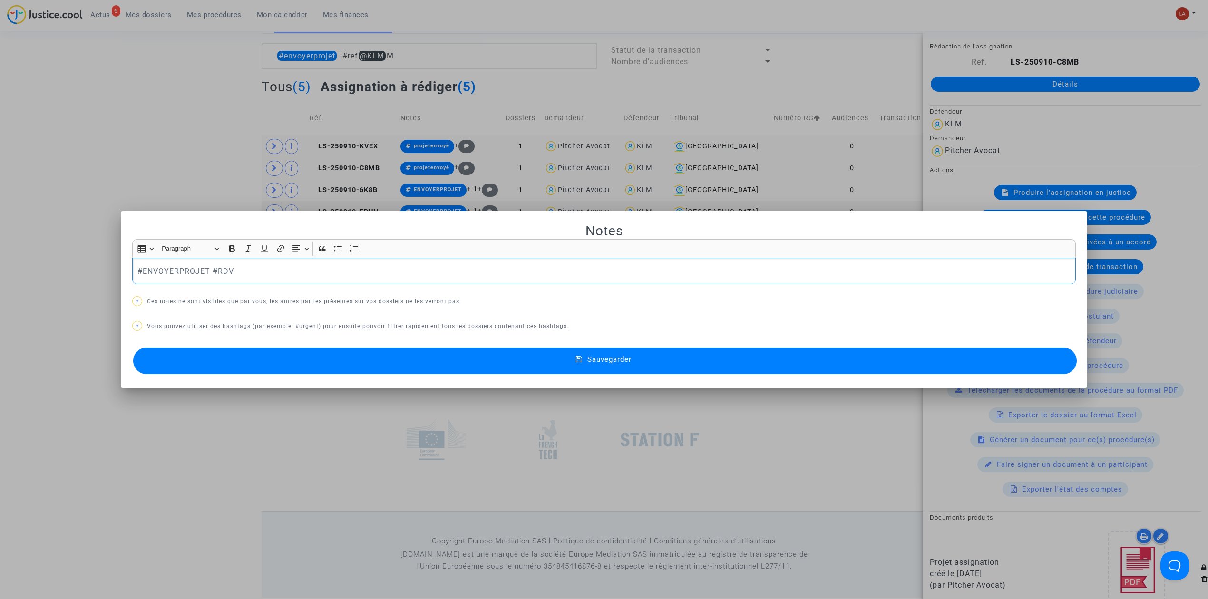
click at [147, 275] on p "#ENVOYERPROJET #RDV" at bounding box center [603, 271] width 933 height 12
click at [168, 362] on button "Sauvegarder" at bounding box center [604, 361] width 943 height 27
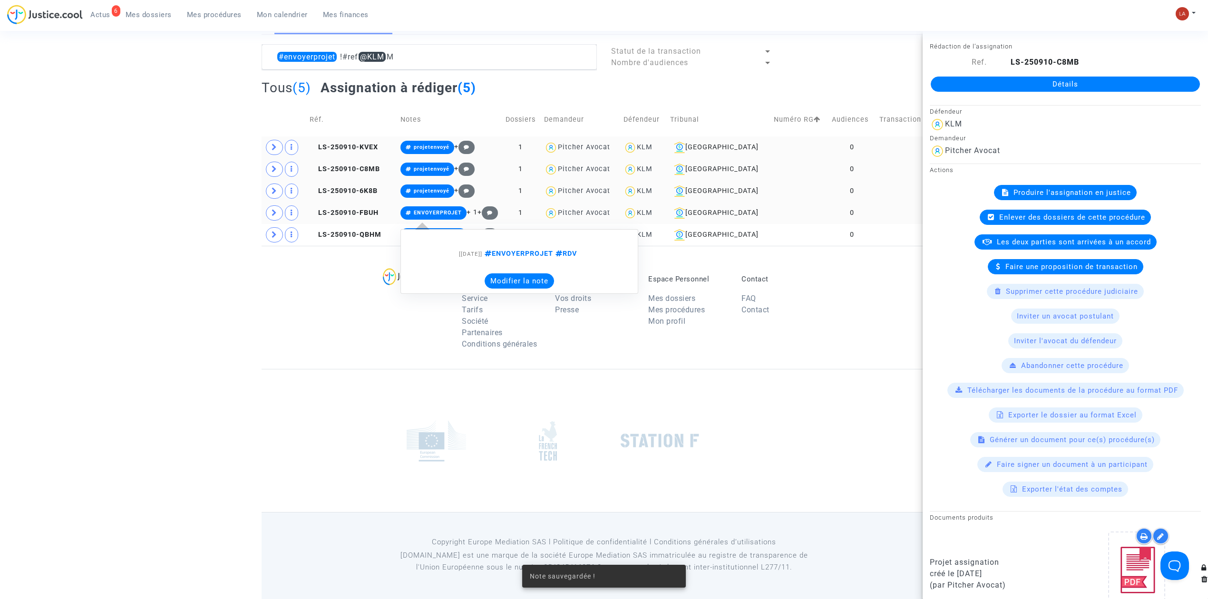
click at [508, 278] on button "Modifier la note" at bounding box center [519, 280] width 69 height 15
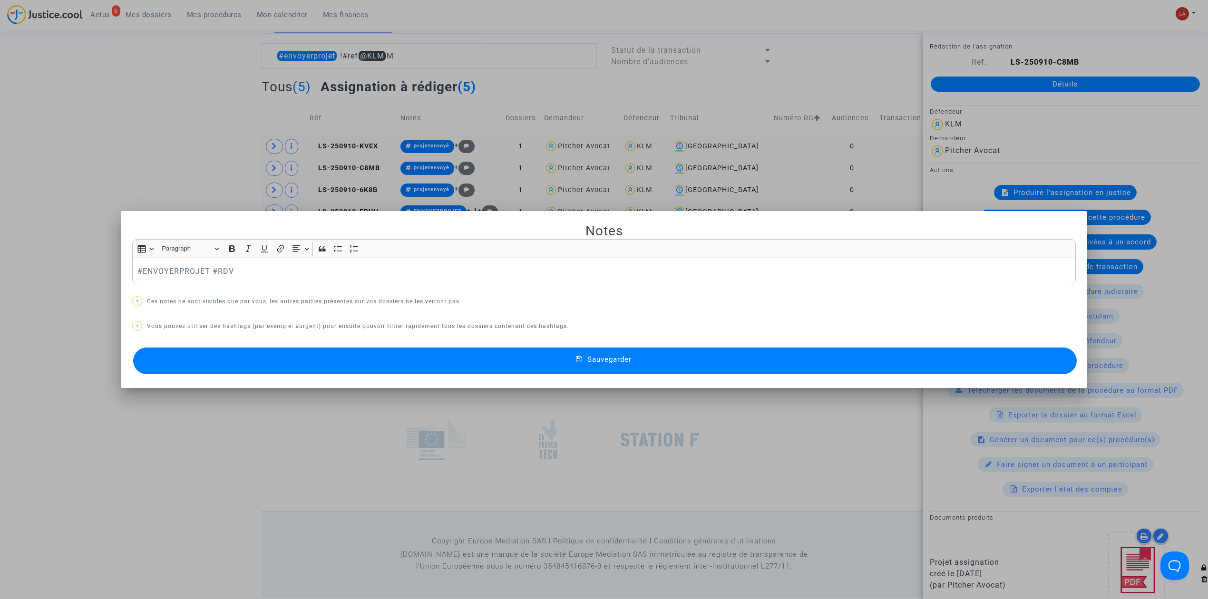
scroll to position [0, 0]
click at [185, 278] on div "#ENVOYERPROJET #RDV" at bounding box center [603, 271] width 943 height 27
click at [203, 360] on button "Sauvegarder" at bounding box center [604, 361] width 943 height 27
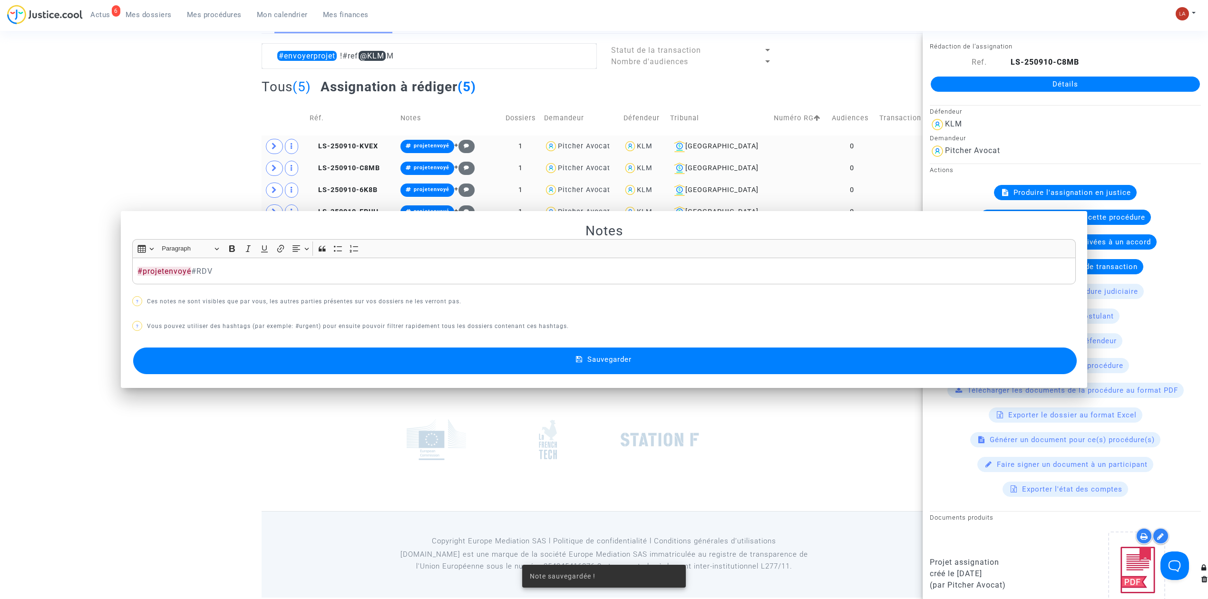
scroll to position [77, 0]
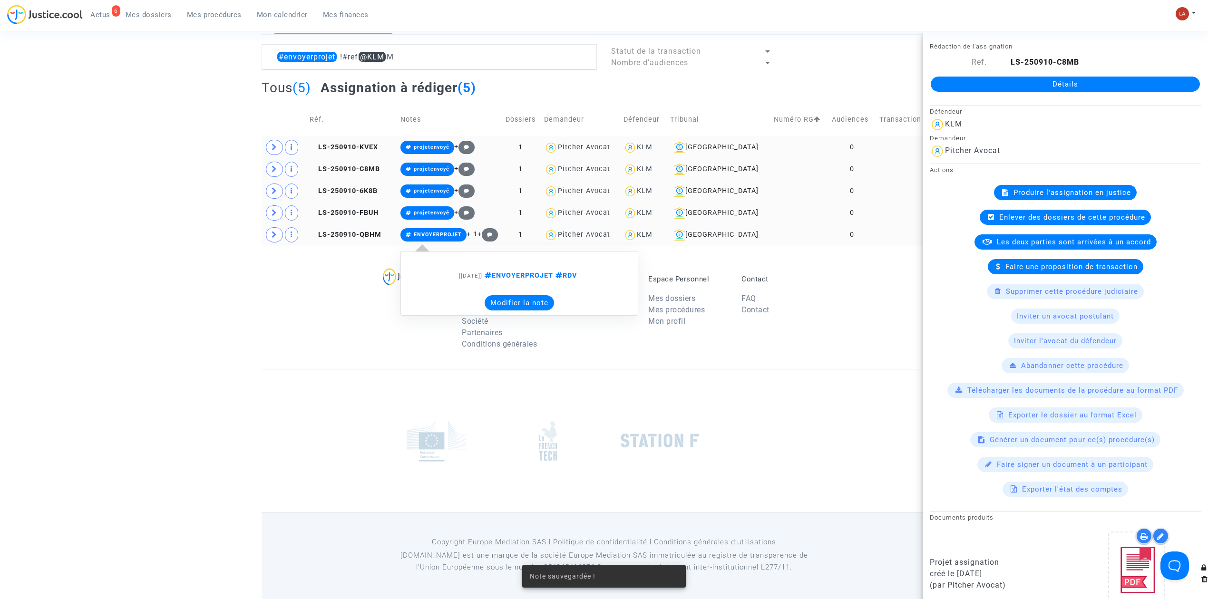
click at [508, 303] on button "Modifier la note" at bounding box center [519, 302] width 69 height 15
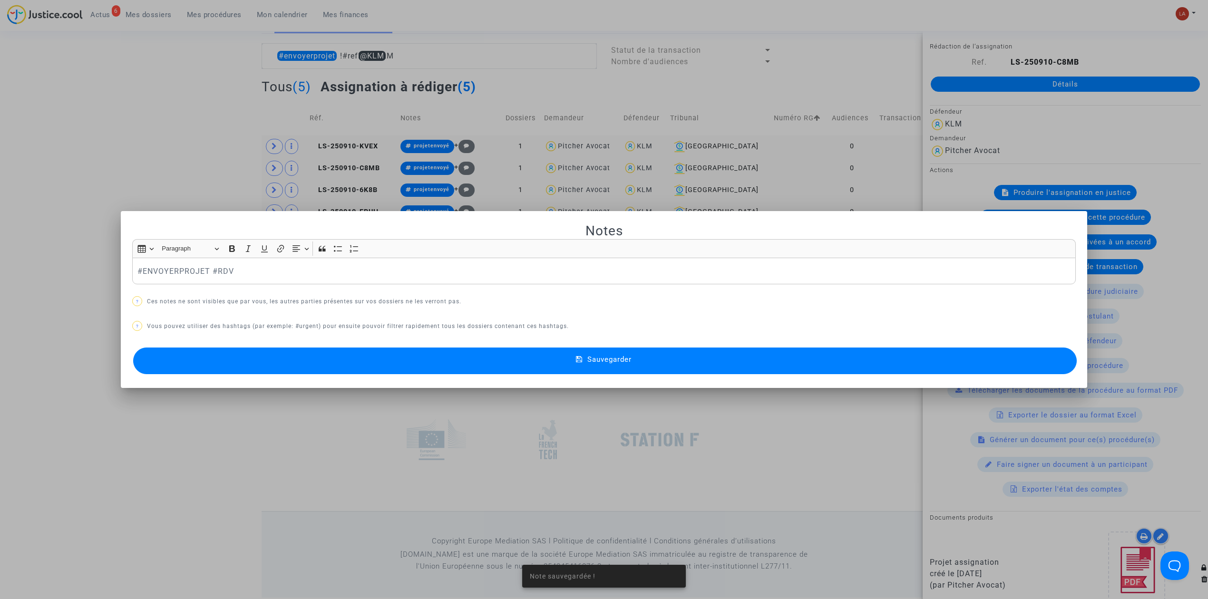
scroll to position [0, 0]
click at [152, 279] on div "#ENVOYERPROJET #RDV" at bounding box center [603, 271] width 943 height 27
click at [192, 352] on button "Sauvegarder" at bounding box center [604, 361] width 943 height 27
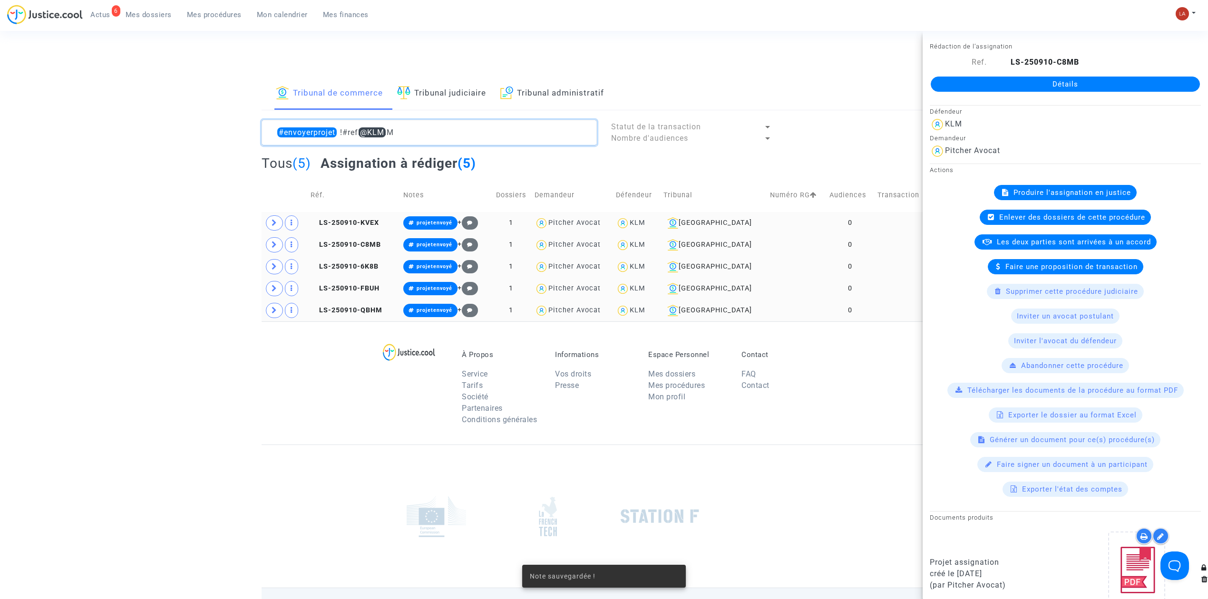
click at [417, 136] on textarea at bounding box center [429, 133] width 335 height 26
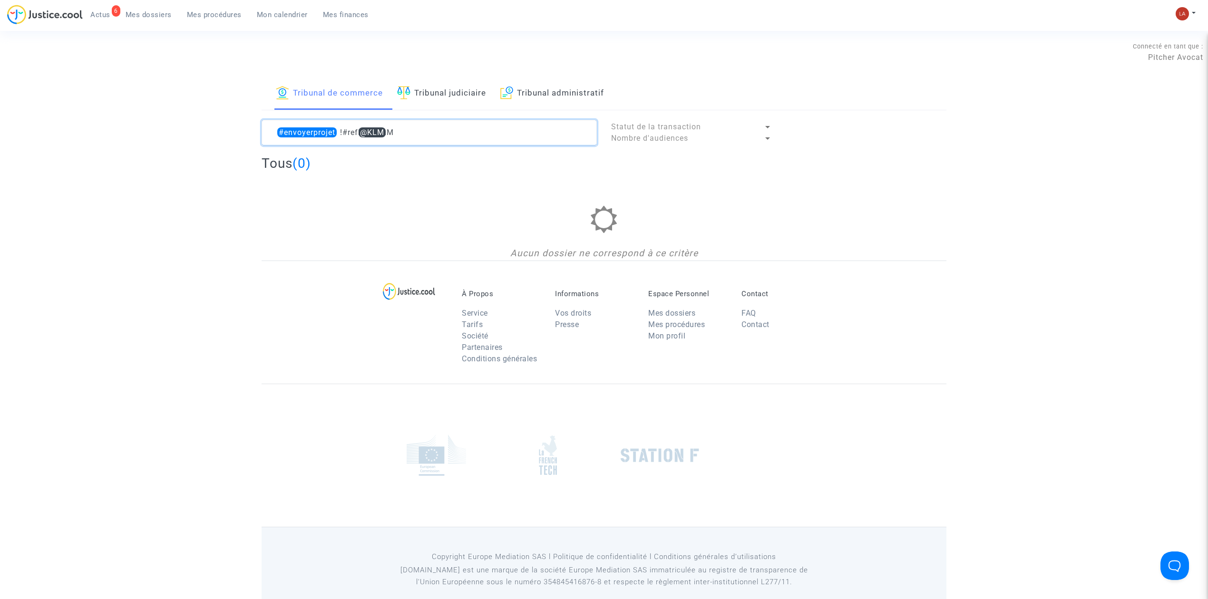
drag, startPoint x: 370, startPoint y: 128, endPoint x: 413, endPoint y: 136, distance: 43.9
click at [413, 136] on textarea at bounding box center [429, 133] width 335 height 26
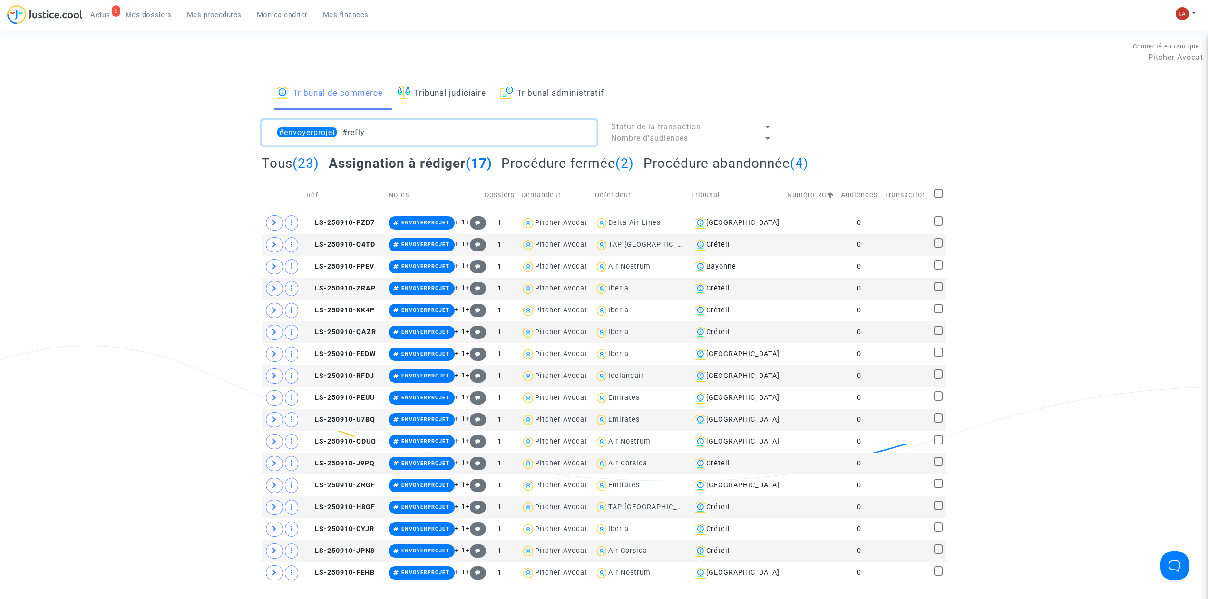
type textarea "#envoyerprojet !#refly"
drag, startPoint x: 1034, startPoint y: 118, endPoint x: 1020, endPoint y: 118, distance: 13.3
click at [1033, 118] on div "Tribunal de commerce Tribunal judiciaire Tribunal administratif #envoyerprojet …" at bounding box center [604, 331] width 1208 height 506
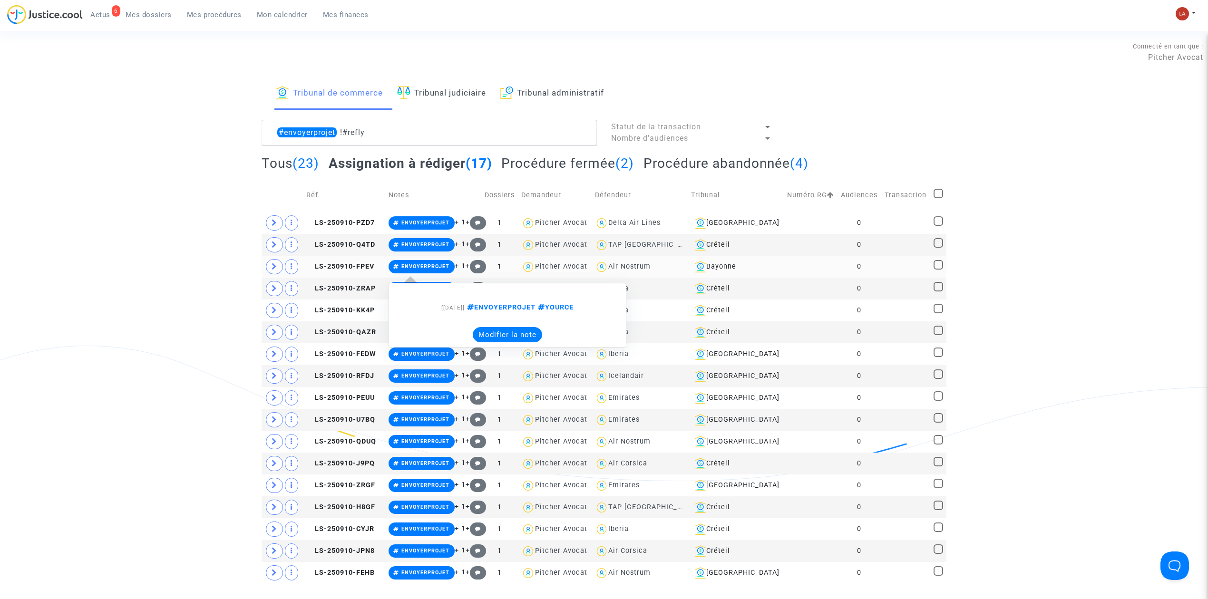
click at [512, 336] on button "Modifier la note" at bounding box center [507, 334] width 69 height 15
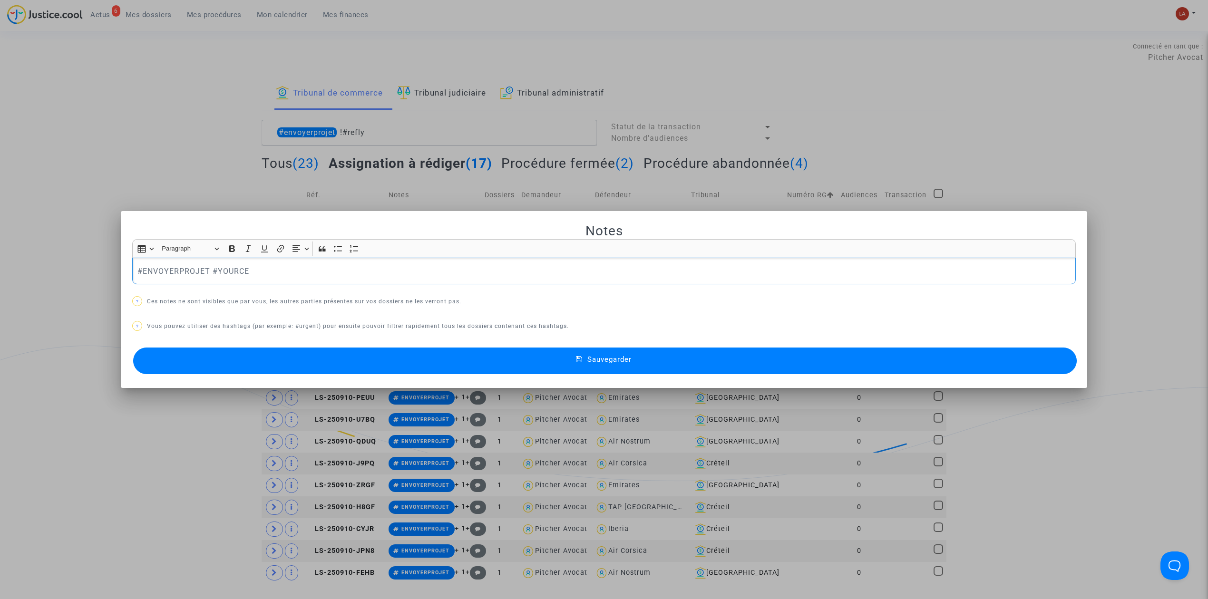
click at [167, 276] on p "#ENVOYERPROJET #YOURCE" at bounding box center [603, 271] width 933 height 12
click at [166, 274] on p "#ENVOYERPROJET #YOURCE" at bounding box center [603, 271] width 933 height 12
click at [283, 352] on button "Sauvegarder" at bounding box center [604, 361] width 943 height 27
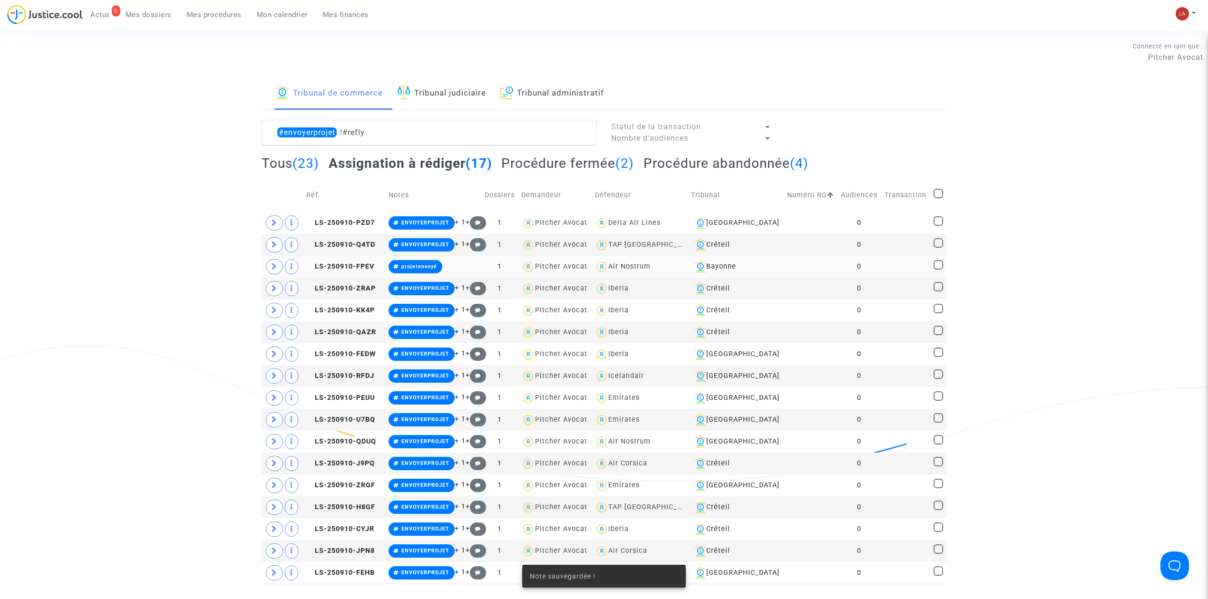
click at [648, 269] on div "Air Nostrum" at bounding box center [629, 266] width 42 height 8
type textarea "#envoyerprojet !#refly @"Air Nostrum""
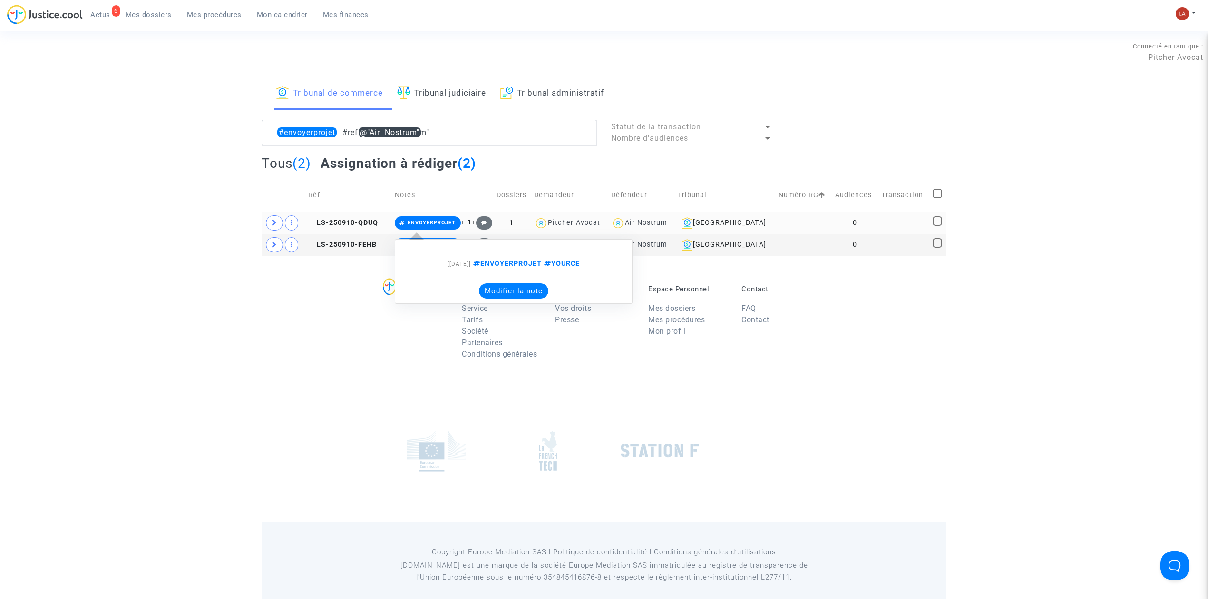
click at [516, 290] on button "Modifier la note" at bounding box center [513, 290] width 69 height 15
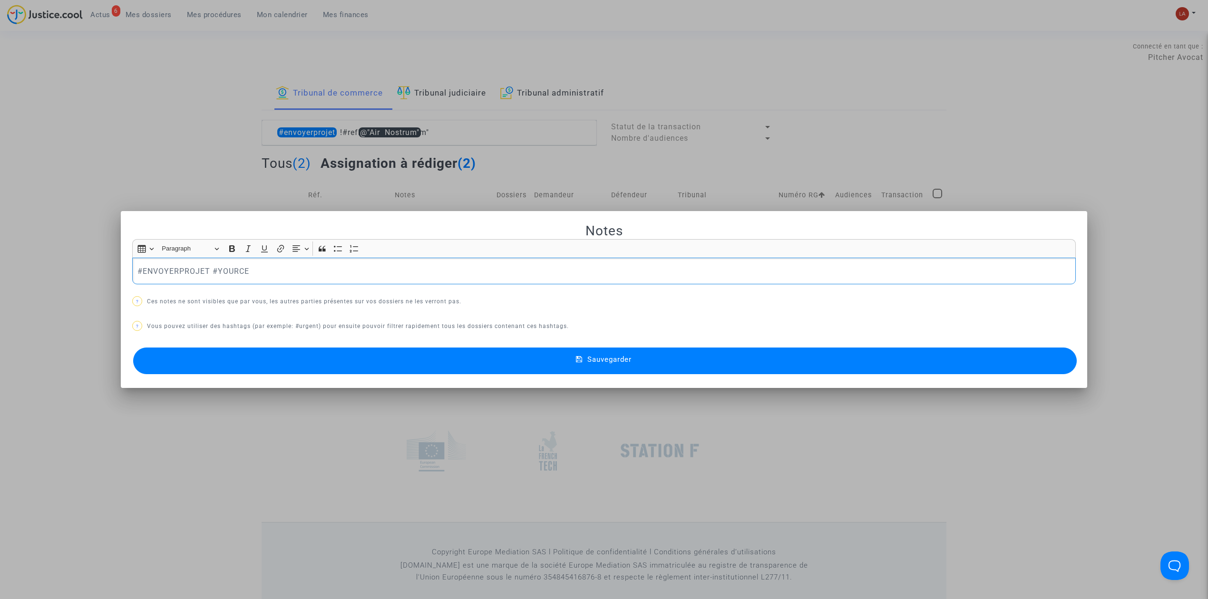
click at [177, 258] on div "#ENVOYERPROJET #YOURCE" at bounding box center [603, 271] width 943 height 27
click at [302, 360] on button "Sauvegarder" at bounding box center [604, 361] width 943 height 27
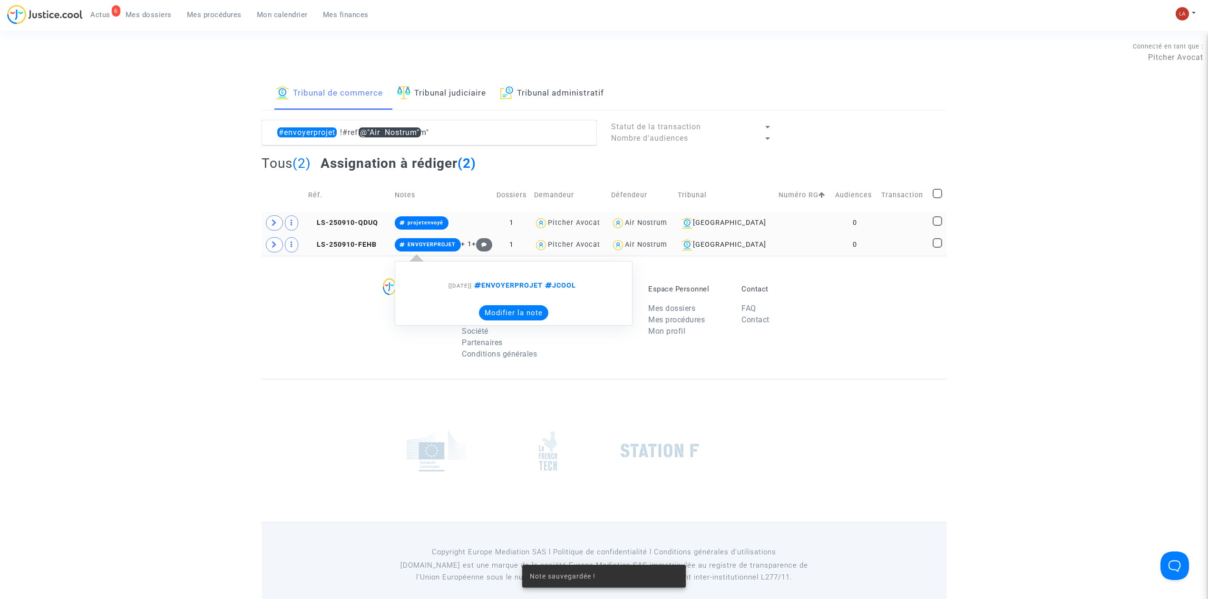
click at [530, 315] on button "Modifier la note" at bounding box center [513, 312] width 69 height 15
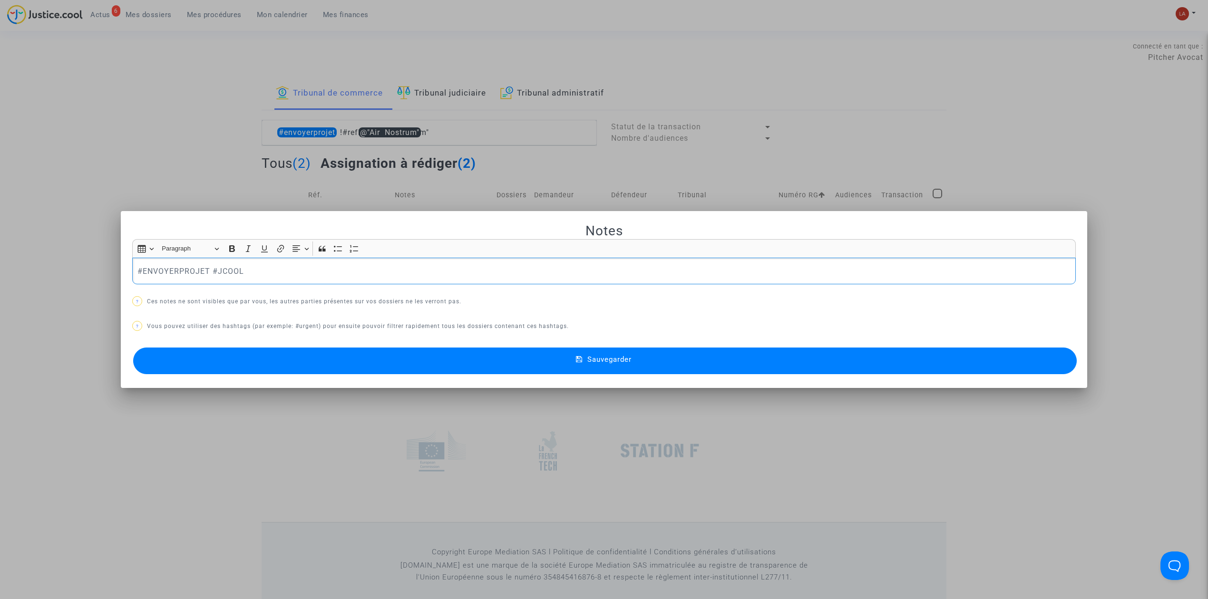
click at [177, 268] on p "#ENVOYERPROJET #JCOOL" at bounding box center [603, 271] width 933 height 12
click at [212, 350] on button "Sauvegarder" at bounding box center [604, 361] width 943 height 27
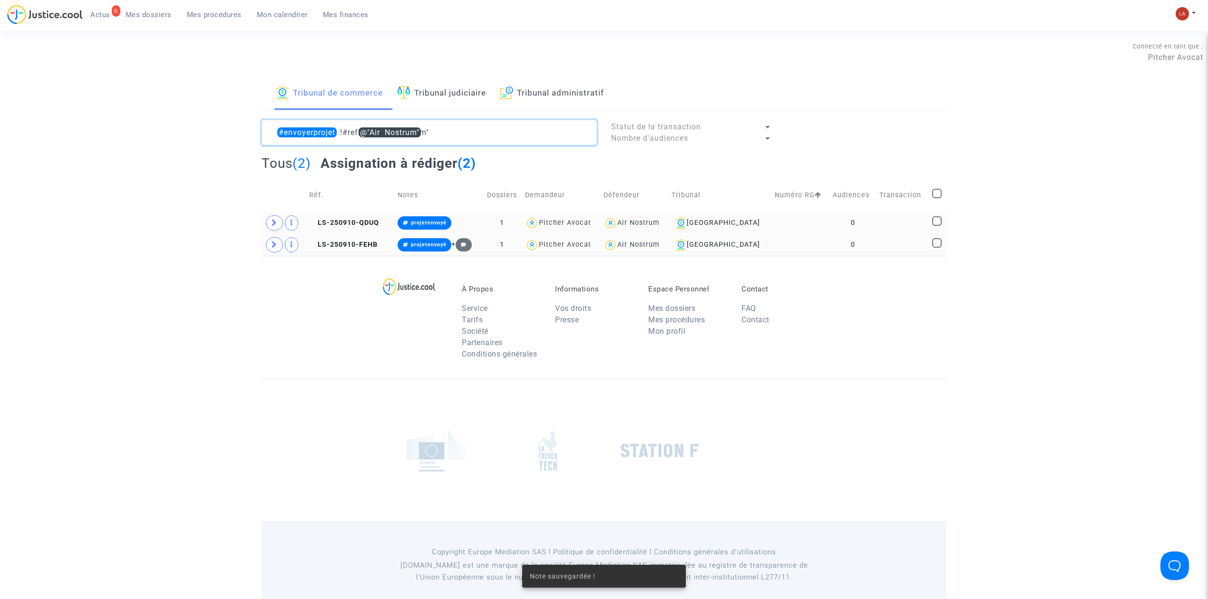
drag, startPoint x: 369, startPoint y: 130, endPoint x: 463, endPoint y: 125, distance: 93.8
click at [463, 125] on textarea at bounding box center [429, 133] width 335 height 26
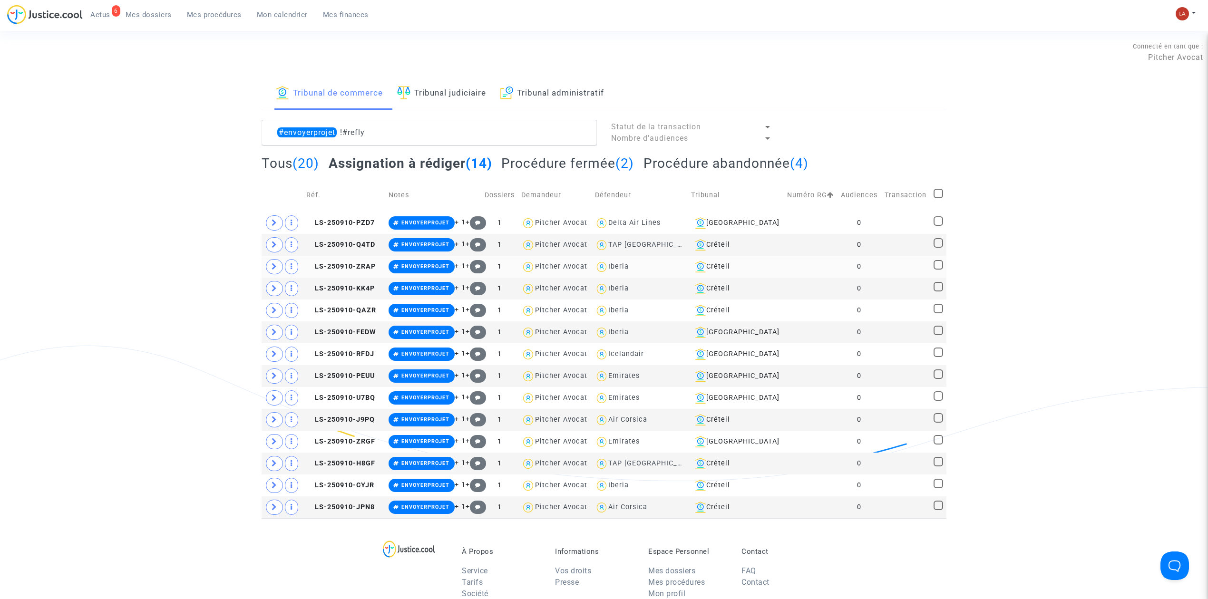
click at [629, 270] on div "Iberia" at bounding box center [618, 266] width 20 height 8
type textarea "#envoyerprojet !#refly @Iberia"
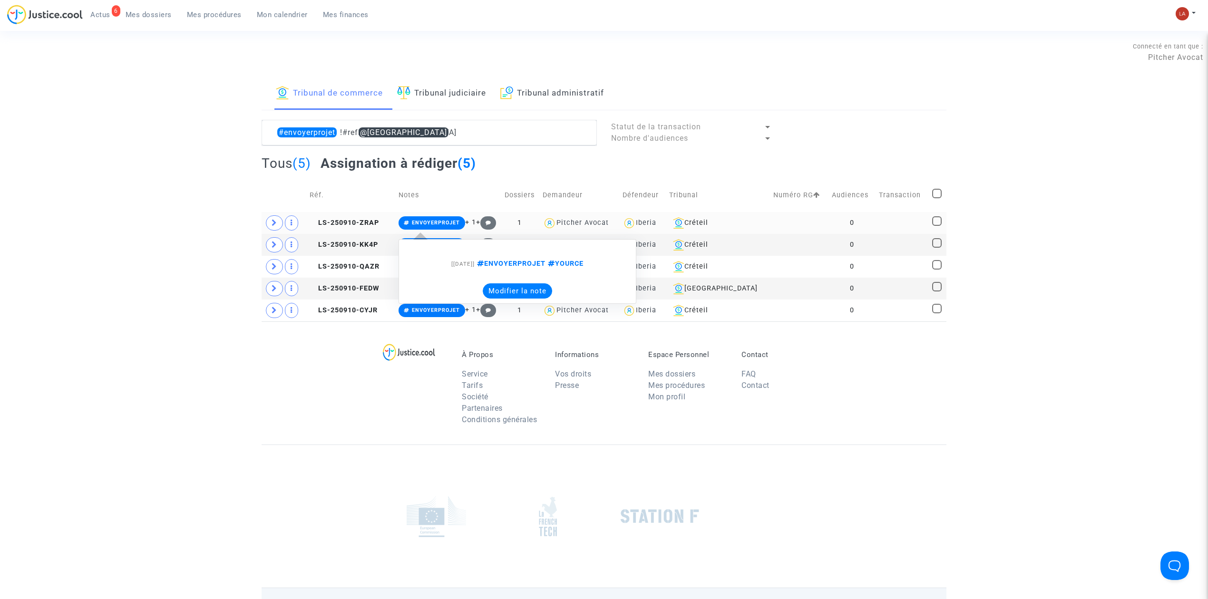
click at [522, 284] on button "Modifier la note" at bounding box center [517, 290] width 69 height 15
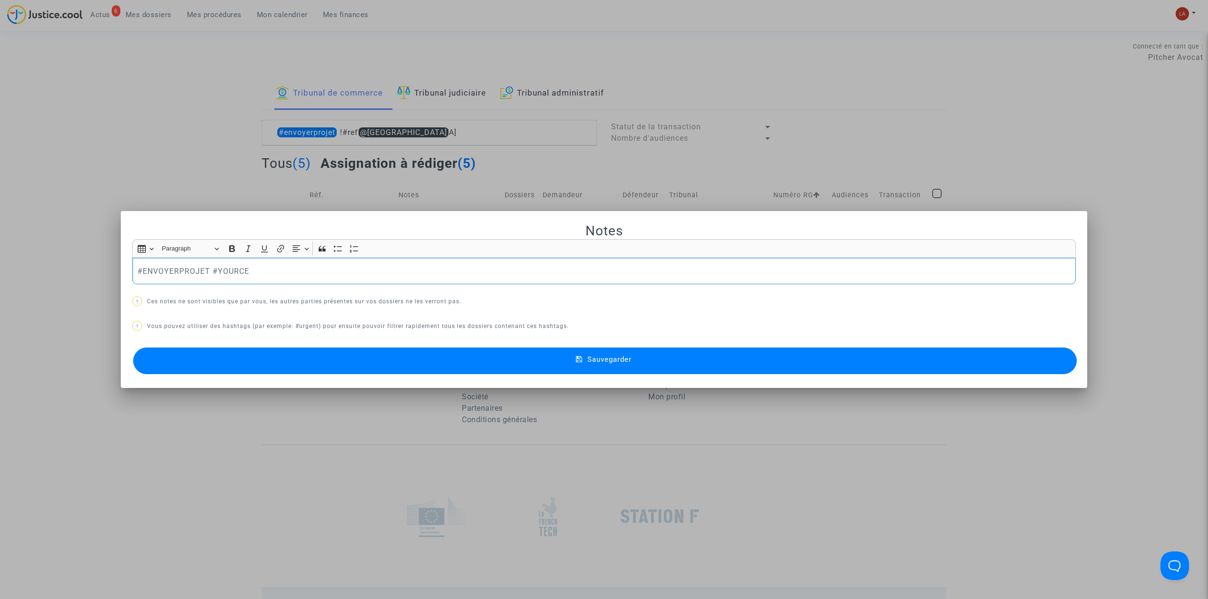
click at [156, 263] on div "#ENVOYERPROJET #YOURCE" at bounding box center [603, 271] width 943 height 27
click at [226, 356] on button "Sauvegarder" at bounding box center [604, 361] width 943 height 27
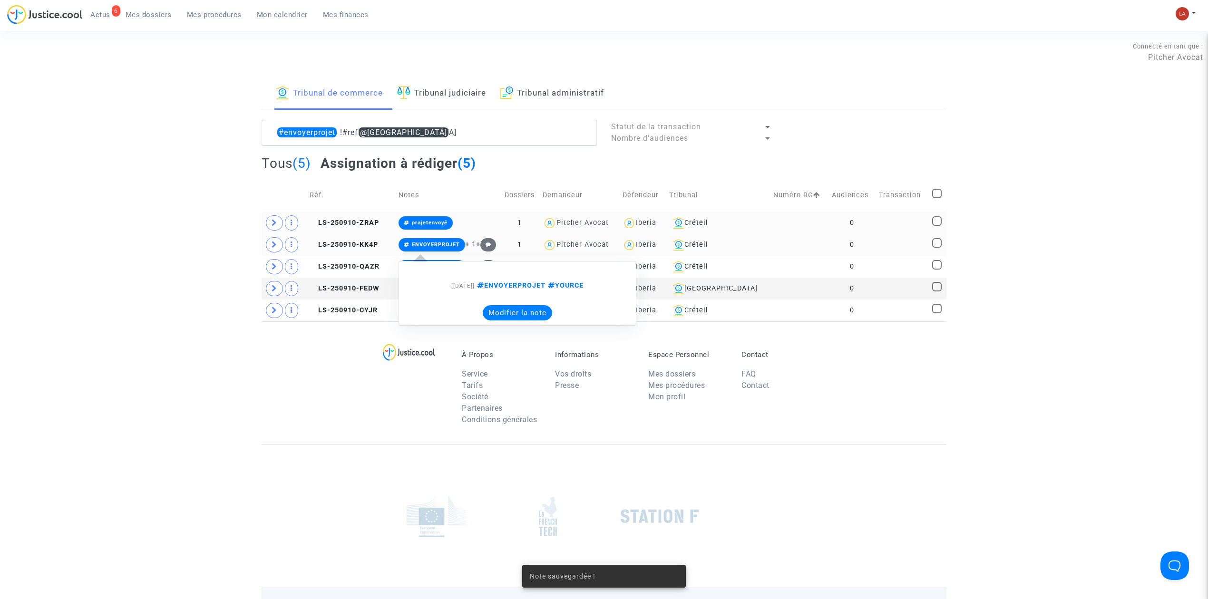
click at [514, 309] on button "Modifier la note" at bounding box center [517, 312] width 69 height 15
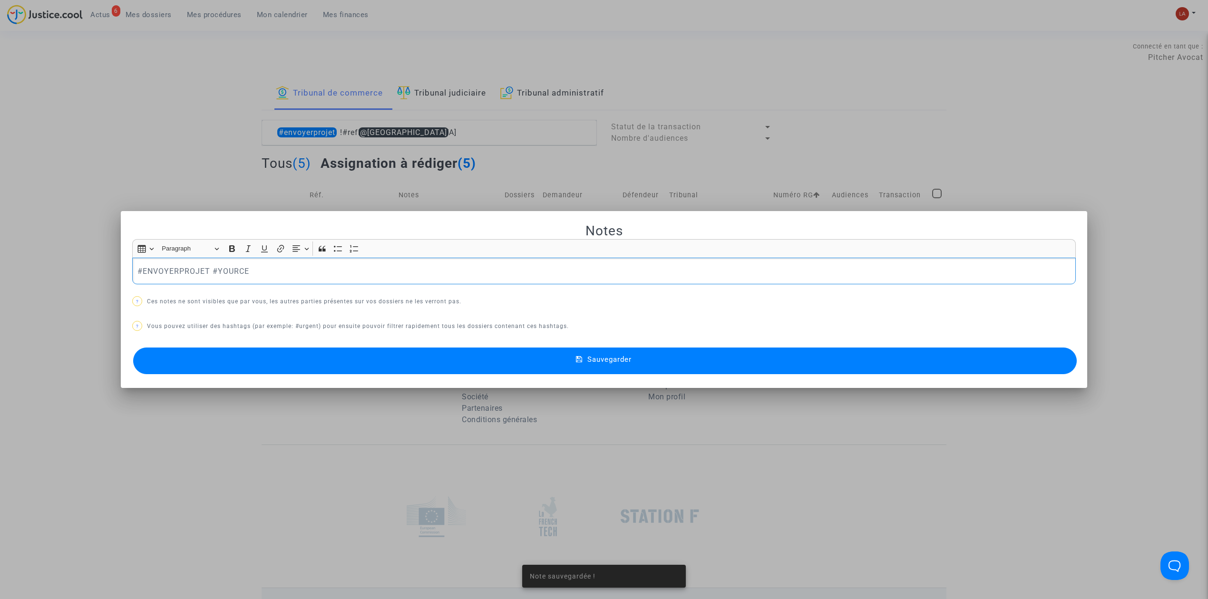
click at [164, 265] on p "#ENVOYERPROJET #YOURCE" at bounding box center [603, 271] width 933 height 12
click at [269, 362] on button "Sauvegarder" at bounding box center [604, 361] width 943 height 27
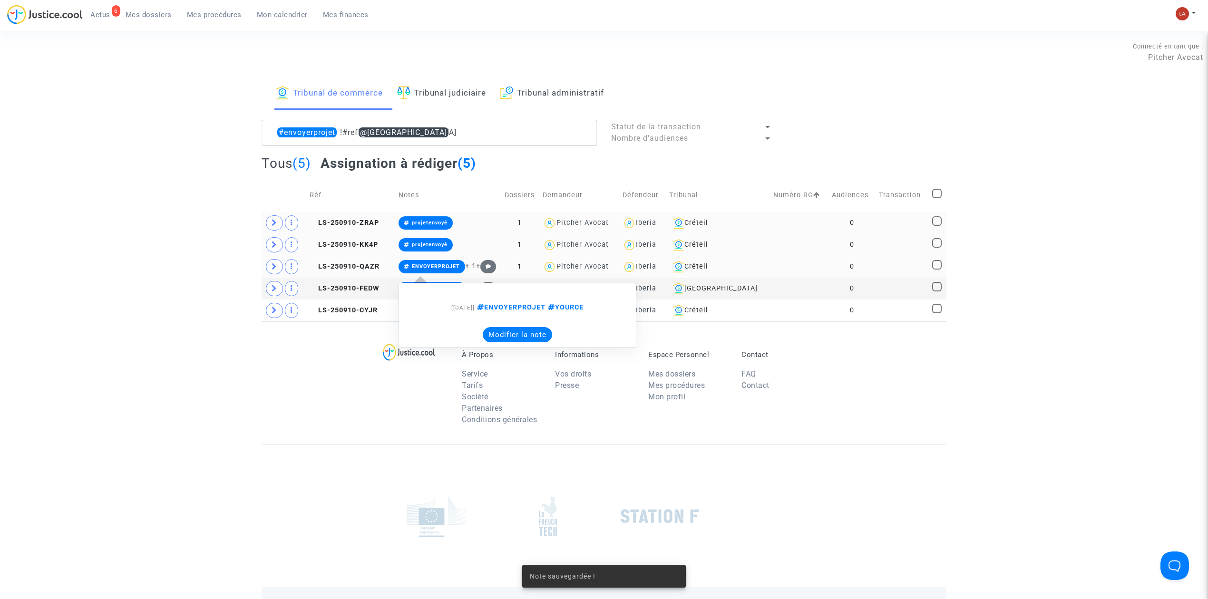
click at [524, 337] on button "Modifier la note" at bounding box center [517, 334] width 69 height 15
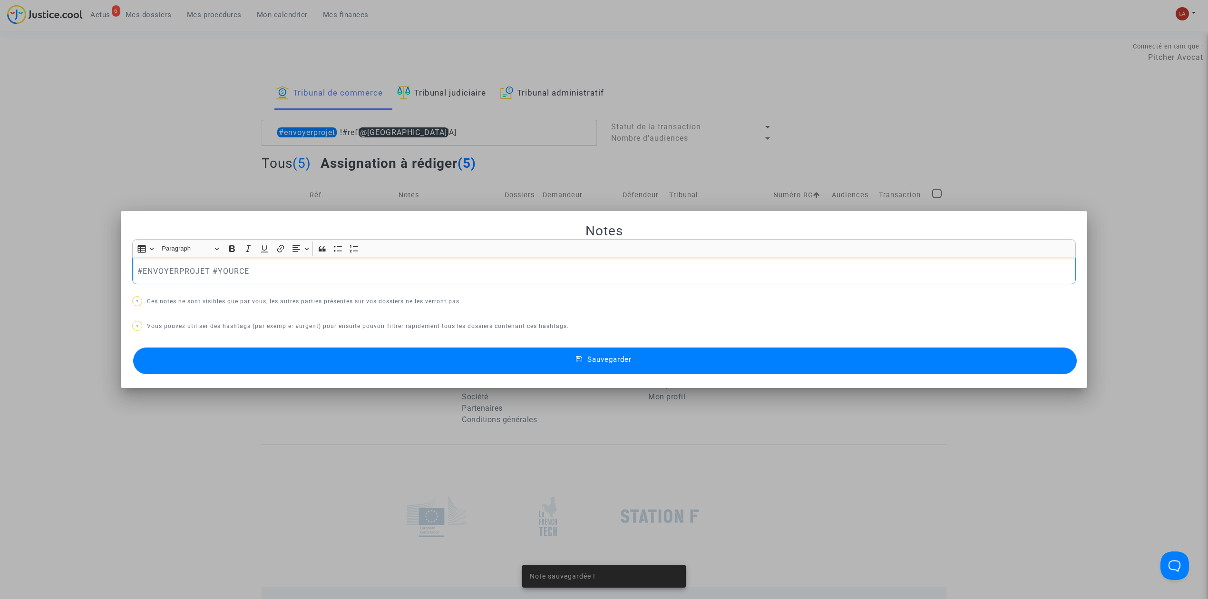
click at [158, 274] on p "#ENVOYERPROJET #YOURCE" at bounding box center [603, 271] width 933 height 12
click at [199, 357] on button "Sauvegarder" at bounding box center [604, 361] width 943 height 27
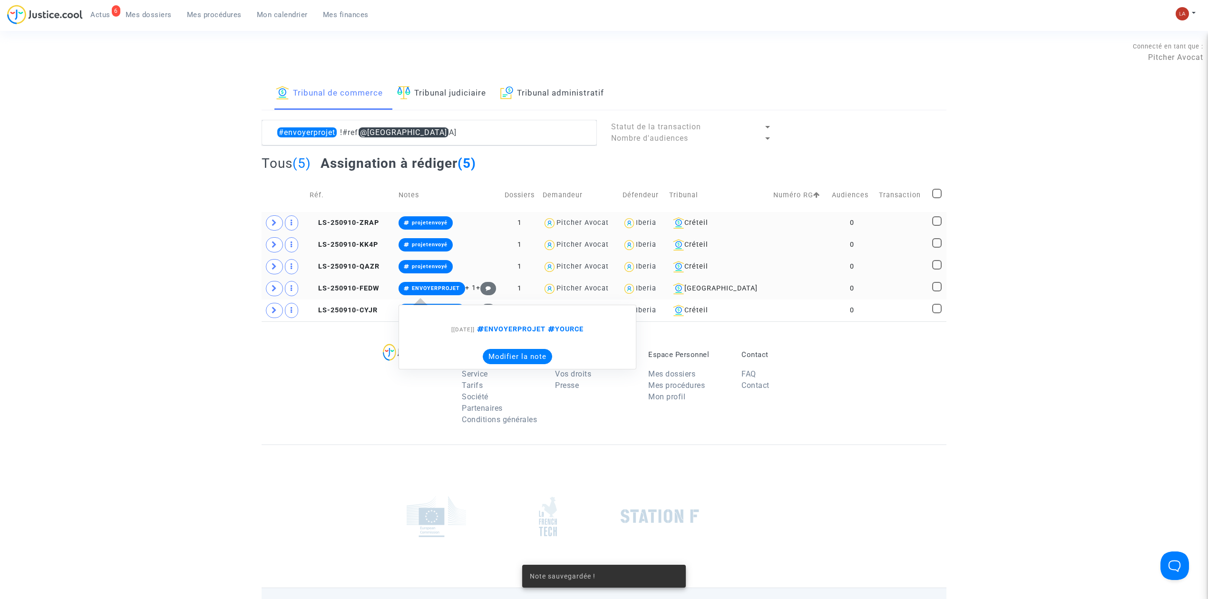
click at [513, 352] on button "Modifier la note" at bounding box center [517, 356] width 69 height 15
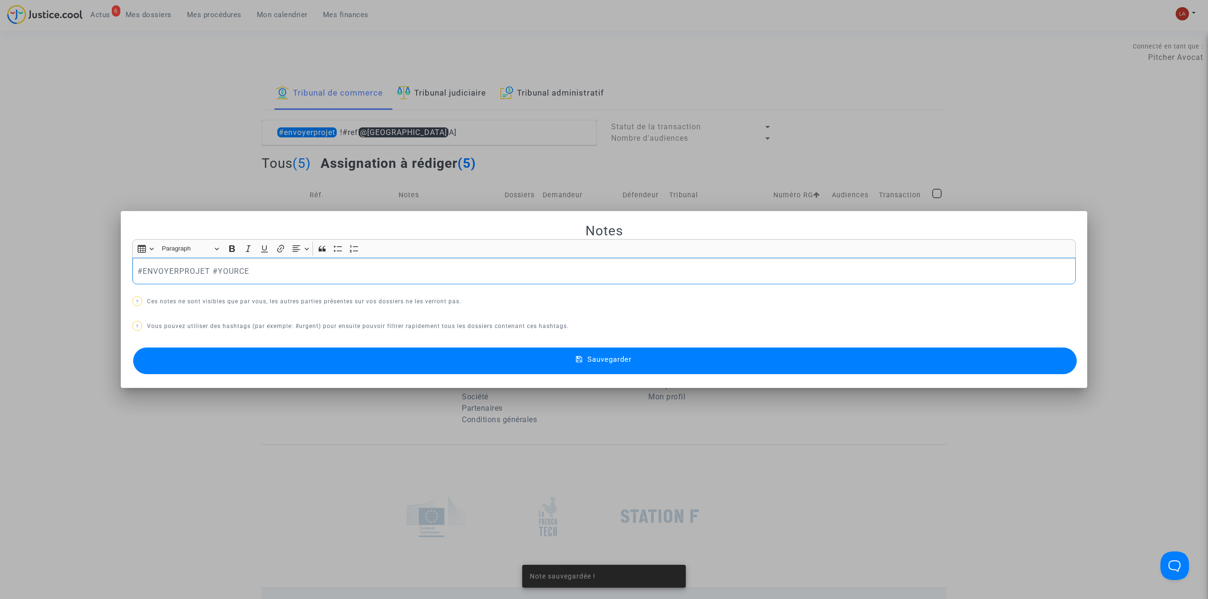
click at [171, 281] on div "#ENVOYERPROJET #YOURCE" at bounding box center [603, 271] width 943 height 27
click at [312, 371] on button "Sauvegarder" at bounding box center [604, 361] width 943 height 27
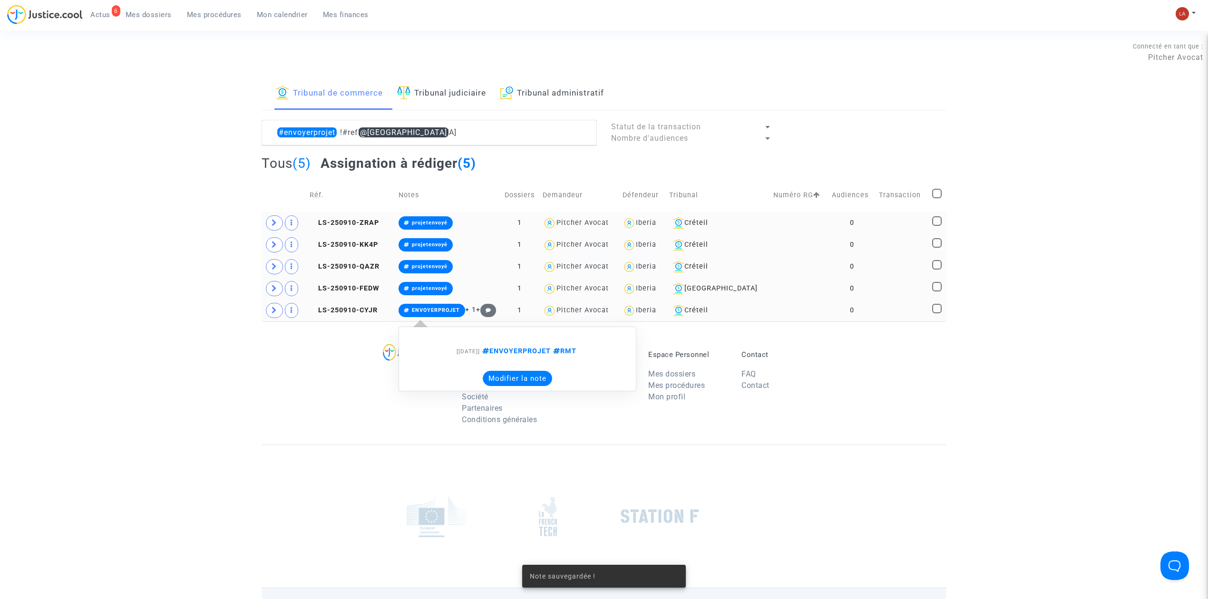
click at [521, 383] on button "Modifier la note" at bounding box center [517, 378] width 69 height 15
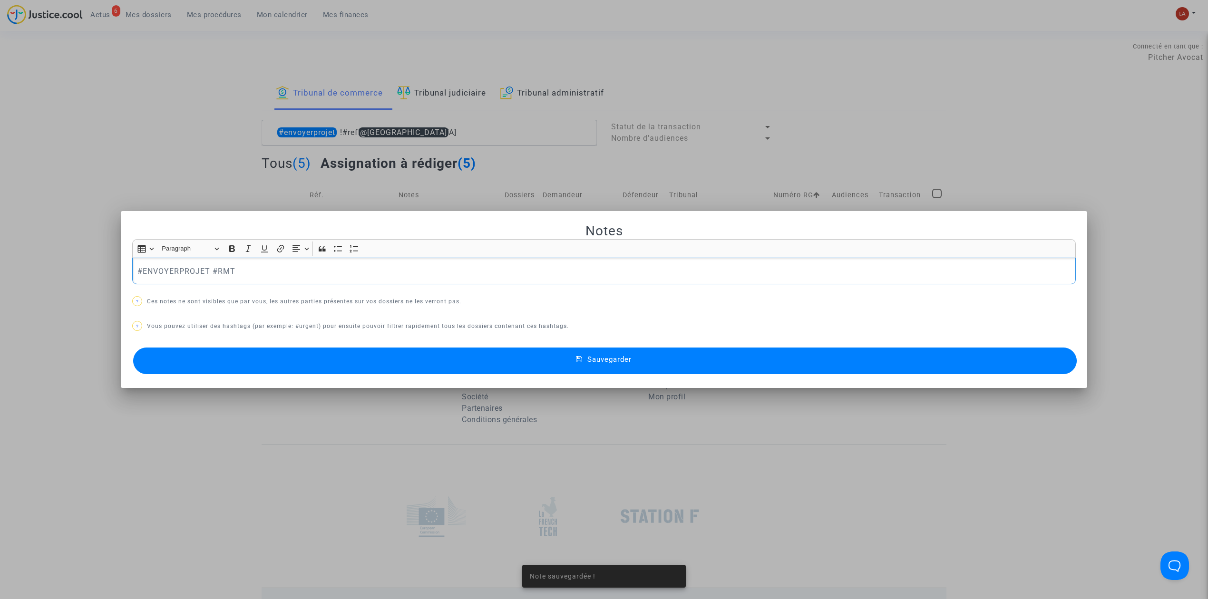
click at [151, 268] on p "#ENVOYERPROJET #RMT" at bounding box center [603, 271] width 933 height 12
click at [293, 351] on button "Sauvegarder" at bounding box center [604, 361] width 943 height 27
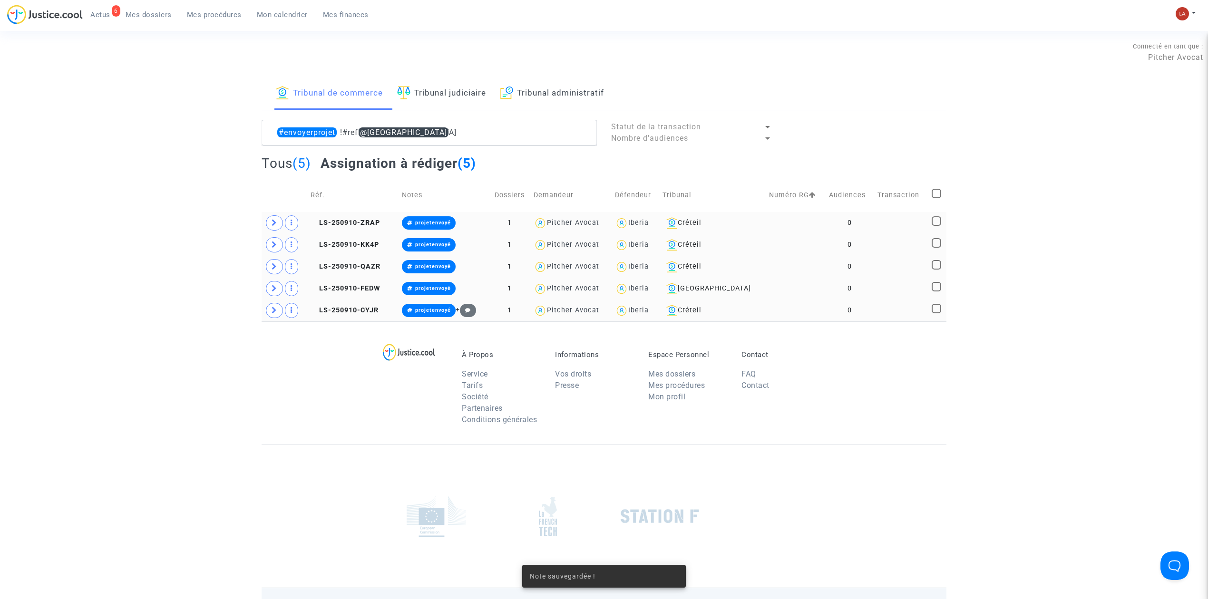
click at [649, 222] on div "Iberia" at bounding box center [638, 223] width 20 height 8
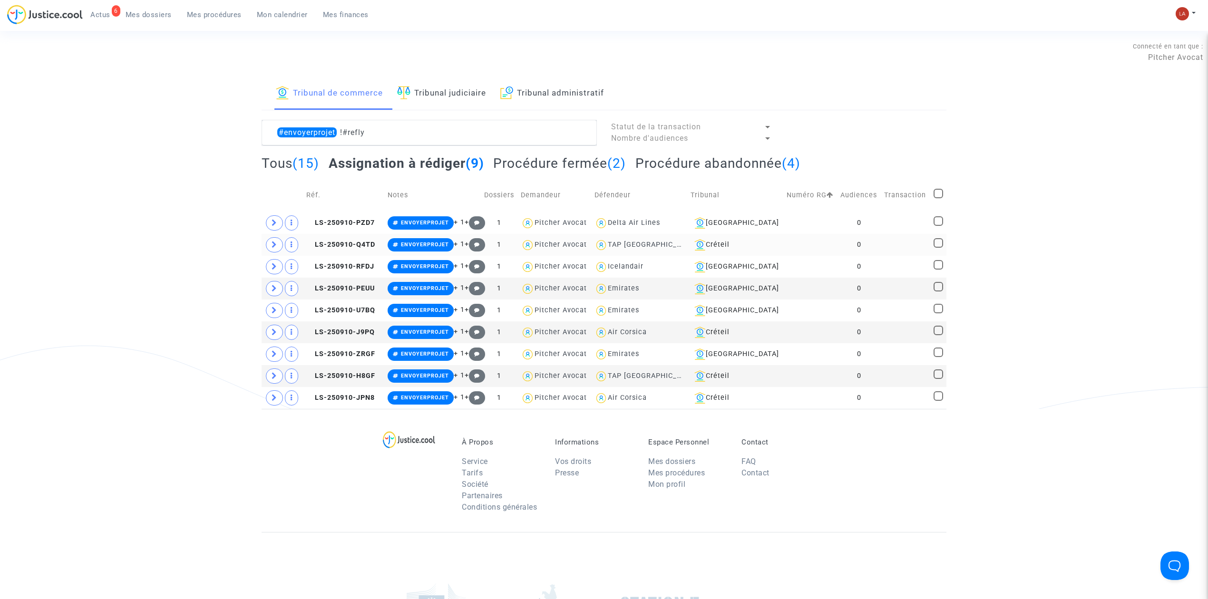
click at [660, 247] on div "TAP Portugal" at bounding box center [652, 245] width 89 height 8
type textarea "#envoyerprojet !#refly @"TAP Portugal""
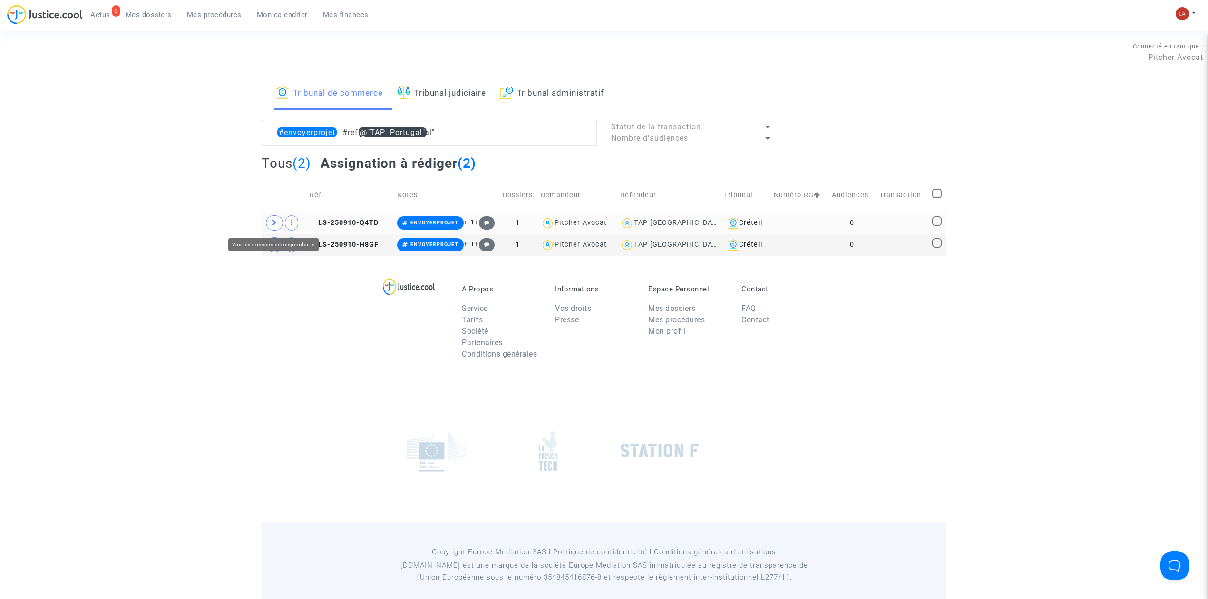
click at [272, 223] on icon at bounding box center [275, 222] width 6 height 7
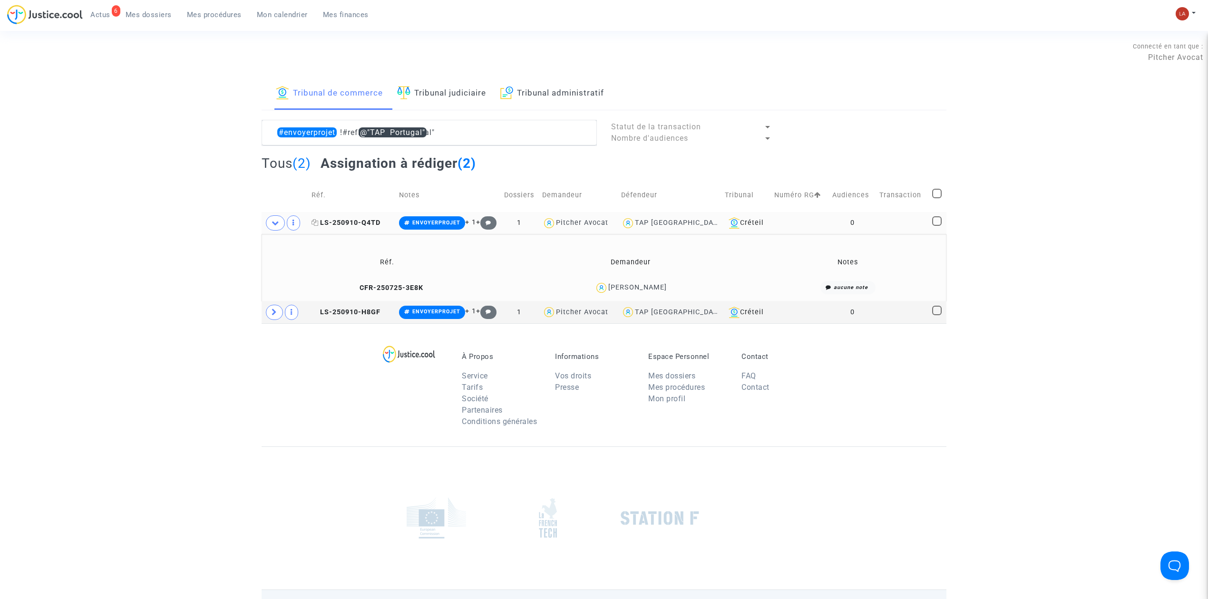
drag, startPoint x: 388, startPoint y: 219, endPoint x: 321, endPoint y: 226, distance: 67.4
click at [321, 226] on td "LS-250910-Q4TD" at bounding box center [351, 223] width 87 height 22
copy td "LS-250910-Q4TD"
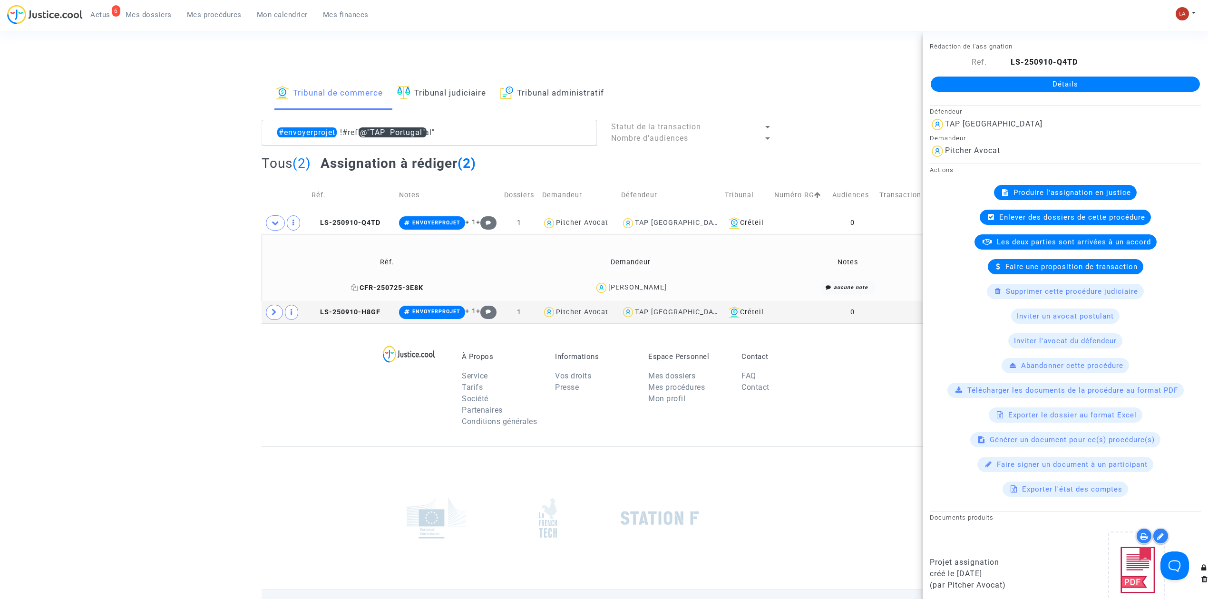
click at [405, 286] on span "CFR-250725-3E8K" at bounding box center [387, 288] width 72 height 8
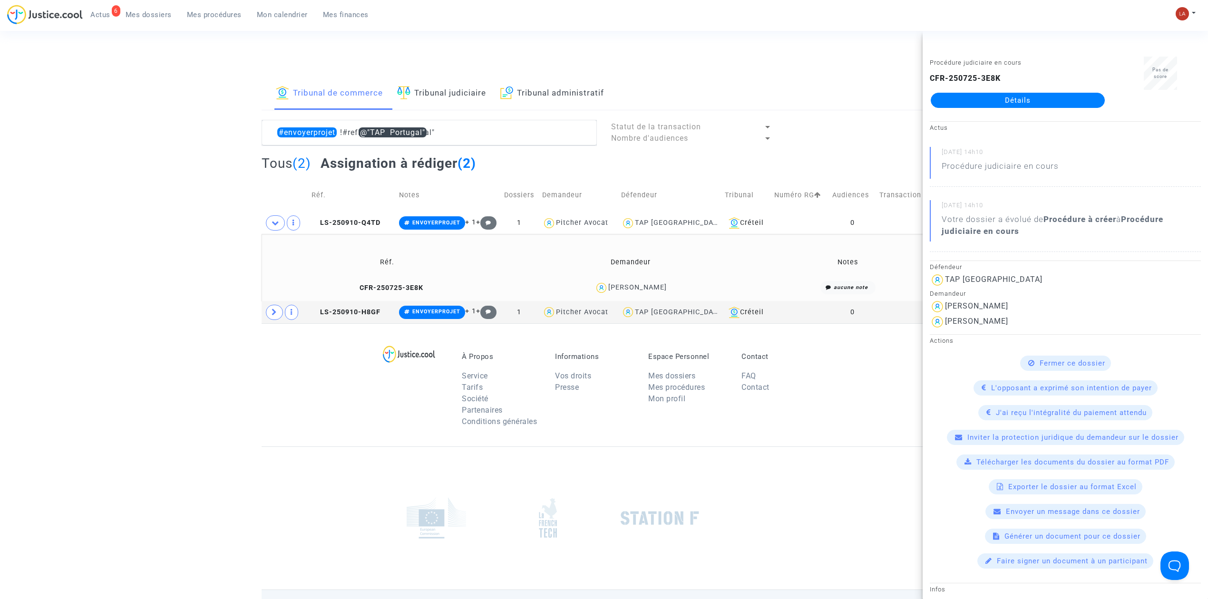
drag, startPoint x: 1009, startPoint y: 304, endPoint x: 942, endPoint y: 307, distance: 66.1
click at [942, 307] on div "Rodrigo Duarte" at bounding box center [1065, 306] width 271 height 15
copy div "Rodrigo Duarte"
drag, startPoint x: 995, startPoint y: 320, endPoint x: 946, endPoint y: 320, distance: 48.5
click at [946, 320] on div "Marina Paulo" at bounding box center [976, 321] width 63 height 9
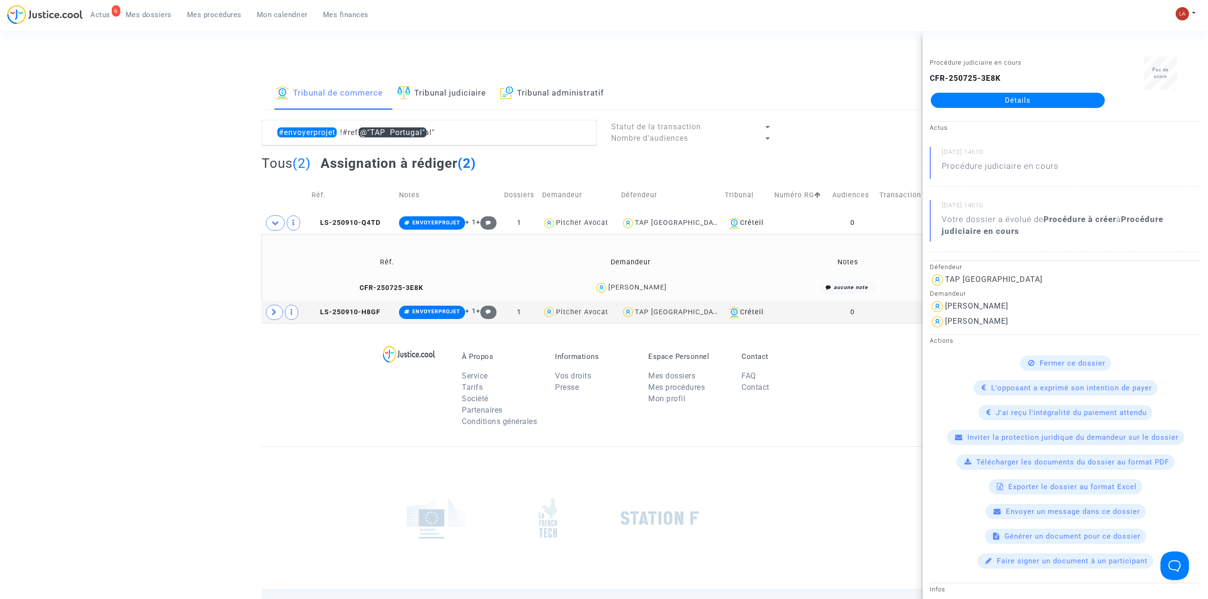
copy div "Marina Paulo"
click at [847, 70] on div "Connecté en tant que : Pitcher Avocat" at bounding box center [601, 66] width 1203 height 23
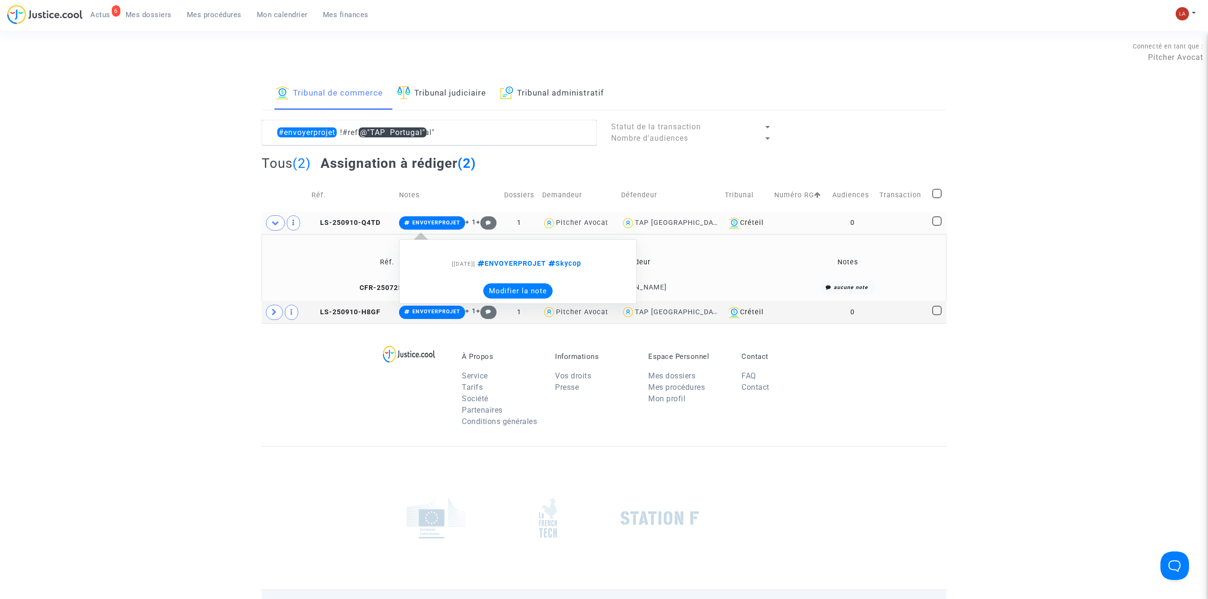
click at [520, 296] on button "Modifier la note" at bounding box center [517, 290] width 69 height 15
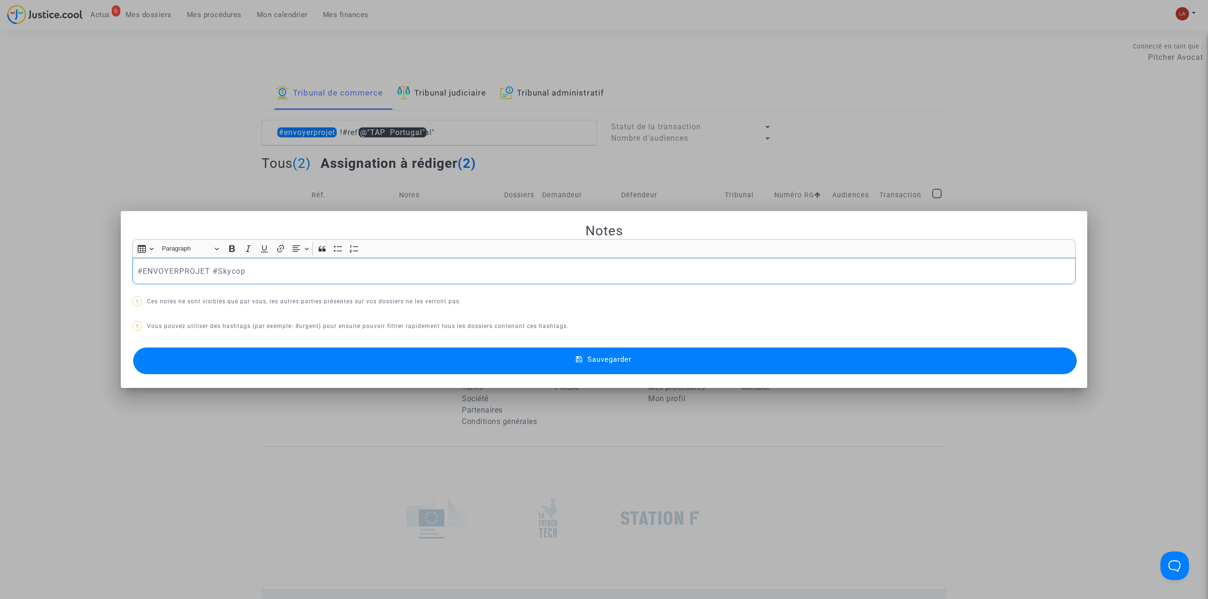
click at [194, 272] on p "#ENVOYERPROJET #Skycop" at bounding box center [603, 271] width 933 height 12
click at [257, 358] on button "Sauvegarder" at bounding box center [604, 361] width 943 height 27
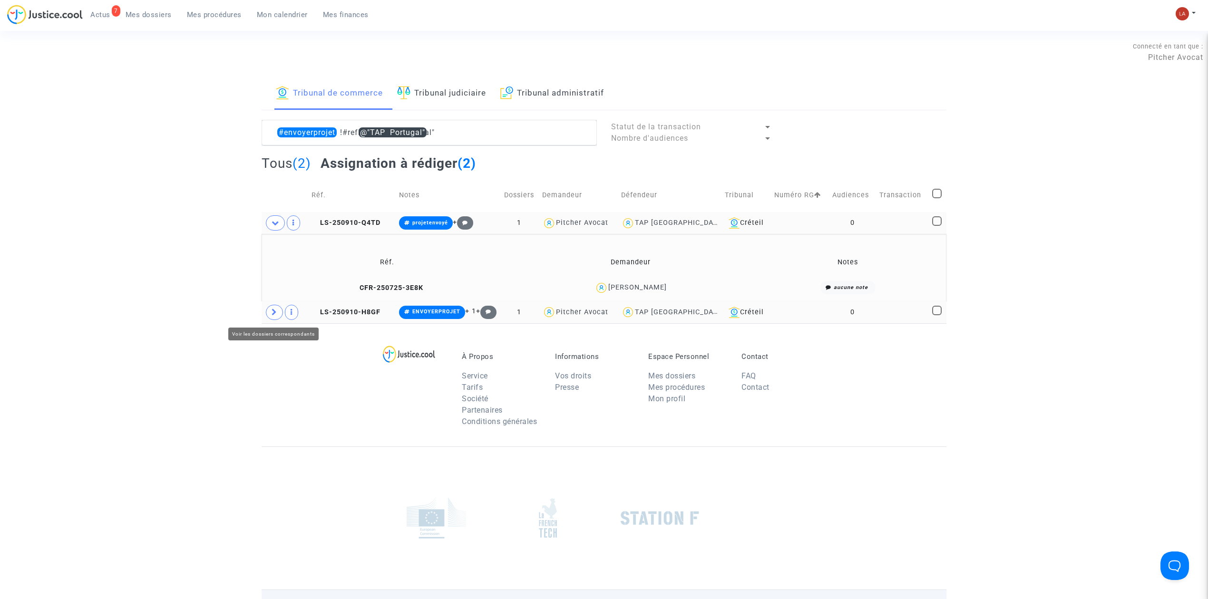
click at [266, 313] on span at bounding box center [274, 312] width 17 height 15
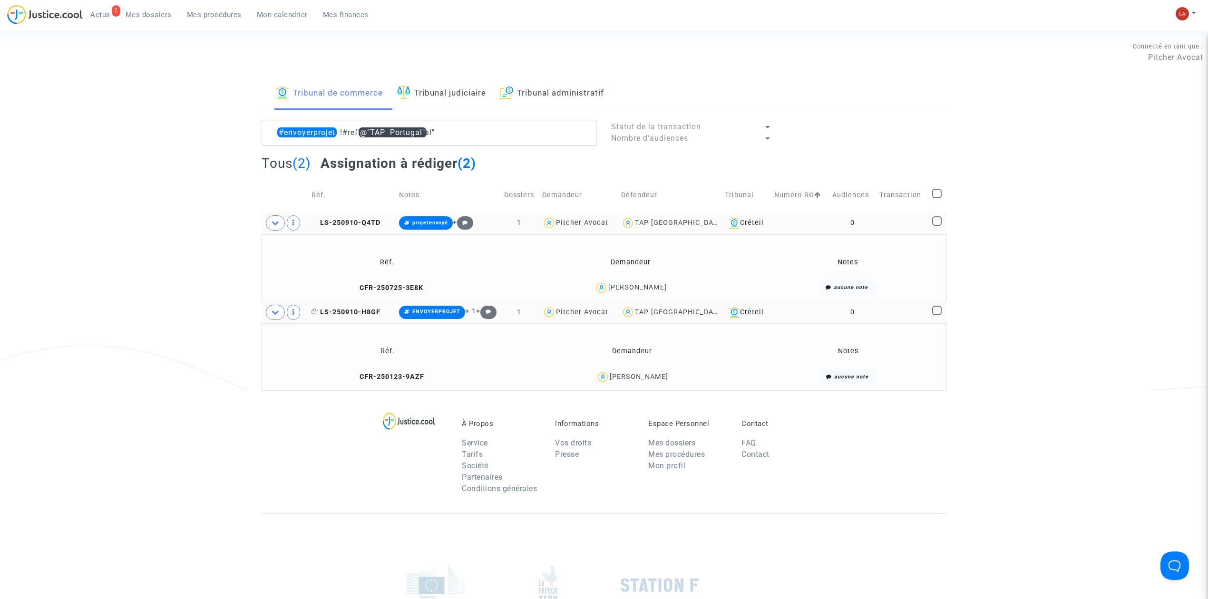
click at [315, 311] on icon at bounding box center [314, 312] width 7 height 7
drag, startPoint x: 672, startPoint y: 381, endPoint x: 611, endPoint y: 381, distance: 61.8
click at [611, 381] on div "Clément Marche" at bounding box center [632, 377] width 236 height 14
copy div "Clément Marche"
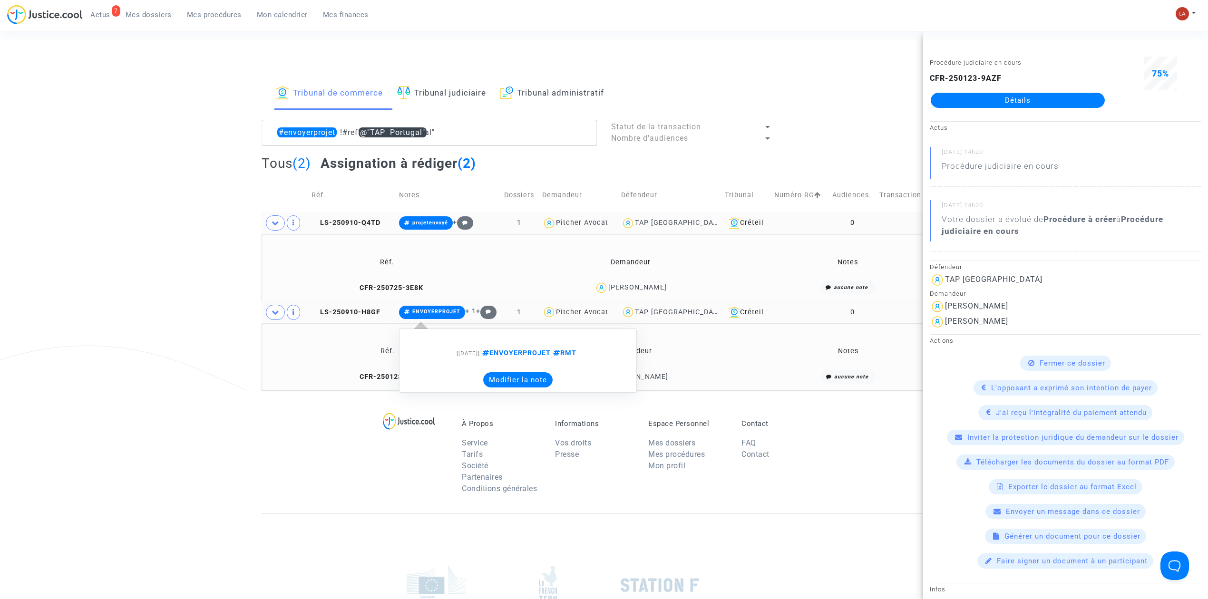
click at [502, 376] on button "Modifier la note" at bounding box center [517, 379] width 69 height 15
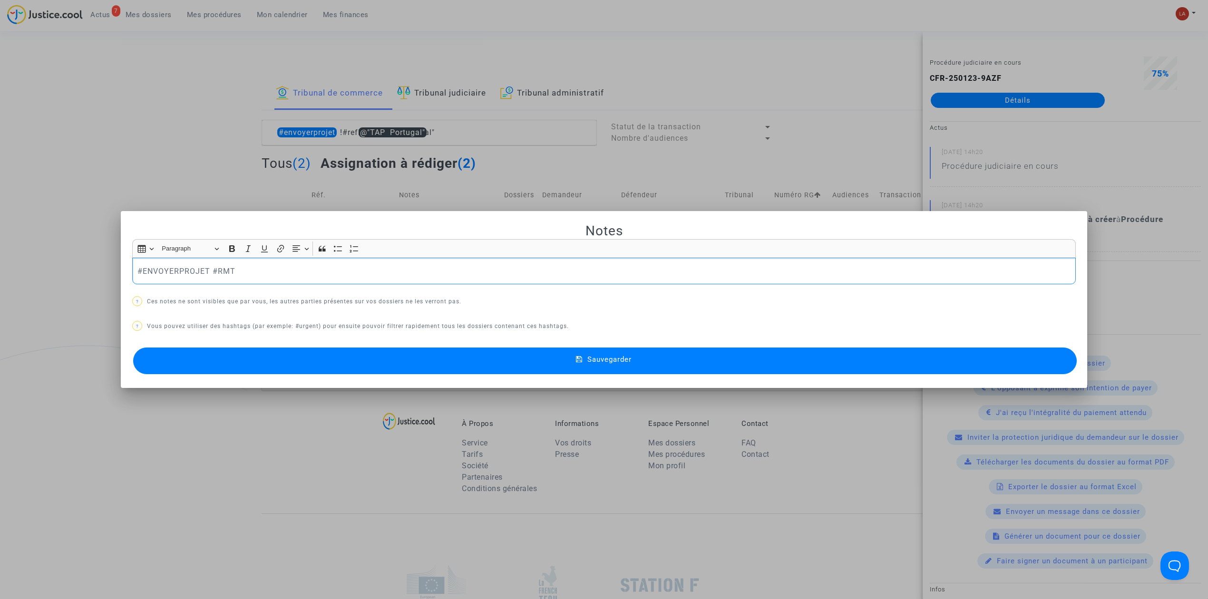
click at [196, 262] on div "#ENVOYERPROJET #RMT" at bounding box center [603, 271] width 943 height 27
click at [227, 356] on button "Sauvegarder" at bounding box center [604, 361] width 943 height 27
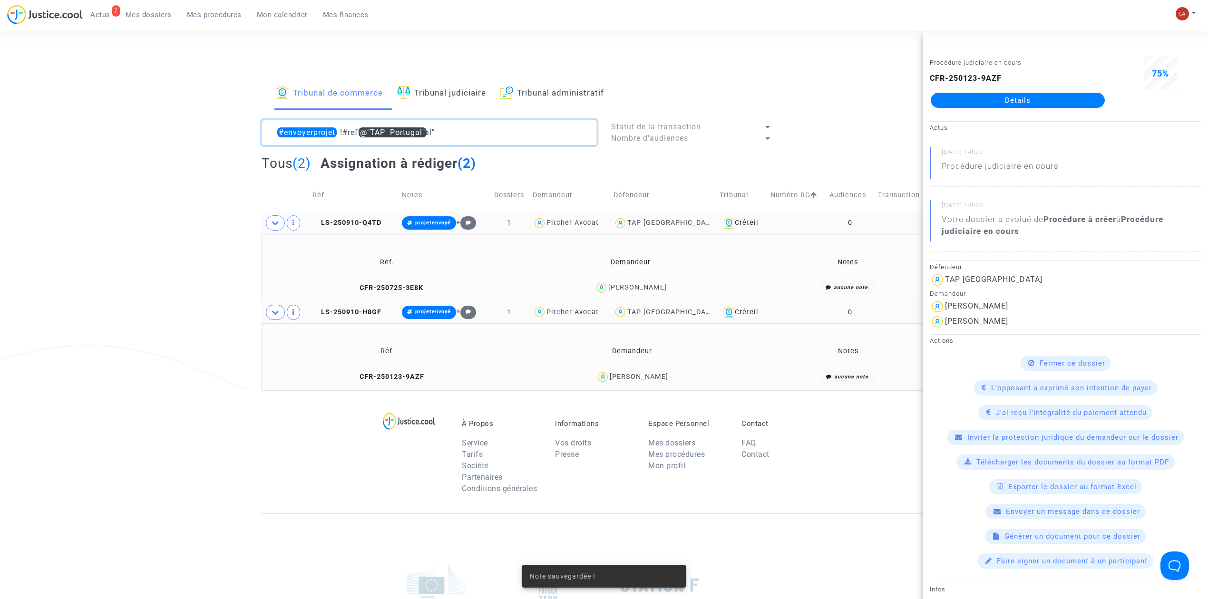
click at [487, 145] on textarea at bounding box center [429, 133] width 335 height 26
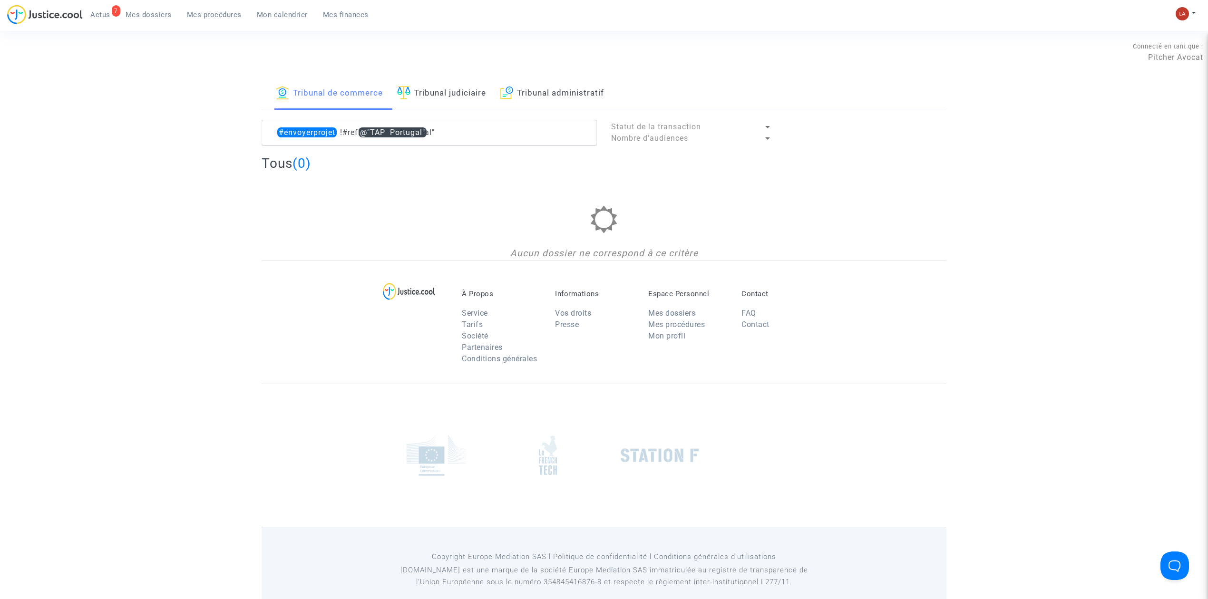
drag, startPoint x: 970, startPoint y: 256, endPoint x: 721, endPoint y: 232, distance: 250.3
click at [970, 256] on div "Tribunal de commerce Tribunal judiciaire Tribunal administratif #envoyerprojet …" at bounding box center [604, 169] width 1208 height 183
drag, startPoint x: 371, startPoint y: 126, endPoint x: 631, endPoint y: 141, distance: 261.0
click at [622, 141] on div "#envoyerprojet !#refly @"TAP Portugal" Statut de la transaction Nombre d'audien…" at bounding box center [603, 133] width 699 height 26
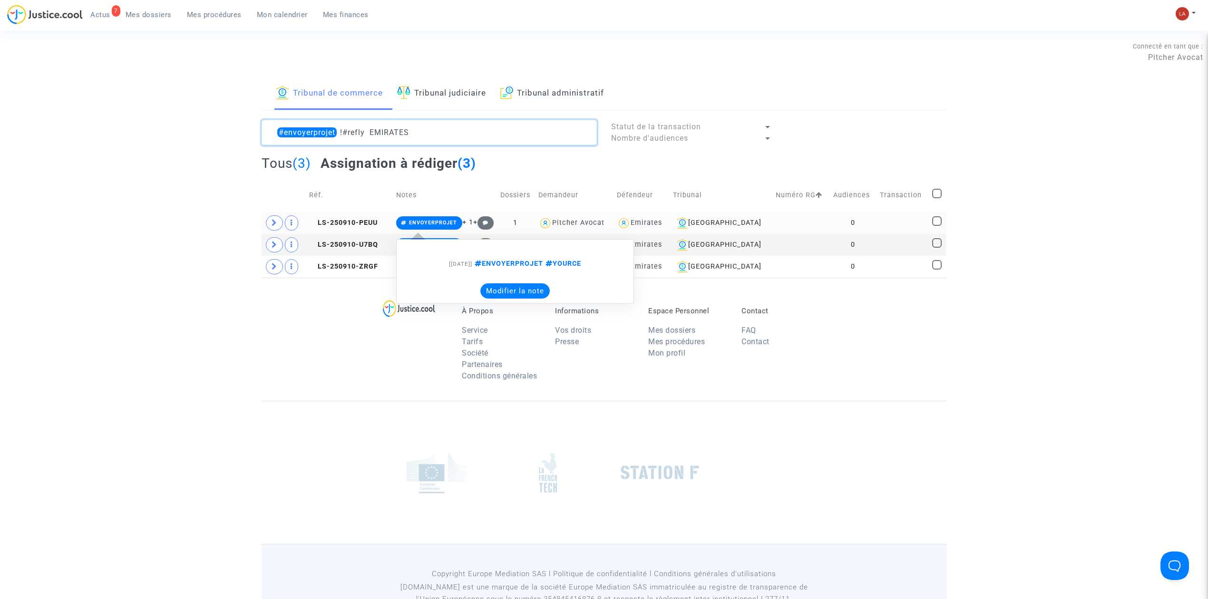
type textarea "#envoyerprojet !#refly EMIRATES"
click at [506, 291] on button "Modifier la note" at bounding box center [514, 290] width 69 height 15
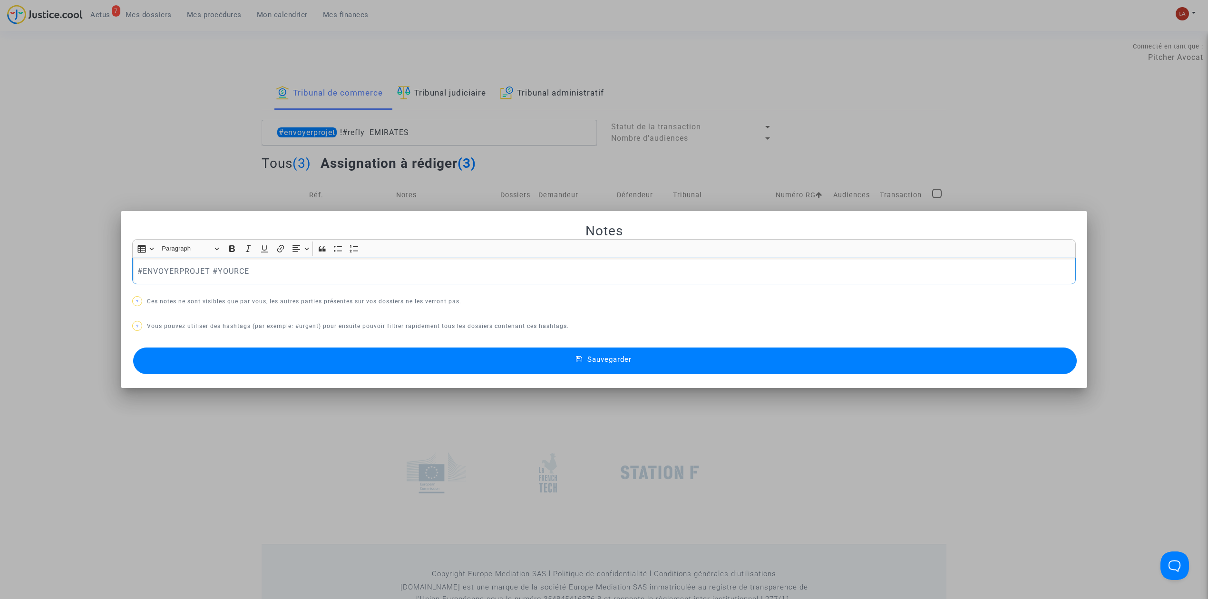
click at [155, 274] on p "#ENVOYERPROJET #YOURCE" at bounding box center [603, 271] width 933 height 12
click at [191, 369] on button "Sauvegarder" at bounding box center [604, 361] width 943 height 27
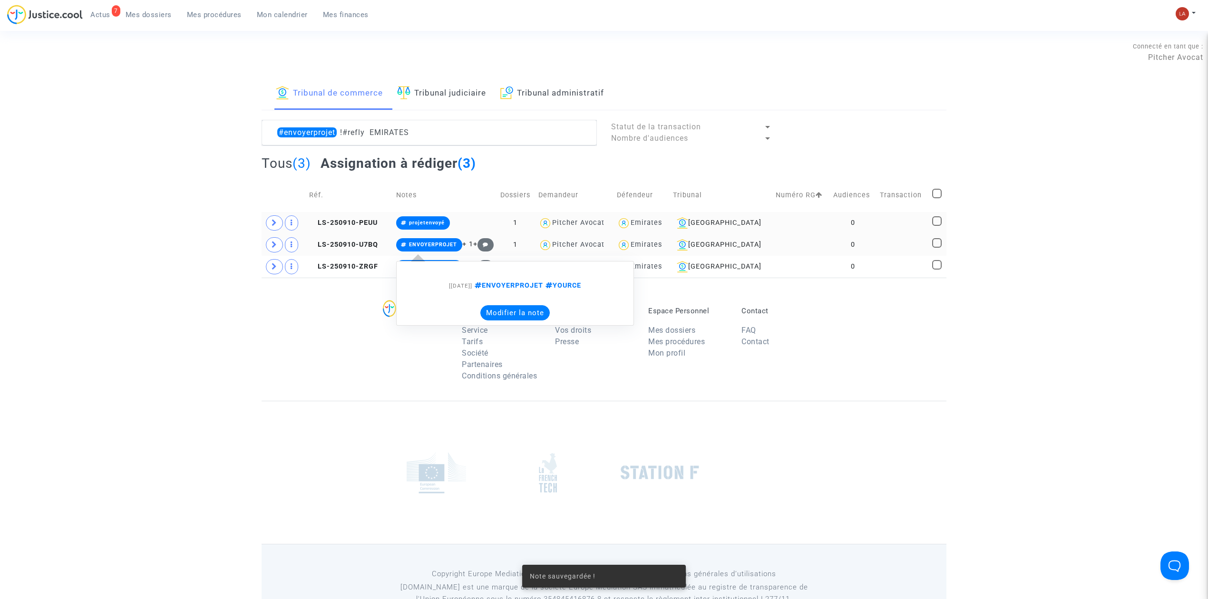
click at [499, 304] on note-viewer "[10/09/2025] ENVOYERPROJET YOURCE Modifier la note" at bounding box center [514, 293] width 227 height 54
click at [499, 316] on button "Modifier la note" at bounding box center [514, 312] width 69 height 15
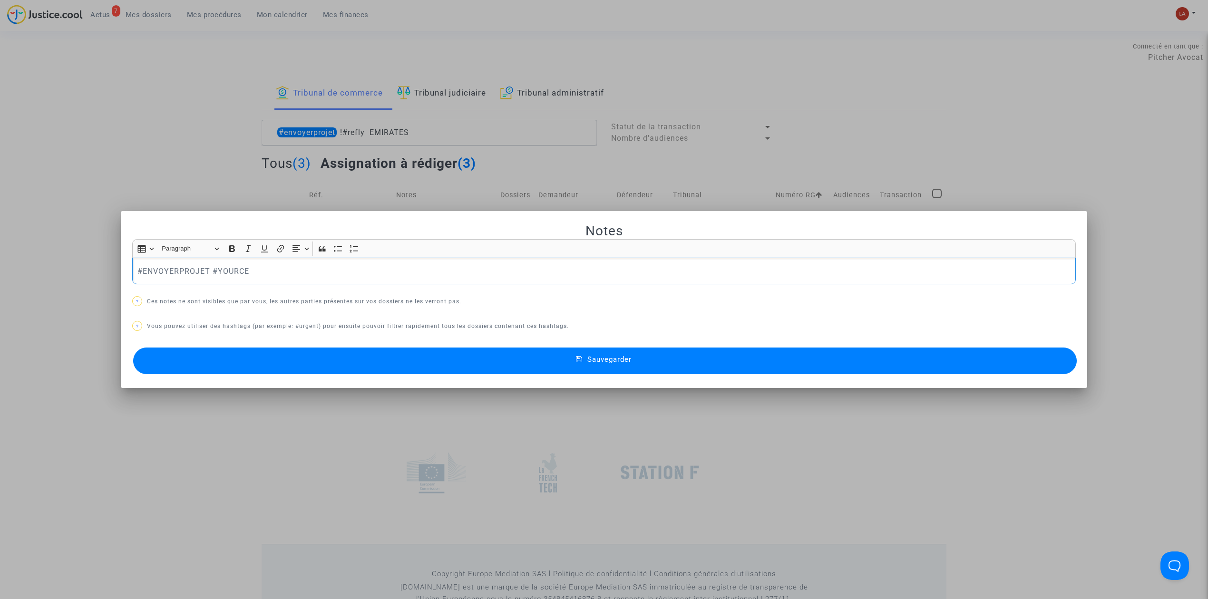
click at [168, 271] on p "#ENVOYERPROJET #YOURCE" at bounding box center [603, 271] width 933 height 12
click at [186, 358] on button "Sauvegarder" at bounding box center [604, 361] width 943 height 27
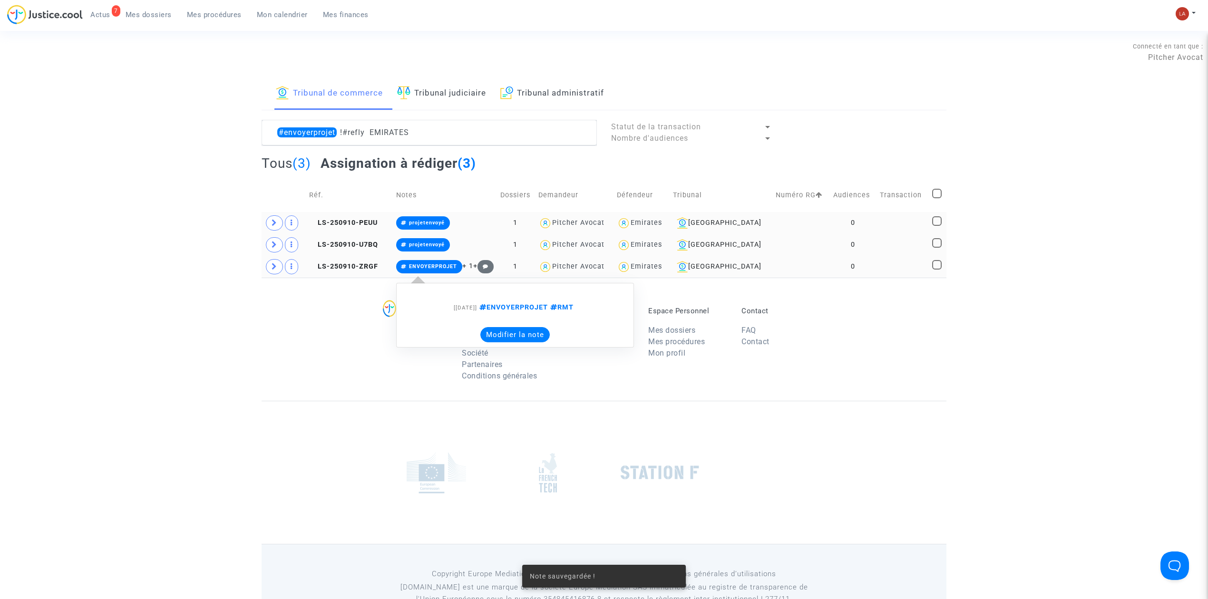
click at [494, 330] on button "Modifier la note" at bounding box center [514, 334] width 69 height 15
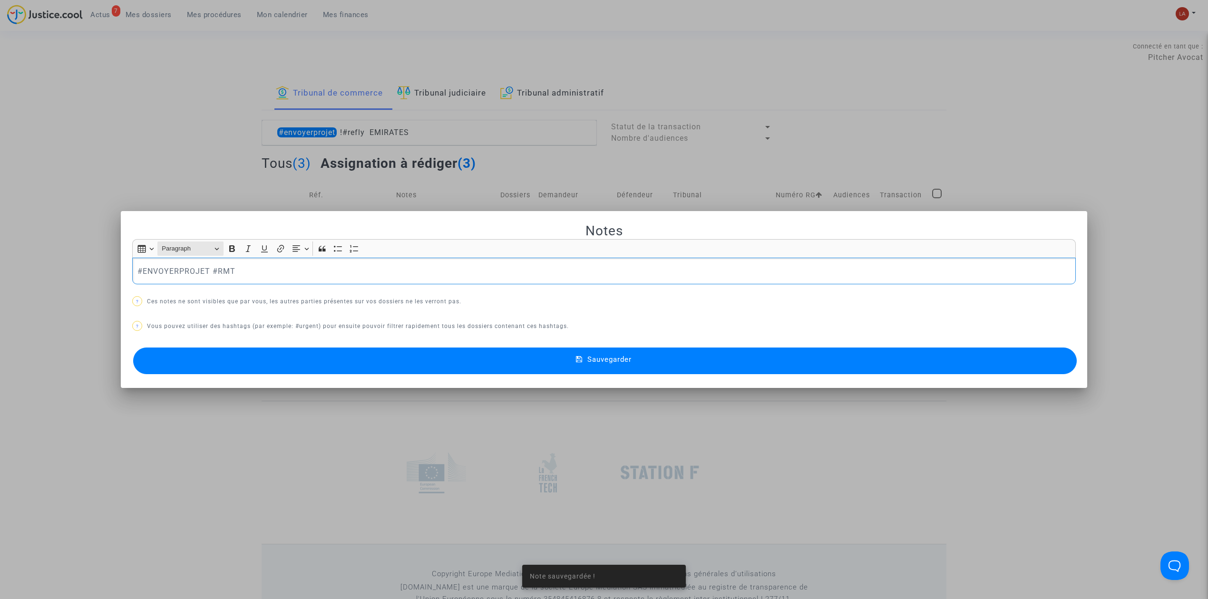
click at [194, 248] on span "Paragraph" at bounding box center [186, 248] width 49 height 11
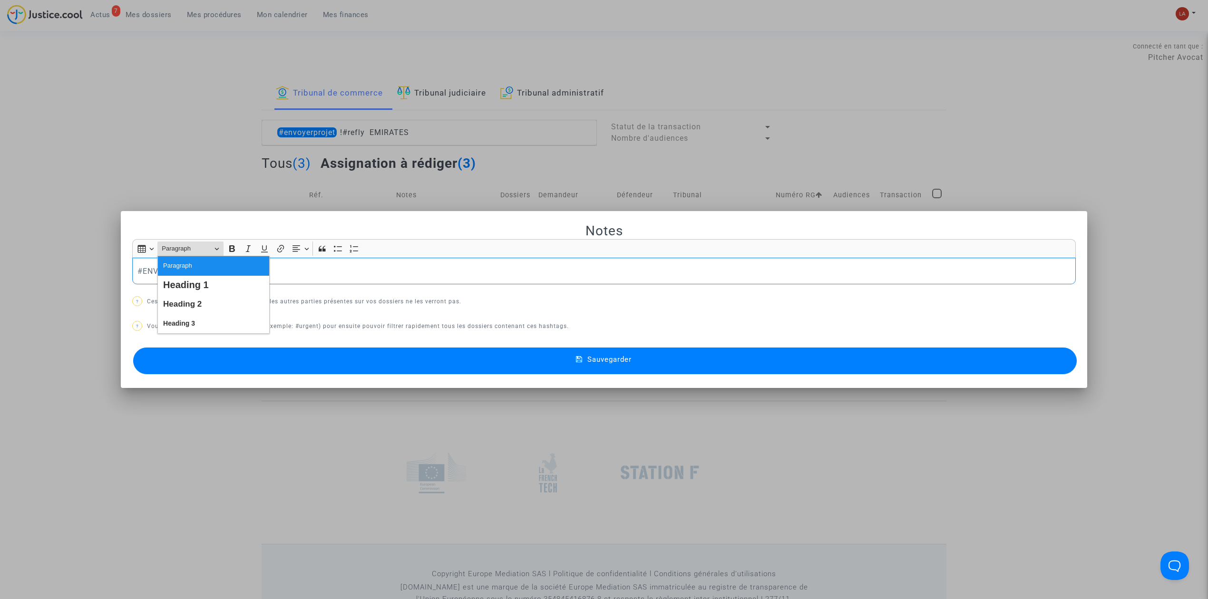
click at [147, 274] on p "#ENVOYERPROJET #RMT" at bounding box center [603, 271] width 933 height 12
click at [195, 371] on button "Sauvegarder" at bounding box center [604, 361] width 943 height 27
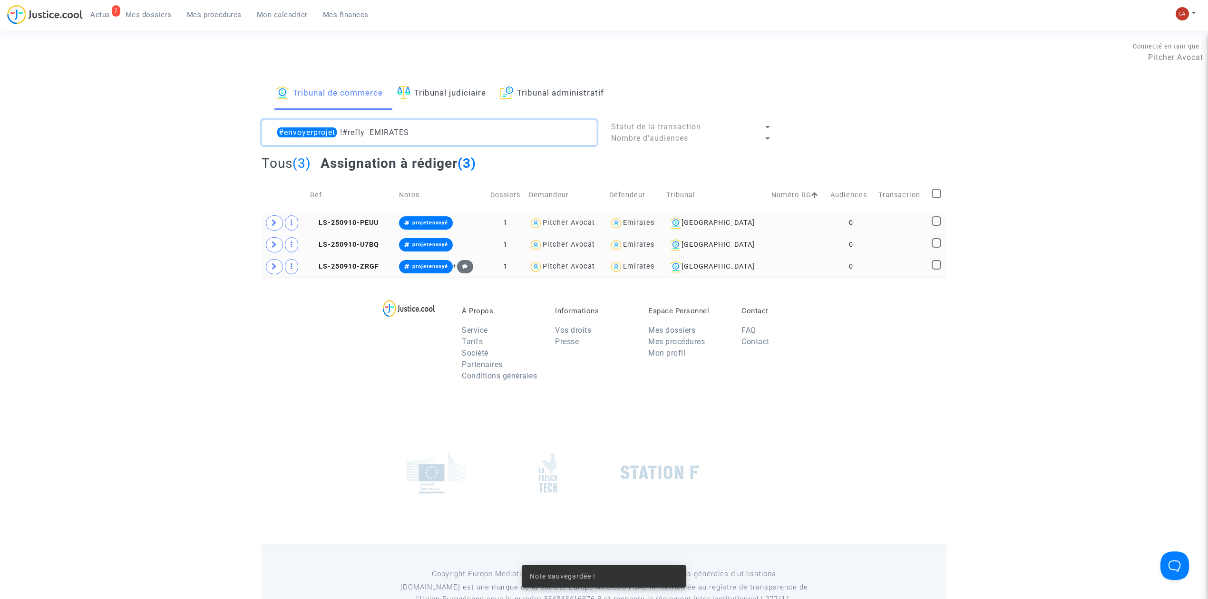
click at [441, 136] on textarea at bounding box center [429, 133] width 335 height 26
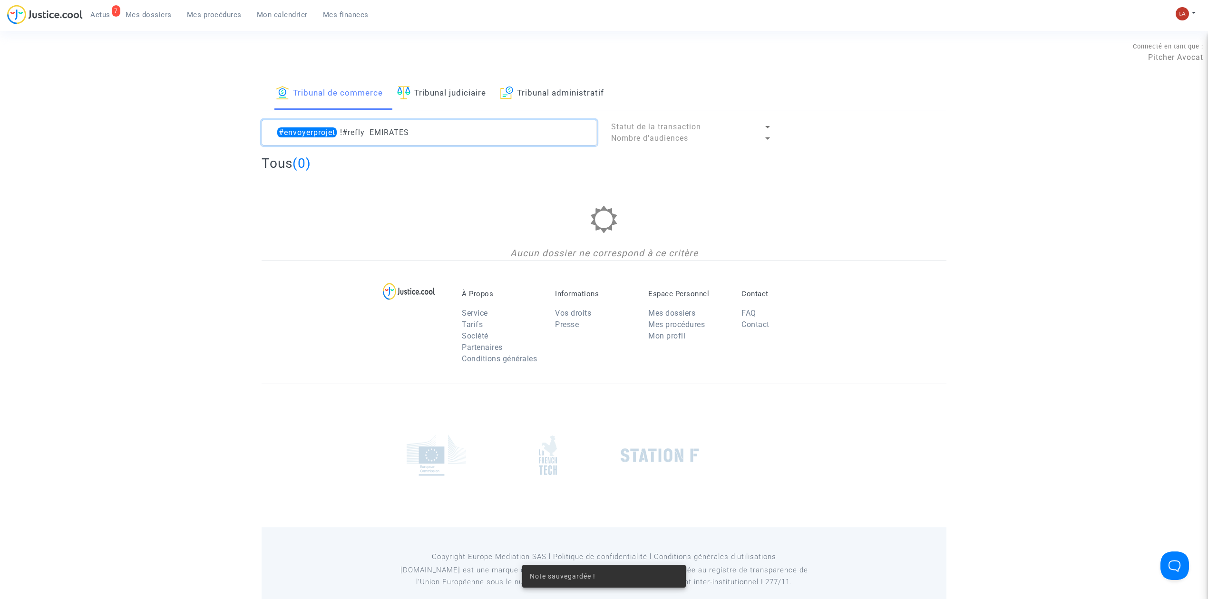
drag, startPoint x: 366, startPoint y: 131, endPoint x: 468, endPoint y: 173, distance: 110.0
click at [468, 173] on lawsuits-list "#envoyerprojet !#refly EMIRATES Statut de la transaction Nombre d'audiences Tou…" at bounding box center [604, 190] width 685 height 141
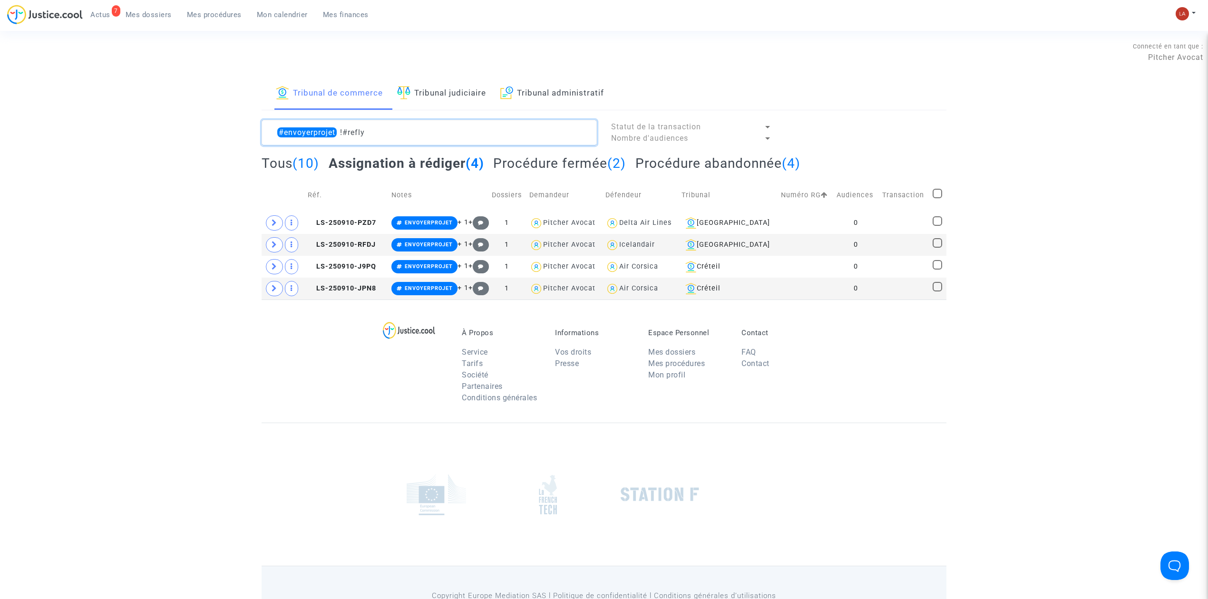
type textarea "#envoyerprojet !#refly"
click at [269, 243] on span at bounding box center [274, 244] width 17 height 15
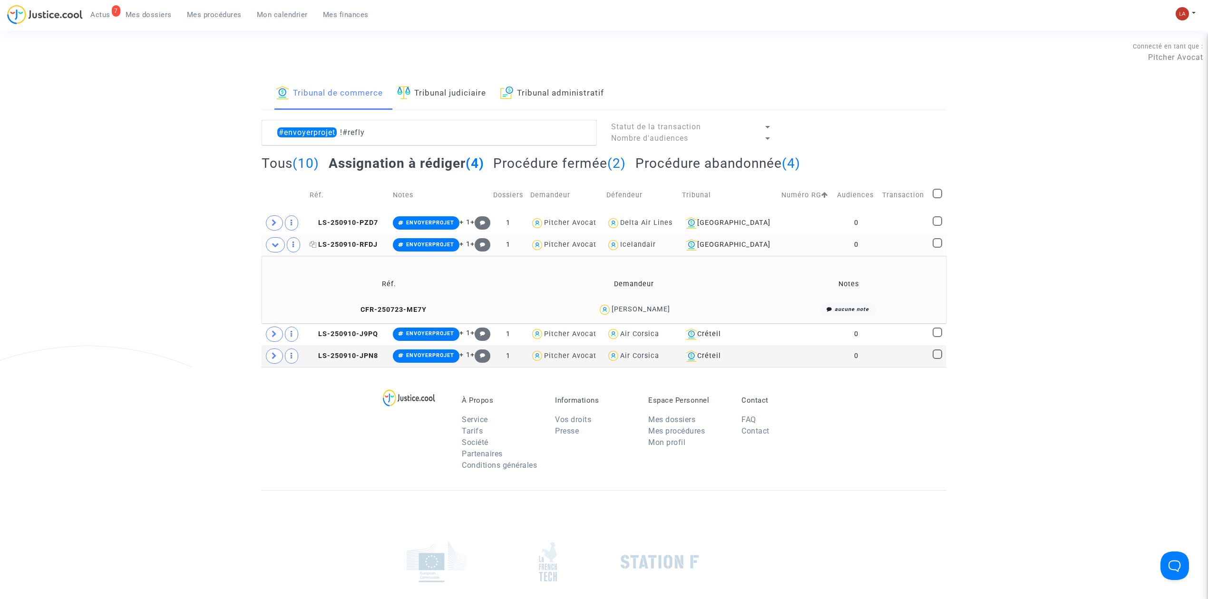
click at [317, 248] on icon at bounding box center [313, 244] width 7 height 7
drag, startPoint x: 681, startPoint y: 310, endPoint x: 610, endPoint y: 312, distance: 71.4
click at [610, 312] on div "Arthur Dechelette" at bounding box center [634, 310] width 234 height 14
copy div "Arthur Dechelette"
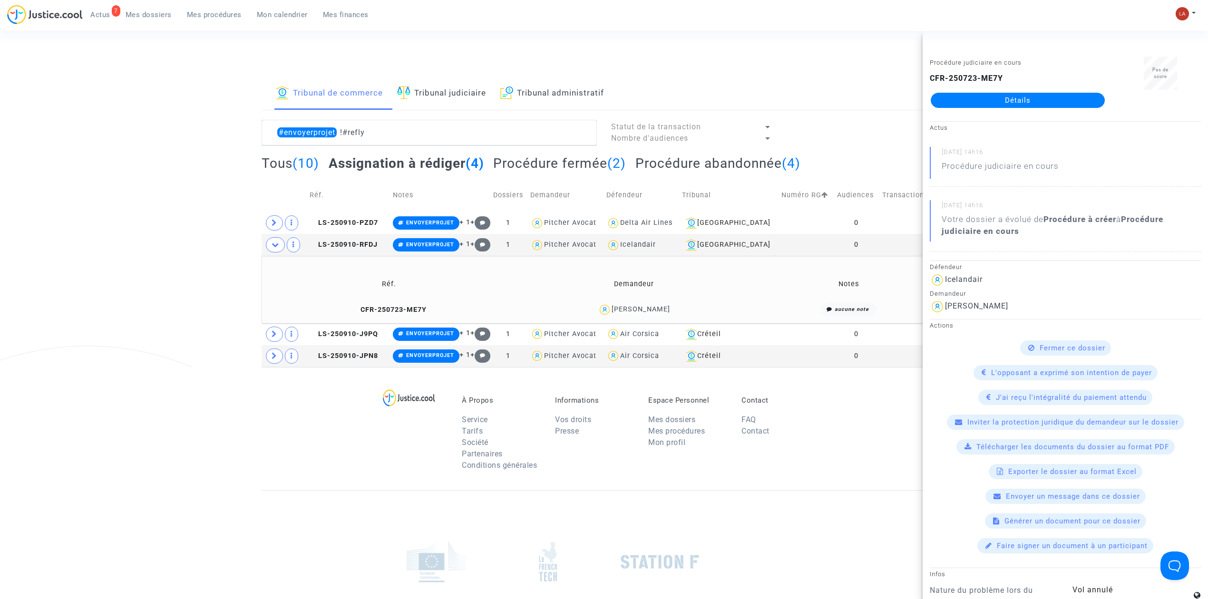
click at [291, 429] on div "À Propos Service Tarifs Société Partenaires Conditions générales Informations V…" at bounding box center [604, 428] width 685 height 123
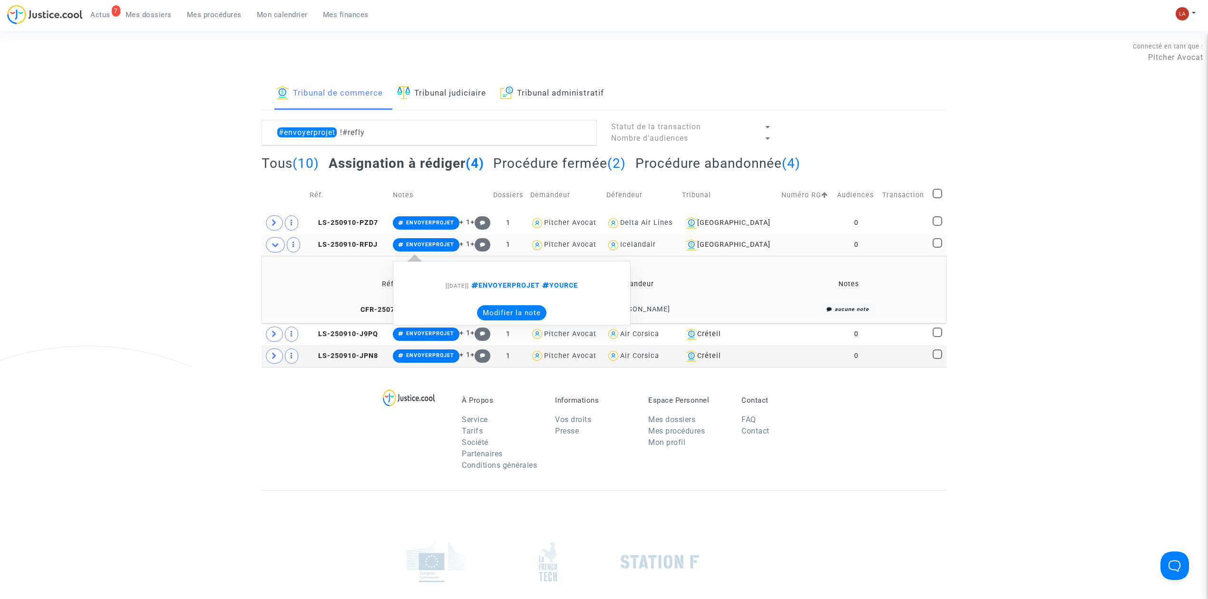
click at [510, 314] on button "Modifier la note" at bounding box center [511, 312] width 69 height 15
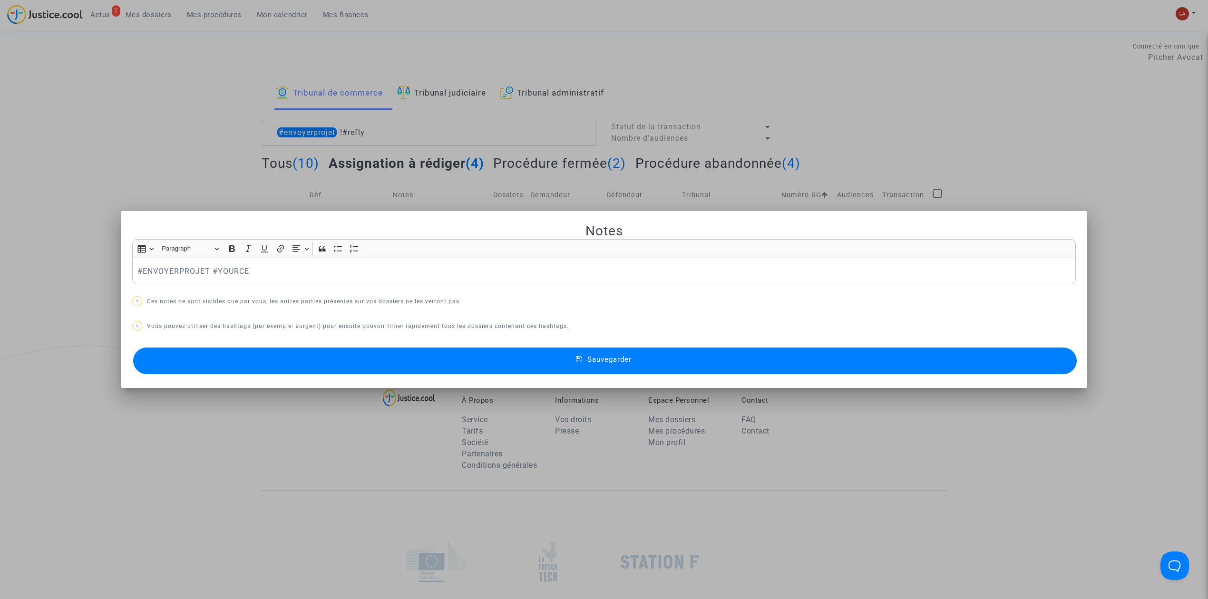
click at [173, 277] on p "#ENVOYERPROJET #YOURCE" at bounding box center [603, 271] width 933 height 12
click at [204, 362] on button "Sauvegarder" at bounding box center [604, 361] width 943 height 27
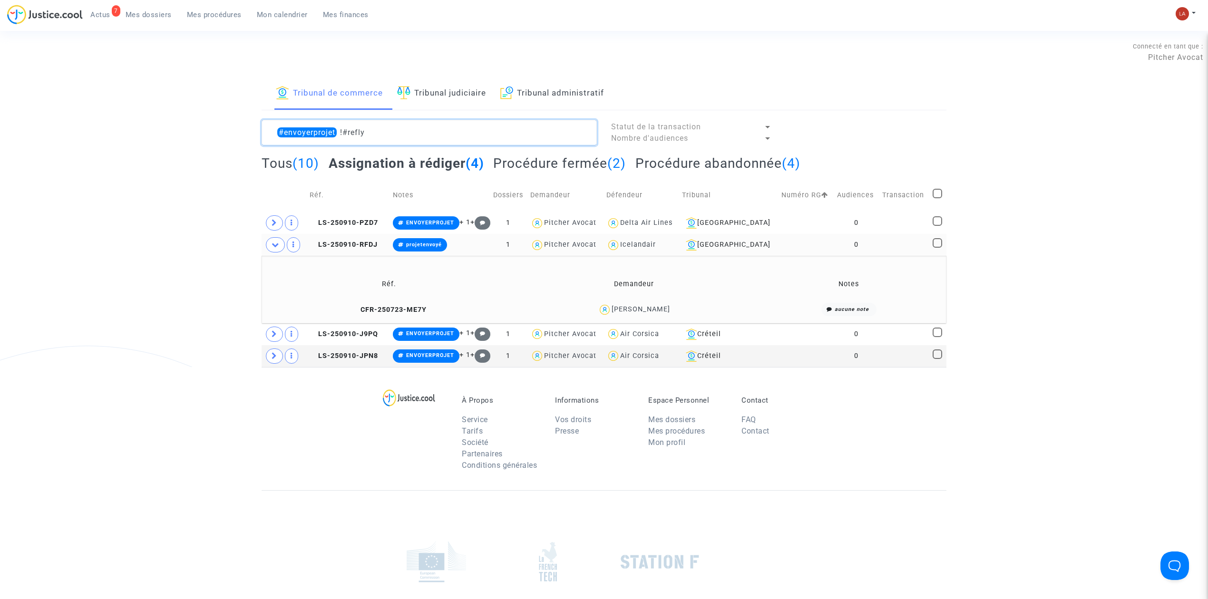
click at [425, 122] on textarea at bounding box center [429, 133] width 335 height 26
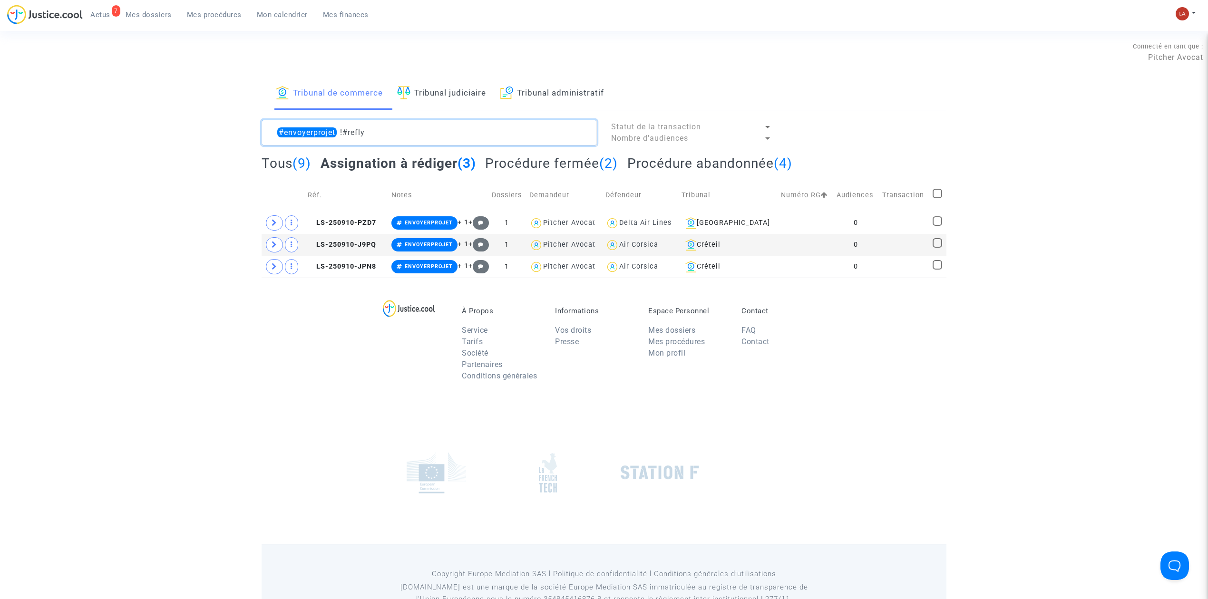
type textarea "#envoyerprojet !#refly"
drag, startPoint x: 275, startPoint y: 228, endPoint x: 288, endPoint y: 231, distance: 13.6
click at [275, 228] on span at bounding box center [274, 222] width 17 height 15
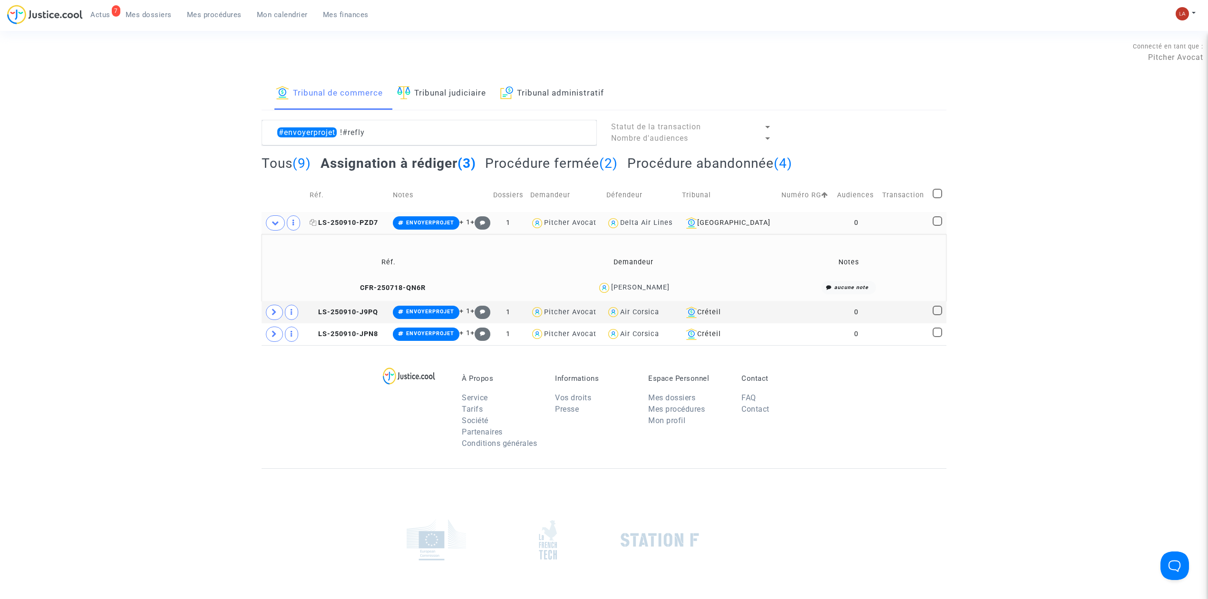
click at [316, 225] on icon at bounding box center [313, 222] width 7 height 7
drag, startPoint x: 689, startPoint y: 284, endPoint x: 588, endPoint y: 290, distance: 101.0
click at [588, 290] on div "Naomi Mbeye Ngoma Moddy" at bounding box center [633, 288] width 235 height 14
copy div "Naomi Mbeye Ngoma Moddy"
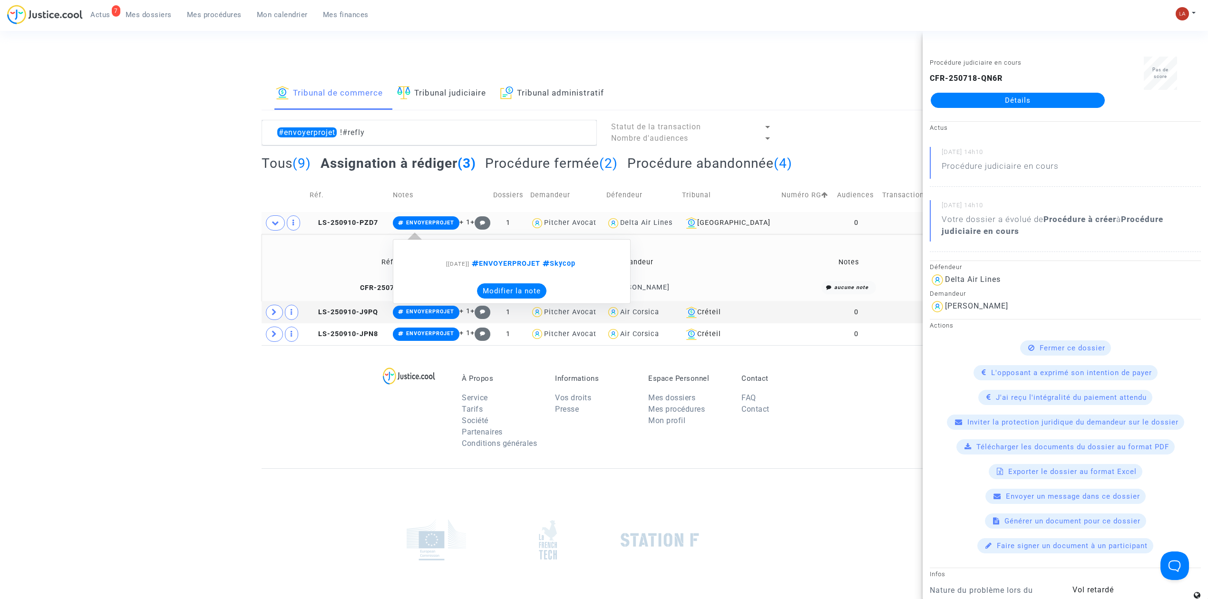
click at [525, 291] on button "Modifier la note" at bounding box center [511, 290] width 69 height 15
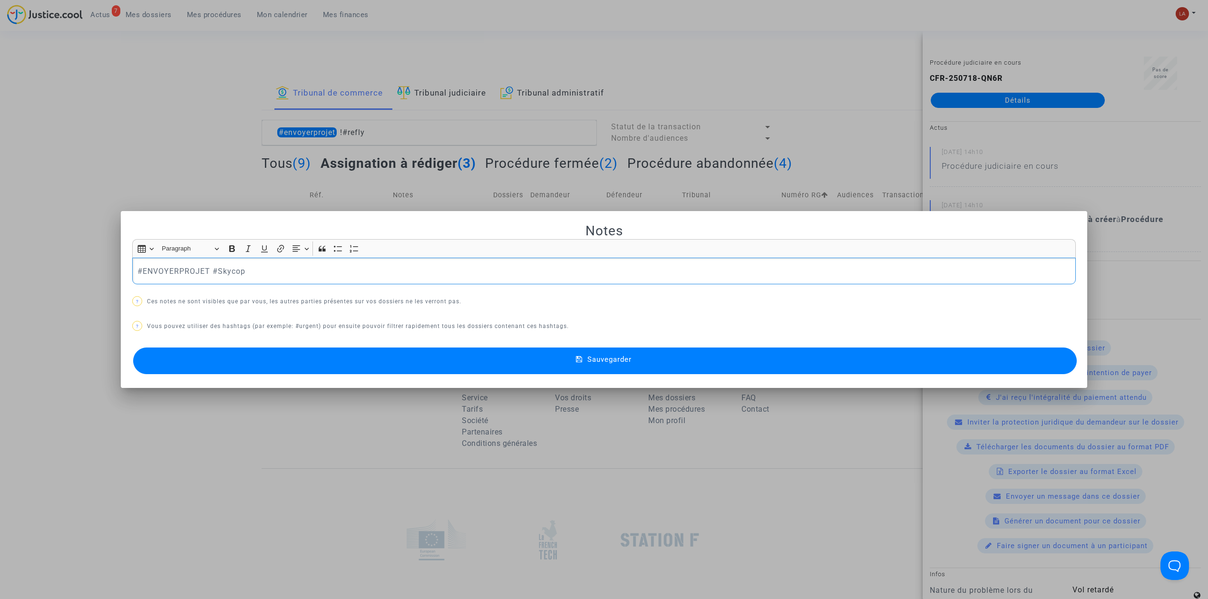
click at [196, 273] on p "#ENVOYERPROJET #Skycop" at bounding box center [603, 271] width 933 height 12
click at [219, 359] on button "Sauvegarder" at bounding box center [604, 361] width 943 height 27
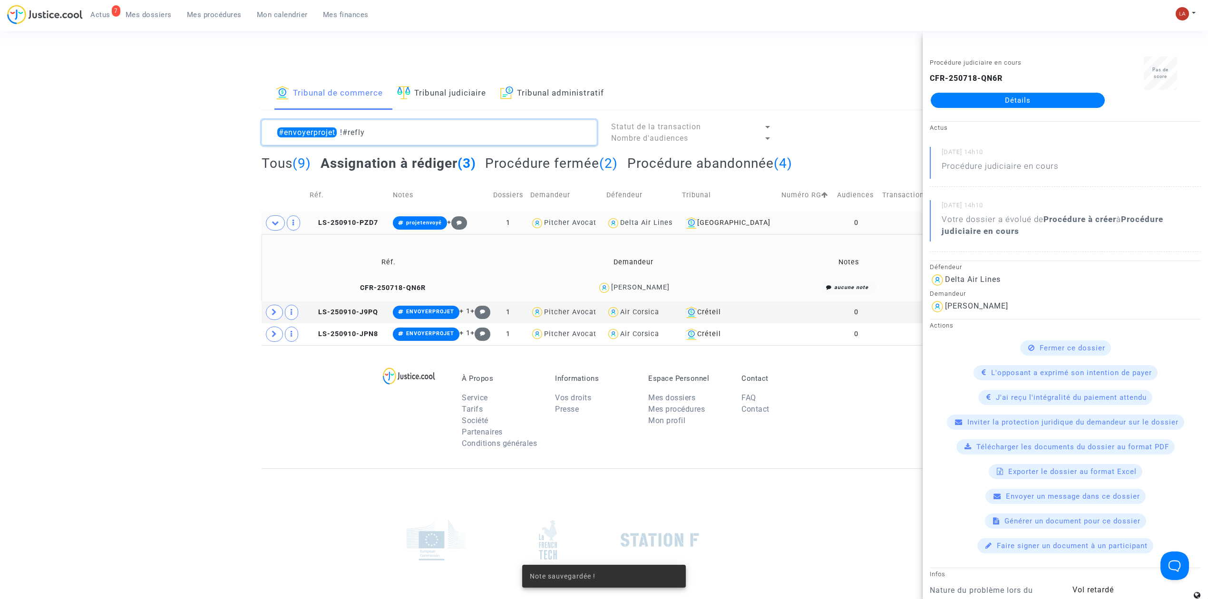
click at [389, 129] on textarea at bounding box center [429, 133] width 335 height 26
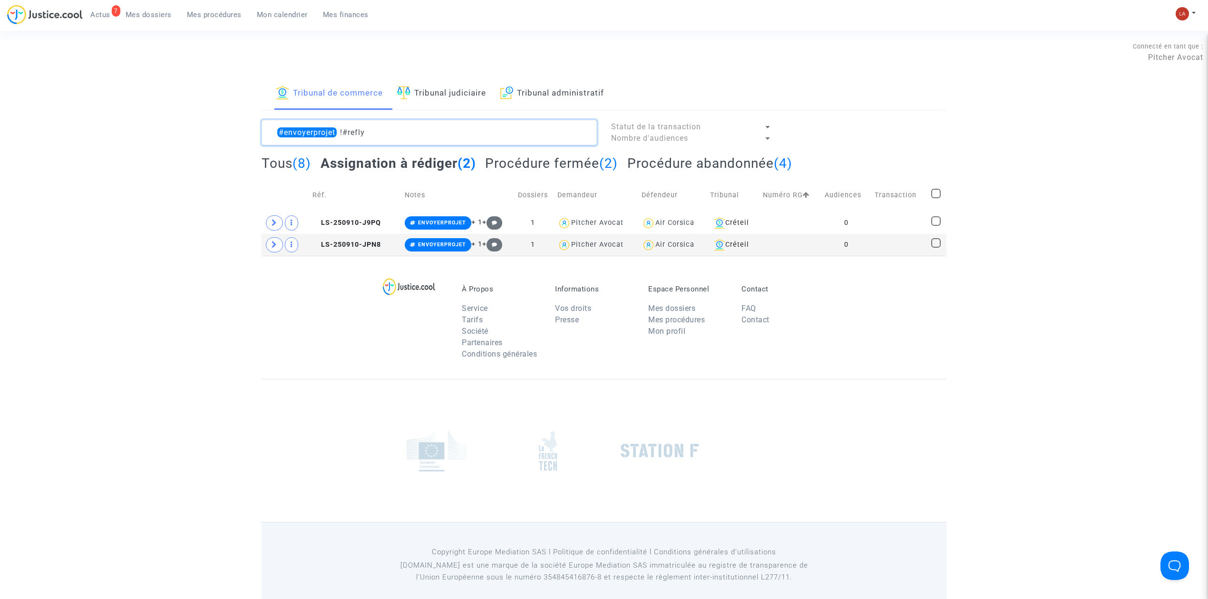
type textarea "#envoyerprojet !#refly"
click at [974, 92] on div "Tribunal de commerce Tribunal judiciaire Tribunal administratif #envoyerprojet …" at bounding box center [604, 167] width 1208 height 178
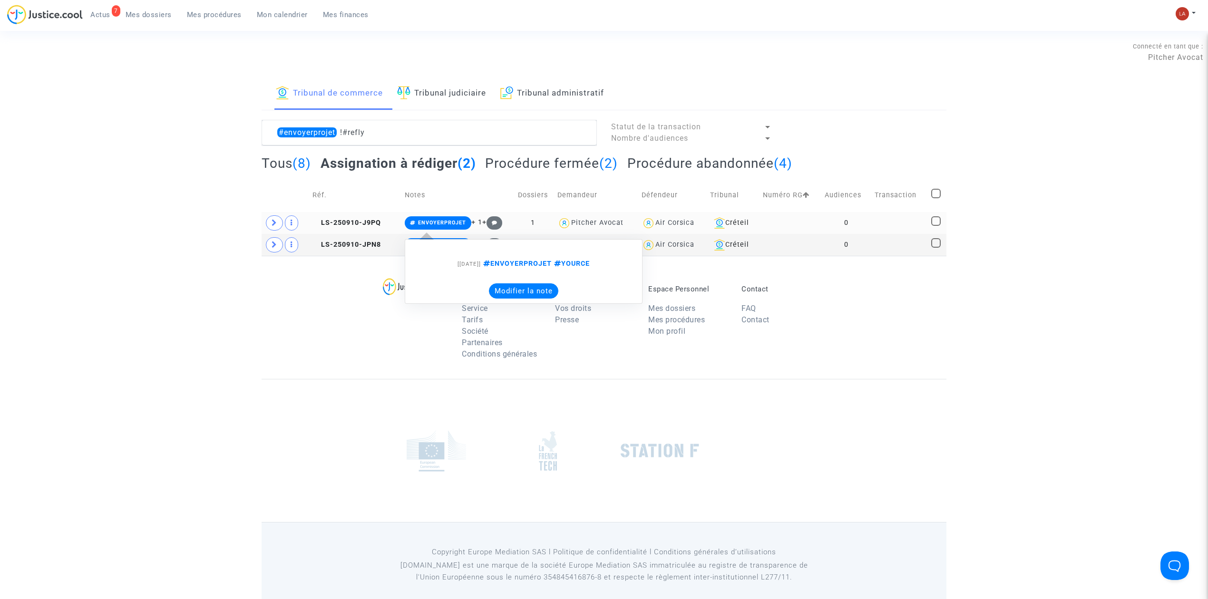
click at [512, 295] on button "Modifier la note" at bounding box center [523, 290] width 69 height 15
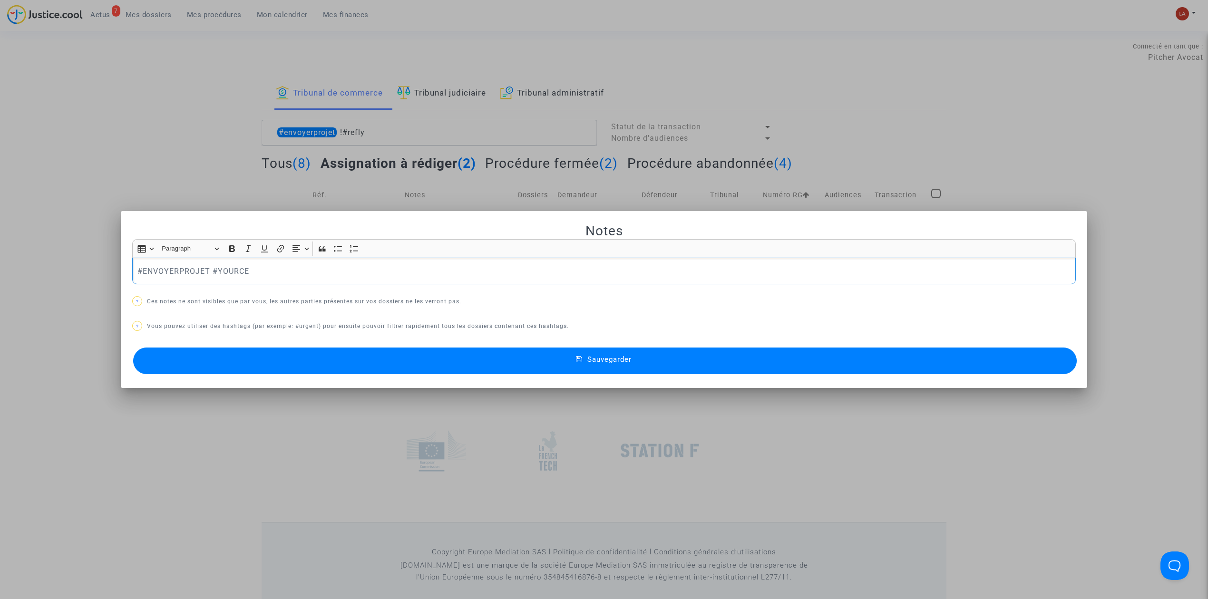
click at [182, 264] on div "#ENVOYERPROJET #YOURCE" at bounding box center [603, 271] width 943 height 27
click at [211, 362] on button "Sauvegarder" at bounding box center [604, 361] width 943 height 27
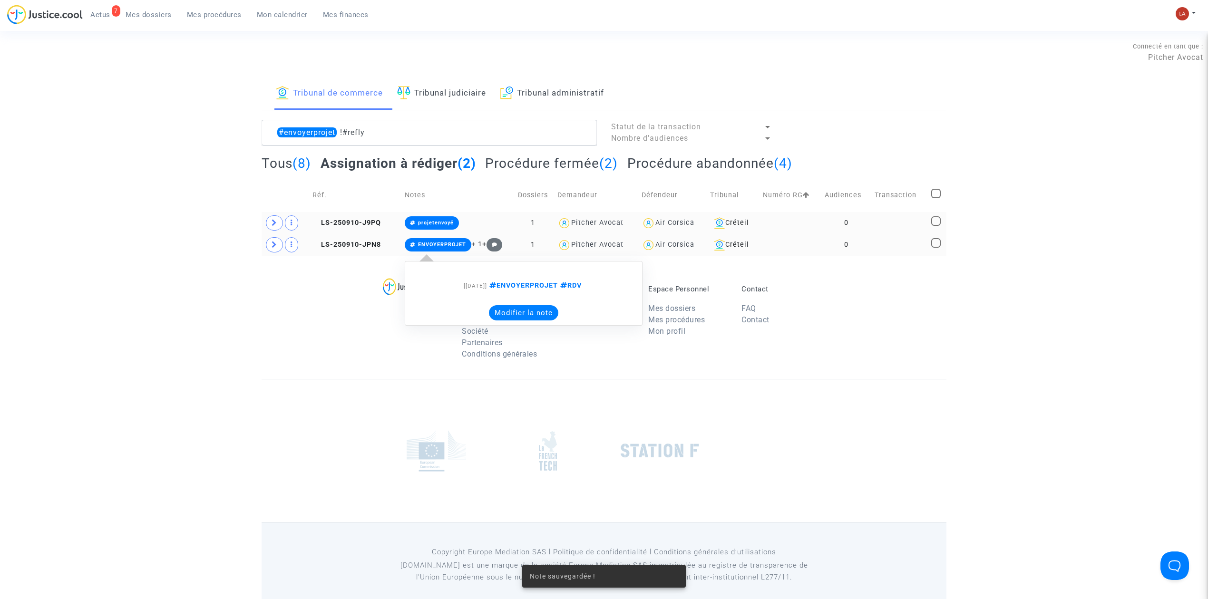
click at [515, 312] on button "Modifier la note" at bounding box center [523, 312] width 69 height 15
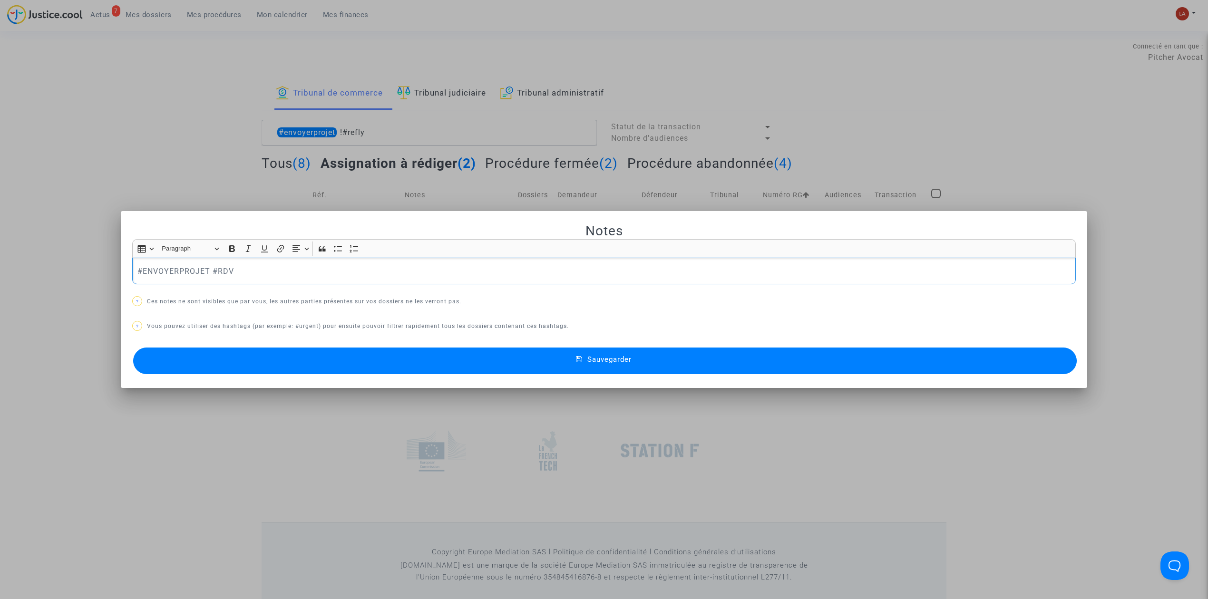
click at [189, 272] on p "#ENVOYERPROJET #RDV" at bounding box center [603, 271] width 933 height 12
click at [212, 356] on button "Sauvegarder" at bounding box center [604, 361] width 943 height 27
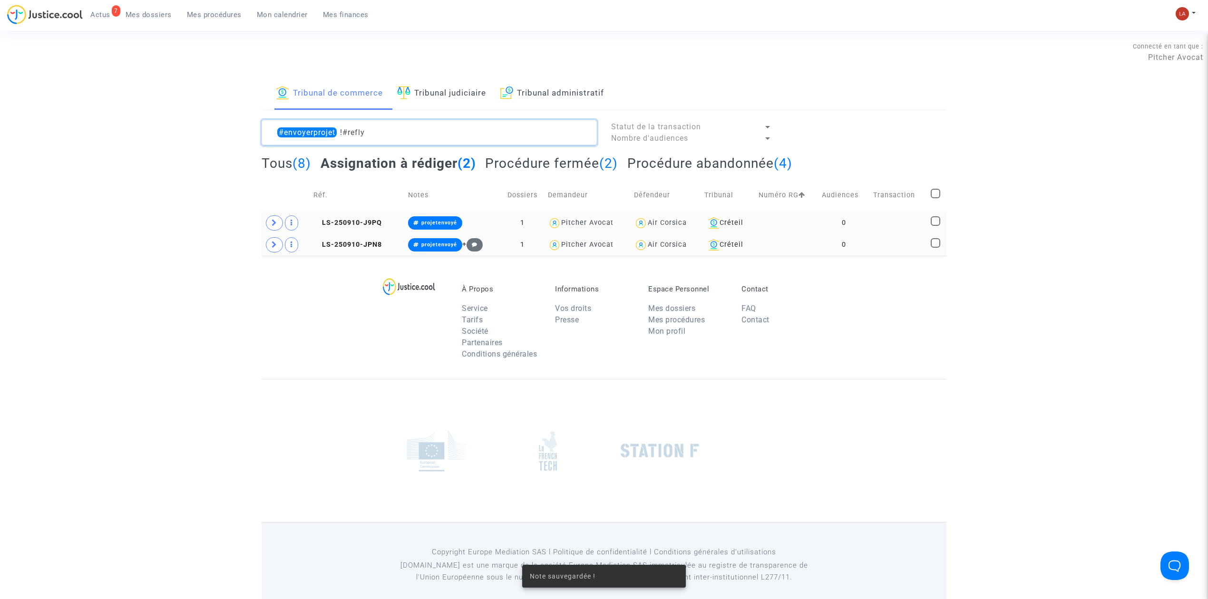
click at [379, 131] on textarea at bounding box center [429, 133] width 335 height 26
type textarea "#envoyerprojet !#refly"
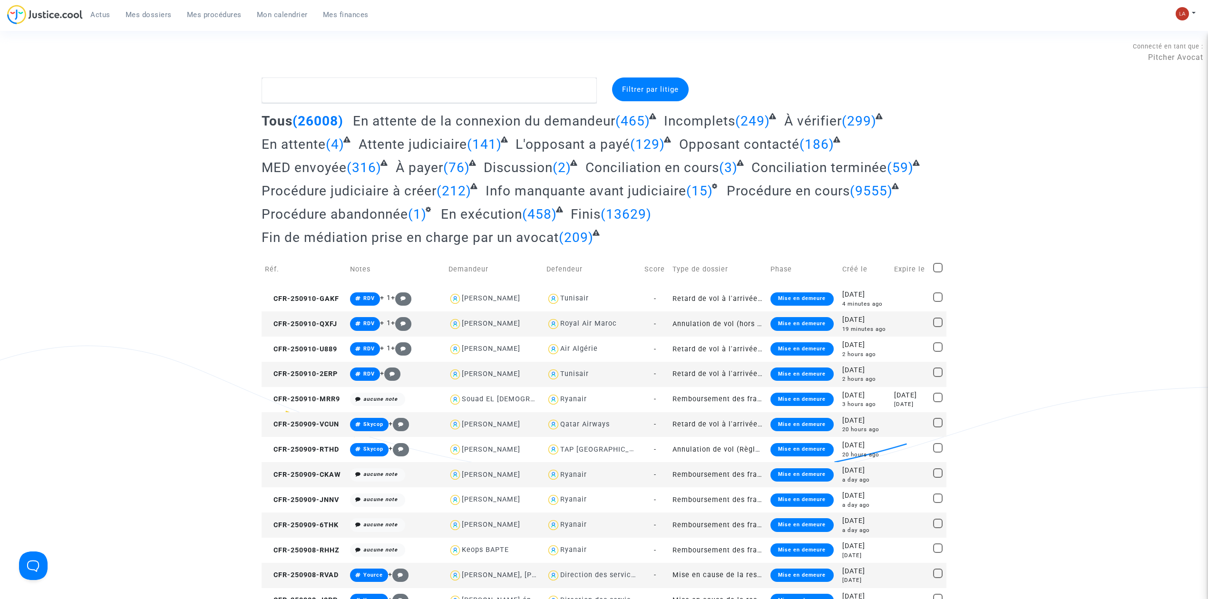
drag, startPoint x: 158, startPoint y: 17, endPoint x: 213, endPoint y: 13, distance: 54.8
click at [158, 17] on span "Mes dossiers" at bounding box center [149, 14] width 46 height 9
click at [209, 13] on span "Mes procédures" at bounding box center [214, 14] width 55 height 9
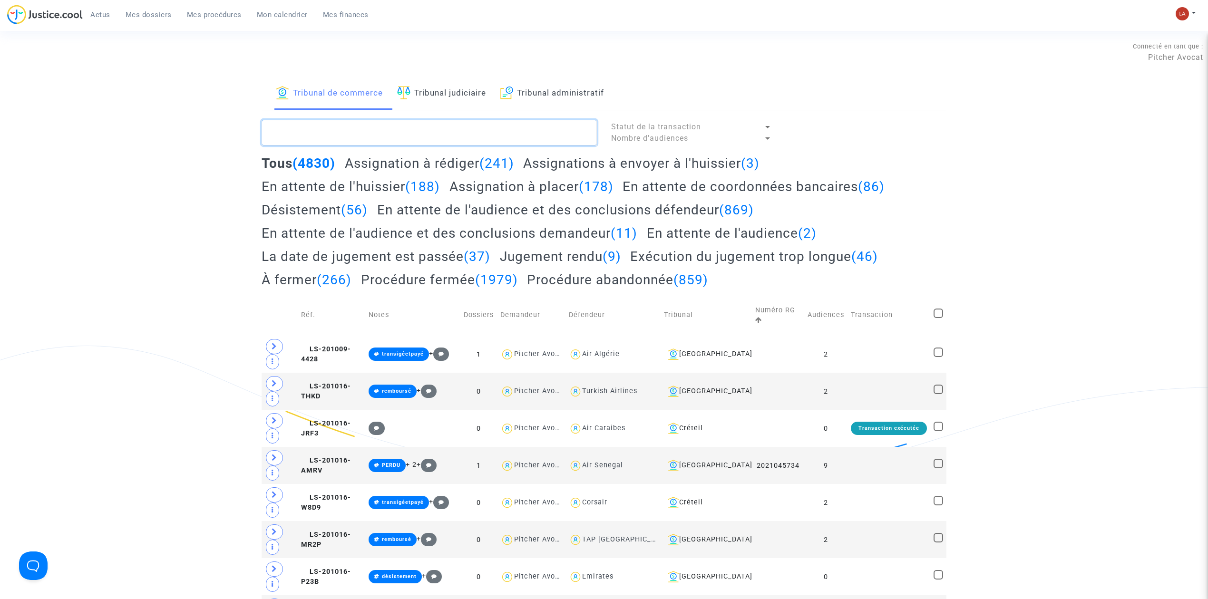
click at [344, 120] on textarea at bounding box center [429, 133] width 335 height 26
paste textarea "#ENVOYERPROJET #YOURCE"
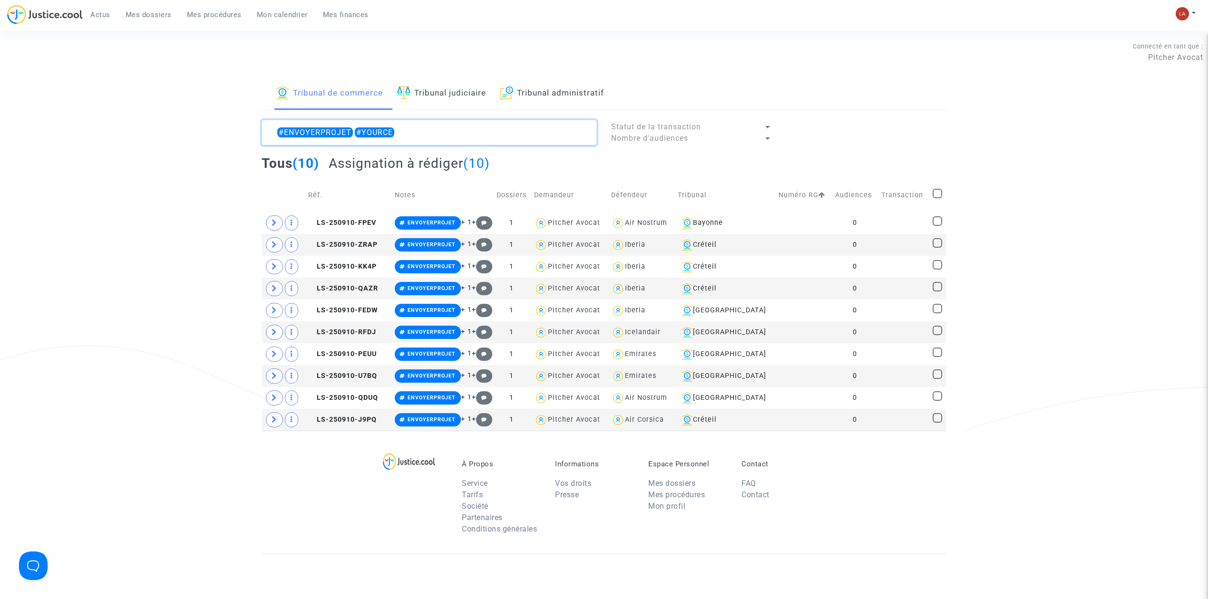
type textarea "#ENVOYERPROJET #YOURCE"
click at [937, 192] on span at bounding box center [937, 194] width 10 height 10
click at [937, 198] on input "checkbox" at bounding box center [937, 198] width 0 height 0
checkbox input "true"
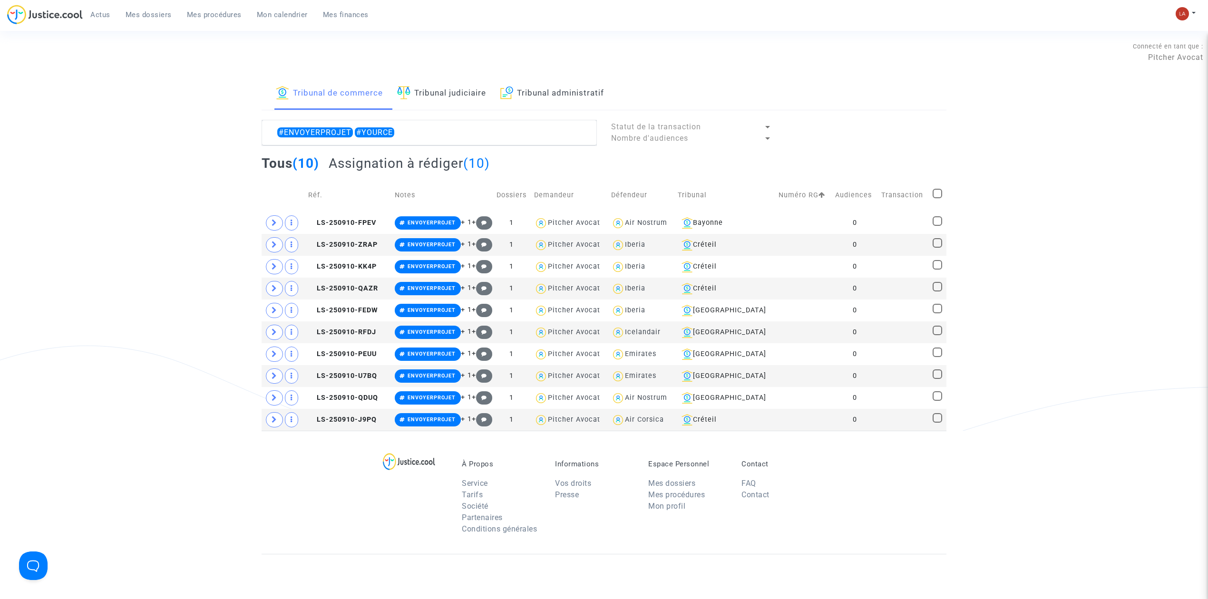
checkbox input "true"
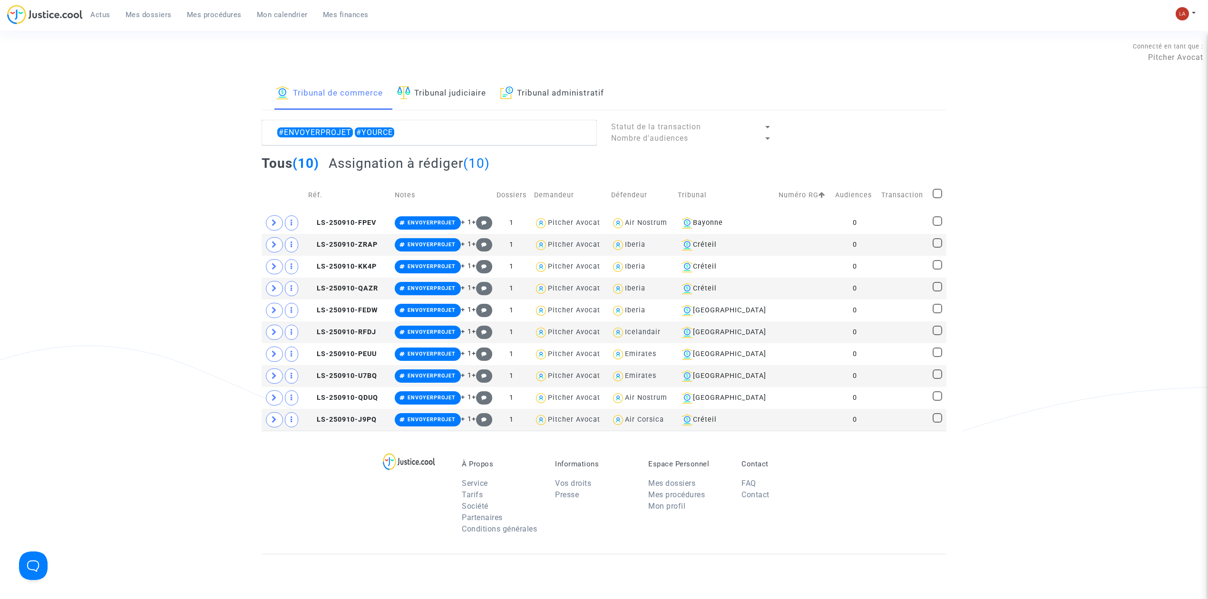
checkbox input "true"
click at [923, 127] on span "(10)" at bounding box center [928, 131] width 14 height 9
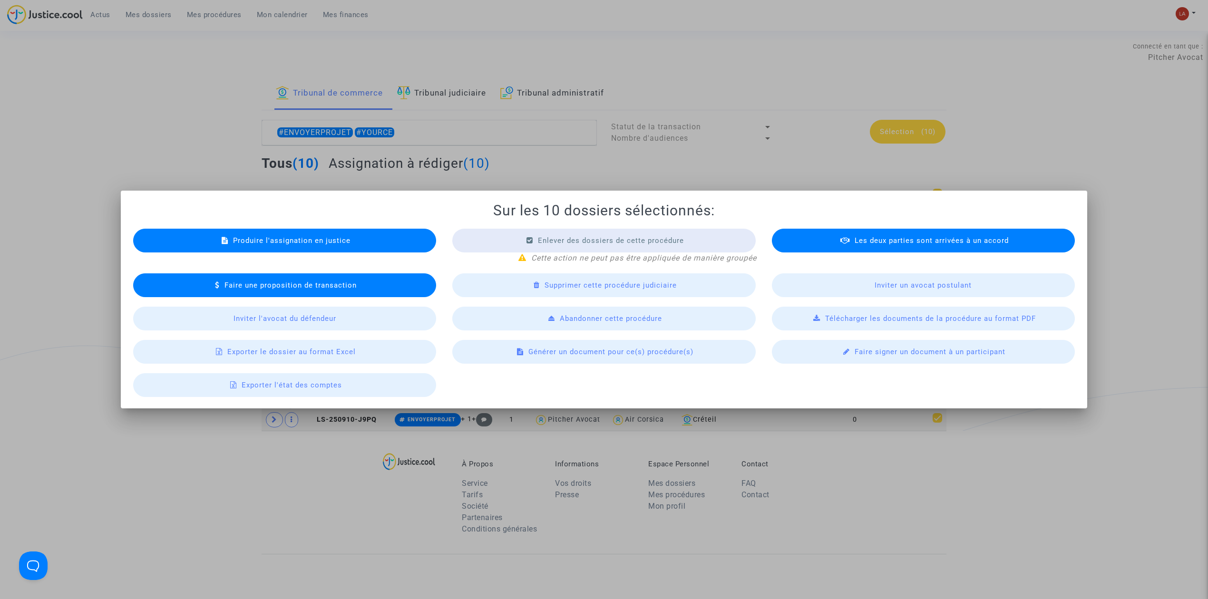
click at [611, 362] on div "Générer un document pour ce(s) procédure(s)" at bounding box center [603, 352] width 303 height 24
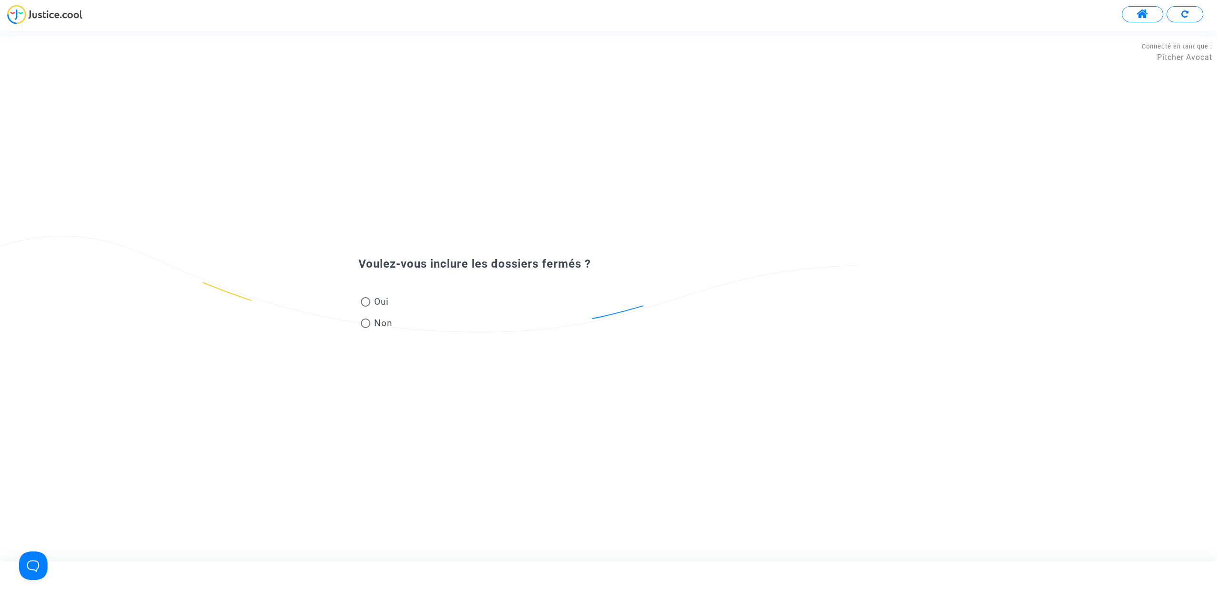
click at [377, 301] on span "Oui" at bounding box center [379, 301] width 19 height 13
click at [366, 307] on input "Oui" at bounding box center [365, 307] width 0 height 0
radio input "true"
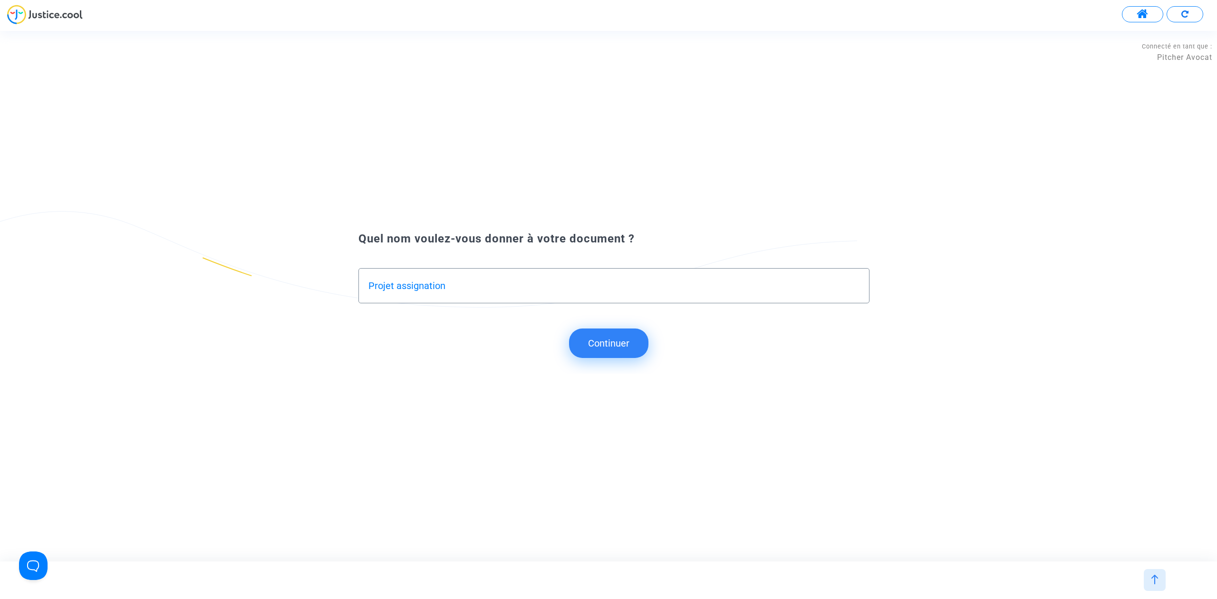
type input "Projet assignation"
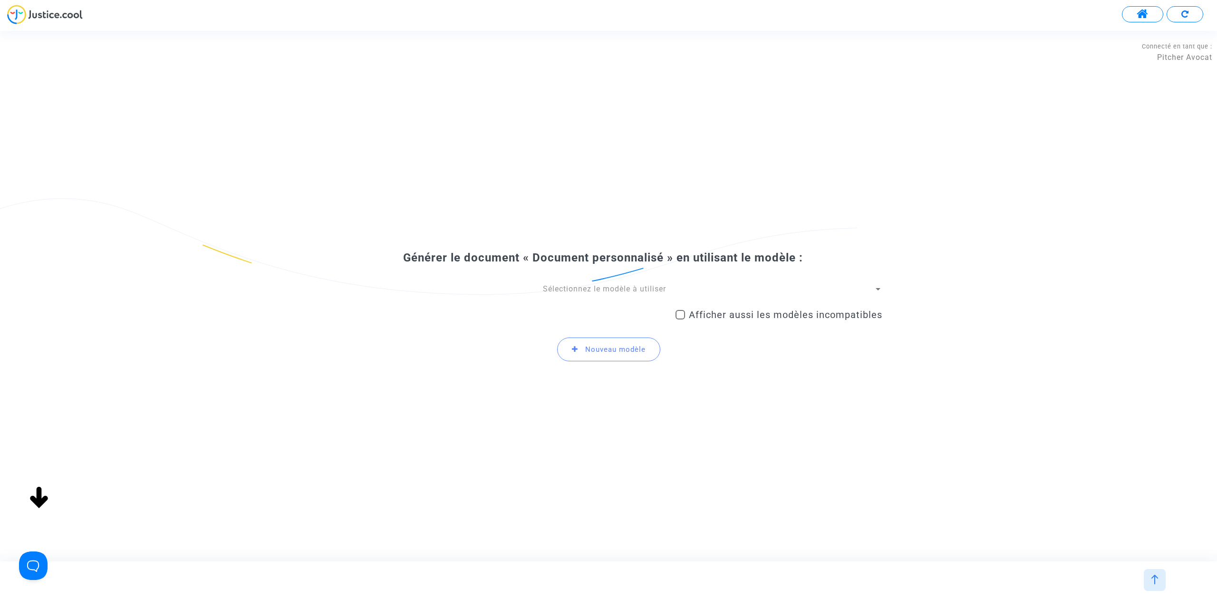
click at [591, 297] on div "Sélectionnez le modèle à utiliser Afficher aussi les modèles incompatibles Nouv…" at bounding box center [609, 327] width 548 height 86
click at [589, 293] on div "Sélectionnez le modèle à utiliser" at bounding box center [604, 289] width 539 height 10
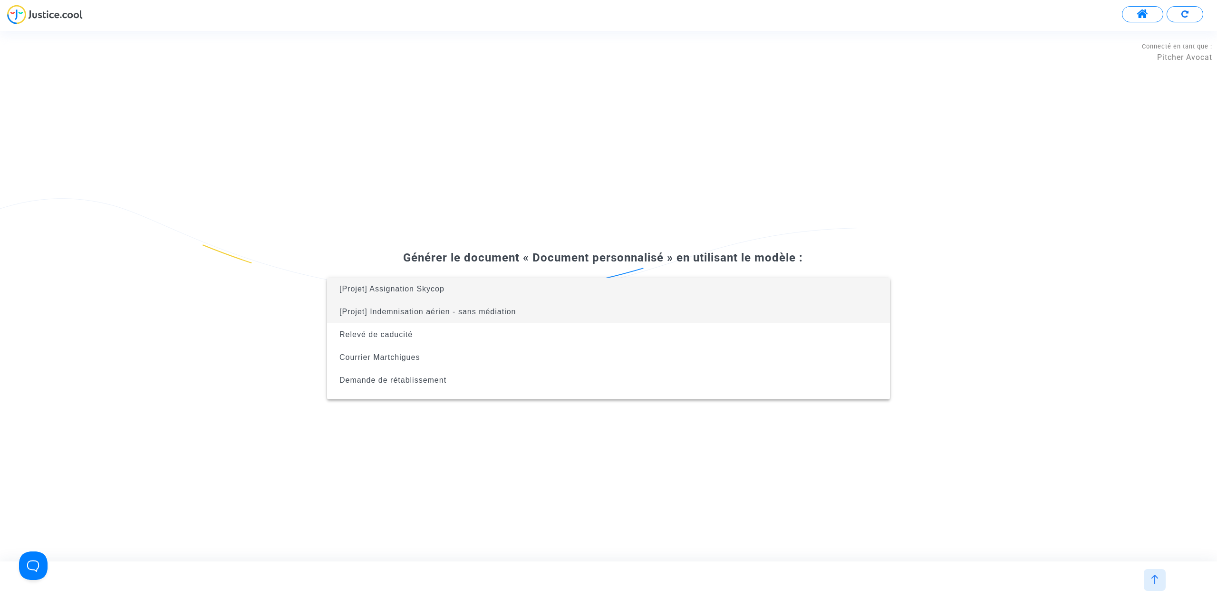
click at [600, 320] on span "[Projet] Indemnisation aérien - sans médiation" at bounding box center [609, 312] width 548 height 23
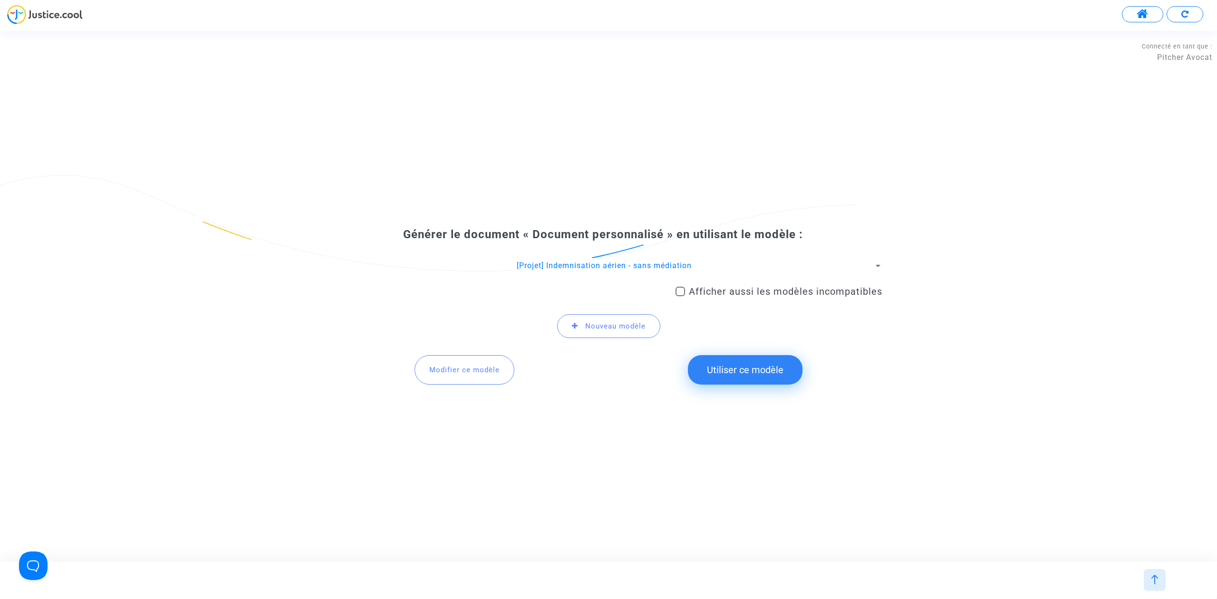
click at [764, 367] on button "Utiliser ce modèle" at bounding box center [745, 369] width 115 height 29
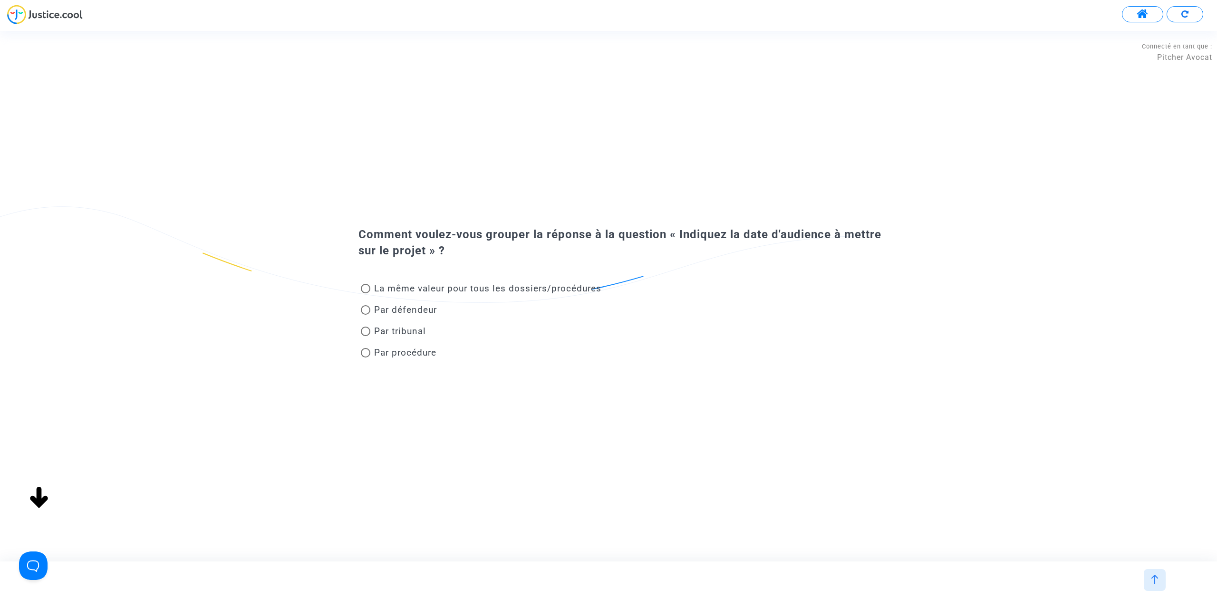
click at [398, 312] on span "Par défendeur" at bounding box center [405, 309] width 63 height 11
click at [366, 315] on input "Par défendeur" at bounding box center [365, 315] width 0 height 0
click at [397, 328] on span "Par tribunal" at bounding box center [400, 331] width 52 height 11
click at [366, 336] on input "Par tribunal" at bounding box center [365, 336] width 0 height 0
radio input "false"
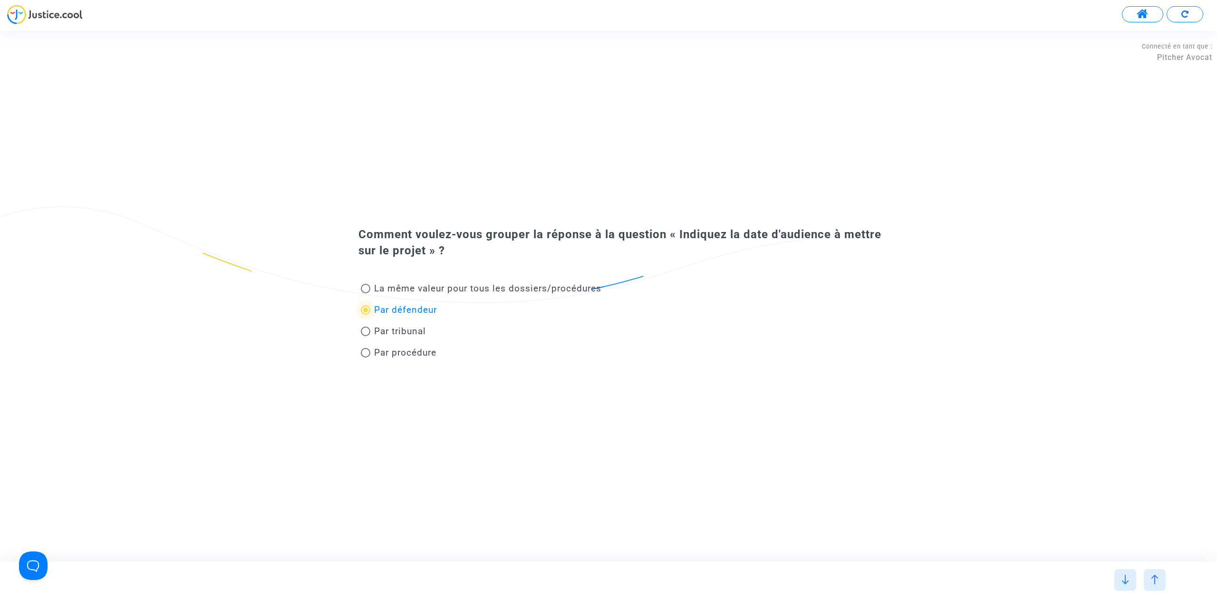
radio input "true"
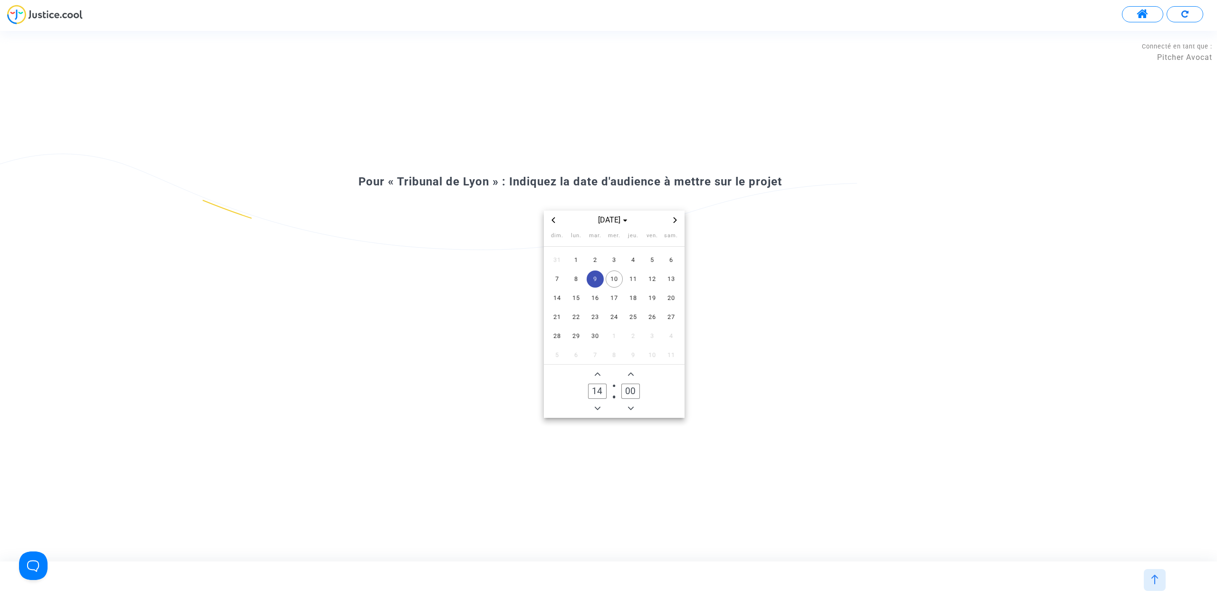
click at [670, 219] on span "Next month" at bounding box center [675, 219] width 11 height 11
click at [598, 261] on span "2" at bounding box center [595, 260] width 17 height 17
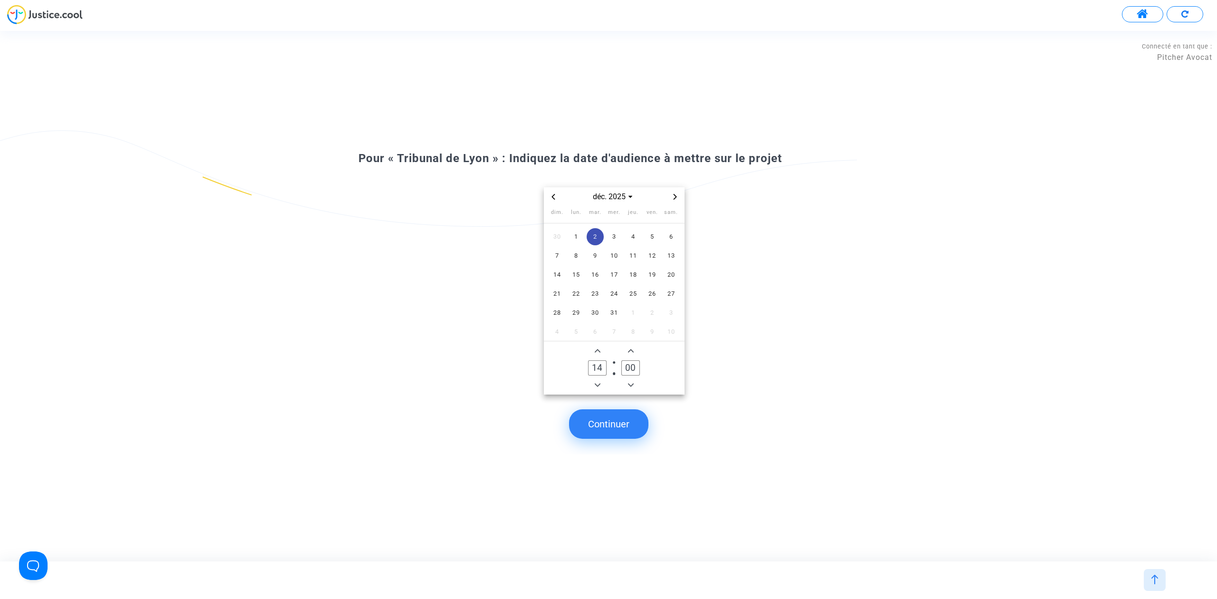
click at [651, 406] on div "Pour « Tribunal de Lyon » : Indiquez la date d'audience à mettre sur le projet …" at bounding box center [608, 295] width 1217 height 317
click at [617, 408] on div "Pour « Tribunal de Lyon » : Indiquez la date d'audience à mettre sur le projet …" at bounding box center [608, 295] width 1217 height 317
click at [617, 417] on button "Continuer" at bounding box center [608, 423] width 79 height 29
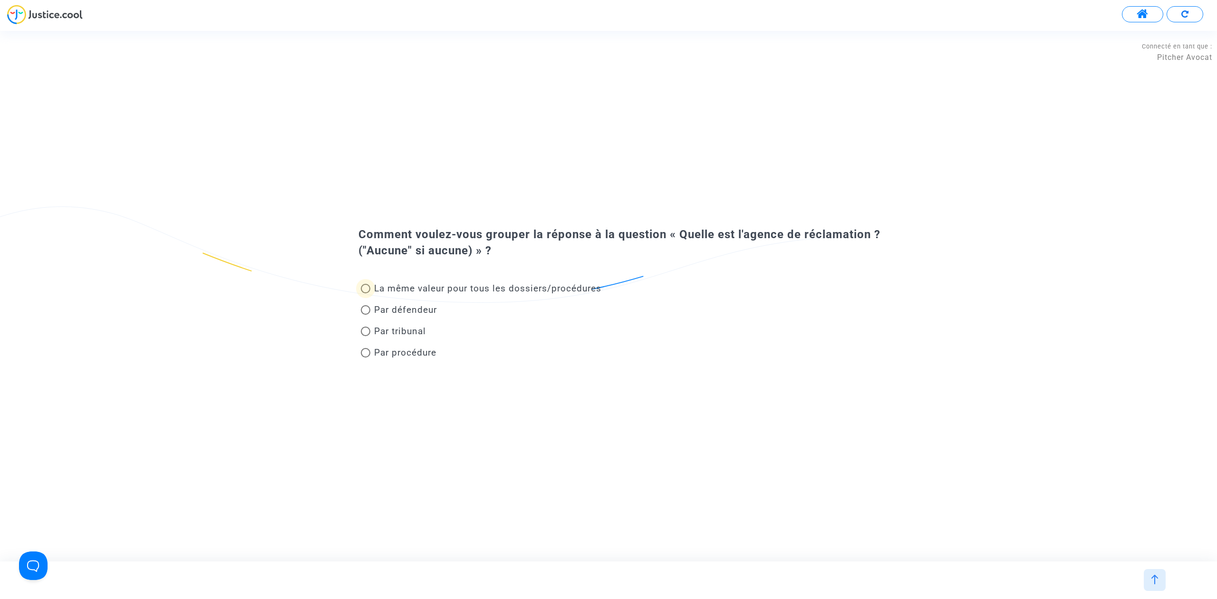
click at [450, 283] on span "La même valeur pour tous les dossiers/procédures" at bounding box center [487, 288] width 227 height 11
click at [366, 293] on input "La même valeur pour tous les dossiers/procédures" at bounding box center [365, 293] width 0 height 0
radio input "true"
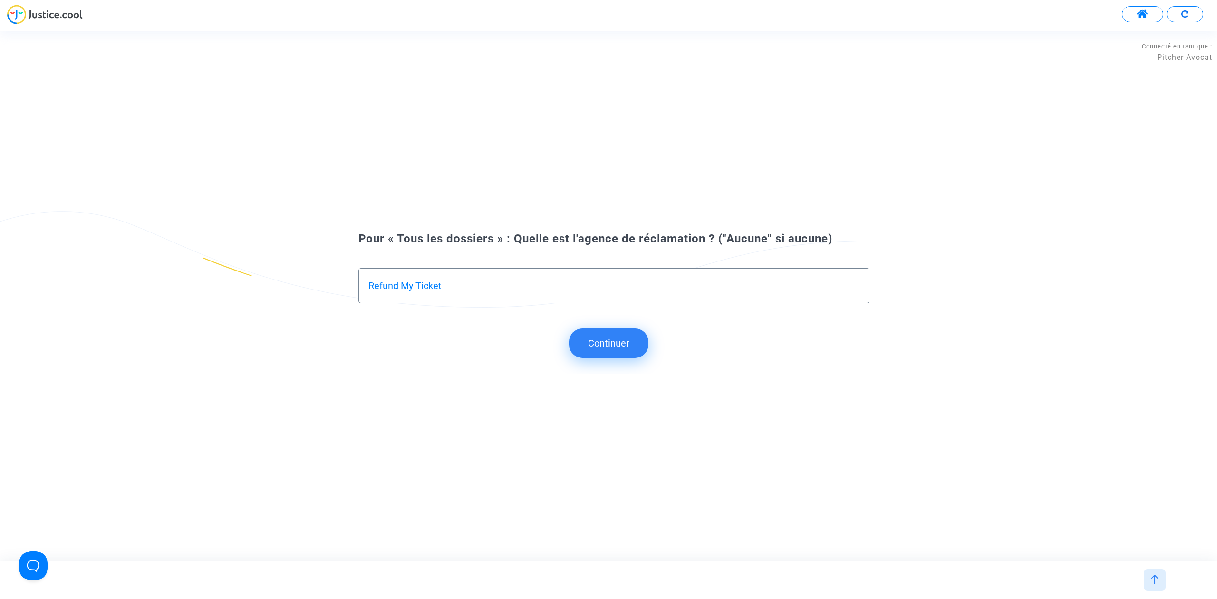
drag, startPoint x: 360, startPoint y: 276, endPoint x: 266, endPoint y: 266, distance: 94.6
click at [266, 266] on div "Pour « Tous les dossiers » : Quelle est l'agence de réclamation ? ("Aucune" si …" at bounding box center [608, 272] width 1217 height 95
click at [408, 290] on input "Refund My Ticket" at bounding box center [614, 286] width 491 height 11
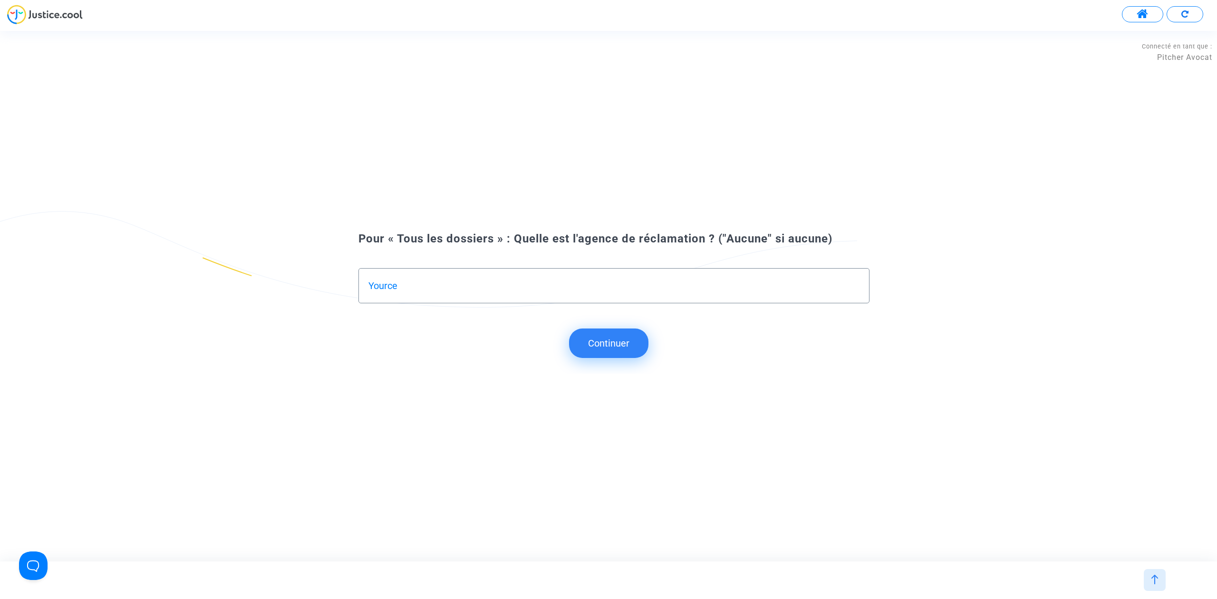
type input "Yource"
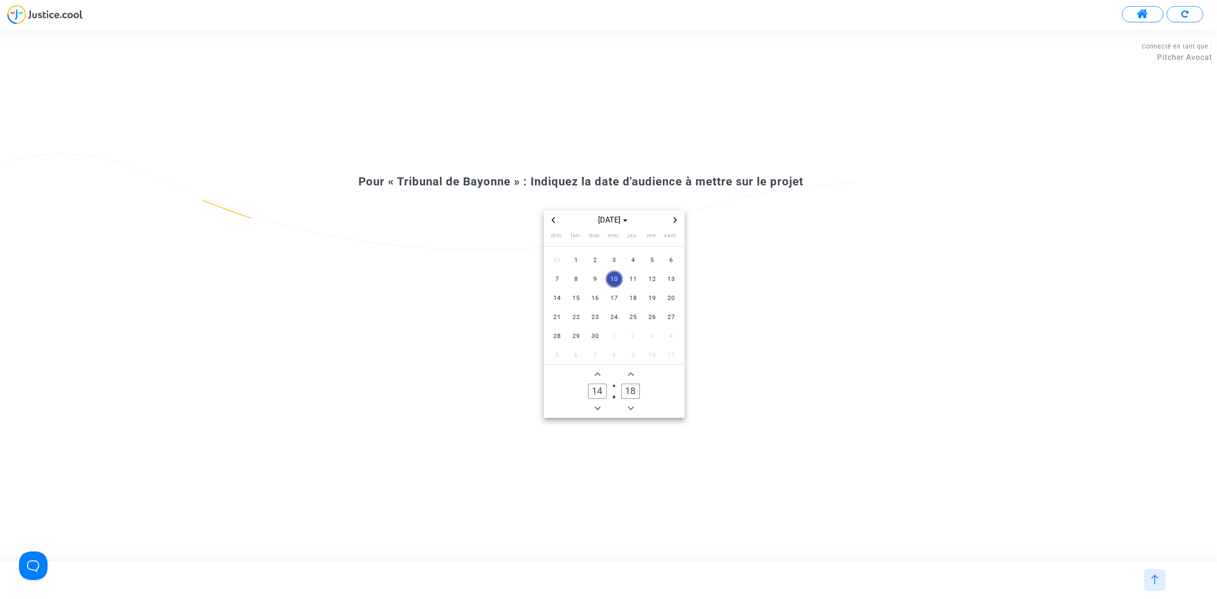
click at [677, 219] on icon "Next month" at bounding box center [675, 220] width 6 height 6
click at [577, 262] on span "1" at bounding box center [576, 260] width 17 height 17
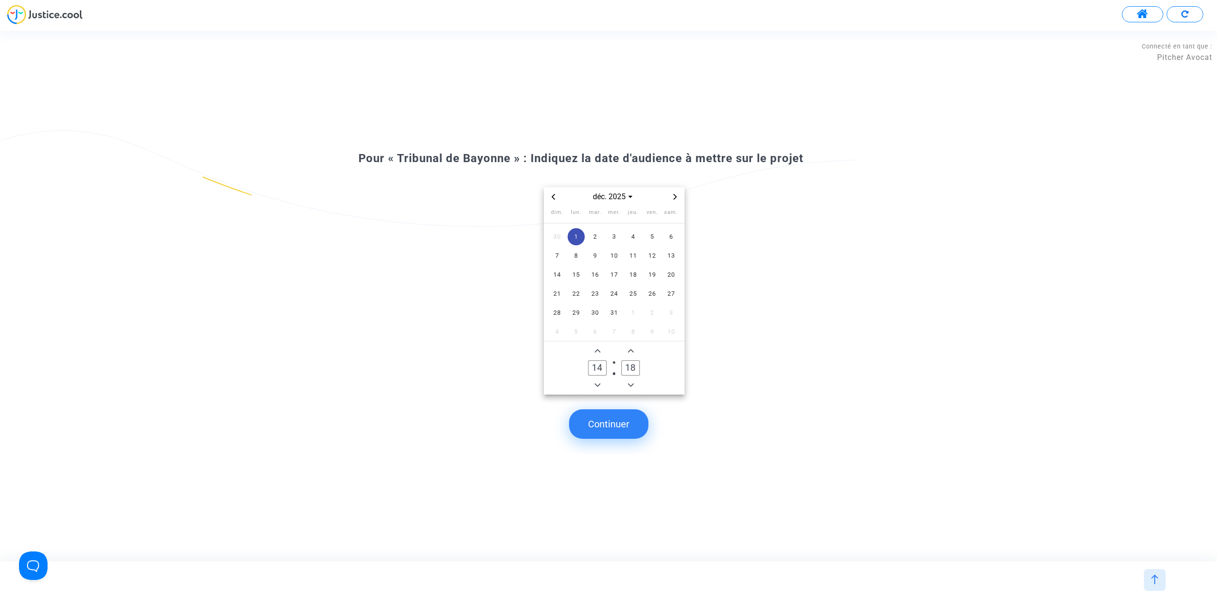
click at [590, 361] on input "14" at bounding box center [597, 367] width 18 height 15
type input "00"
click at [628, 349] on icon "Add a minute" at bounding box center [631, 351] width 6 height 6
click at [628, 347] on span "Add a minute" at bounding box center [630, 350] width 11 height 11
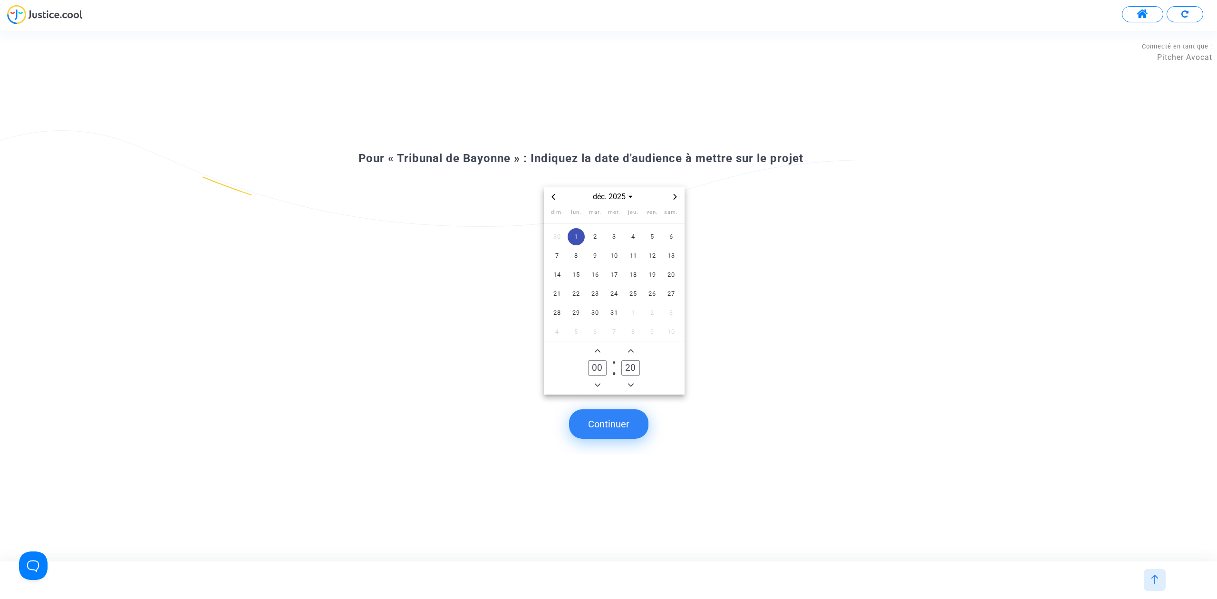
drag, startPoint x: 631, startPoint y: 366, endPoint x: 624, endPoint y: 366, distance: 7.1
click at [624, 366] on input "20" at bounding box center [630, 367] width 18 height 15
type input "00"
click at [608, 429] on button "Continuer" at bounding box center [608, 423] width 79 height 29
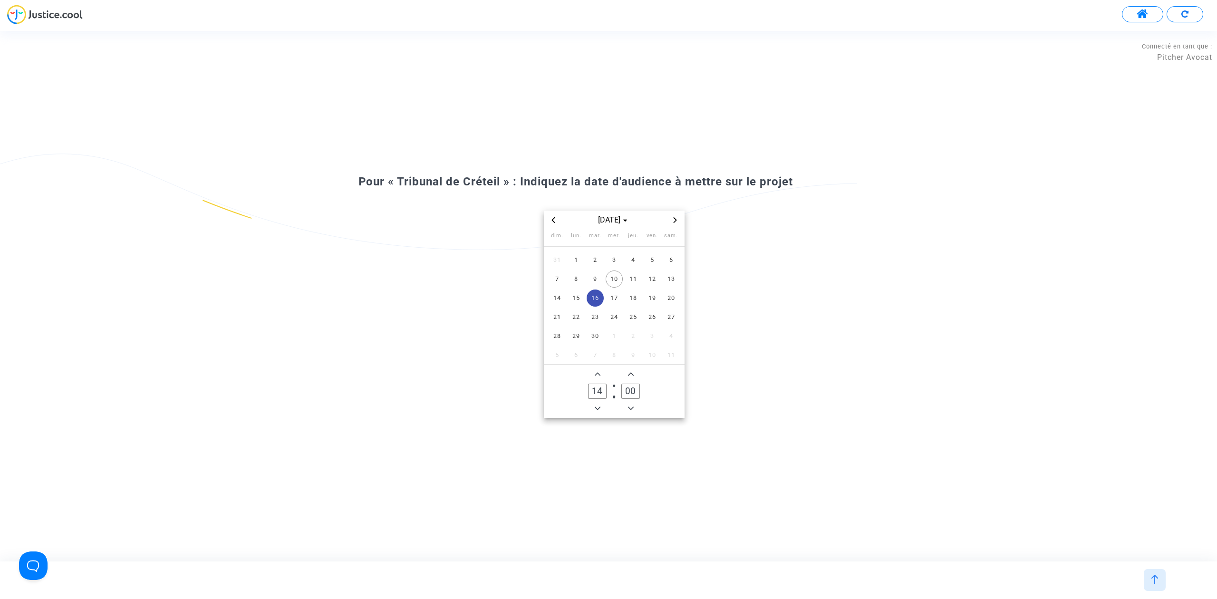
click at [671, 214] on div "sept. 2025" at bounding box center [614, 220] width 141 height 19
click at [671, 218] on span "Next month" at bounding box center [675, 219] width 11 height 11
click at [600, 263] on span "2" at bounding box center [595, 260] width 17 height 17
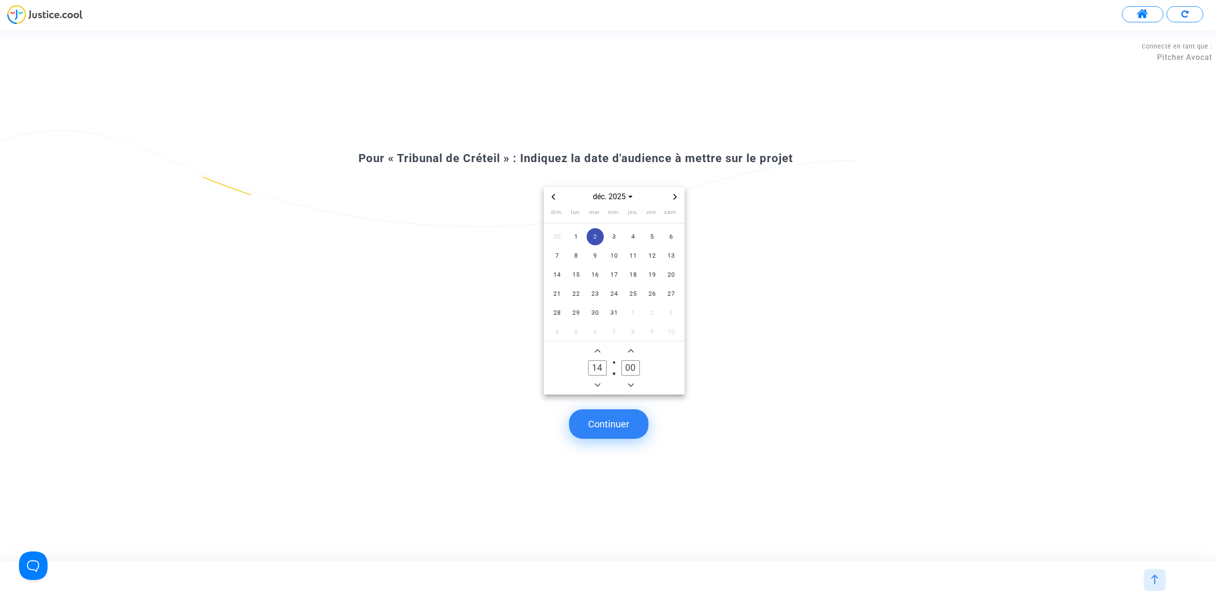
click at [619, 430] on button "Continuer" at bounding box center [608, 423] width 79 height 29
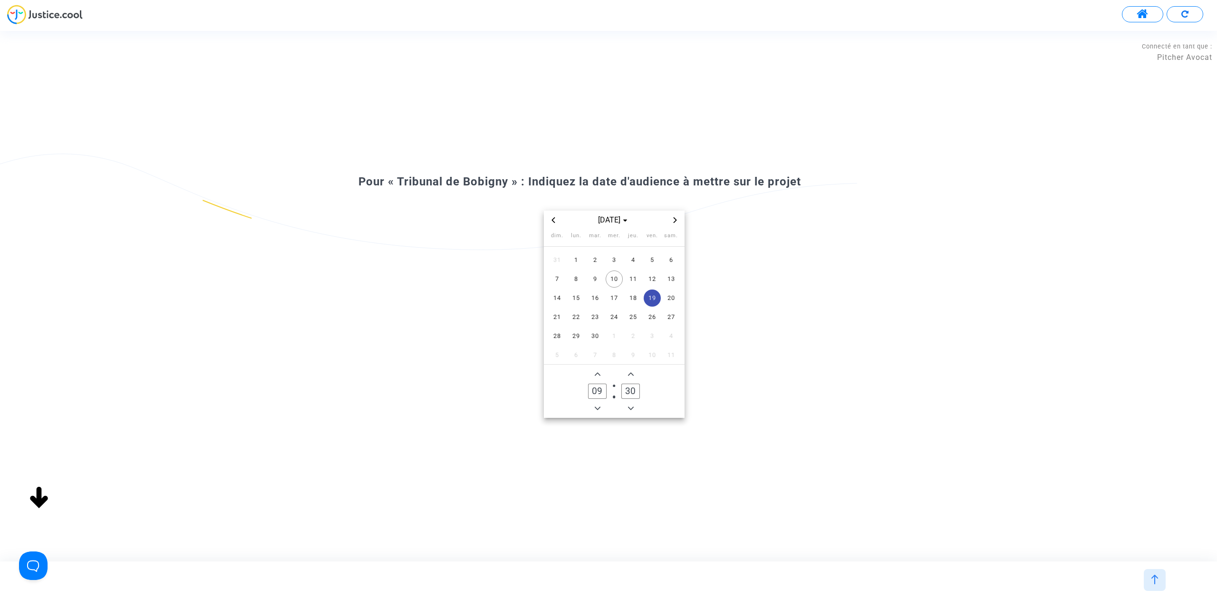
click at [672, 217] on icon "Next month" at bounding box center [675, 220] width 6 height 6
drag, startPoint x: 654, startPoint y: 282, endPoint x: 666, endPoint y: 370, distance: 88.7
click at [654, 282] on span "12" at bounding box center [652, 279] width 17 height 17
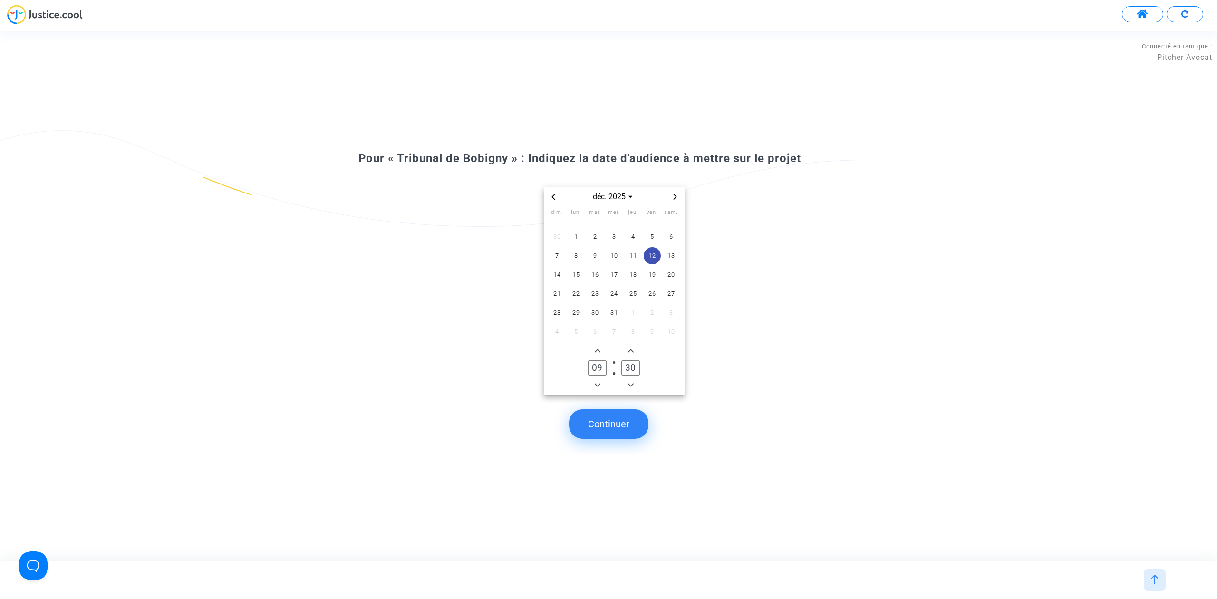
click at [612, 427] on button "Continuer" at bounding box center [608, 423] width 79 height 29
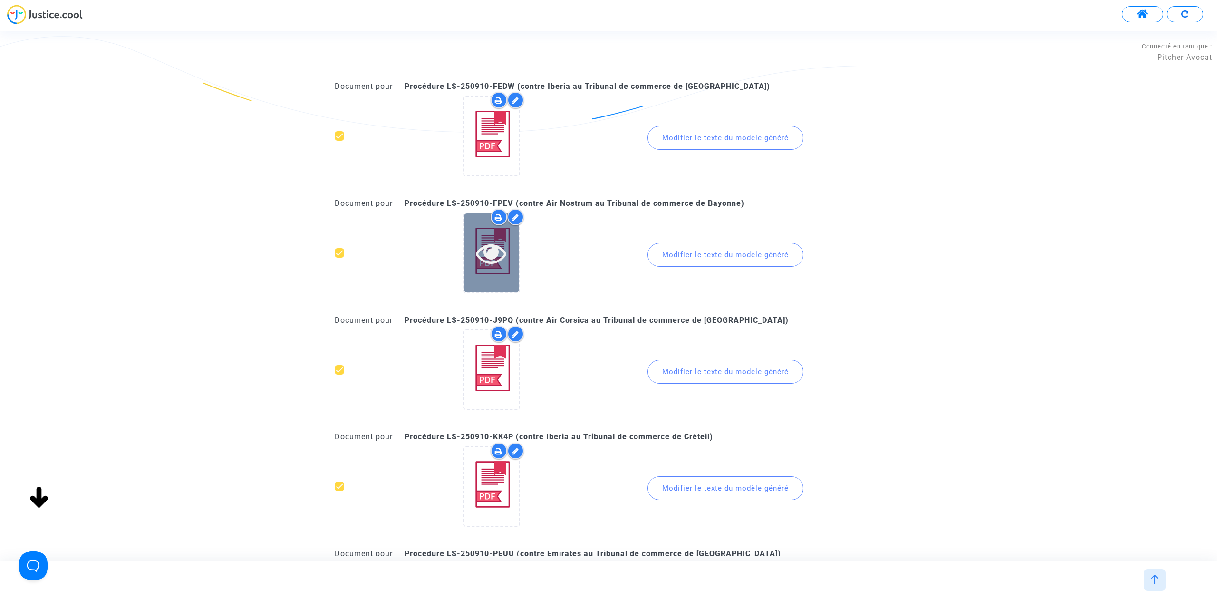
click at [497, 267] on icon at bounding box center [491, 253] width 31 height 30
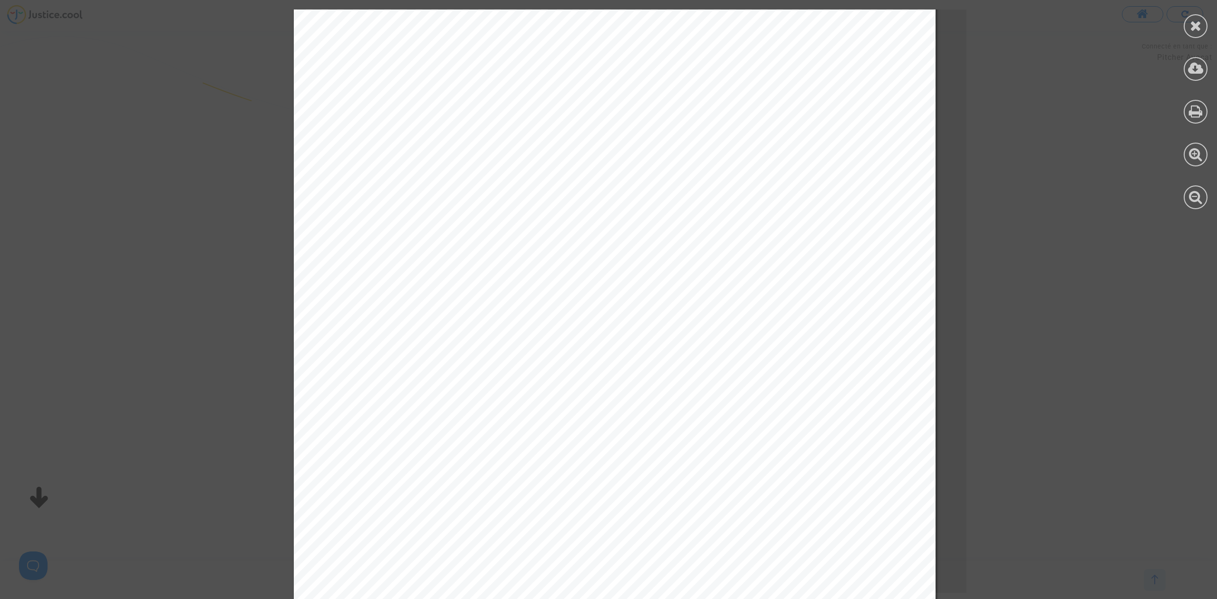
scroll to position [444, 0]
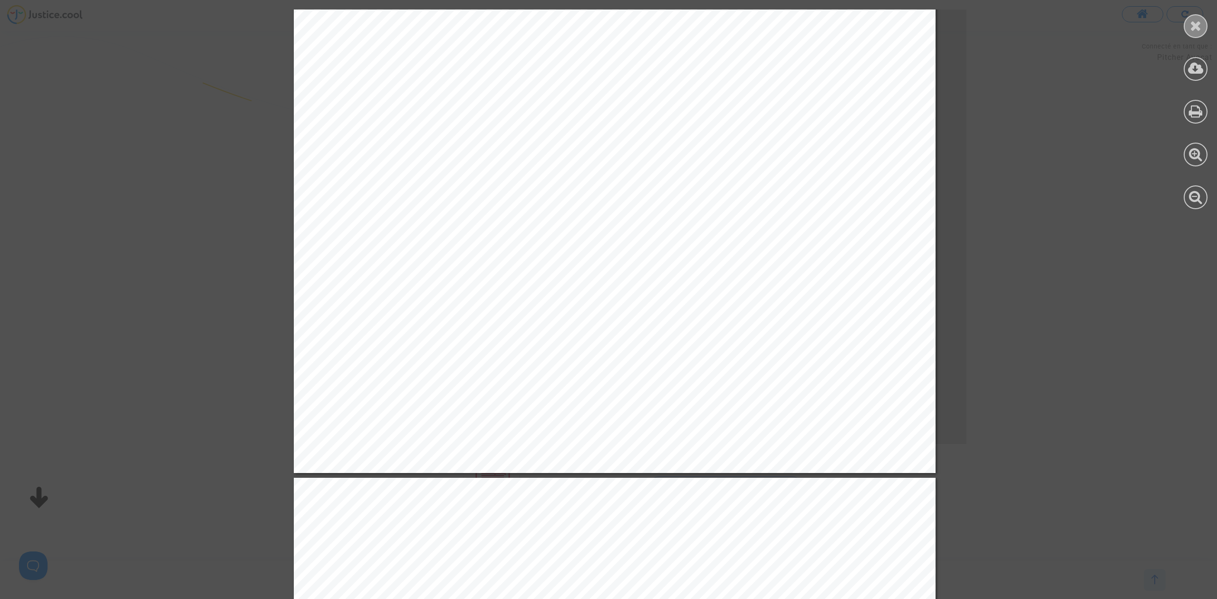
click at [1200, 21] on icon at bounding box center [1196, 26] width 12 height 14
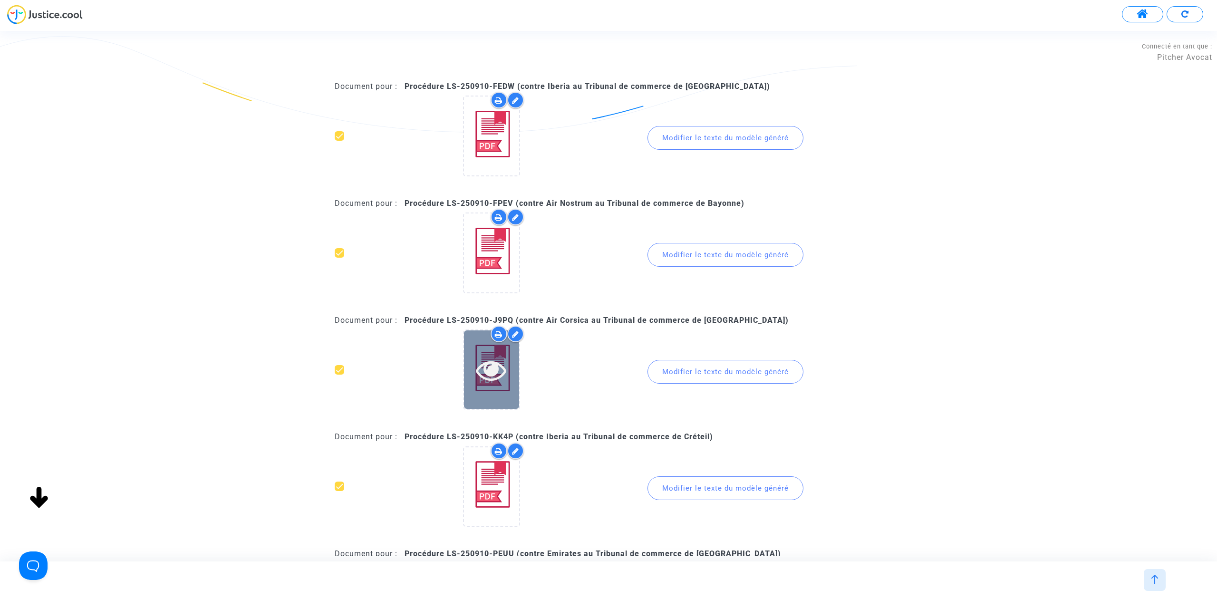
click at [516, 366] on div at bounding box center [491, 370] width 55 height 30
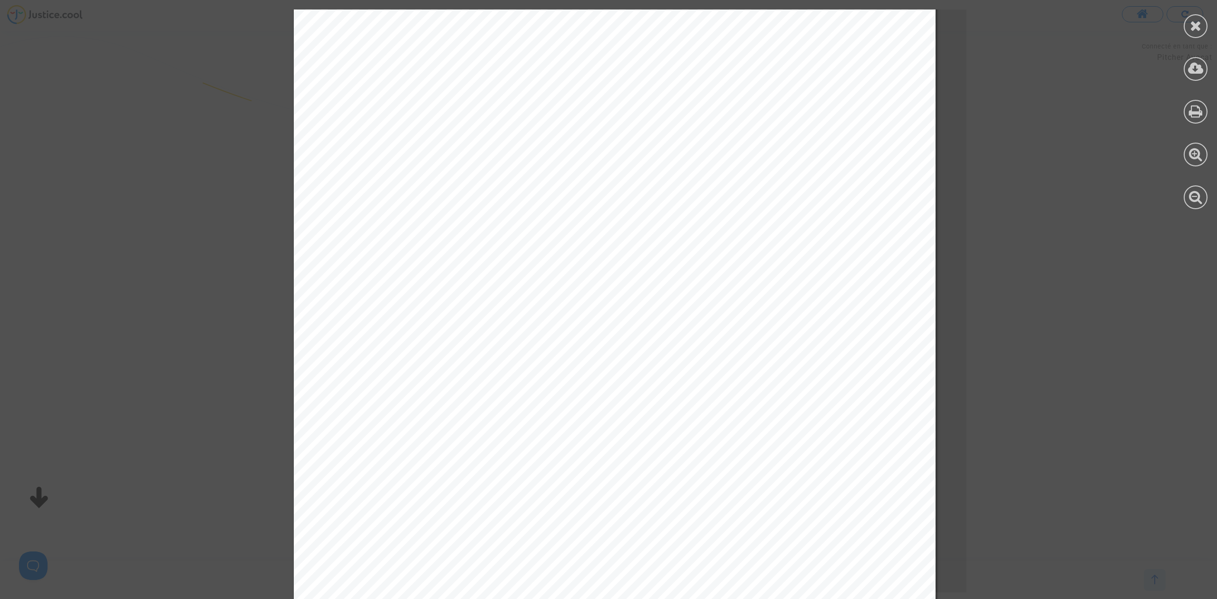
scroll to position [380, 0]
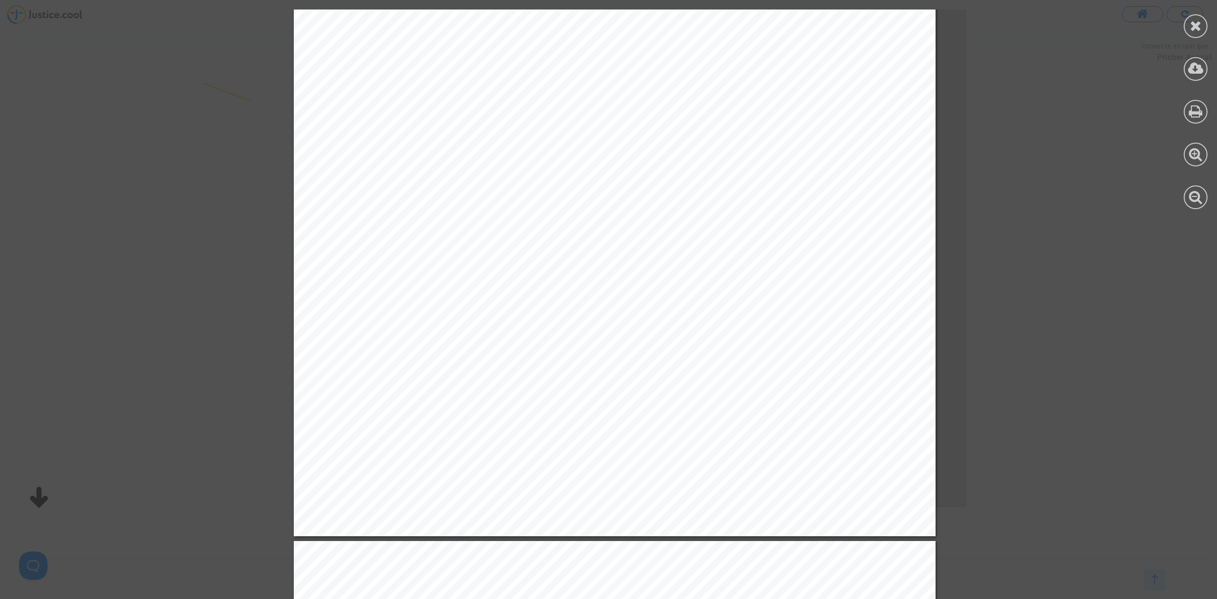
click at [1189, 25] on div at bounding box center [1196, 26] width 24 height 24
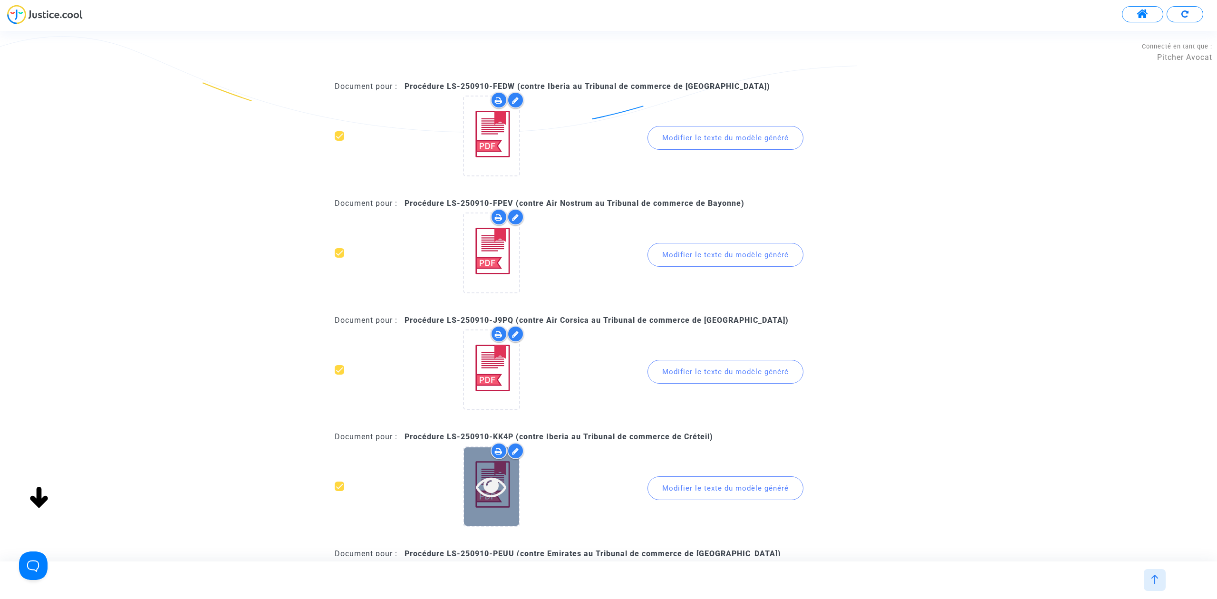
click at [493, 501] on div at bounding box center [491, 486] width 55 height 78
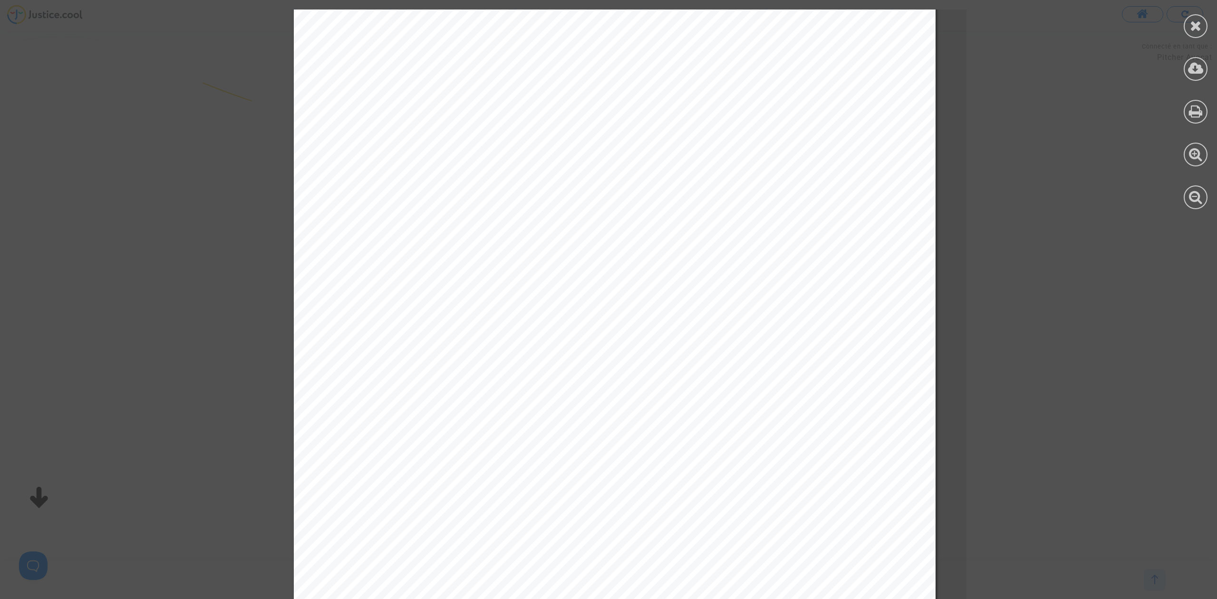
scroll to position [253, 0]
click at [1199, 33] on div at bounding box center [1196, 26] width 24 height 24
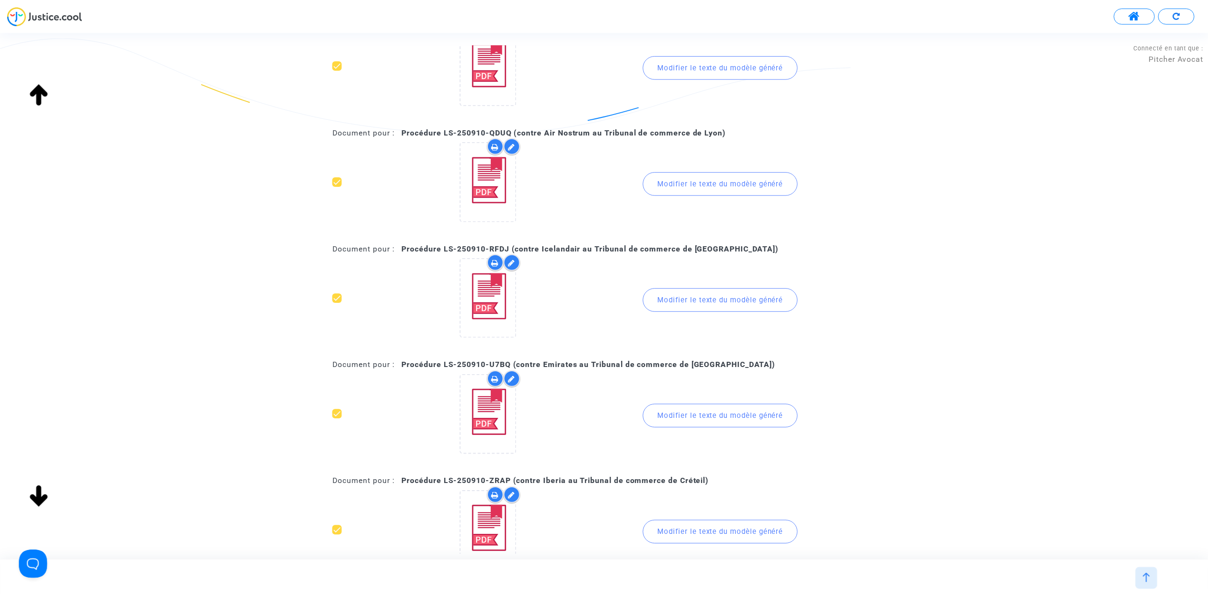
scroll to position [778, 0]
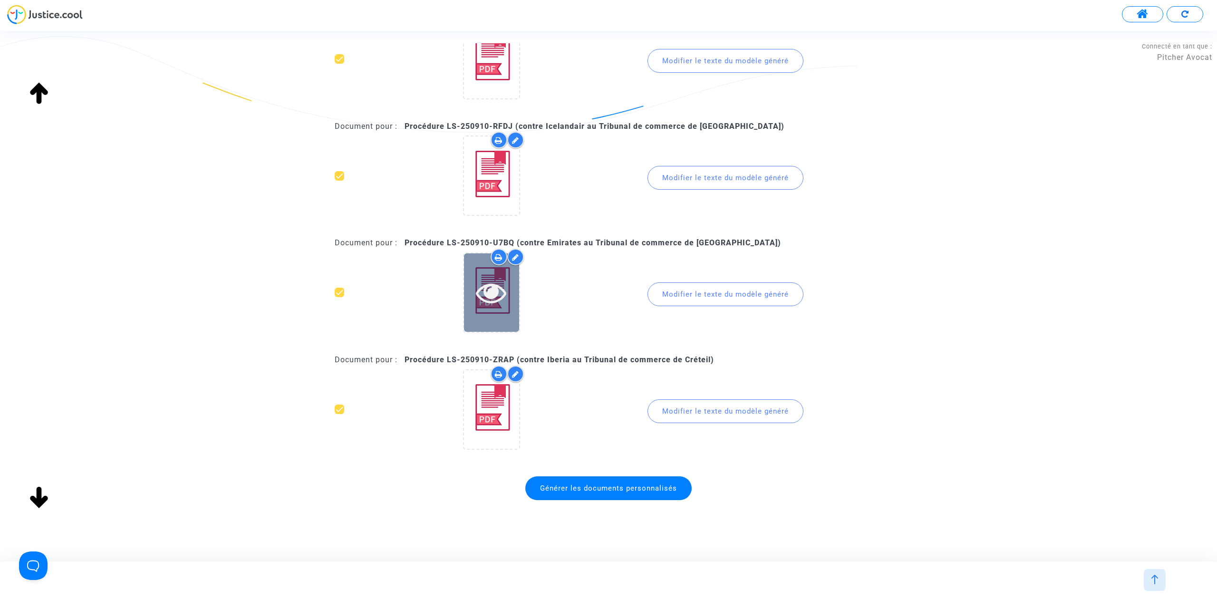
click at [518, 288] on div at bounding box center [491, 292] width 55 height 30
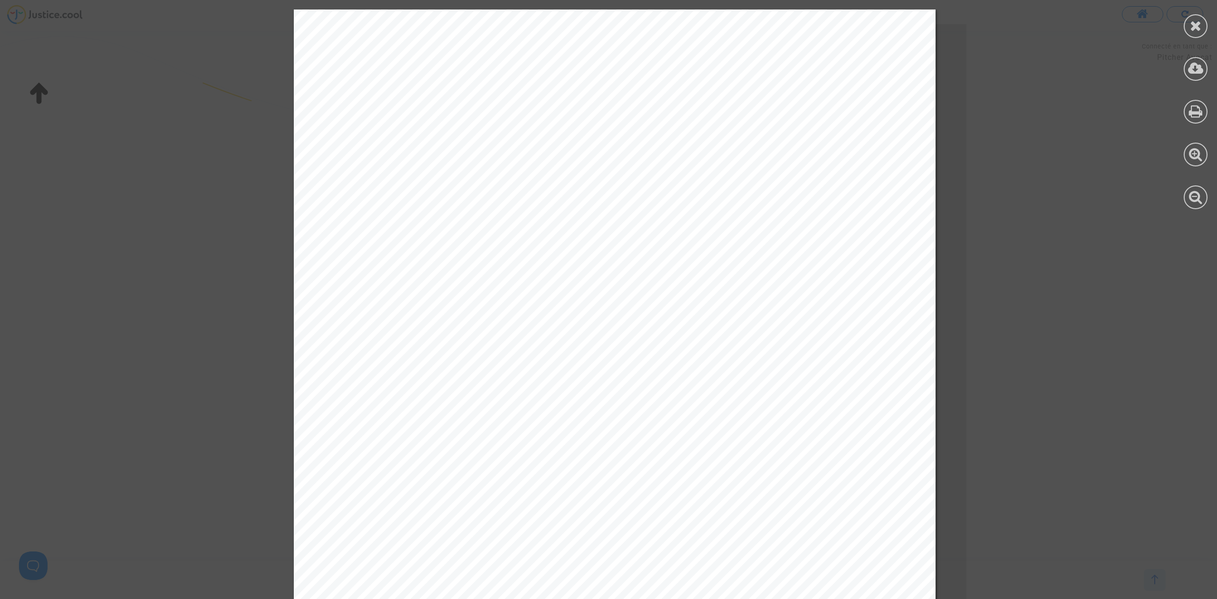
drag, startPoint x: 1191, startPoint y: 27, endPoint x: 1050, endPoint y: 126, distance: 172.4
click at [1193, 27] on icon at bounding box center [1196, 26] width 12 height 14
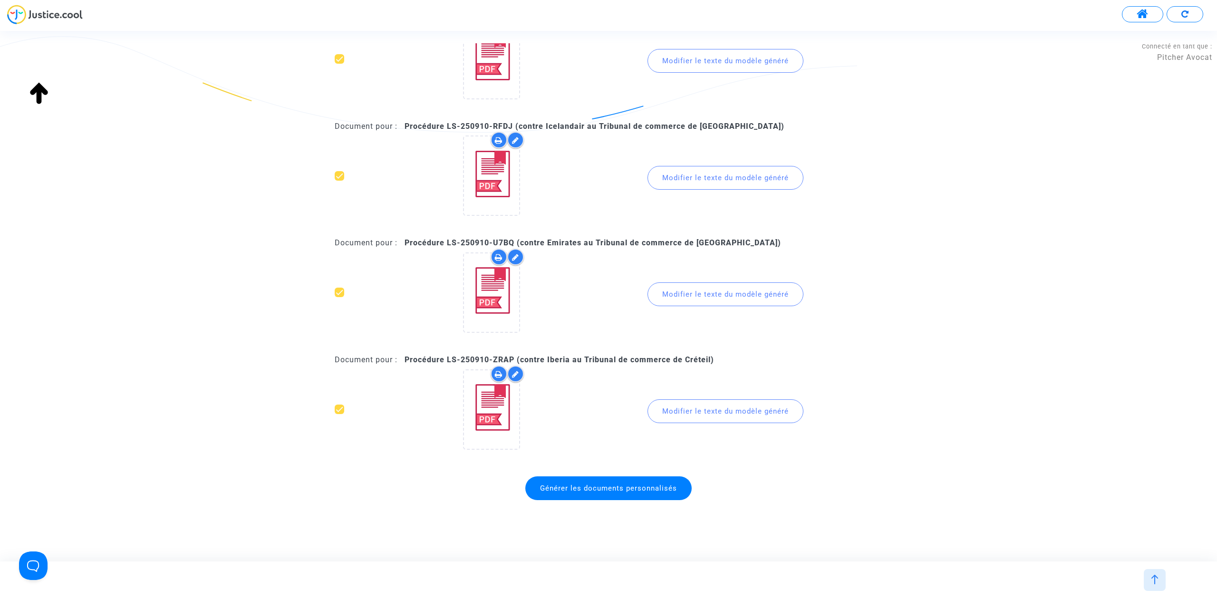
click at [647, 476] on span "Générer les documents personnalisés" at bounding box center [608, 488] width 166 height 24
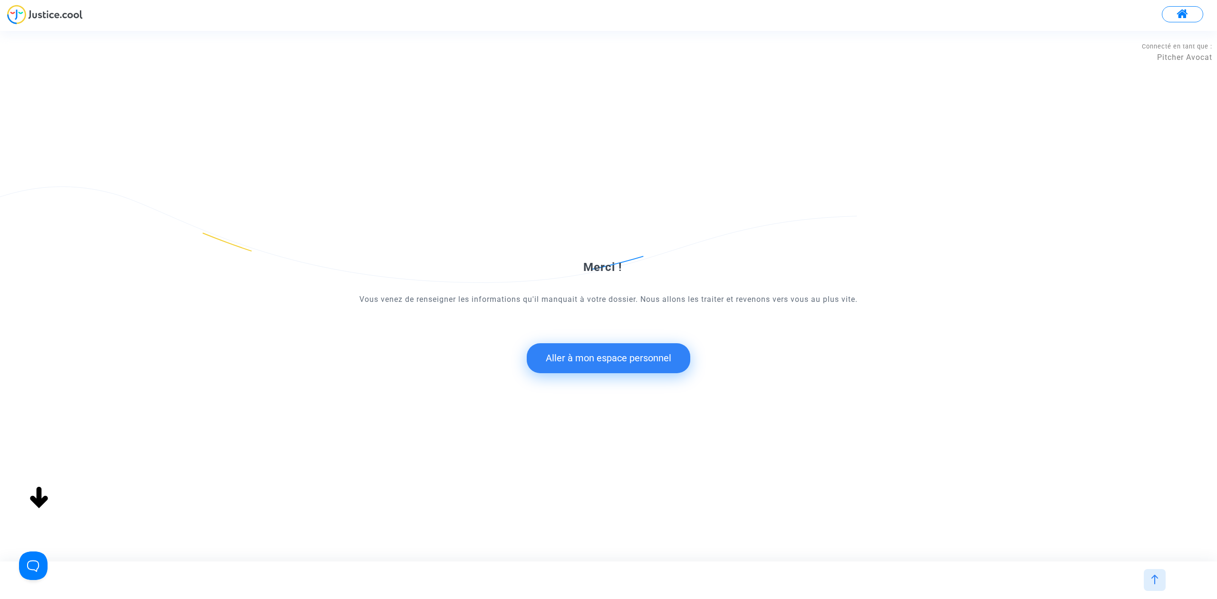
click at [558, 358] on button "Aller à mon espace personnel" at bounding box center [609, 357] width 164 height 29
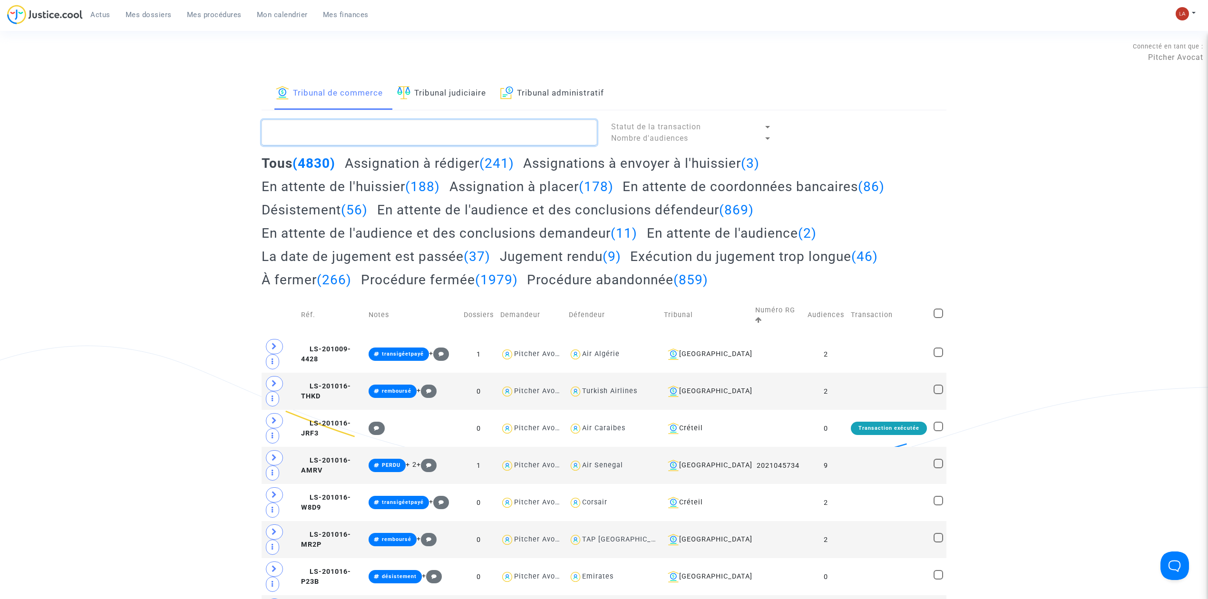
click at [438, 142] on textarea at bounding box center [429, 133] width 335 height 26
type textarea "!#projetenvoyé !#traduction !#dateaudience"
click at [411, 172] on h2 "Assignation à rédiger (18)" at bounding box center [425, 163] width 161 height 17
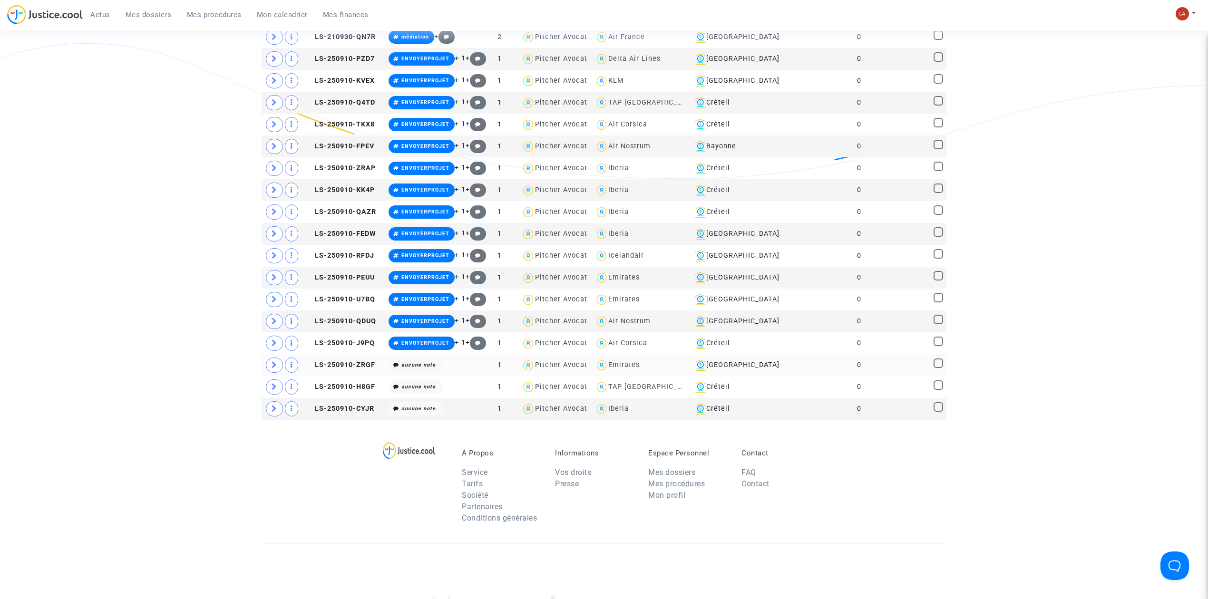
scroll to position [306, 0]
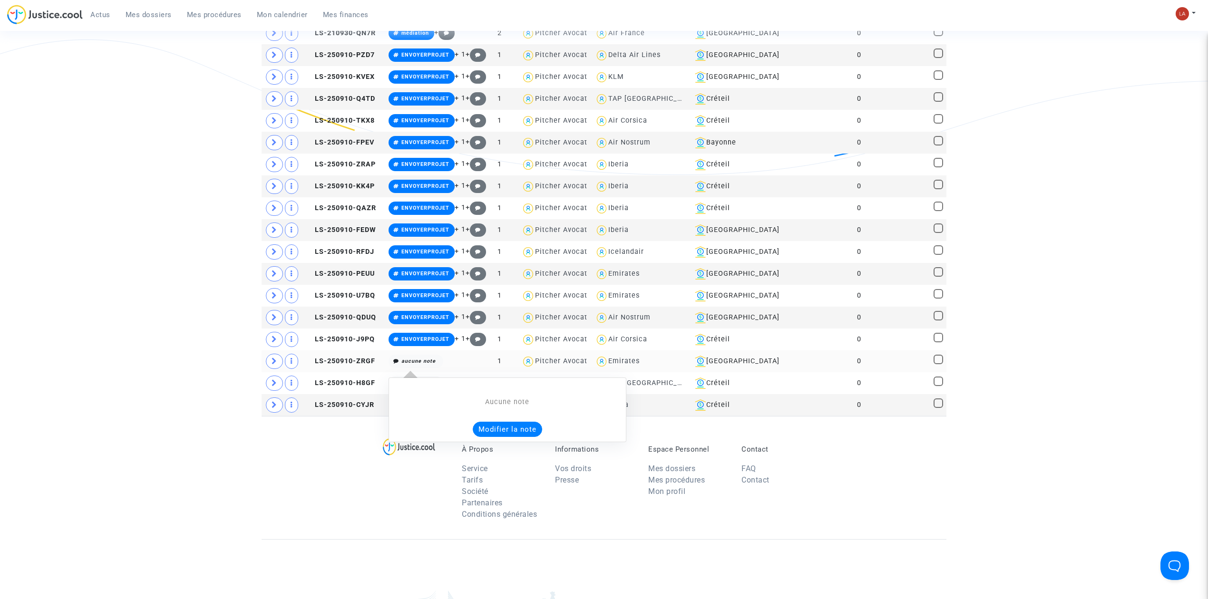
click at [492, 431] on button "Modifier la note" at bounding box center [507, 429] width 69 height 15
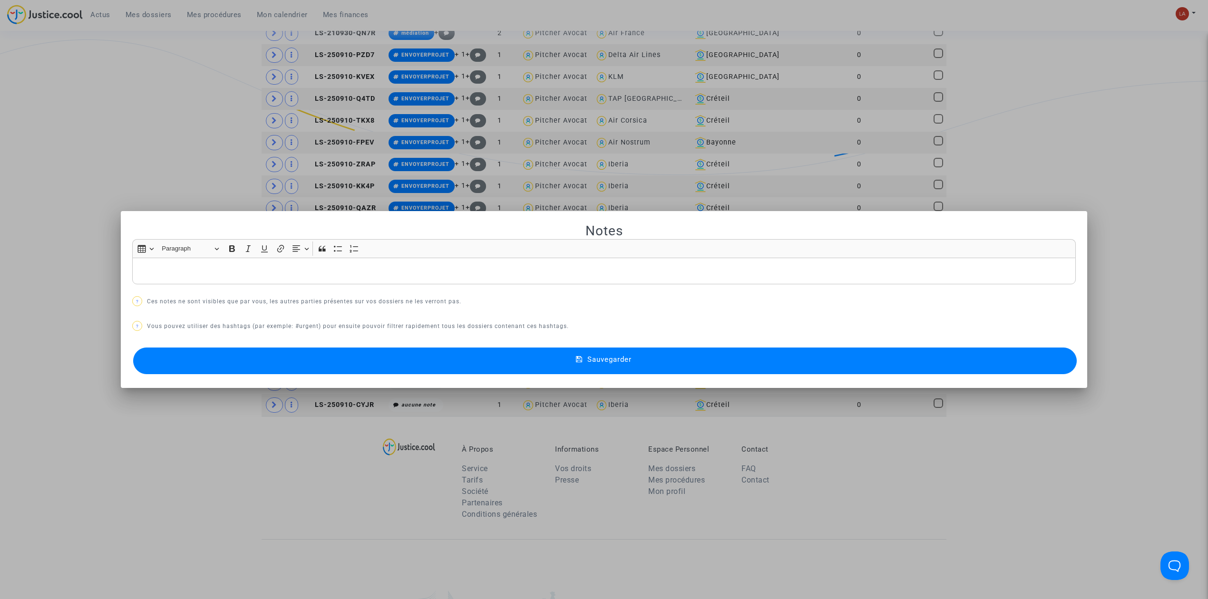
scroll to position [0, 0]
click at [411, 359] on button "Sauvegarder" at bounding box center [604, 361] width 943 height 27
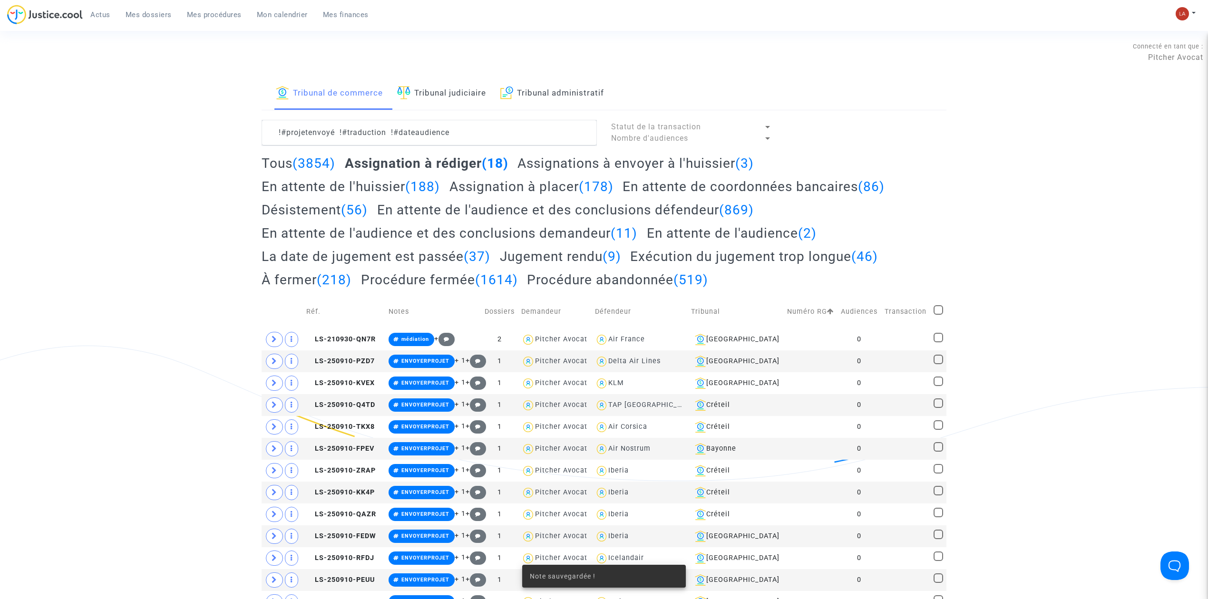
scroll to position [306, 0]
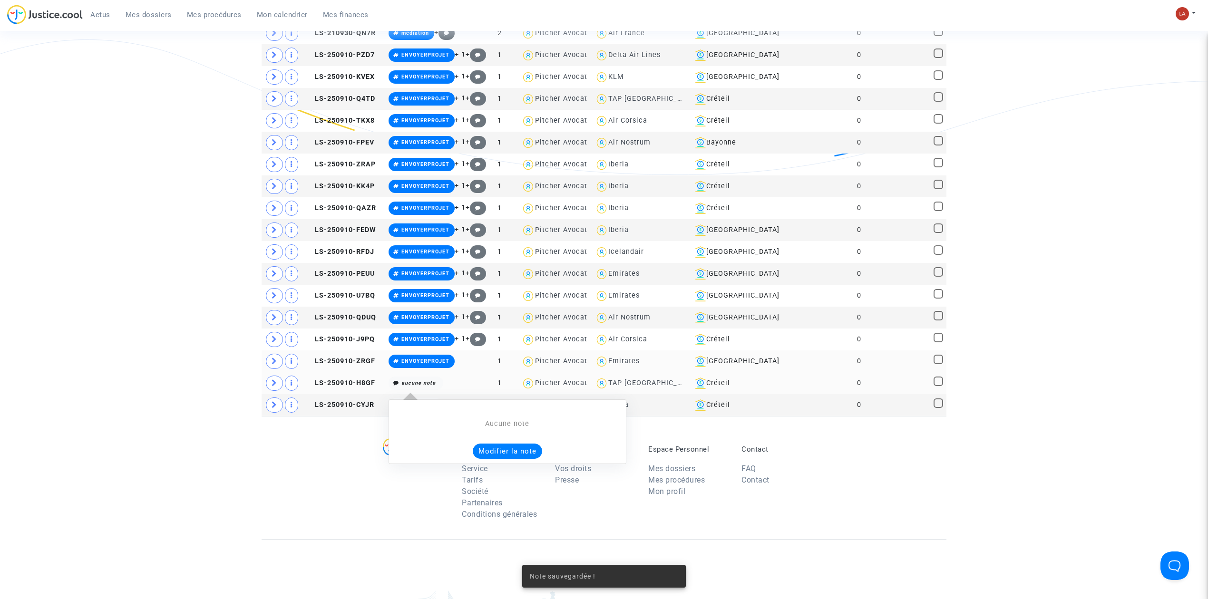
click at [491, 459] on button "Modifier la note" at bounding box center [507, 451] width 69 height 15
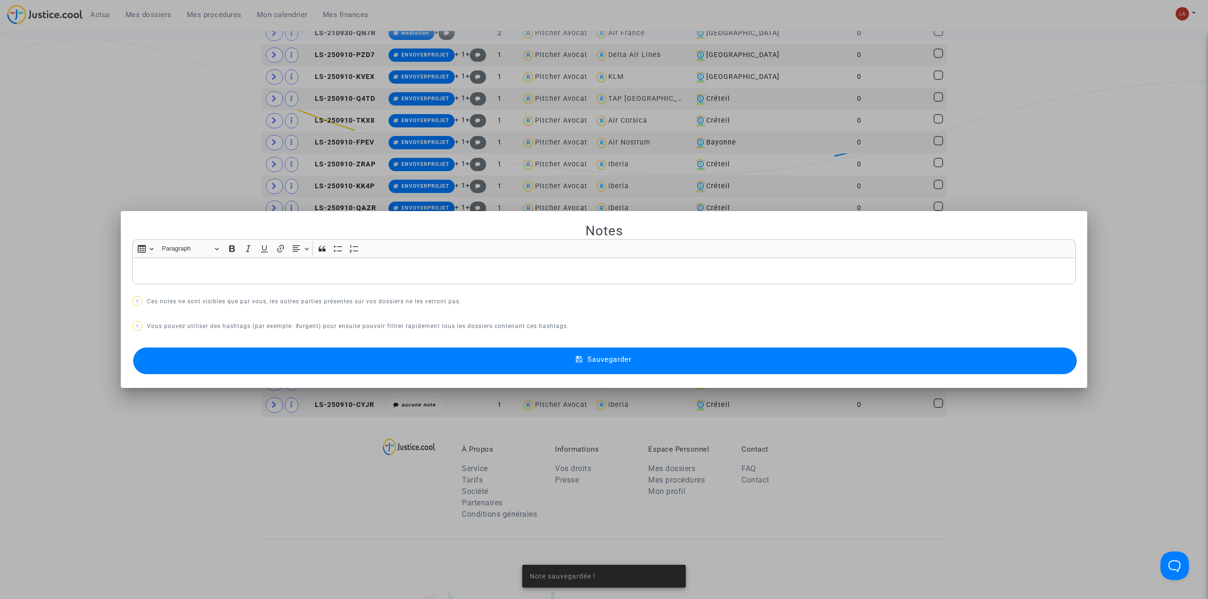
scroll to position [0, 0]
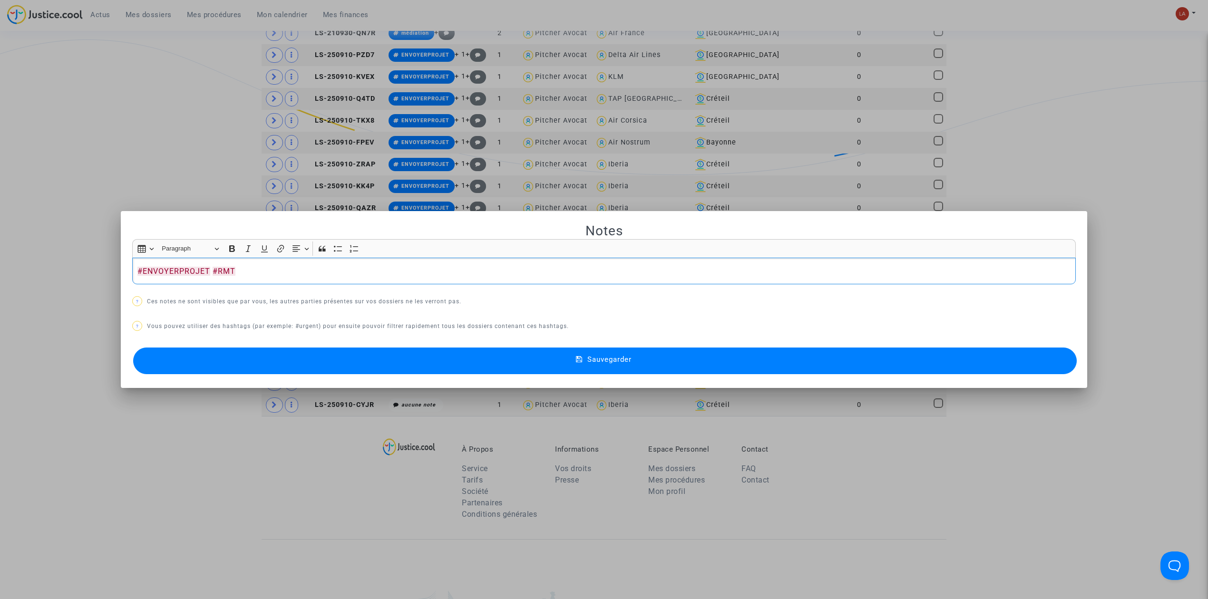
click at [383, 362] on button "Sauvegarder" at bounding box center [604, 361] width 943 height 27
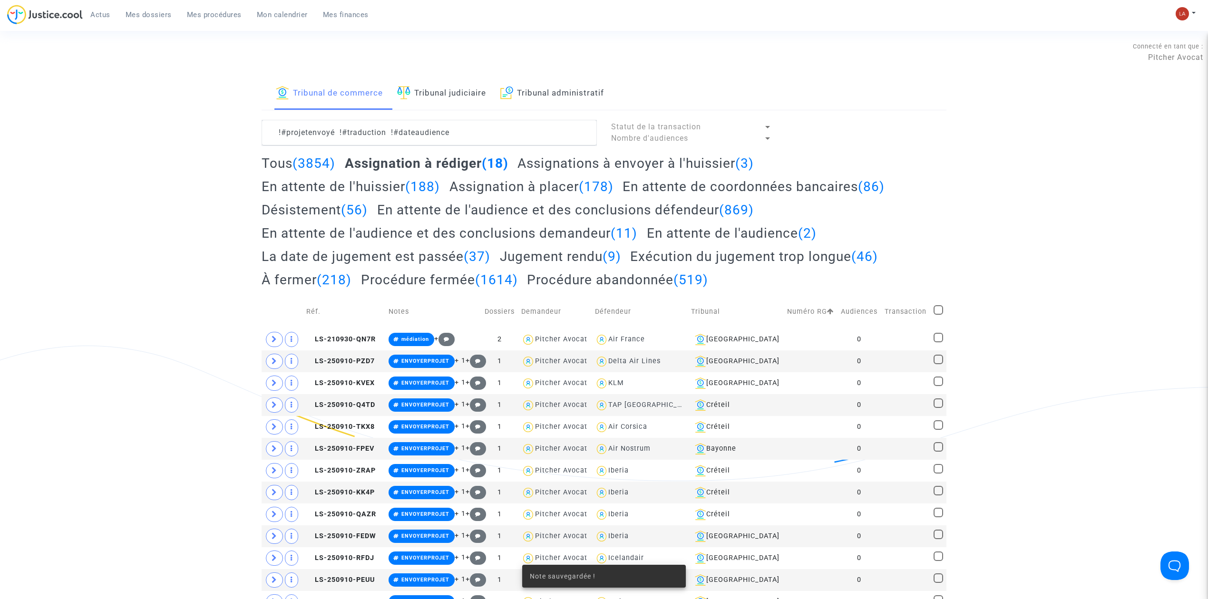
scroll to position [306, 0]
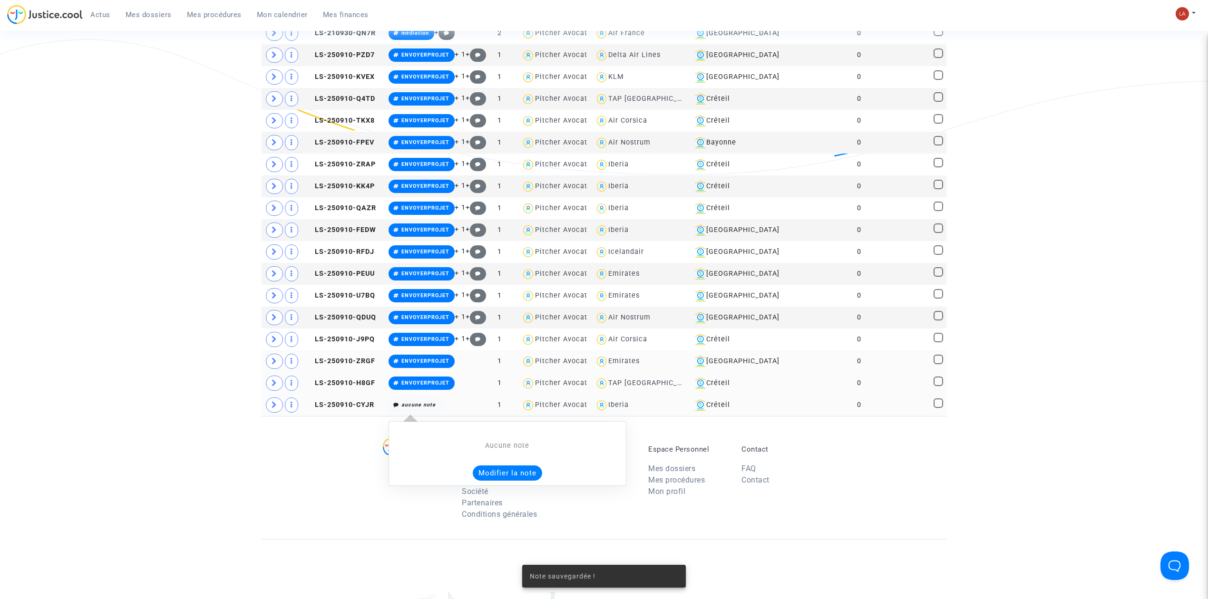
click at [488, 471] on button "Modifier la note" at bounding box center [507, 473] width 69 height 15
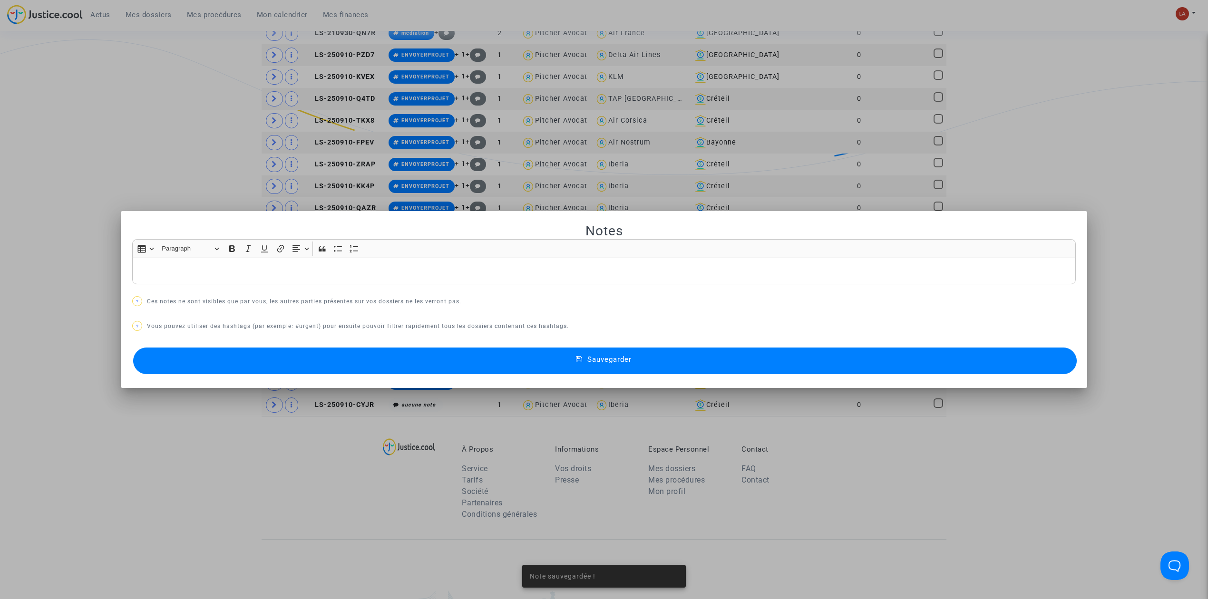
scroll to position [0, 0]
click at [366, 359] on button "Sauvegarder" at bounding box center [604, 361] width 943 height 27
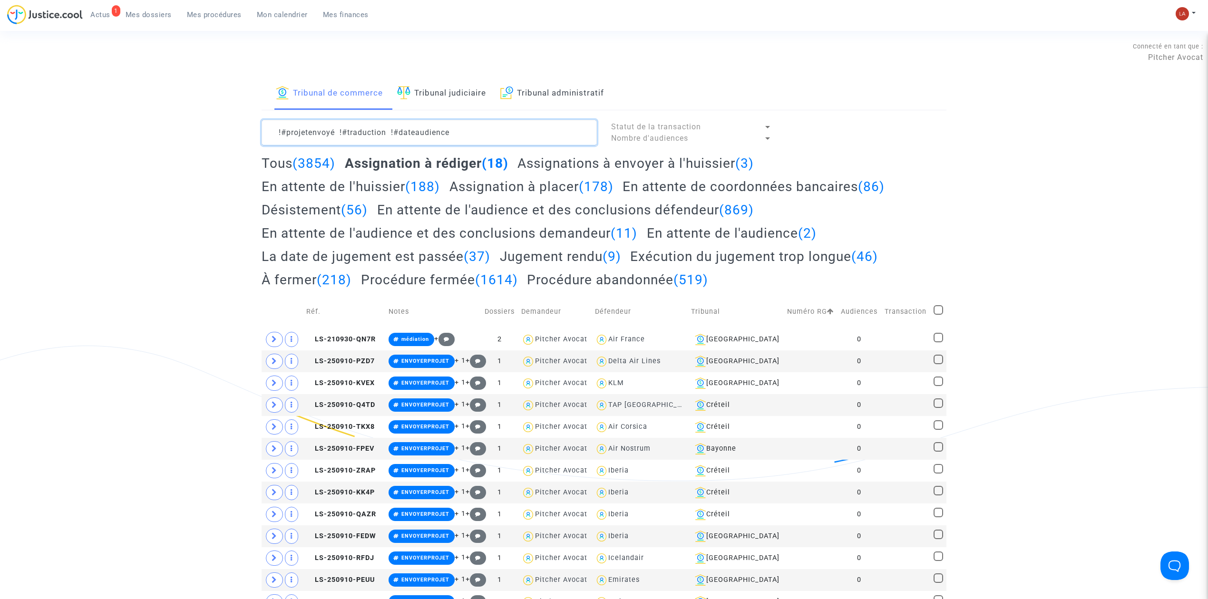
click at [476, 127] on textarea at bounding box center [429, 133] width 335 height 26
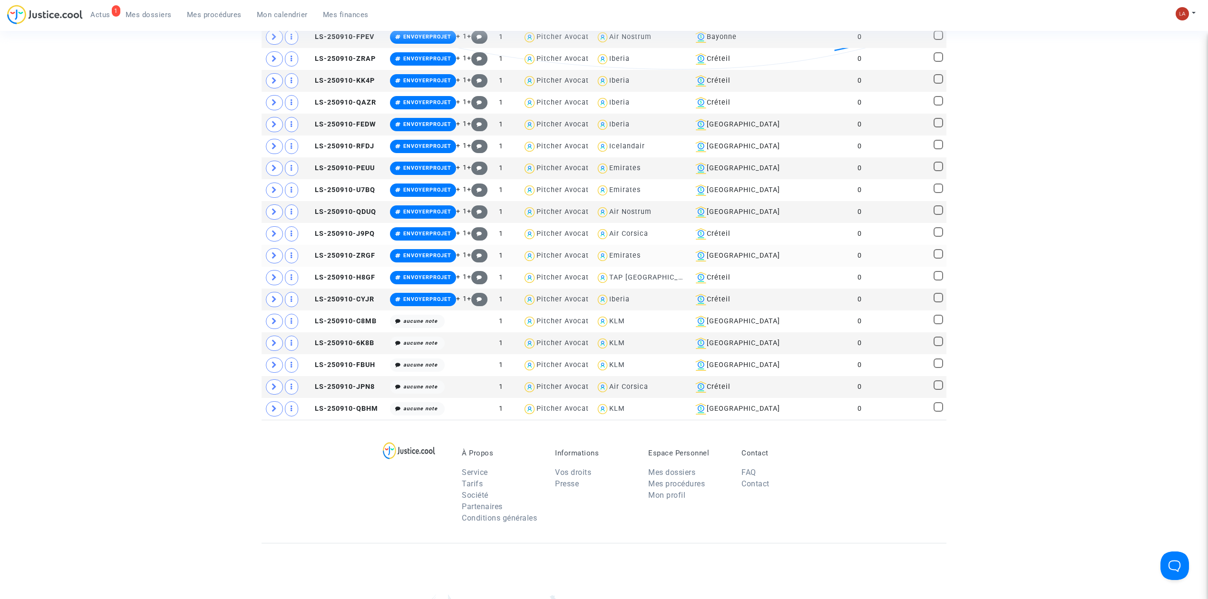
scroll to position [571, 0]
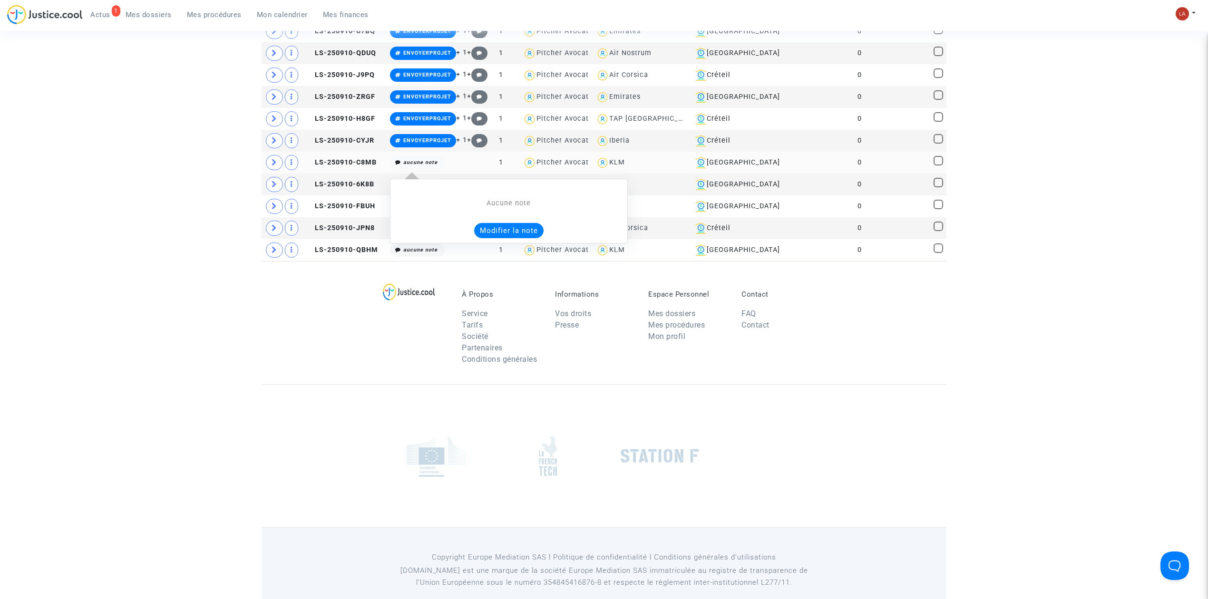
type textarea "!#projetenvoyé !#traduction !#dateaudience"
click at [535, 238] on button "Modifier la note" at bounding box center [508, 230] width 69 height 15
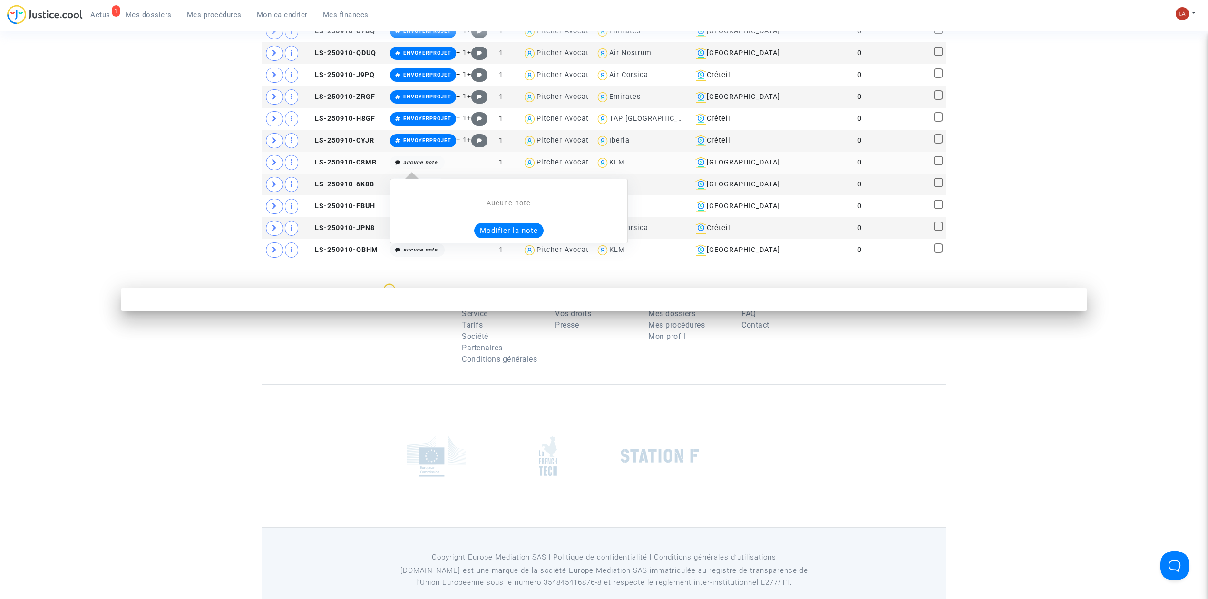
scroll to position [0, 0]
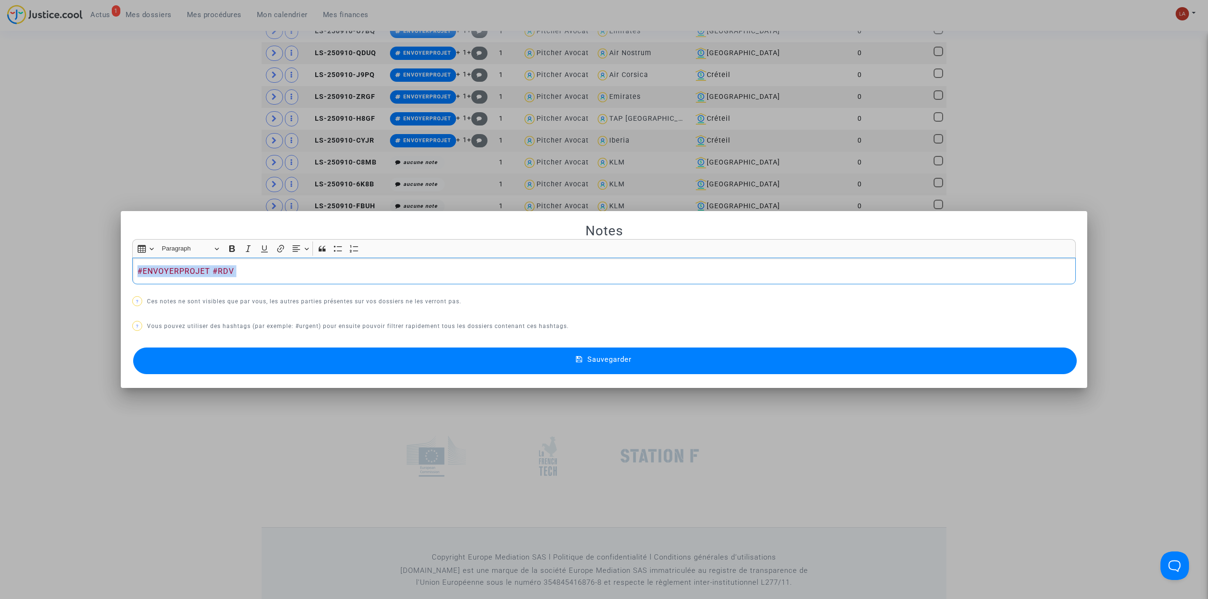
copy p "#ENVOYERPROJET #RDV"
click at [223, 368] on button "Sauvegarder" at bounding box center [604, 361] width 943 height 27
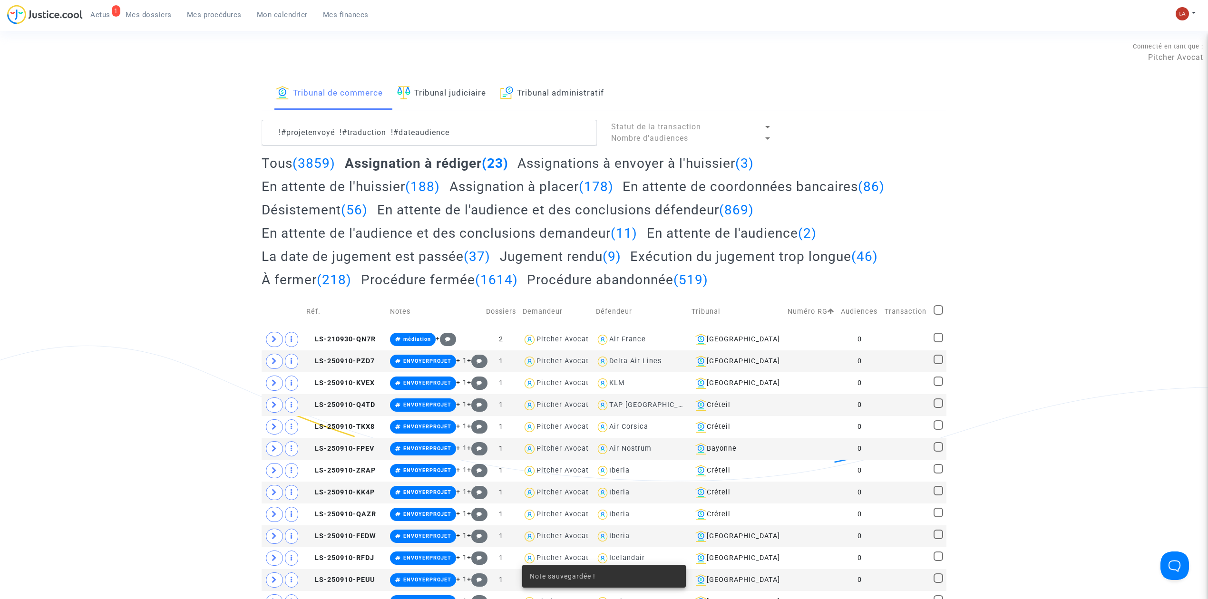
scroll to position [571, 0]
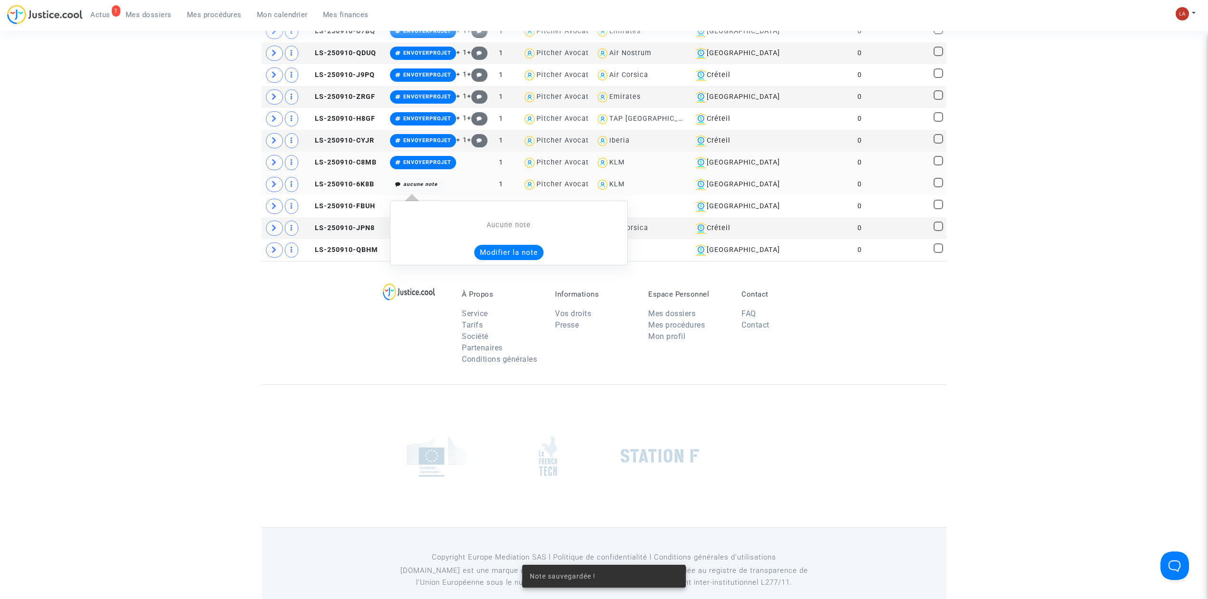
click at [493, 257] on button "Modifier la note" at bounding box center [508, 252] width 69 height 15
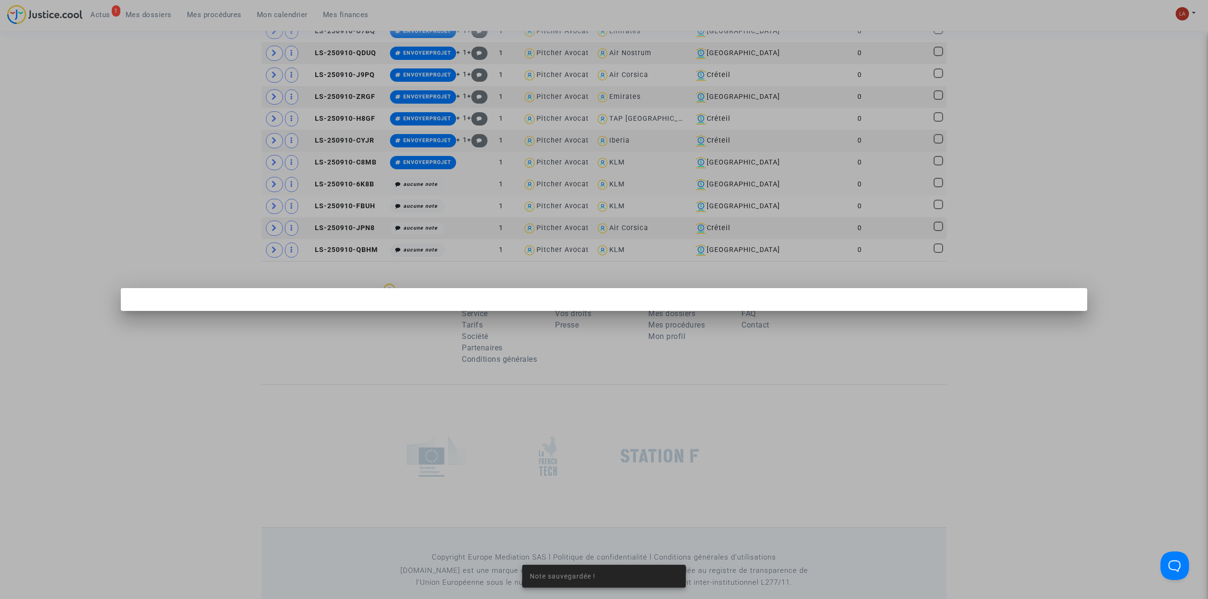
scroll to position [0, 0]
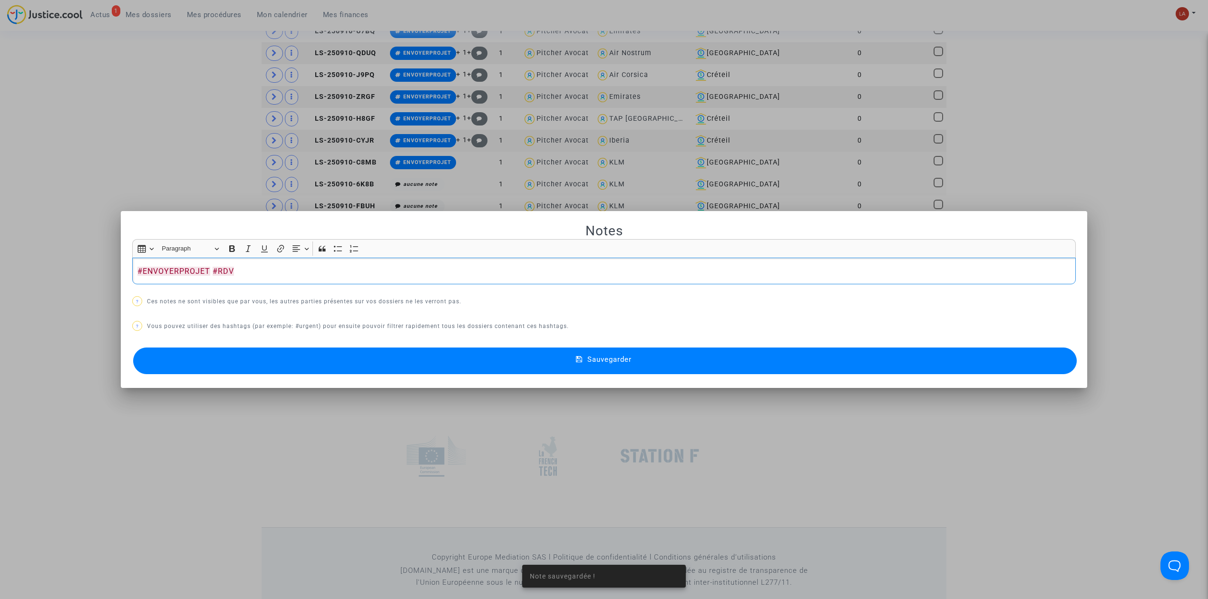
click at [408, 354] on button "Sauvegarder" at bounding box center [604, 361] width 943 height 27
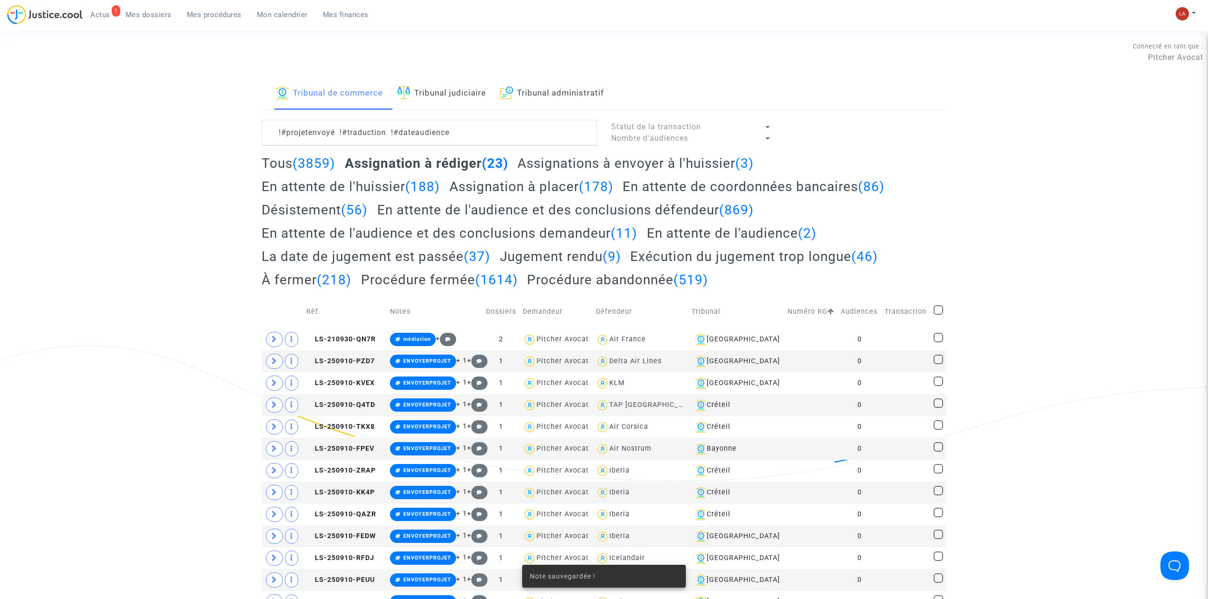
scroll to position [571, 0]
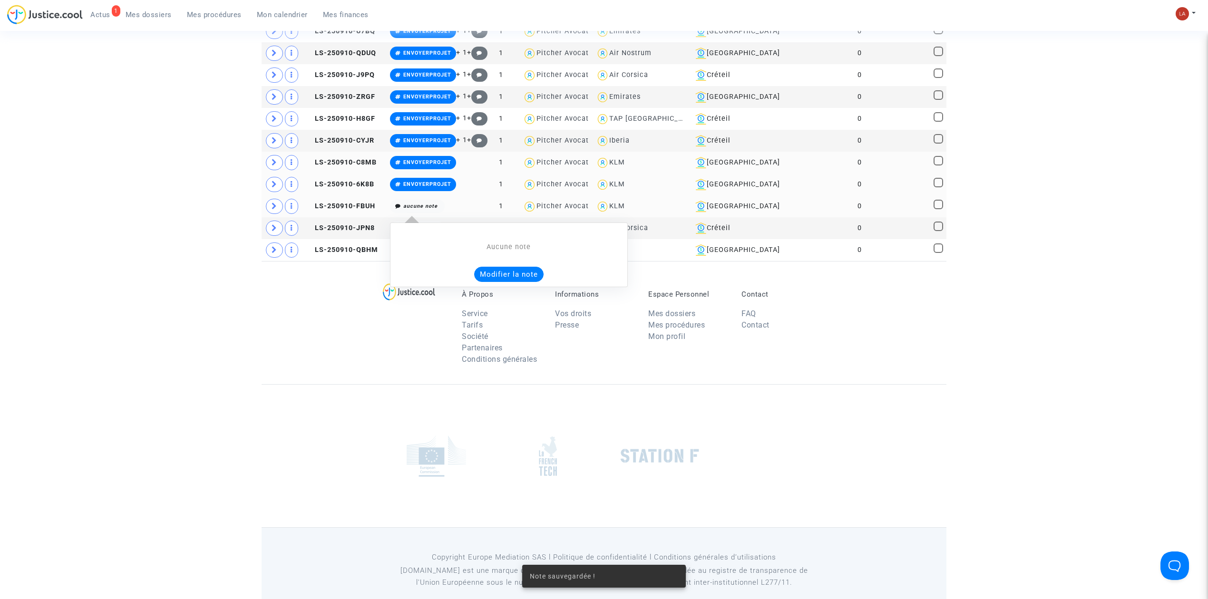
click at [492, 281] on button "Modifier la note" at bounding box center [508, 274] width 69 height 15
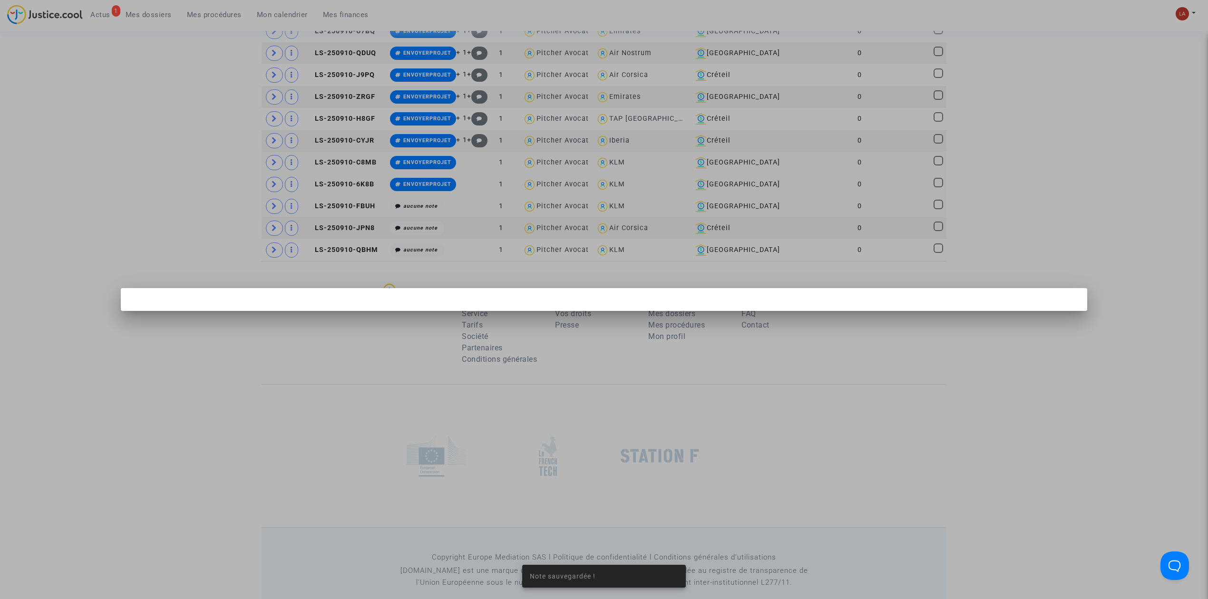
scroll to position [0, 0]
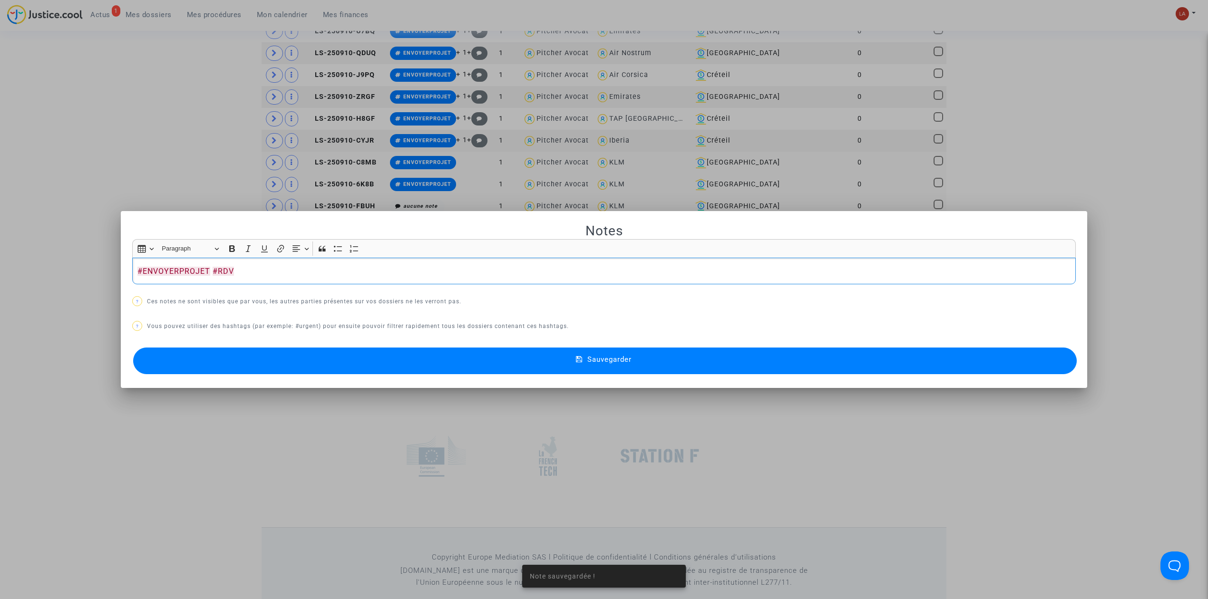
drag, startPoint x: 439, startPoint y: 358, endPoint x: 459, endPoint y: 259, distance: 100.3
click at [440, 358] on button "Sauvegarder" at bounding box center [604, 361] width 943 height 27
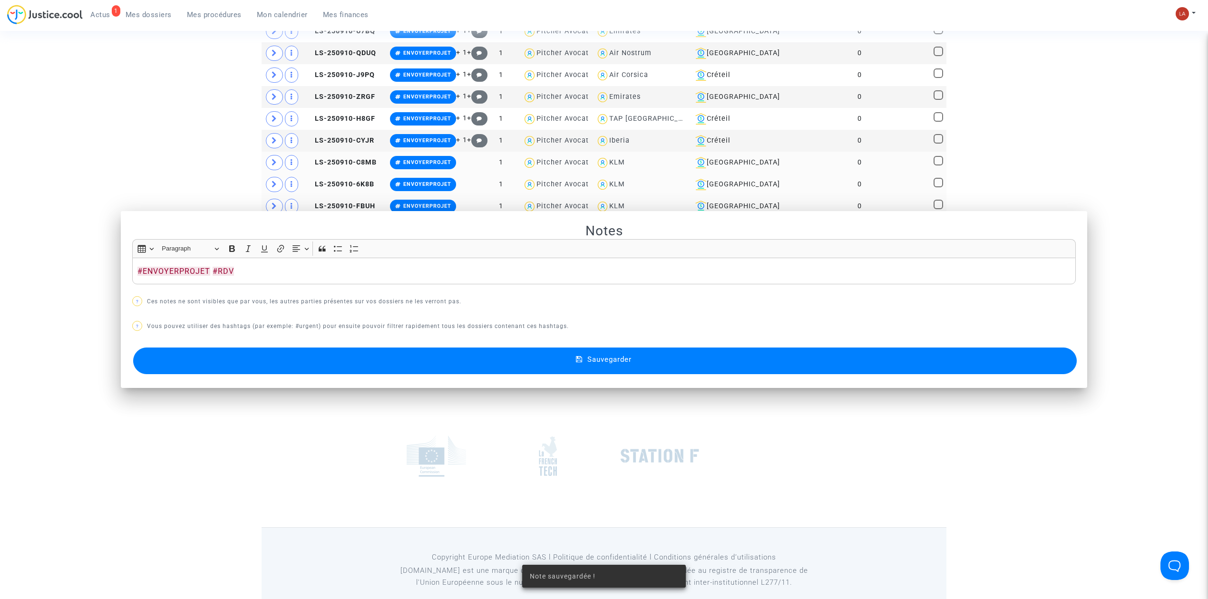
scroll to position [571, 0]
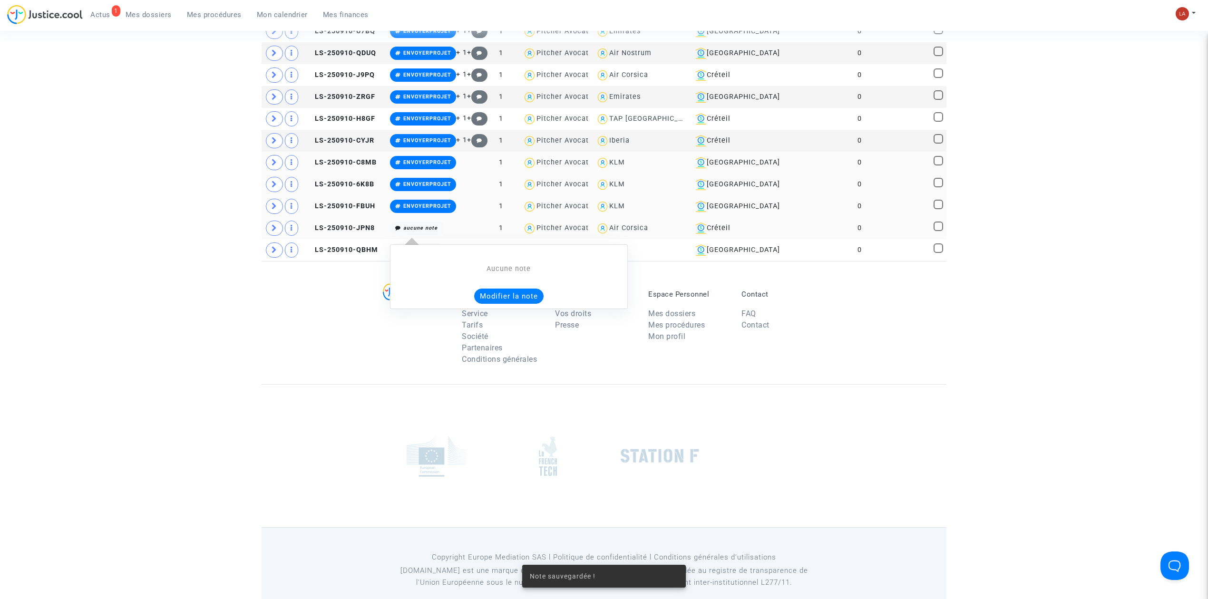
click at [517, 302] on button "Modifier la note" at bounding box center [508, 296] width 69 height 15
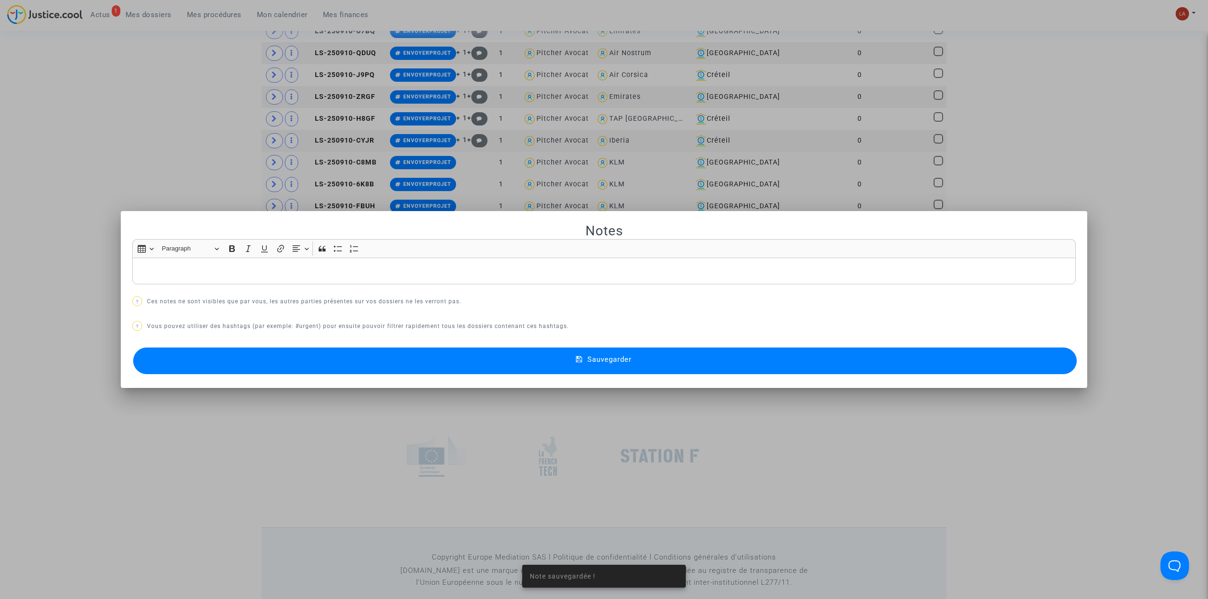
scroll to position [0, 0]
click at [424, 377] on div "Sauvegarder" at bounding box center [603, 360] width 943 height 31
click at [423, 364] on button "Sauvegarder" at bounding box center [604, 361] width 943 height 27
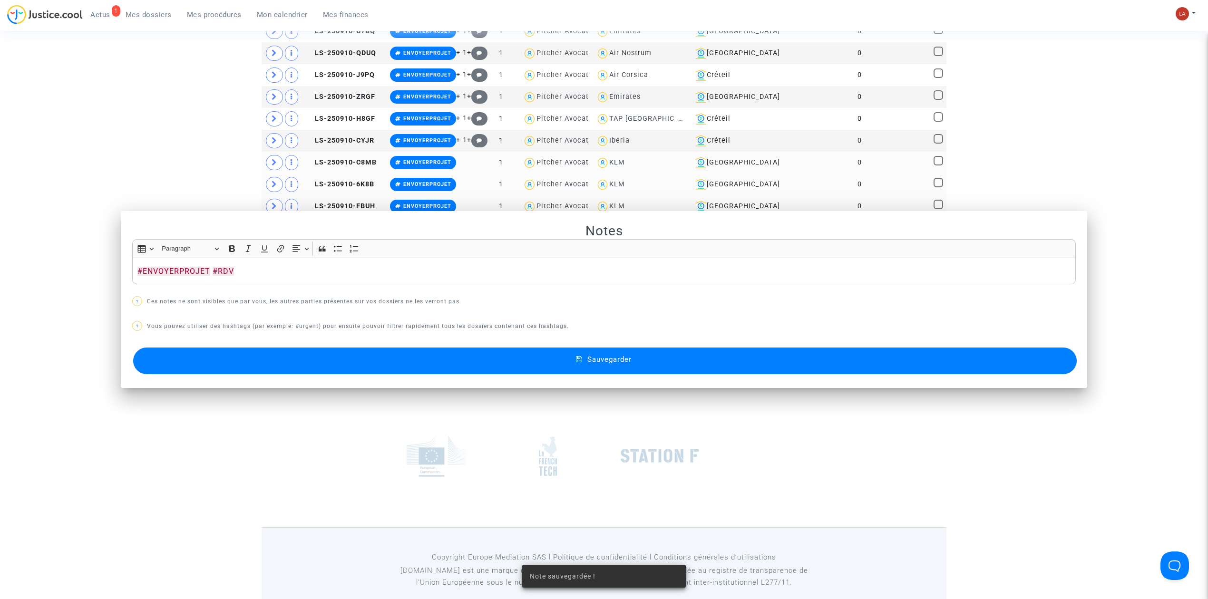
scroll to position [571, 0]
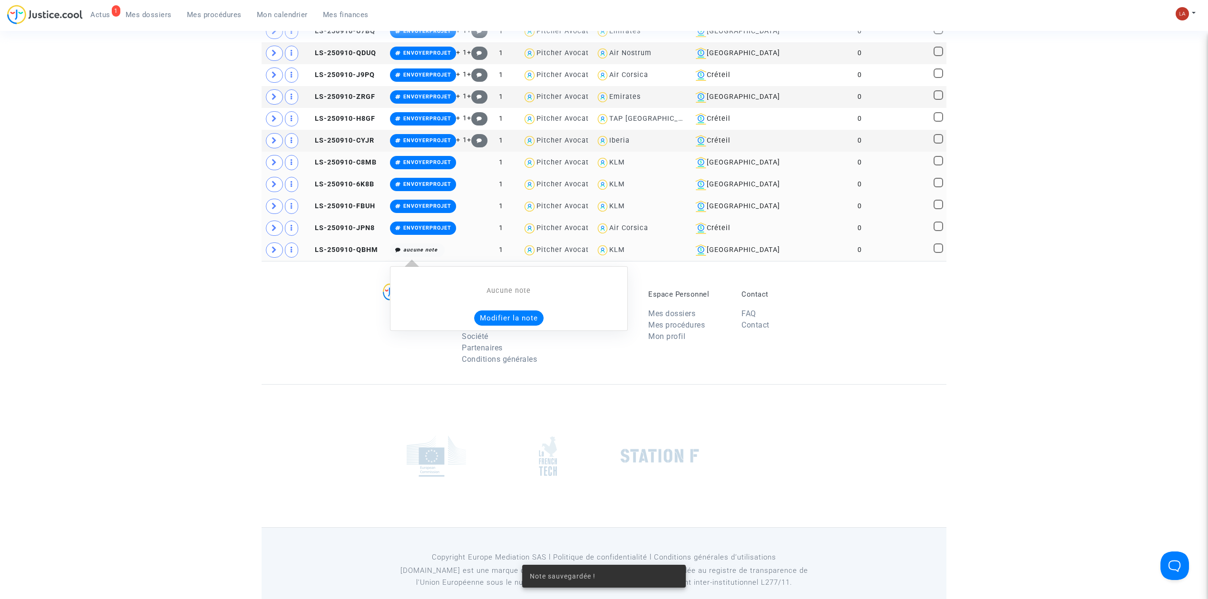
click at [504, 326] on button "Modifier la note" at bounding box center [508, 318] width 69 height 15
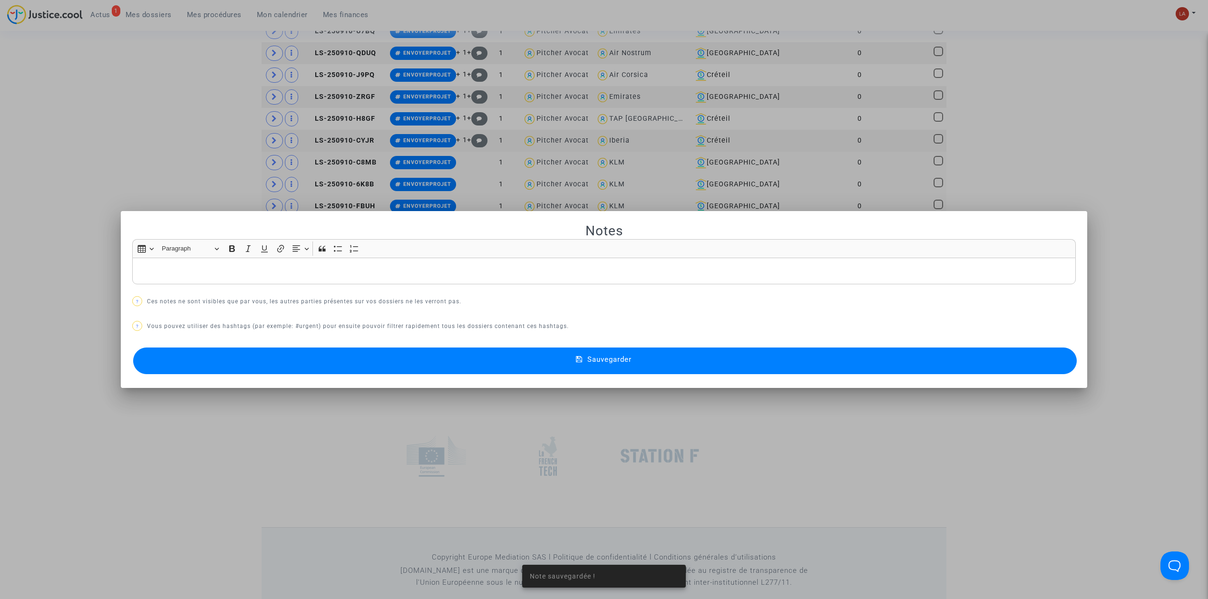
scroll to position [0, 0]
click at [491, 362] on button "Sauvegarder" at bounding box center [604, 361] width 943 height 27
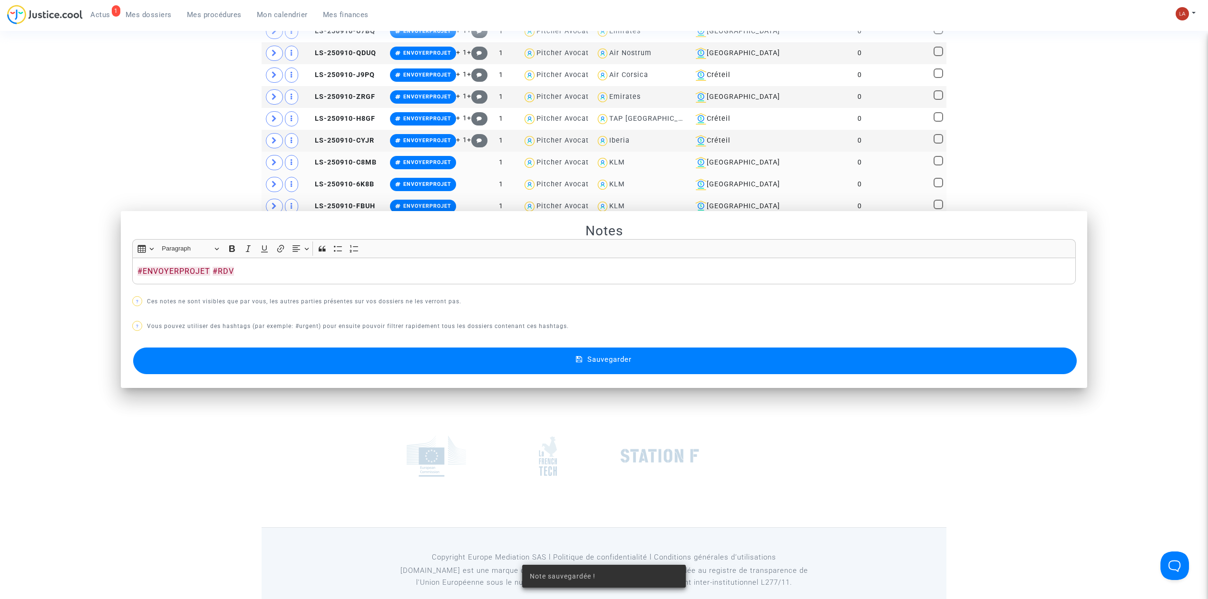
scroll to position [571, 0]
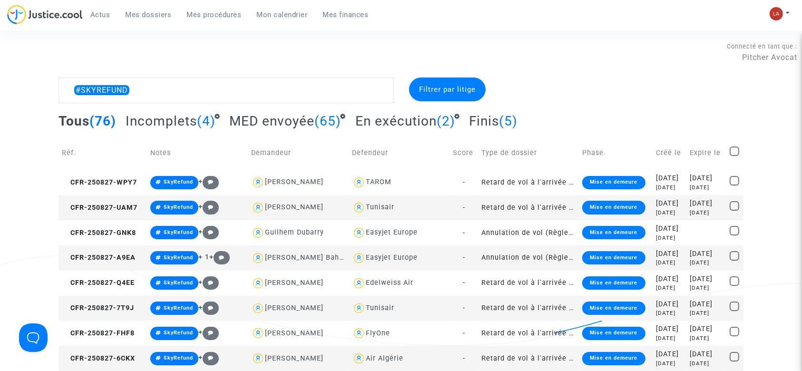
type textarea "#SKYREFUND"
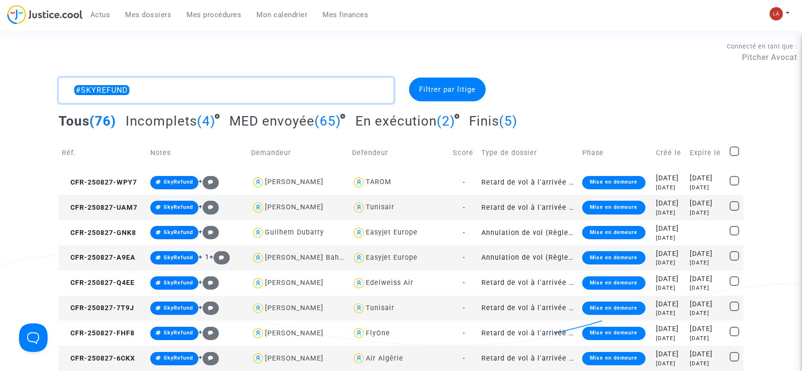
drag, startPoint x: 249, startPoint y: 89, endPoint x: 154, endPoint y: 83, distance: 95.3
click at [249, 89] on textarea at bounding box center [225, 91] width 335 height 26
drag, startPoint x: 154, startPoint y: 83, endPoint x: 27, endPoint y: 65, distance: 128.2
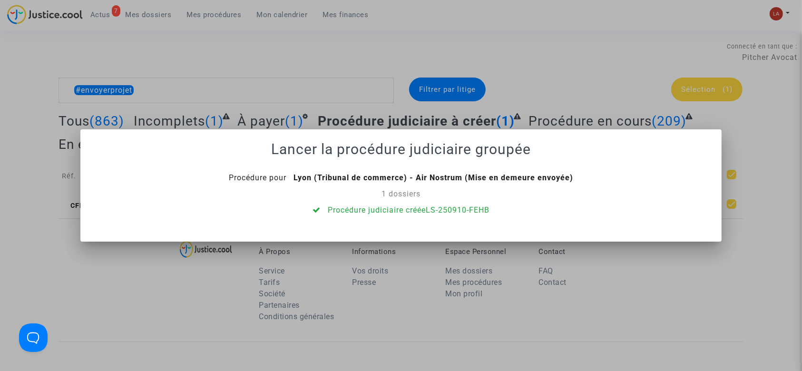
click at [291, 79] on div at bounding box center [401, 185] width 802 height 371
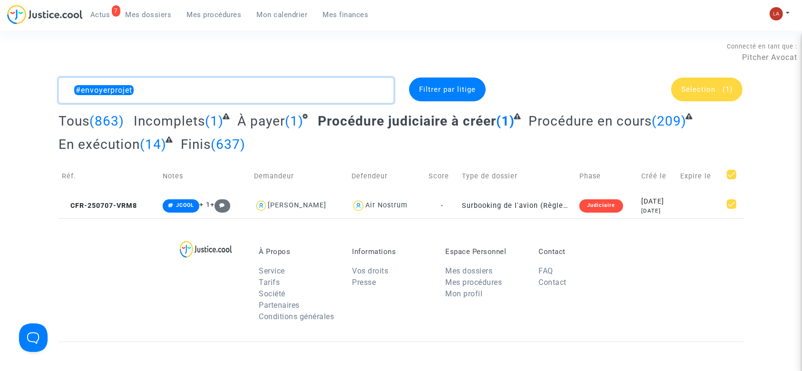
click at [263, 87] on textarea at bounding box center [225, 91] width 335 height 26
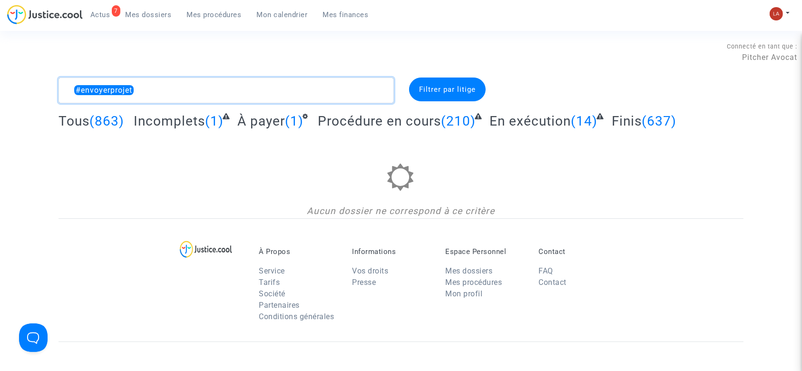
type textarea "#envoyerprojet"
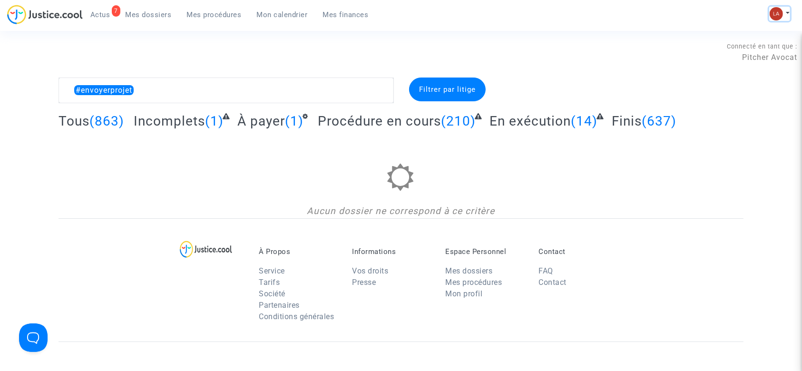
click at [785, 10] on button at bounding box center [779, 14] width 21 height 14
click at [741, 42] on link "Changer de compte" at bounding box center [741, 48] width 96 height 15
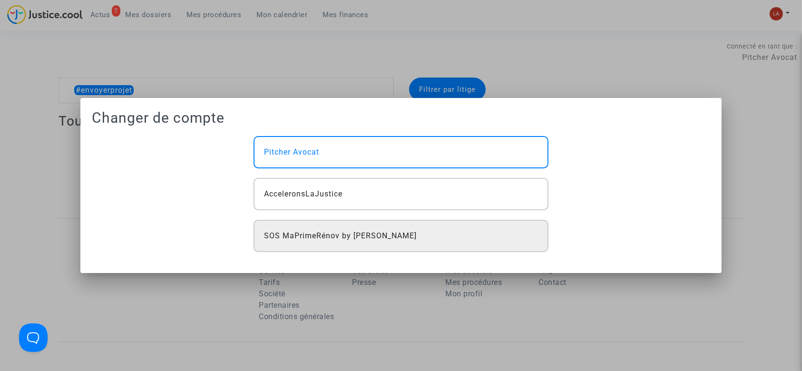
click at [406, 225] on div "SOS MaPrimeRénov by [PERSON_NAME]" at bounding box center [400, 236] width 295 height 32
